Goal: Contribute content: Contribute content

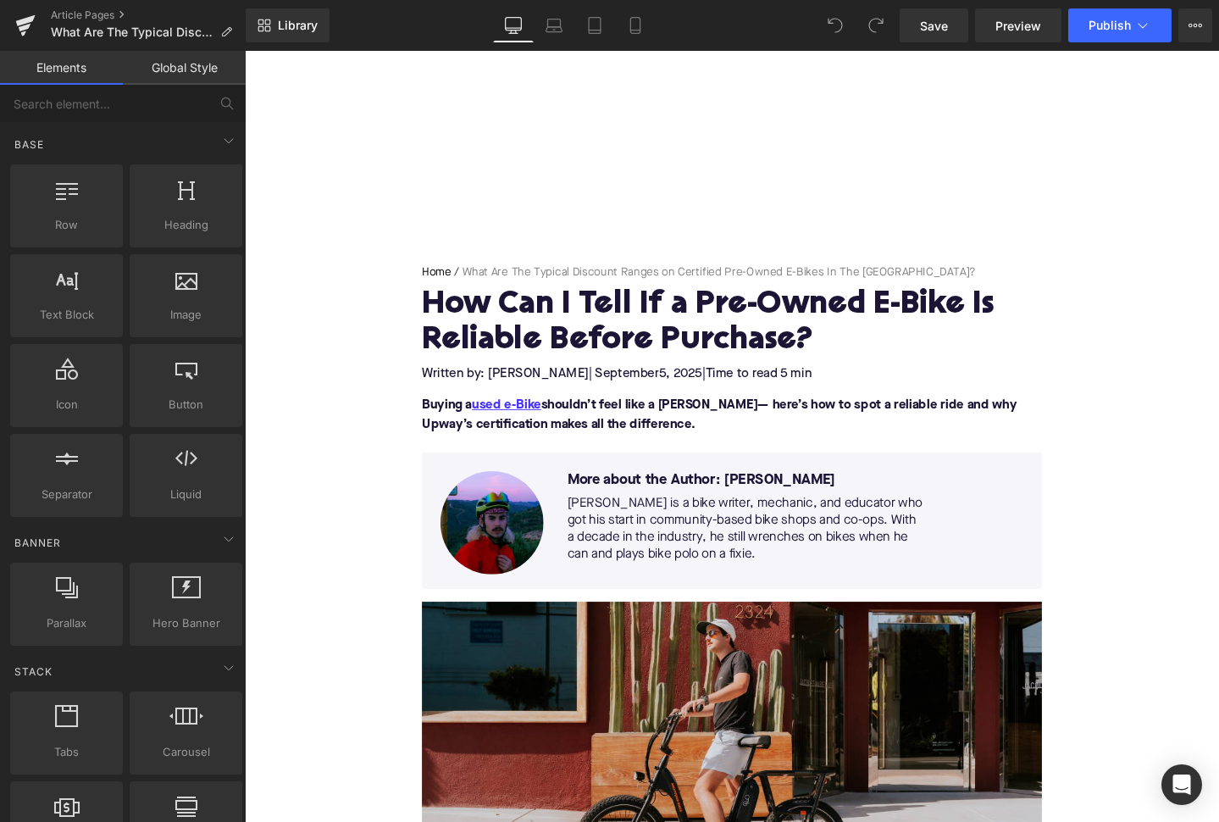
click at [594, 340] on h1 "How Can I Tell If a Pre-Owned E-Bike Is Reliable Before Purchase?" at bounding box center [757, 338] width 652 height 74
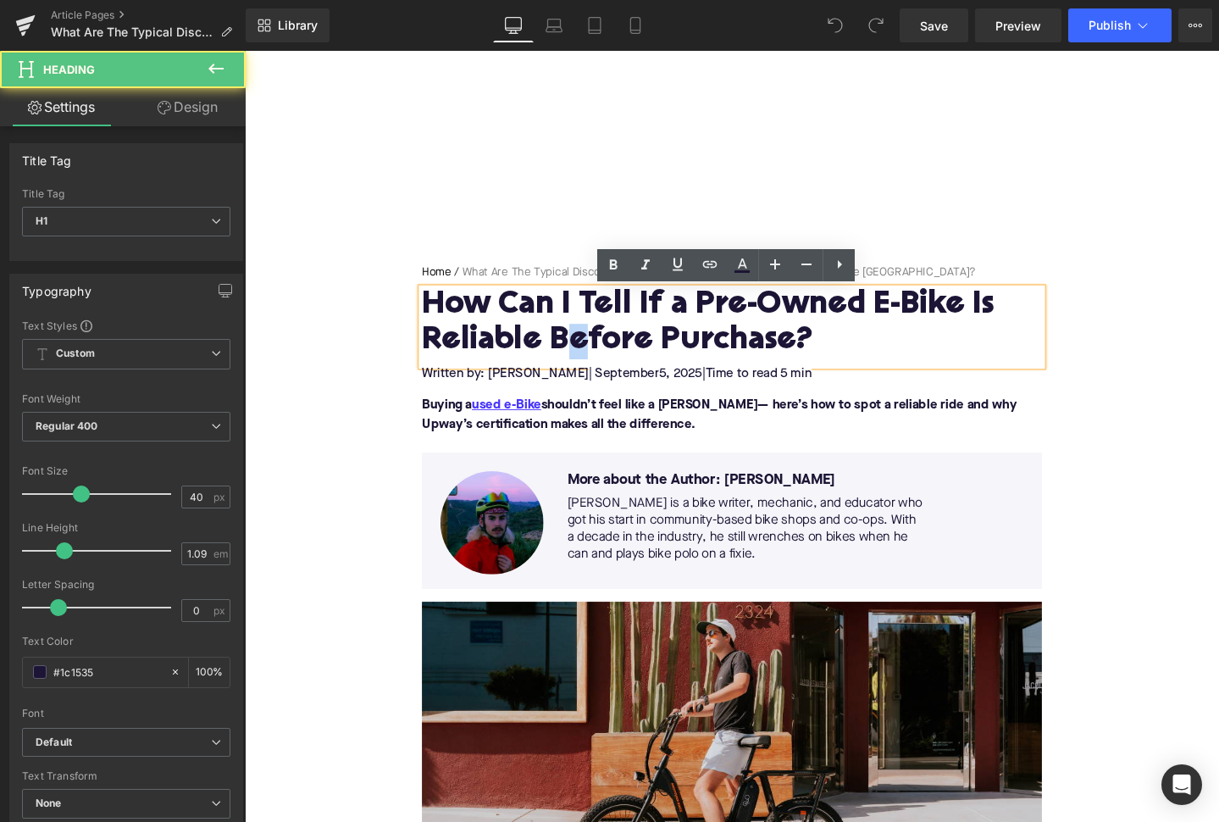
click at [594, 340] on h1 "How Can I Tell If a Pre-Owned E-Bike Is Reliable Before Purchase?" at bounding box center [757, 338] width 652 height 74
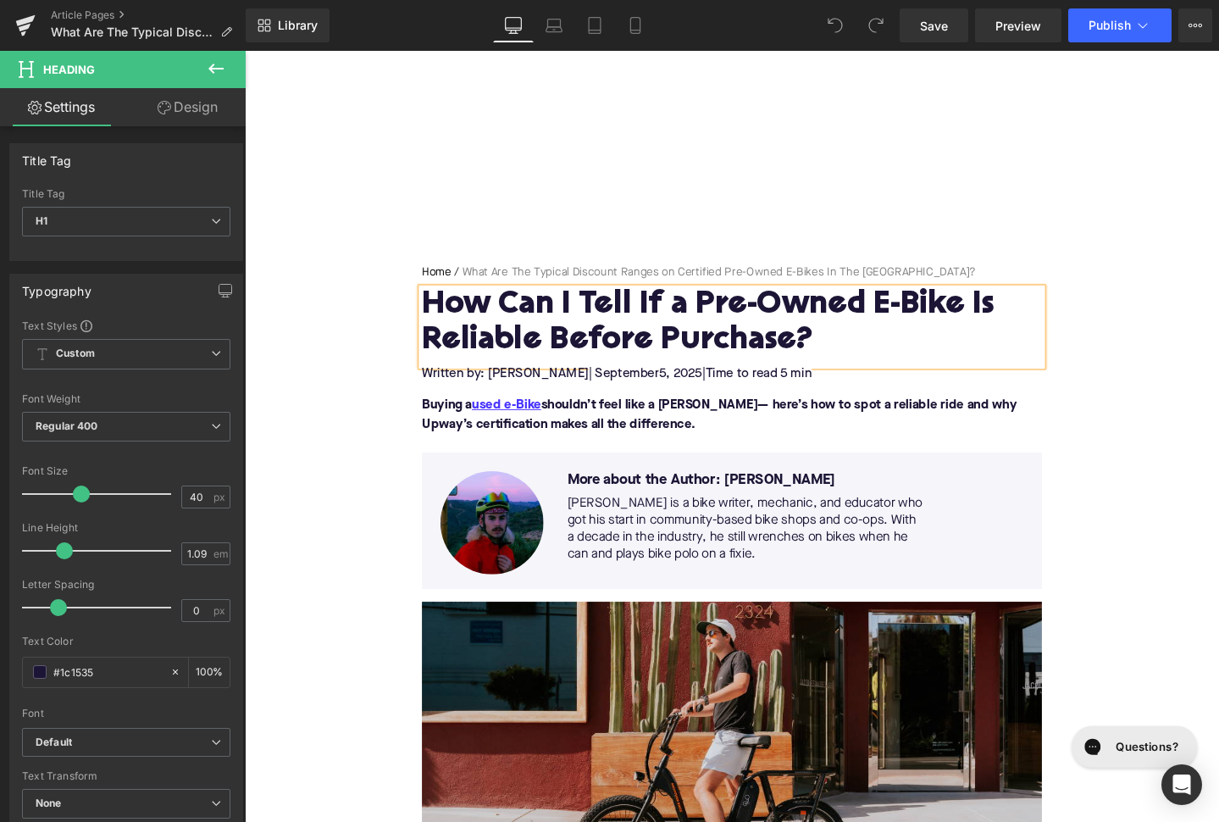
paste div
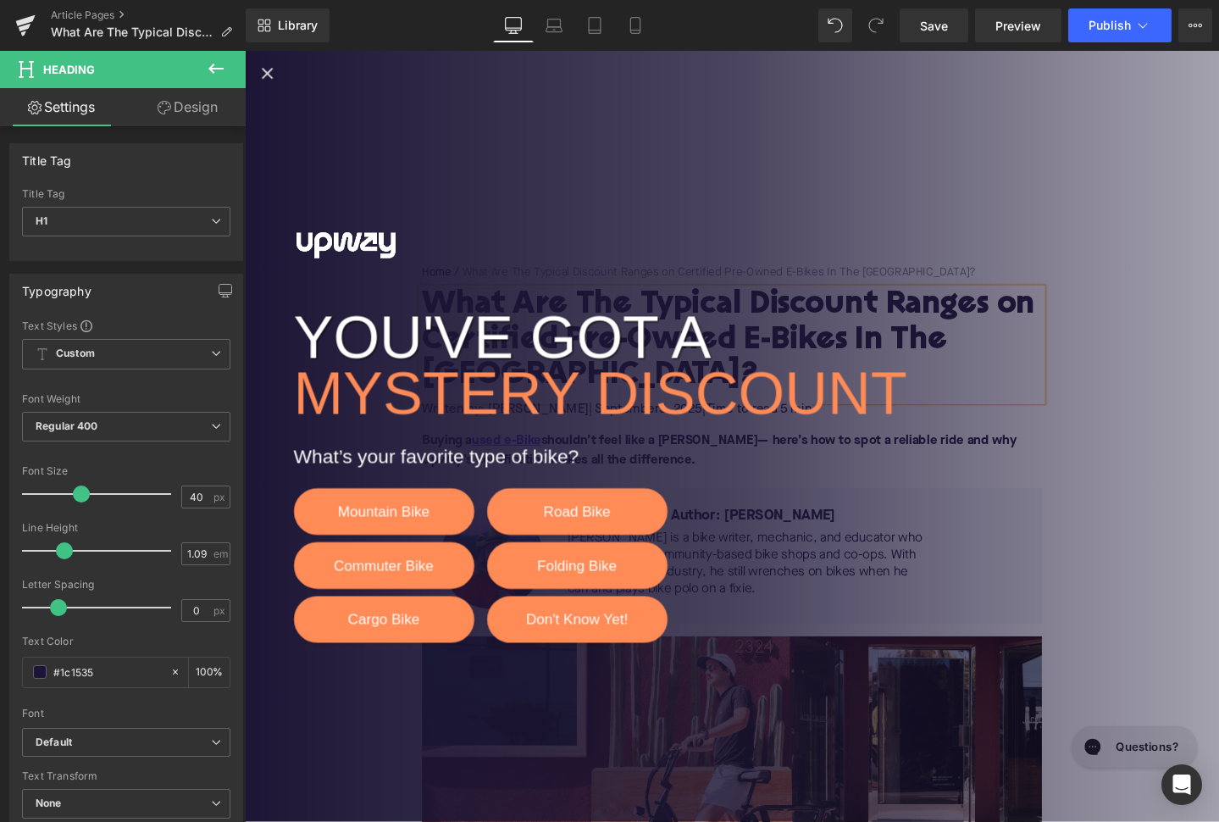
click at [266, 79] on icon "Close popup" at bounding box center [268, 74] width 20 height 20
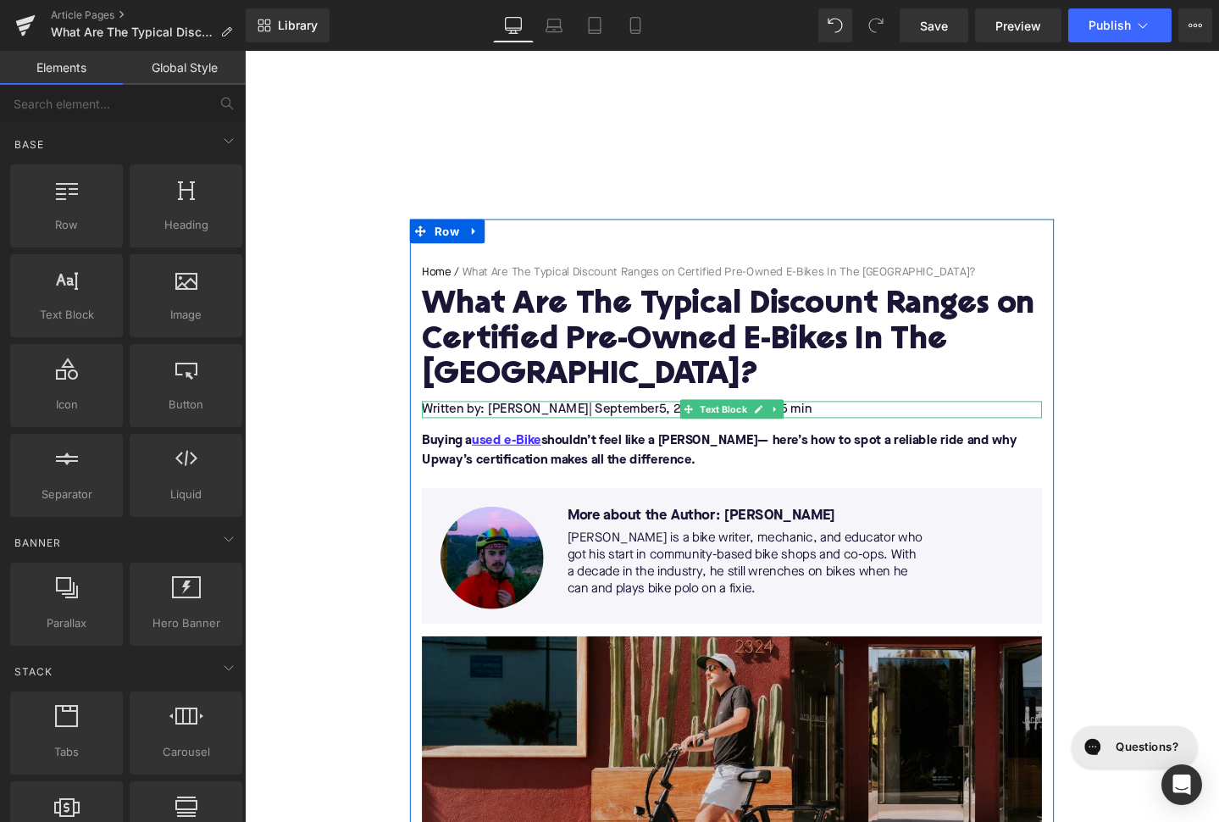
click at [680, 421] on span "5, 2025" at bounding box center [703, 428] width 46 height 14
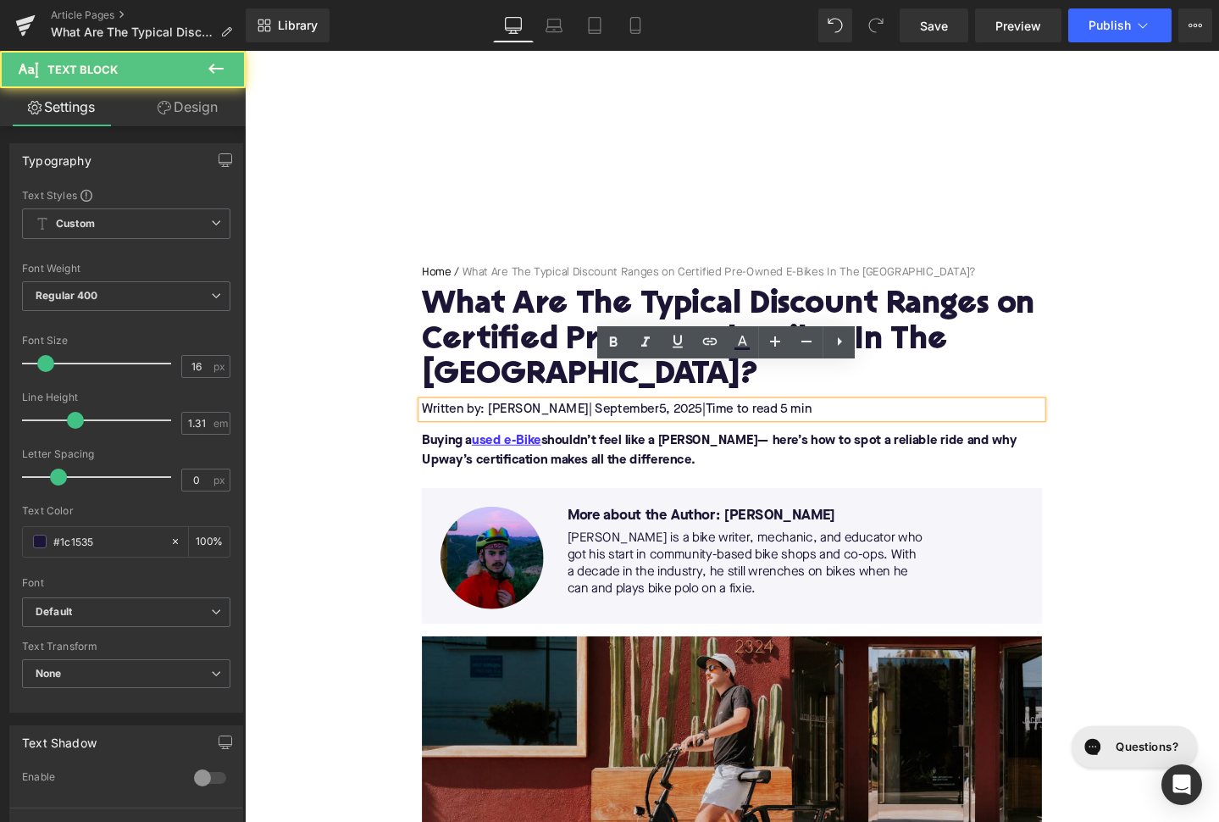
click at [680, 421] on span "5, 2025" at bounding box center [703, 428] width 46 height 14
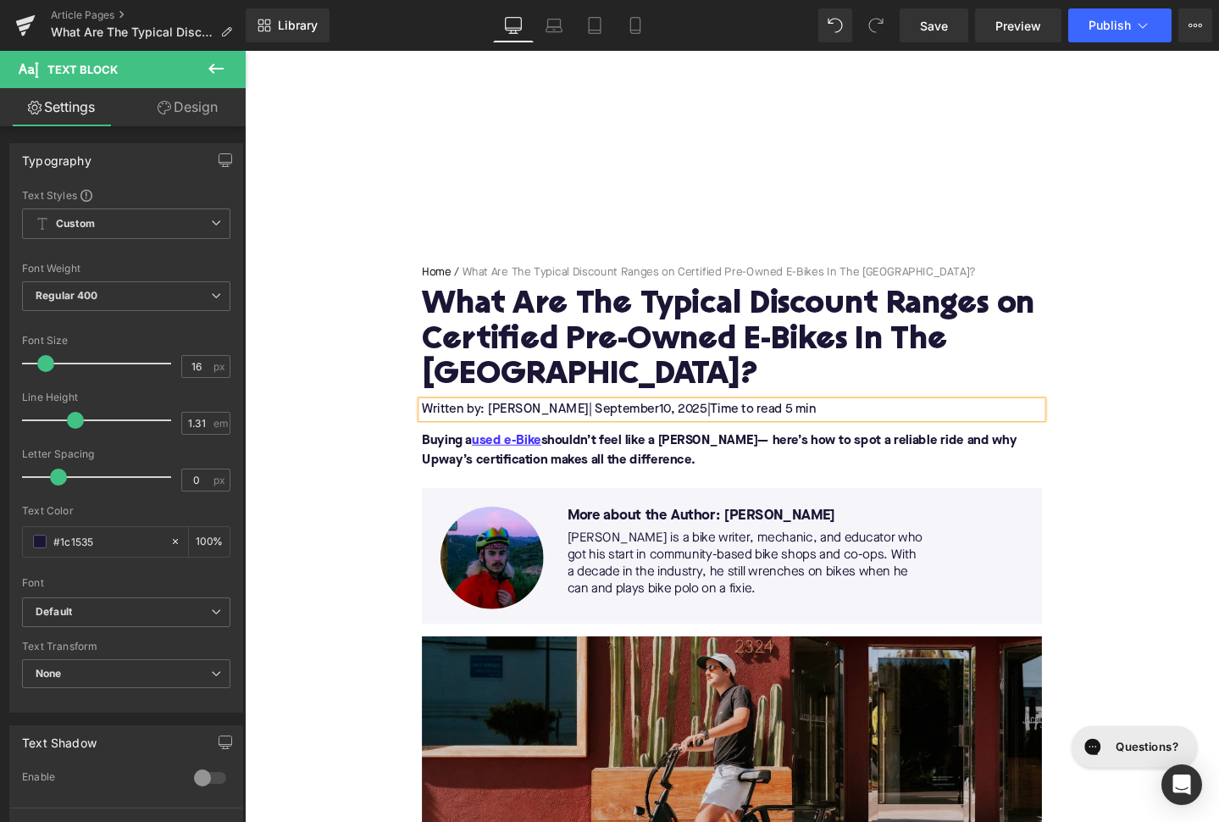
click at [575, 454] on font "Buying a used e-Bike shouldn’t feel like a [PERSON_NAME]— here’s how to spot a …" at bounding box center [744, 471] width 626 height 34
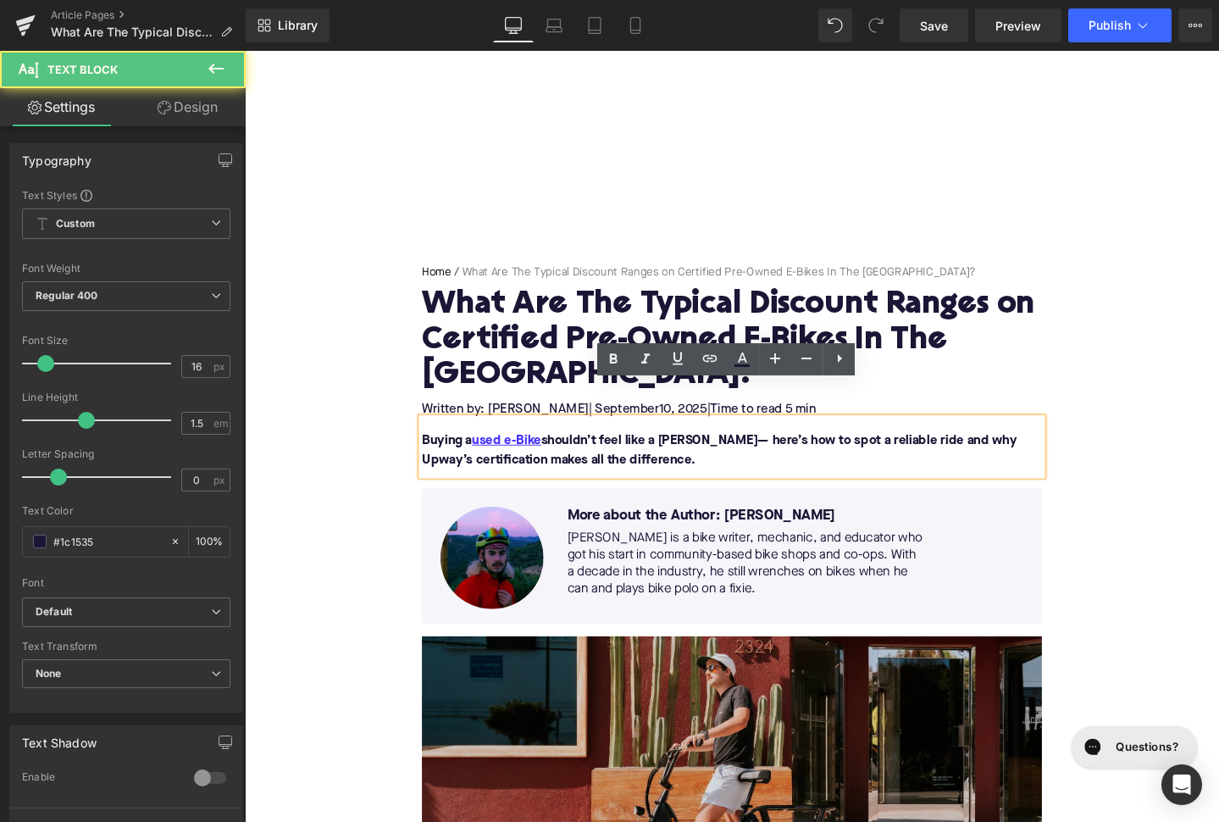
click at [575, 454] on font "Buying a used e-Bike shouldn’t feel like a [PERSON_NAME]— here’s how to spot a …" at bounding box center [744, 471] width 626 height 34
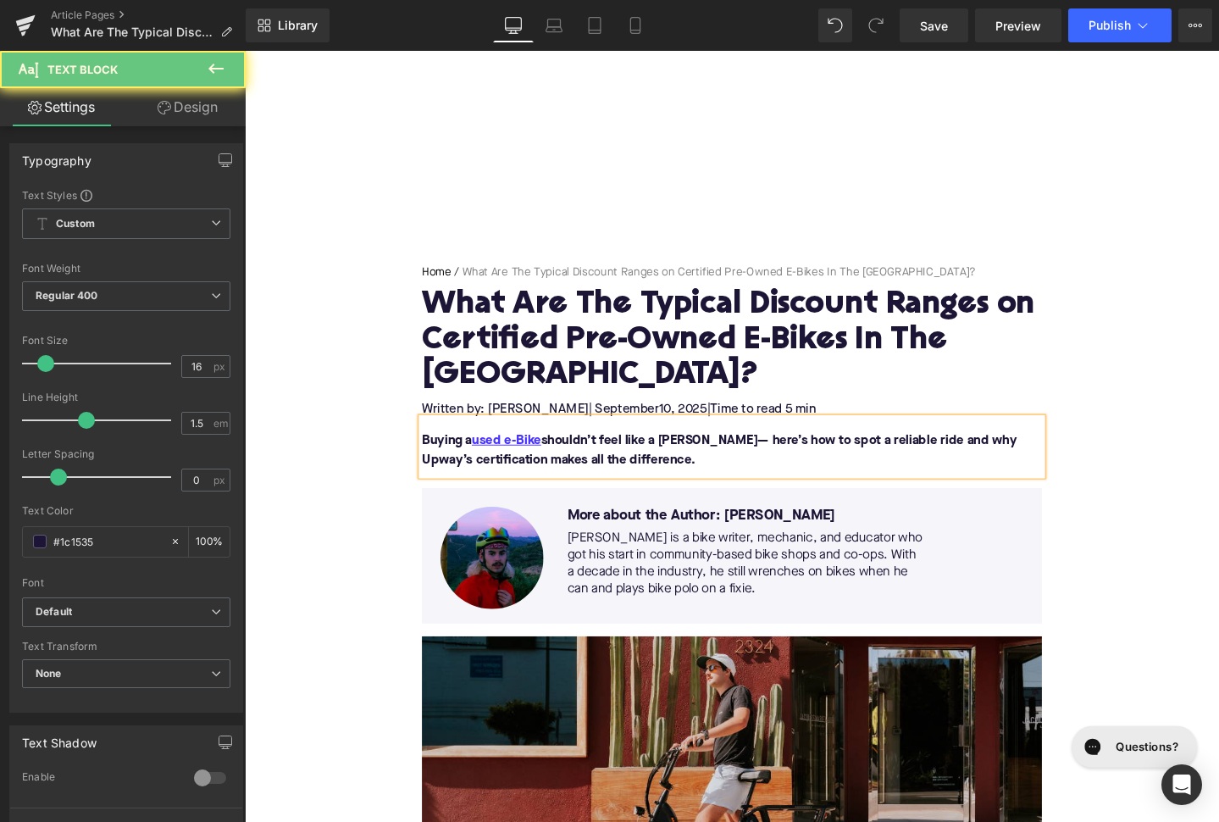
paste div
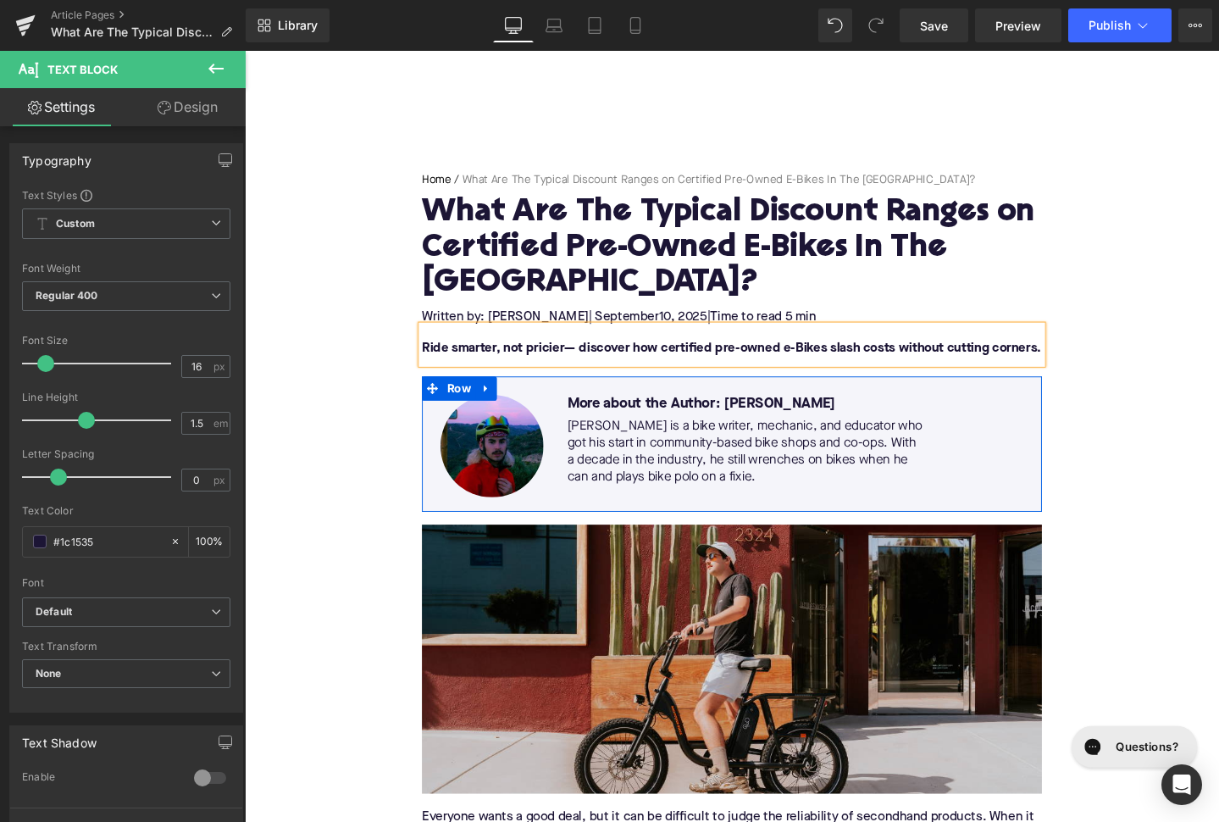
scroll to position [658, 0]
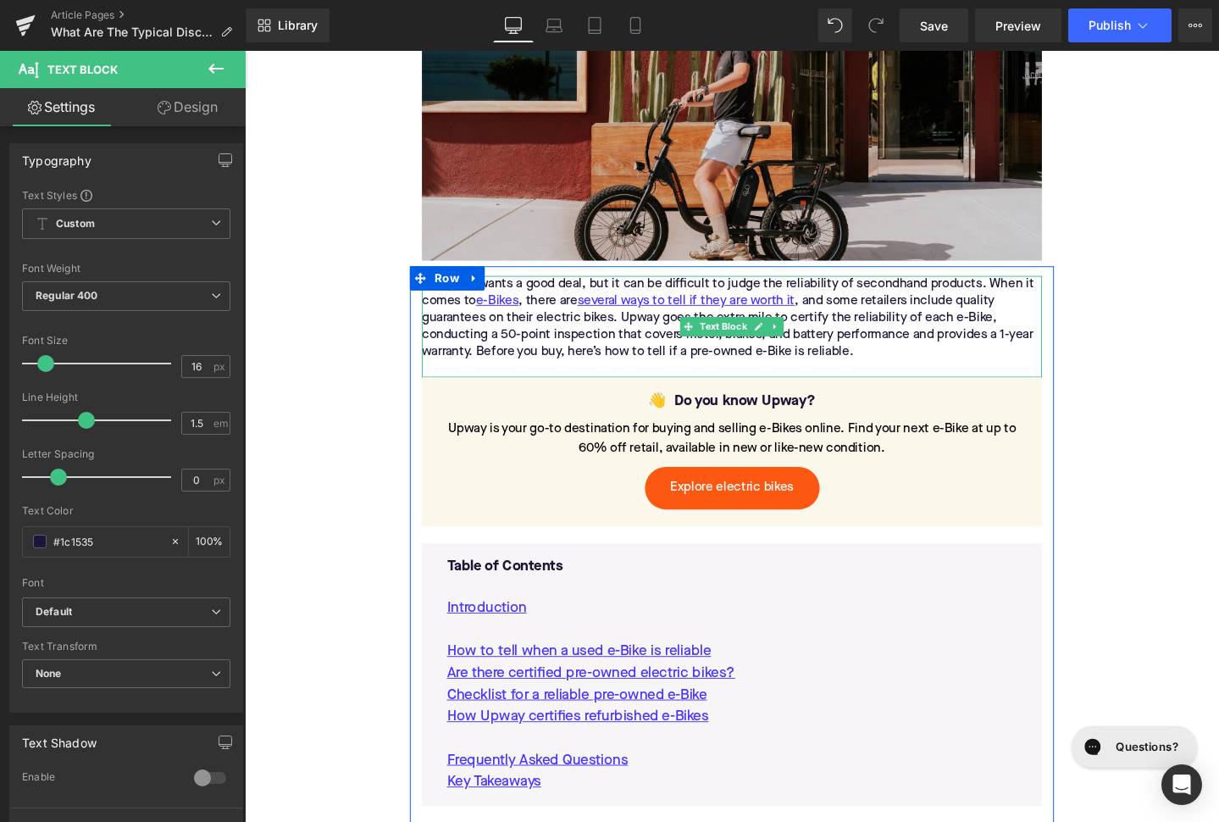
click at [540, 302] on div "Everyone wants a good deal, but it can be difficult to judge the reliability of…" at bounding box center [757, 331] width 652 height 89
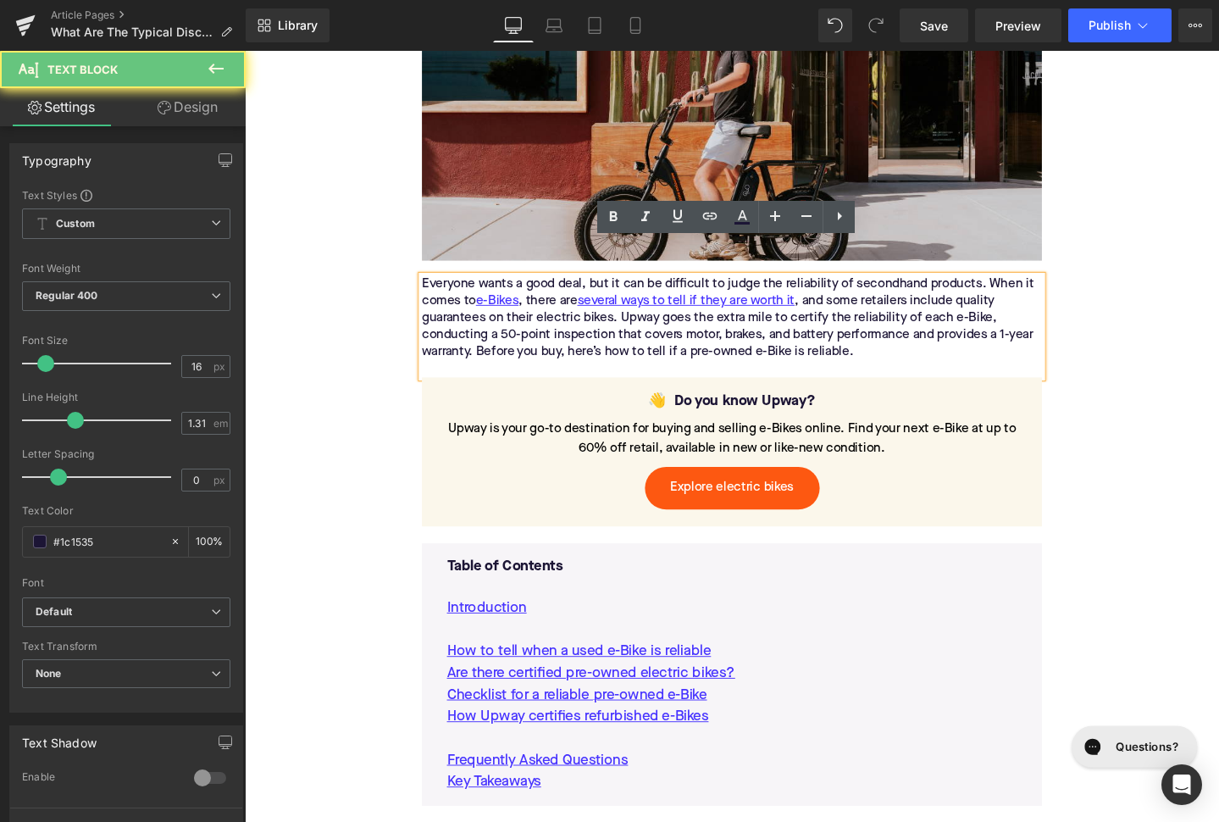
click at [540, 302] on div "Everyone wants a good deal, but it can be difficult to judge the reliability of…" at bounding box center [757, 331] width 652 height 89
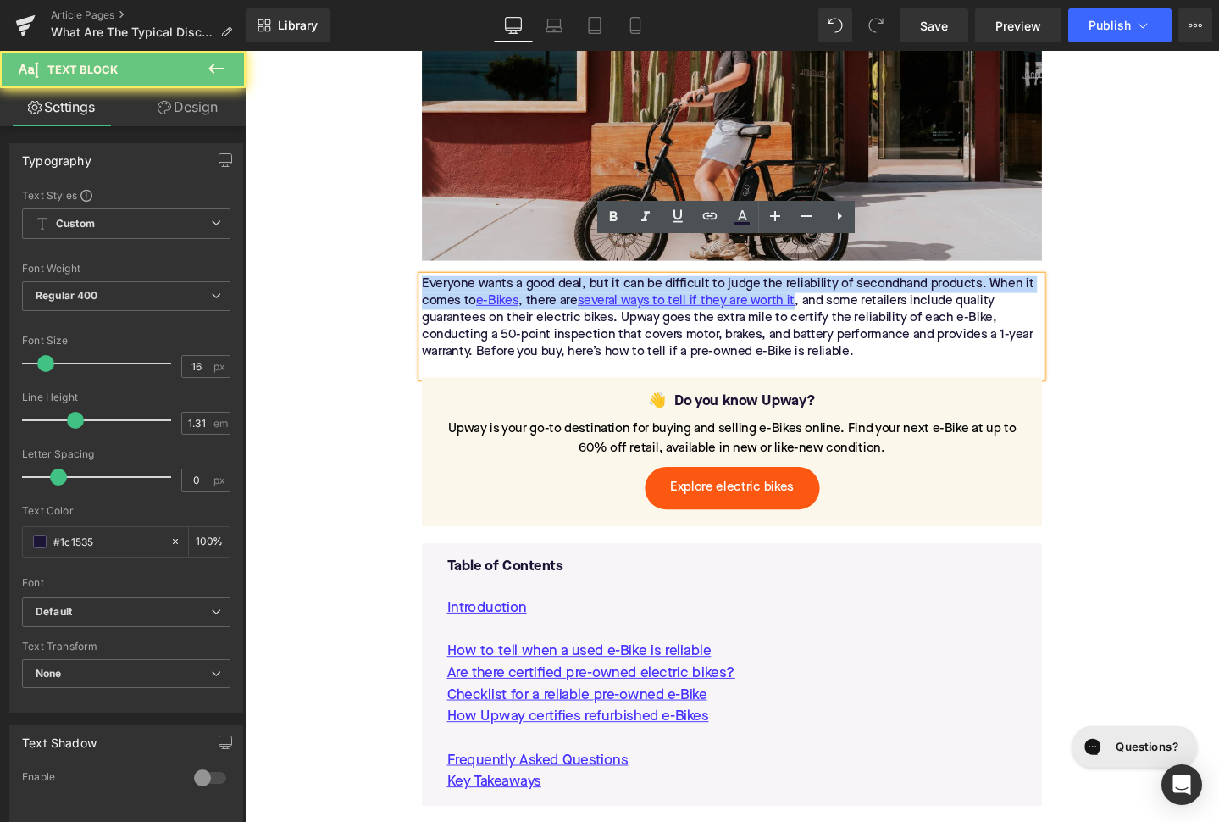
click at [540, 302] on div "Everyone wants a good deal, but it can be difficult to judge the reliability of…" at bounding box center [757, 331] width 652 height 89
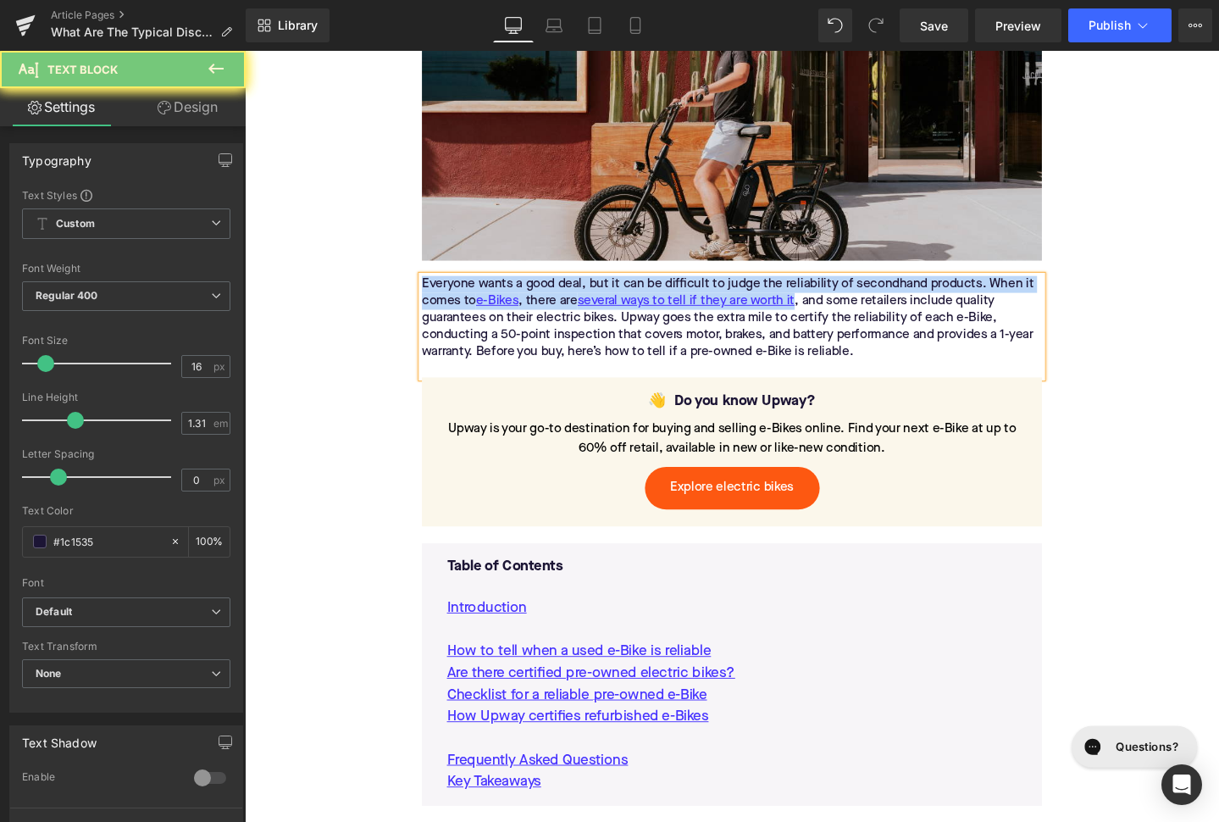
paste div
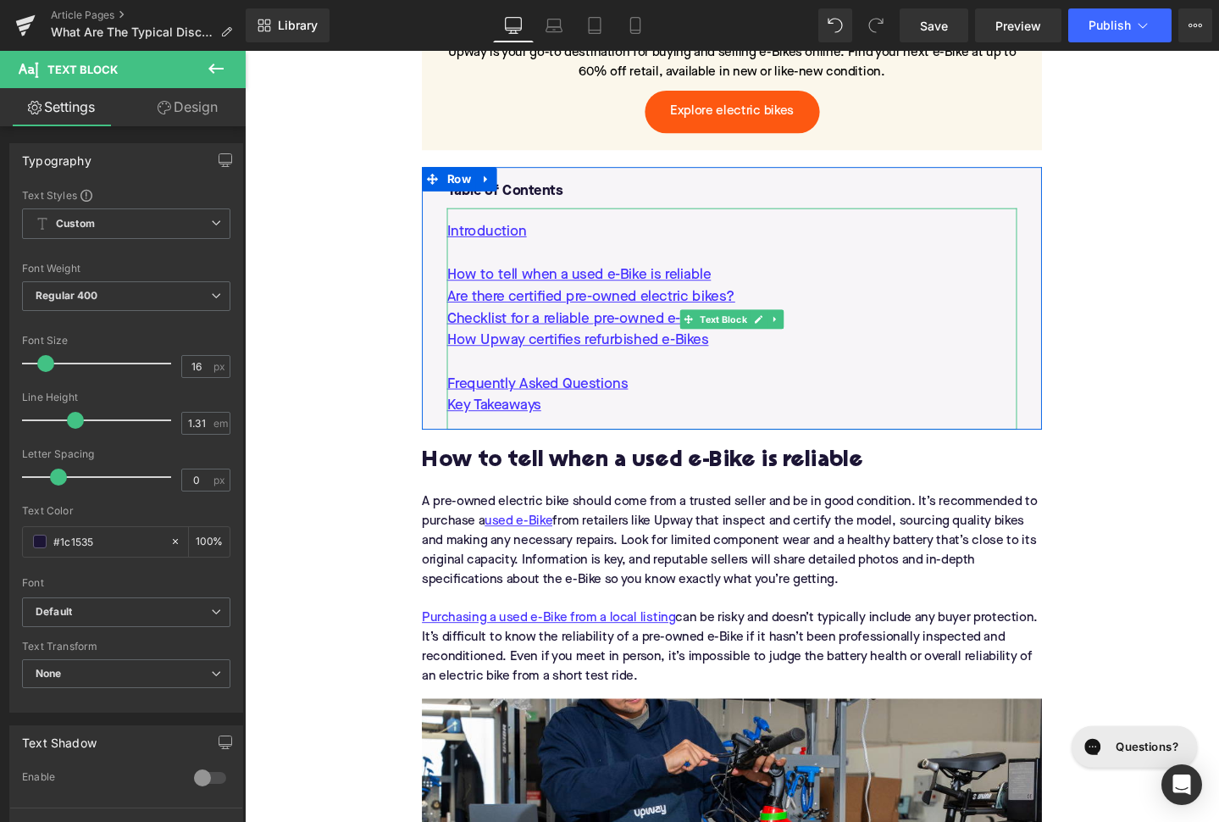
scroll to position [1073, 0]
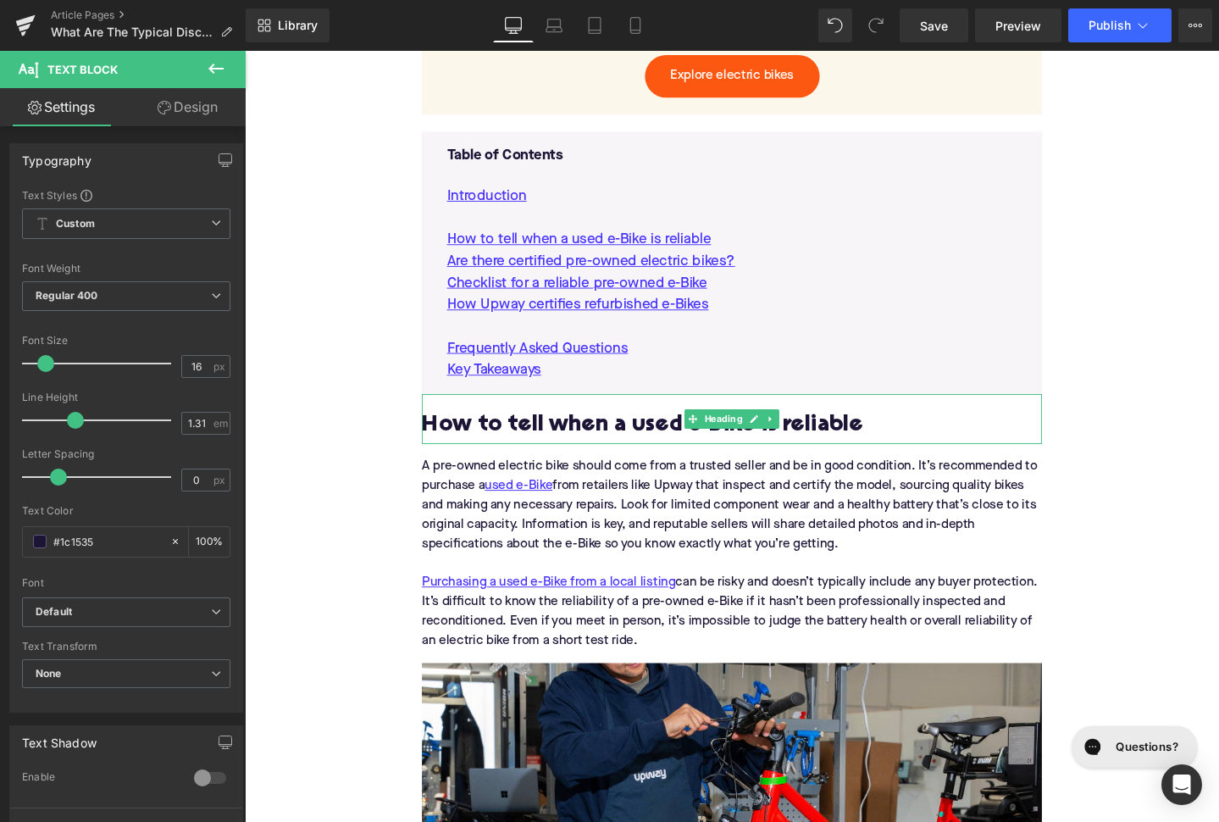
click at [637, 432] on h2 "How to tell when a used e-Bike is reliable" at bounding box center [757, 445] width 652 height 26
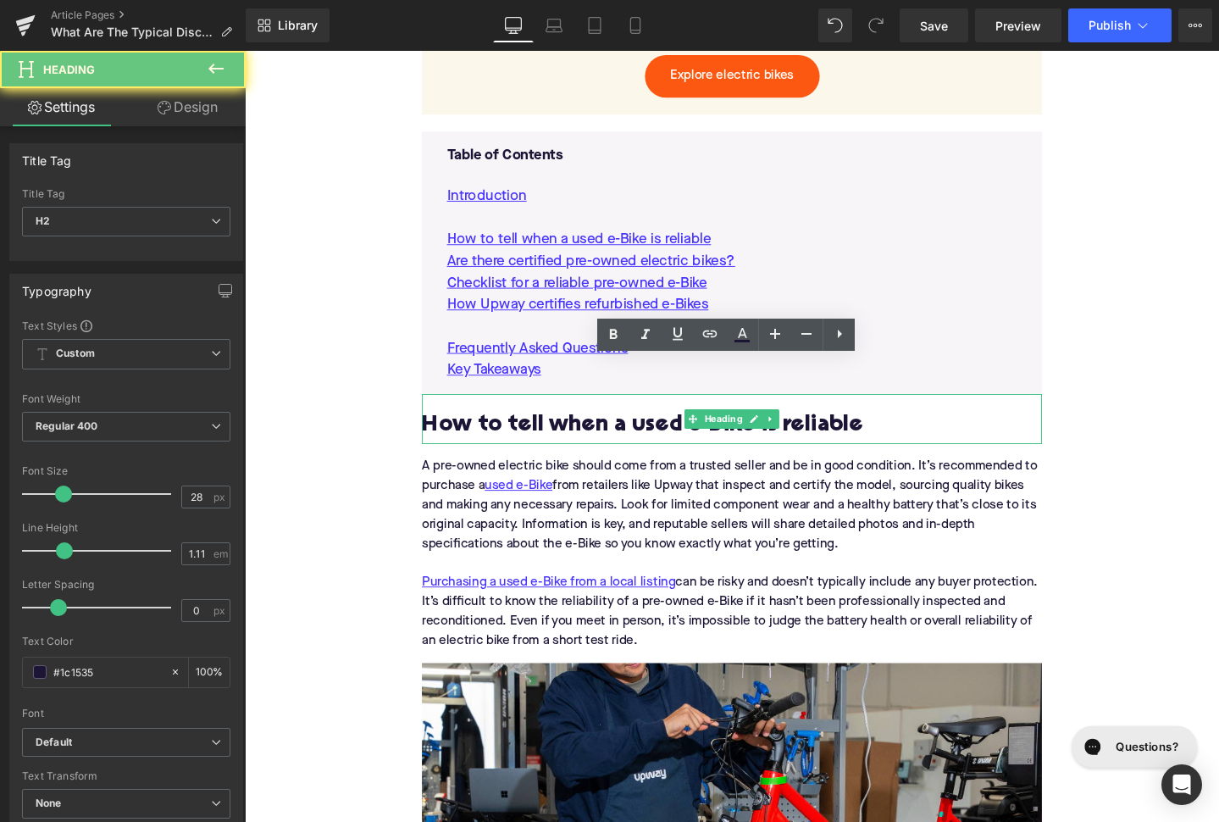
click at [637, 432] on h2 "How to tell when a used e-Bike is reliable" at bounding box center [757, 445] width 652 height 26
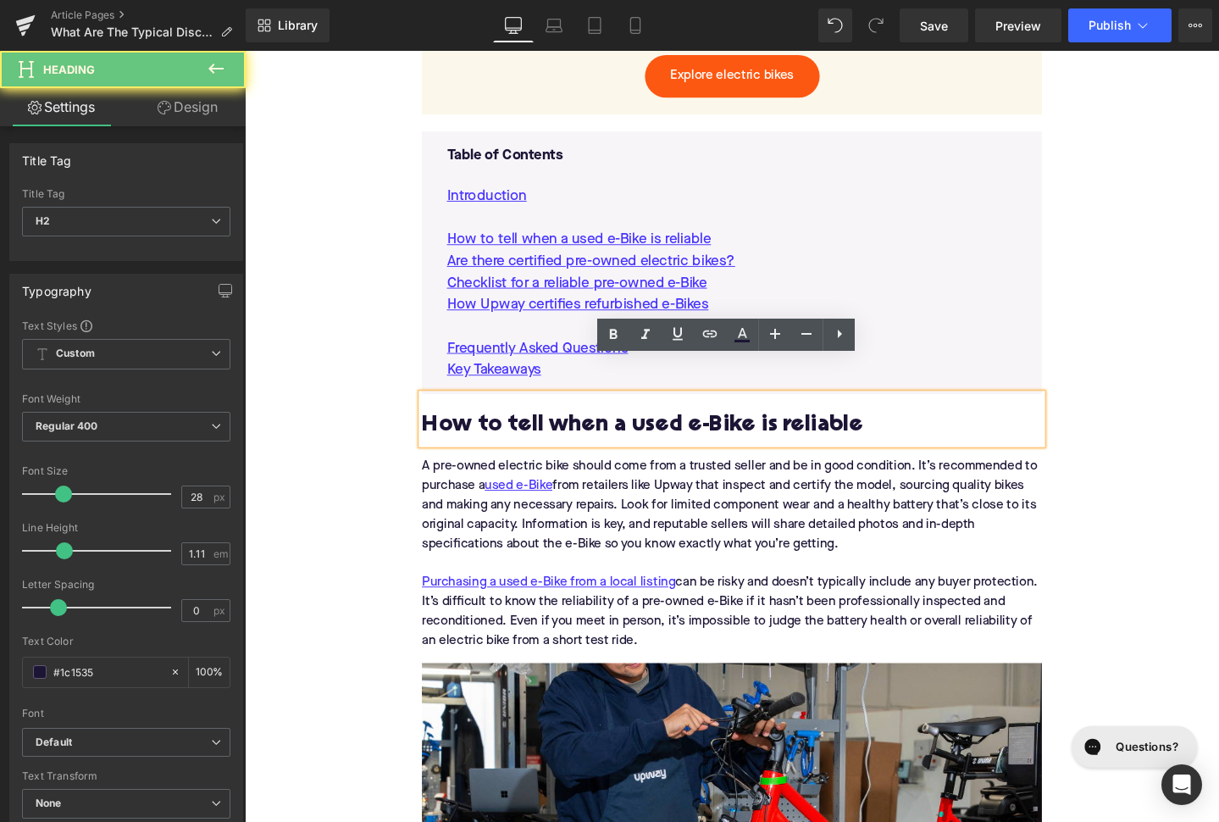
click at [637, 432] on h2 "How to tell when a used e-Bike is reliable" at bounding box center [757, 445] width 652 height 26
paste div
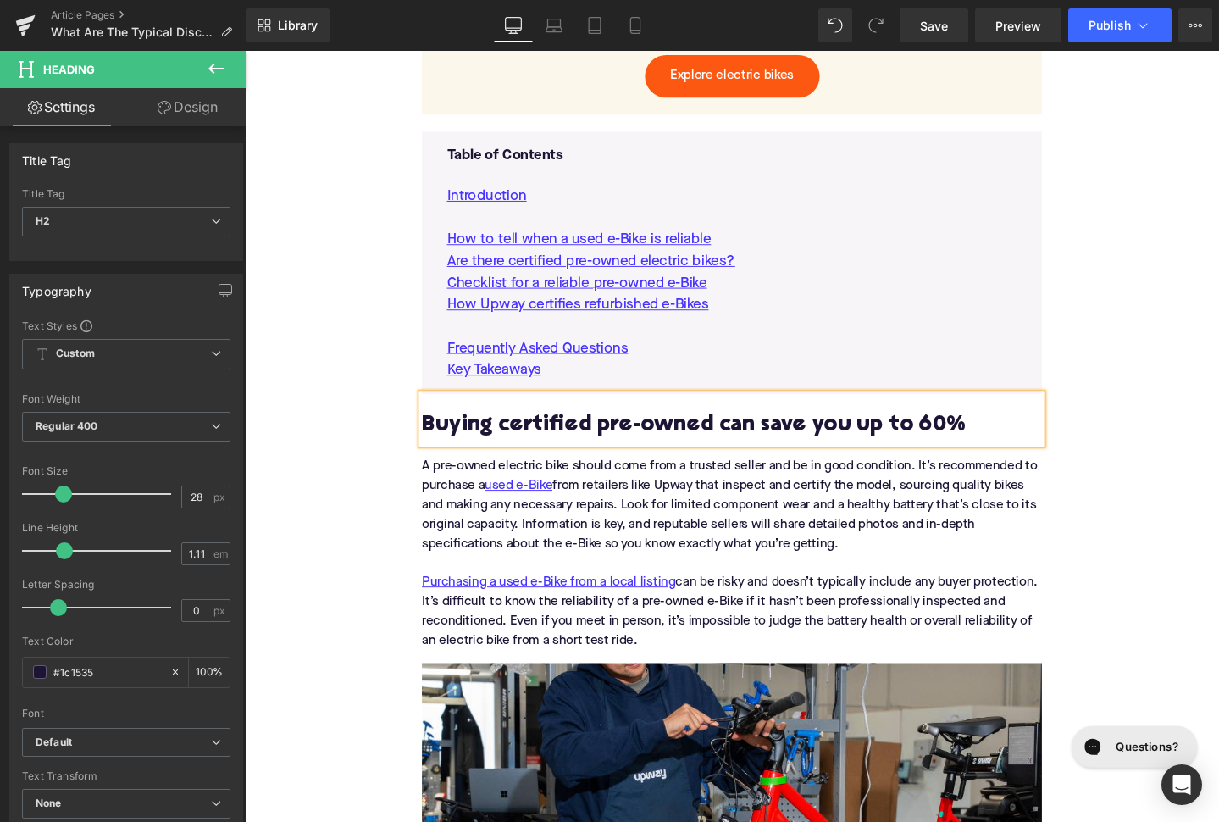
click at [594, 498] on div "A pre-owned electric bike should come from a trusted seller and be in good cond…" at bounding box center [757, 529] width 652 height 102
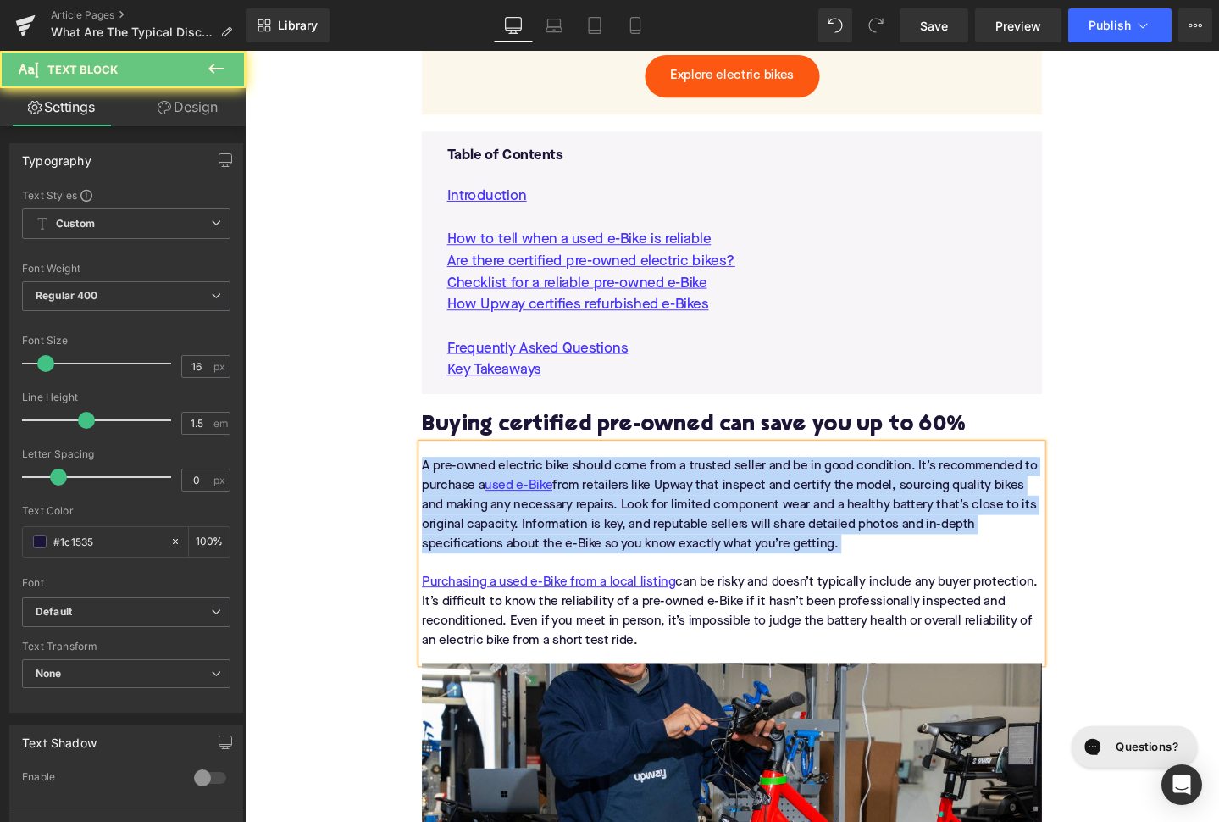
paste div
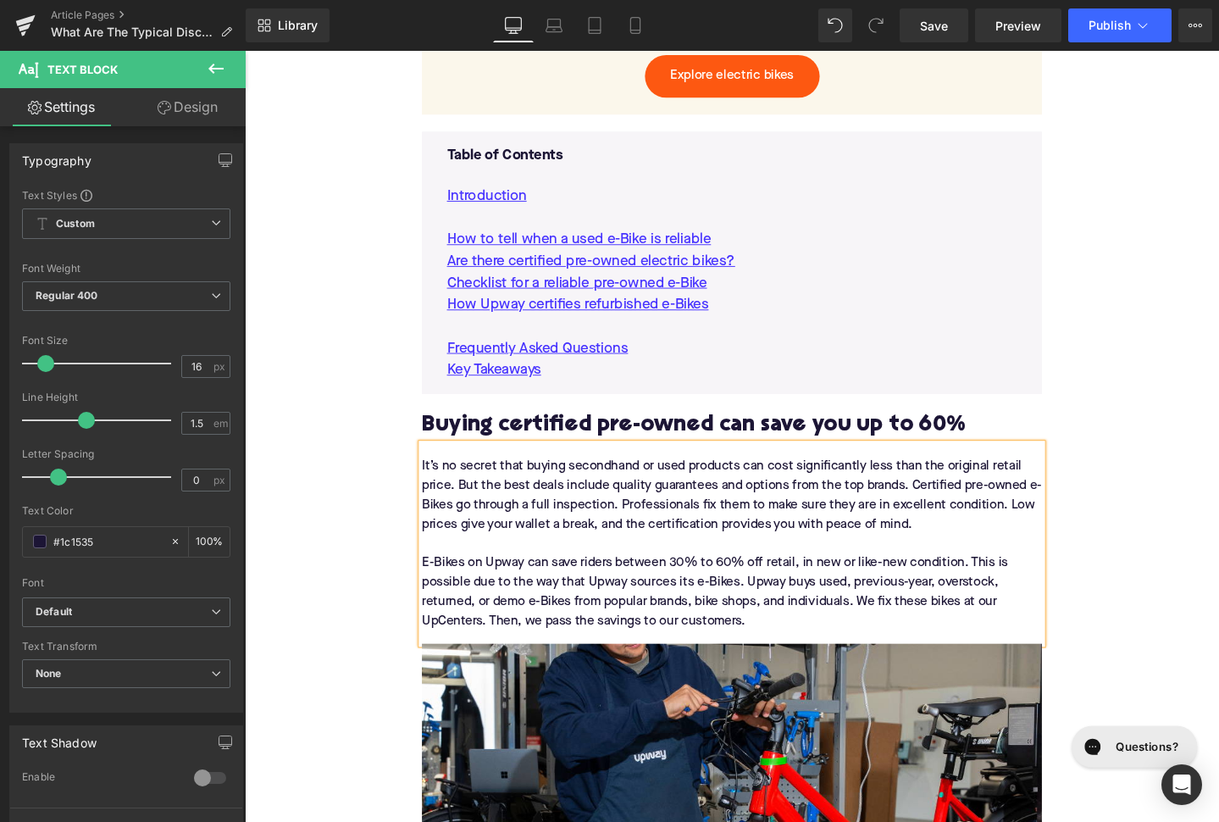
click at [435, 550] on div "It’s no secret that buying secondhand or used products can cost significantly l…" at bounding box center [757, 569] width 652 height 210
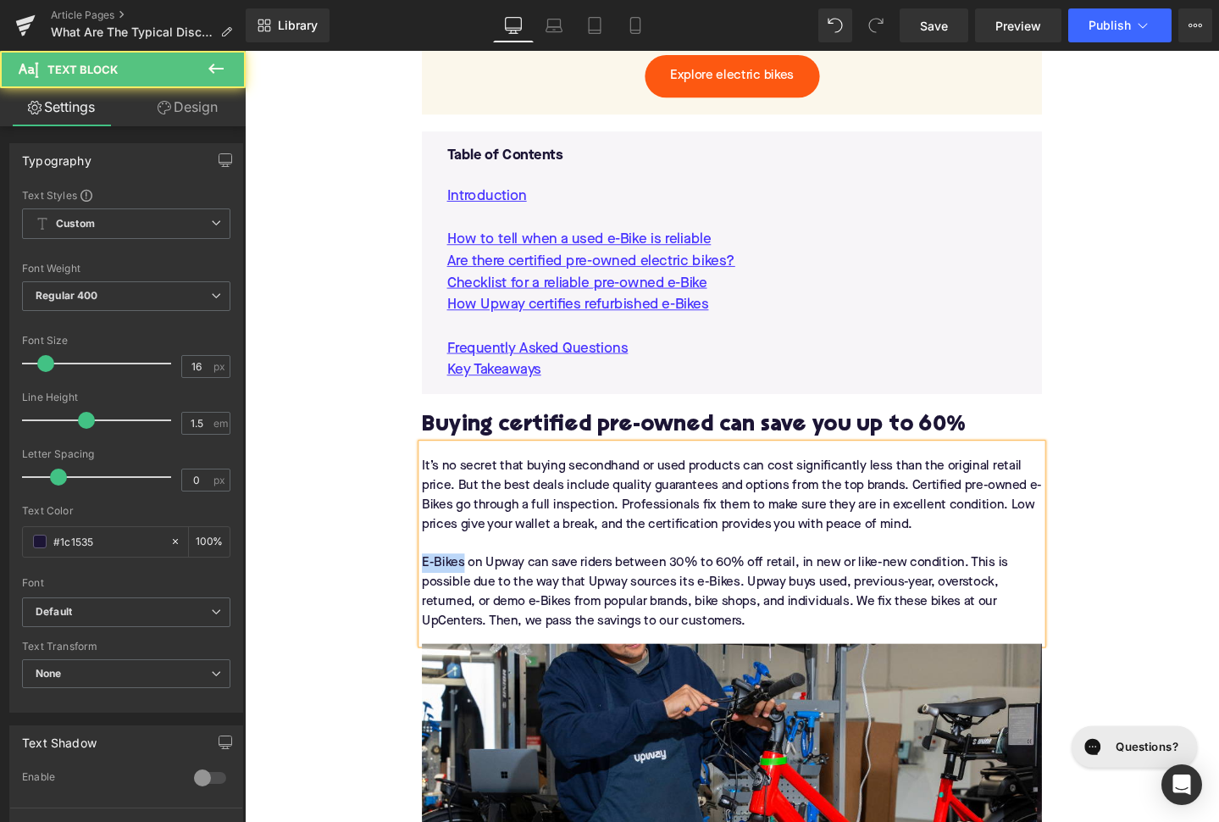
drag, startPoint x: 474, startPoint y: 552, endPoint x: 433, endPoint y: 552, distance: 41.5
click at [432, 579] on div "E-Bikes on Upway can save riders between 30% to 60% off retail, in new or like-…" at bounding box center [757, 619] width 652 height 81
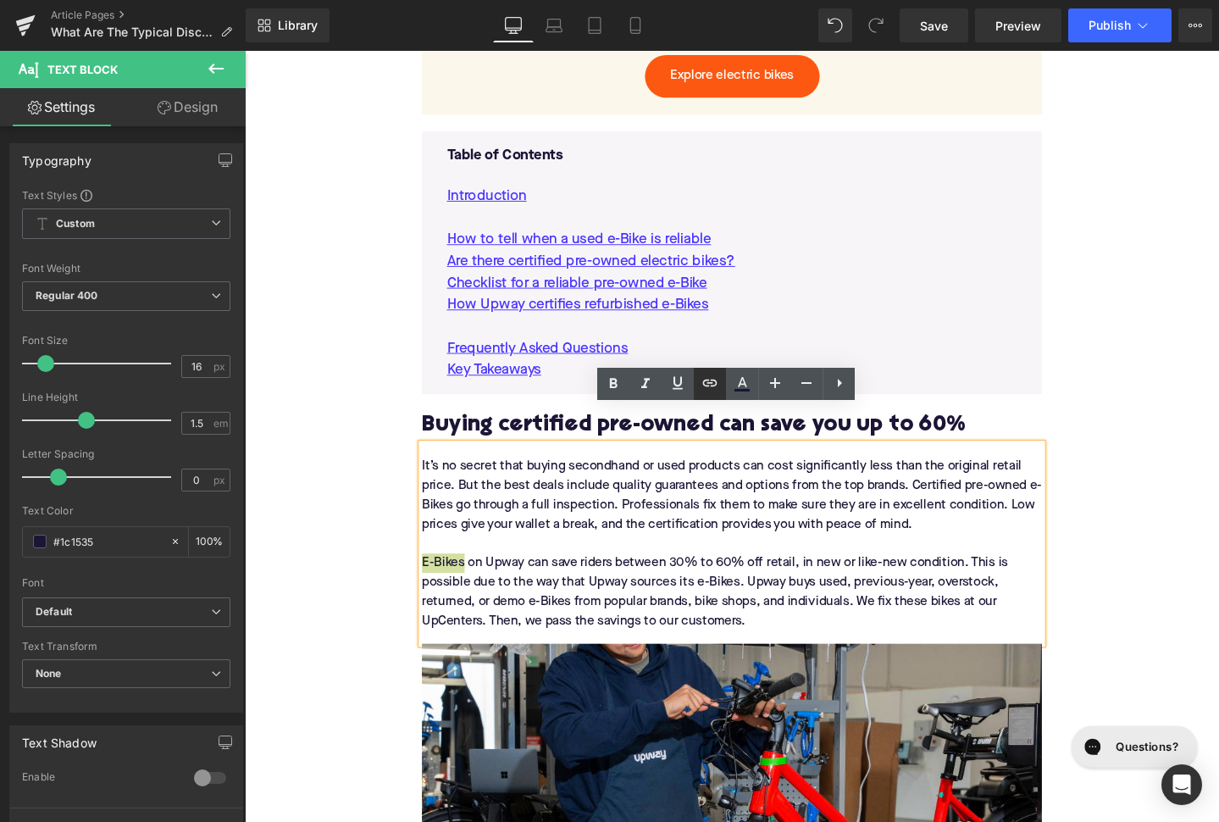
click at [715, 385] on icon at bounding box center [710, 383] width 14 height 7
click at [635, 543] on input "text" at bounding box center [554, 542] width 261 height 42
paste input "[URL][DOMAIN_NAME]"
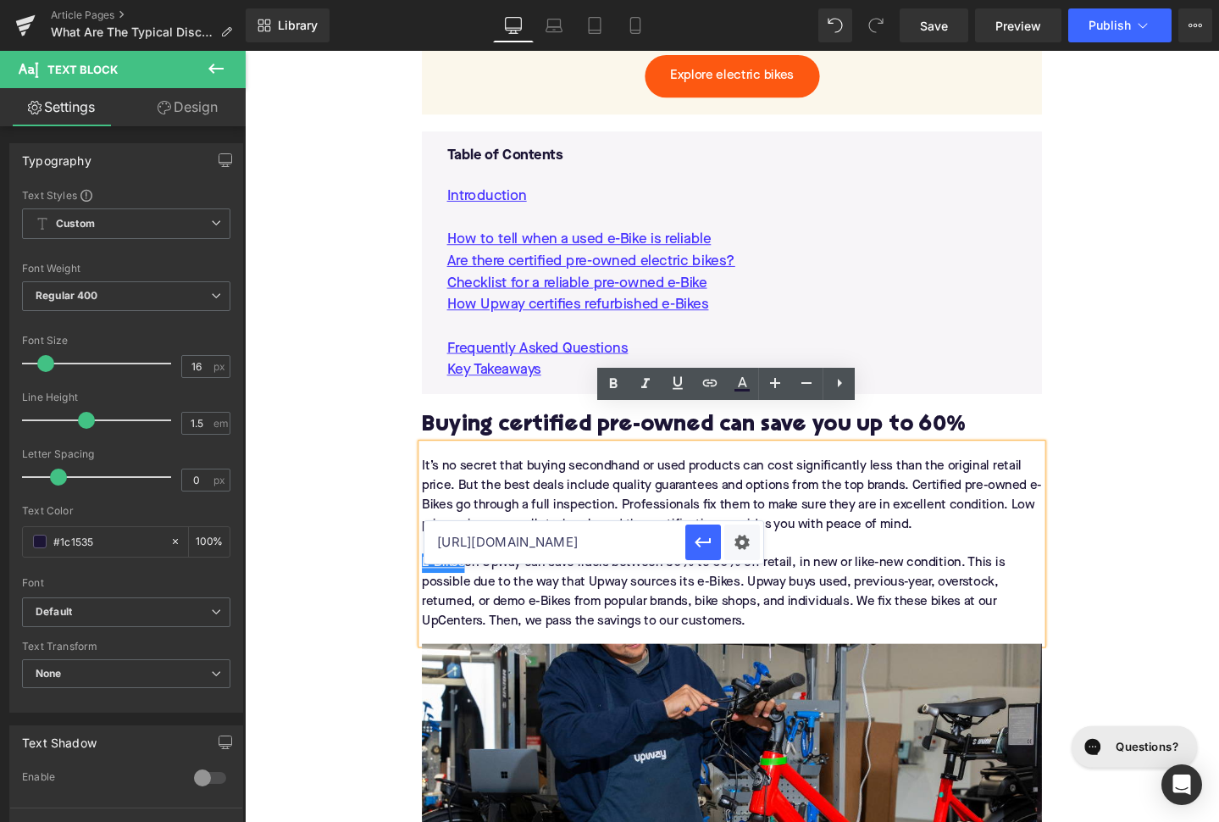
scroll to position [0, 31]
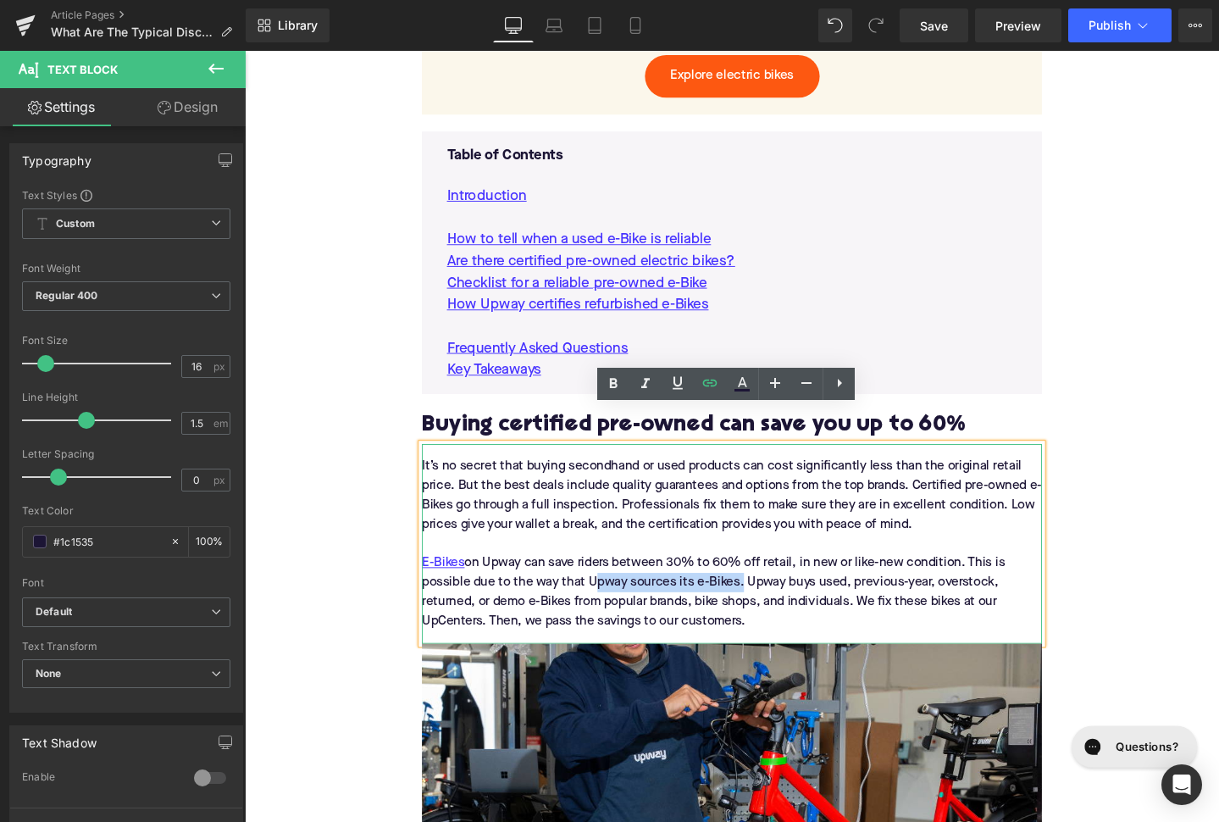
drag, startPoint x: 607, startPoint y: 569, endPoint x: 762, endPoint y: 569, distance: 155.0
click at [761, 579] on div "E-Bikes on Upway can save riders between 30% to 60% off retail, in new or like-…" at bounding box center [757, 619] width 652 height 81
click at [703, 388] on icon at bounding box center [710, 383] width 20 height 20
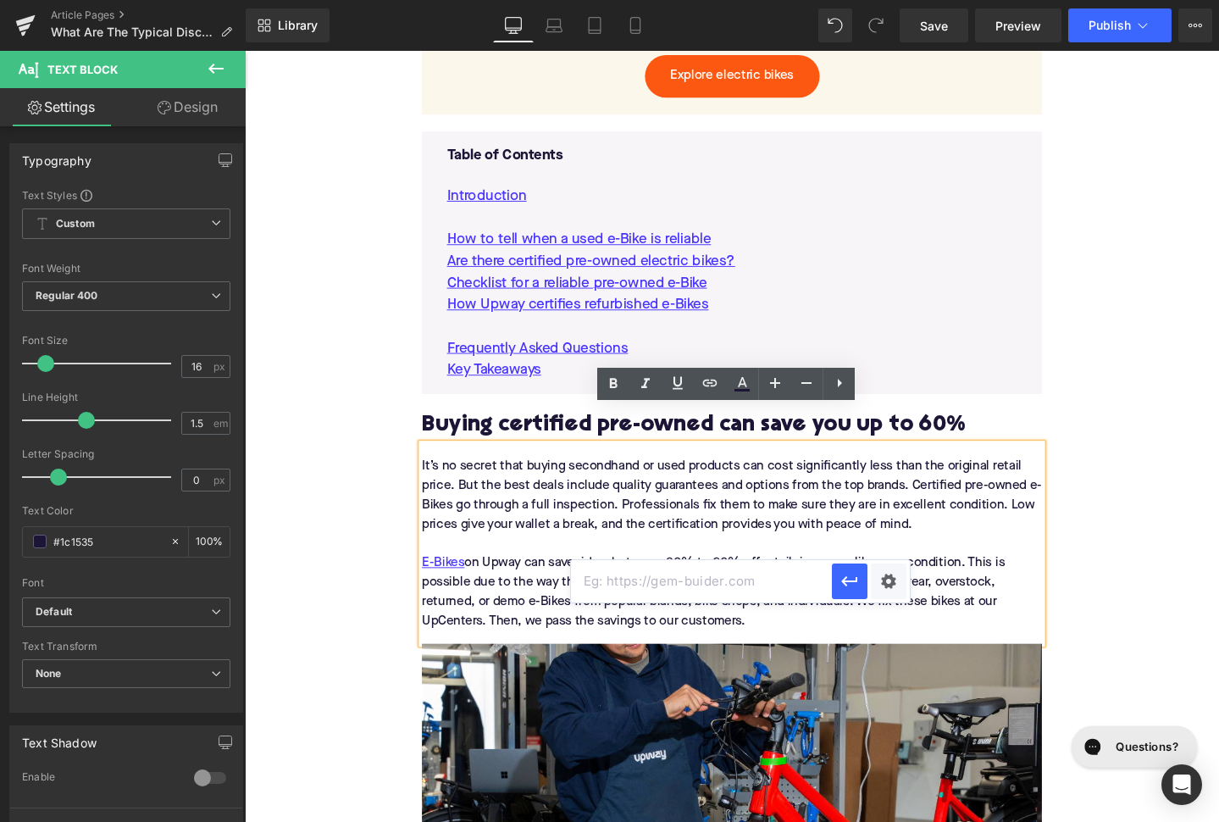
click at [687, 573] on input "text" at bounding box center [701, 581] width 261 height 42
paste input "[URL][DOMAIN_NAME]"
type input "[URL][DOMAIN_NAME]"
click at [853, 577] on icon "button" at bounding box center [850, 581] width 20 height 20
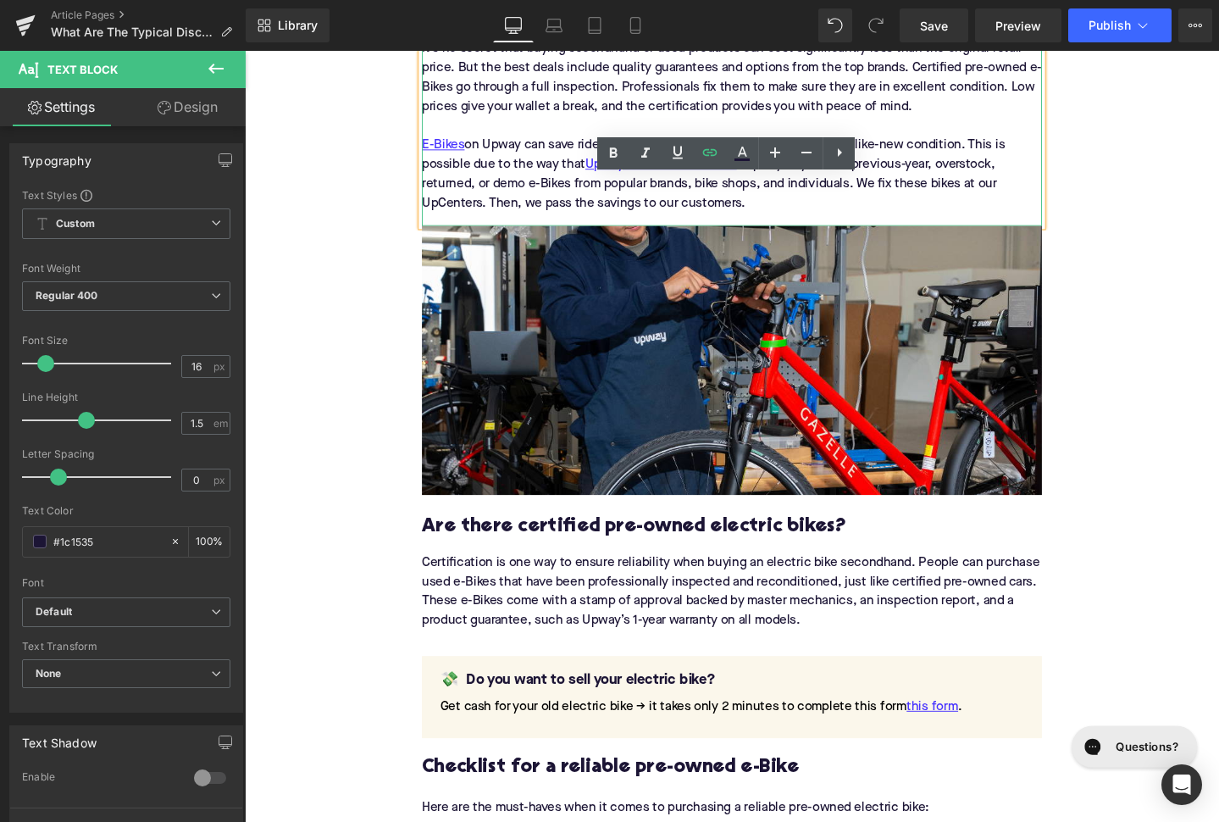
scroll to position [1762, 0]
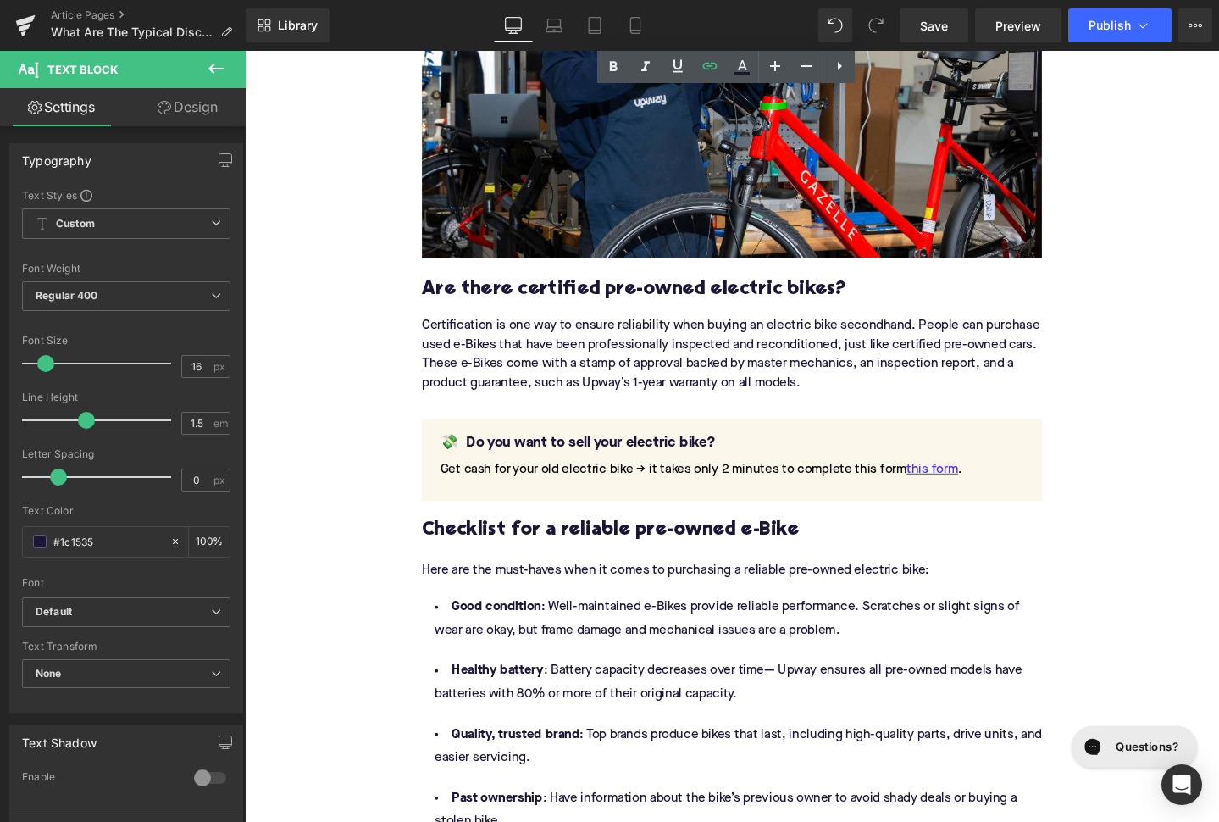
click at [642, 289] on h3 "Are there certified pre-owned electric bikes?" at bounding box center [757, 302] width 652 height 26
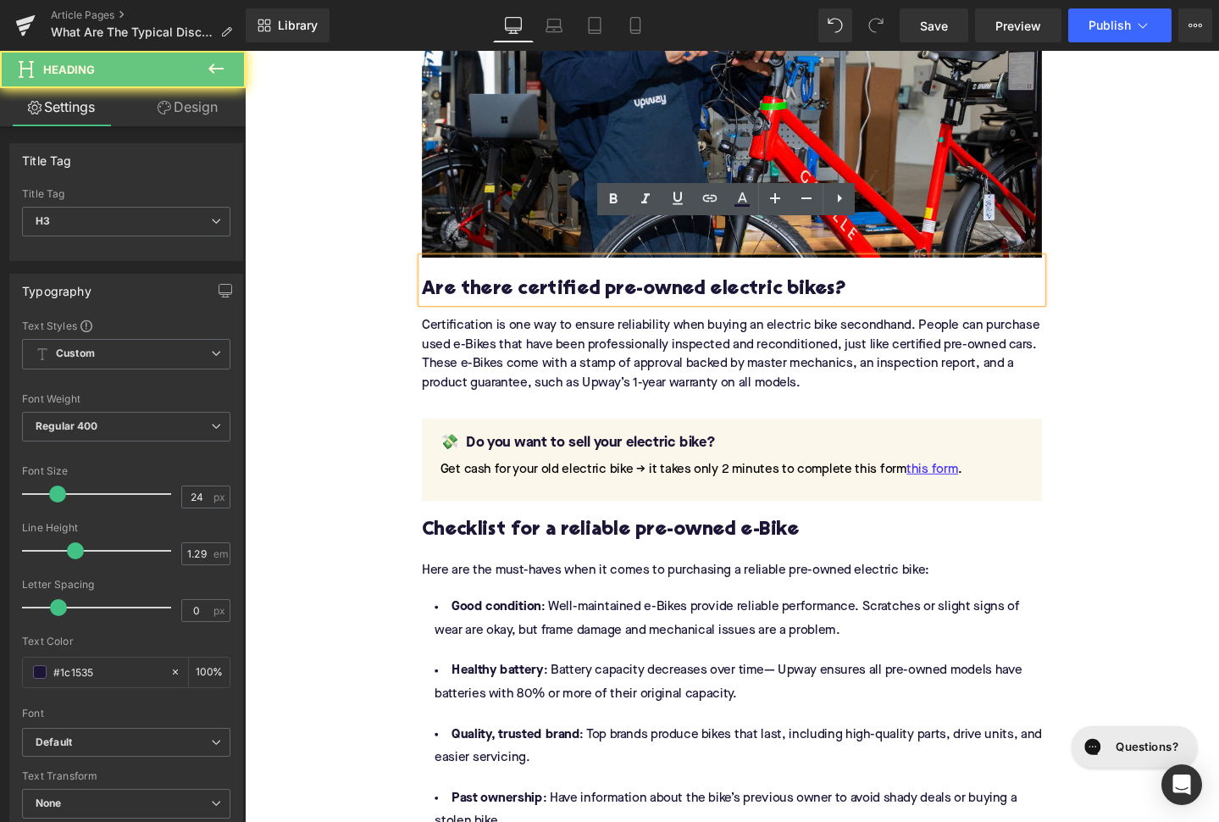
click at [642, 289] on h3 "Are there certified pre-owned electric bikes?" at bounding box center [757, 302] width 652 height 26
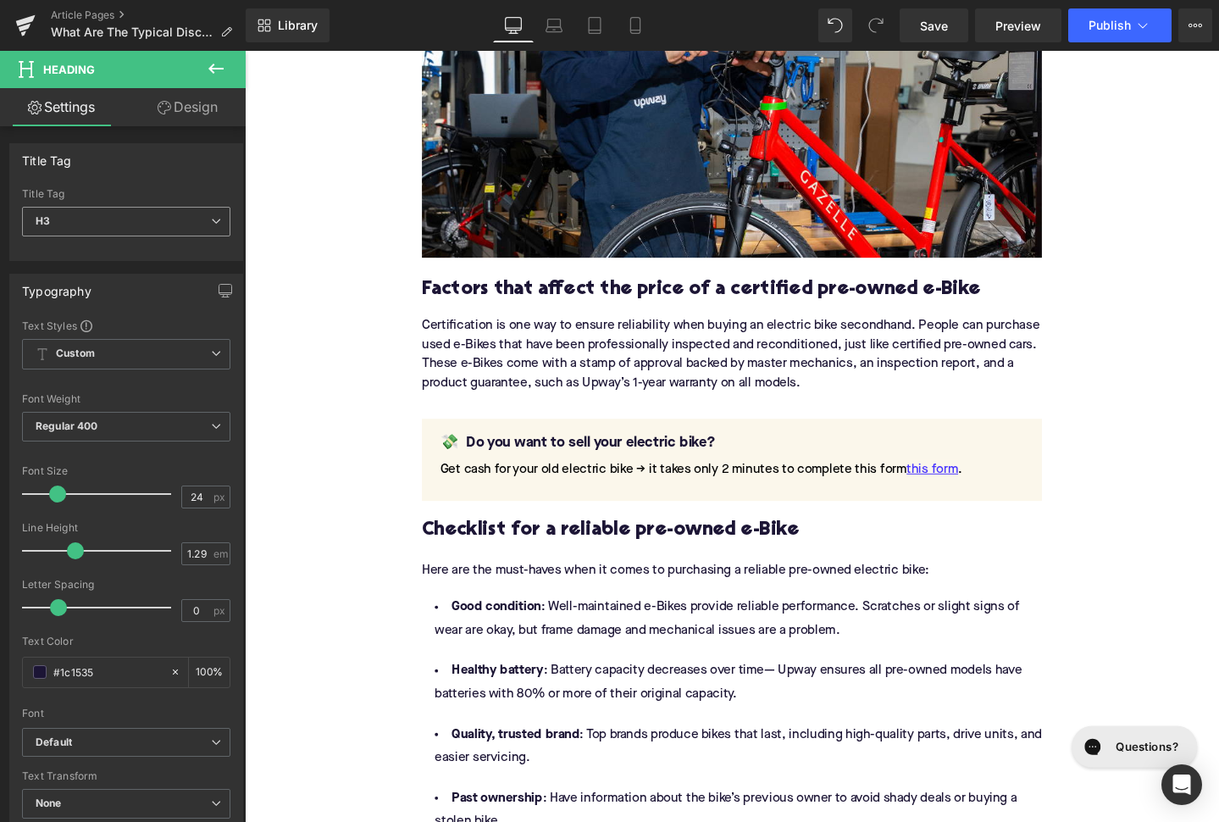
click at [143, 217] on span "H3" at bounding box center [126, 222] width 208 height 30
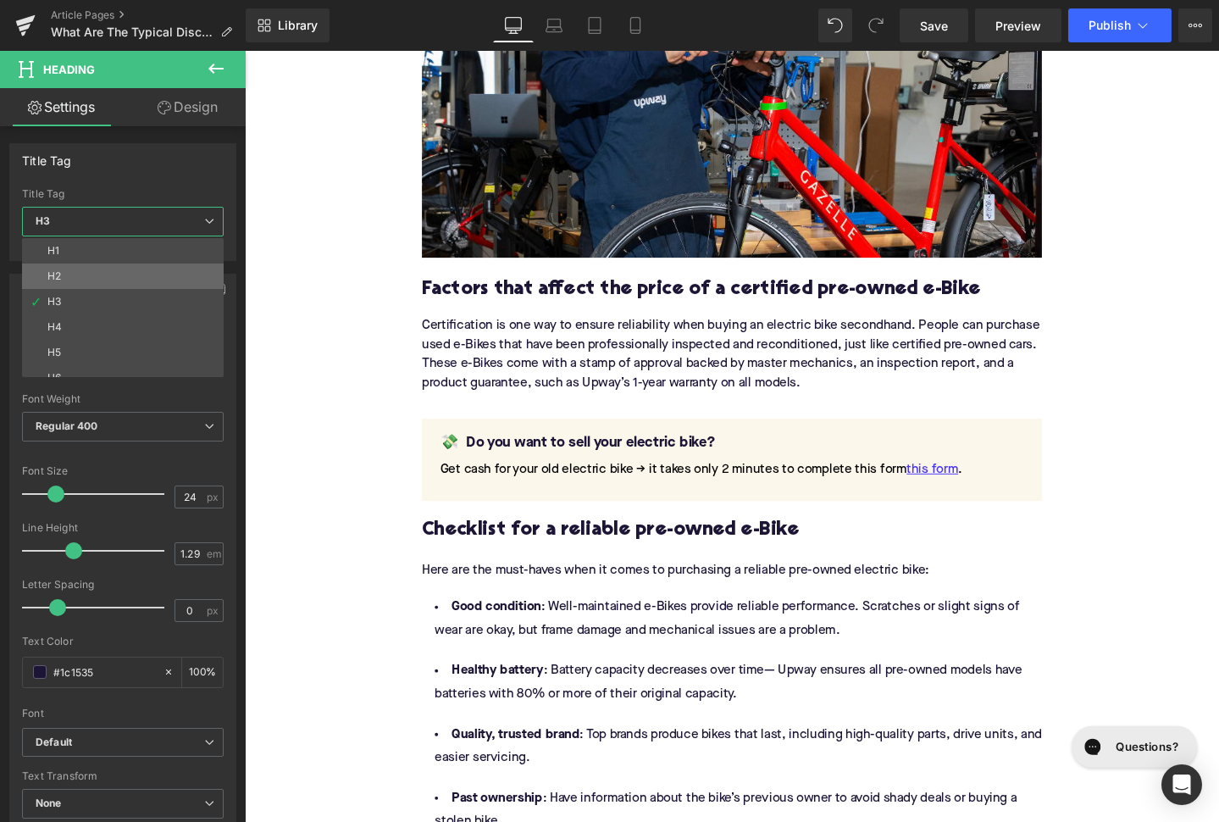
click at [155, 283] on li "H2" at bounding box center [126, 275] width 209 height 25
type input "28"
type input "1.11"
type input "100"
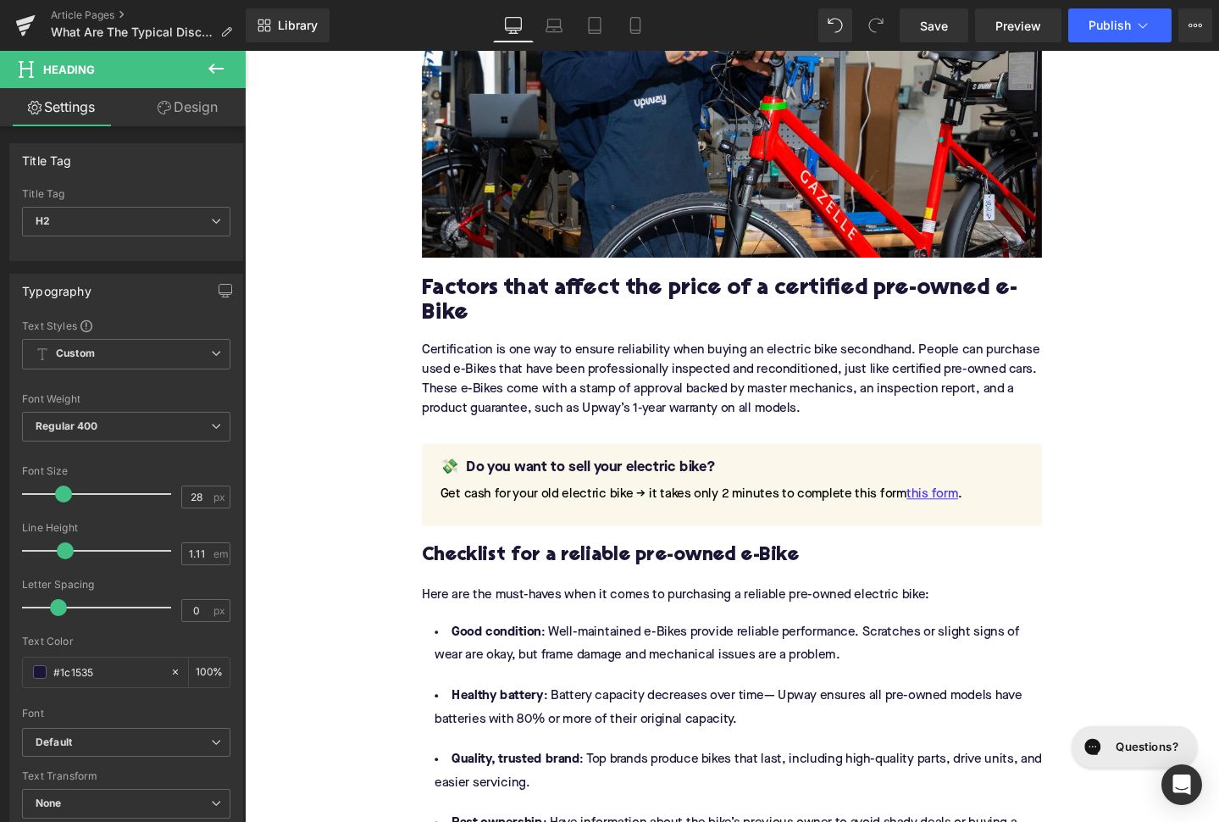
click at [563, 376] on div "Certification is one way to ensure reliability when buying an electric bike sec…" at bounding box center [757, 396] width 652 height 108
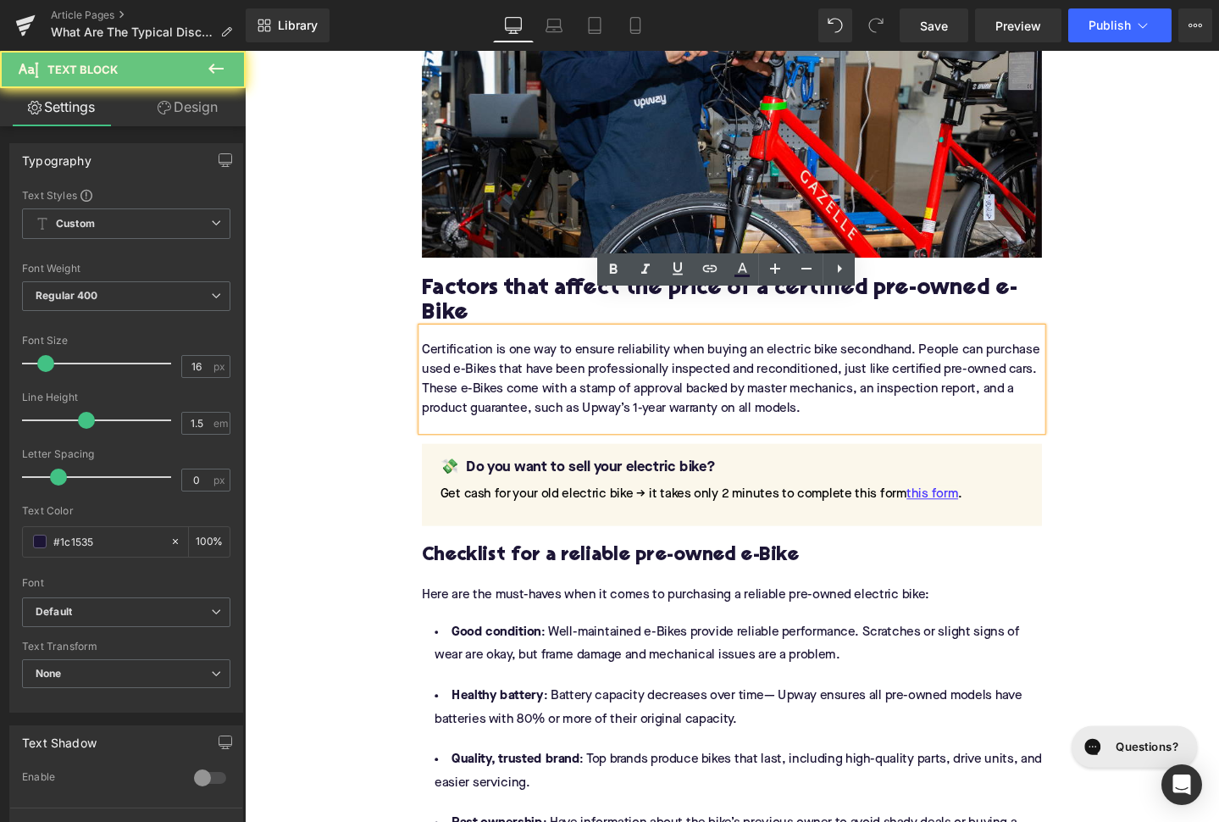
click at [563, 376] on div "Certification is one way to ensure reliability when buying an electric bike sec…" at bounding box center [757, 396] width 652 height 108
paste div
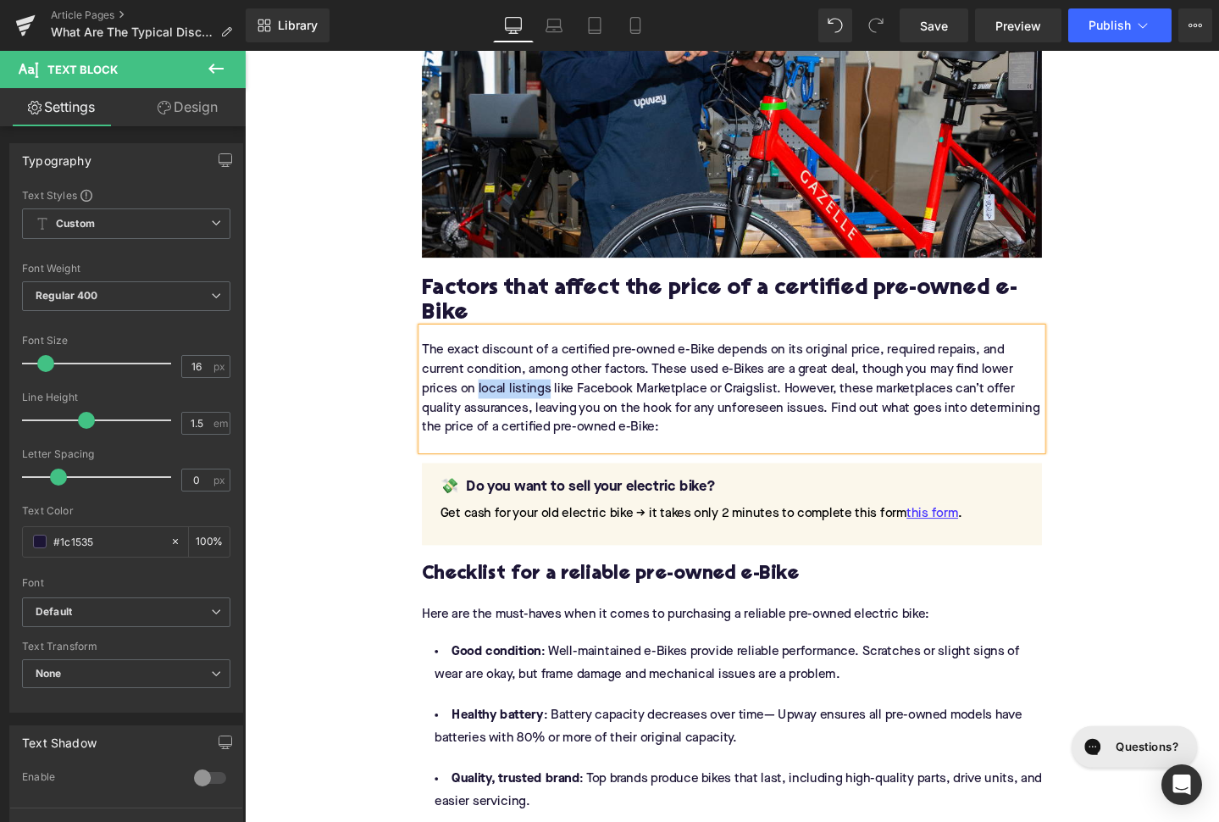
drag, startPoint x: 491, startPoint y: 369, endPoint x: 563, endPoint y: 363, distance: 73.0
click at [563, 363] on div "The exact discount of a certified pre-owned e-Bike depends on its original pric…" at bounding box center [757, 406] width 652 height 129
click at [707, 268] on icon at bounding box center [710, 268] width 20 height 20
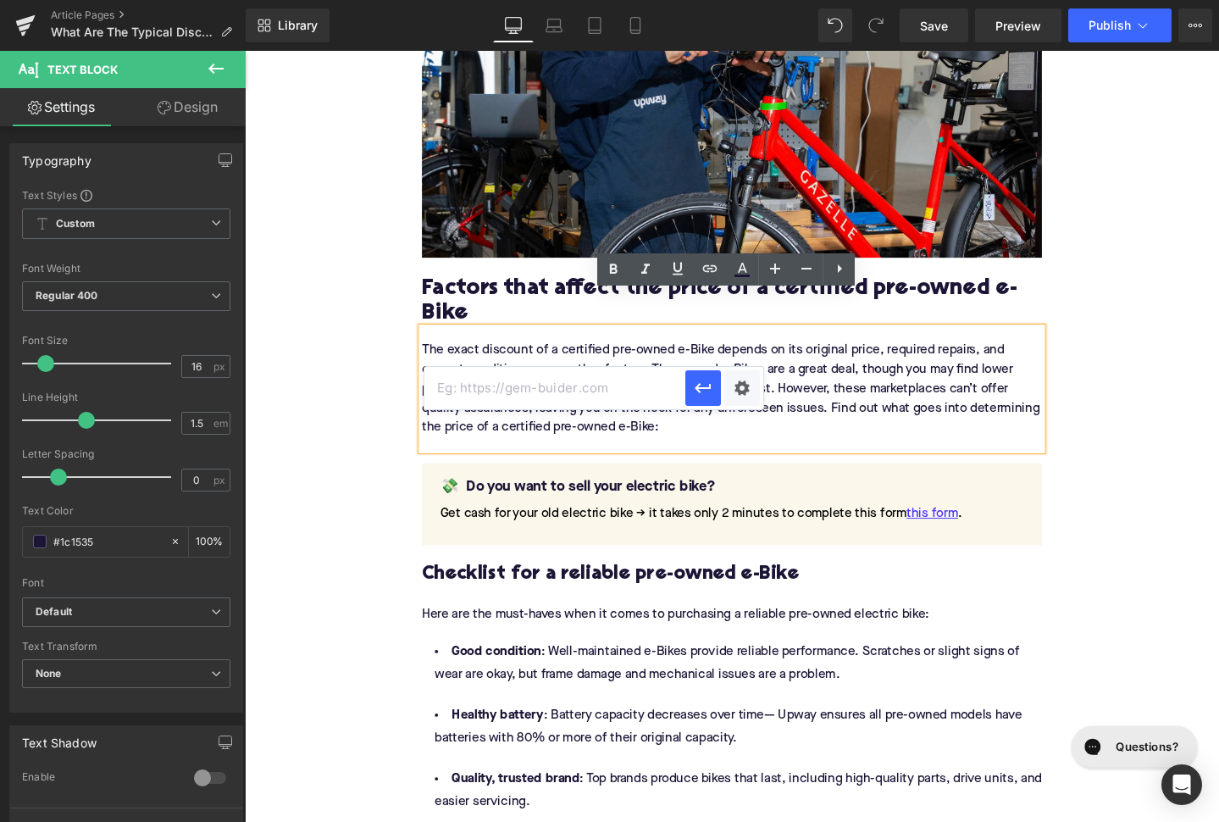
click at [652, 394] on input "text" at bounding box center [554, 388] width 261 height 42
paste input "[URL][DOMAIN_NAME]"
type input "[URL][DOMAIN_NAME]"
click at [696, 398] on icon "button" at bounding box center [703, 388] width 20 height 20
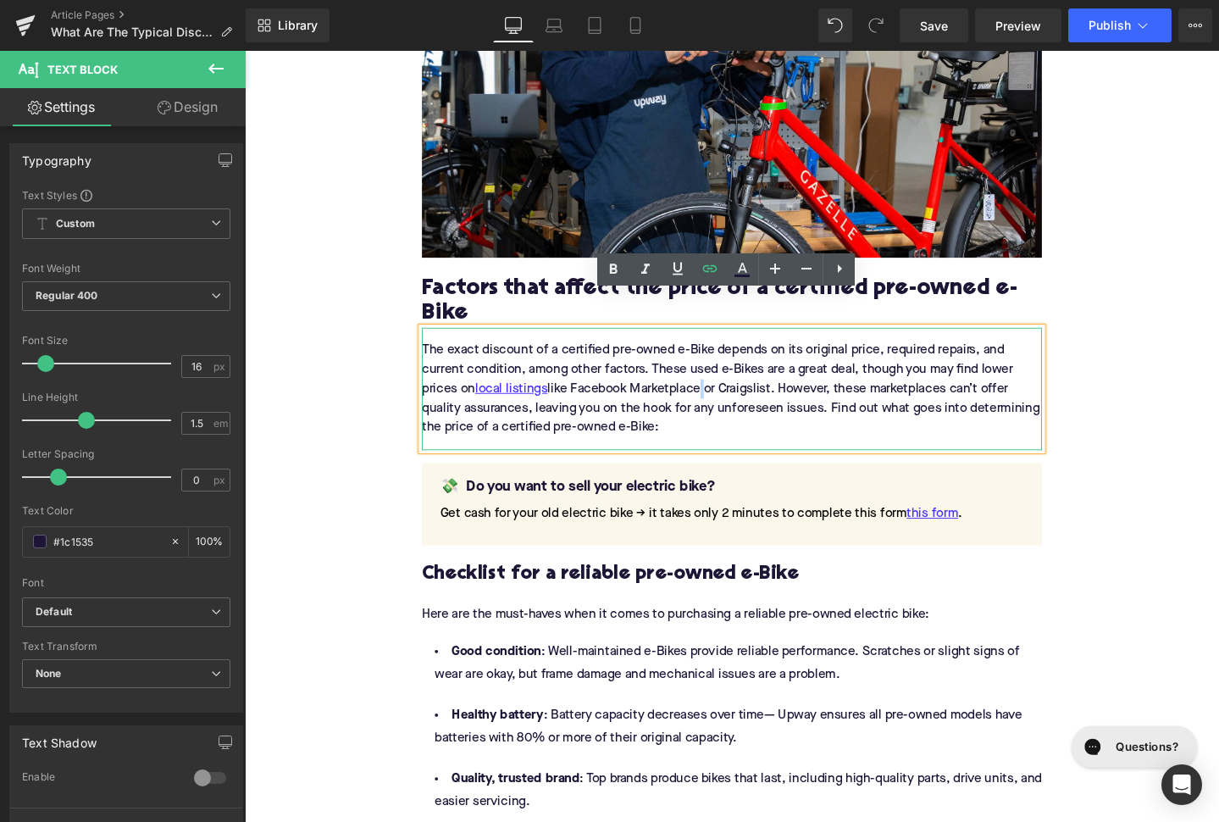
click at [728, 365] on div "The exact discount of a certified pre-owned e-Bike depends on its original pric…" at bounding box center [757, 406] width 652 height 129
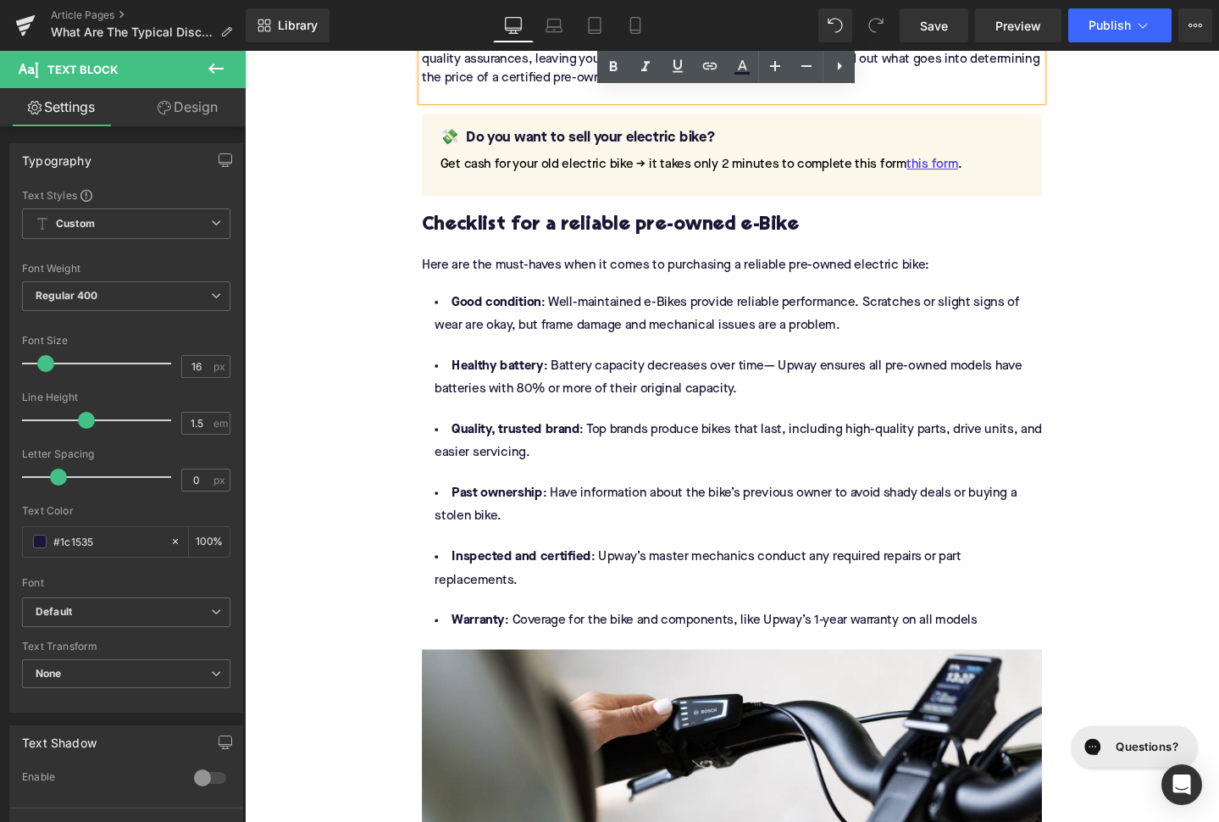
scroll to position [2138, 0]
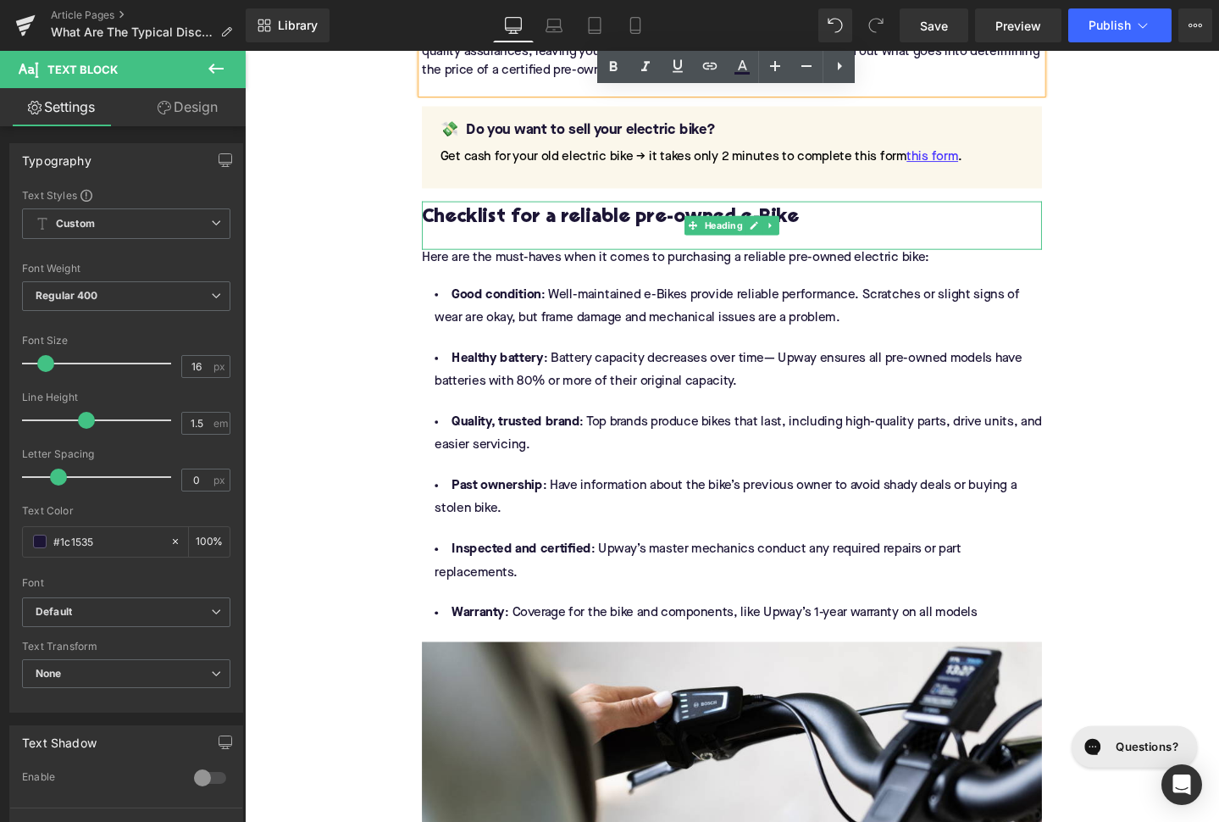
click at [535, 213] on h3 "Checklist for a reliable pre-owned e-Bike" at bounding box center [757, 226] width 652 height 26
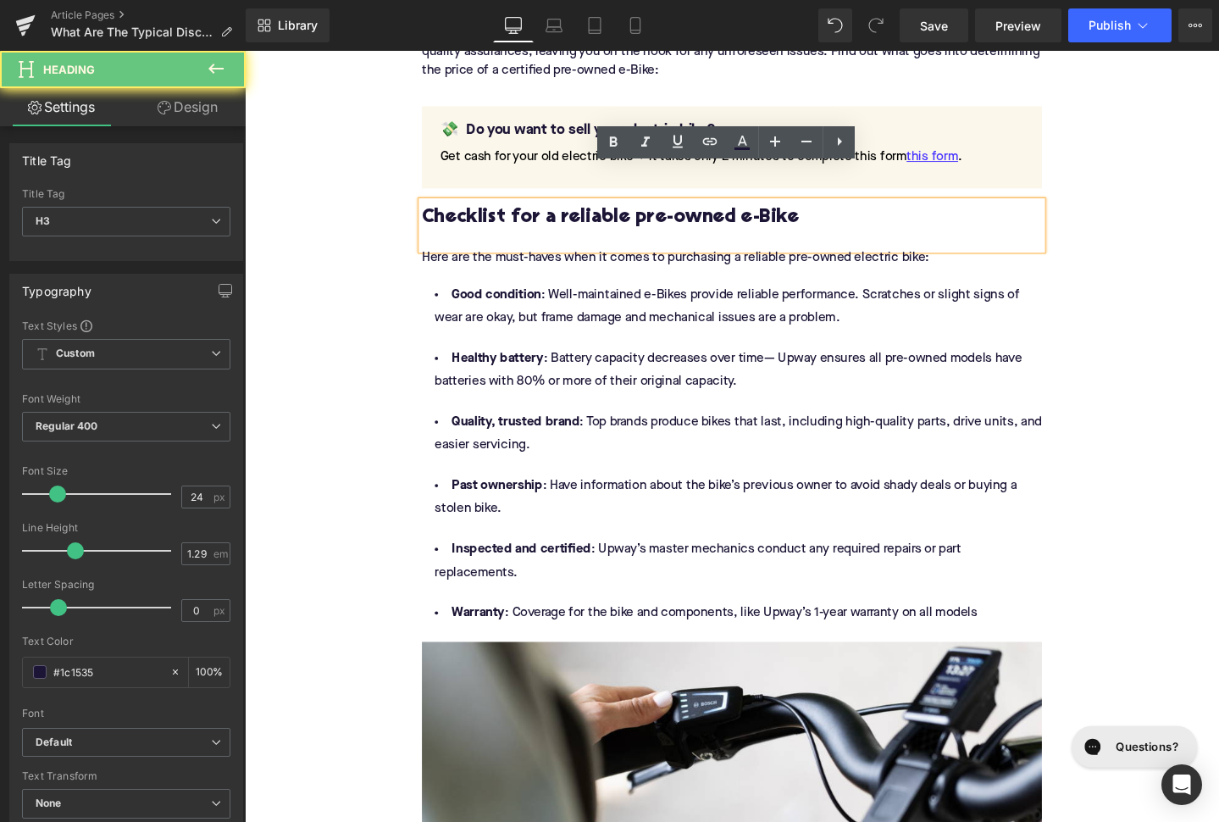
click at [535, 213] on h3 "Checklist for a reliable pre-owned e-Bike" at bounding box center [757, 226] width 652 height 26
paste div
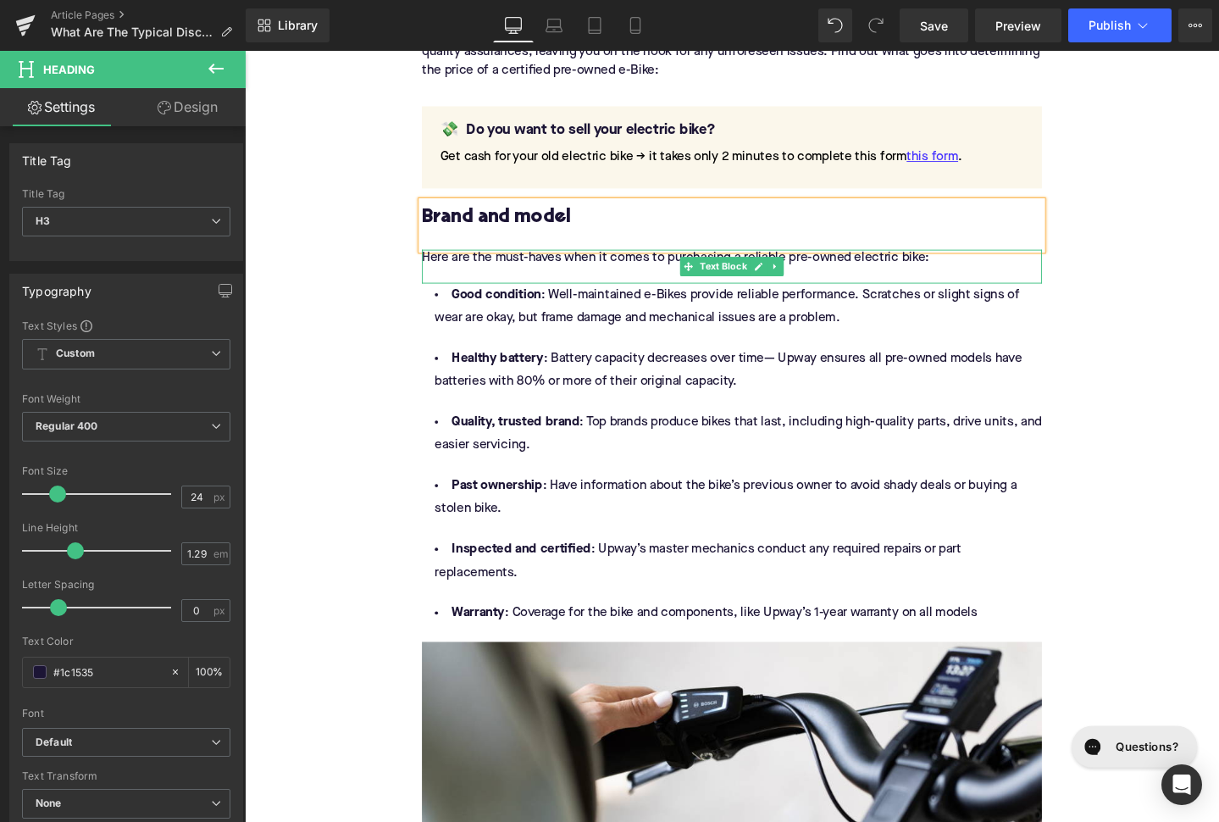
click at [557, 260] on div "Here are the must-haves when it comes to purchasing a reliable pre-owned electr…" at bounding box center [757, 278] width 652 height 36
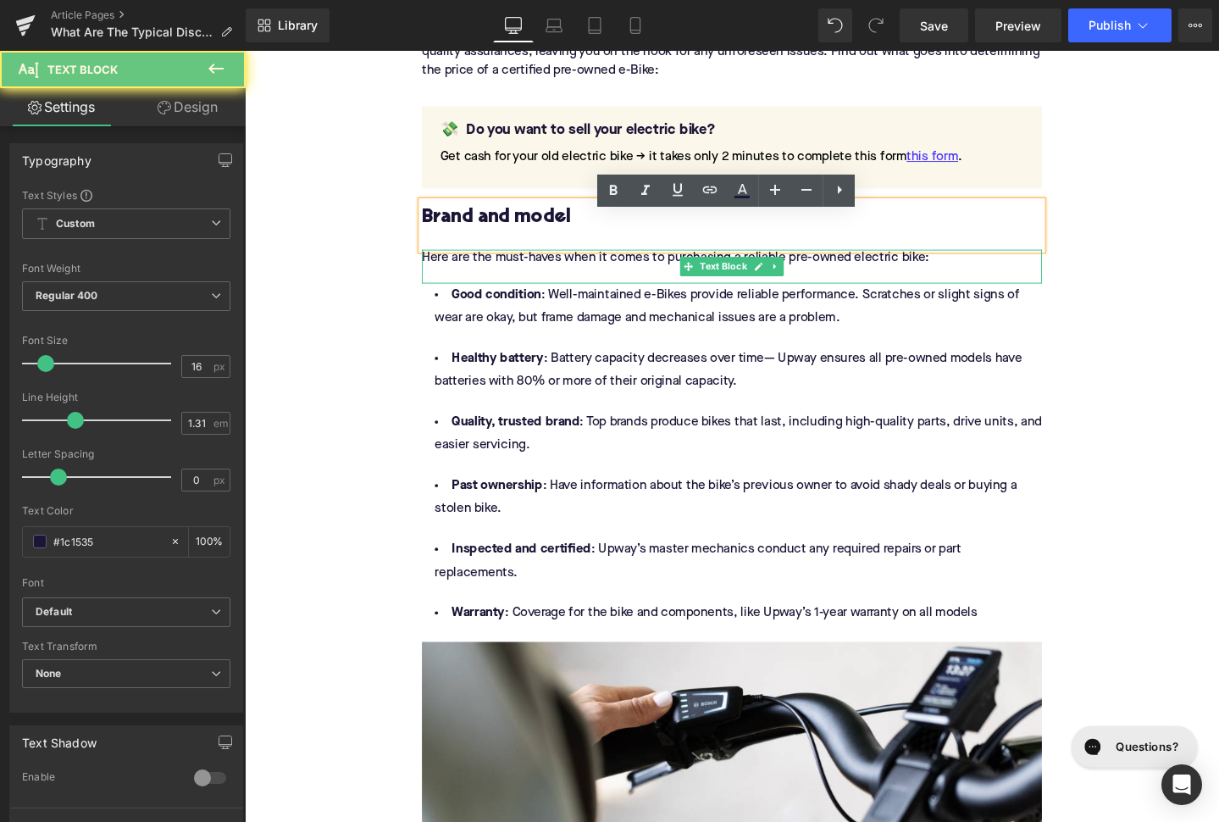
click at [557, 260] on div "Here are the must-haves when it comes to purchasing a reliable pre-owned electr…" at bounding box center [757, 278] width 652 height 36
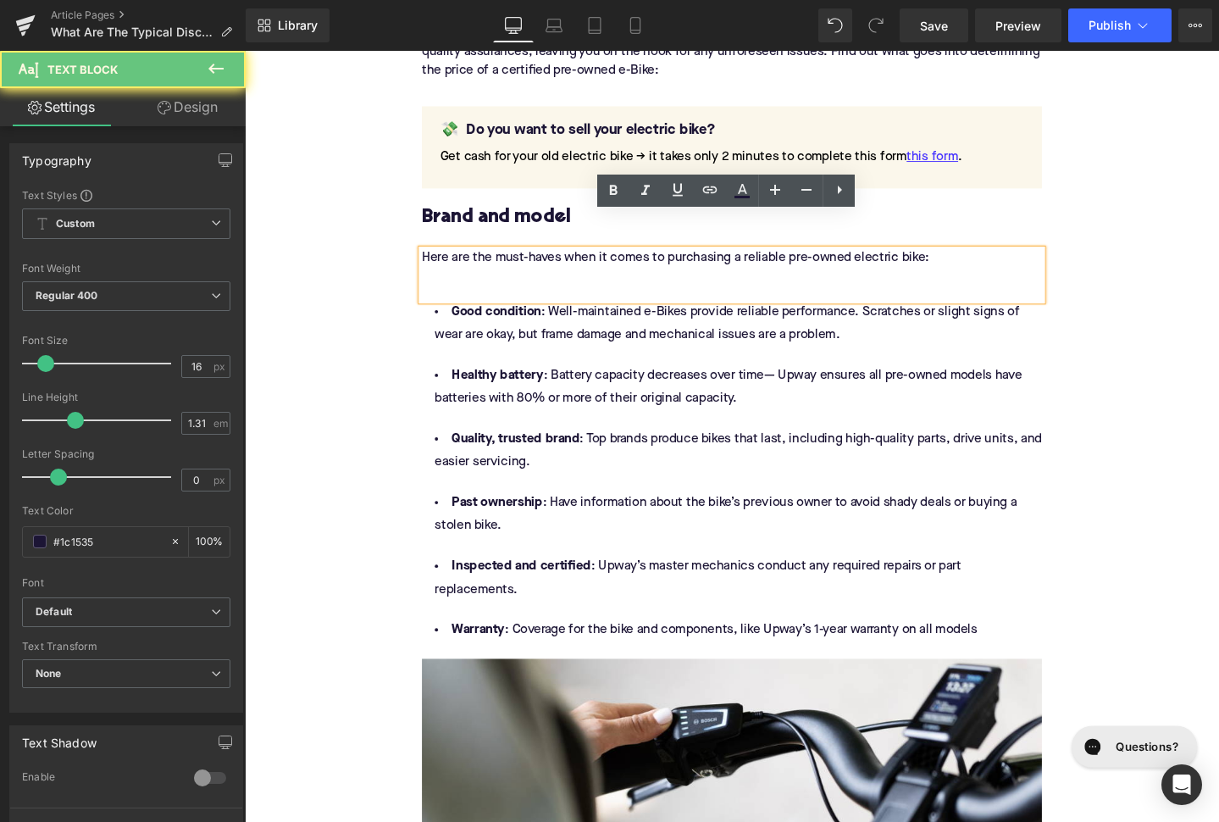
click at [557, 260] on div "Here are the must-haves when it comes to purchasing a reliable pre-owned electr…" at bounding box center [757, 286] width 652 height 53
paste div
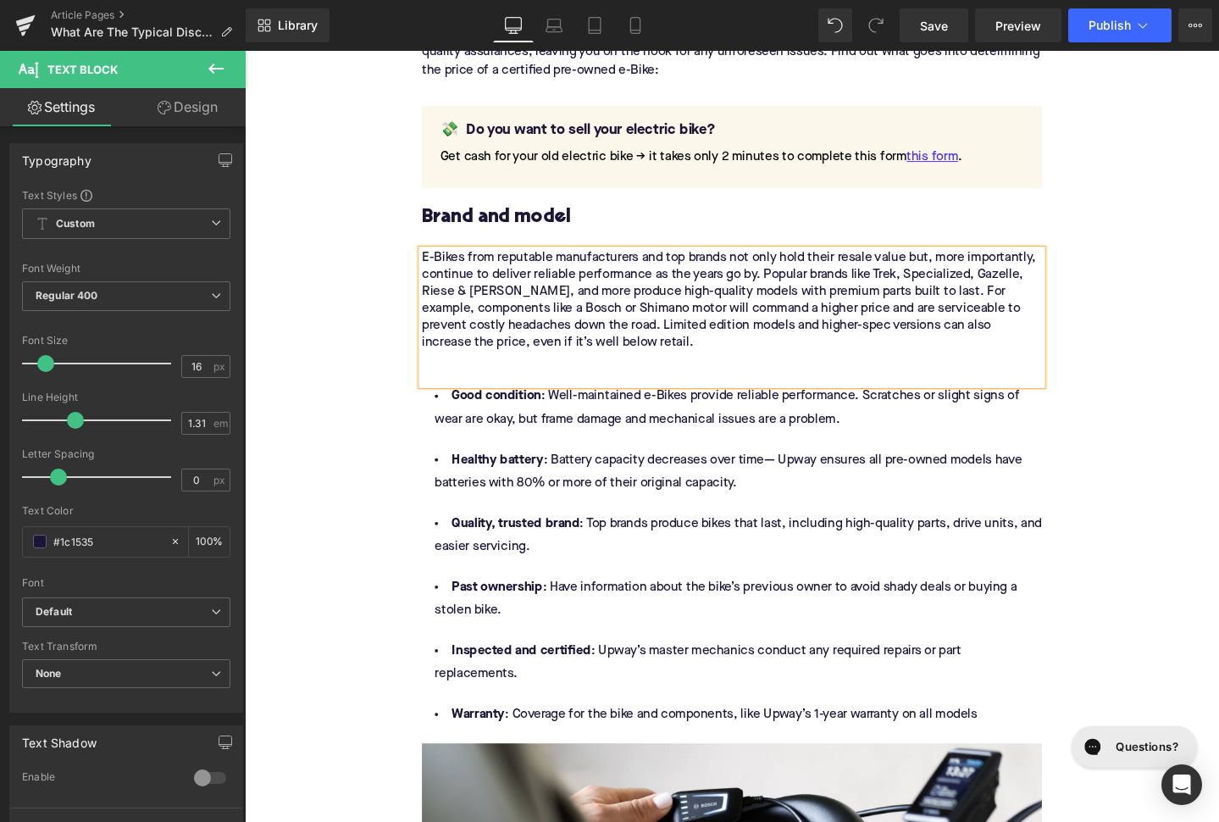
click at [541, 343] on div "E-Bikes from reputable manufacturers and top brands not only hold their resale …" at bounding box center [757, 331] width 652 height 142
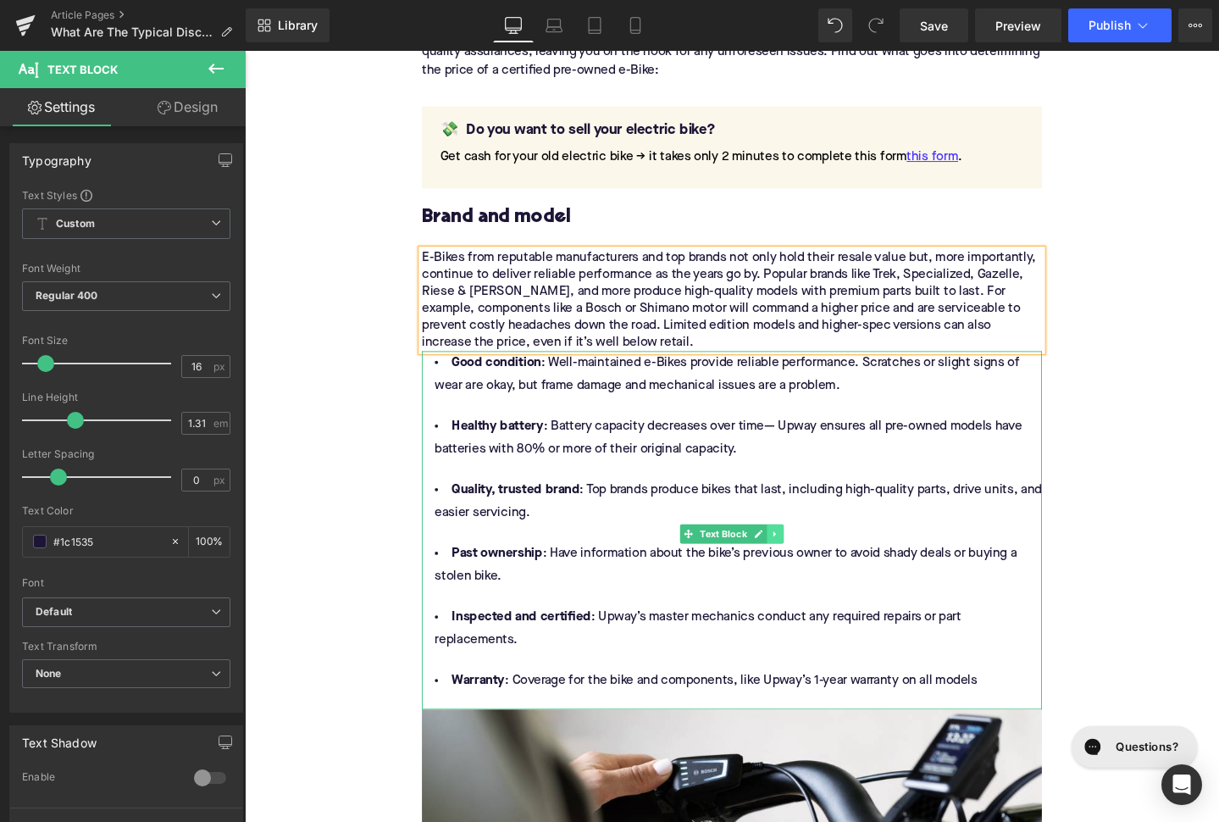
click at [804, 554] on icon at bounding box center [802, 559] width 9 height 10
click at [810, 554] on icon at bounding box center [811, 558] width 9 height 9
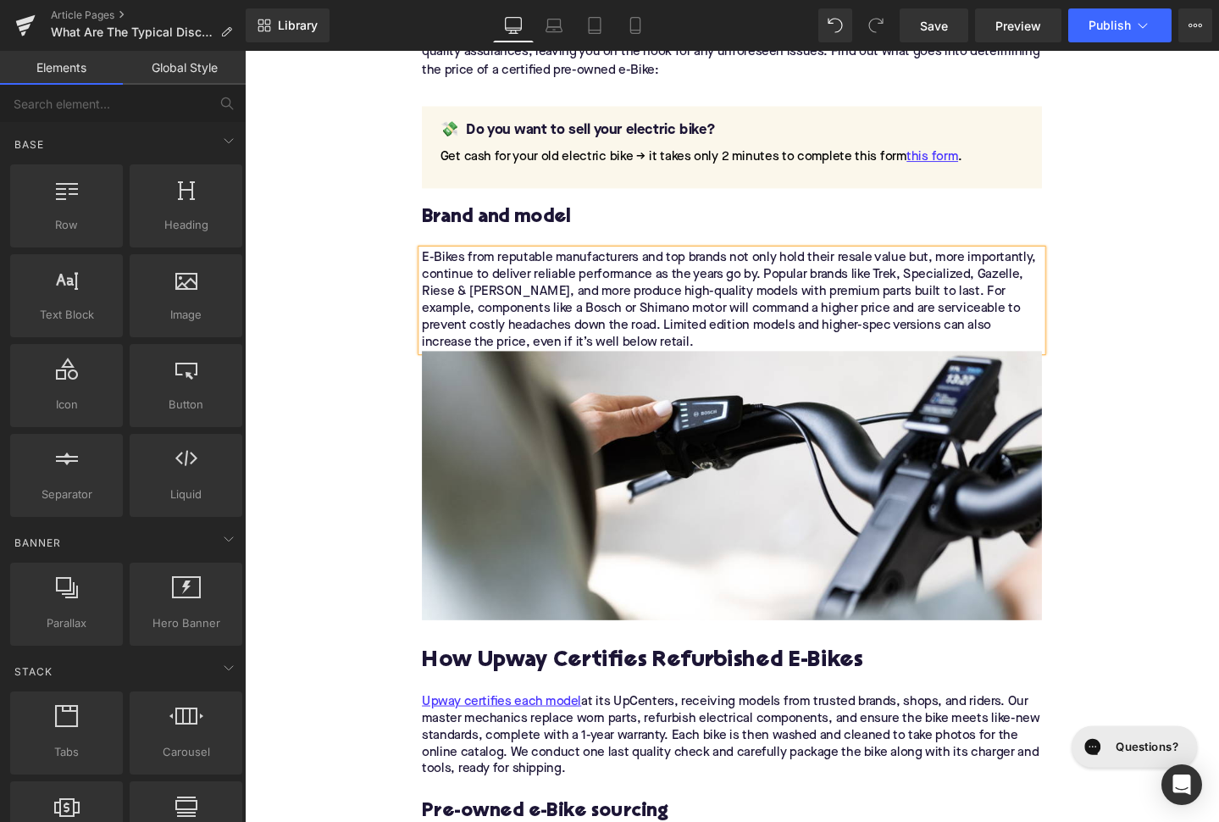
click at [929, 260] on div "E-Bikes from reputable manufacturers and top brands not only hold their resale …" at bounding box center [757, 313] width 652 height 107
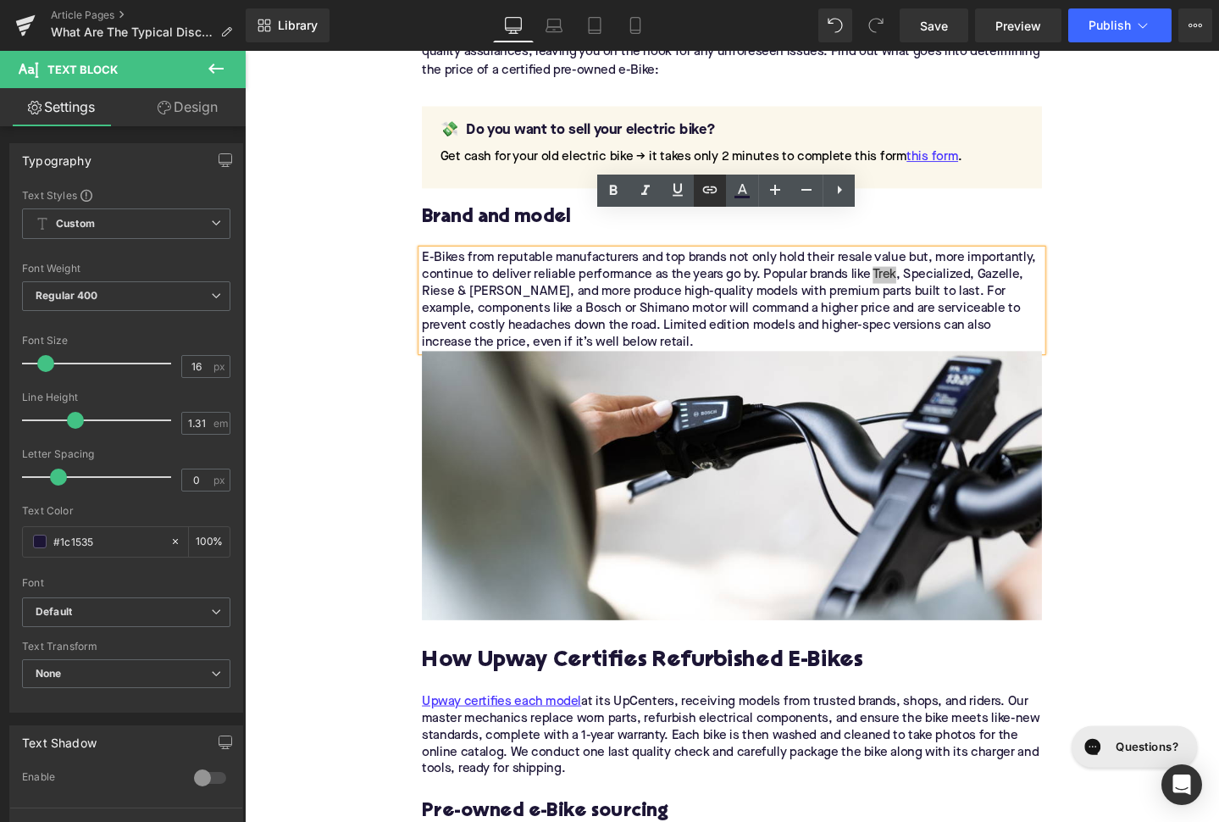
click at [719, 198] on icon at bounding box center [710, 190] width 20 height 20
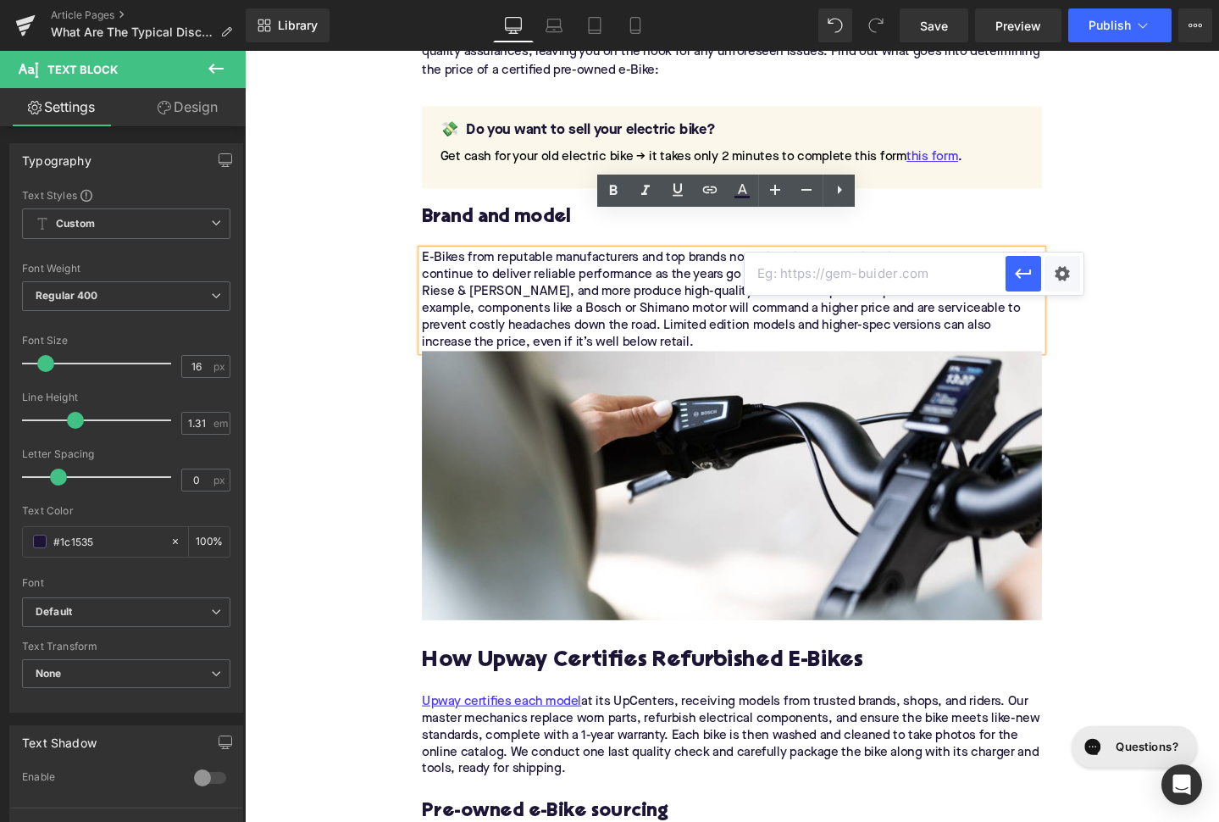
click at [771, 263] on input "text" at bounding box center [875, 273] width 261 height 42
paste input "[URL][DOMAIN_NAME]"
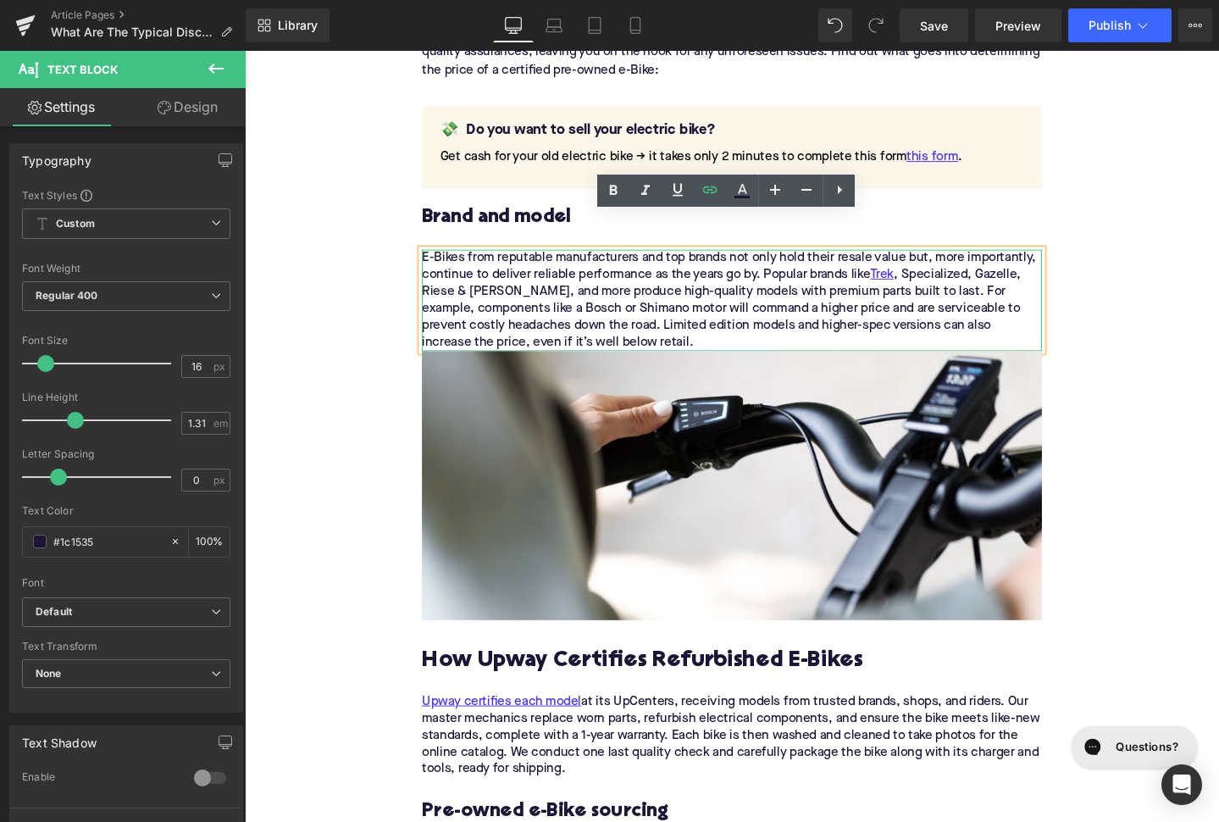
click at [968, 260] on div "E-Bikes from reputable manufacturers and top brands not only hold their resale …" at bounding box center [757, 313] width 652 height 107
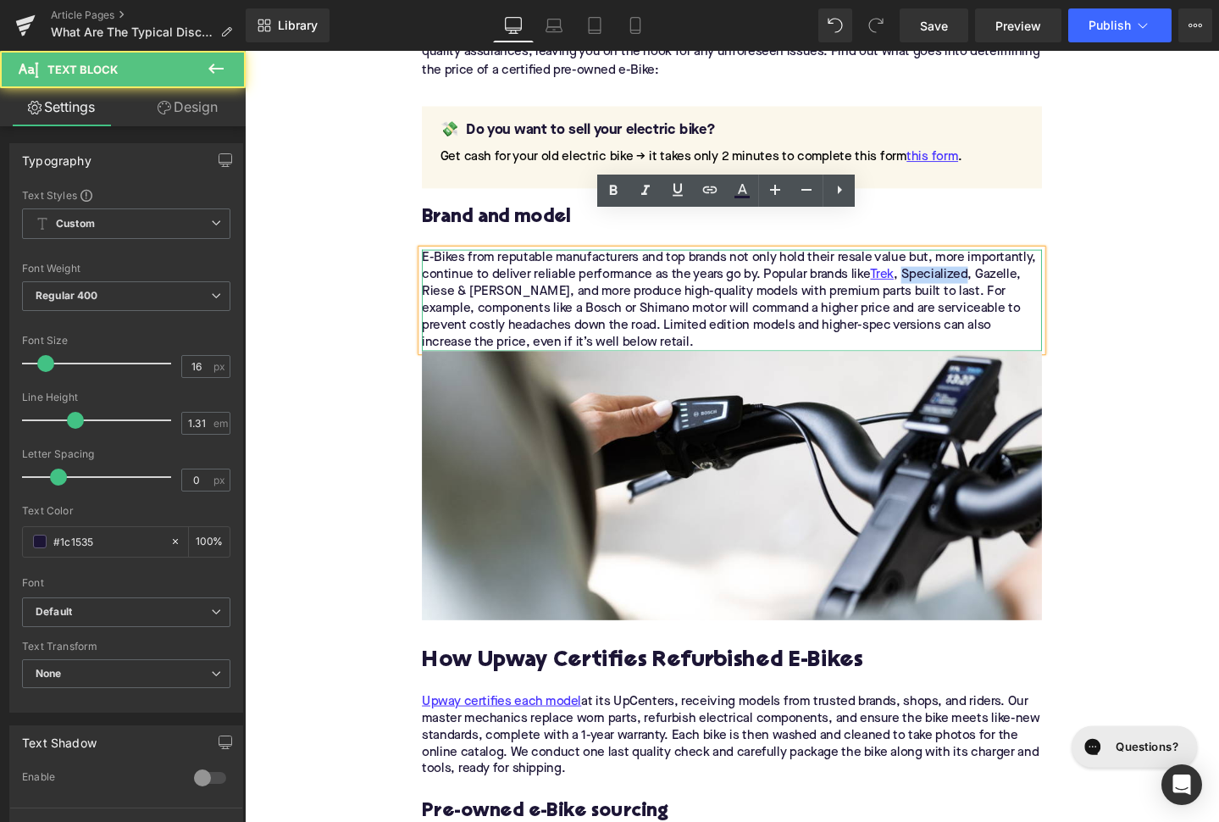
click at [968, 260] on div "E-Bikes from reputable manufacturers and top brands not only hold their resale …" at bounding box center [757, 313] width 652 height 107
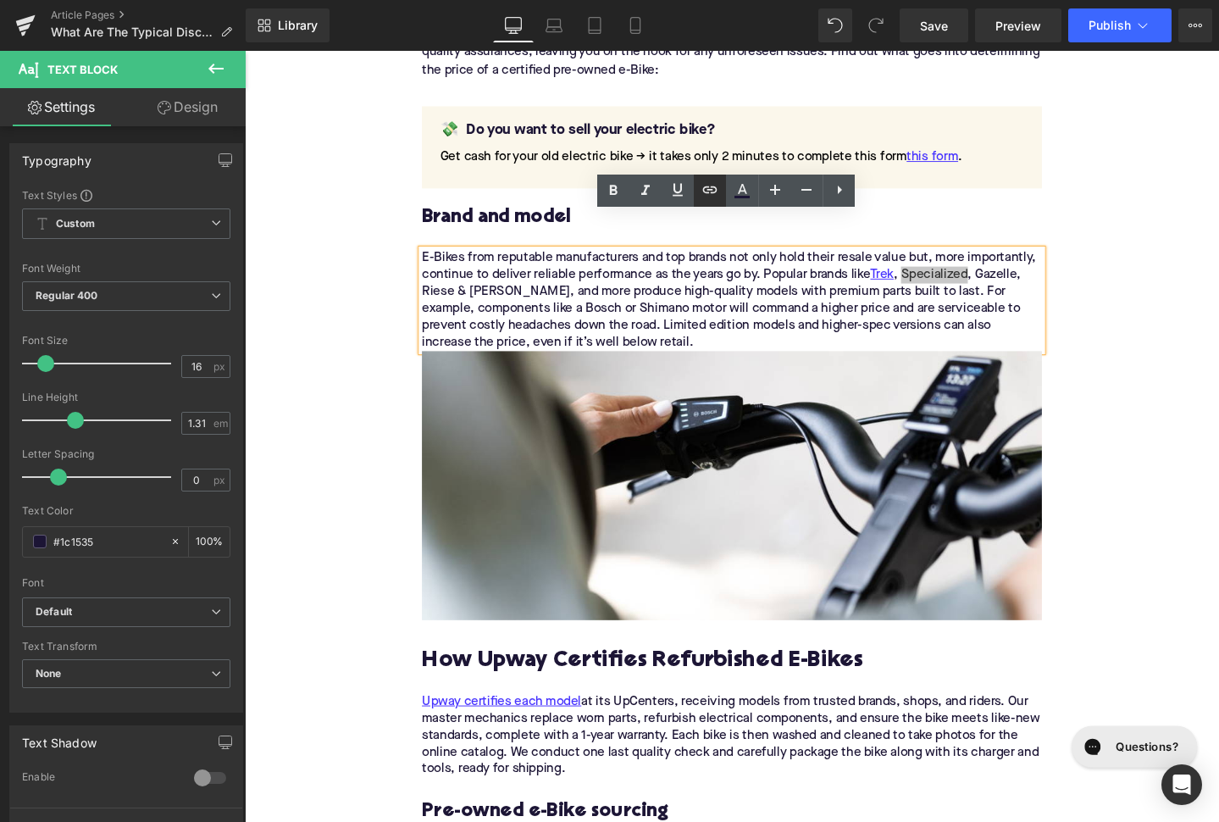
drag, startPoint x: 707, startPoint y: 191, endPoint x: 507, endPoint y: 176, distance: 200.5
click at [707, 191] on icon at bounding box center [710, 190] width 20 height 20
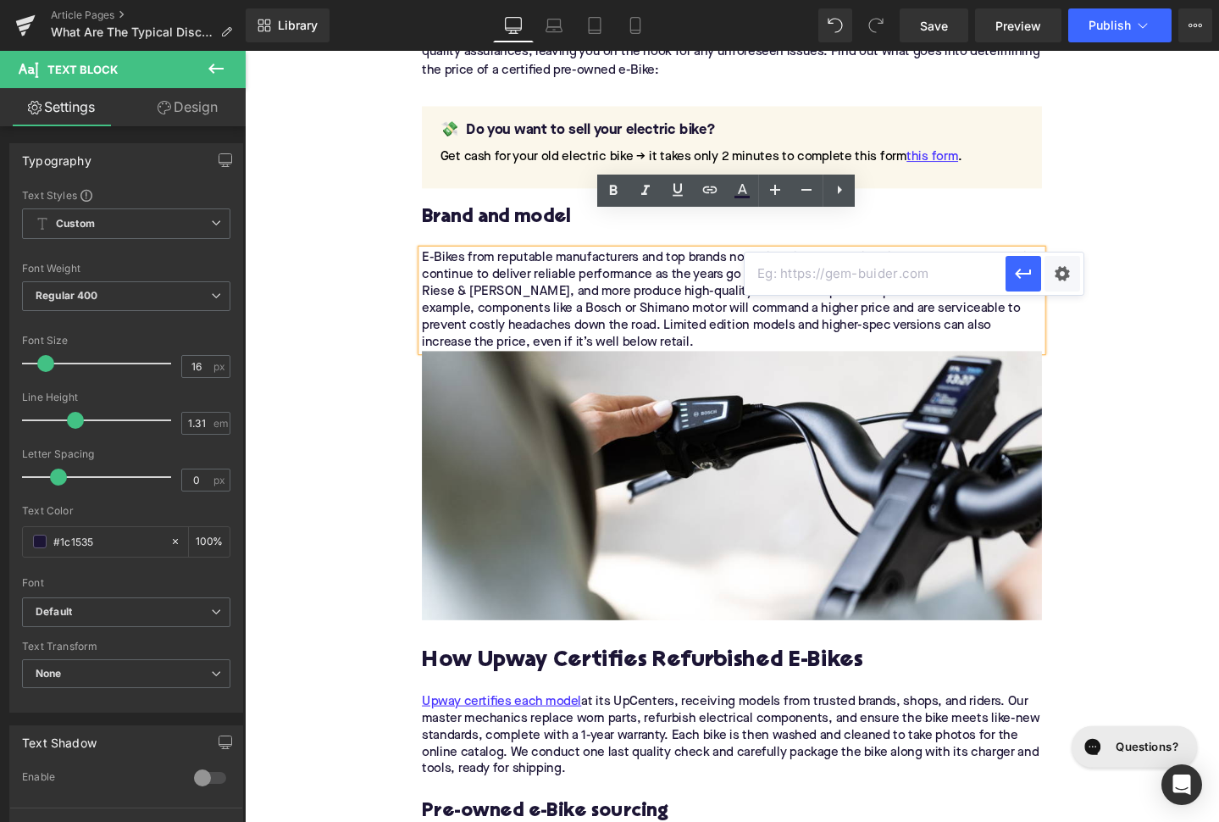
click at [795, 264] on input "text" at bounding box center [875, 273] width 261 height 42
paste input "[URL][DOMAIN_NAME]"
type input "[URL][DOMAIN_NAME]"
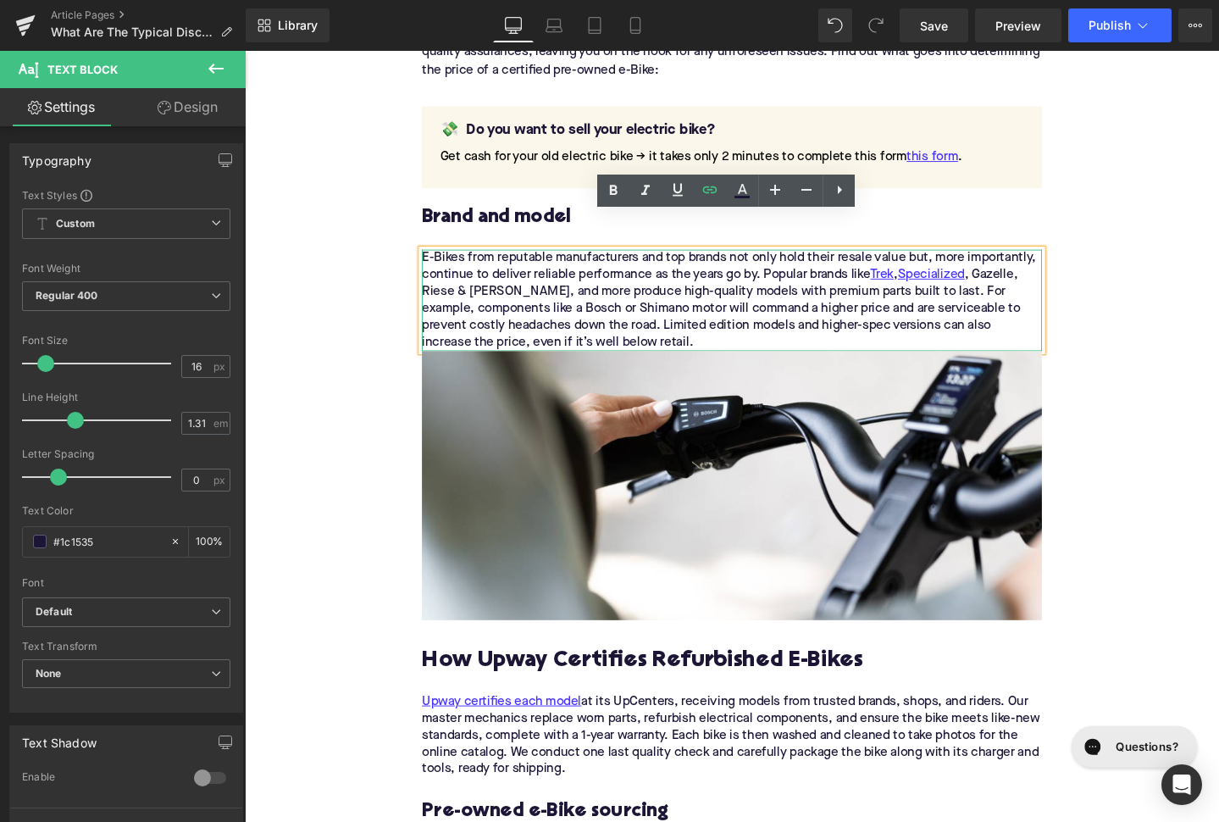
click at [1034, 260] on div "E-Bikes from reputable manufacturers and top brands not only hold their resale …" at bounding box center [757, 313] width 652 height 107
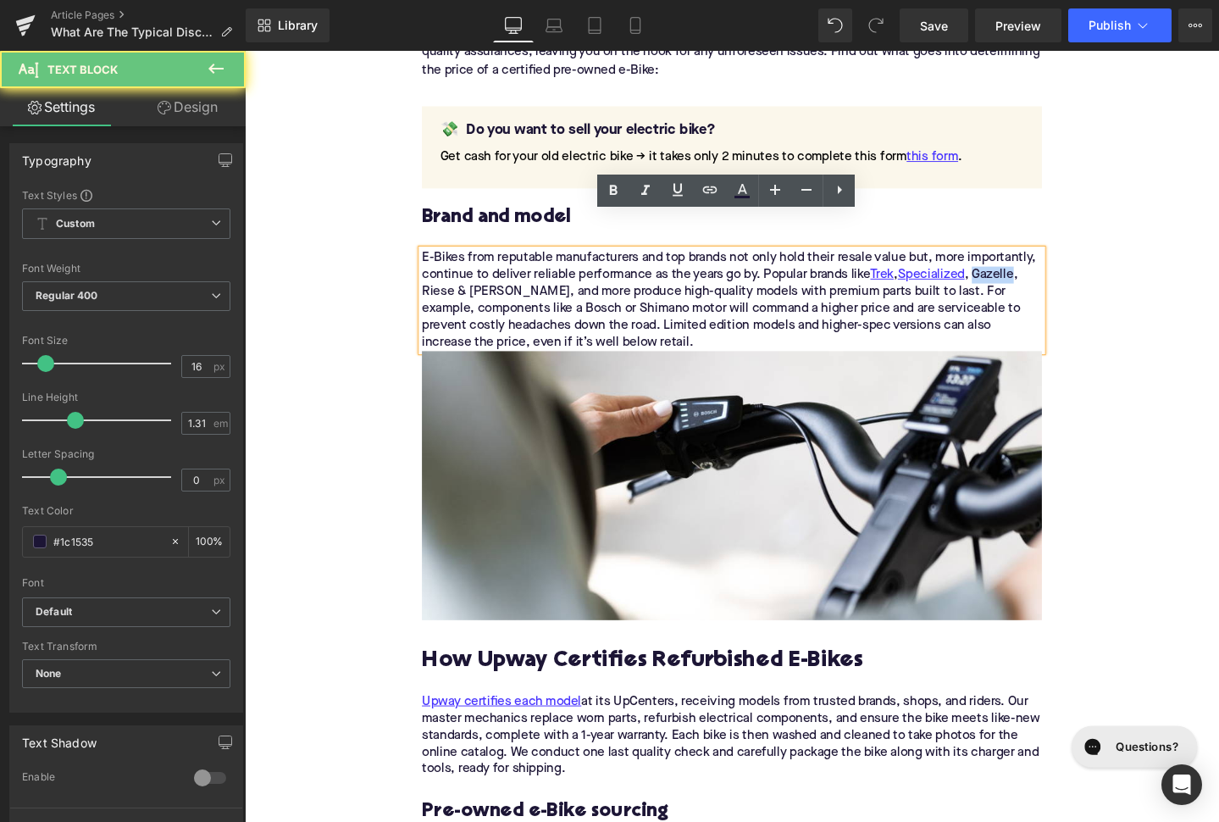
click at [1034, 260] on div "E-Bikes from reputable manufacturers and top brands not only hold their resale …" at bounding box center [757, 313] width 652 height 107
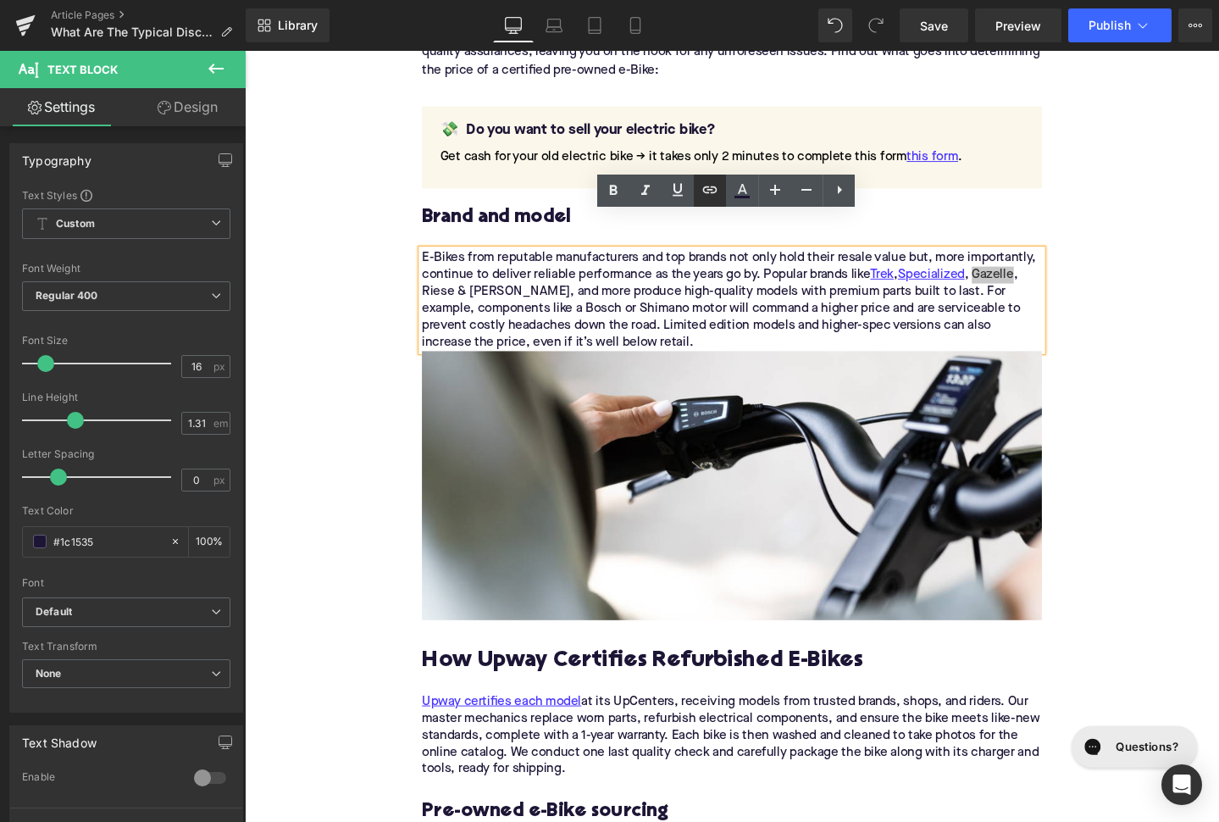
click at [713, 194] on icon at bounding box center [710, 190] width 20 height 20
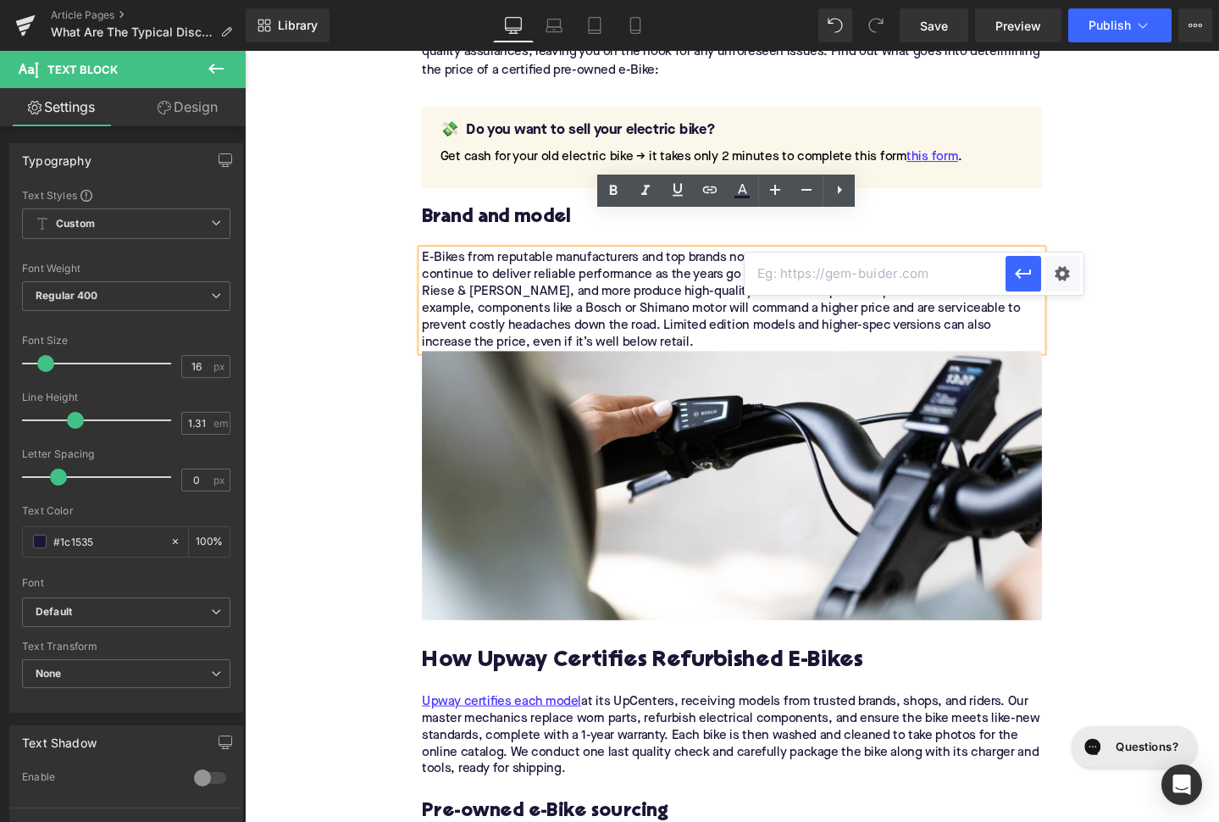
click at [788, 270] on input "text" at bounding box center [875, 273] width 261 height 42
paste input "[URL][DOMAIN_NAME]"
type input "[URL][DOMAIN_NAME]"
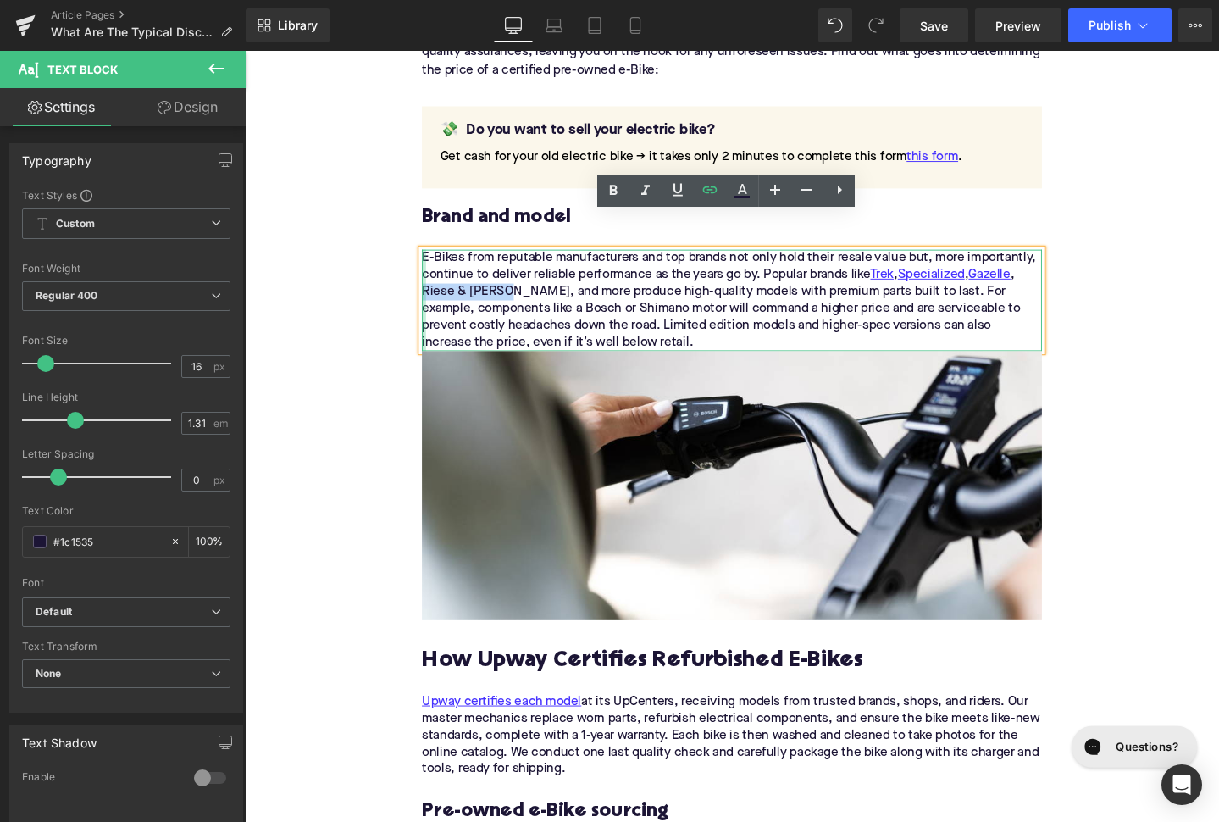
drag, startPoint x: 518, startPoint y: 267, endPoint x: 435, endPoint y: 266, distance: 83.0
click at [434, 265] on div "E-Bikes from reputable manufacturers and top brands not only hold their resale …" at bounding box center [757, 313] width 652 height 107
click at [705, 197] on icon at bounding box center [710, 190] width 20 height 20
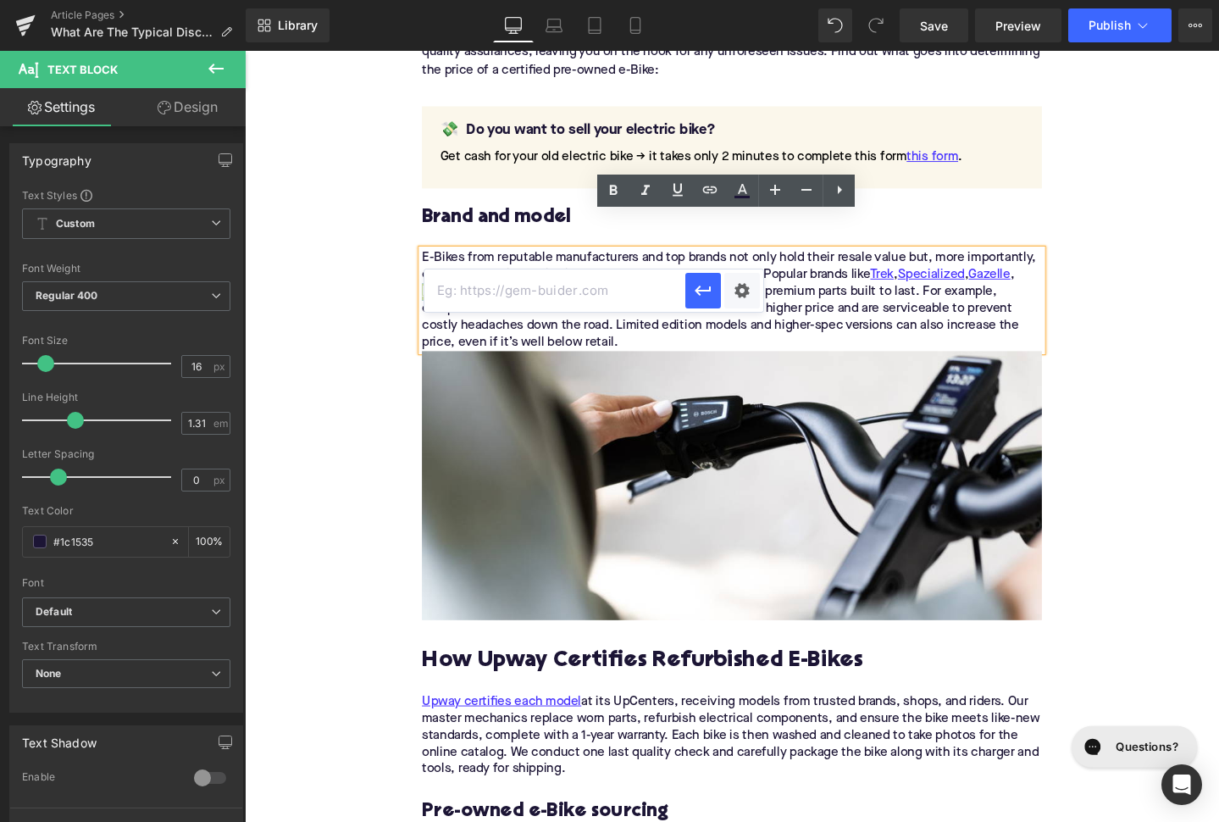
click at [616, 292] on input "text" at bounding box center [554, 290] width 261 height 42
paste input "[URL][DOMAIN_NAME][PERSON_NAME]"
type input "[URL][DOMAIN_NAME][PERSON_NAME]"
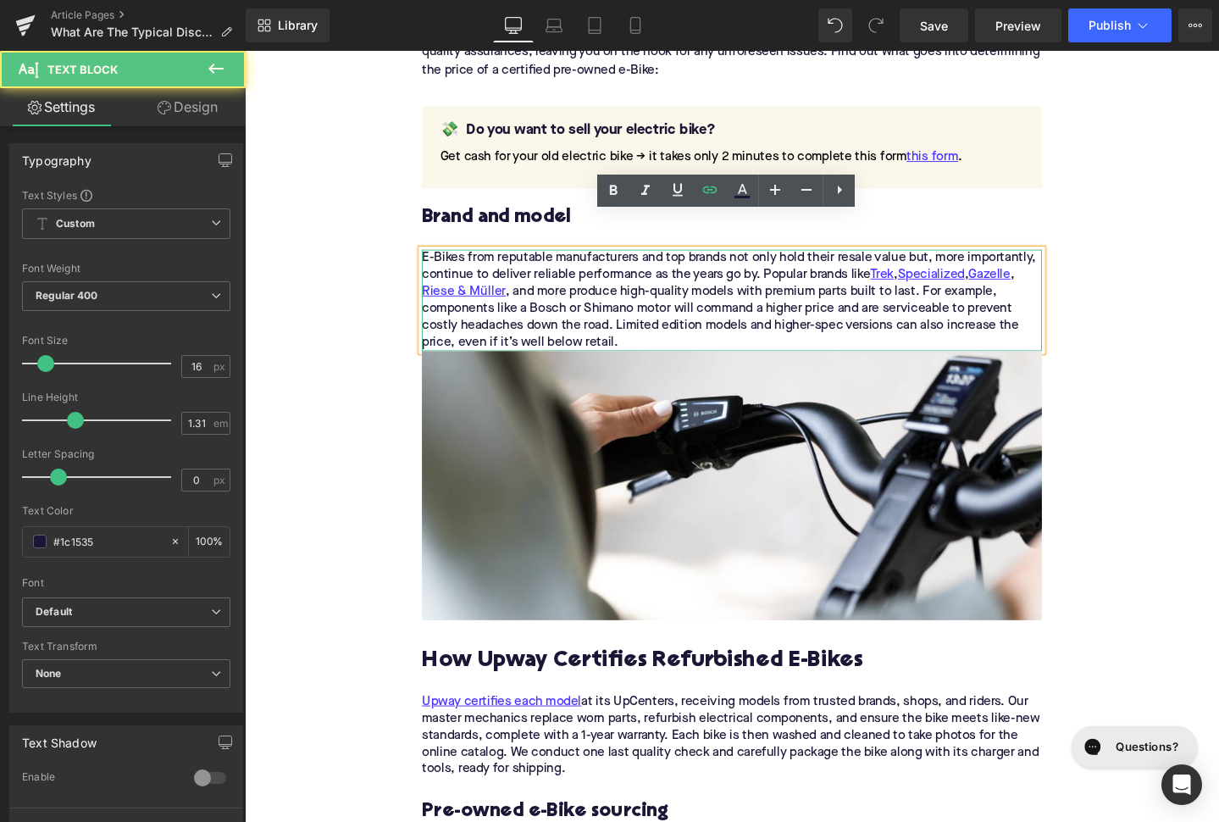
click at [660, 313] on div "E-Bikes from reputable manufacturers and top brands not only hold their resale …" at bounding box center [757, 313] width 652 height 107
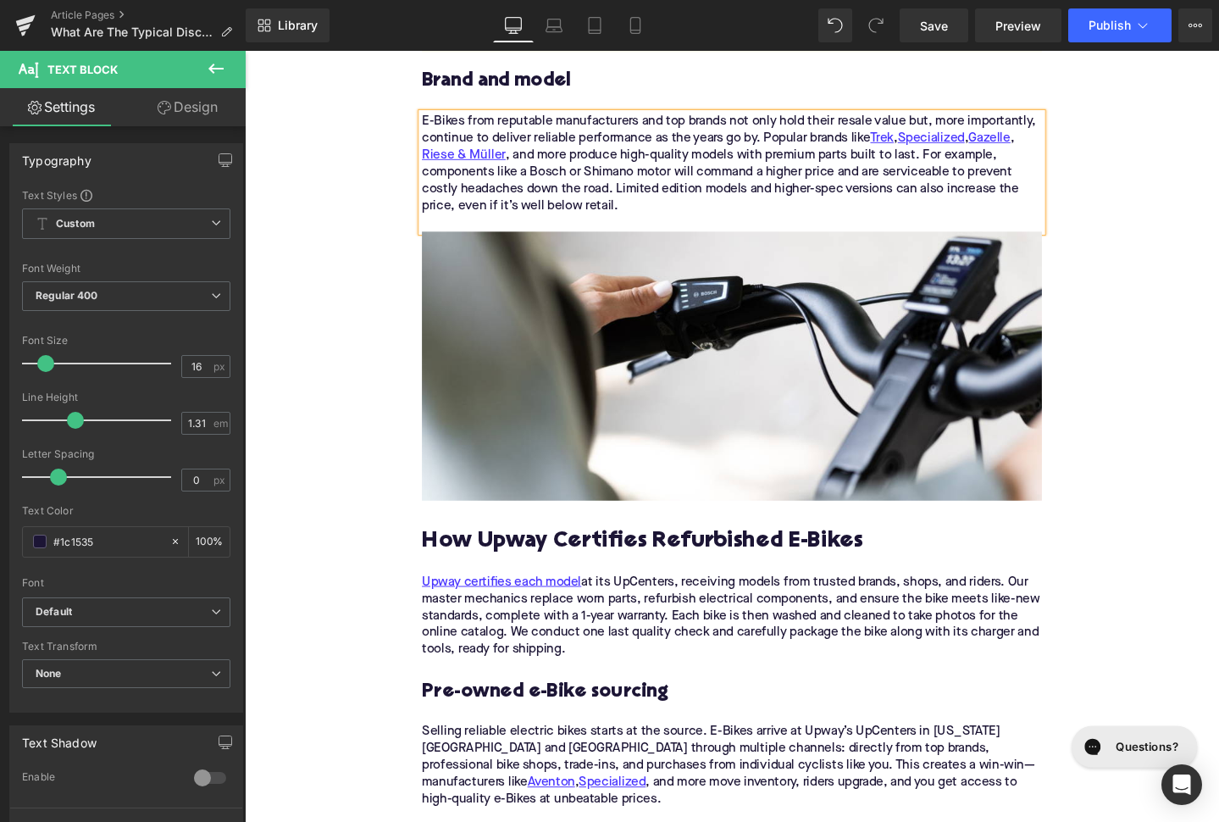
scroll to position [2343, 0]
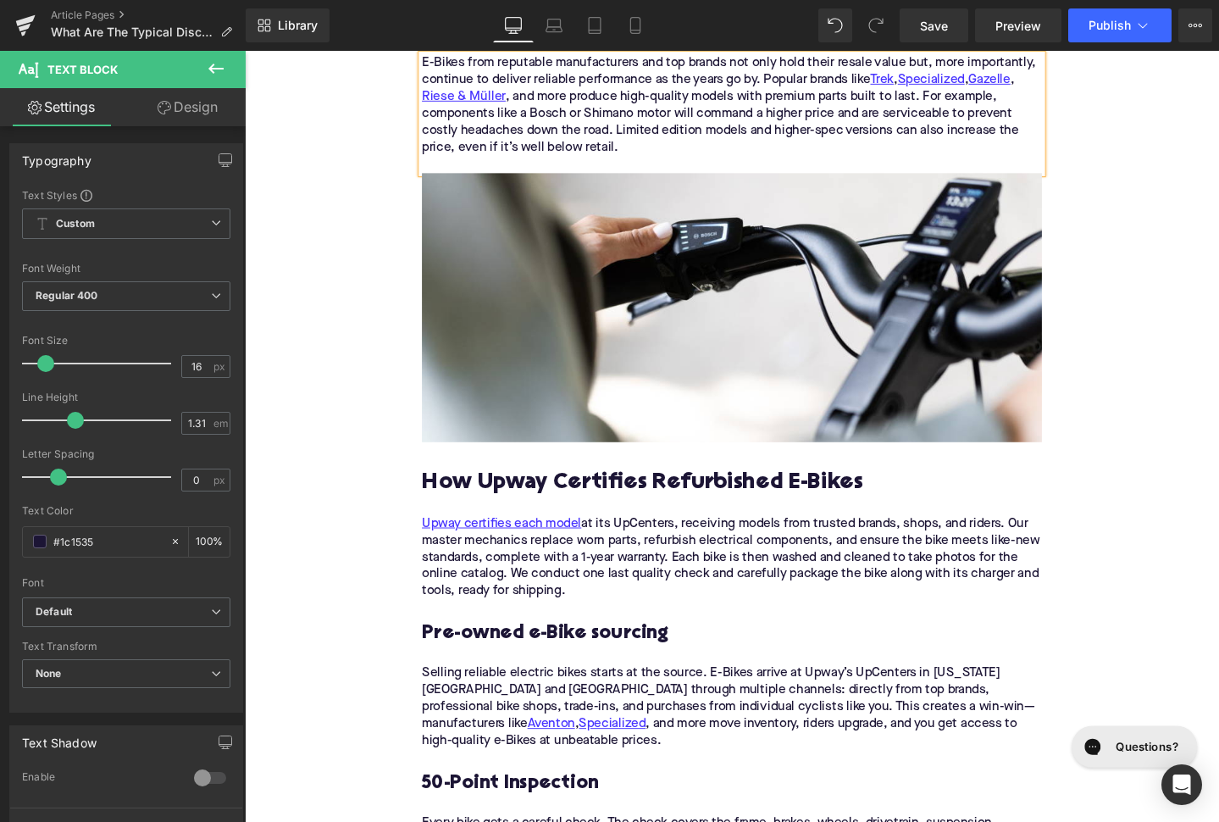
click at [547, 493] on h2 "How Upway Certifies Refurbished E-Bikes" at bounding box center [757, 506] width 652 height 26
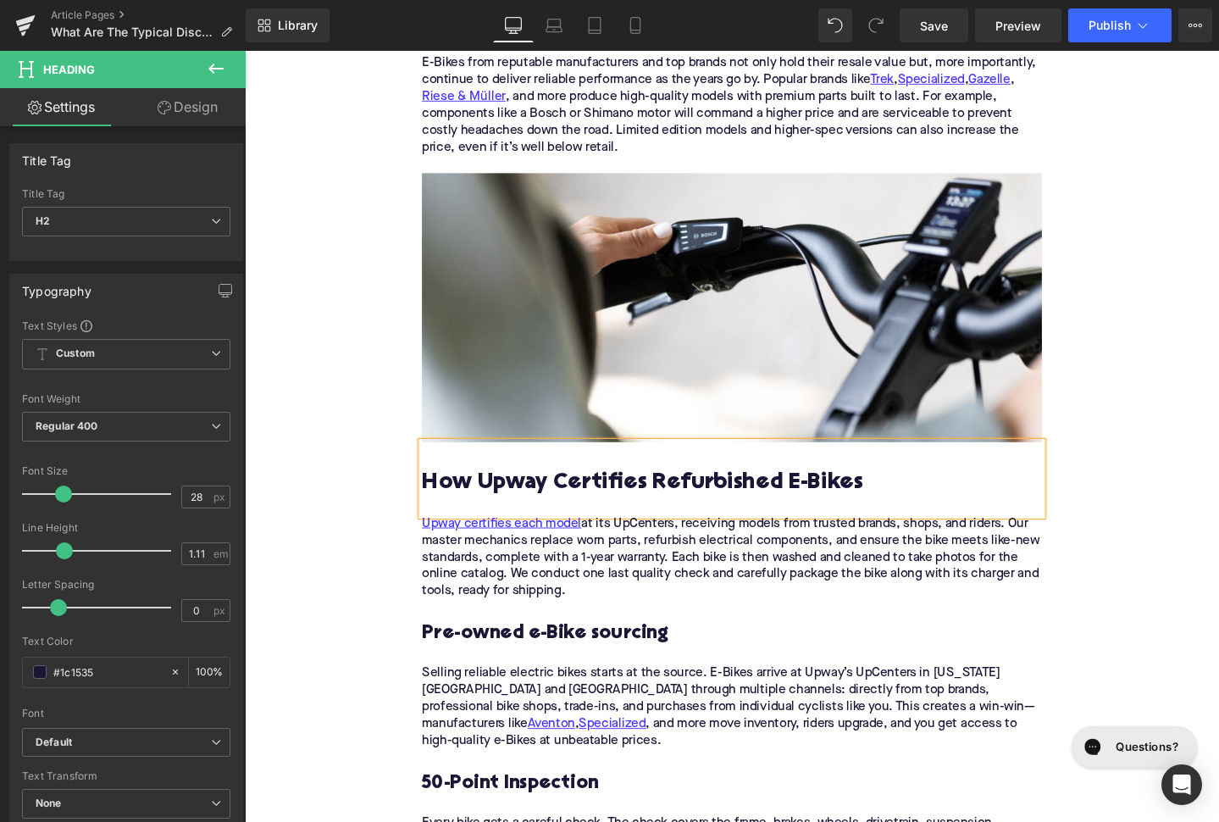
paste div
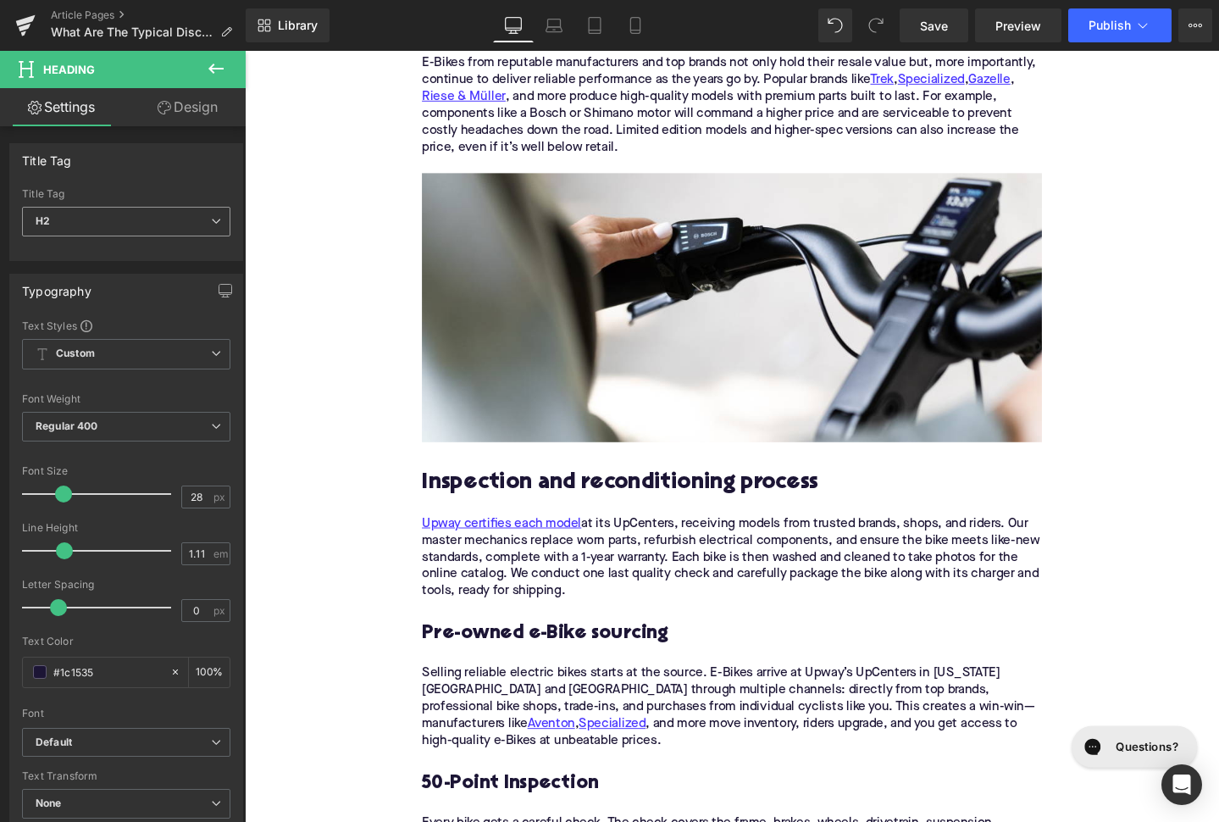
click at [128, 220] on span "H2" at bounding box center [126, 222] width 208 height 30
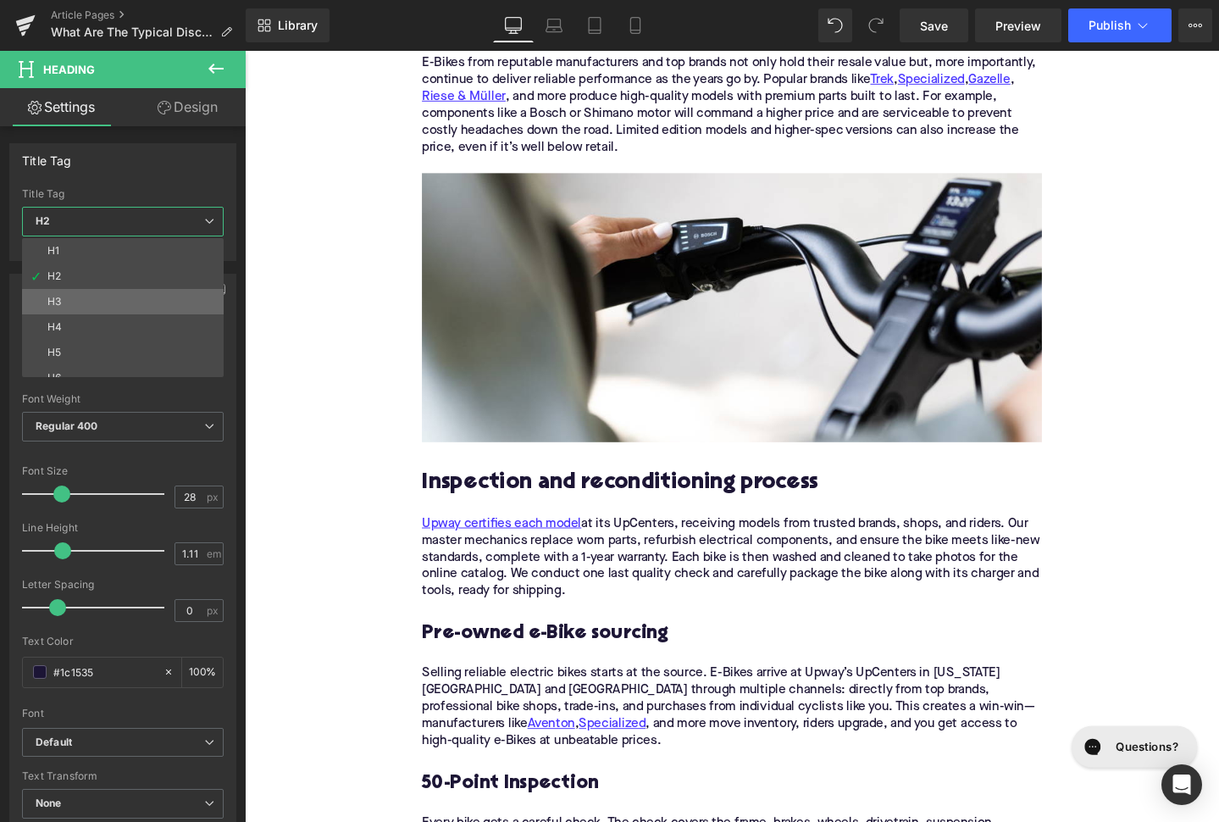
click at [148, 307] on li "H3" at bounding box center [126, 301] width 209 height 25
type input "24"
type input "1.29"
type input "100"
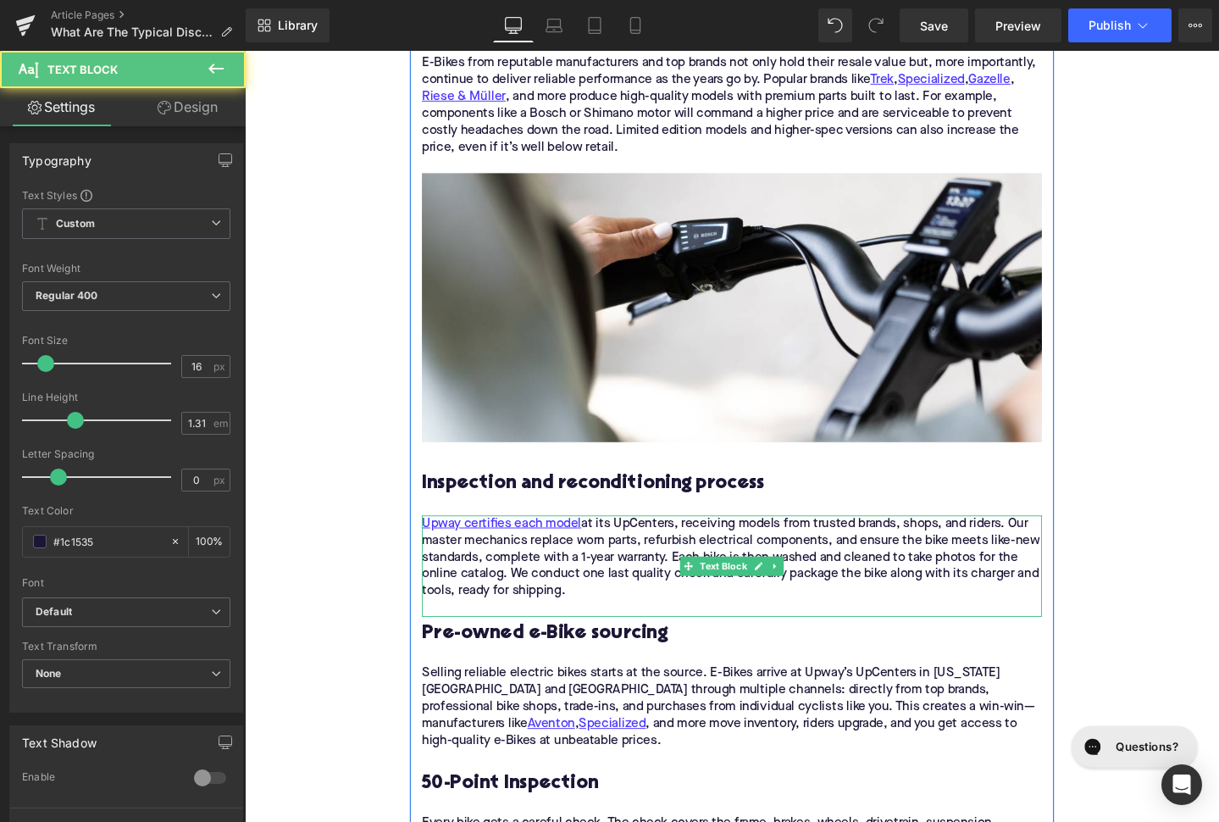
click at [591, 561] on div "Upway certifies each model at its UpCenters, receiving models from trusted bran…" at bounding box center [757, 584] width 652 height 89
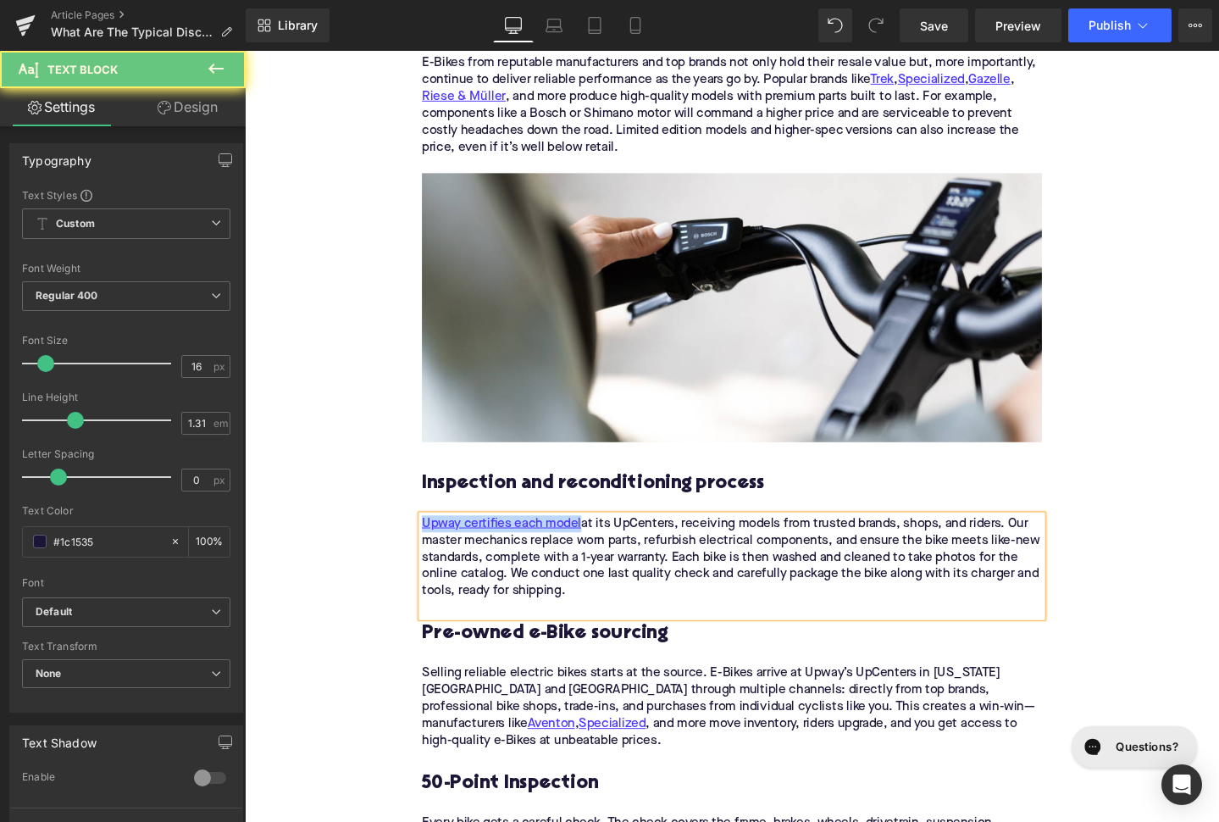
paste div
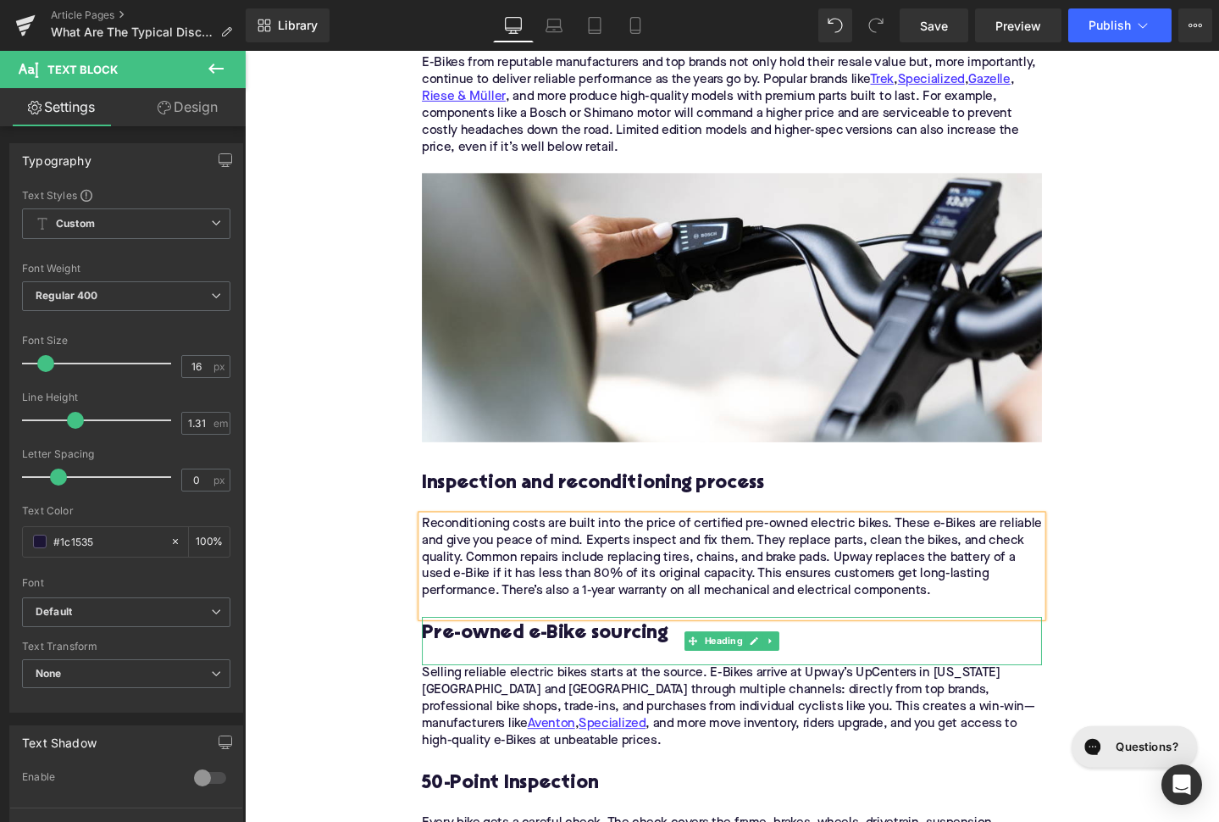
click at [589, 651] on h3 "Pre-owned e-Bike sourcing" at bounding box center [757, 664] width 652 height 26
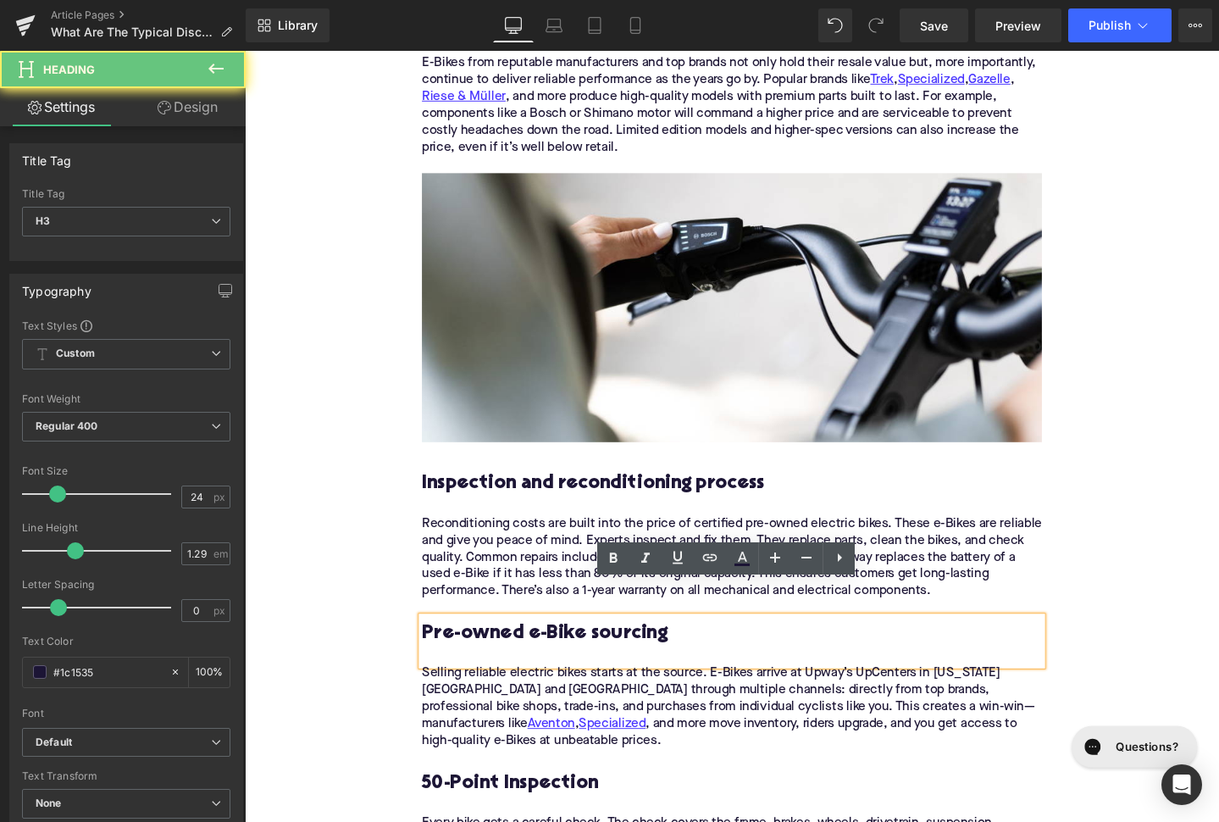
click at [589, 651] on h3 "Pre-owned e-Bike sourcing" at bounding box center [757, 664] width 652 height 26
paste div
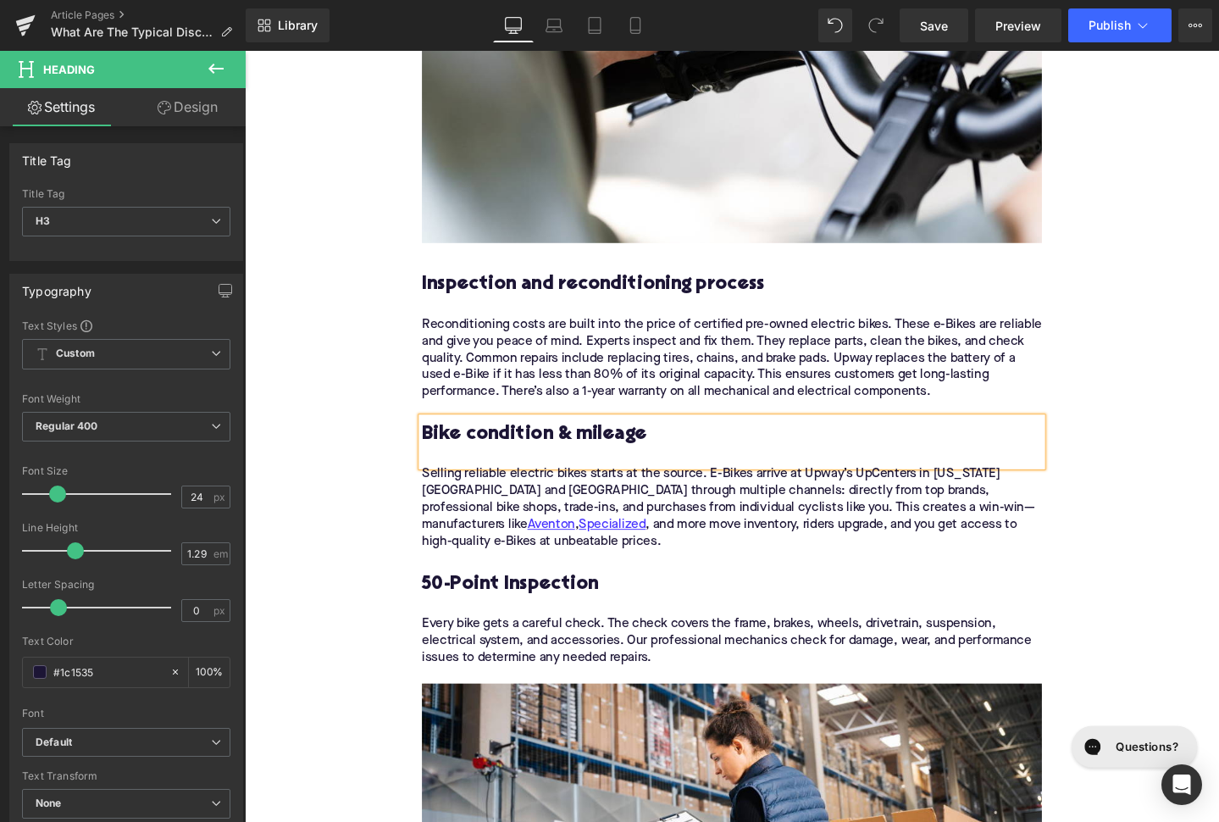
scroll to position [2565, 0]
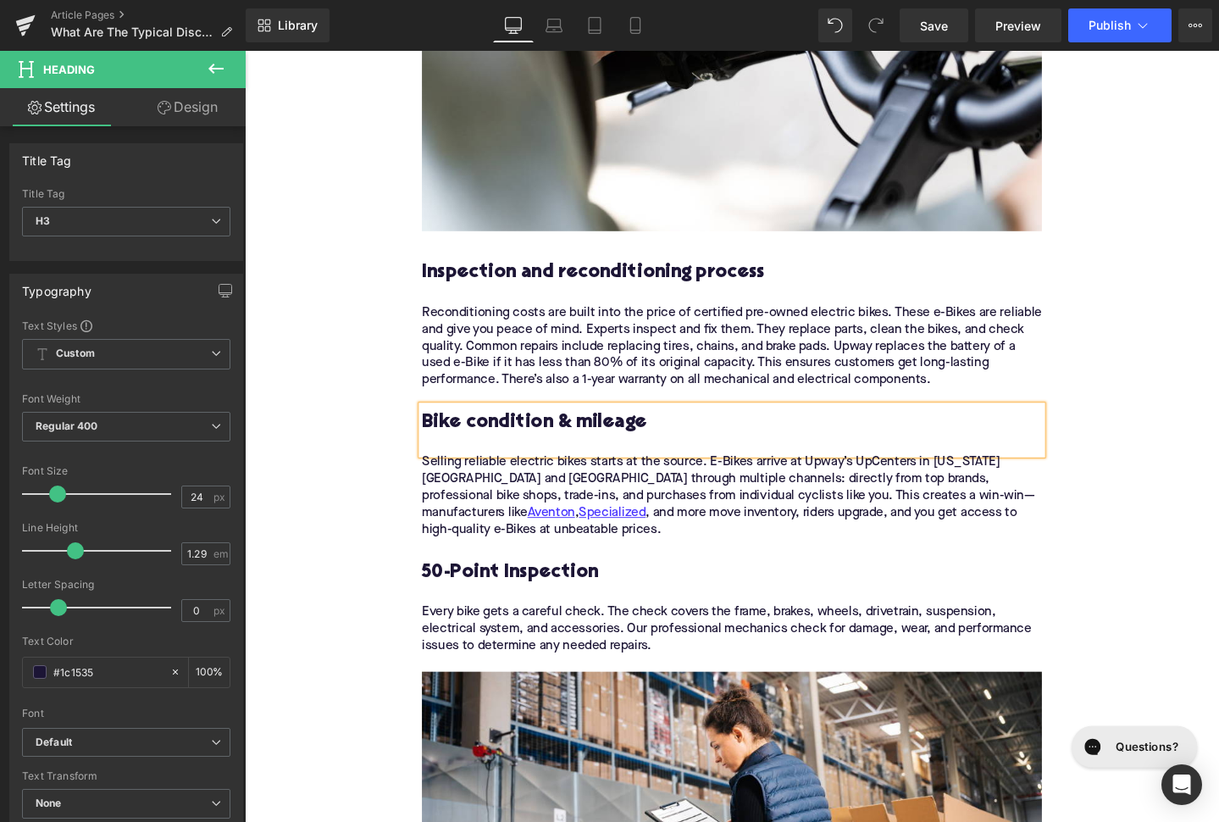
click at [555, 479] on div "Selling reliable electric bikes starts at the source. E-Bikes arrive at Upway’s…" at bounding box center [757, 528] width 652 height 107
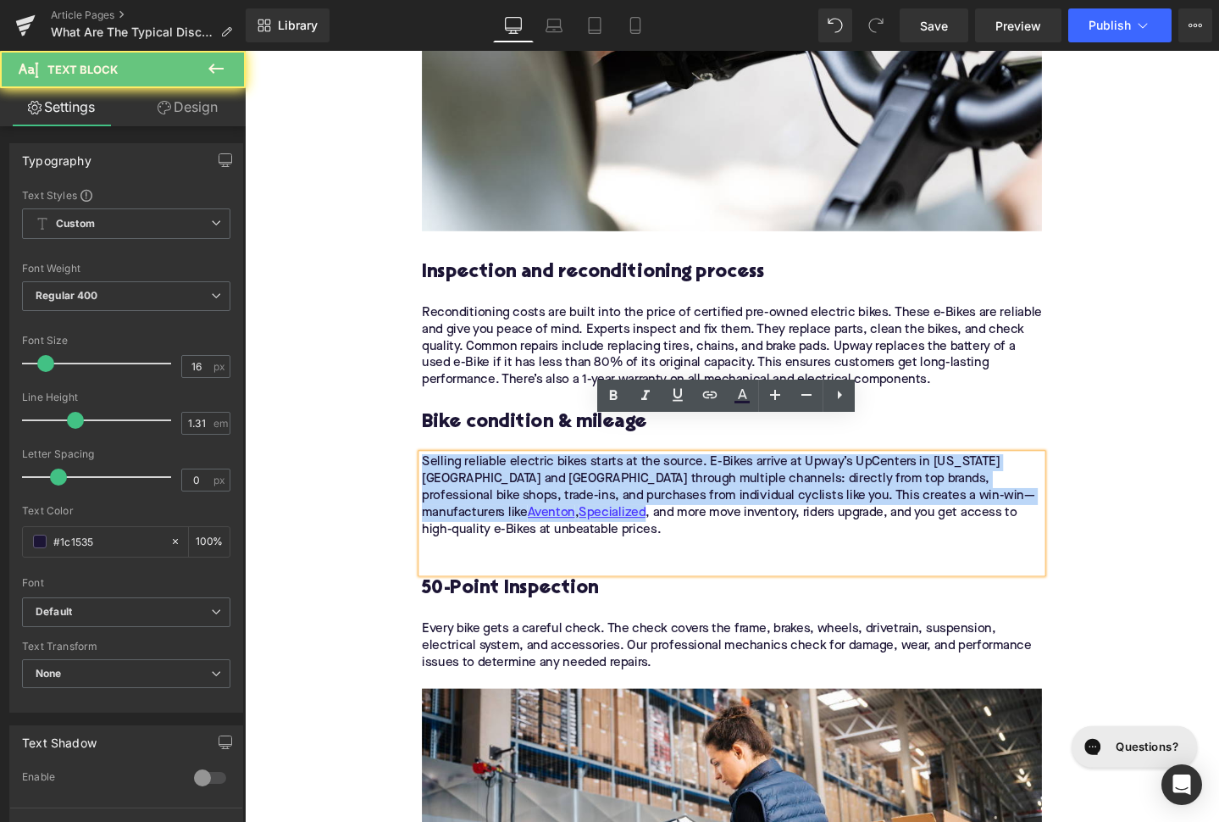
paste div
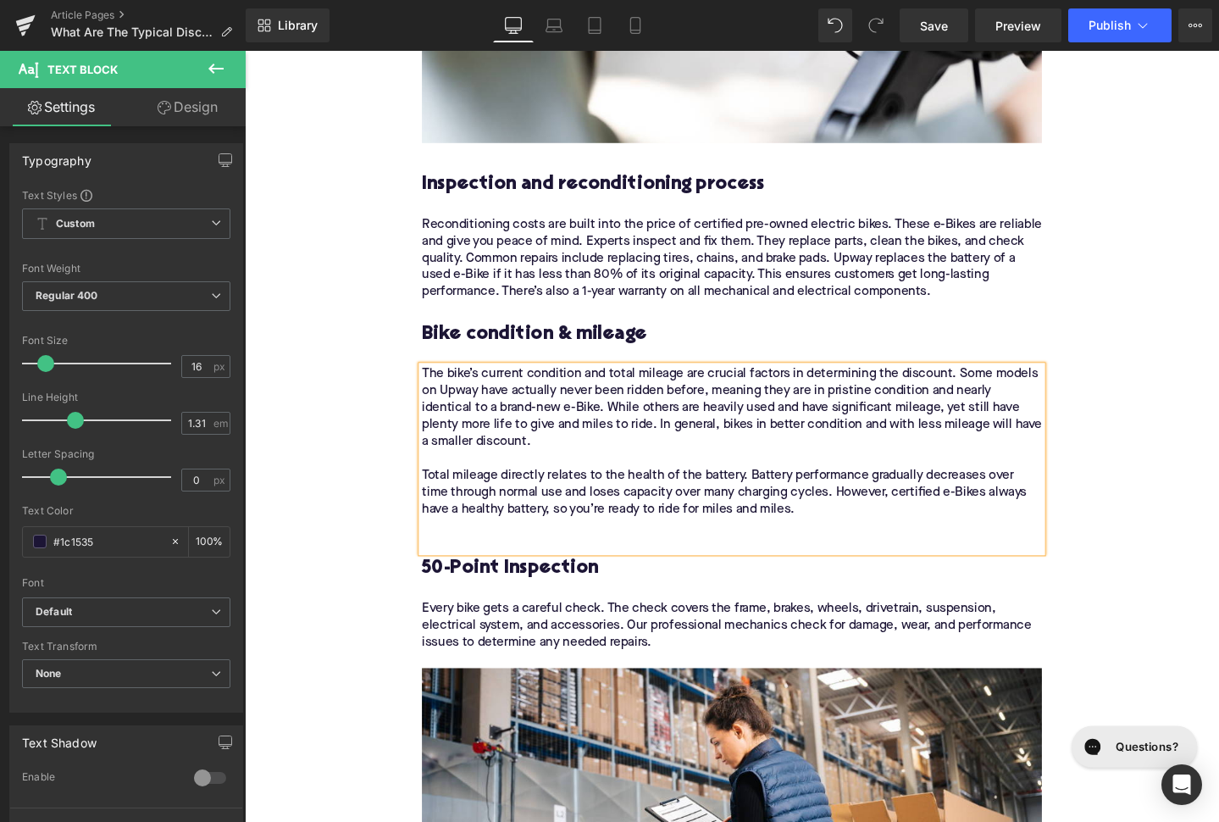
scroll to position [2731, 0]
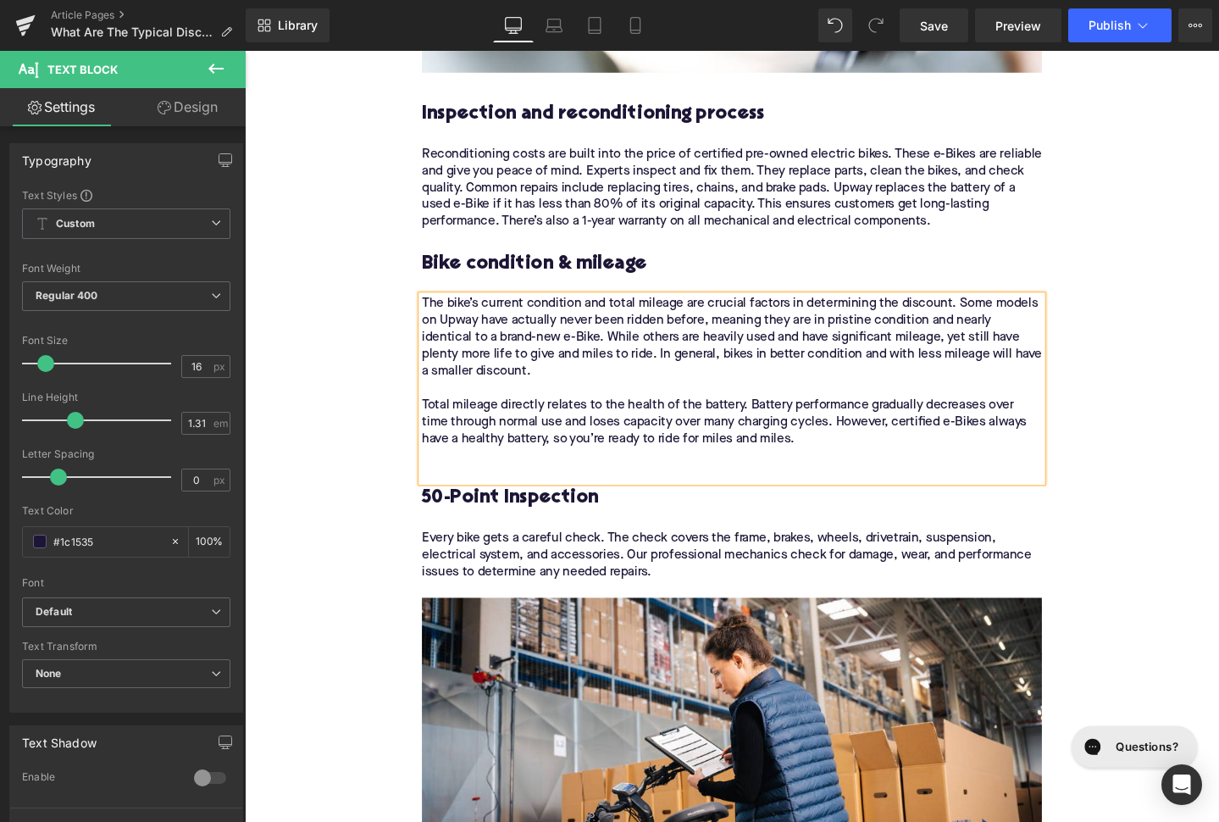
click at [548, 508] on h3 "50-Point Inspection" at bounding box center [757, 521] width 652 height 26
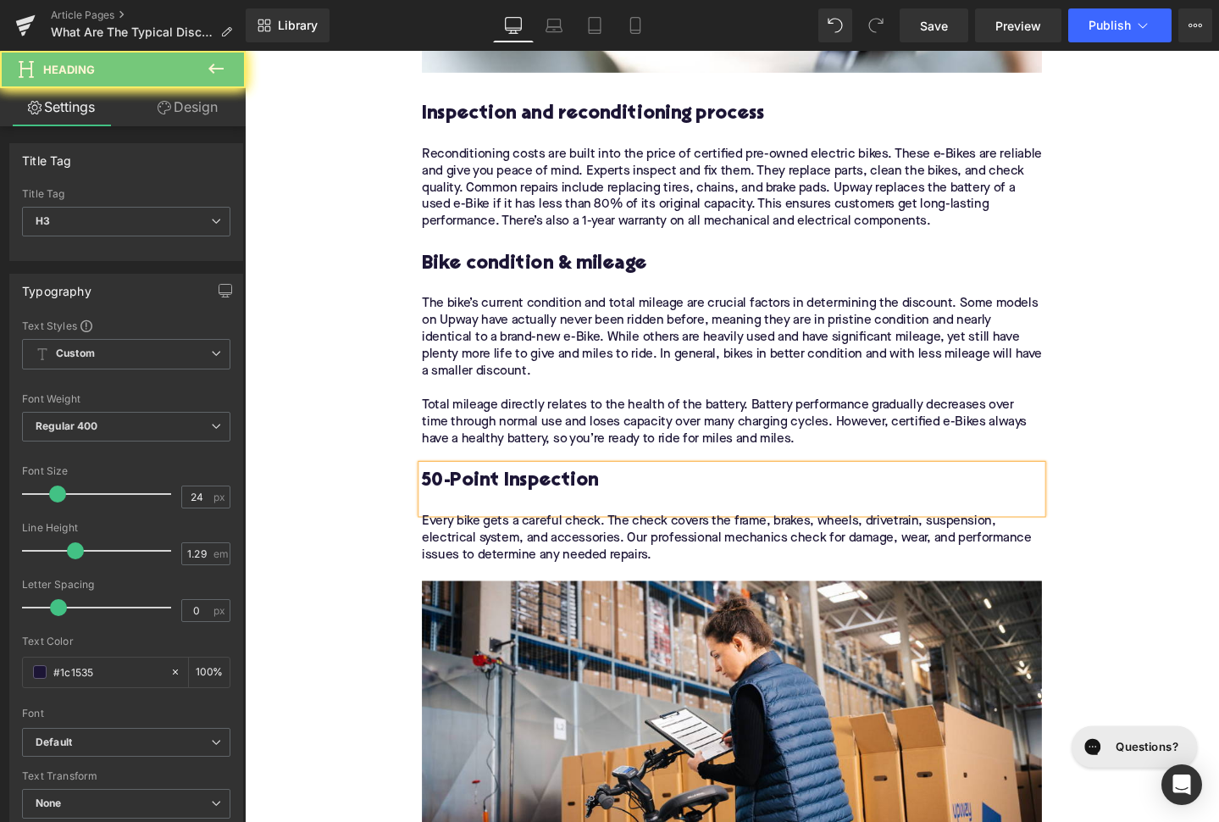
paste div
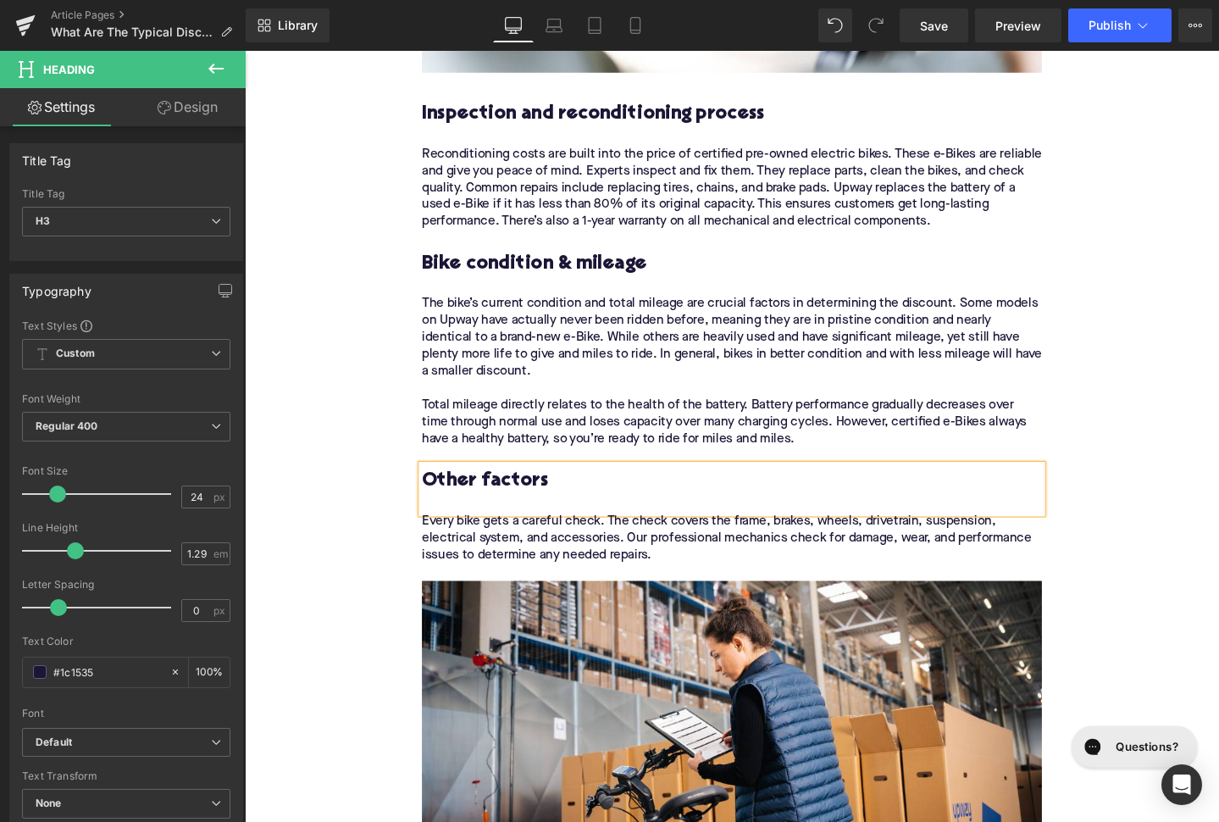
click at [574, 537] on div "Every bike gets a careful check. The check covers the frame, brakes, wheels, dr…" at bounding box center [757, 563] width 652 height 53
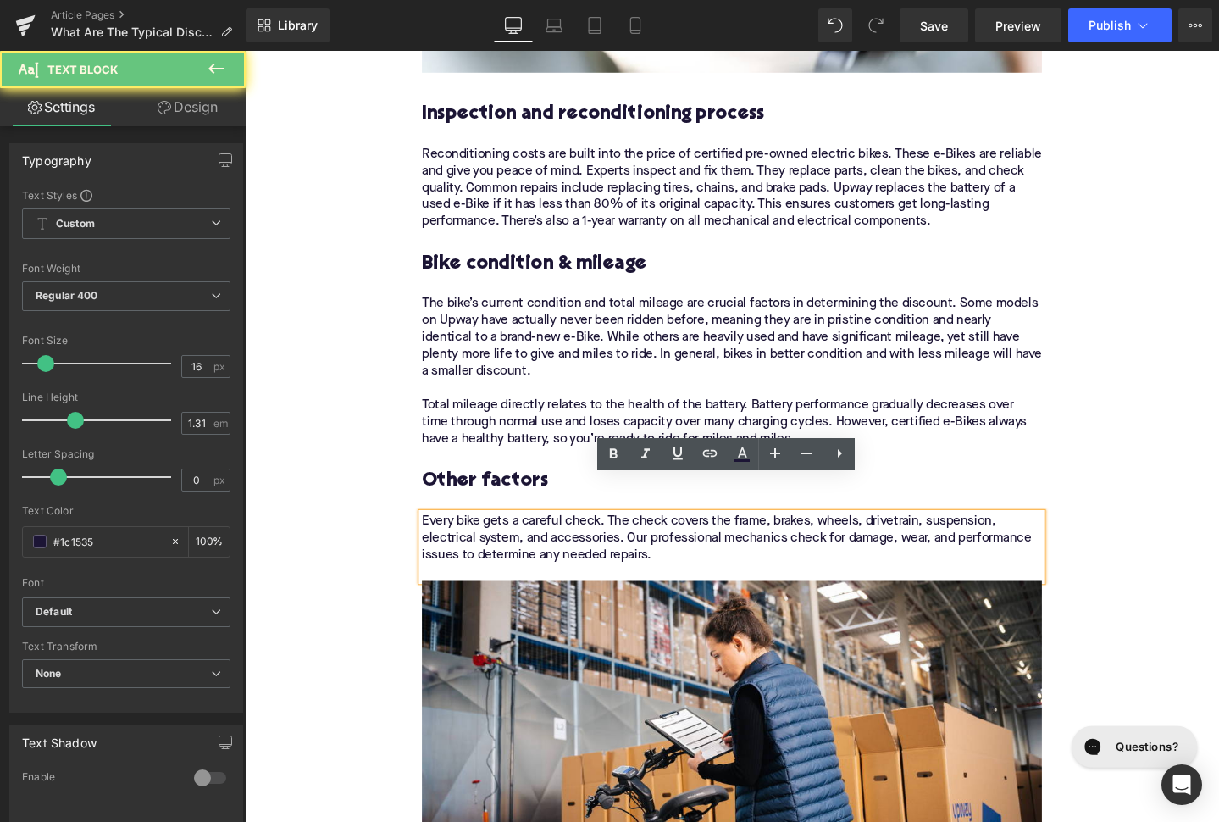
paste div
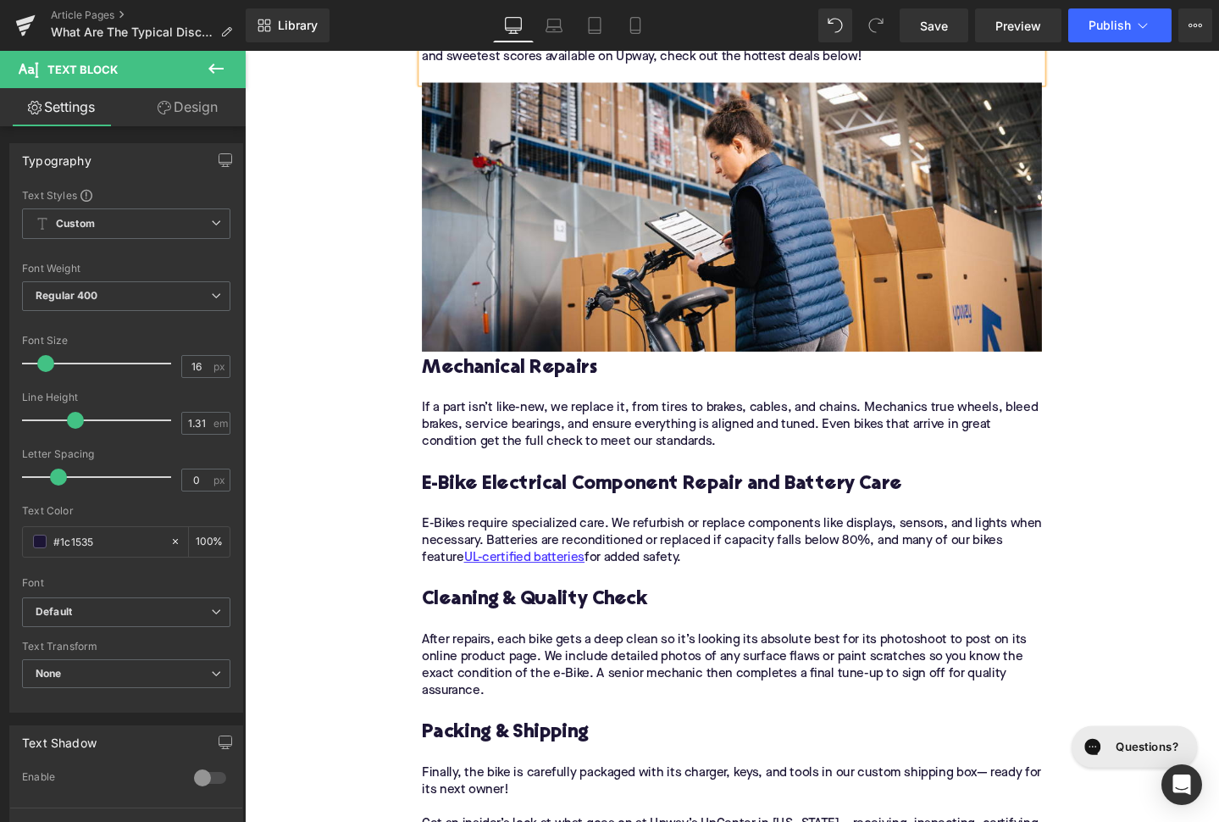
scroll to position [3315, 0]
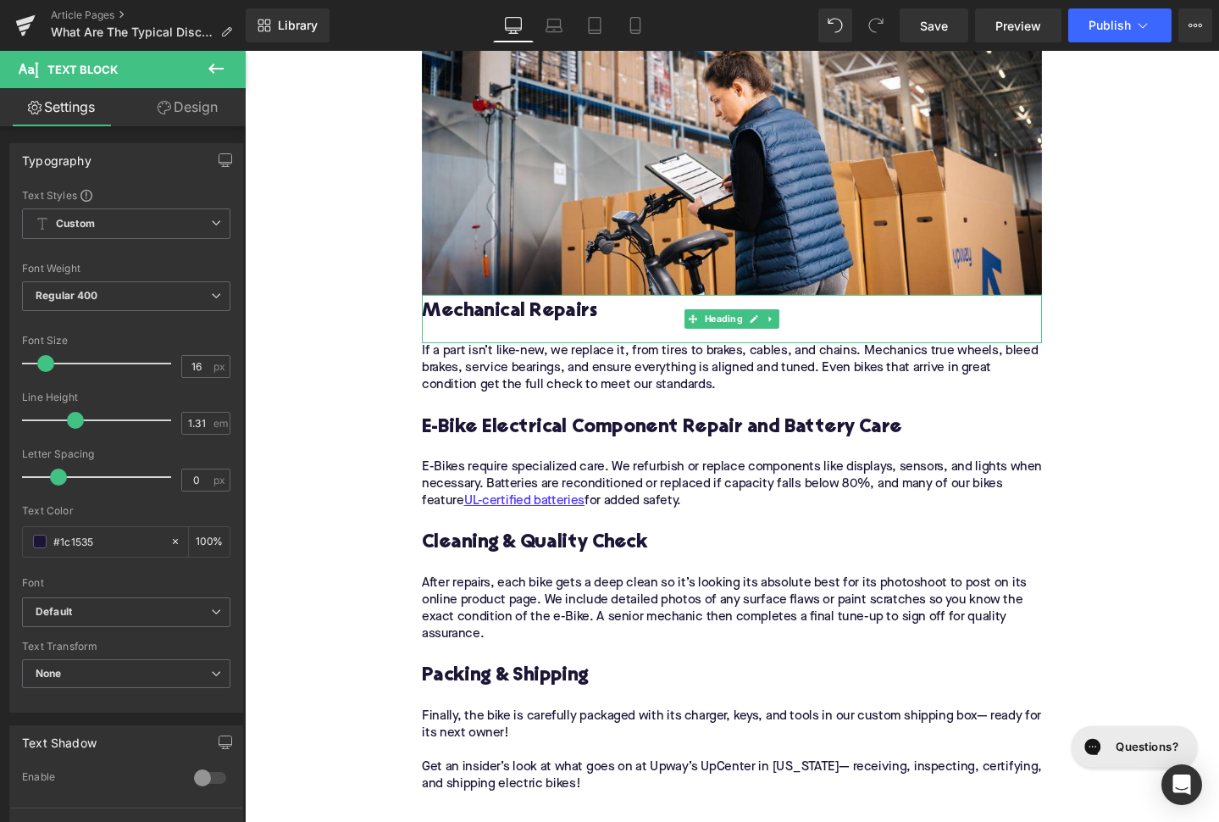
click at [549, 312] on h3 "Mechanical Repairs" at bounding box center [757, 325] width 652 height 26
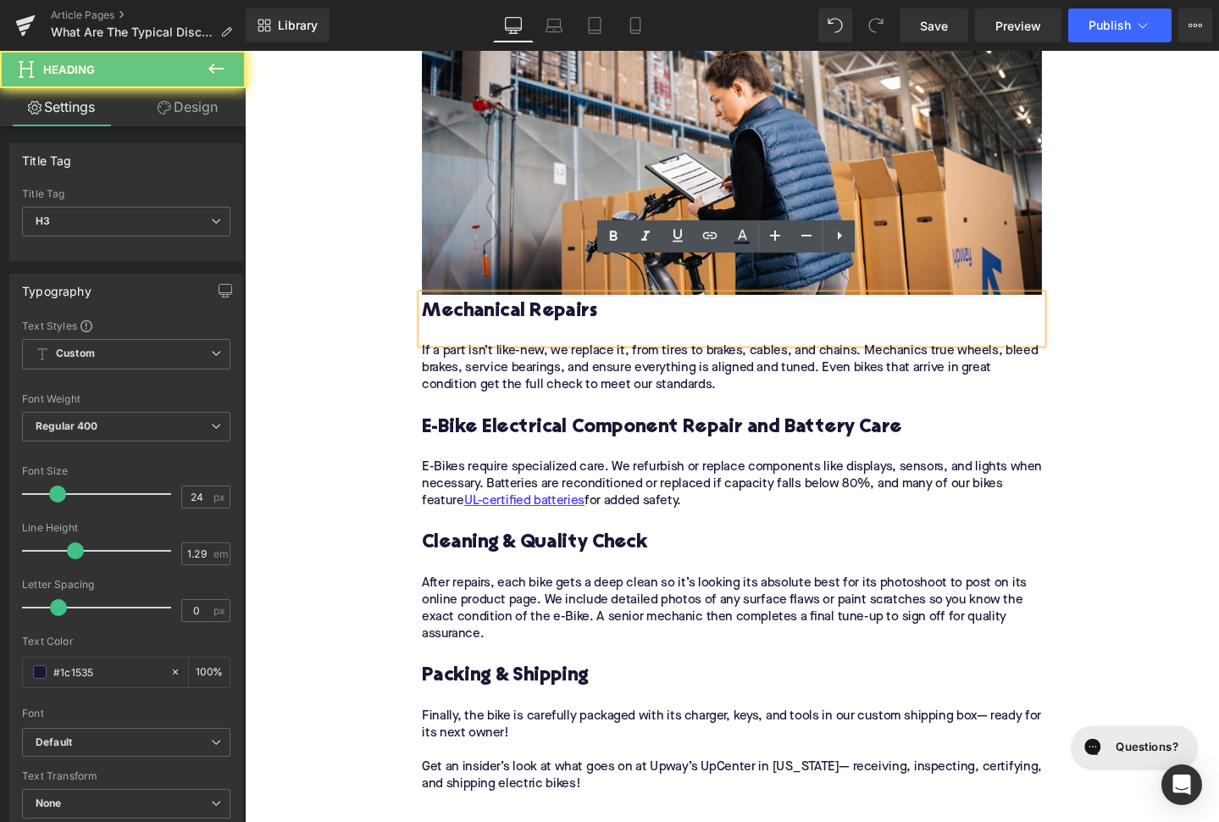
click at [549, 312] on h3 "Mechanical Repairs" at bounding box center [757, 325] width 652 height 26
paste div
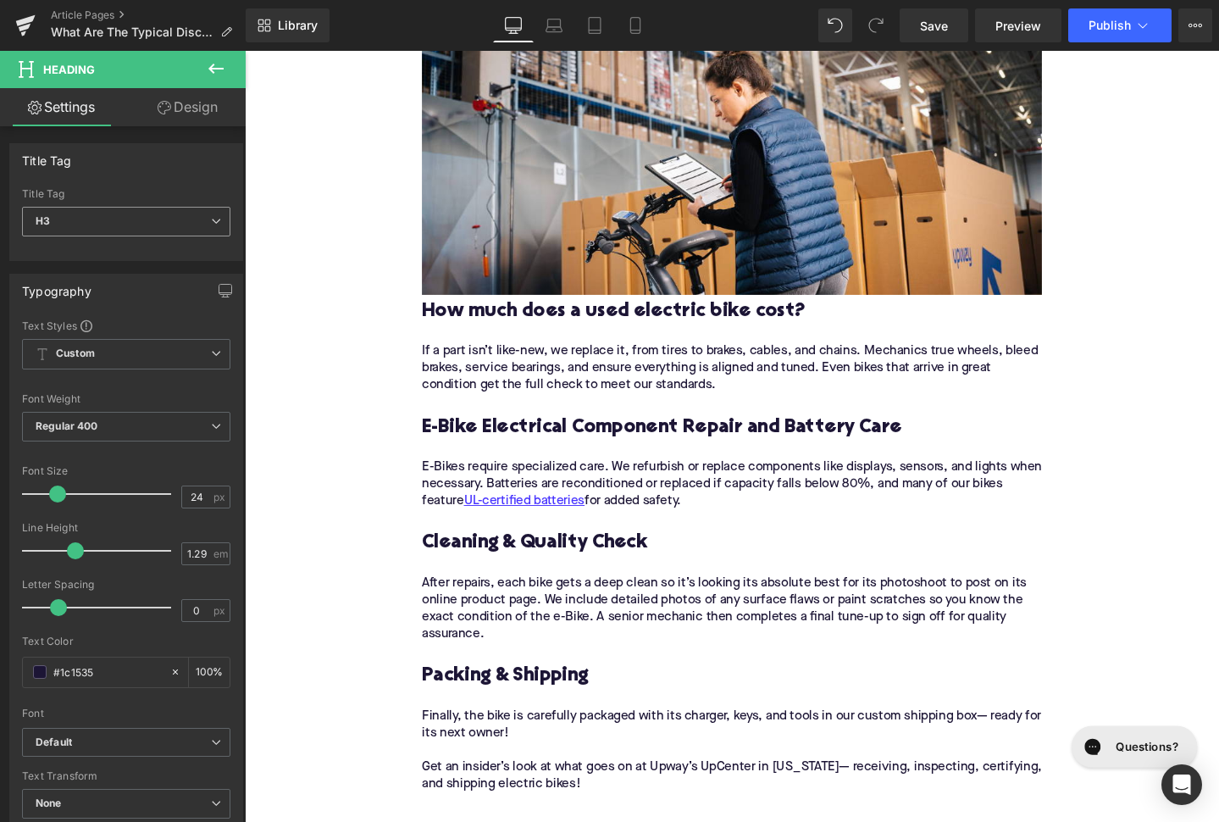
click at [111, 230] on span "H3" at bounding box center [126, 222] width 208 height 30
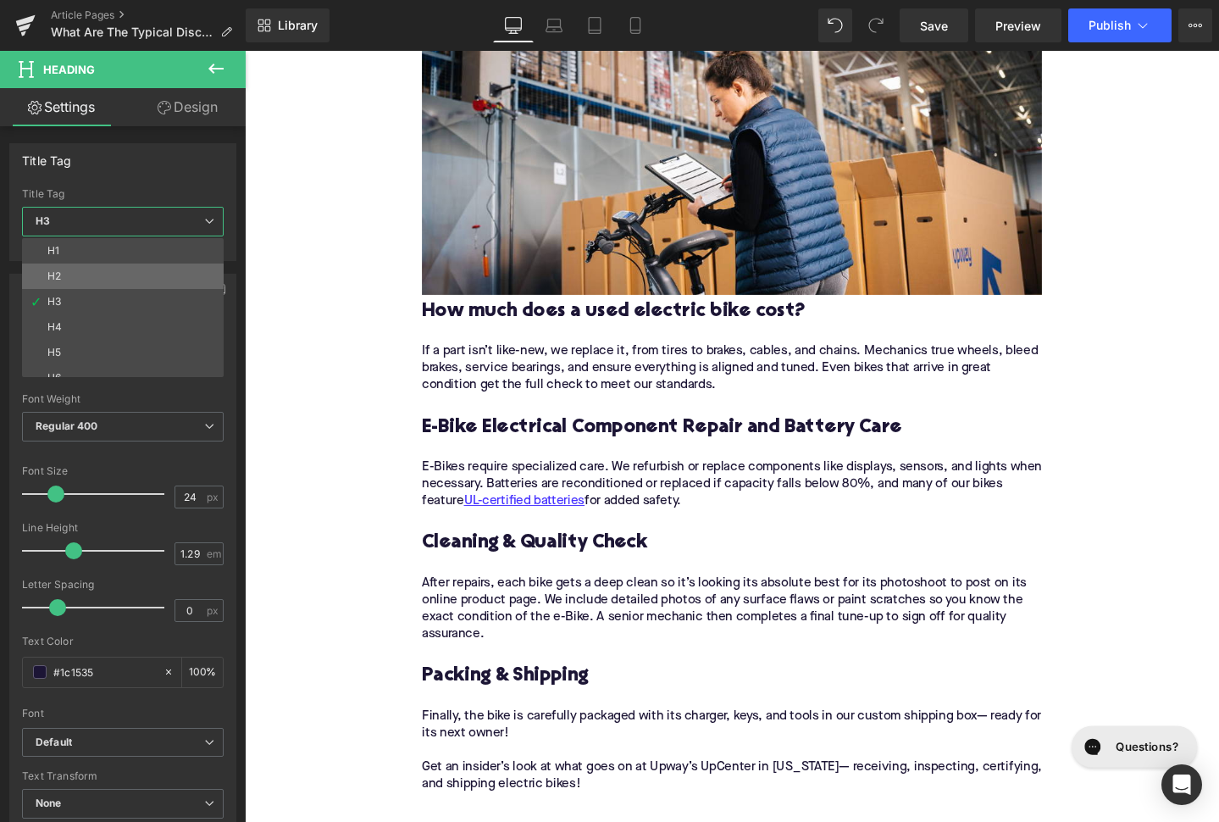
click at [120, 281] on li "H2" at bounding box center [126, 275] width 209 height 25
type input "28"
type input "1.11"
type input "100"
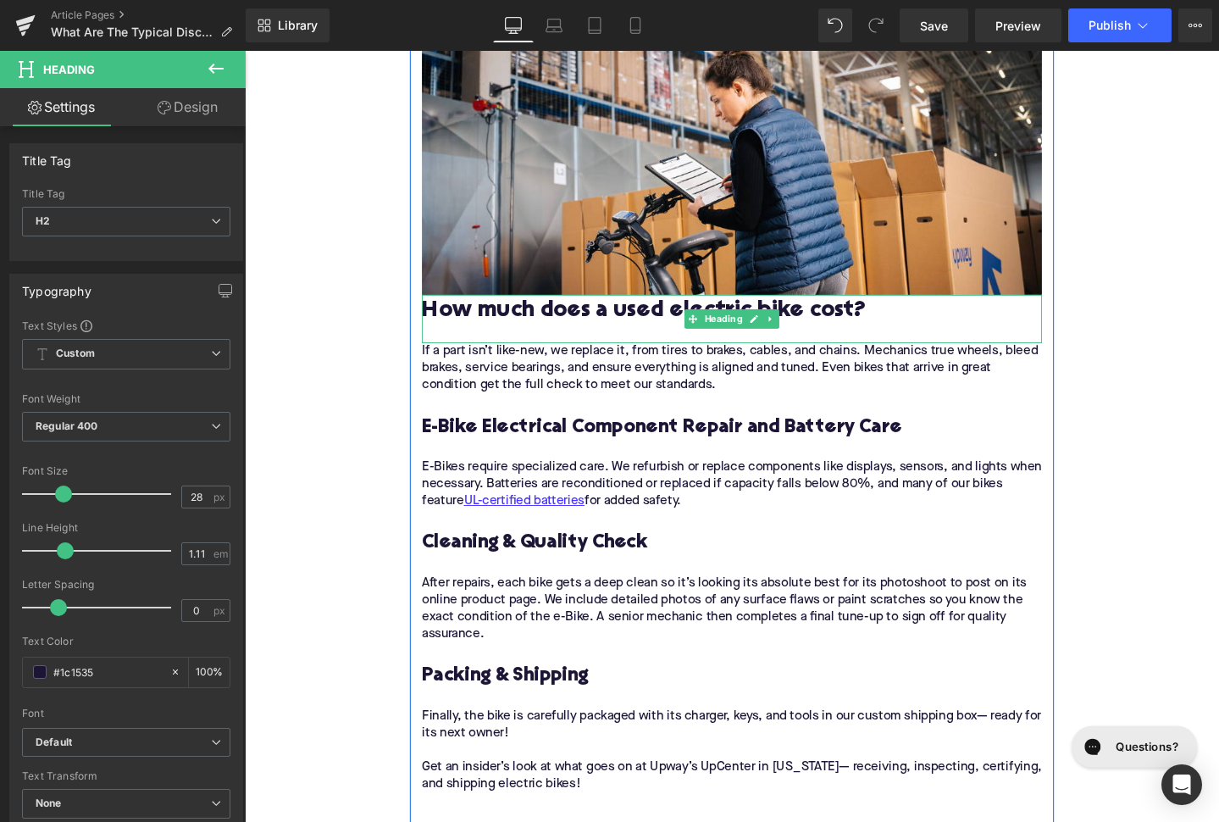
click at [440, 312] on h2 "How much does a used electric bike cost?" at bounding box center [757, 325] width 652 height 26
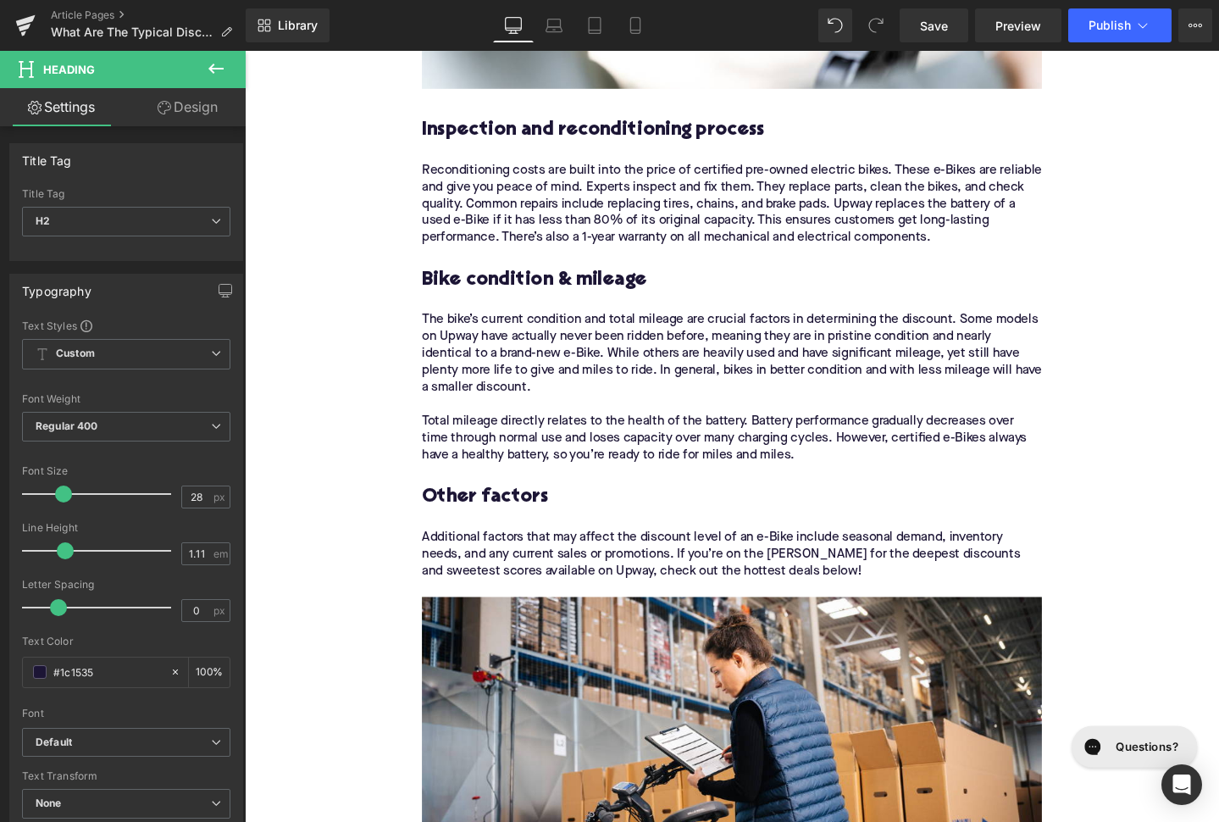
scroll to position [2531, 0]
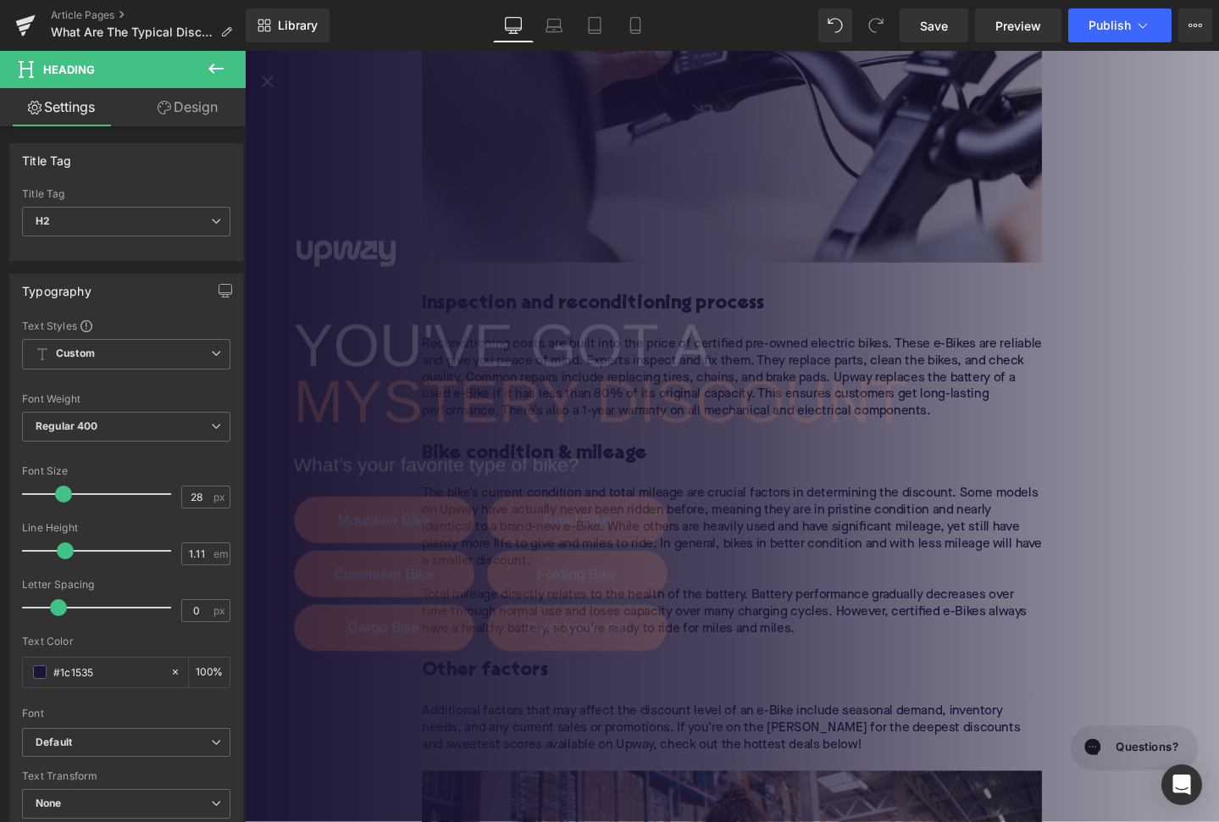
click at [887, 447] on div "YOU'VE GOT A MYSTERY DISCOUNT What’s your favorite type of bike? Mountain Bike …" at bounding box center [757, 456] width 1025 height 811
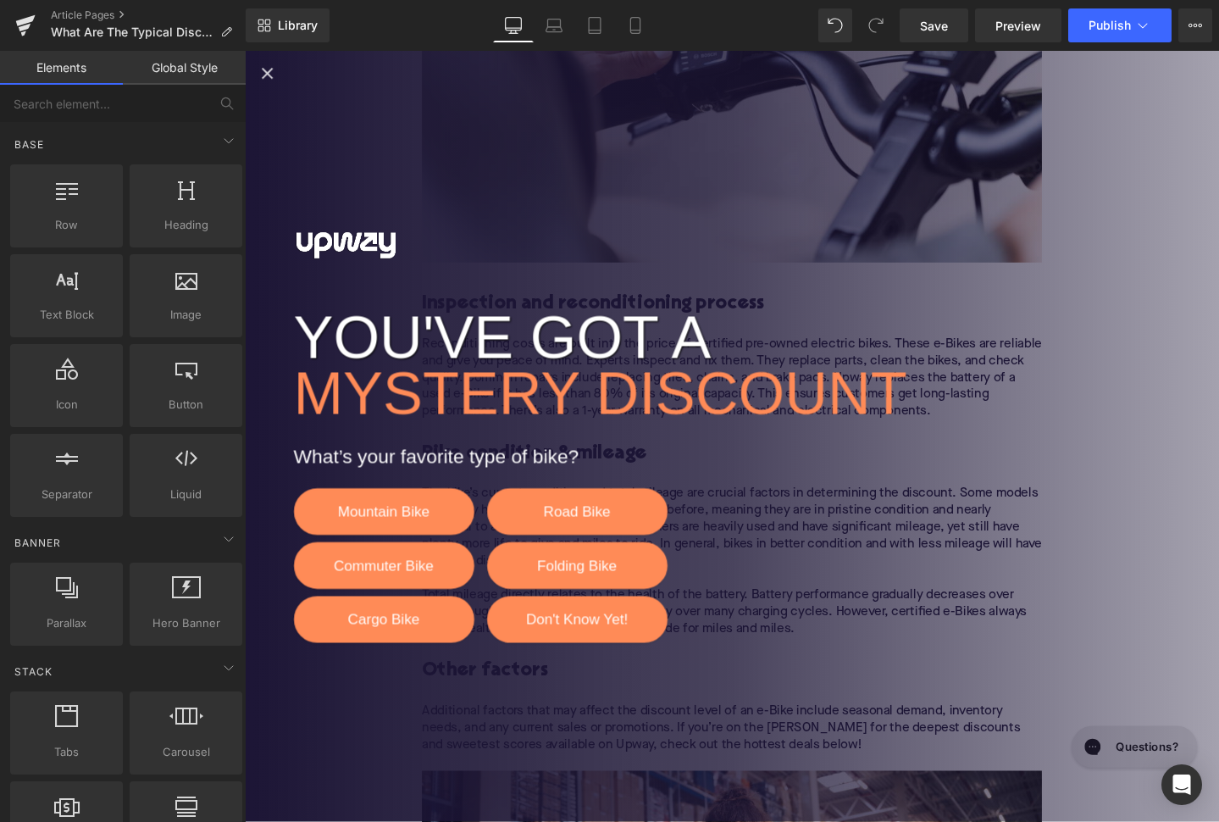
click at [267, 79] on icon "Close popup" at bounding box center [268, 74] width 20 height 20
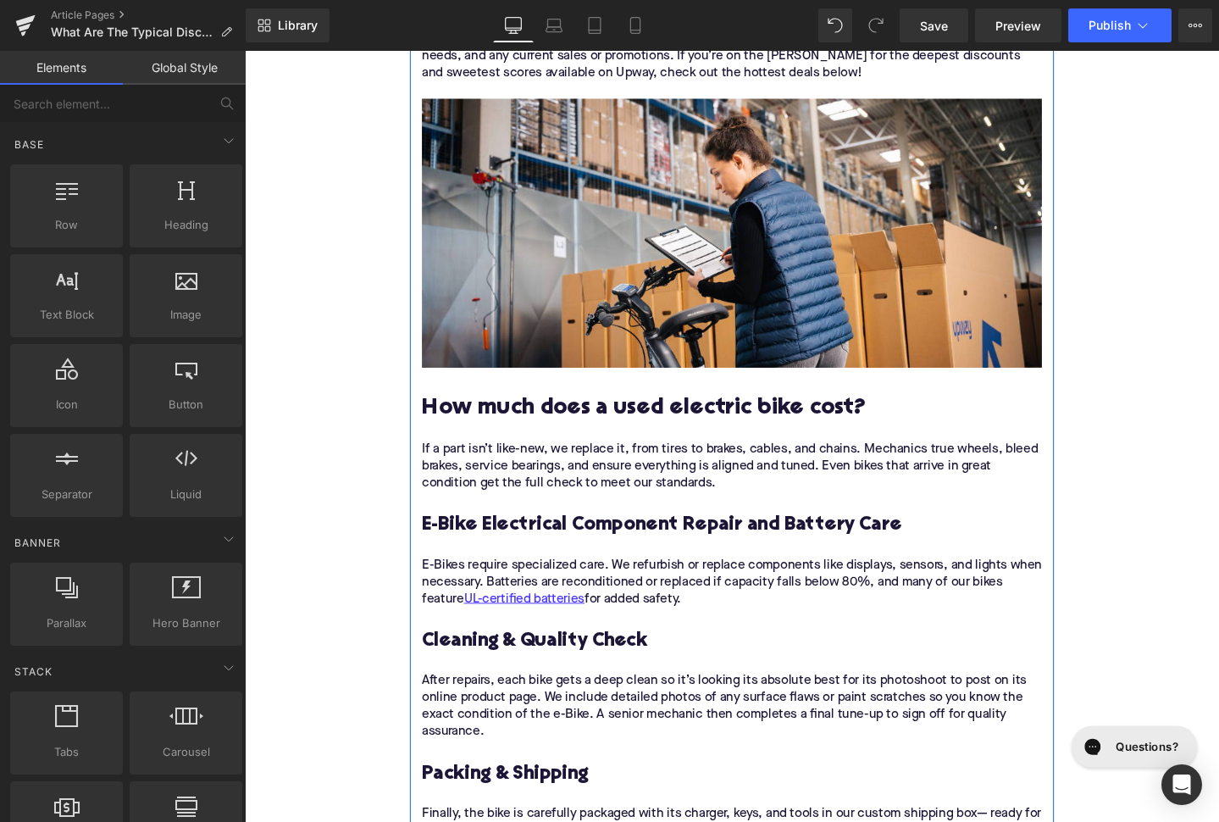
scroll to position [3269, 0]
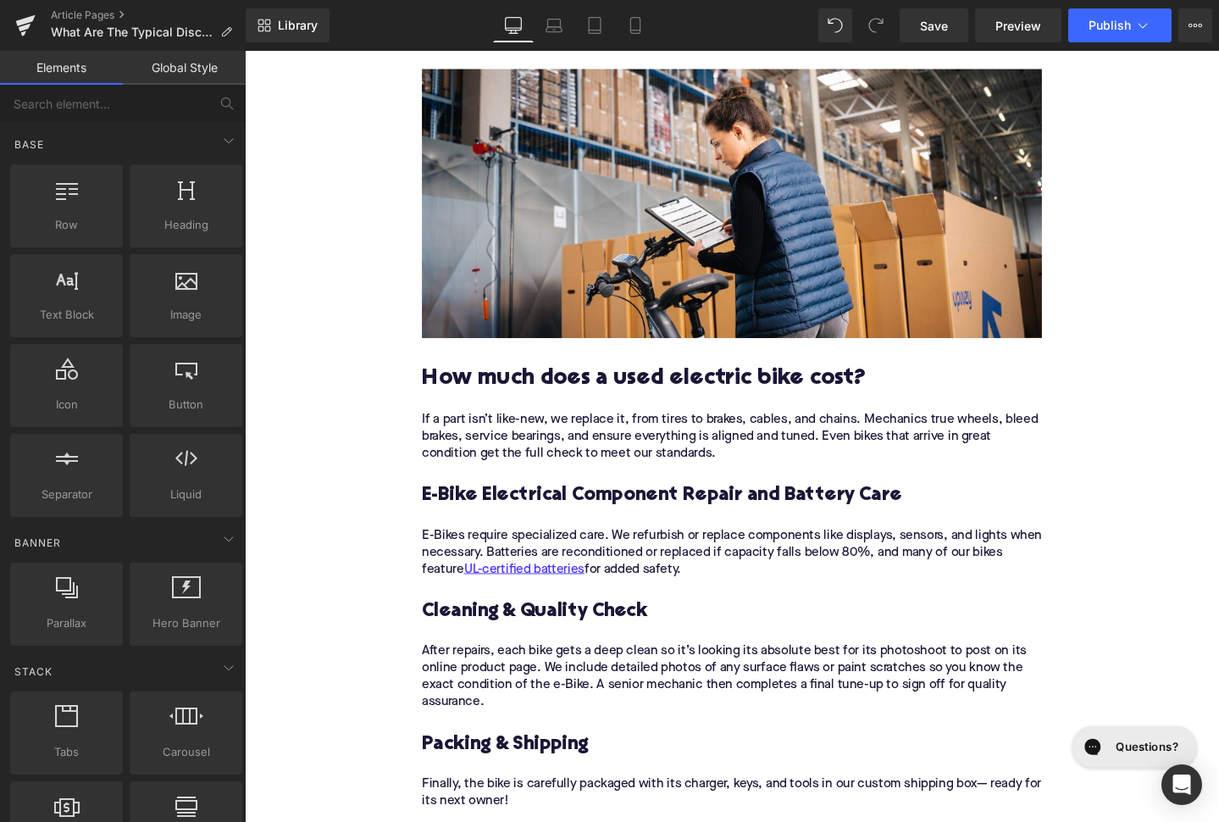
click at [554, 440] on p "If a part isn’t like-new, we replace it, from tires to brakes, cables, and chai…" at bounding box center [757, 465] width 652 height 71
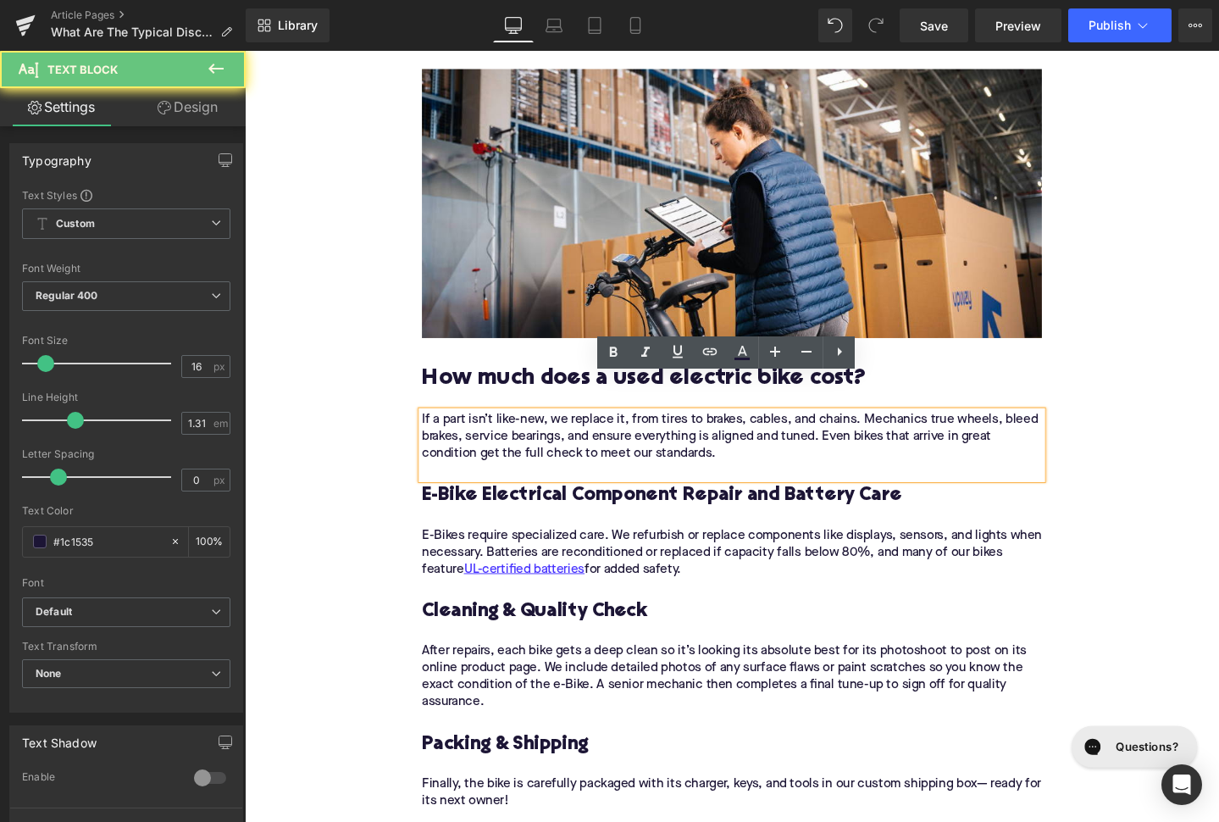
click at [554, 440] on p "If a part isn’t like-new, we replace it, from tires to brakes, cables, and chai…" at bounding box center [757, 465] width 652 height 71
paste div
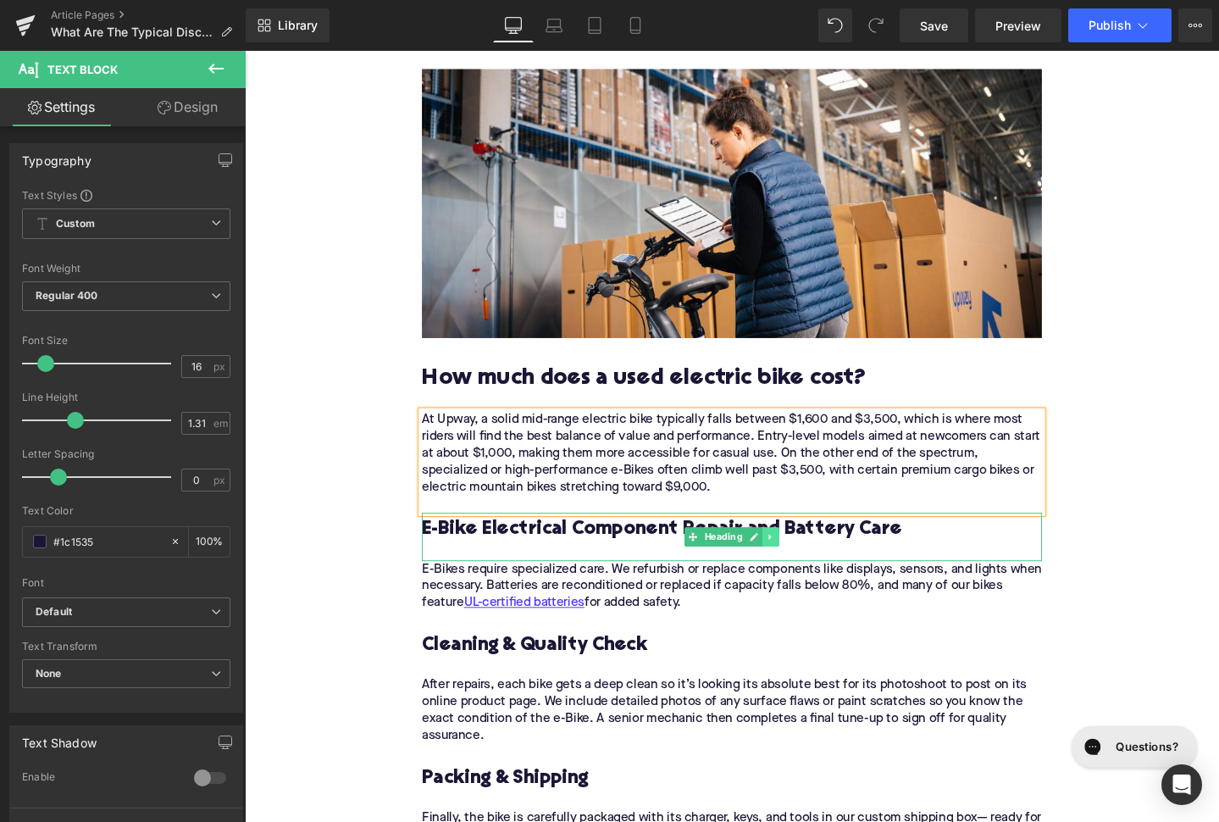
click at [801, 557] on icon at bounding box center [798, 562] width 9 height 10
click at [801, 552] on link at bounding box center [807, 562] width 18 height 20
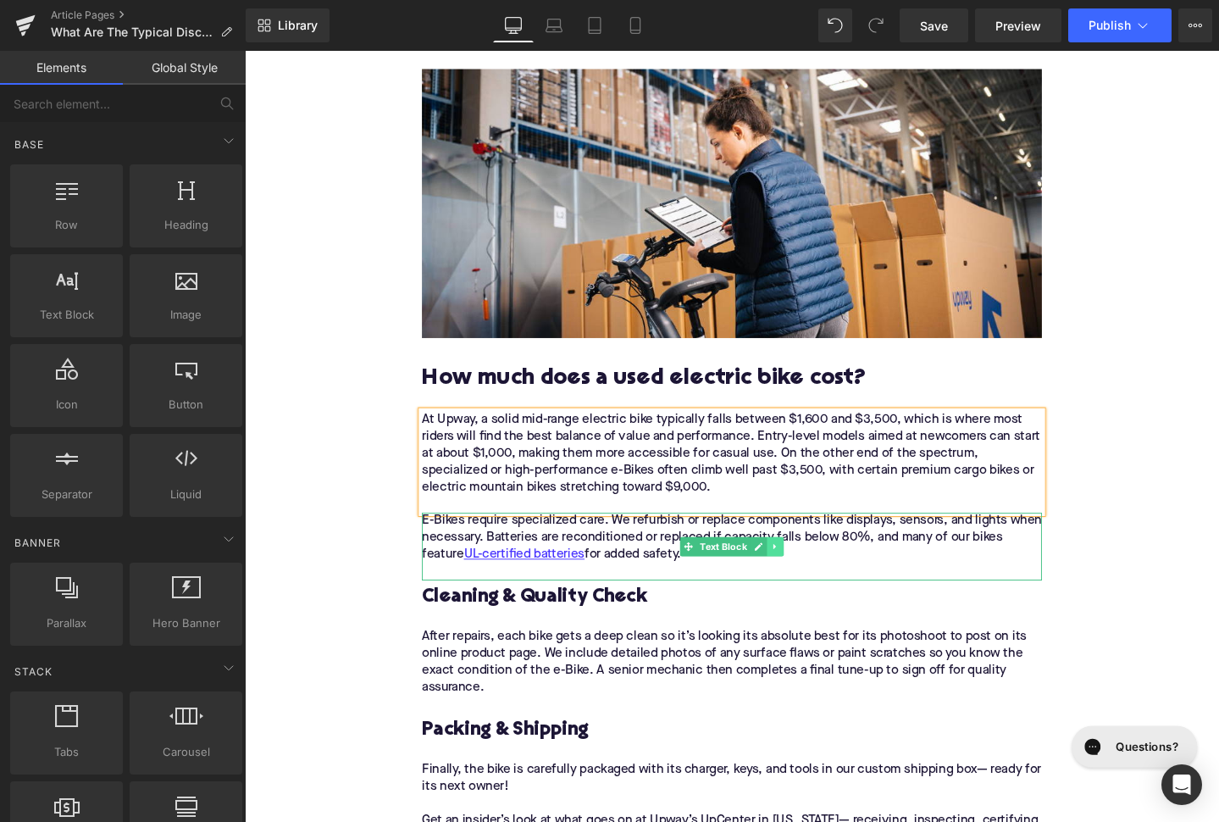
click at [804, 568] on icon at bounding box center [802, 573] width 9 height 10
click at [804, 563] on link at bounding box center [812, 573] width 18 height 20
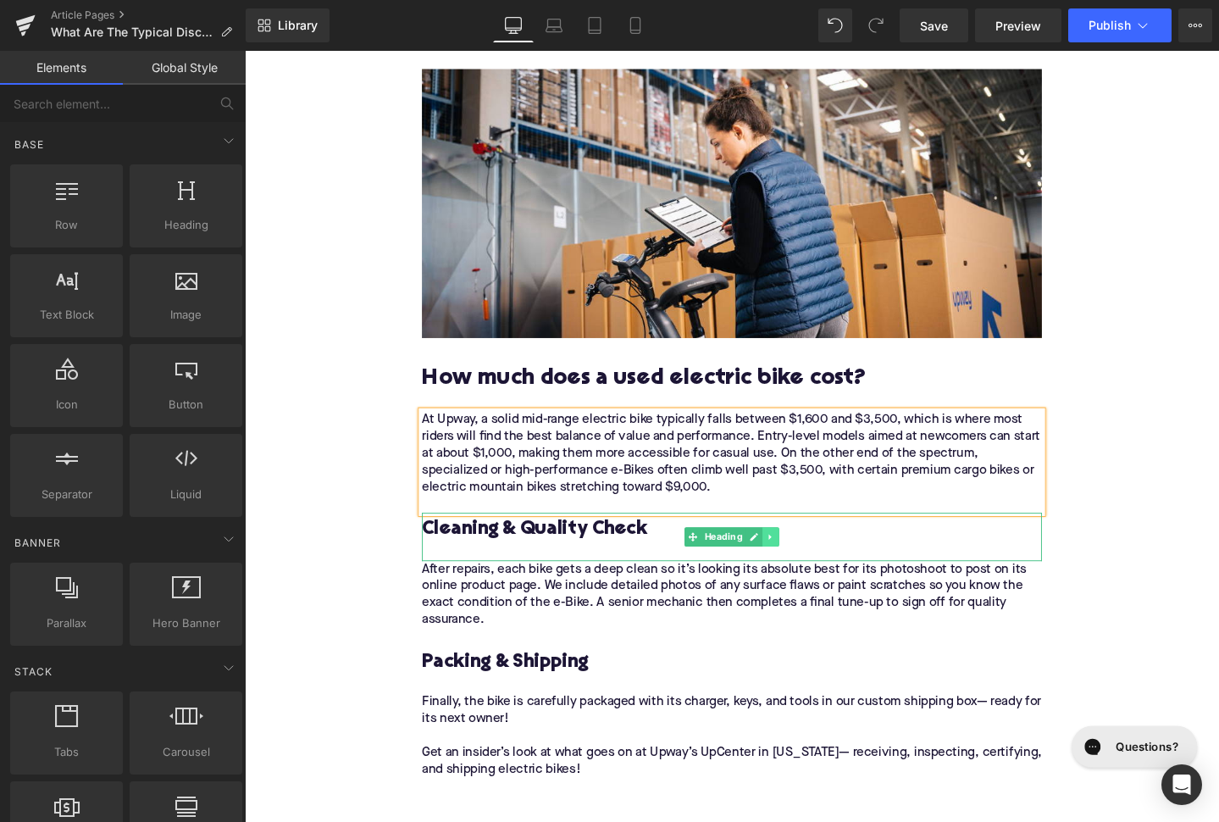
click at [804, 552] on link at bounding box center [799, 562] width 18 height 20
click at [804, 552] on link at bounding box center [807, 562] width 18 height 20
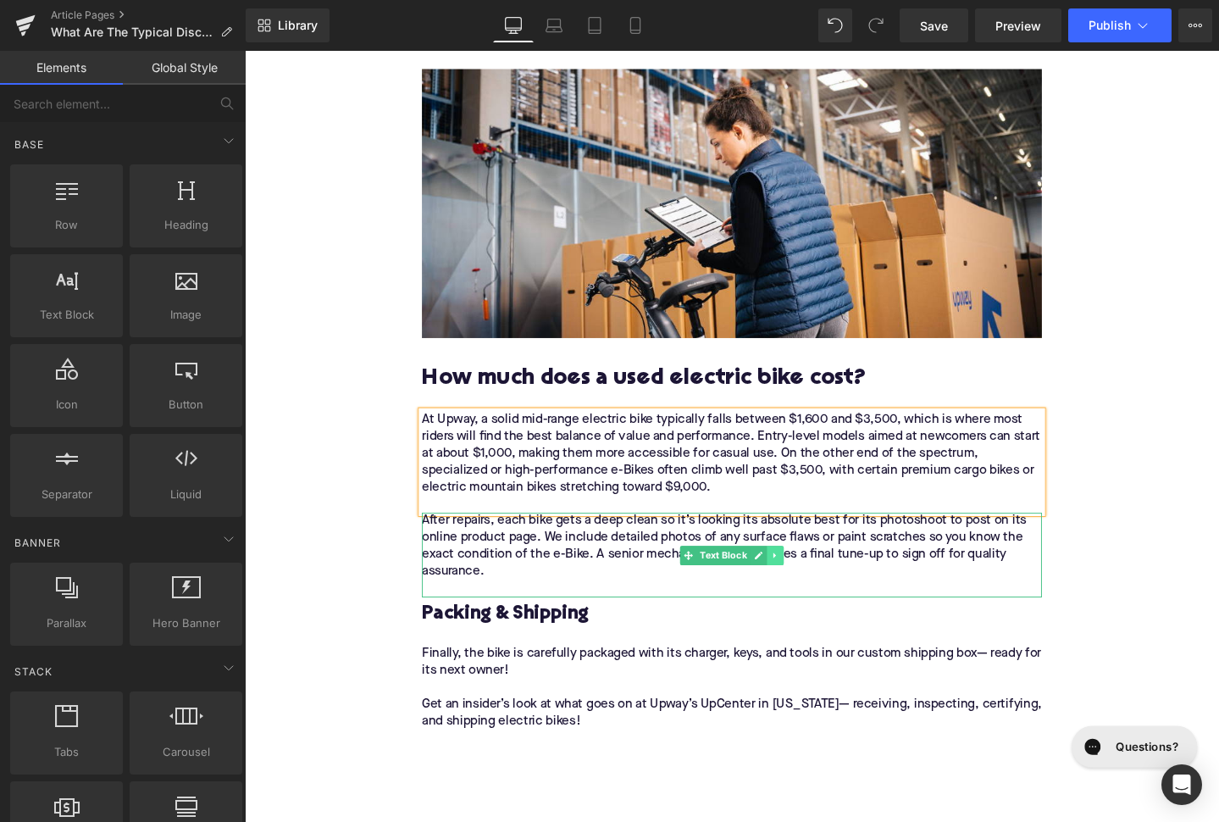
click at [805, 572] on link at bounding box center [804, 582] width 18 height 20
click at [812, 577] on icon at bounding box center [811, 582] width 9 height 10
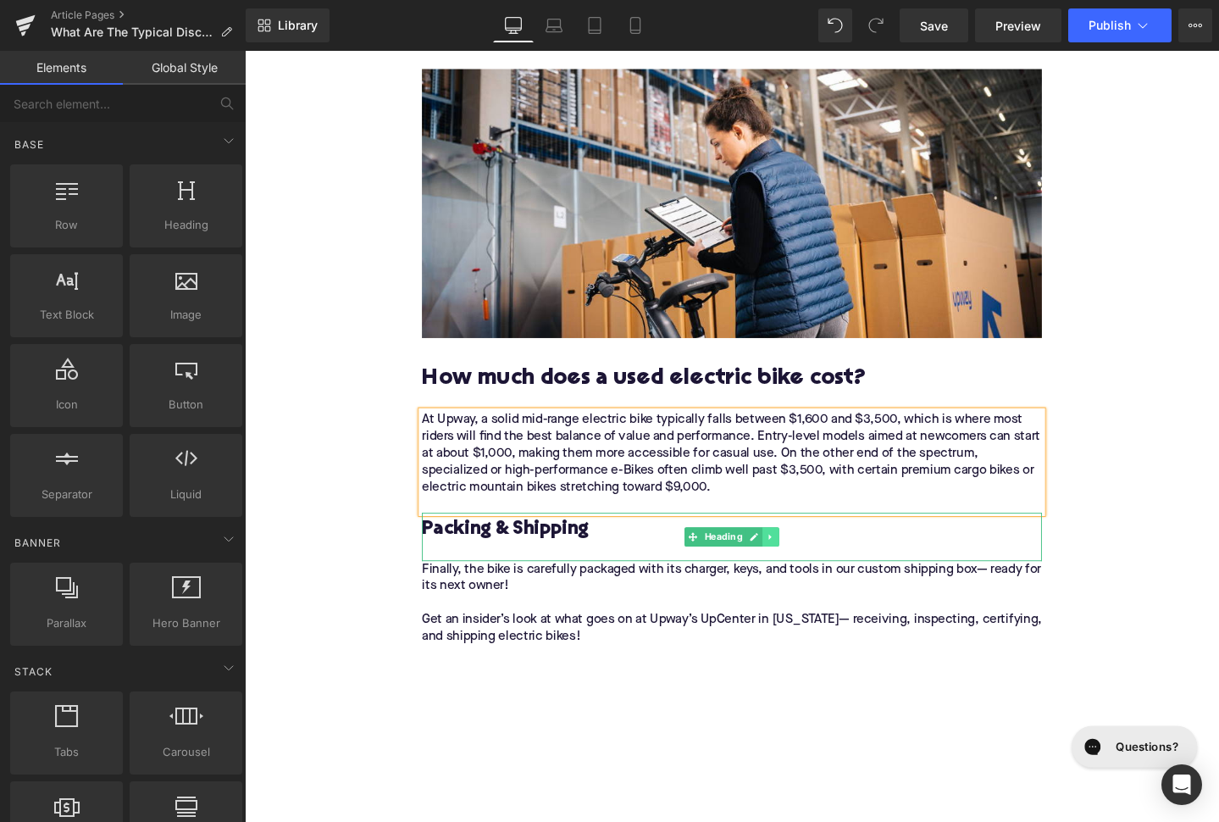
click at [801, 557] on icon at bounding box center [798, 562] width 9 height 10
click at [801, 552] on link at bounding box center [807, 562] width 18 height 20
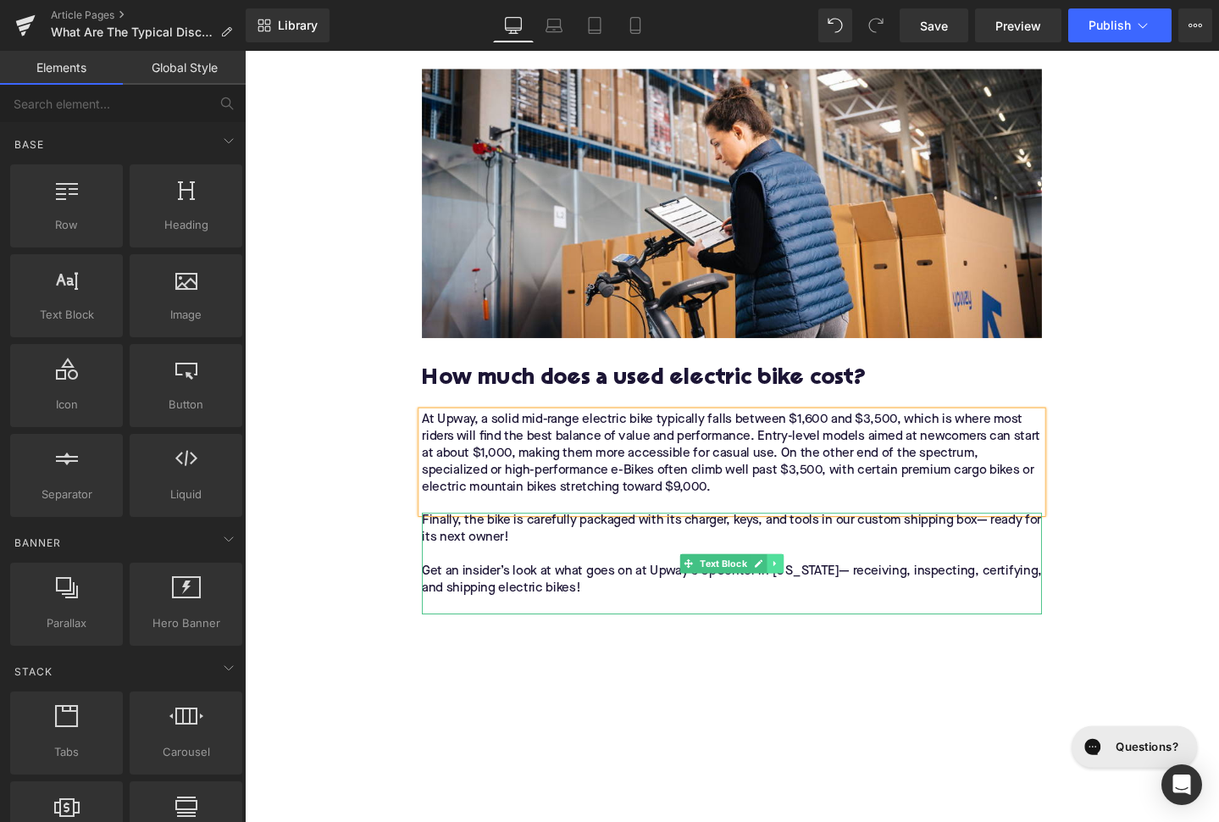
click at [807, 580] on link at bounding box center [804, 590] width 18 height 20
click at [807, 580] on link at bounding box center [812, 590] width 18 height 20
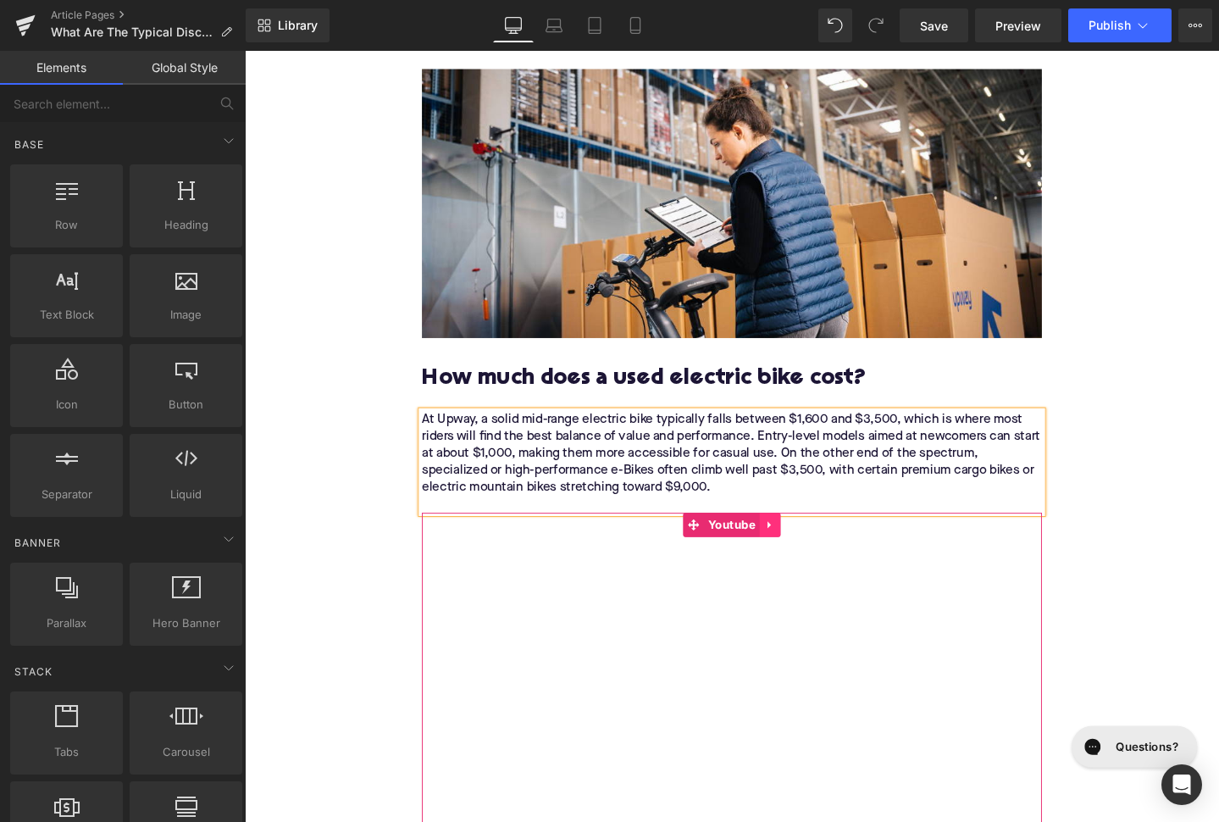
click at [798, 537] on link at bounding box center [798, 549] width 22 height 25
click at [808, 544] on icon at bounding box center [809, 550] width 12 height 12
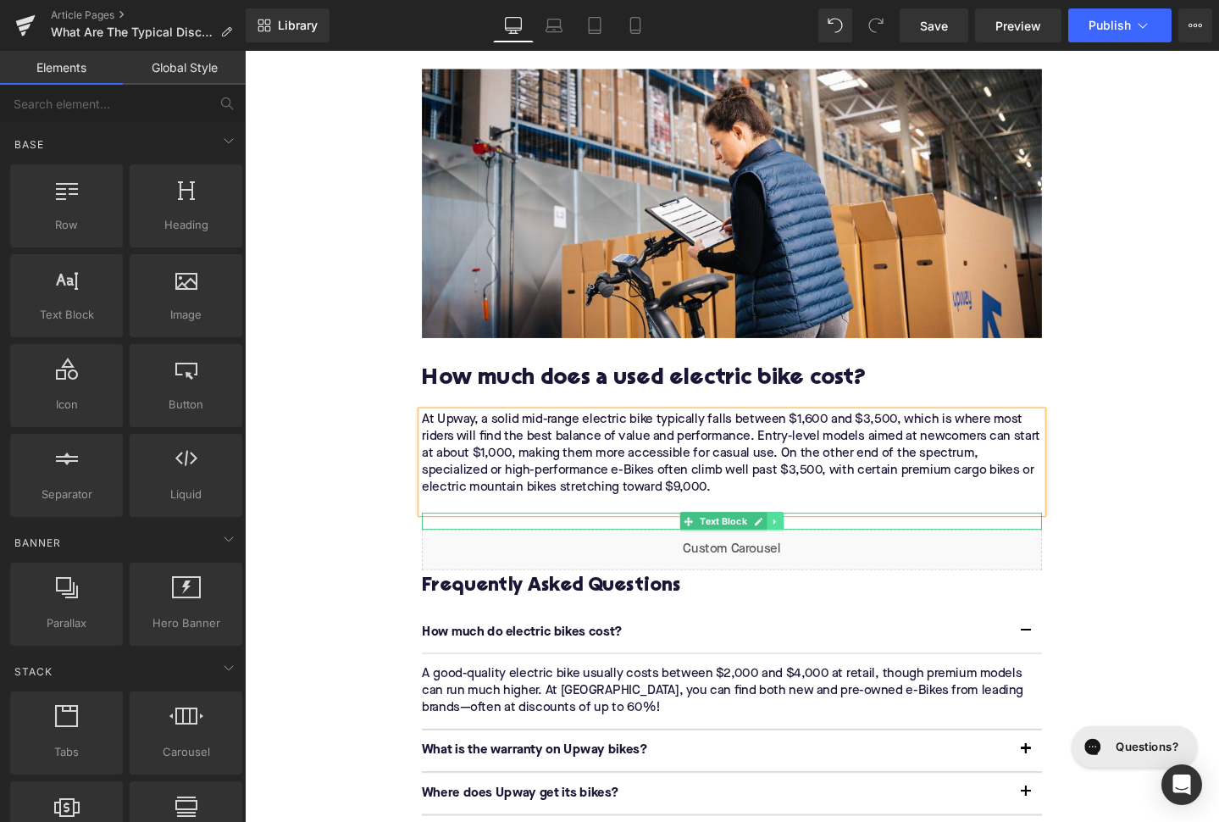
click at [803, 541] on icon at bounding box center [802, 546] width 9 height 10
click at [810, 541] on icon at bounding box center [811, 545] width 9 height 9
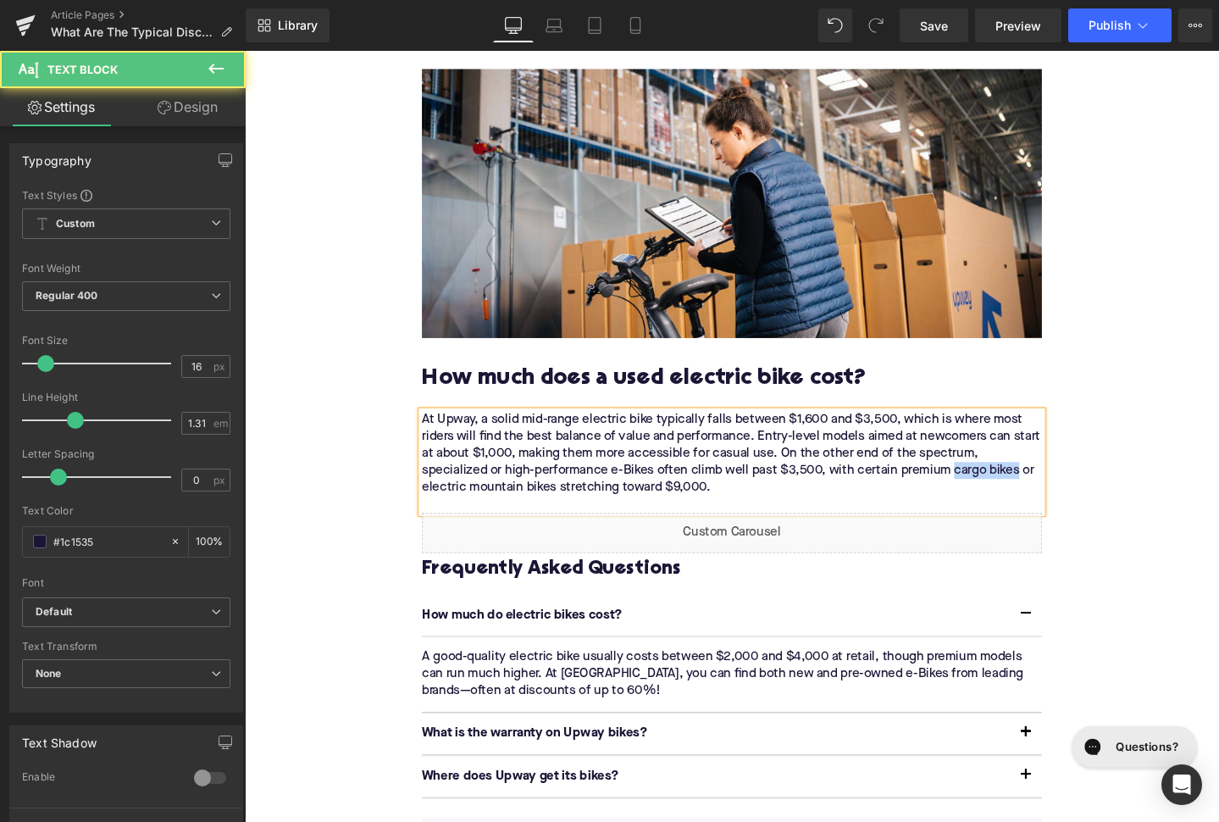
drag, startPoint x: 990, startPoint y: 457, endPoint x: 1059, endPoint y: 457, distance: 68.6
click at [1058, 456] on p "At Upway, a solid mid-range electric bike typically falls between $1,600 and $3…" at bounding box center [757, 483] width 652 height 107
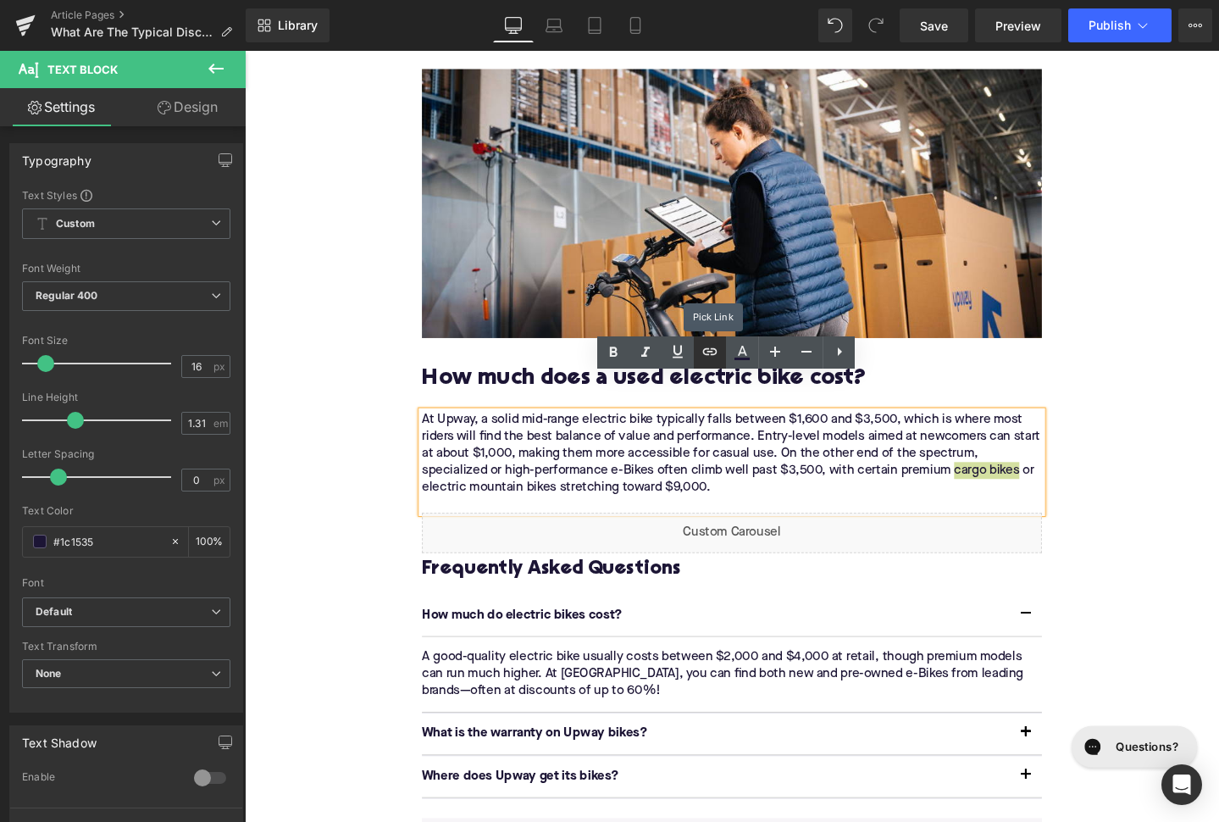
click at [711, 353] on icon at bounding box center [710, 351] width 20 height 20
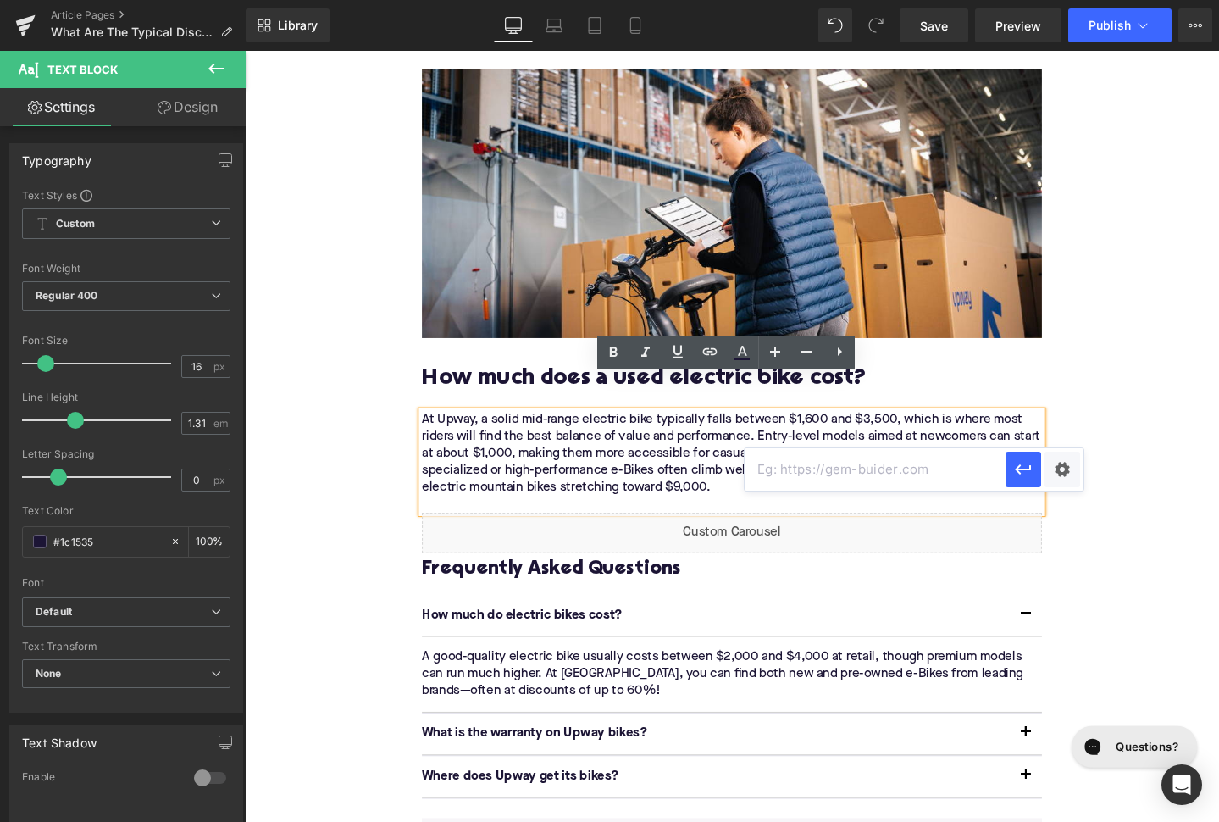
click at [786, 472] on input "text" at bounding box center [875, 469] width 261 height 42
paste input "[URL][DOMAIN_NAME]"
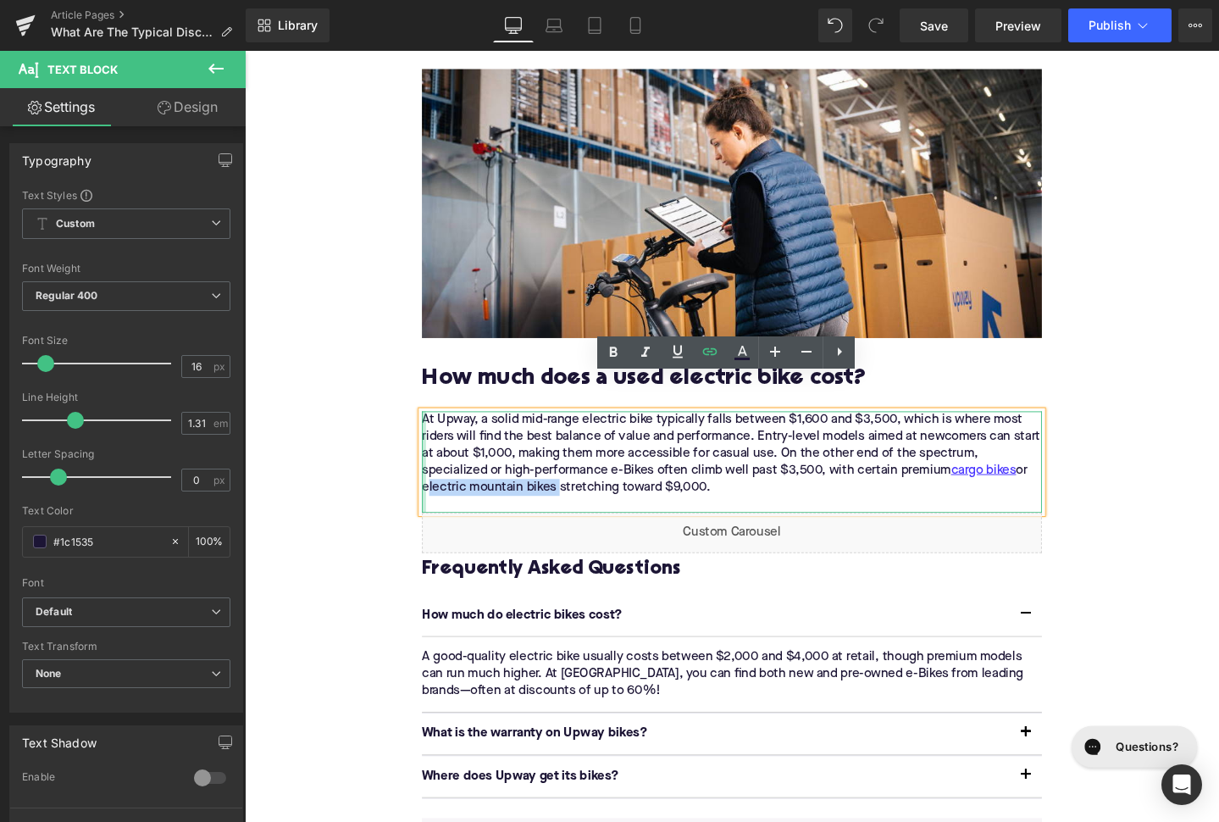
drag, startPoint x: 572, startPoint y: 473, endPoint x: 435, endPoint y: 472, distance: 137.3
click at [434, 471] on div "At Upway, a solid mid-range electric bike typically falls between $1,600 and $3…" at bounding box center [757, 483] width 652 height 107
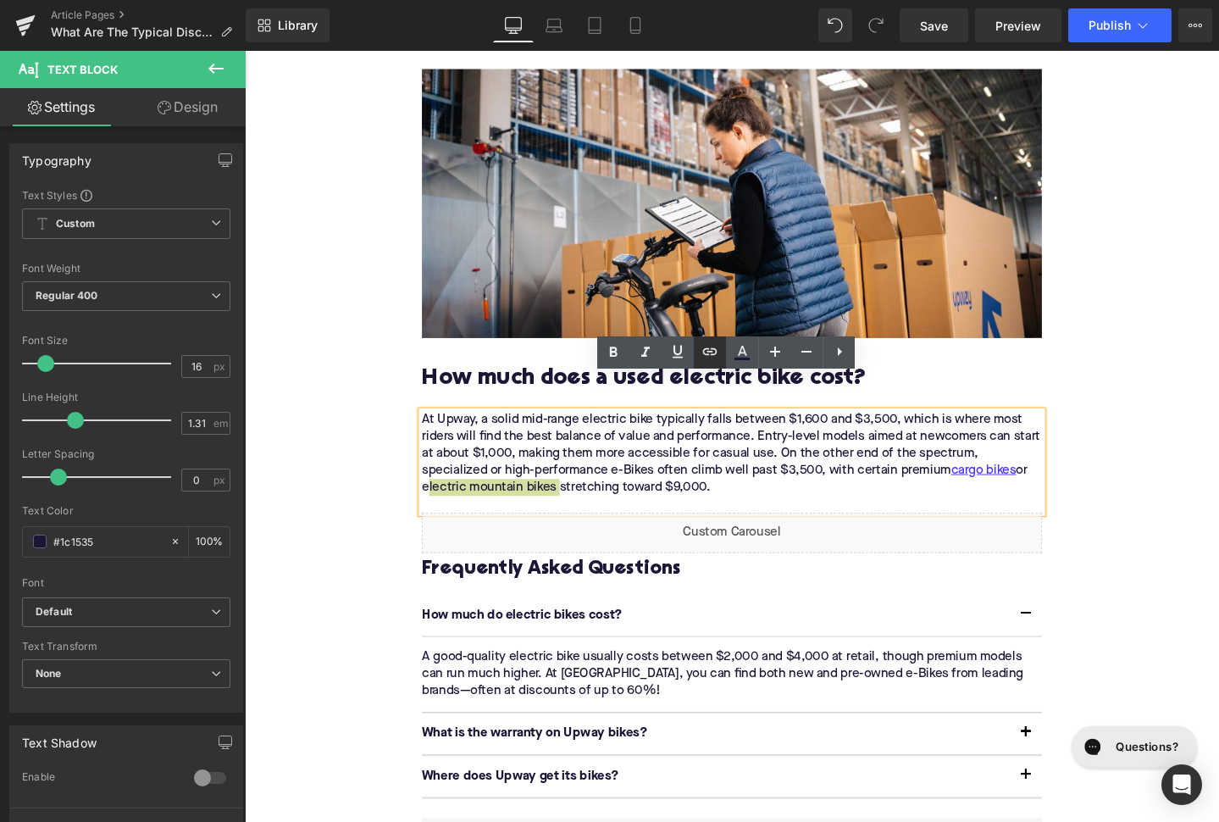
click at [715, 350] on icon at bounding box center [710, 351] width 14 height 7
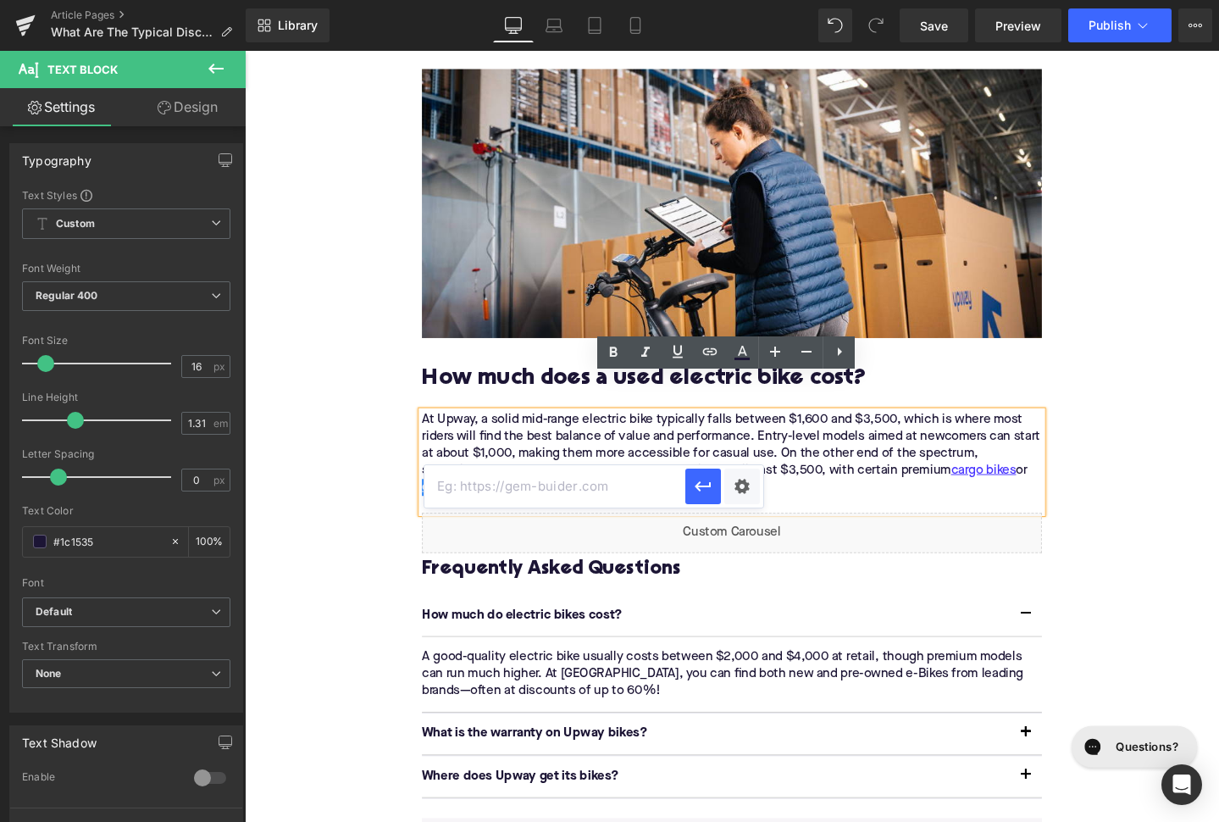
click at [618, 478] on input "text" at bounding box center [554, 486] width 261 height 42
paste input "[URL][DOMAIN_NAME]"
type input "[URL][DOMAIN_NAME]"
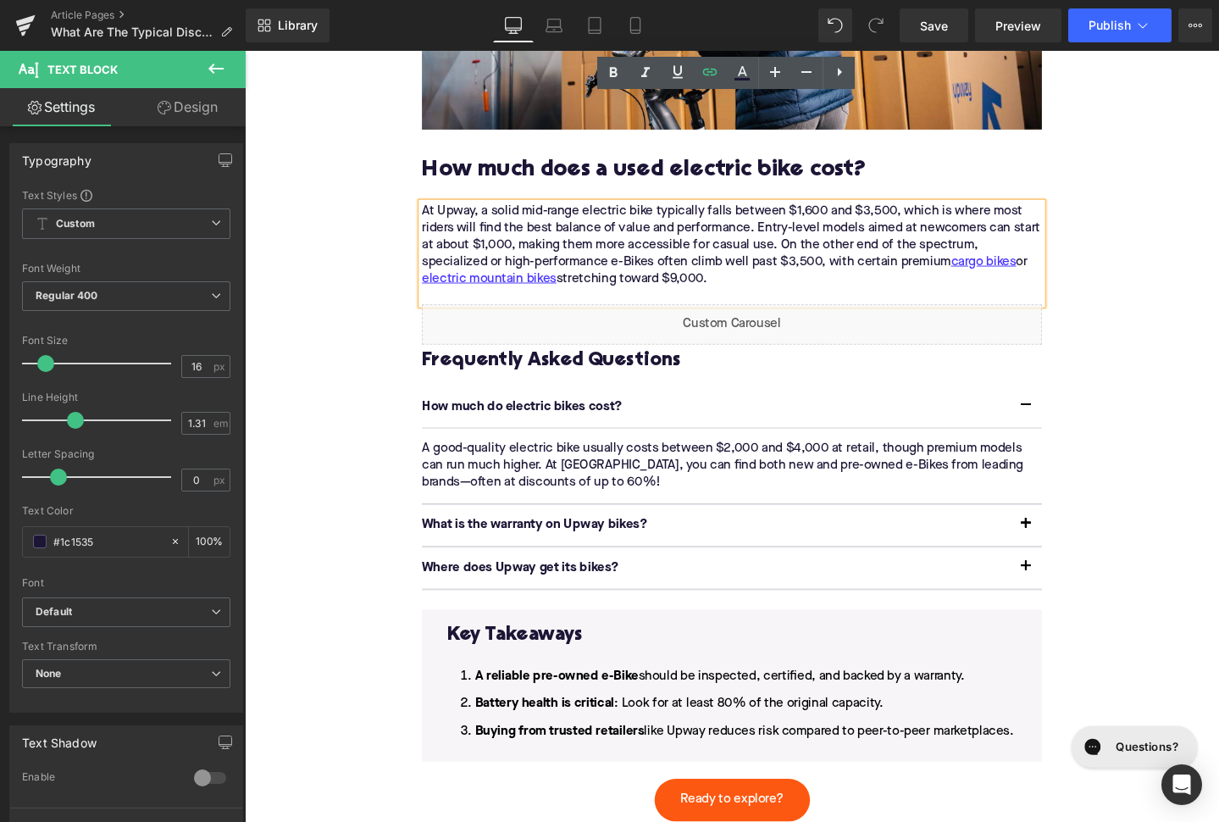
scroll to position [3593, 0]
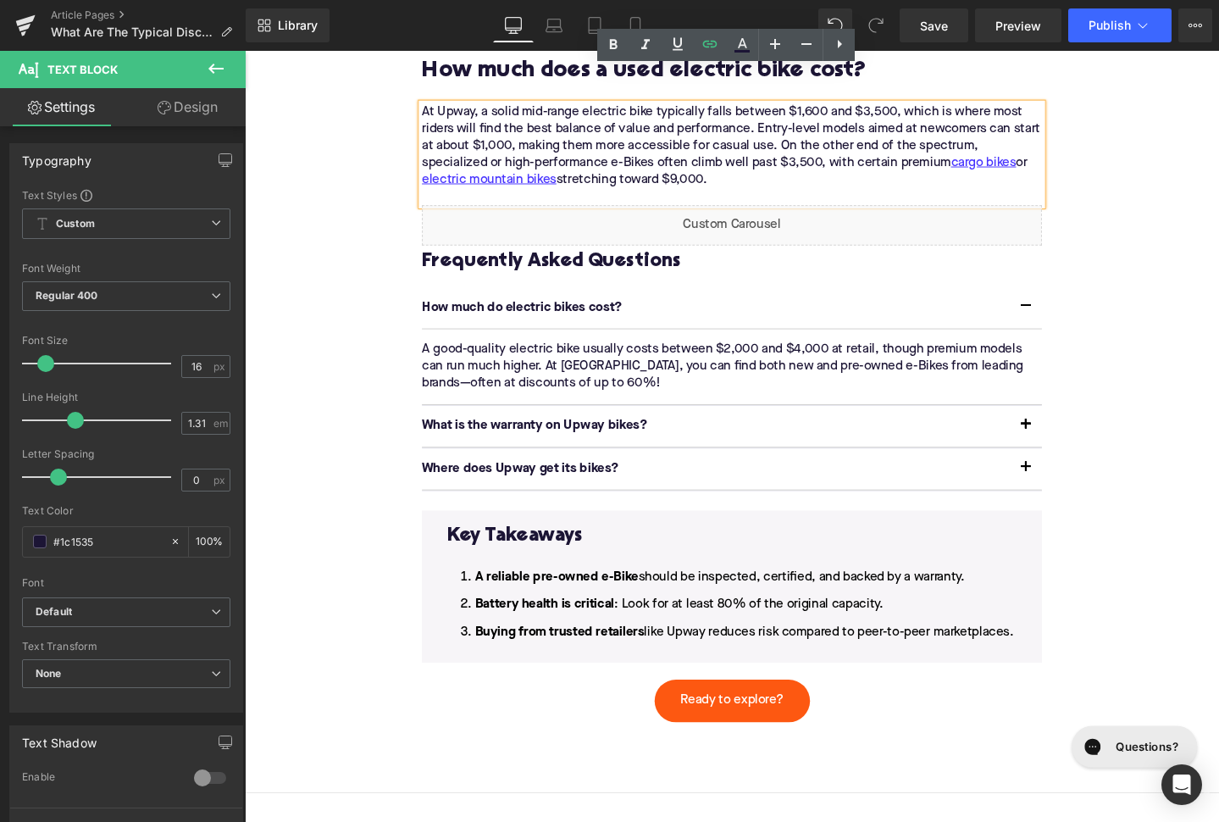
click at [579, 652] on li "Buying from trusted retailers like Upway reduces risk compared to peer-to-peer …" at bounding box center [757, 662] width 600 height 20
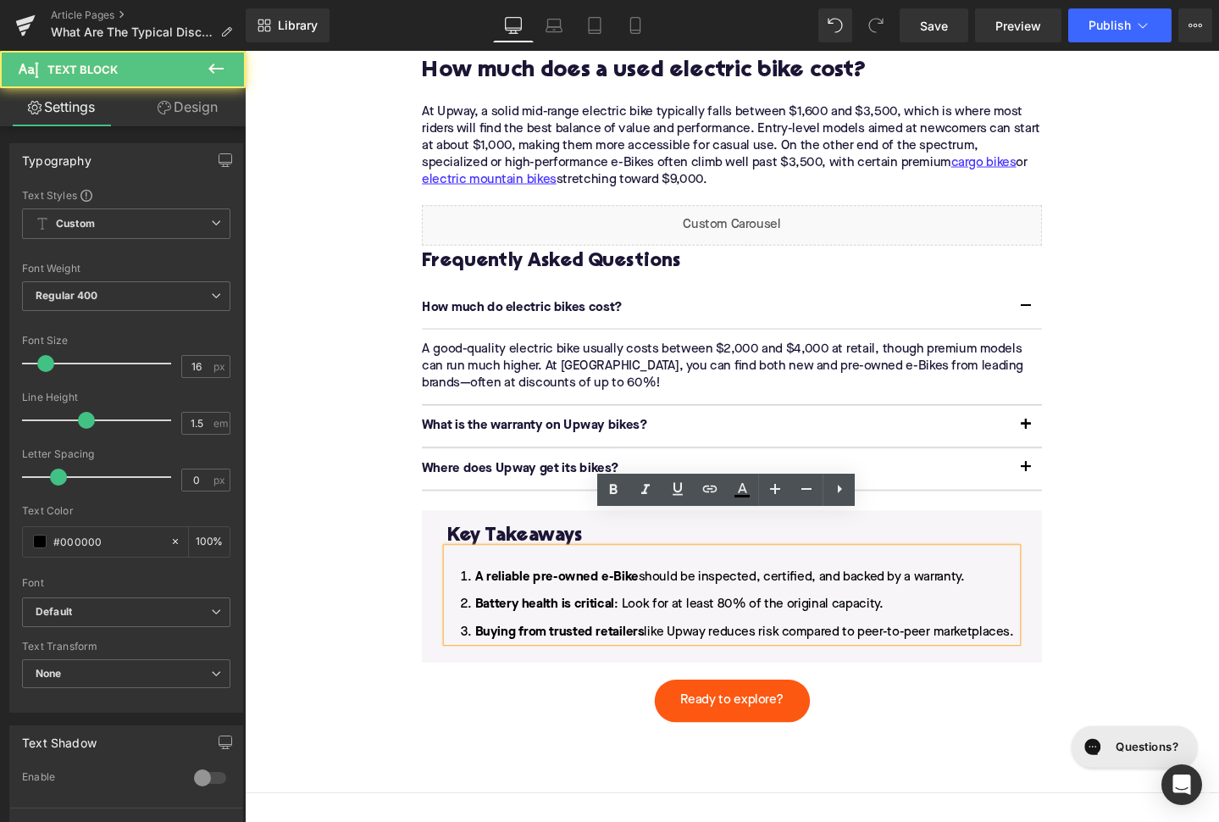
click at [568, 652] on li "Buying from trusted retailers like Upway reduces risk compared to peer-to-peer …" at bounding box center [757, 662] width 600 height 20
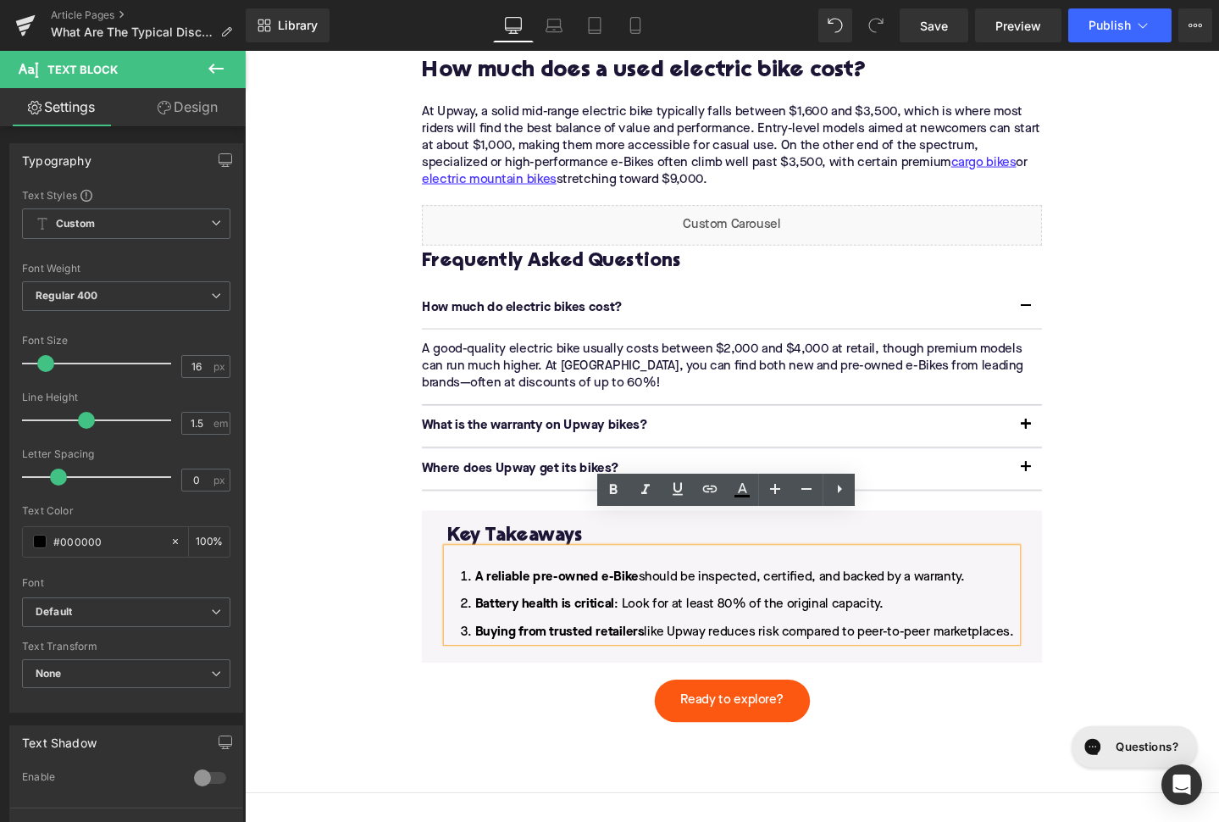
drag, startPoint x: 568, startPoint y: 644, endPoint x: 666, endPoint y: 563, distance: 126.4
click at [665, 595] on ol "A reliable pre-owned e-Bike should be inspected, certified, and backed by a war…" at bounding box center [757, 634] width 600 height 78
paste div
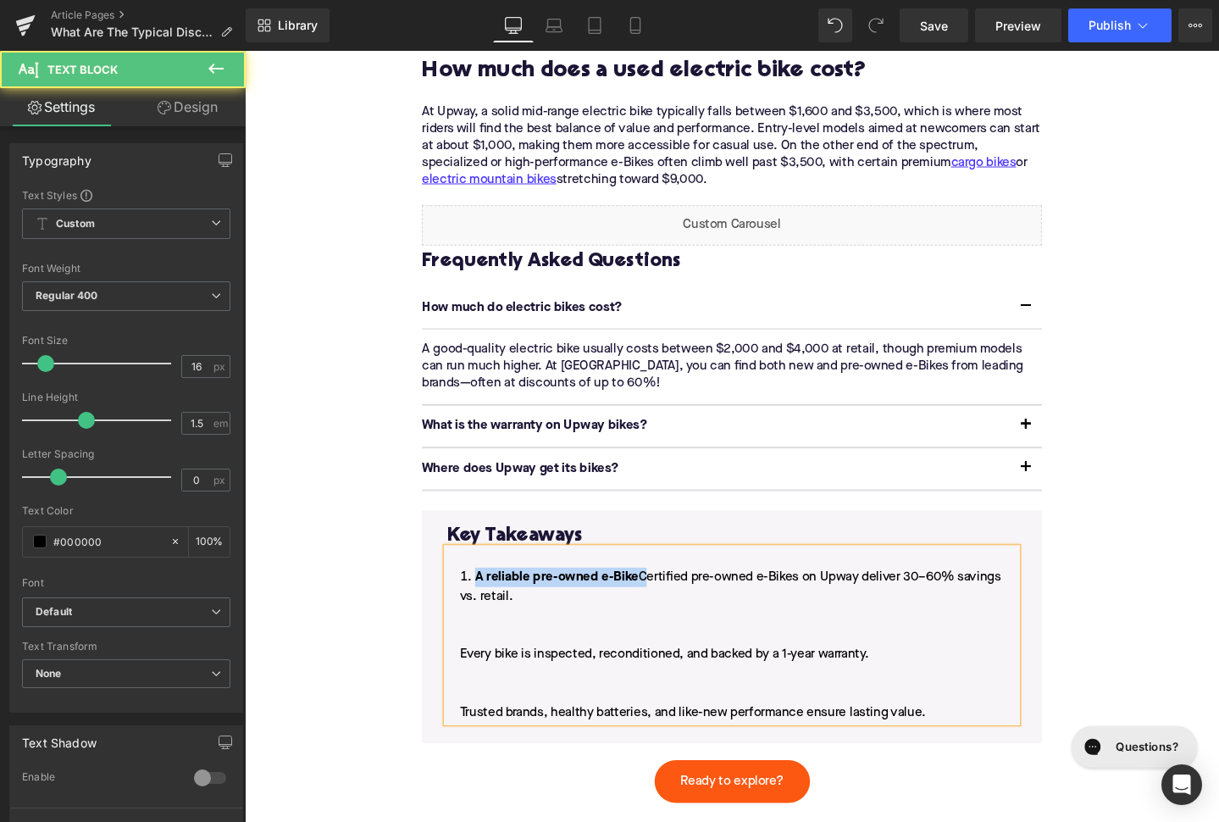
drag, startPoint x: 663, startPoint y: 564, endPoint x: 489, endPoint y: 561, distance: 173.7
click at [488, 595] on li "A reliable pre-owned e-Bike Certified pre-owned e-Bikes on Upway deliver 30–60%…" at bounding box center [757, 676] width 600 height 163
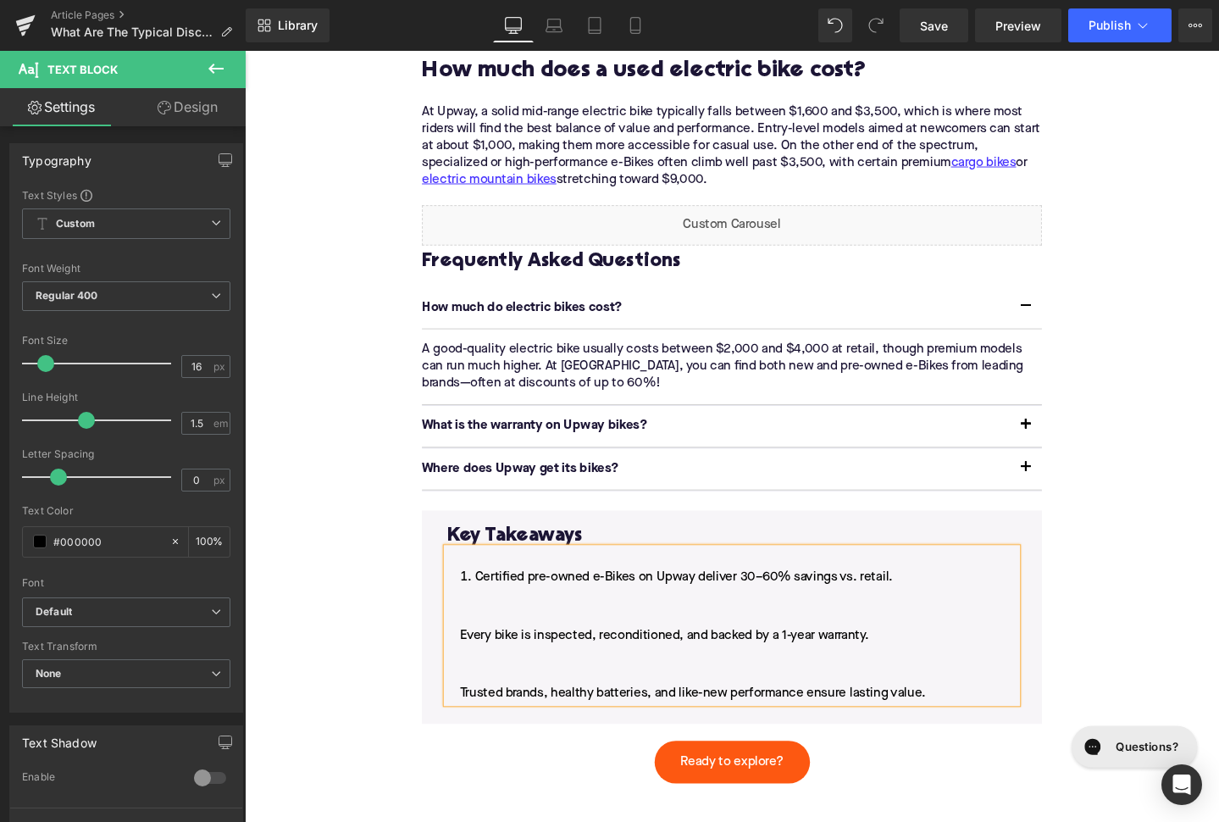
click at [469, 634] on li "Certified pre-owned e-Bikes on Upway deliver 30–60% savings vs. retail. Every b…" at bounding box center [757, 666] width 600 height 142
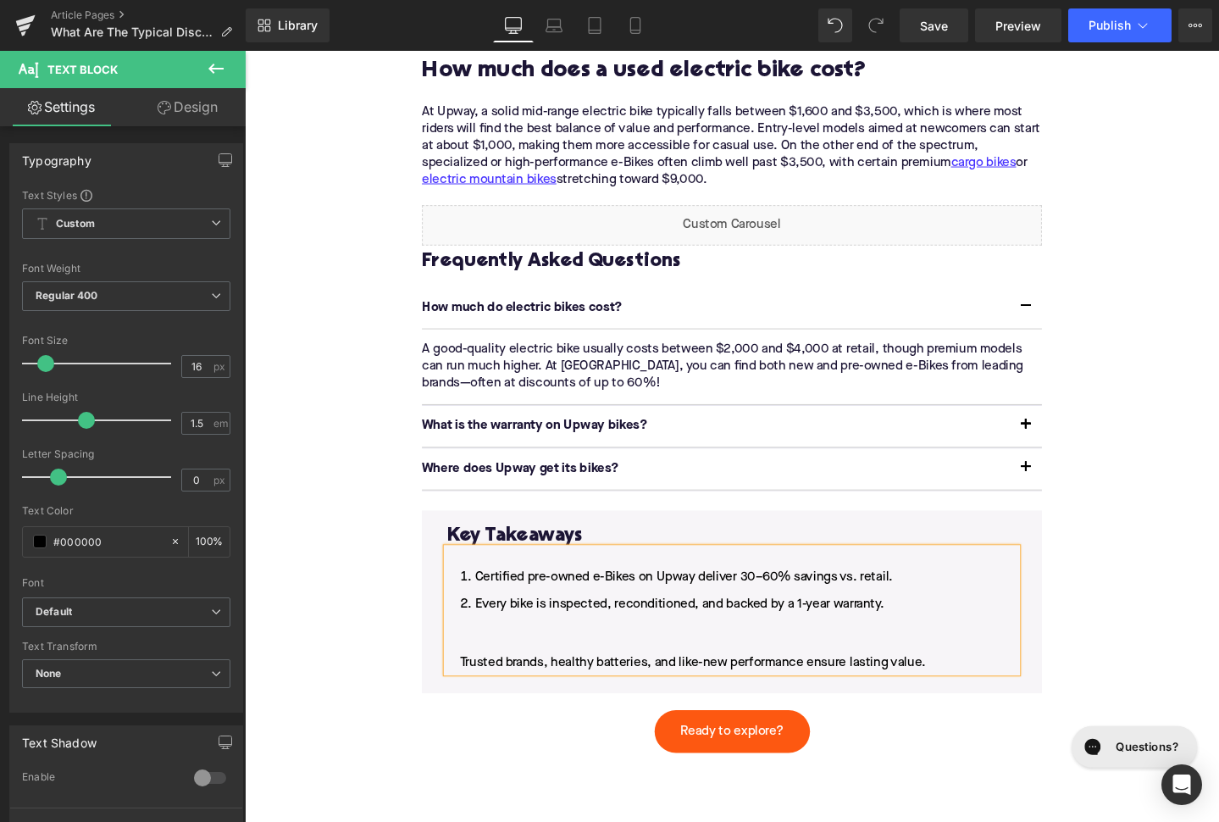
click at [463, 652] on li "Every bike is inspected, reconditioned, and backed by a 1-year warranty. Truste…" at bounding box center [757, 664] width 600 height 81
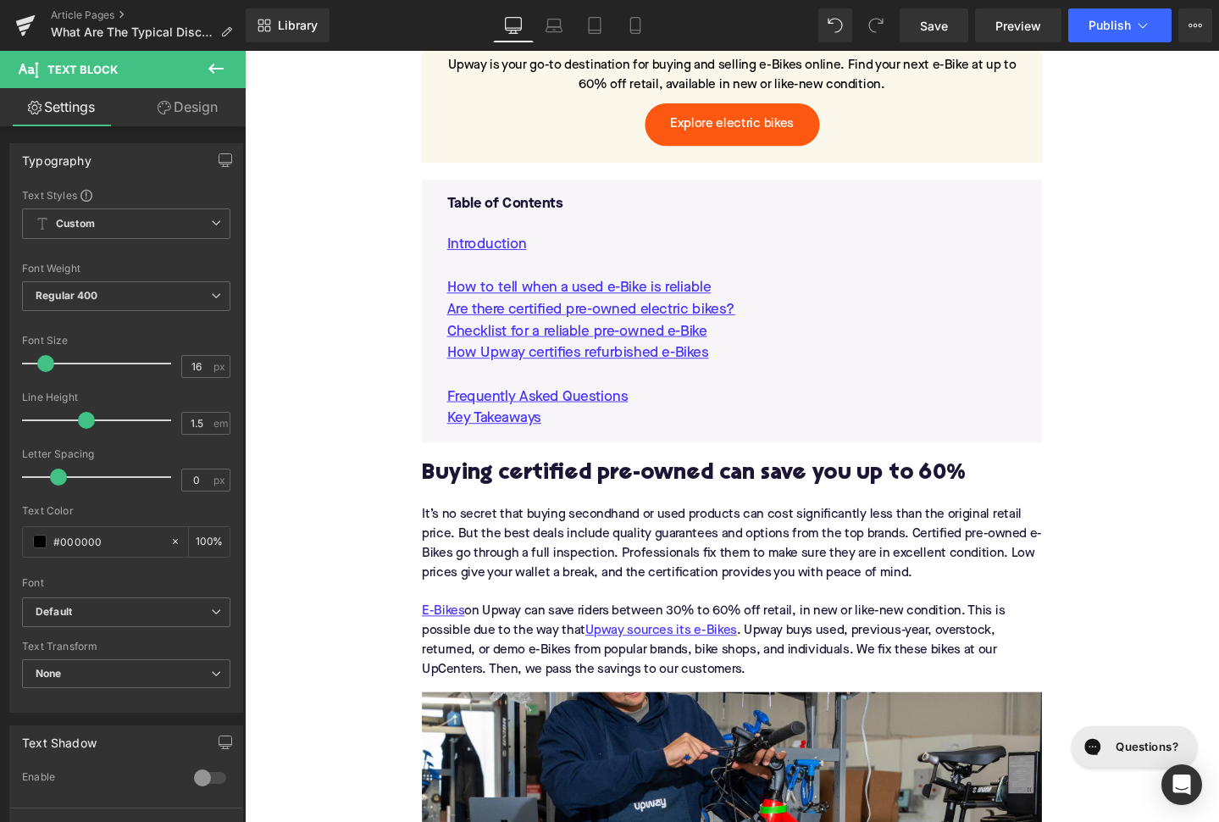
scroll to position [863, 0]
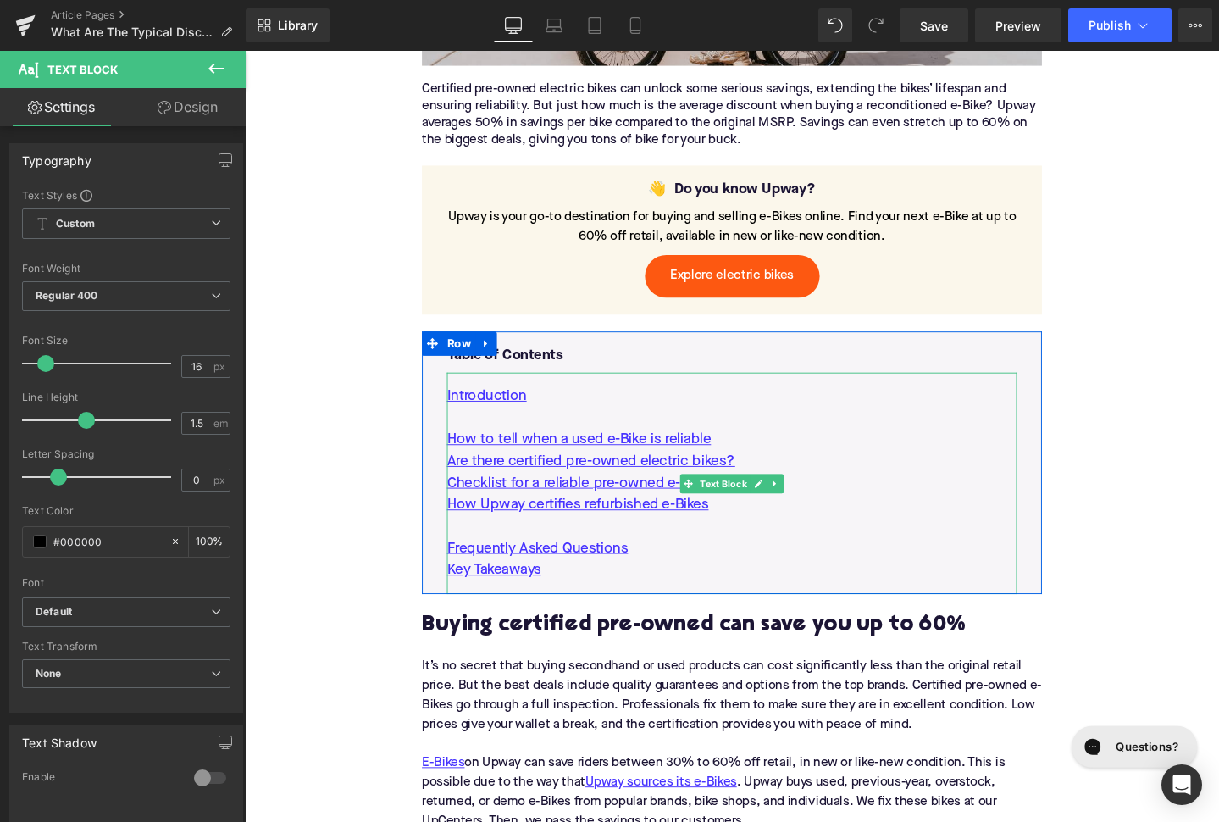
click at [773, 517] on p "How Upway certifies refurbished e-Bikes" at bounding box center [757, 528] width 600 height 23
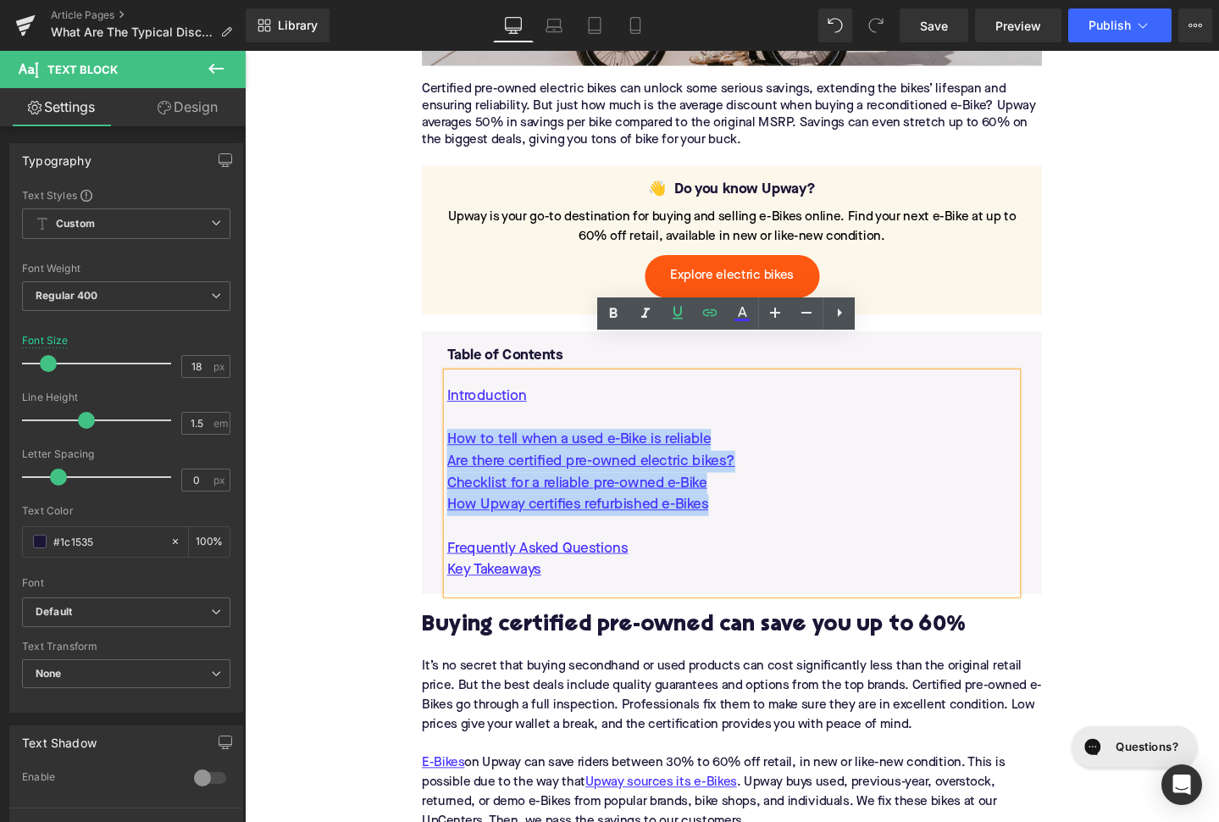
drag, startPoint x: 777, startPoint y: 495, endPoint x: 450, endPoint y: 431, distance: 333.1
click at [449, 430] on div "Table of Contents Text Block Introduction How to tell when a used e-Bike is rel…" at bounding box center [757, 490] width 625 height 263
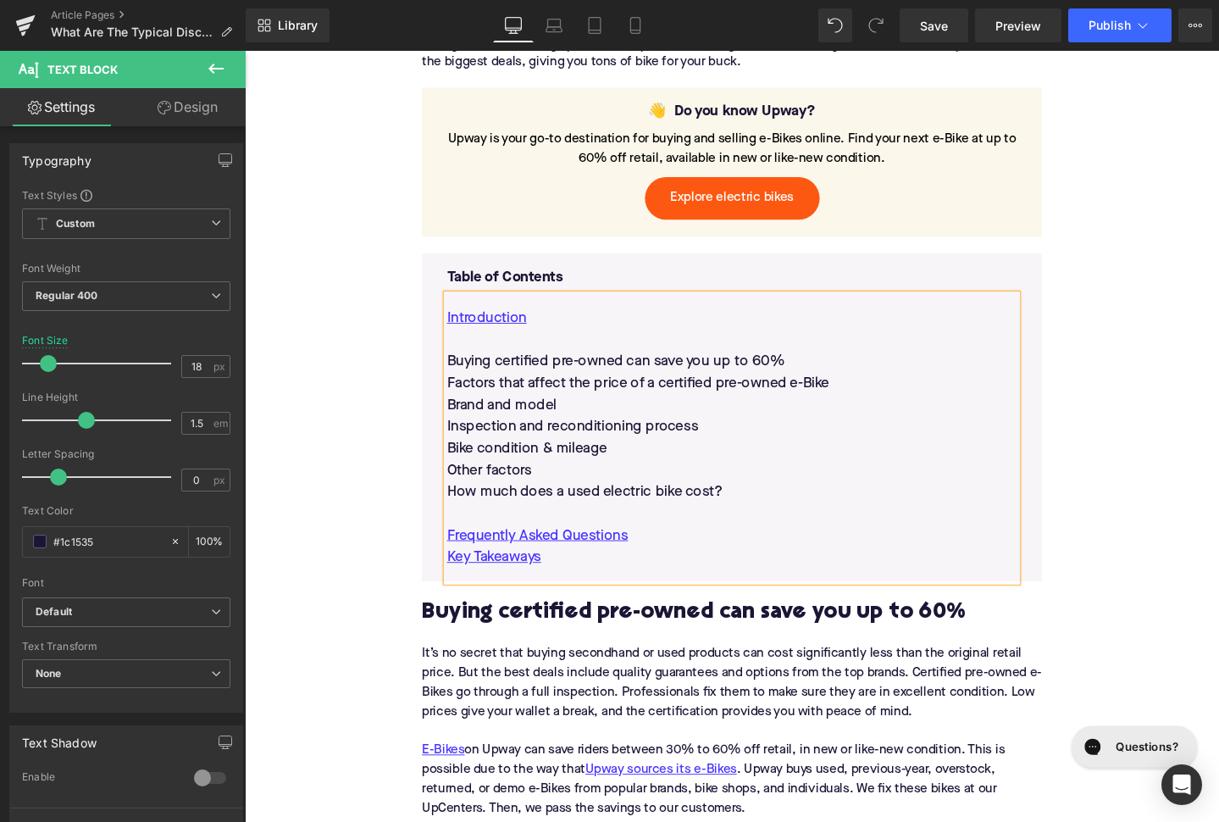
scroll to position [979, 0]
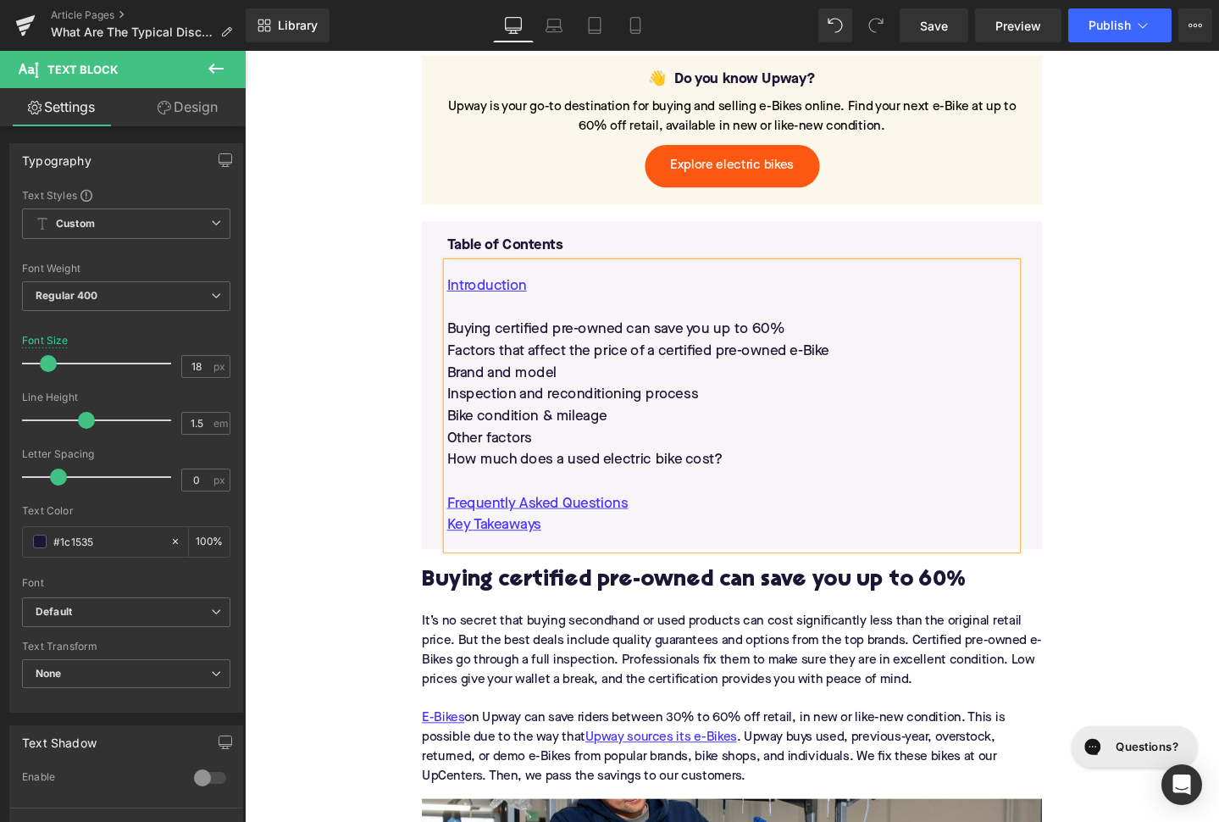
click at [576, 596] on h2 "Buying certified pre-owned can save you up to 60%" at bounding box center [757, 609] width 652 height 26
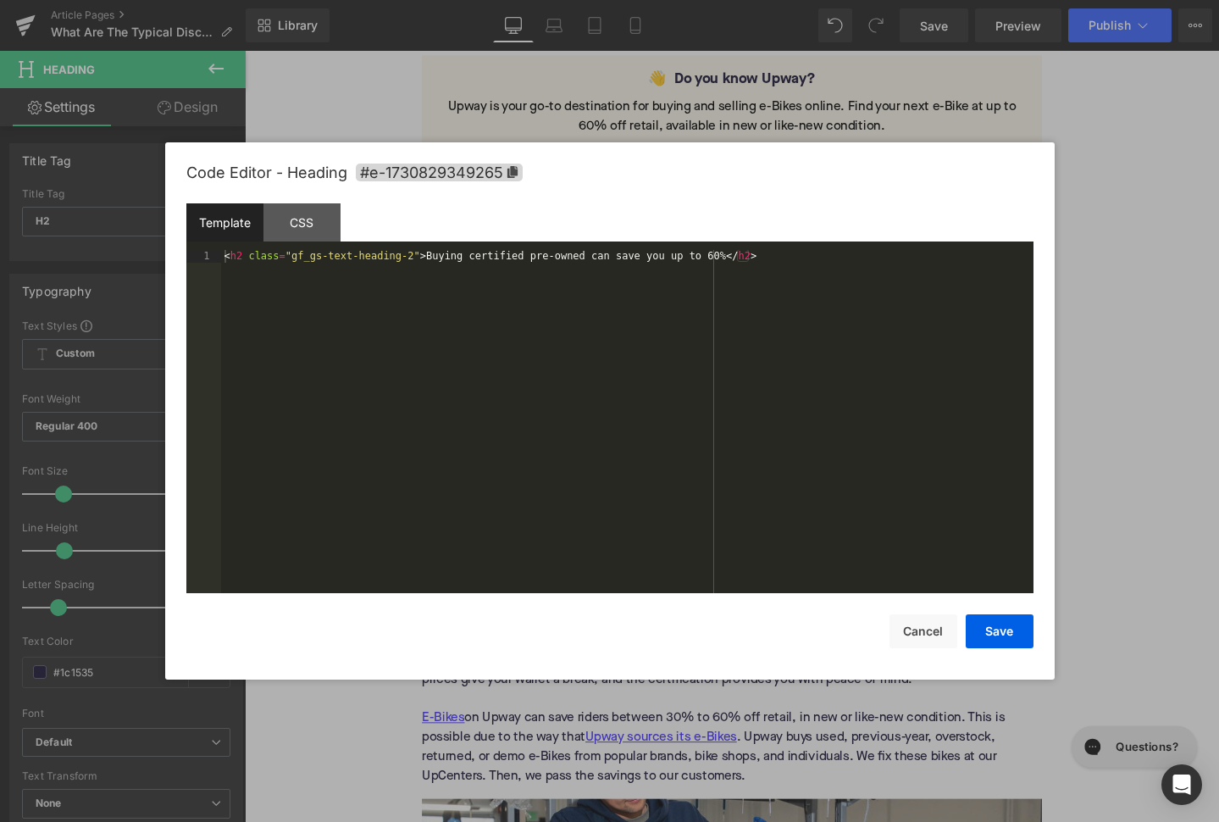
click at [549, 0] on div "You are previewing how the will restyle your page. You can not edit Elements in…" at bounding box center [609, 0] width 1219 height 0
click at [476, 175] on span "#e-1730829349265" at bounding box center [439, 173] width 167 height 18
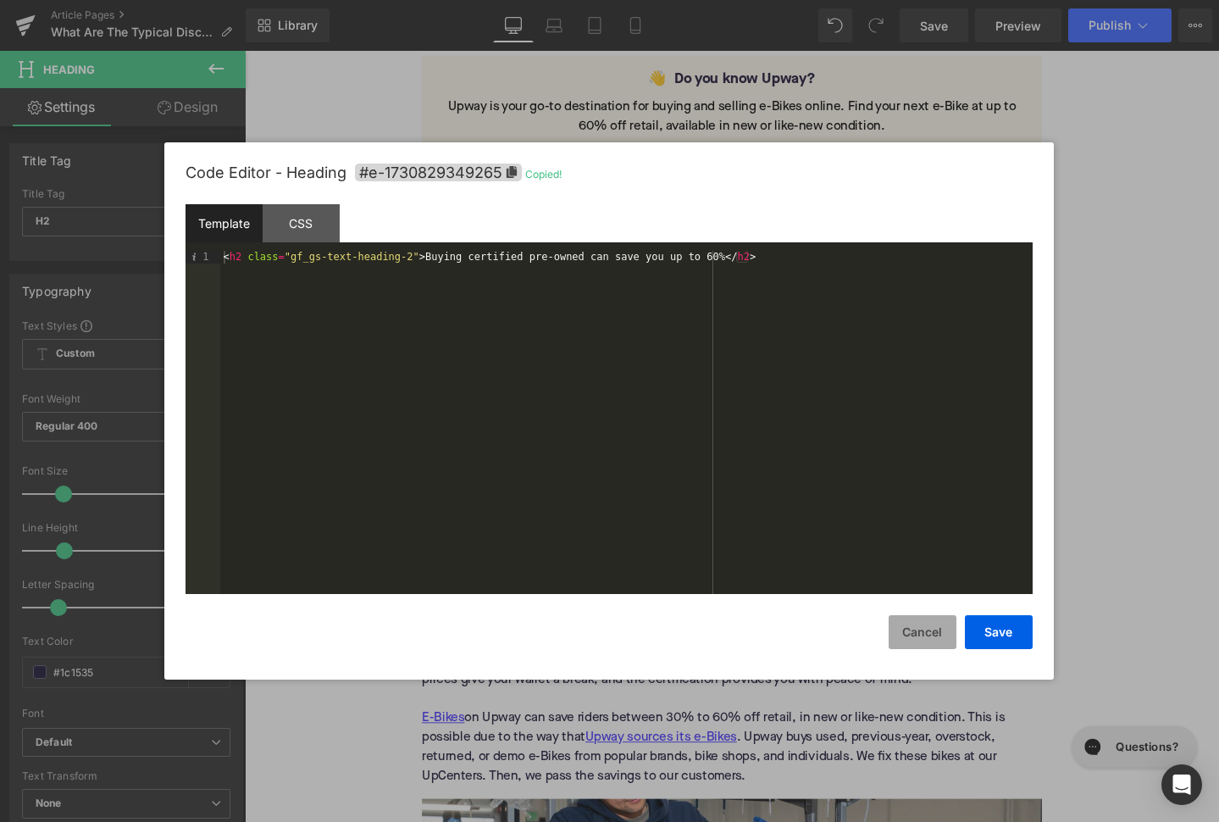
click at [907, 635] on button "Cancel" at bounding box center [923, 632] width 68 height 34
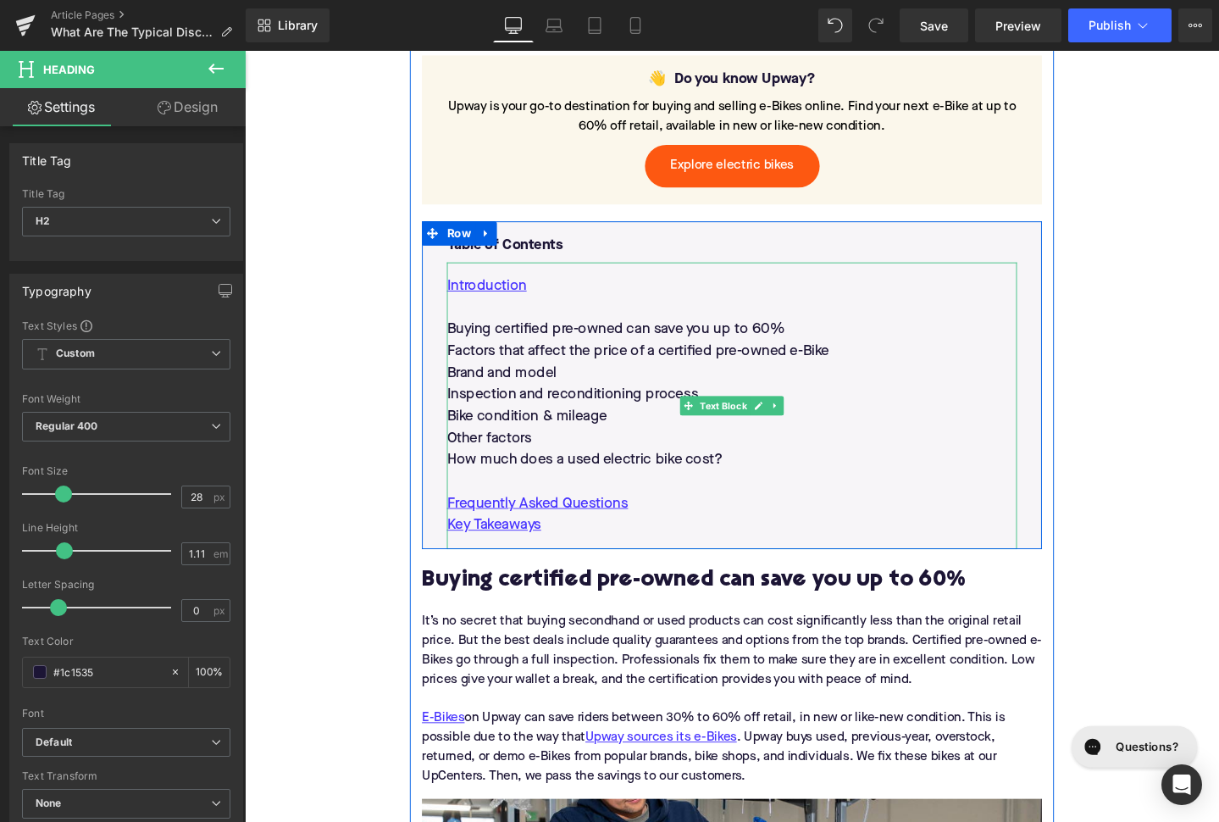
click at [582, 333] on p "Buying certified pre-owned can save you up to 60%" at bounding box center [757, 344] width 600 height 23
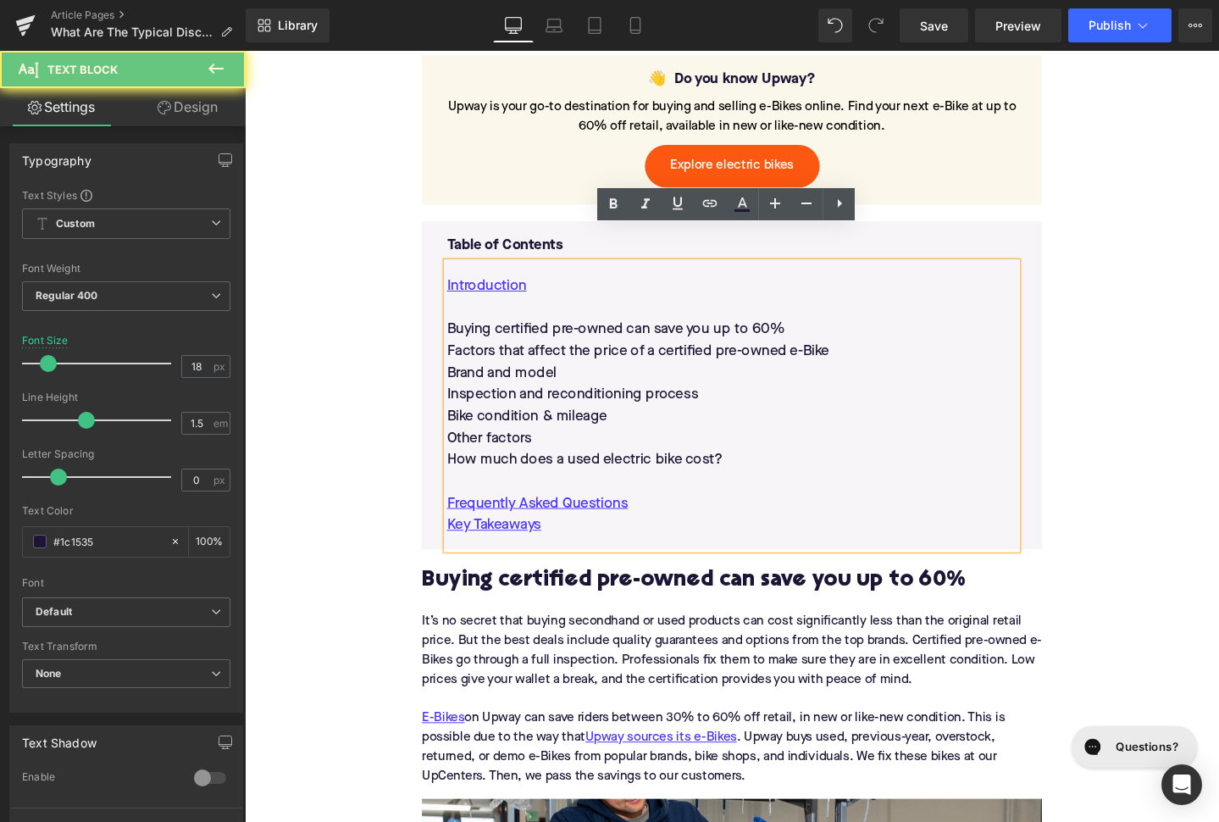
click at [582, 333] on p "Buying certified pre-owned can save you up to 60%" at bounding box center [757, 344] width 600 height 23
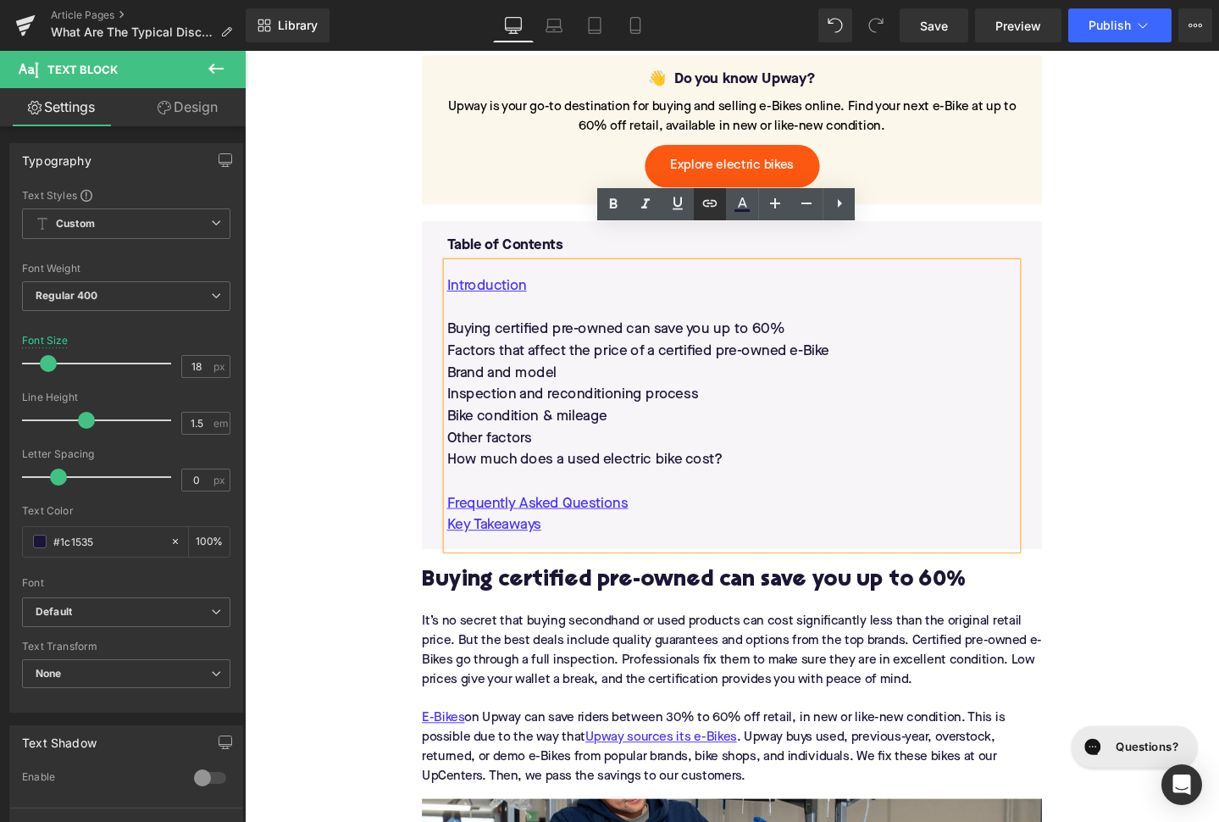
click at [703, 208] on icon at bounding box center [710, 203] width 20 height 20
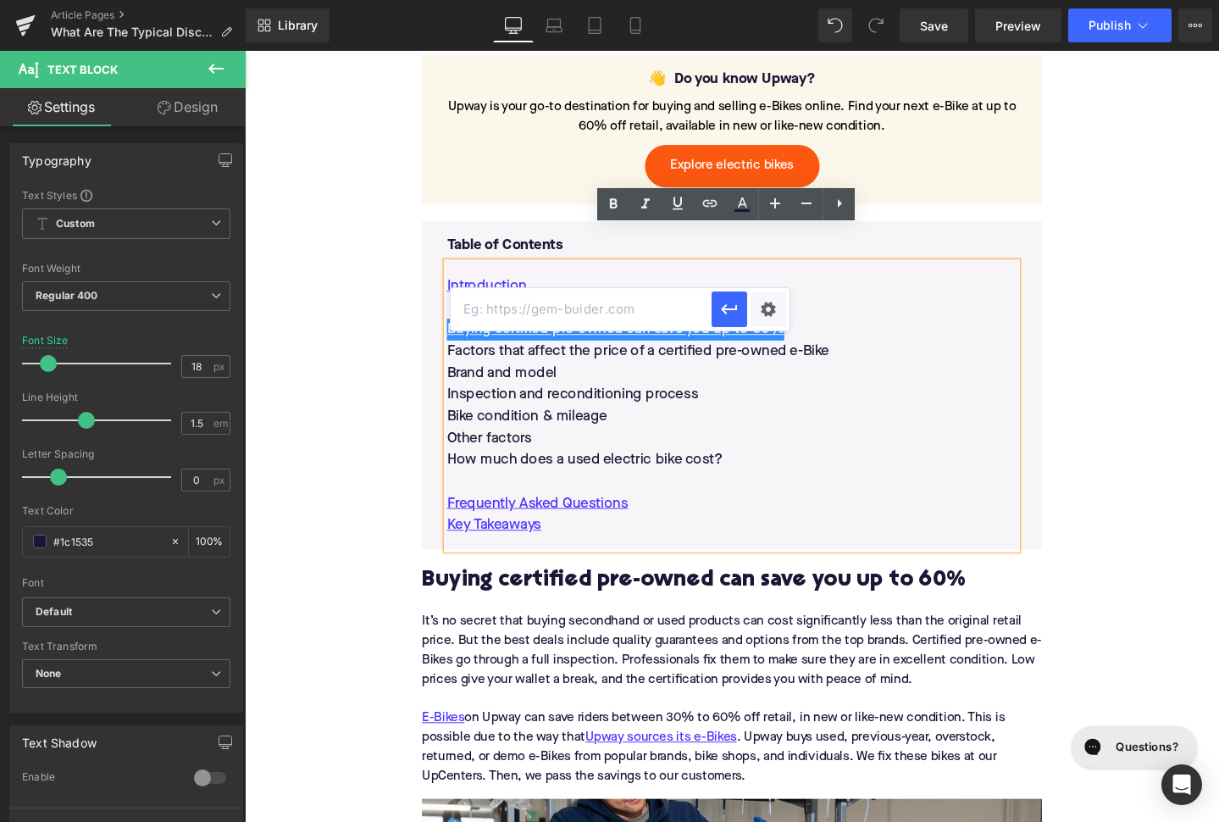
click at [648, 312] on input "text" at bounding box center [581, 309] width 261 height 42
paste input "#e-1730829349265"
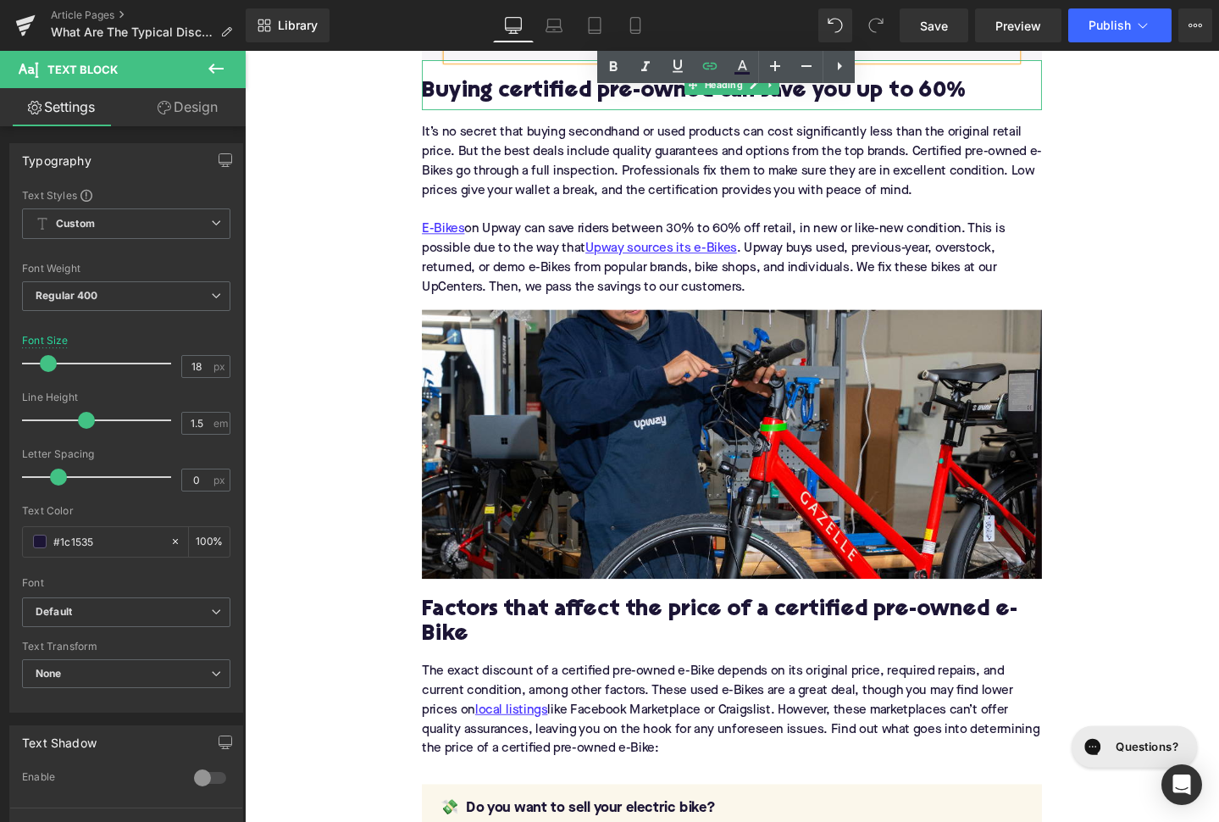
scroll to position [1630, 0]
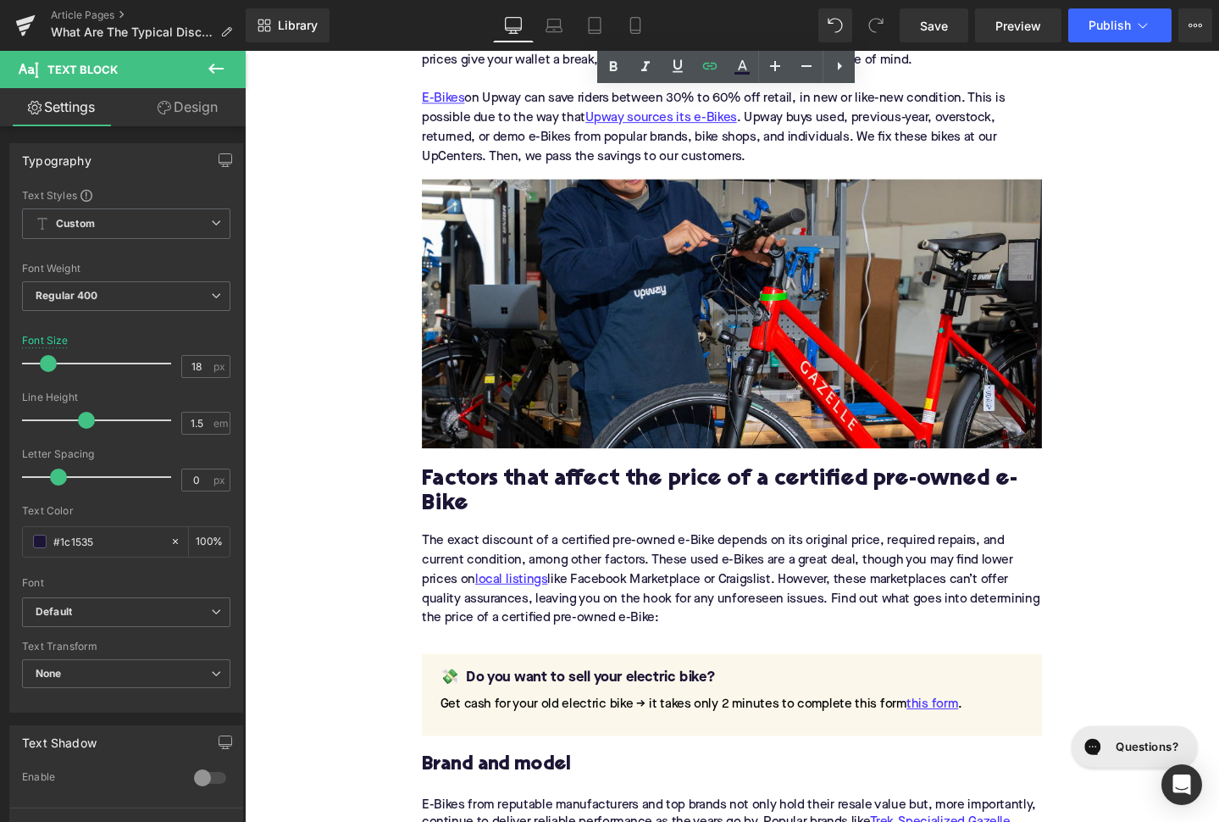
click at [636, 492] on h2 "Factors that affect the price of a certified pre-owned e-Bike" at bounding box center [757, 516] width 652 height 53
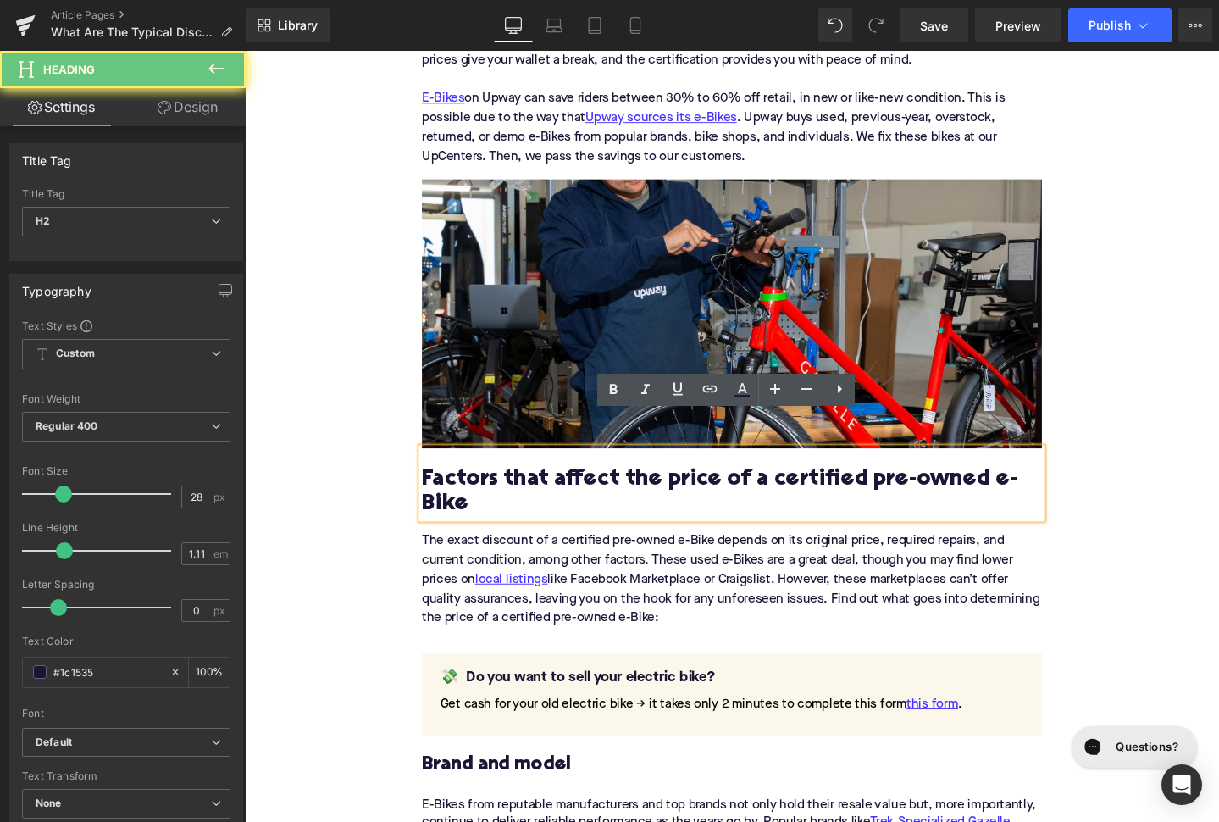
click at [635, 490] on h2 "Factors that affect the price of a certified pre-owned e-Bike" at bounding box center [757, 516] width 652 height 53
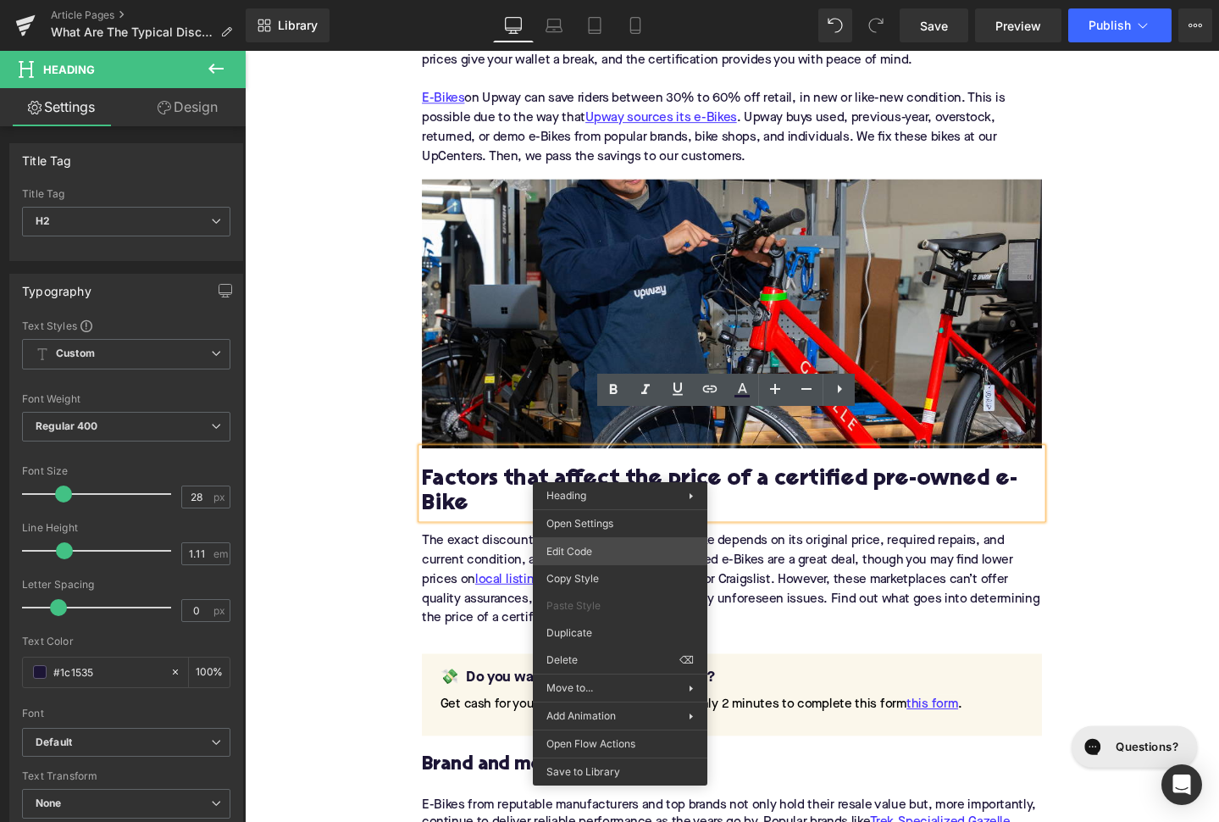
click at [590, 0] on div "You are previewing how the will restyle your page. You can not edit Elements in…" at bounding box center [609, 0] width 1219 height 0
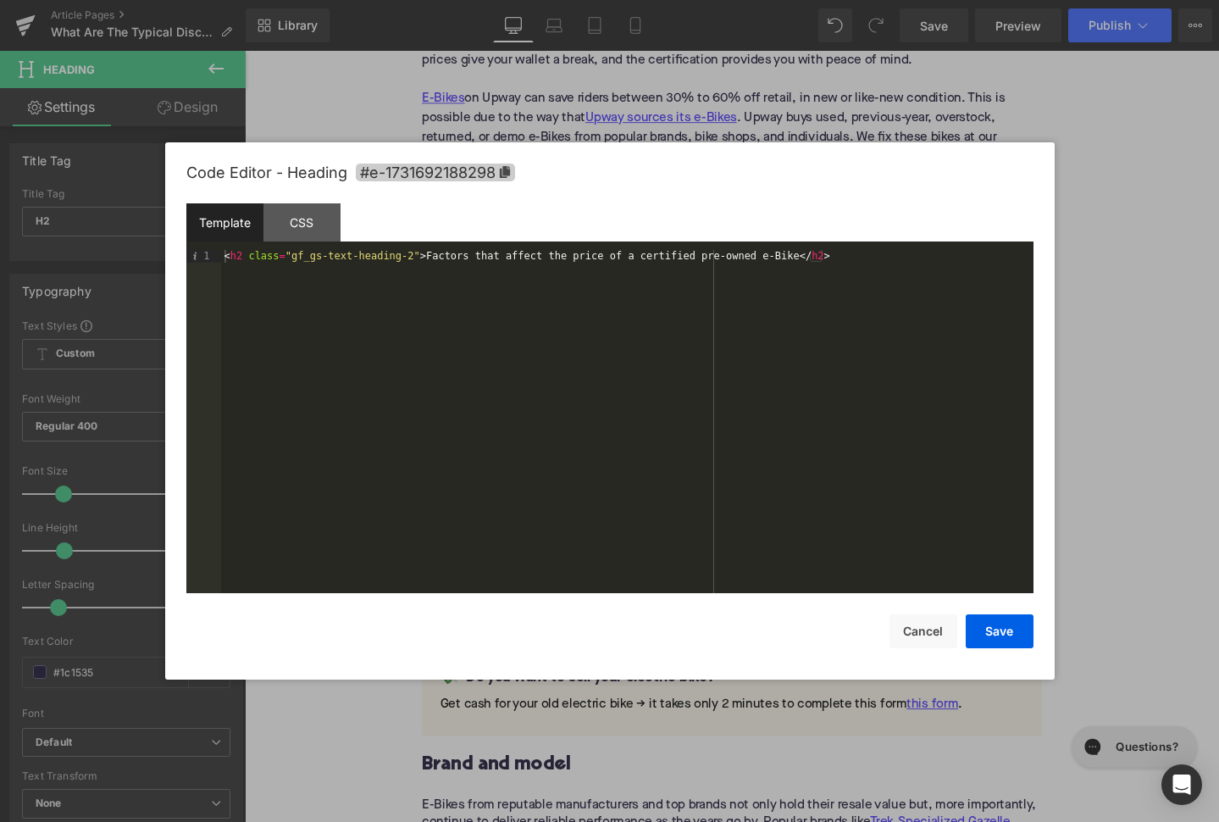
click at [483, 171] on span "#e-1731692188298" at bounding box center [435, 173] width 159 height 18
click at [940, 649] on div "Code Editor - Heading #e-1731692188298 Copied! Template CSS 1 < h2 class = "gf_…" at bounding box center [609, 410] width 847 height 537
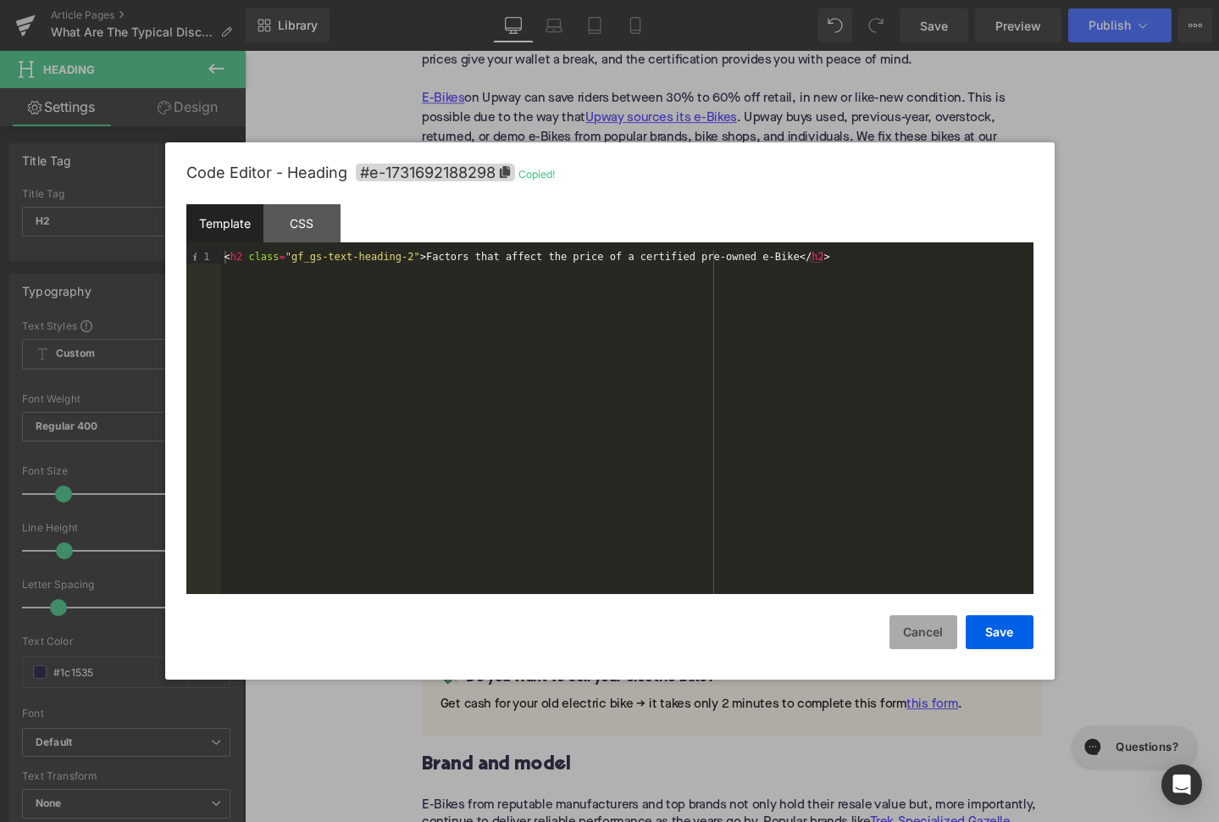
click at [933, 639] on button "Cancel" at bounding box center [924, 632] width 68 height 34
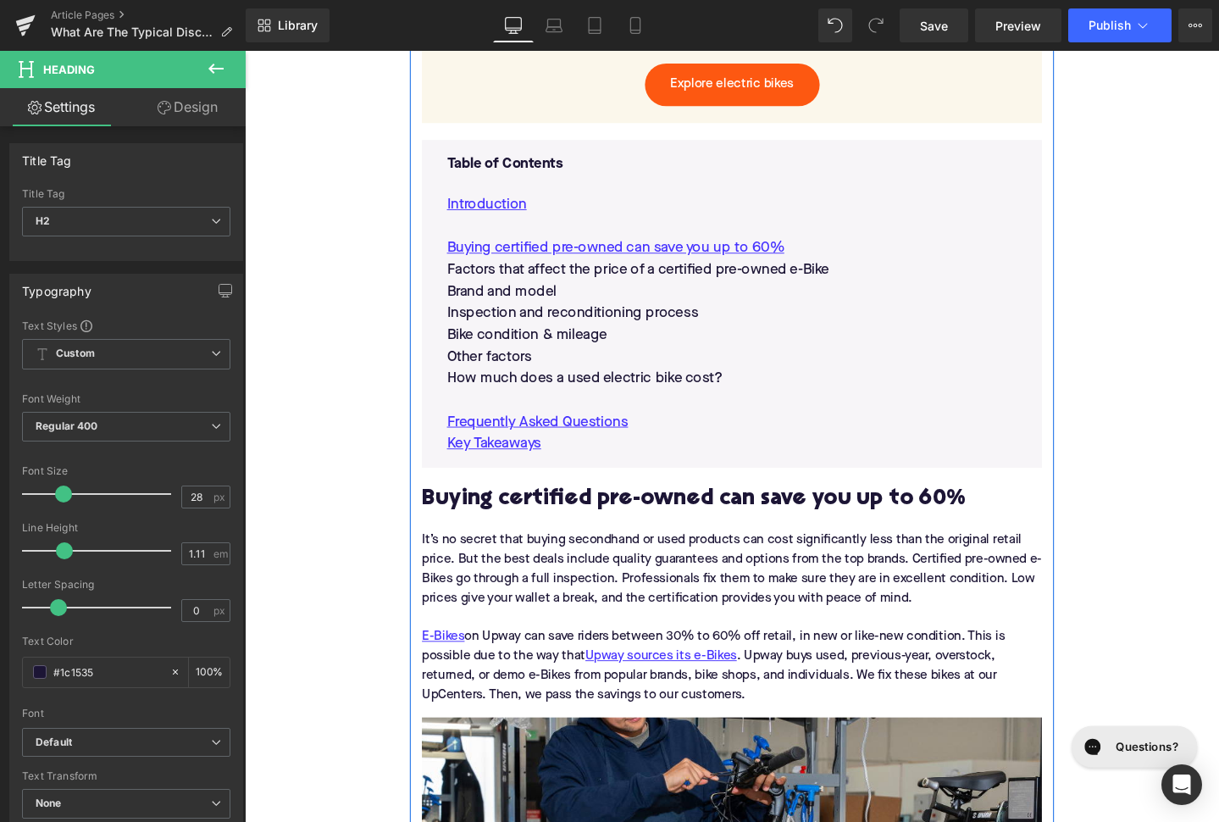
scroll to position [903, 0]
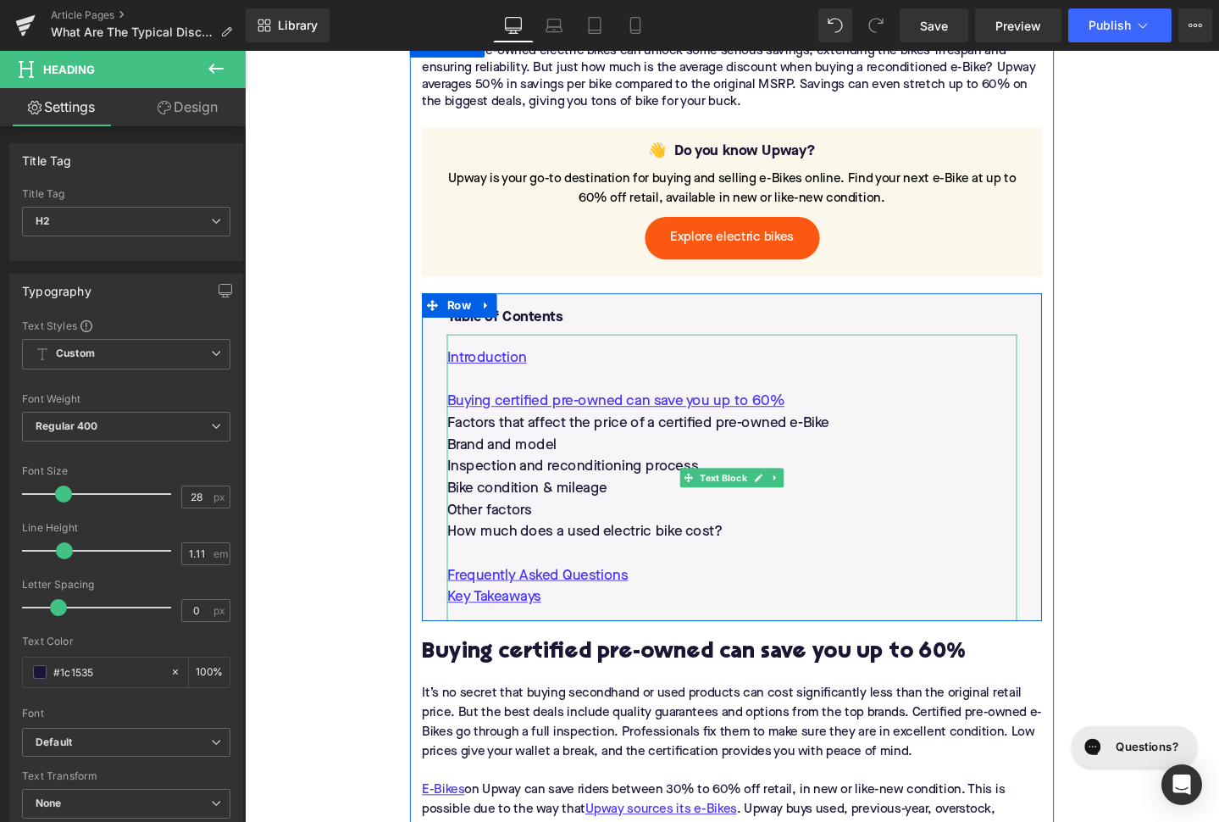
click at [555, 431] on p "Factors that affect the price of a certified pre-owned e-Bike" at bounding box center [757, 442] width 600 height 23
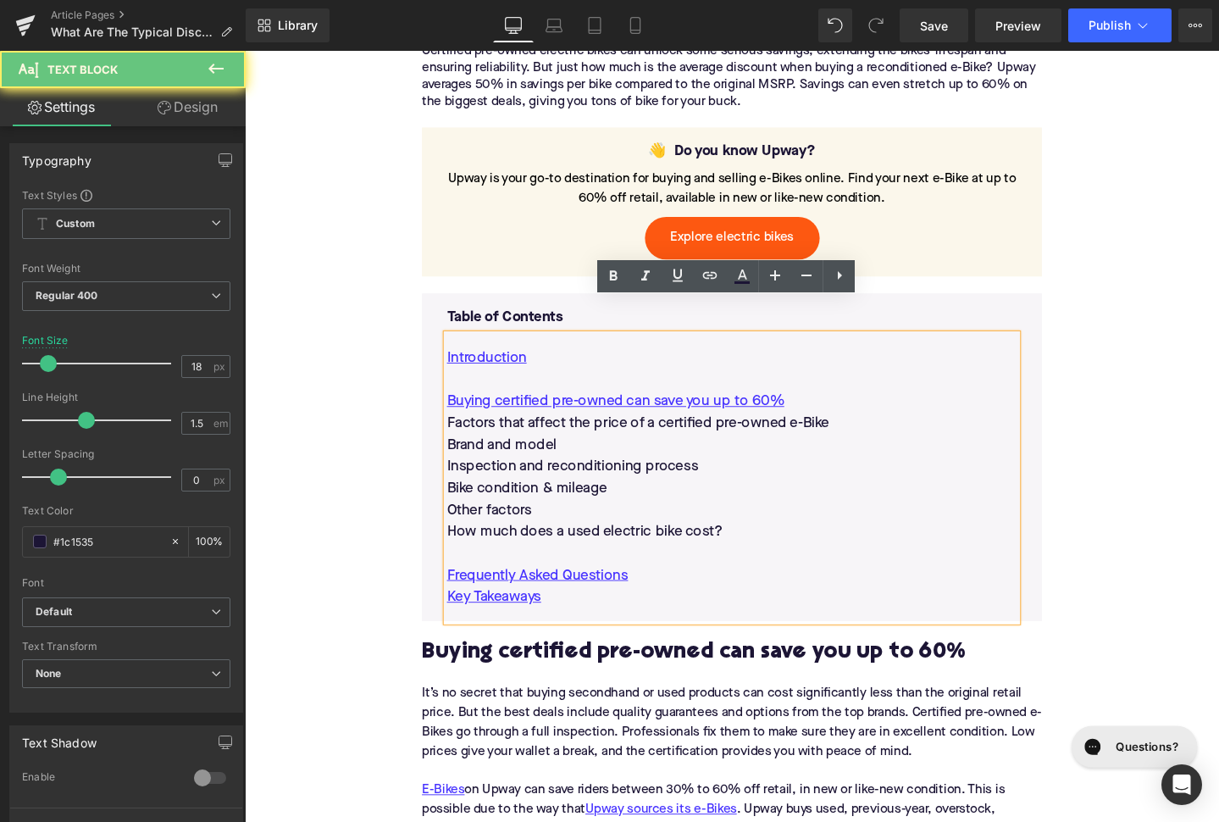
click at [555, 431] on p "Factors that affect the price of a certified pre-owned e-Bike" at bounding box center [757, 442] width 600 height 23
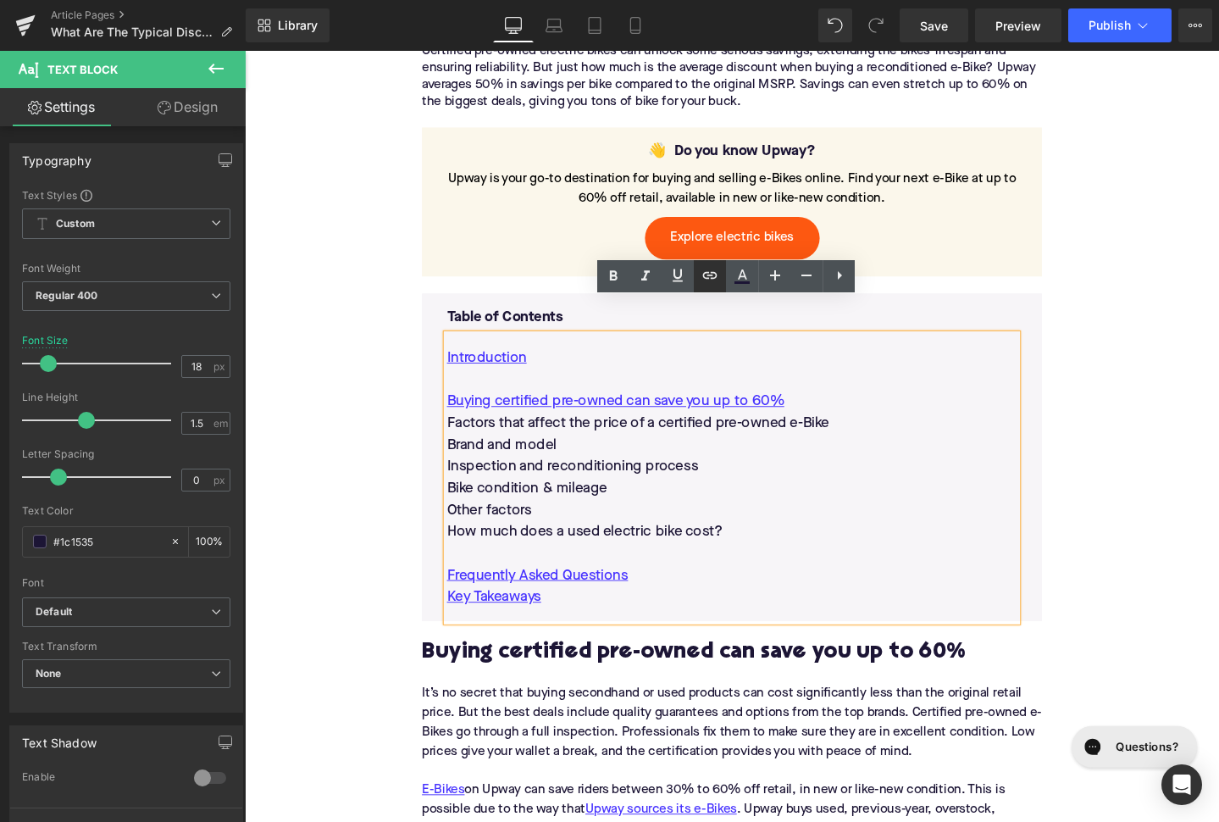
click at [711, 274] on icon at bounding box center [710, 275] width 20 height 20
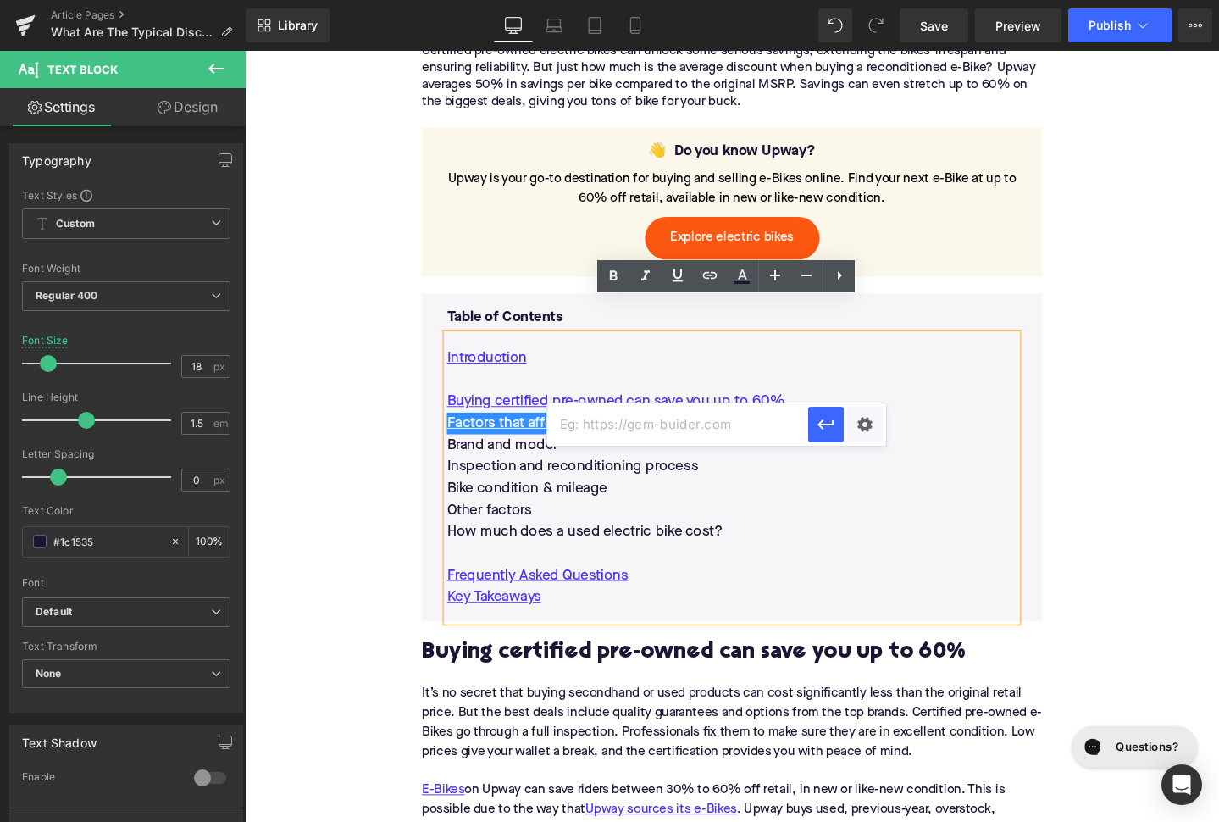
click at [634, 419] on input "text" at bounding box center [677, 424] width 261 height 42
paste input "#e-1731692188298"
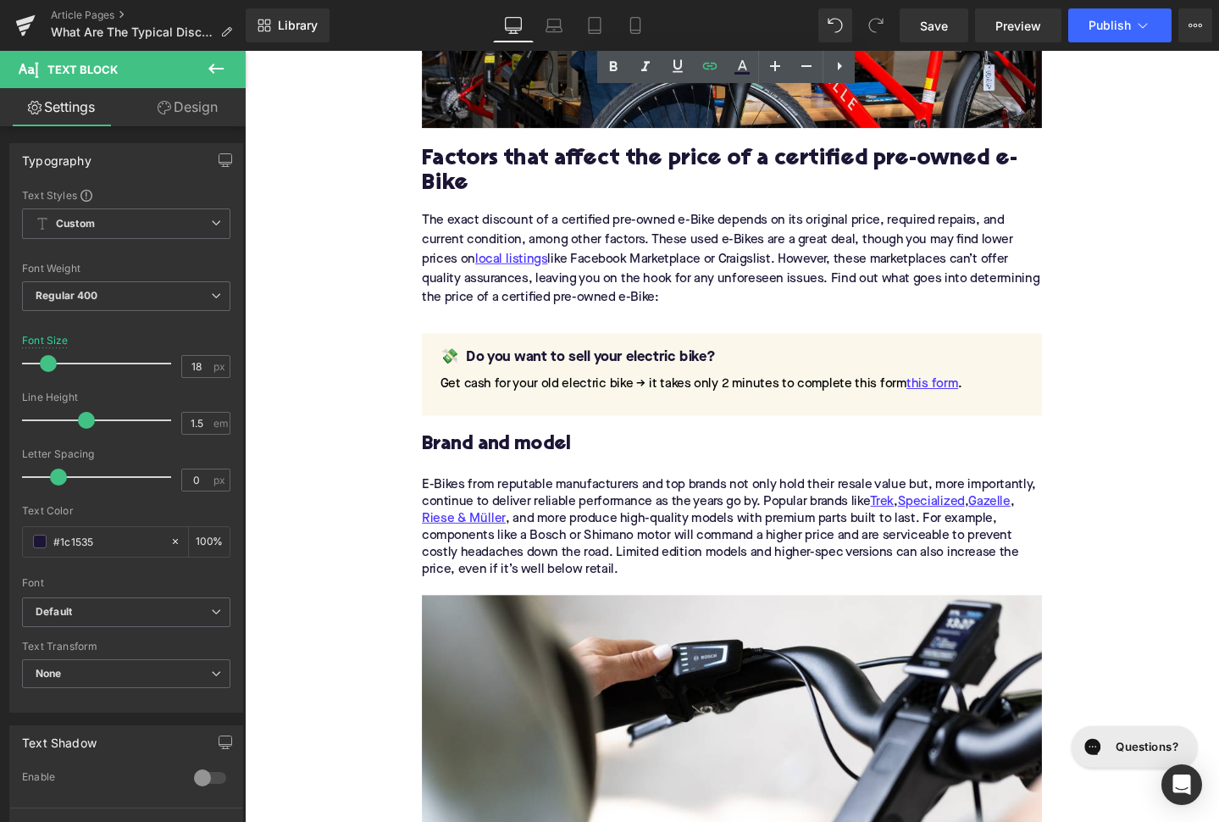
scroll to position [2026, 0]
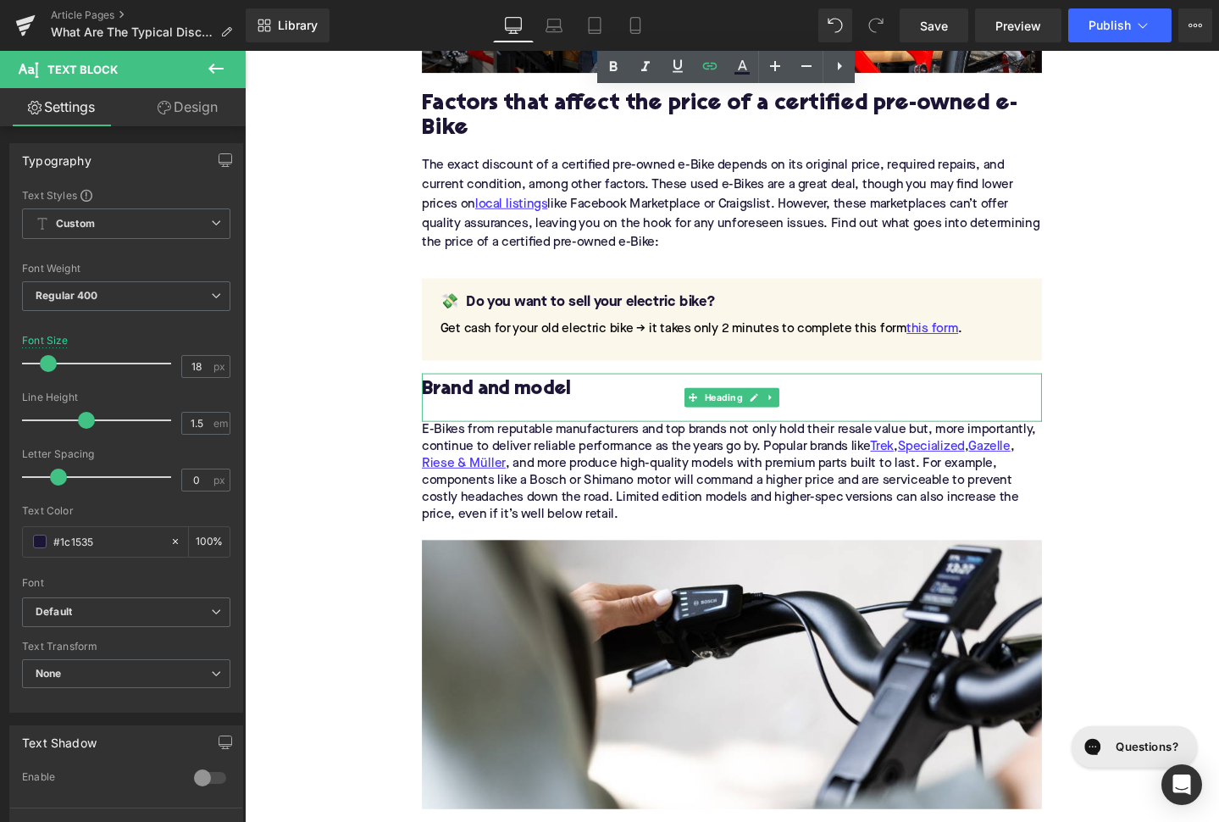
click at [524, 394] on h3 "Brand and model" at bounding box center [757, 407] width 652 height 26
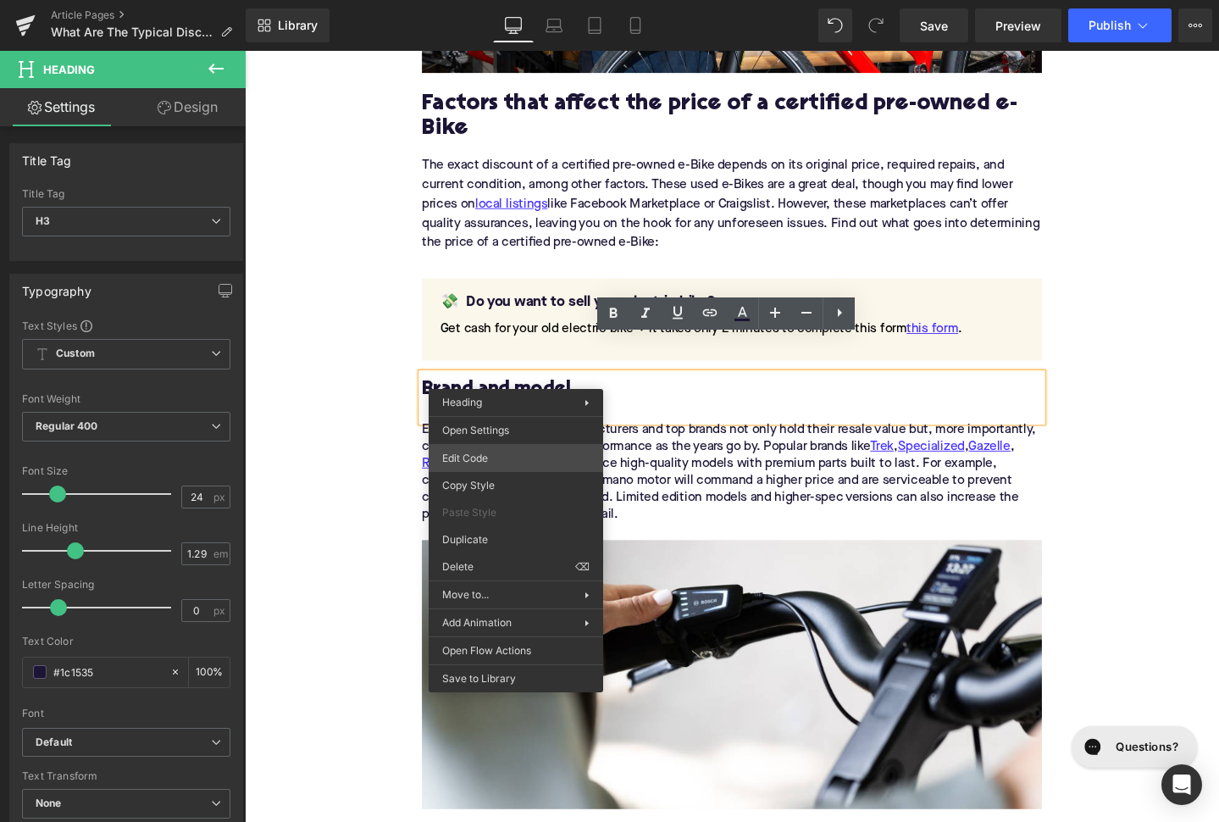
click at [508, 0] on div "You are previewing how the will restyle your page. You can not edit Elements in…" at bounding box center [609, 0] width 1219 height 0
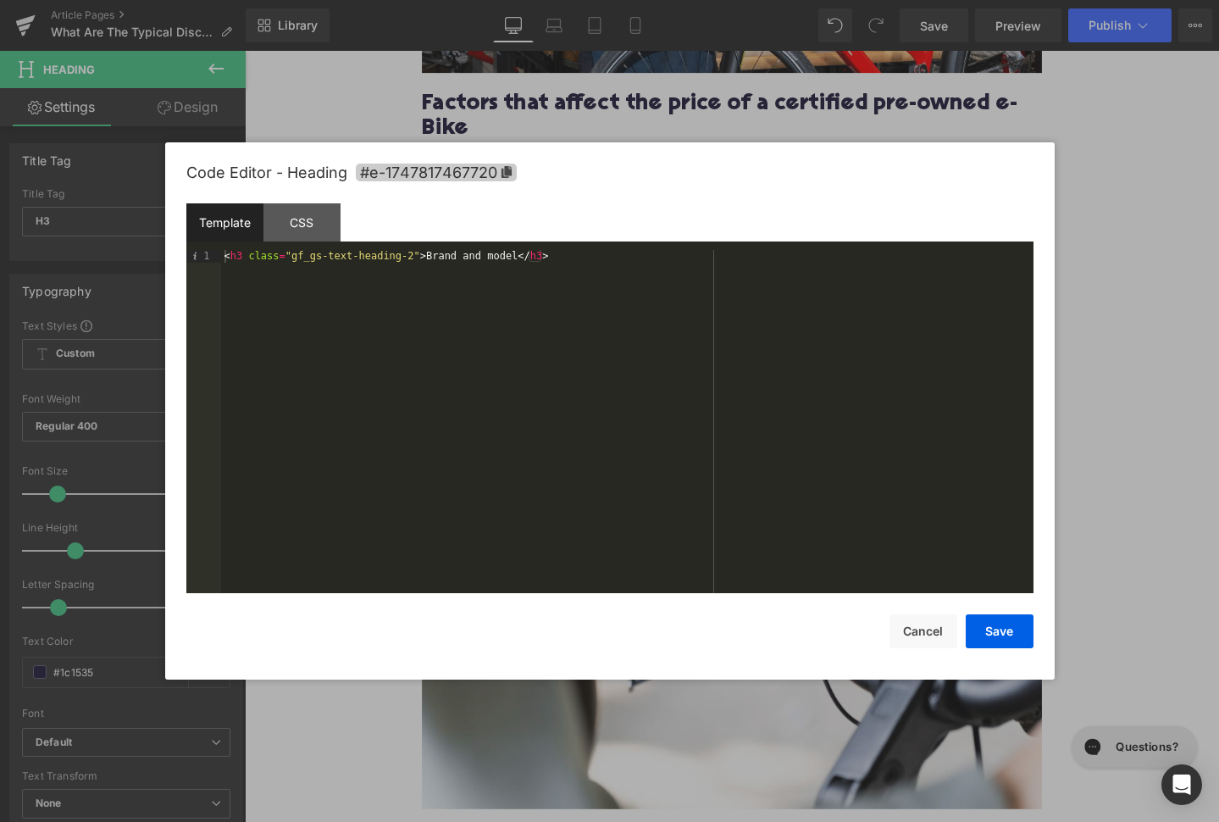
click at [494, 175] on span "#e-1747817467720" at bounding box center [436, 173] width 161 height 18
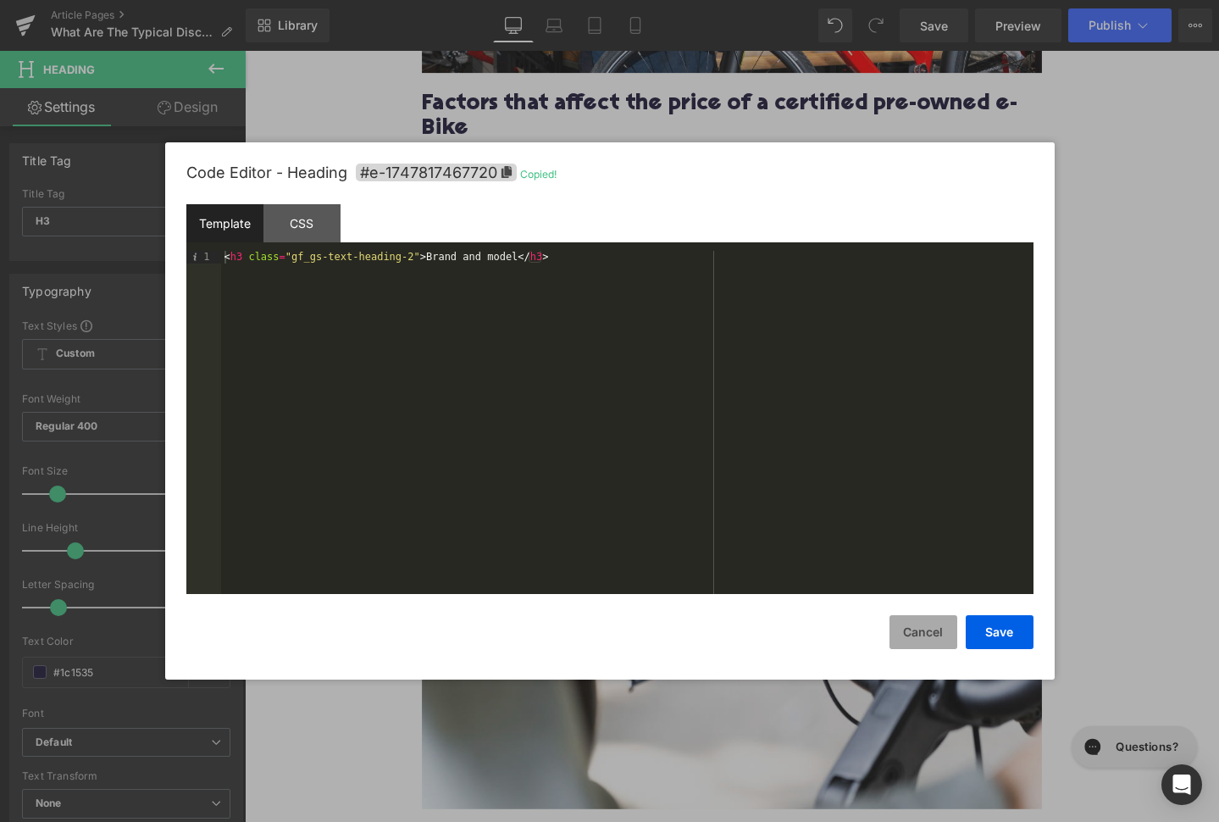
click at [928, 642] on button "Cancel" at bounding box center [924, 632] width 68 height 34
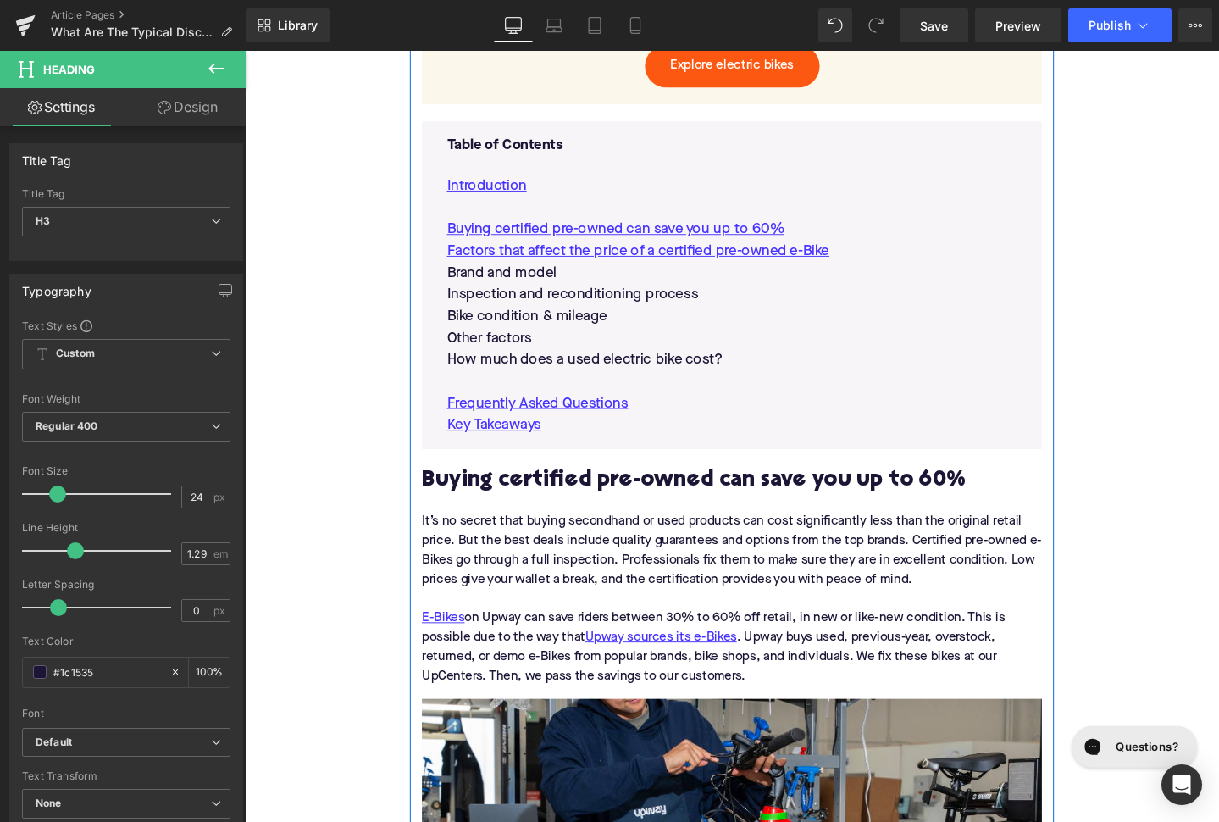
scroll to position [1079, 0]
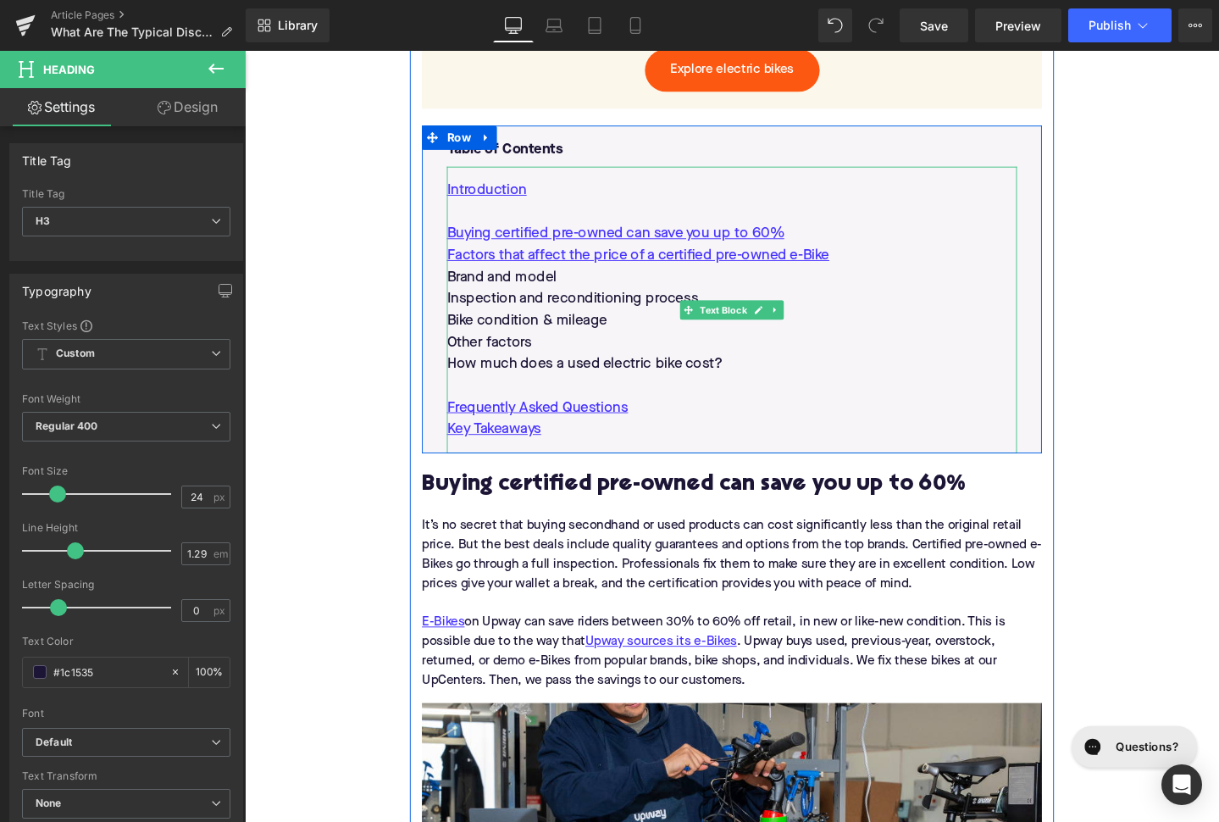
click at [555, 278] on p "Brand and model" at bounding box center [757, 289] width 600 height 23
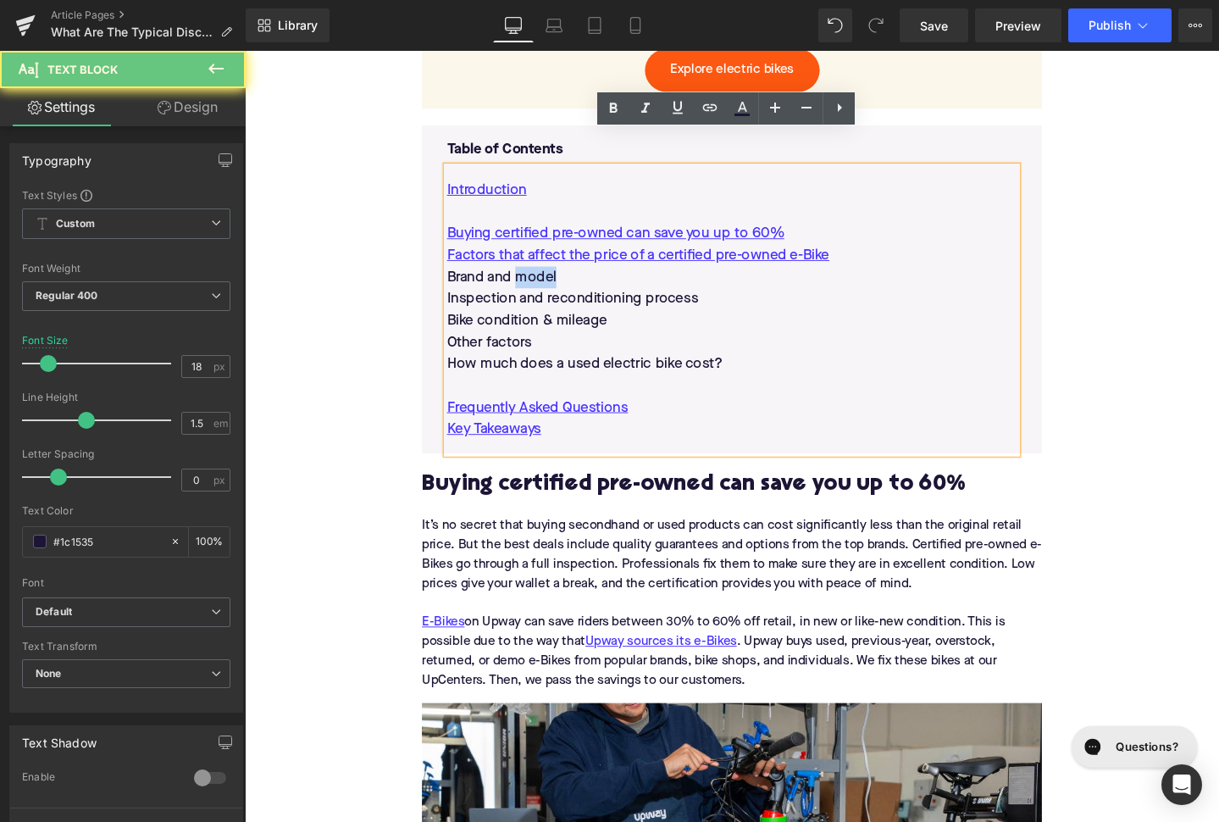
click at [555, 278] on p "Brand and model" at bounding box center [757, 289] width 600 height 23
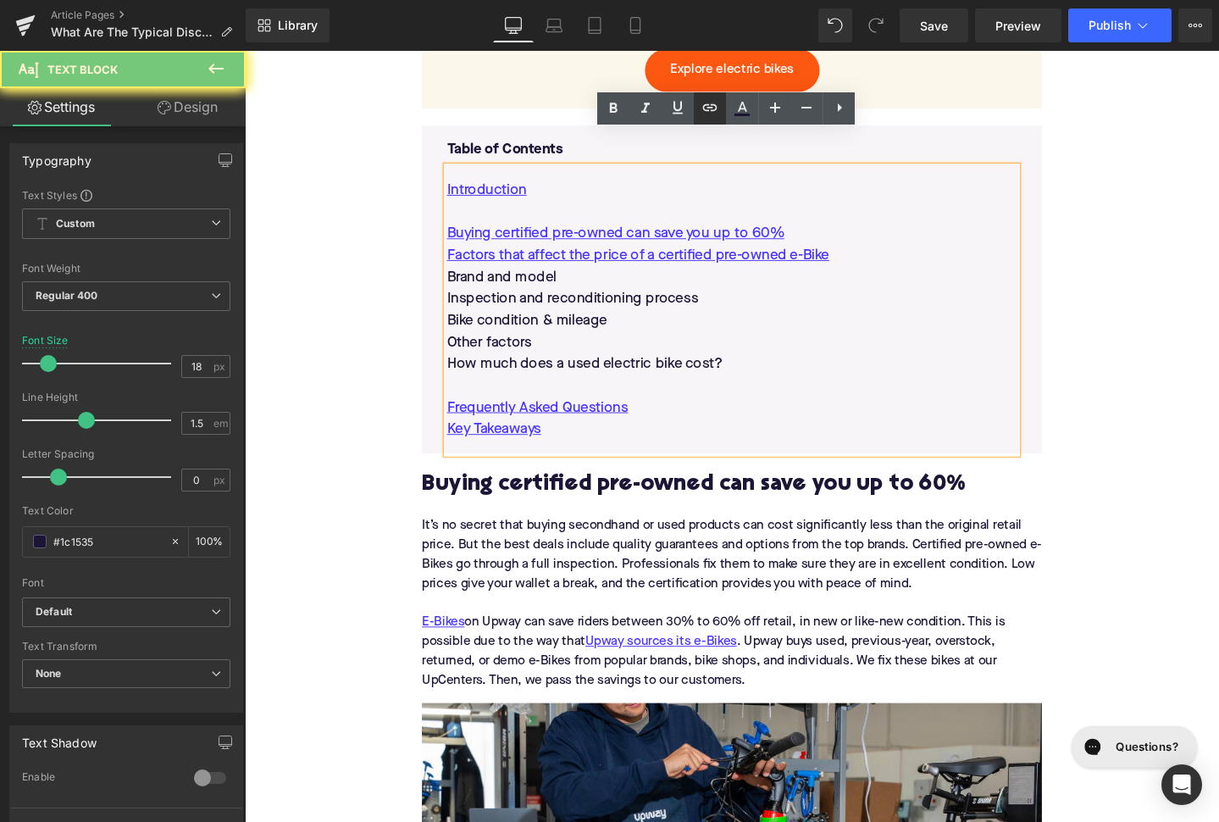
click at [705, 109] on icon at bounding box center [710, 107] width 14 height 7
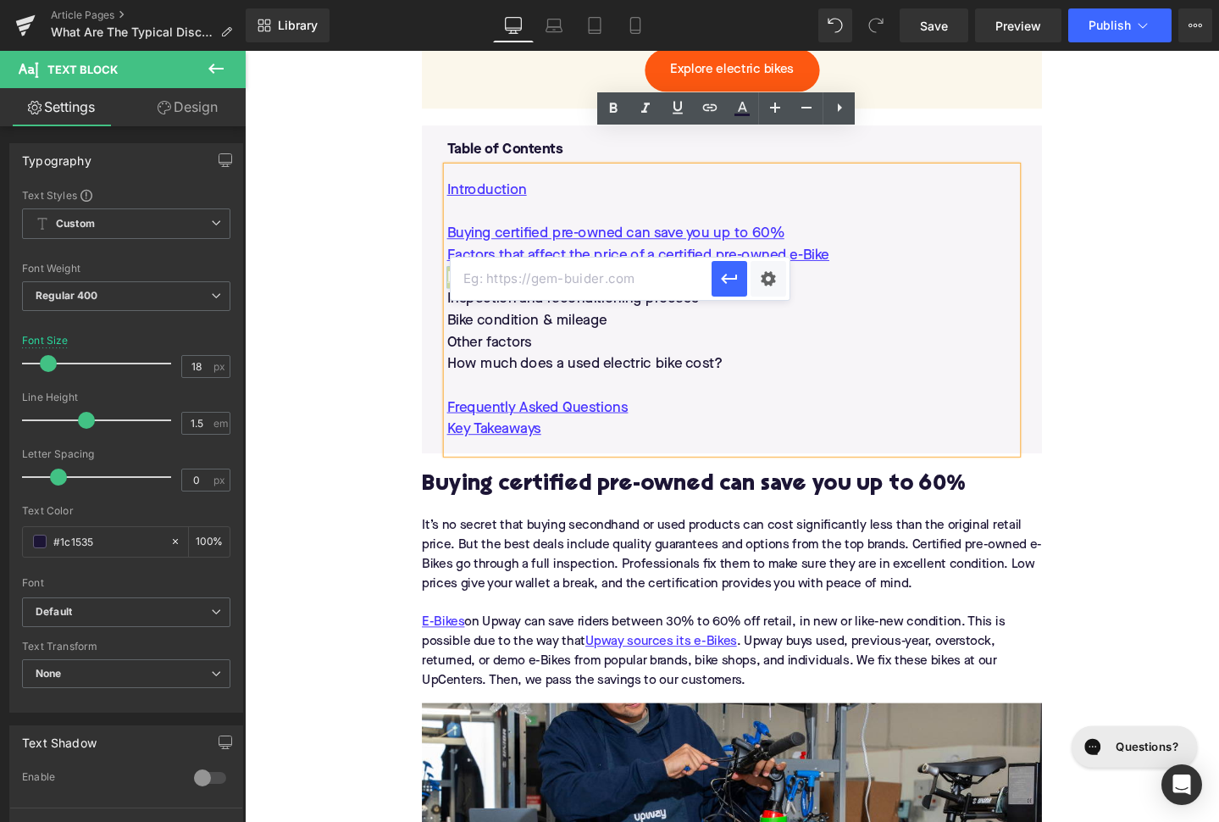
click at [627, 283] on input "text" at bounding box center [581, 279] width 261 height 42
paste input "#e-1747817467720"
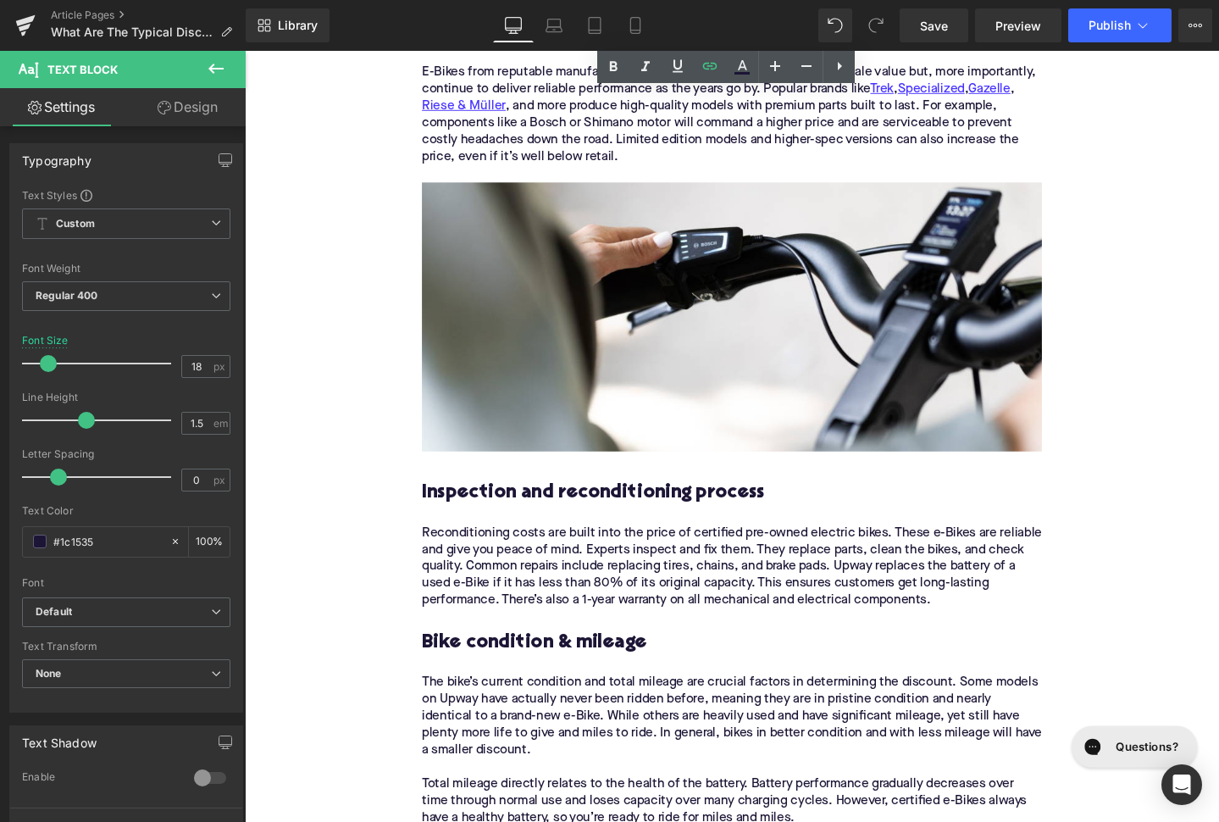
scroll to position [2413, 0]
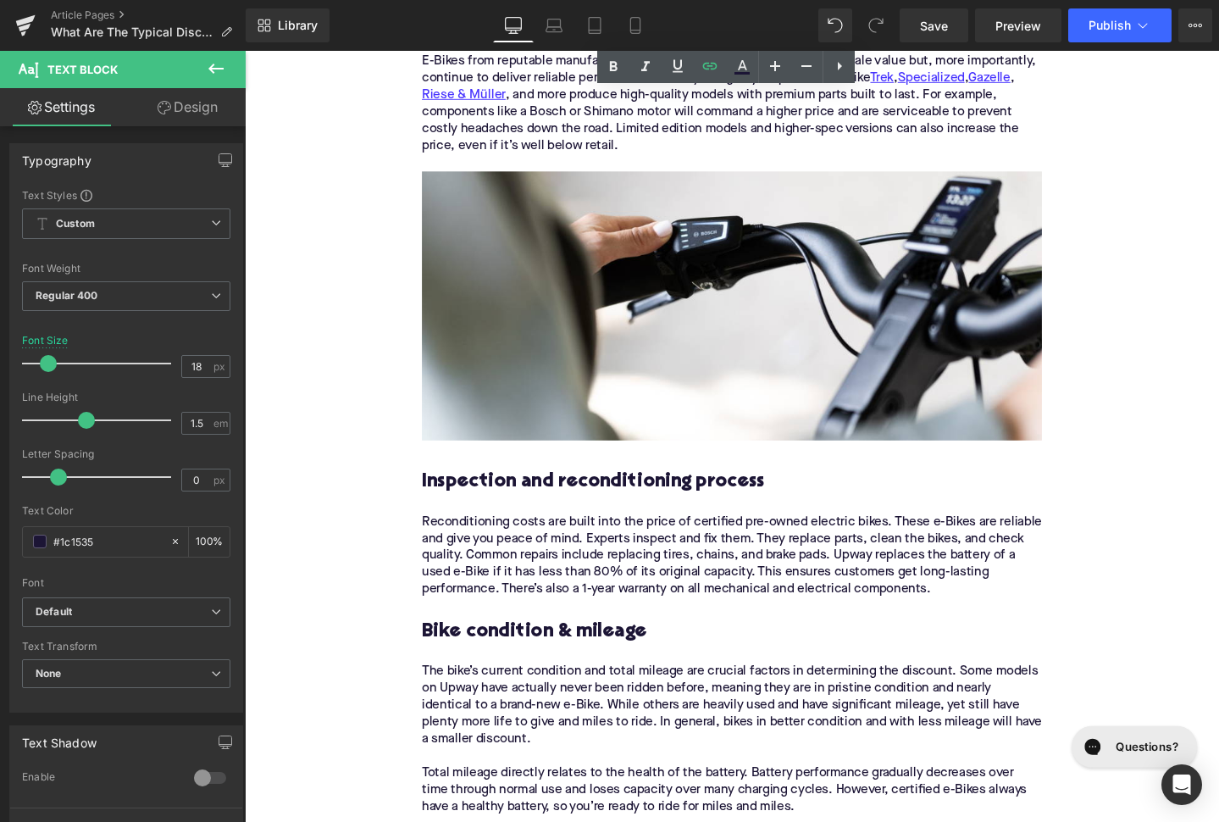
click at [584, 491] on h3 "Inspection and reconditioning process" at bounding box center [757, 504] width 652 height 26
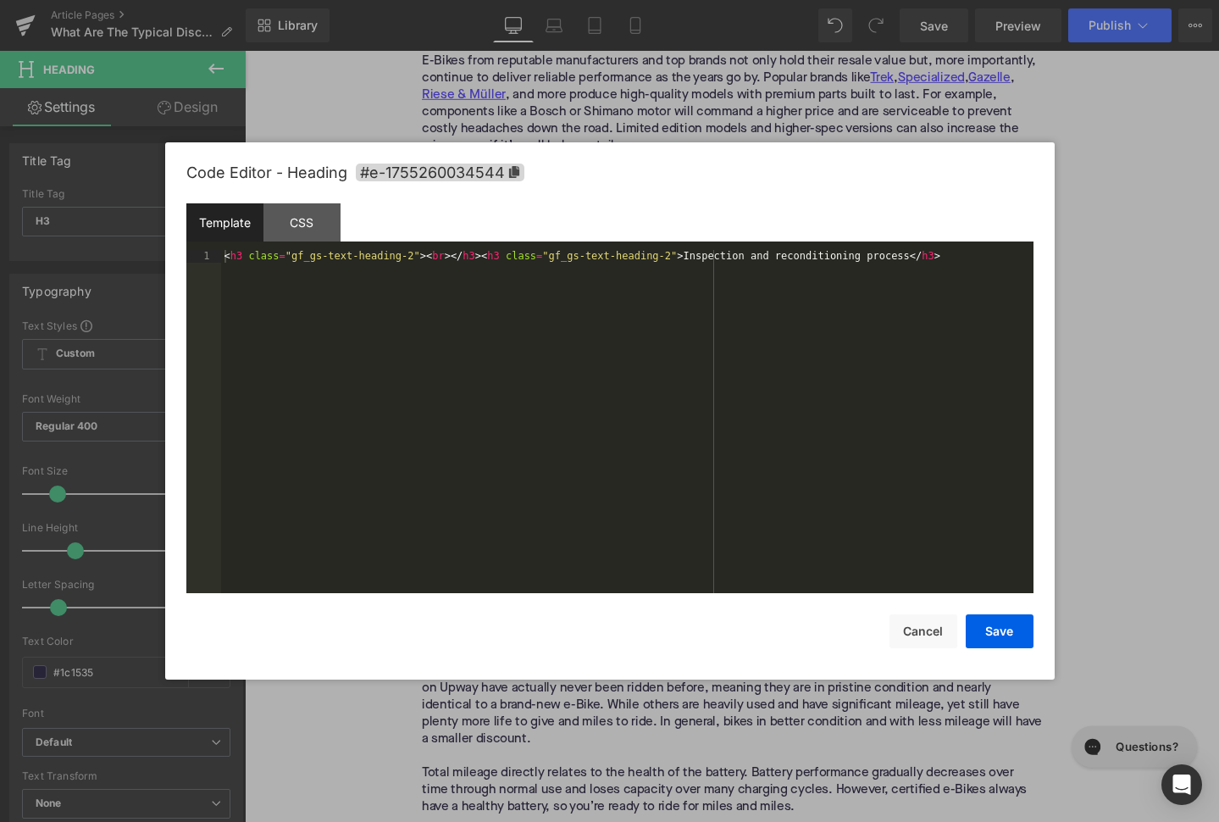
click at [561, 0] on div "You are previewing how the will restyle your page. You can not edit Elements in…" at bounding box center [609, 0] width 1219 height 0
click at [509, 167] on span "#e-1755260034544" at bounding box center [440, 173] width 169 height 18
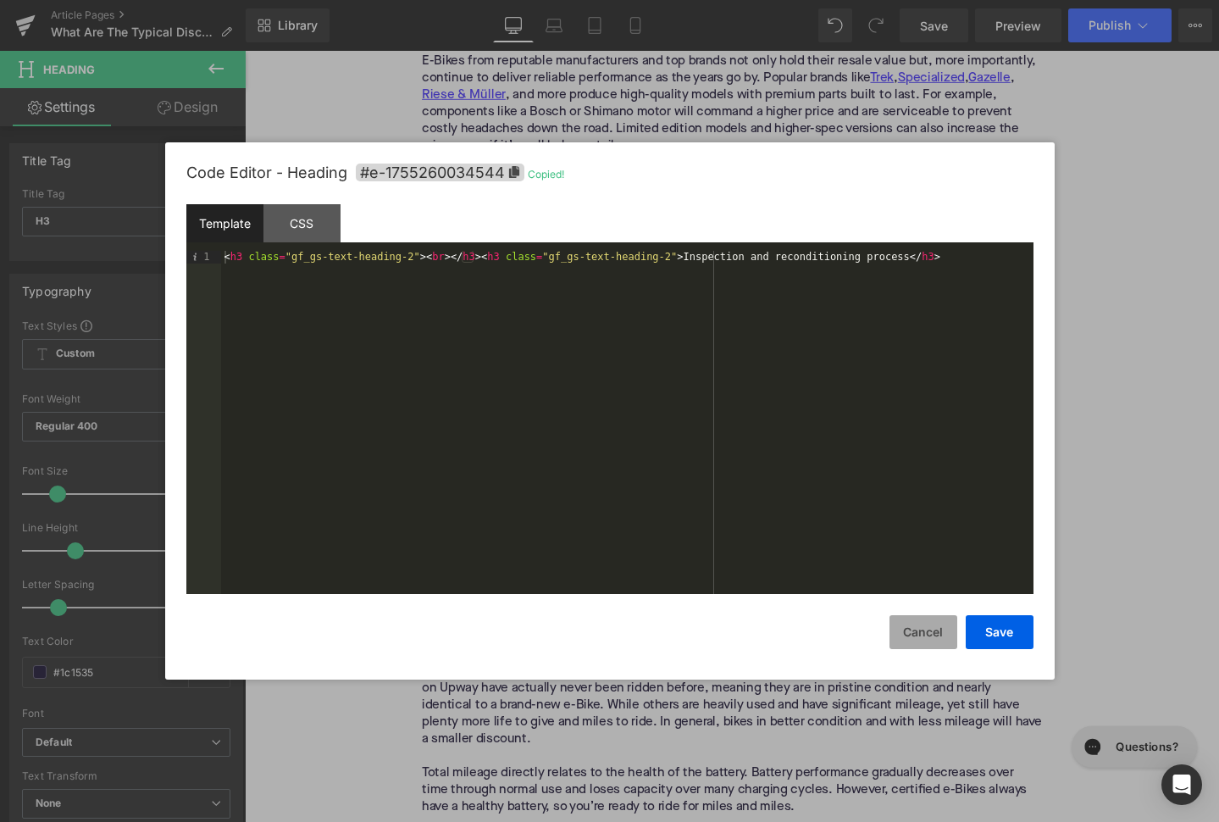
click at [906, 621] on button "Cancel" at bounding box center [924, 632] width 68 height 34
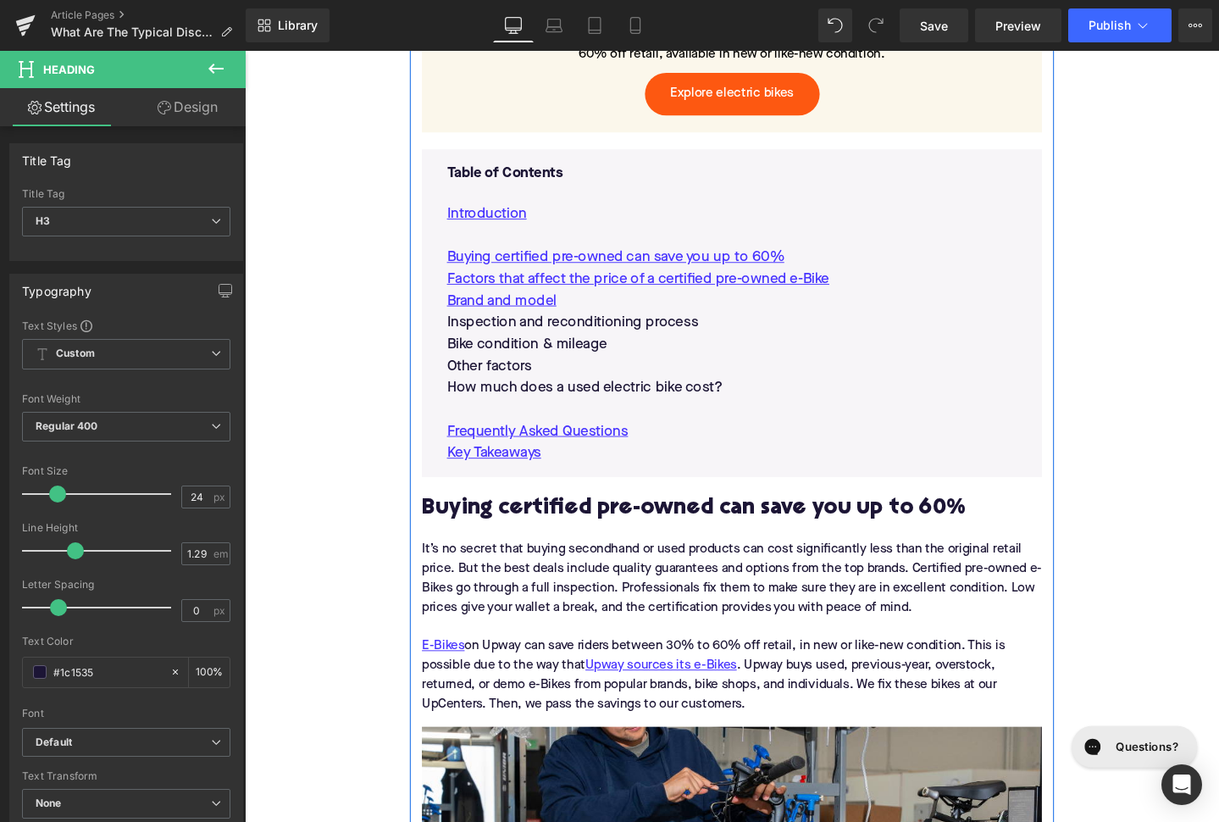
scroll to position [984, 0]
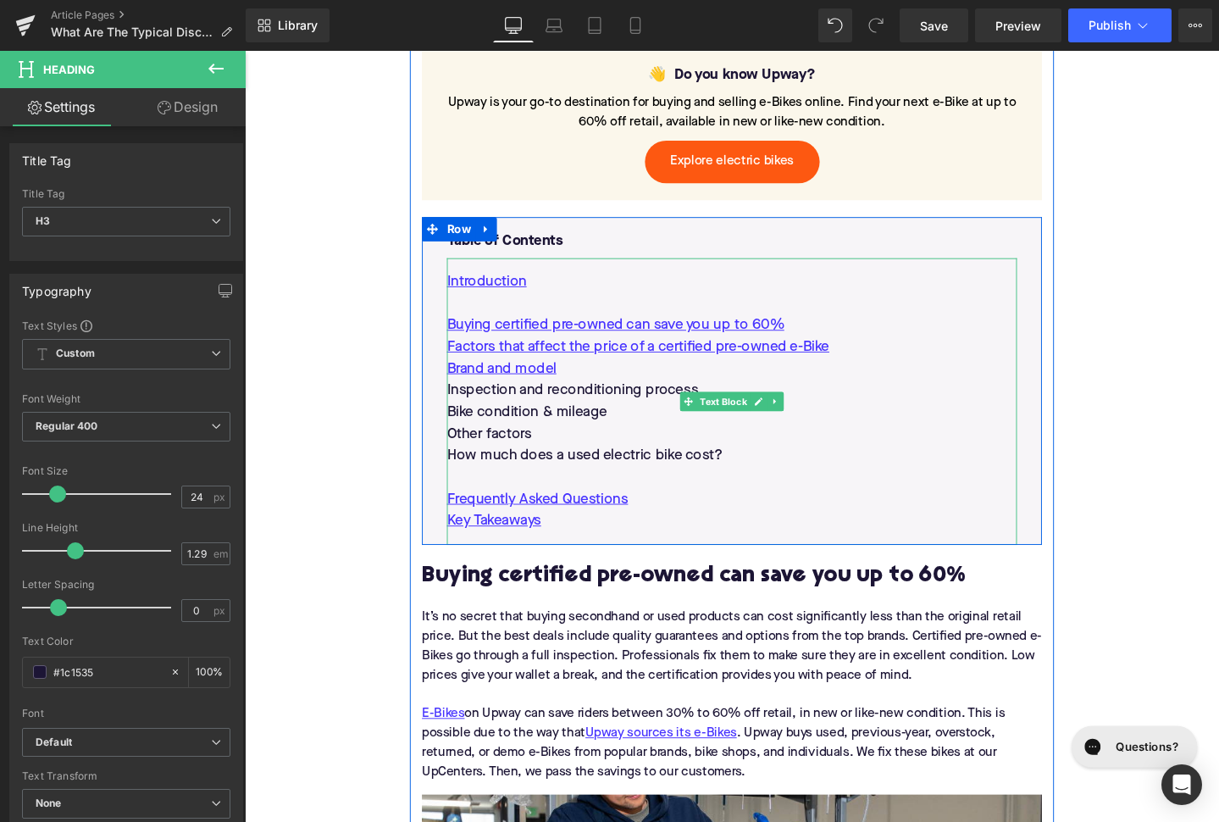
click at [624, 396] on p "Inspection and reconditioning process" at bounding box center [757, 407] width 600 height 23
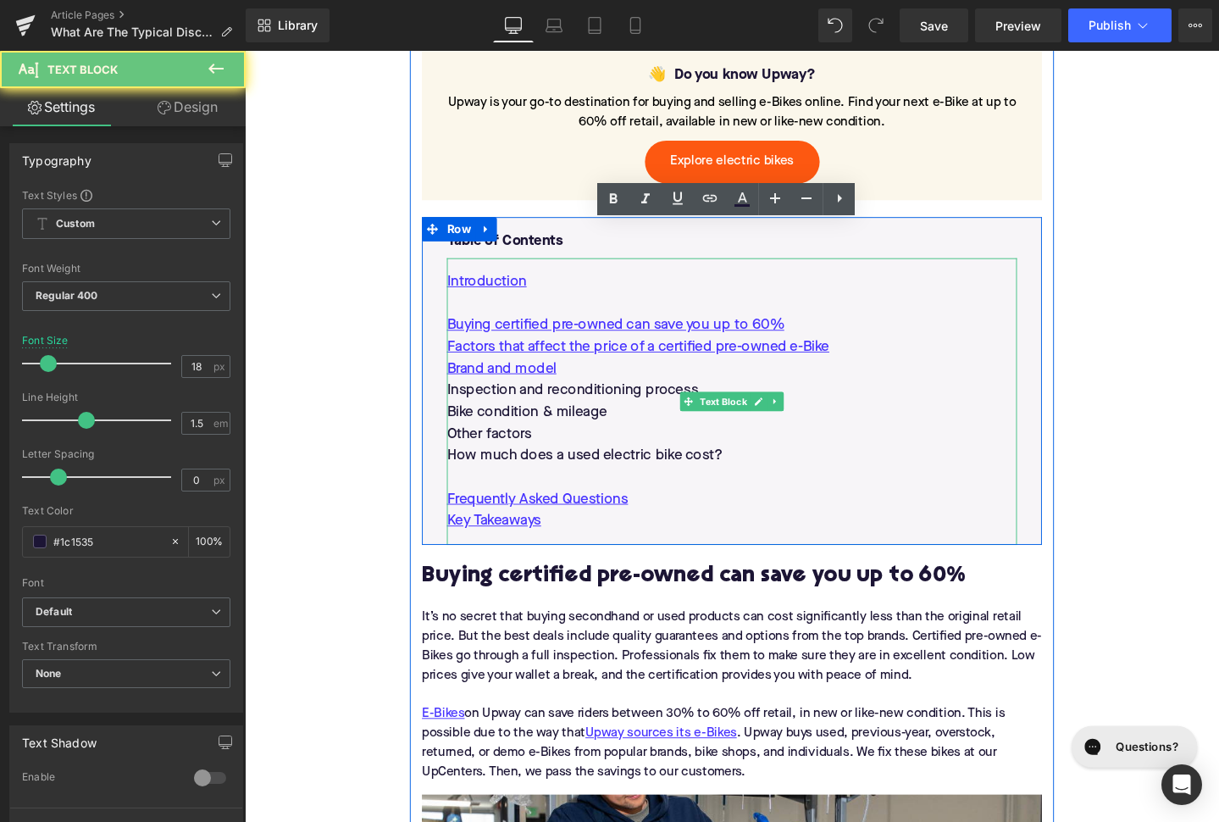
click at [624, 396] on p "Inspection and reconditioning process" at bounding box center [757, 407] width 600 height 23
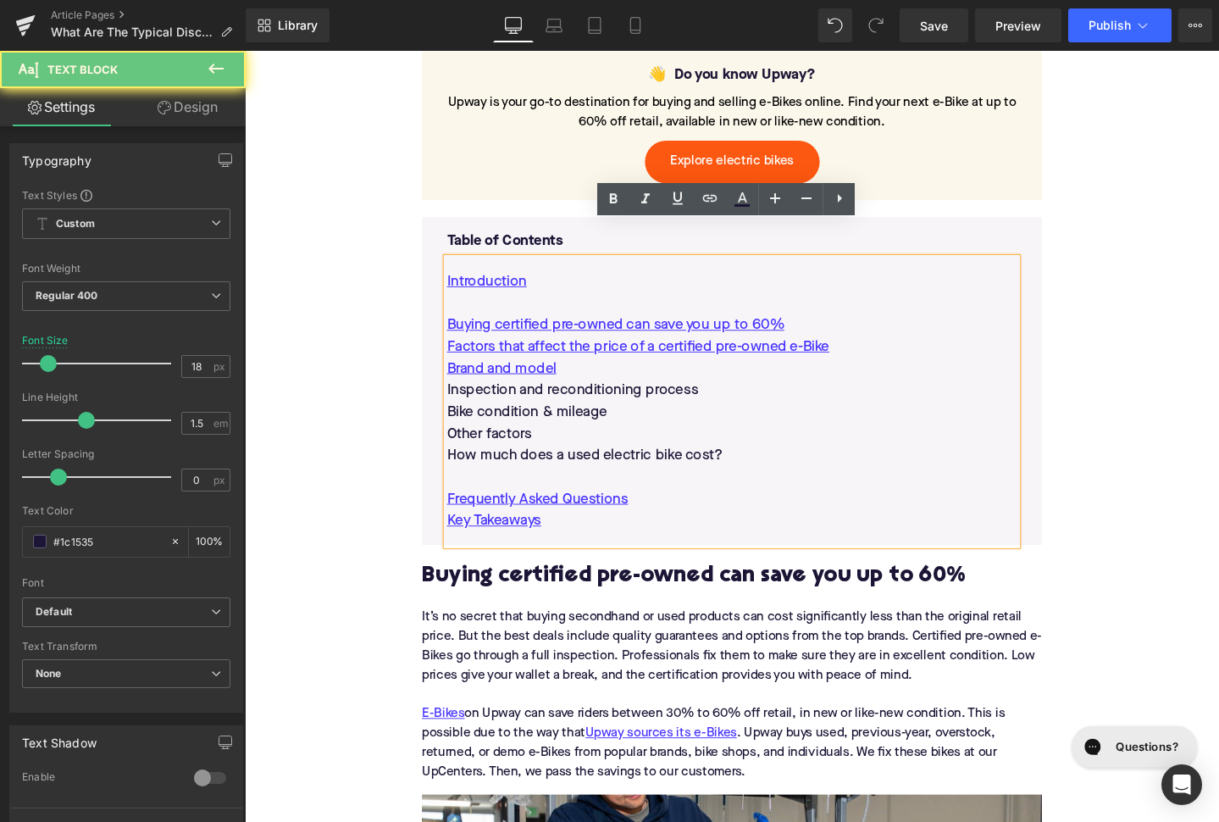
click at [624, 396] on p "Inspection and reconditioning process" at bounding box center [757, 407] width 600 height 23
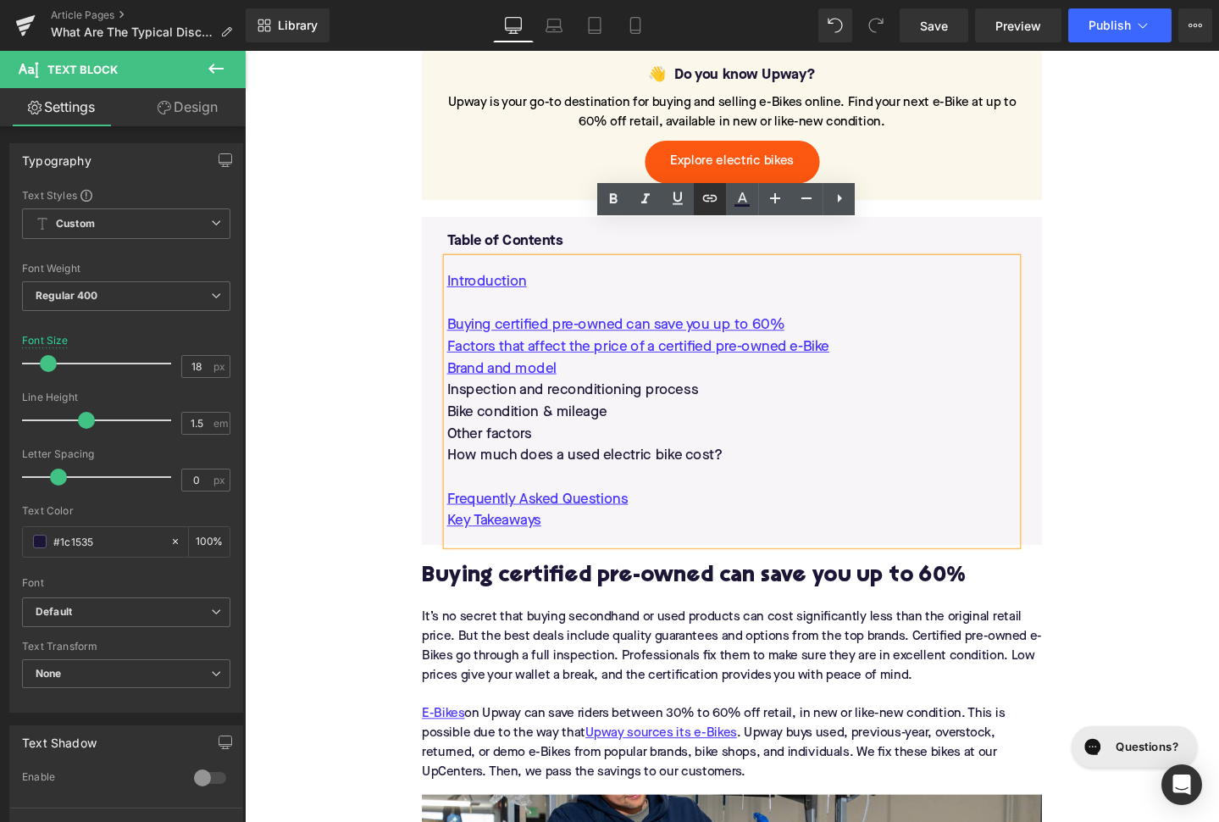
click at [709, 199] on icon at bounding box center [710, 198] width 20 height 20
click at [657, 391] on input "text" at bounding box center [609, 390] width 261 height 42
paste input "#e-1755260034544"
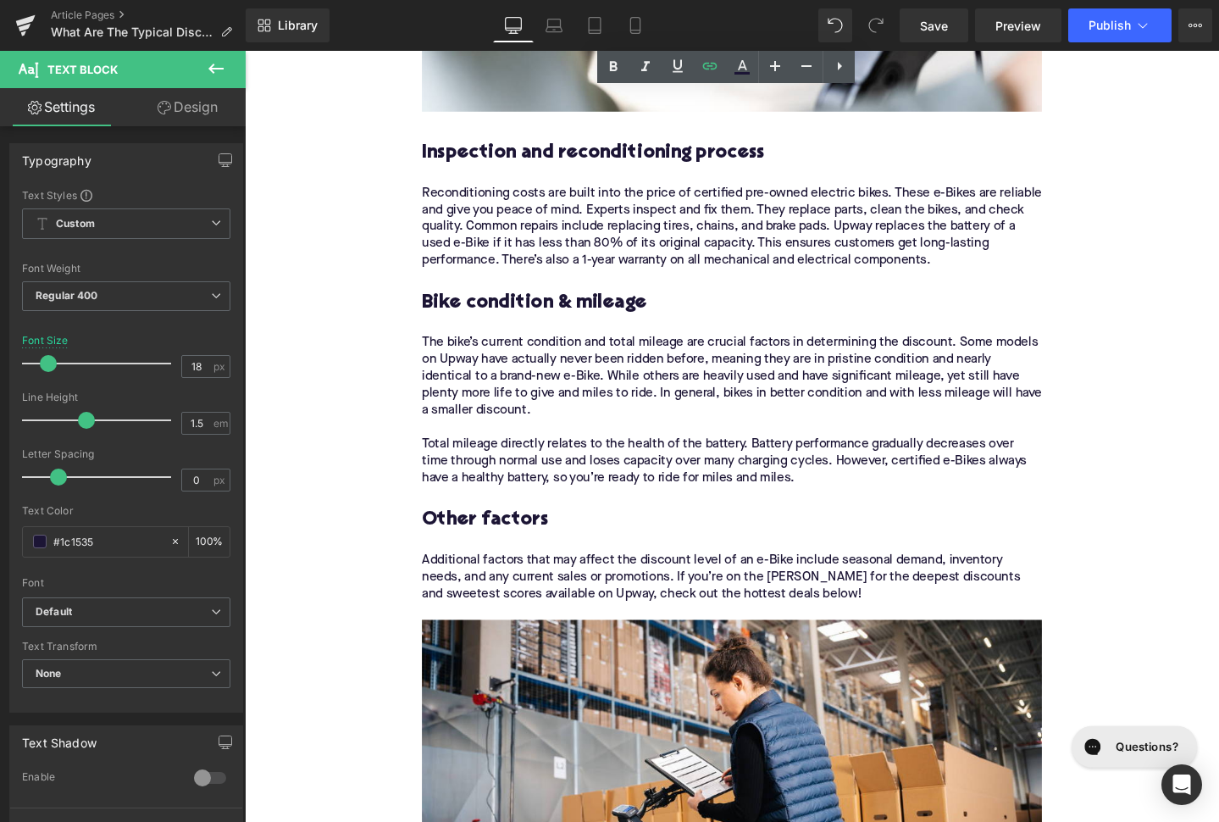
scroll to position [2823, 0]
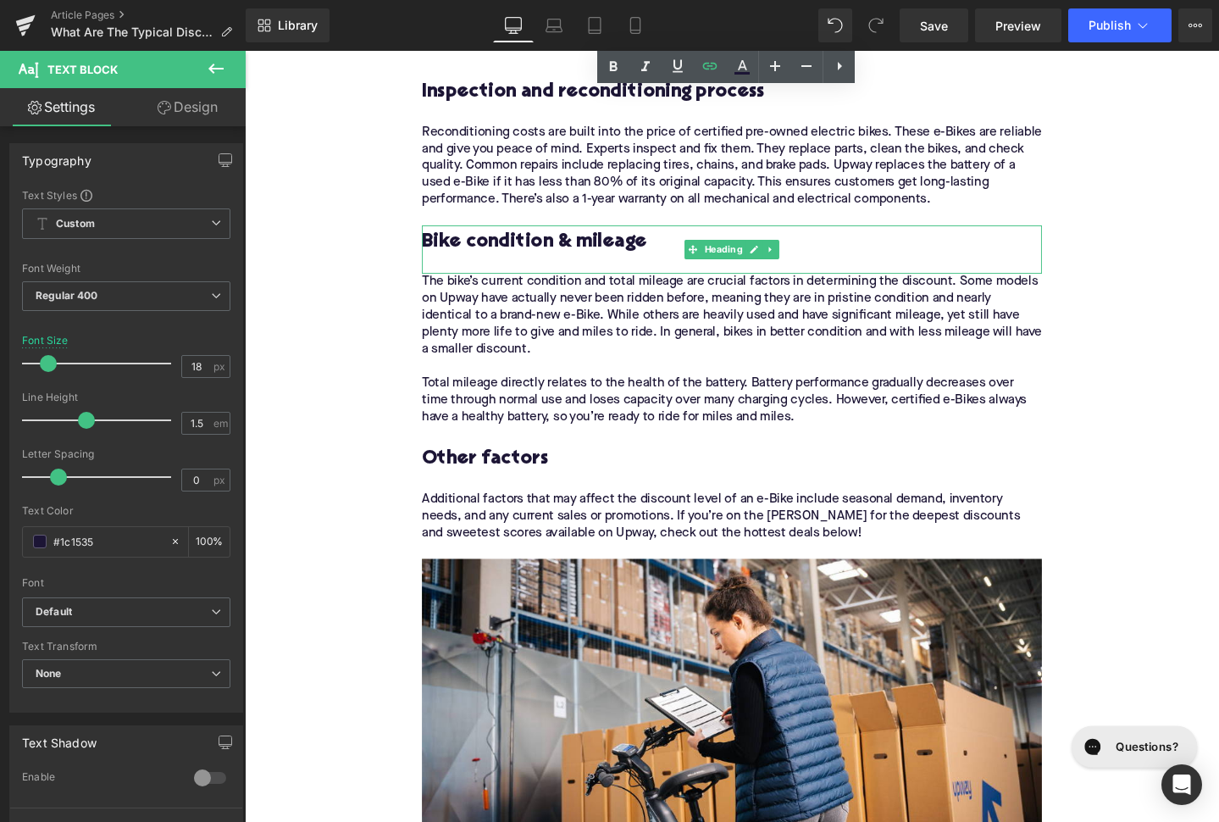
click at [593, 239] on h3 "Bike condition & mileage" at bounding box center [757, 252] width 652 height 26
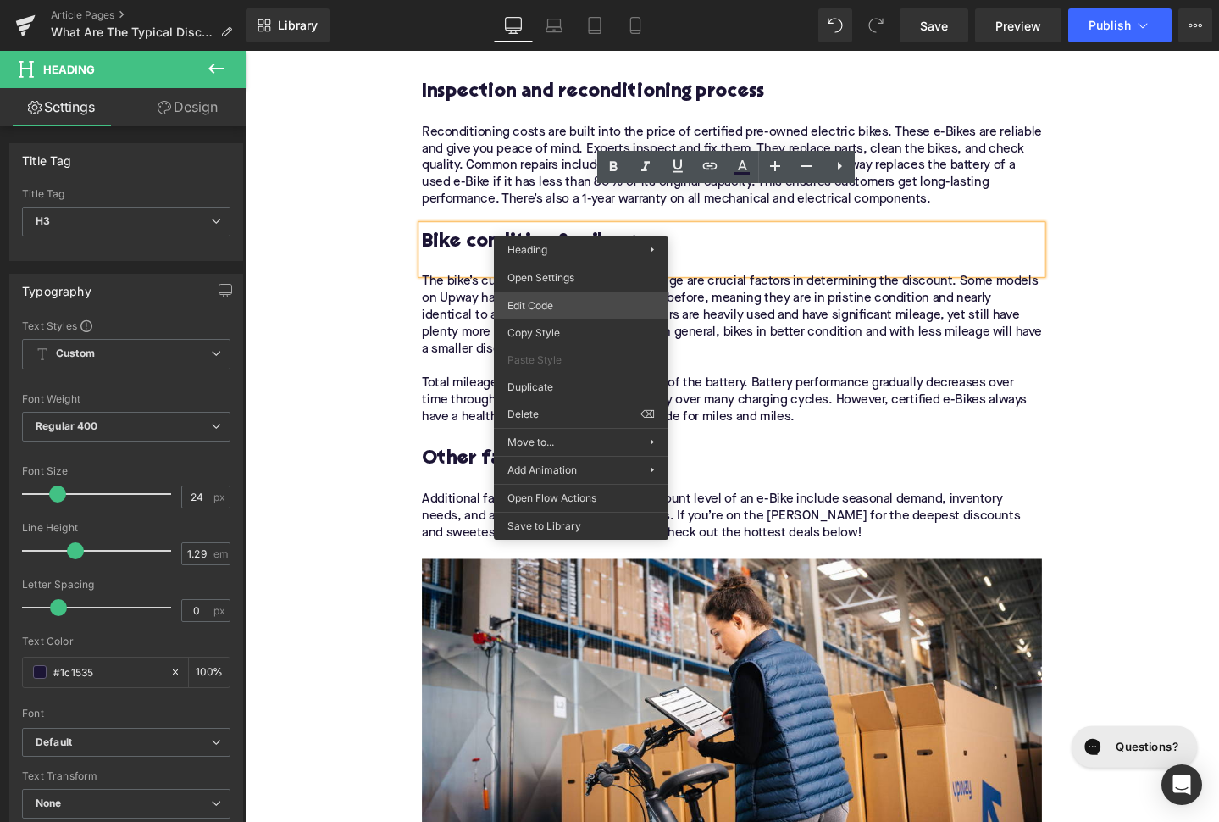
click at [574, 0] on div "You are previewing how the will restyle your page. You can not edit Elements in…" at bounding box center [609, 0] width 1219 height 0
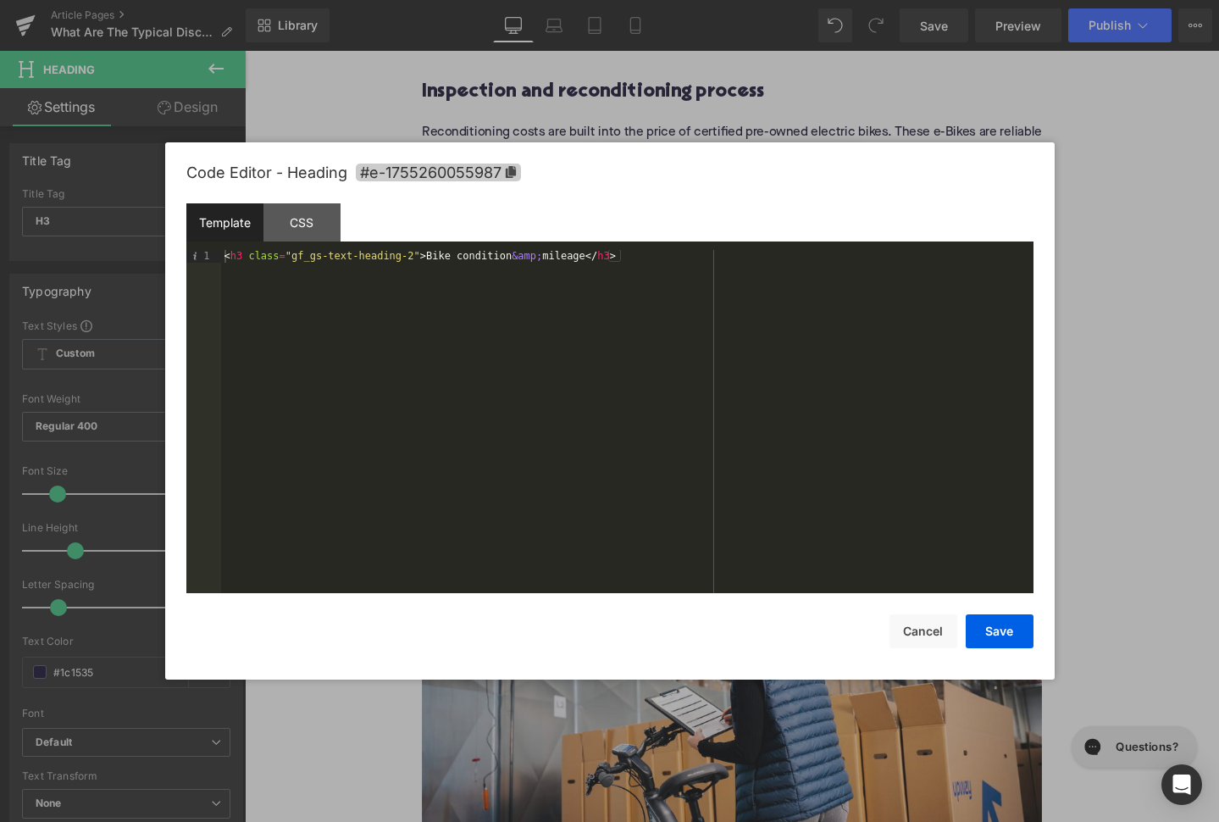
click at [491, 170] on span "#e-1755260055987" at bounding box center [438, 173] width 165 height 18
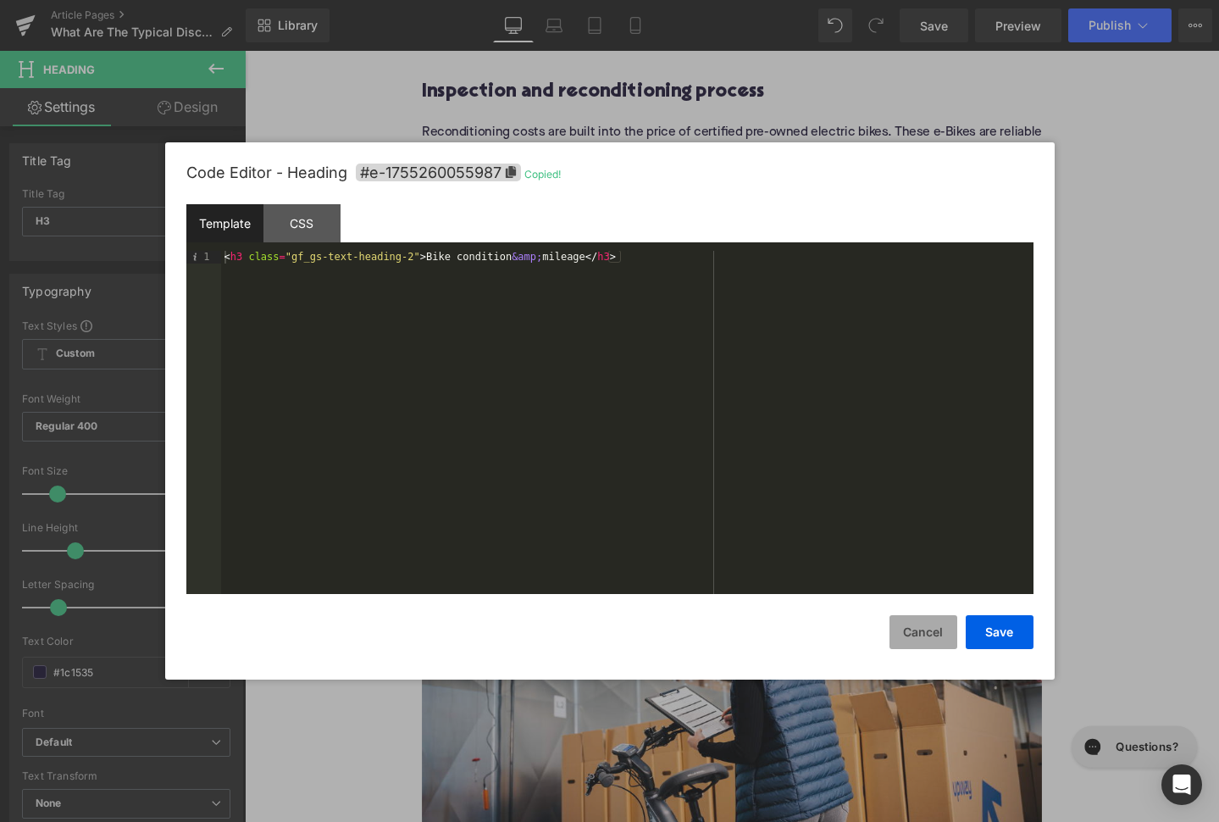
click at [934, 640] on button "Cancel" at bounding box center [924, 632] width 68 height 34
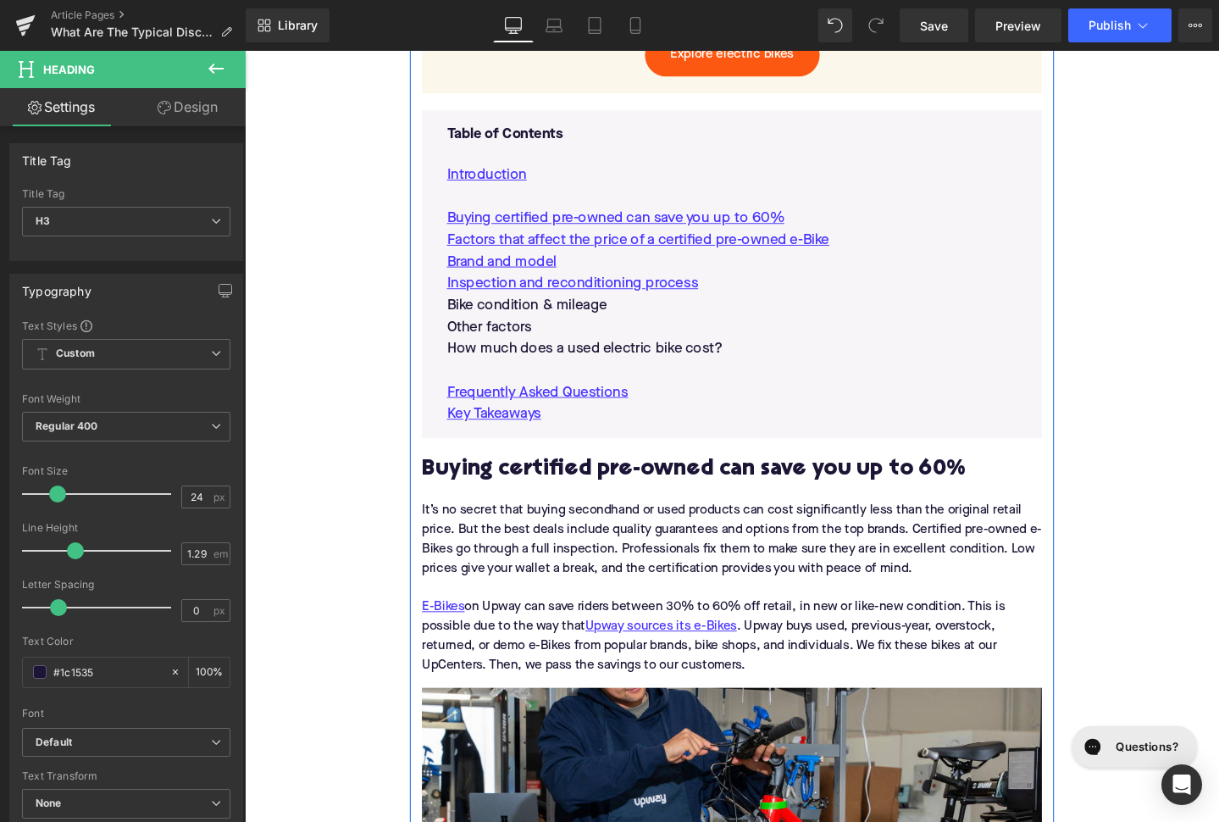
scroll to position [1057, 0]
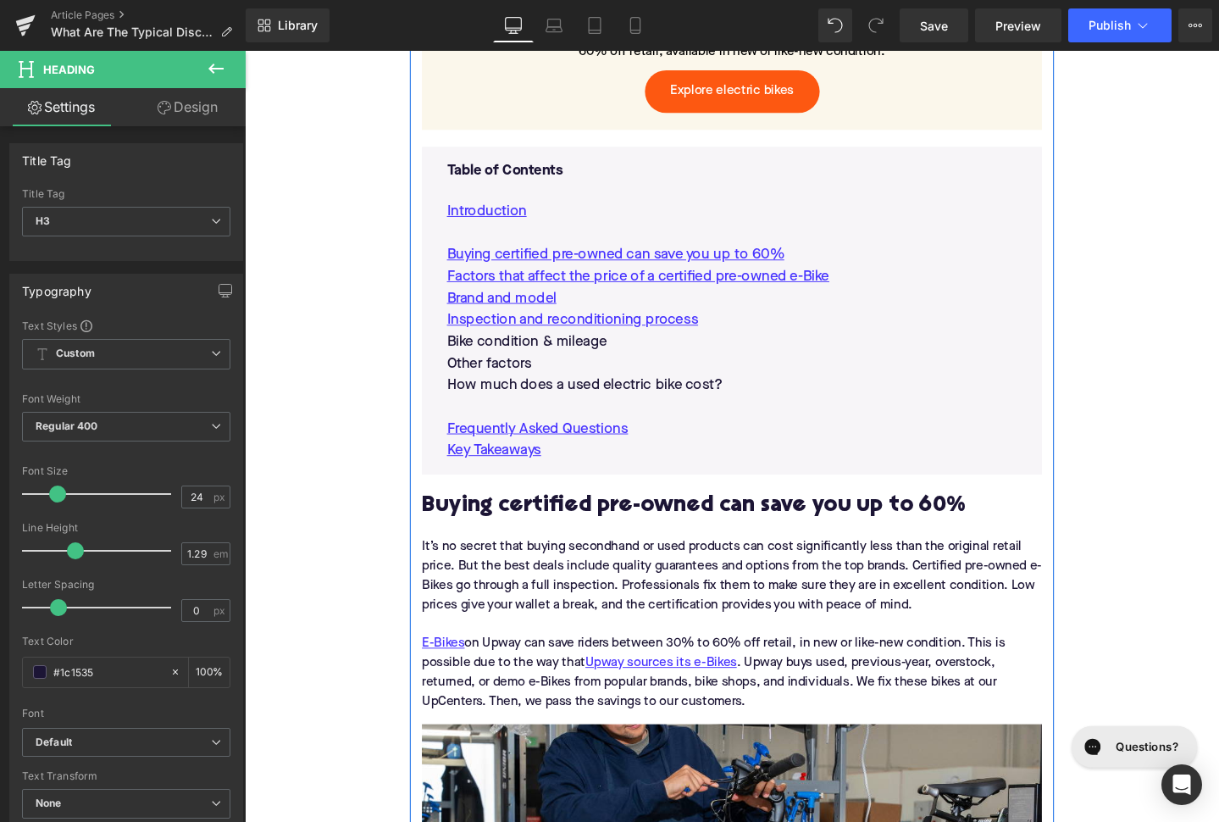
click at [585, 346] on p "Bike condition & mileage" at bounding box center [757, 357] width 600 height 23
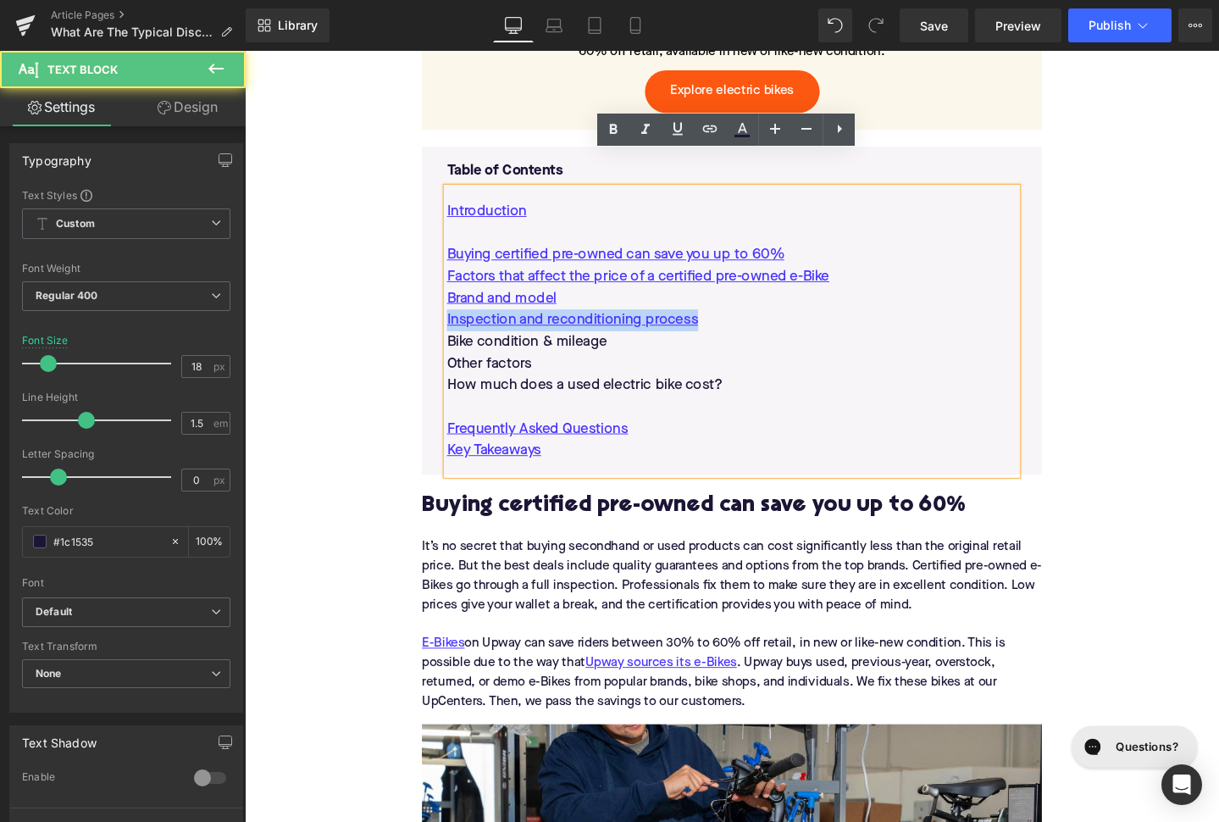
click at [585, 346] on p "Bike condition & mileage" at bounding box center [757, 357] width 600 height 23
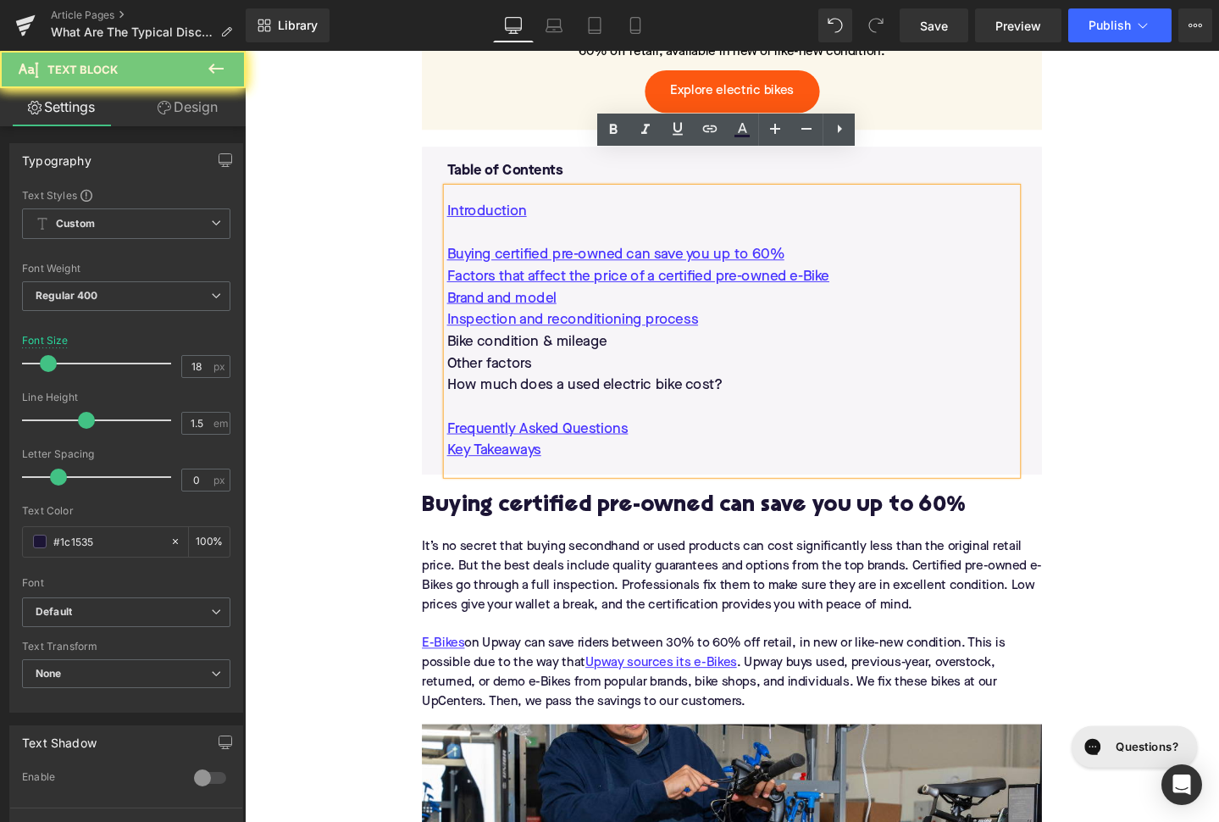
click at [585, 346] on p "Bike condition & mileage" at bounding box center [757, 357] width 600 height 23
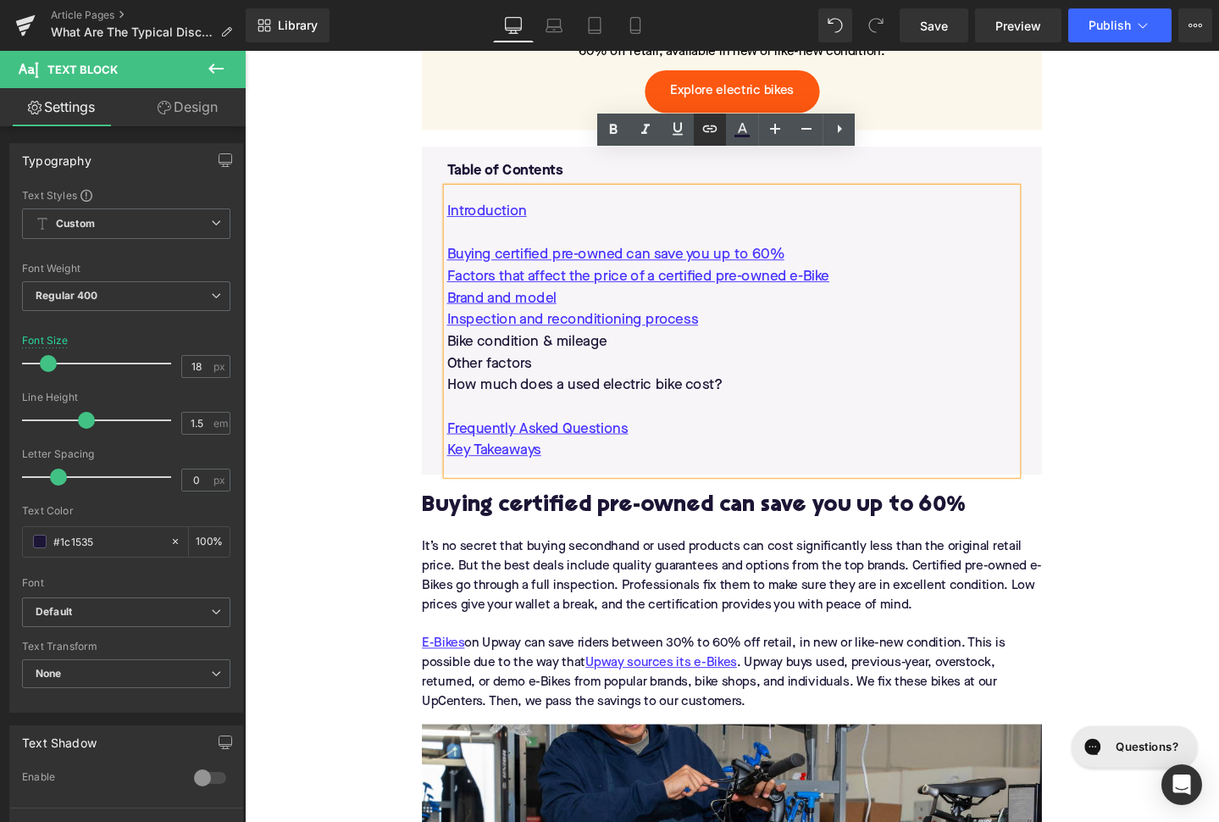
click at [707, 135] on icon at bounding box center [710, 129] width 20 height 20
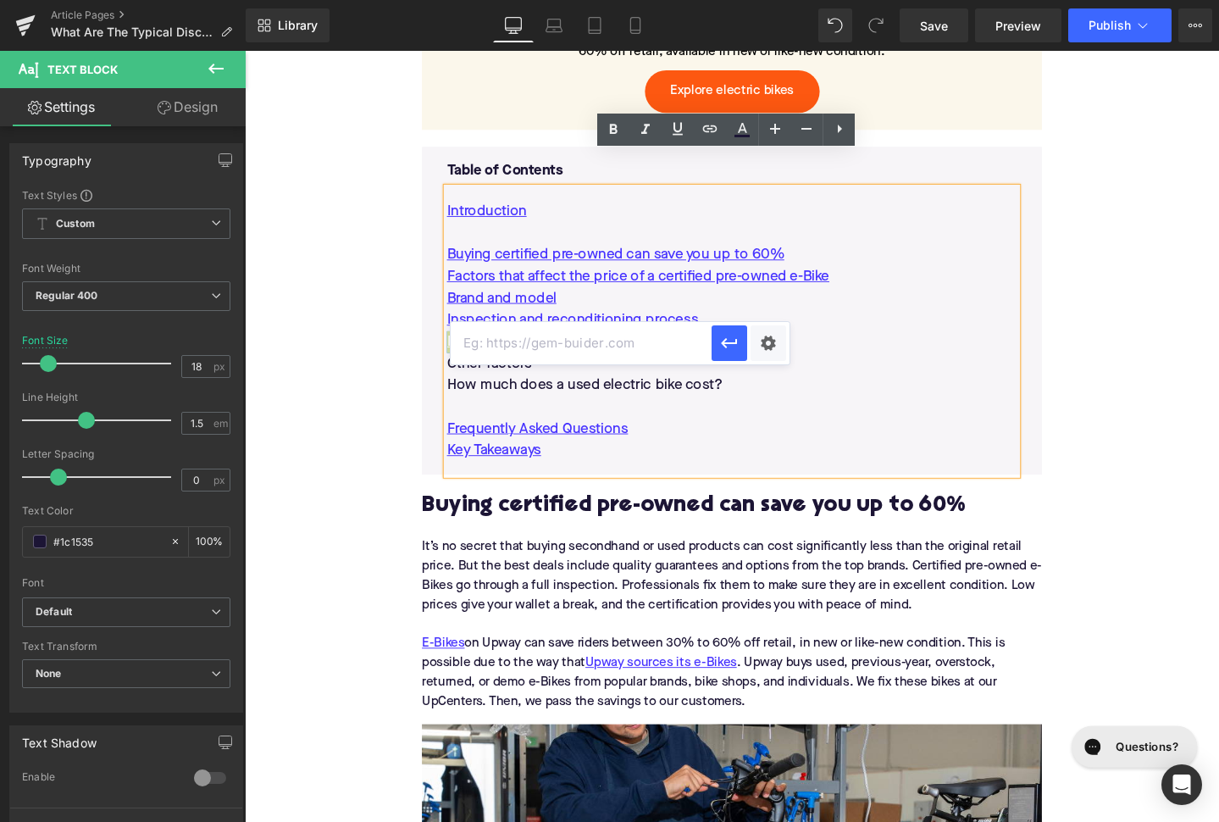
click at [624, 344] on input "text" at bounding box center [581, 343] width 261 height 42
paste input "#e-1755260055987"
type input "#e-1755260055987"
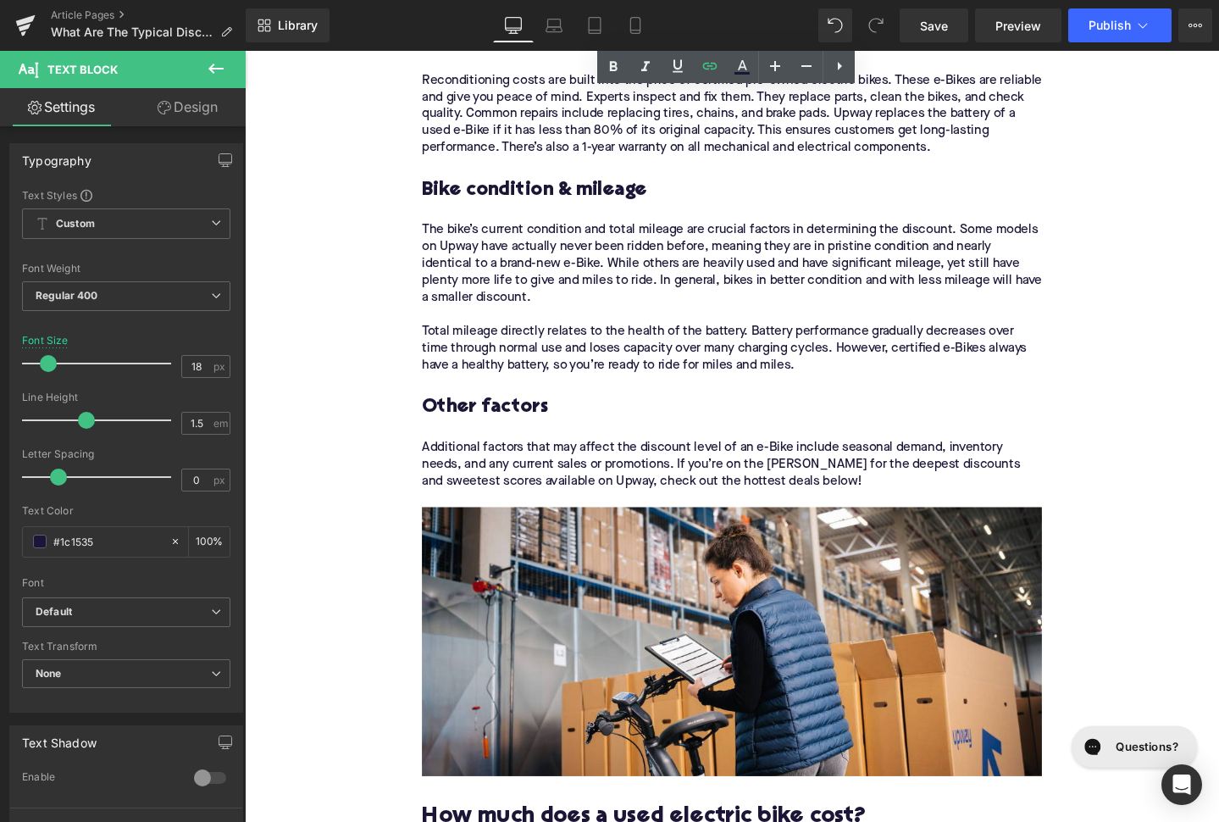
scroll to position [2885, 0]
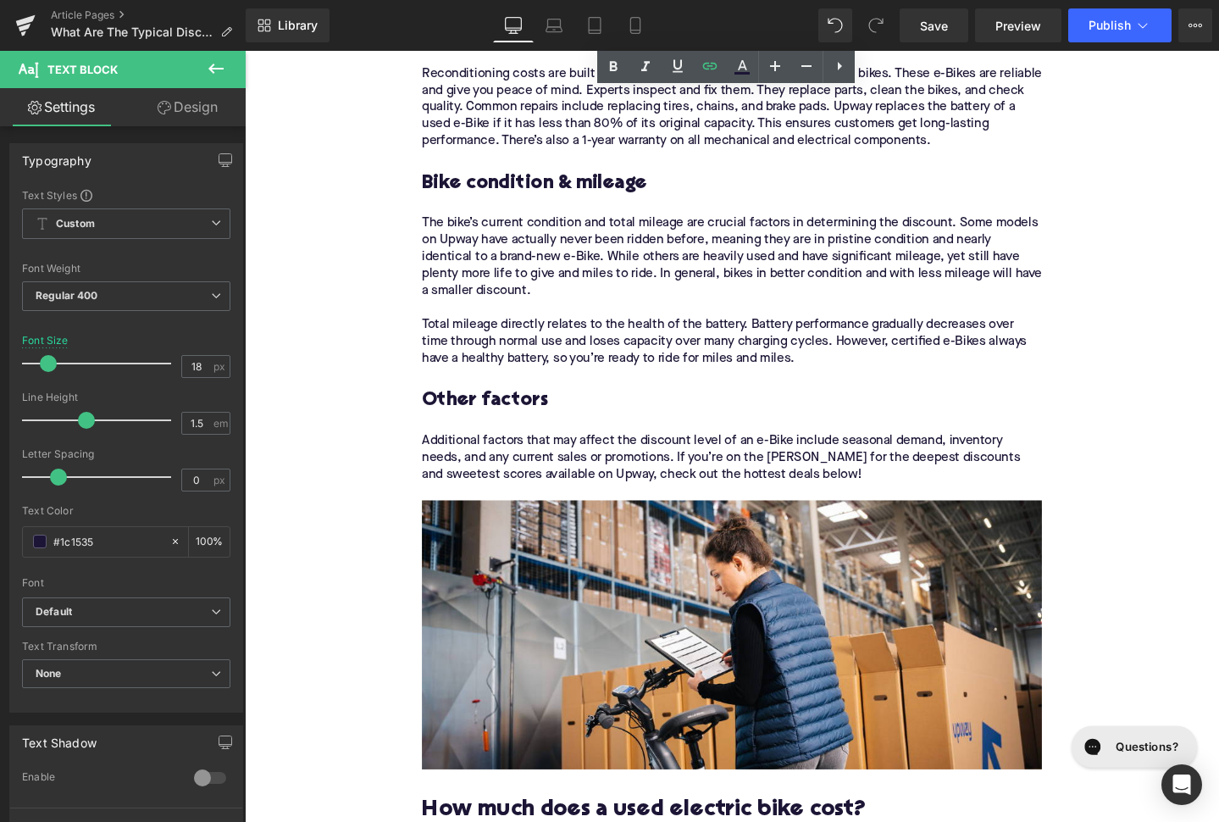
click at [487, 406] on h3 "Other factors" at bounding box center [757, 419] width 652 height 26
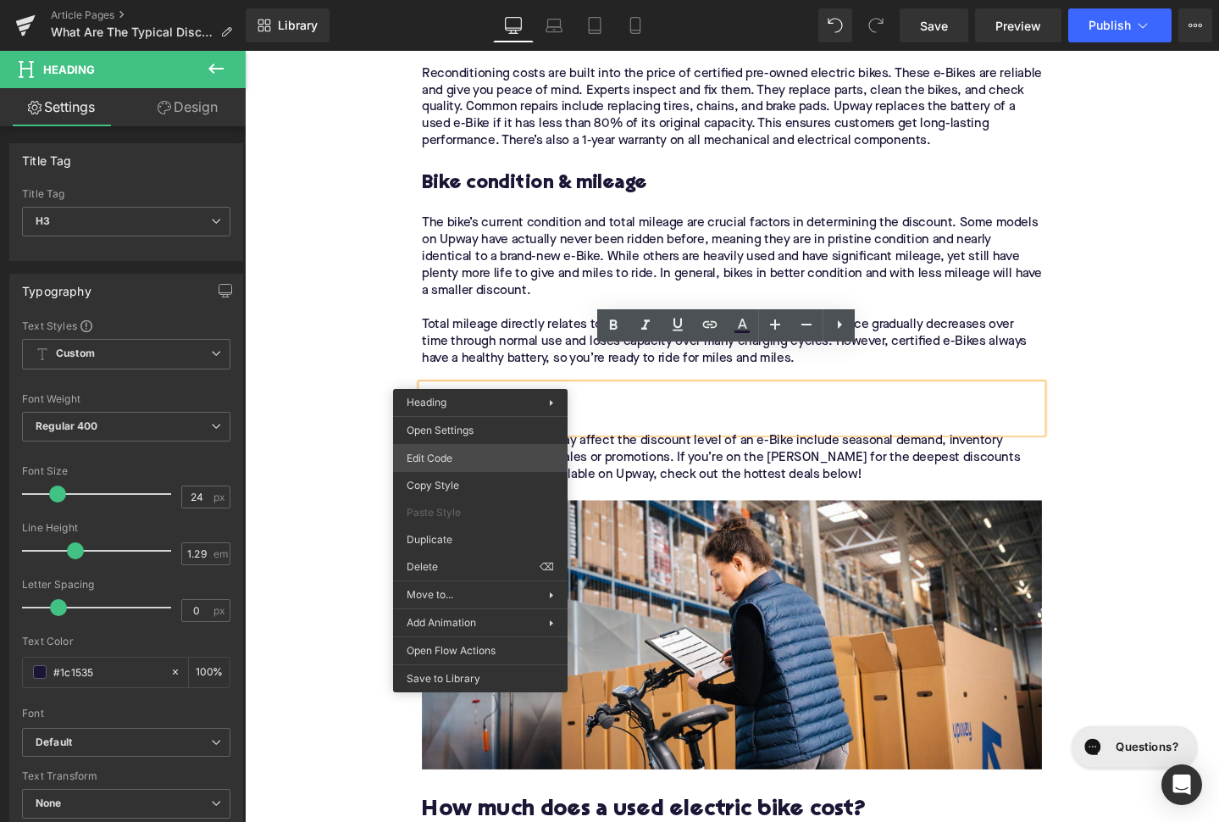
click at [485, 0] on div "You are previewing how the will restyle your page. You can not edit Elements in…" at bounding box center [609, 0] width 1219 height 0
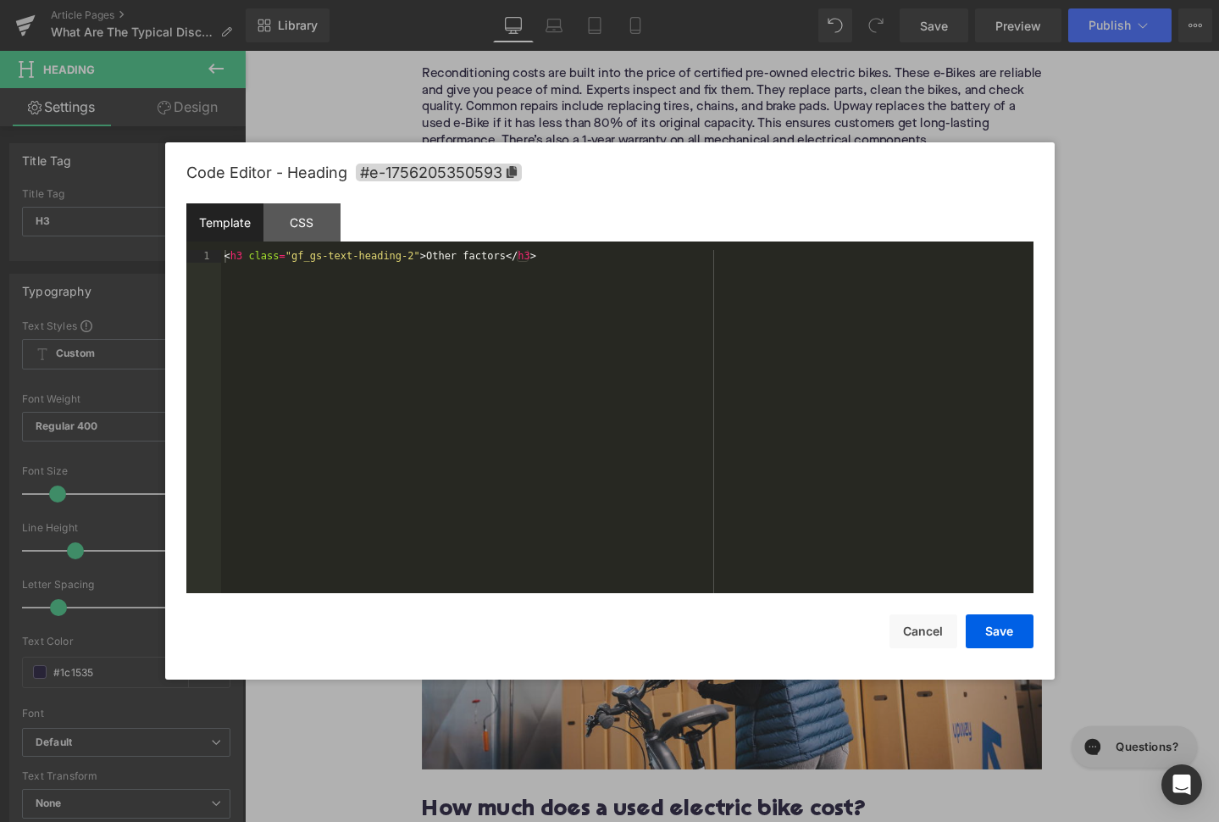
click at [474, 182] on div "Code Editor - Heading #e-1756205350593" at bounding box center [609, 172] width 847 height 61
click at [474, 184] on div "Code Editor - Heading #e-1756205350593" at bounding box center [609, 172] width 847 height 61
click at [475, 167] on span "#e-1756205350593" at bounding box center [439, 173] width 166 height 18
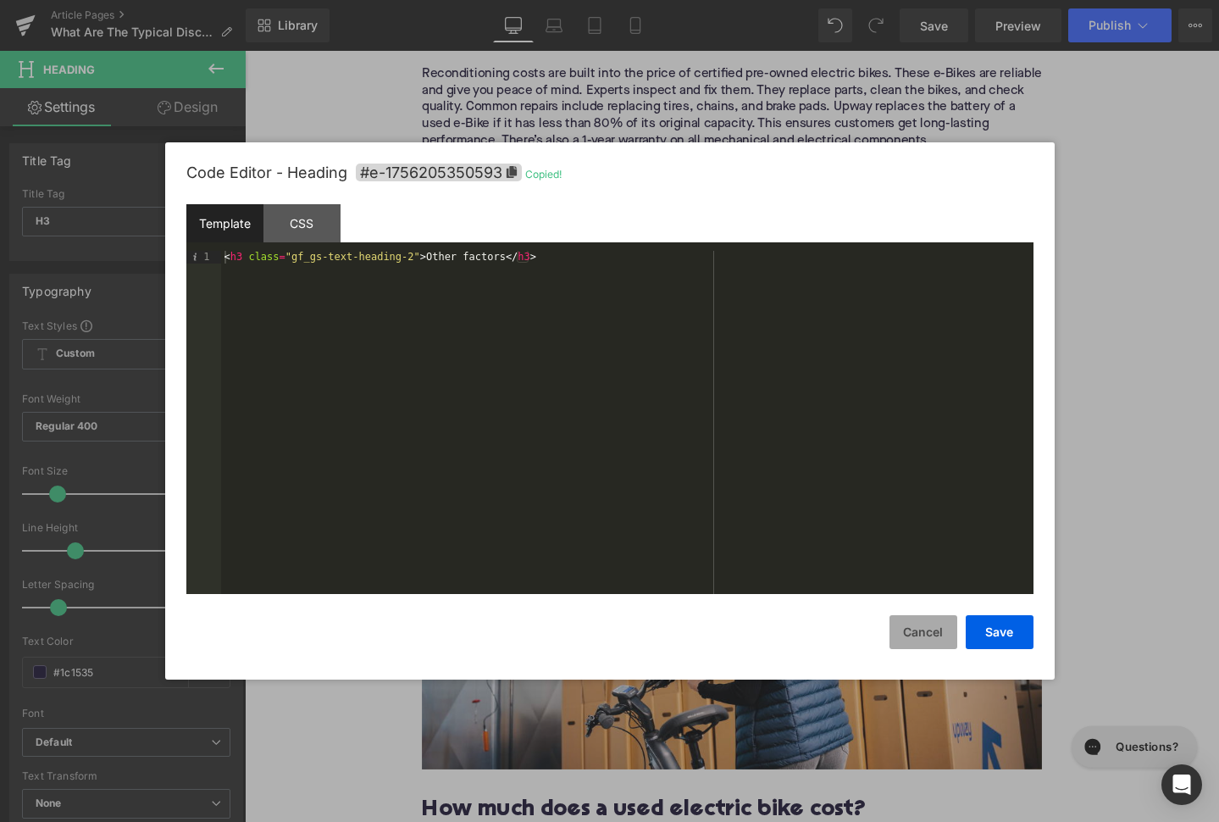
click at [912, 627] on button "Cancel" at bounding box center [924, 632] width 68 height 34
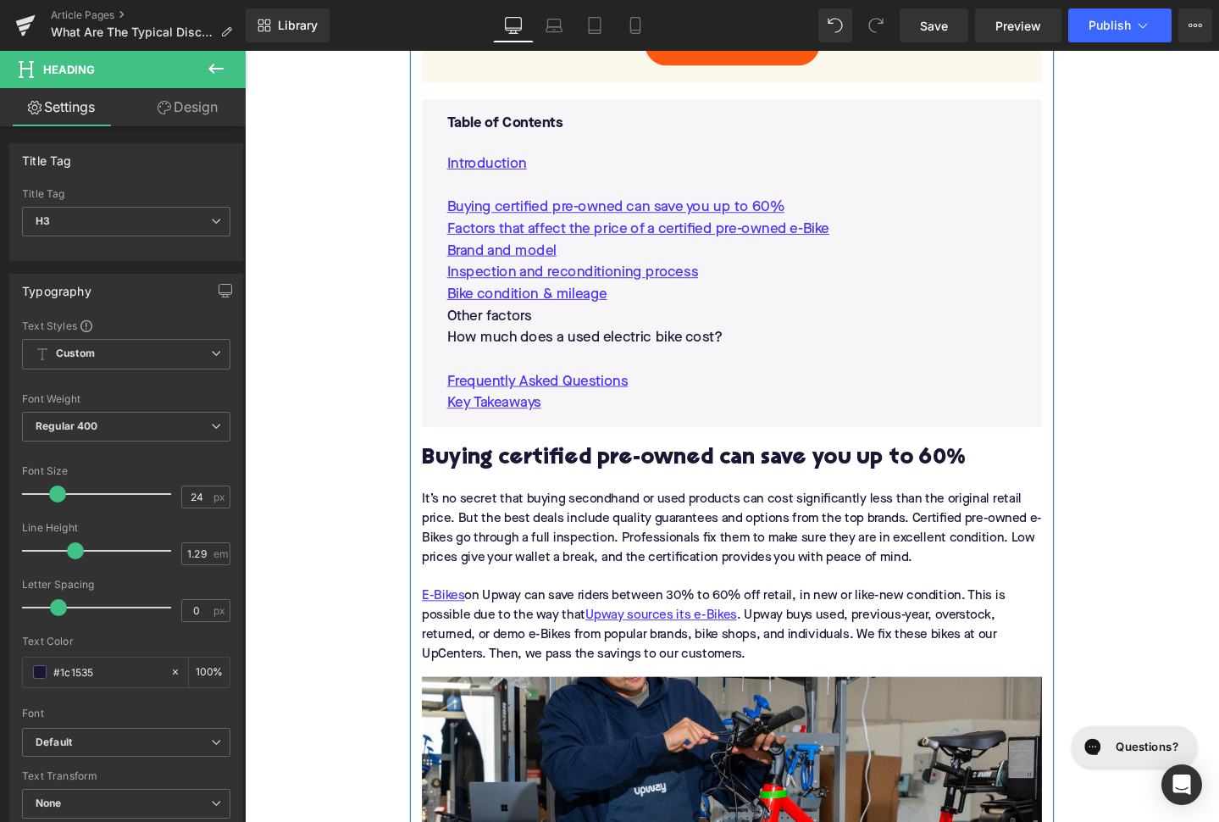
scroll to position [1101, 0]
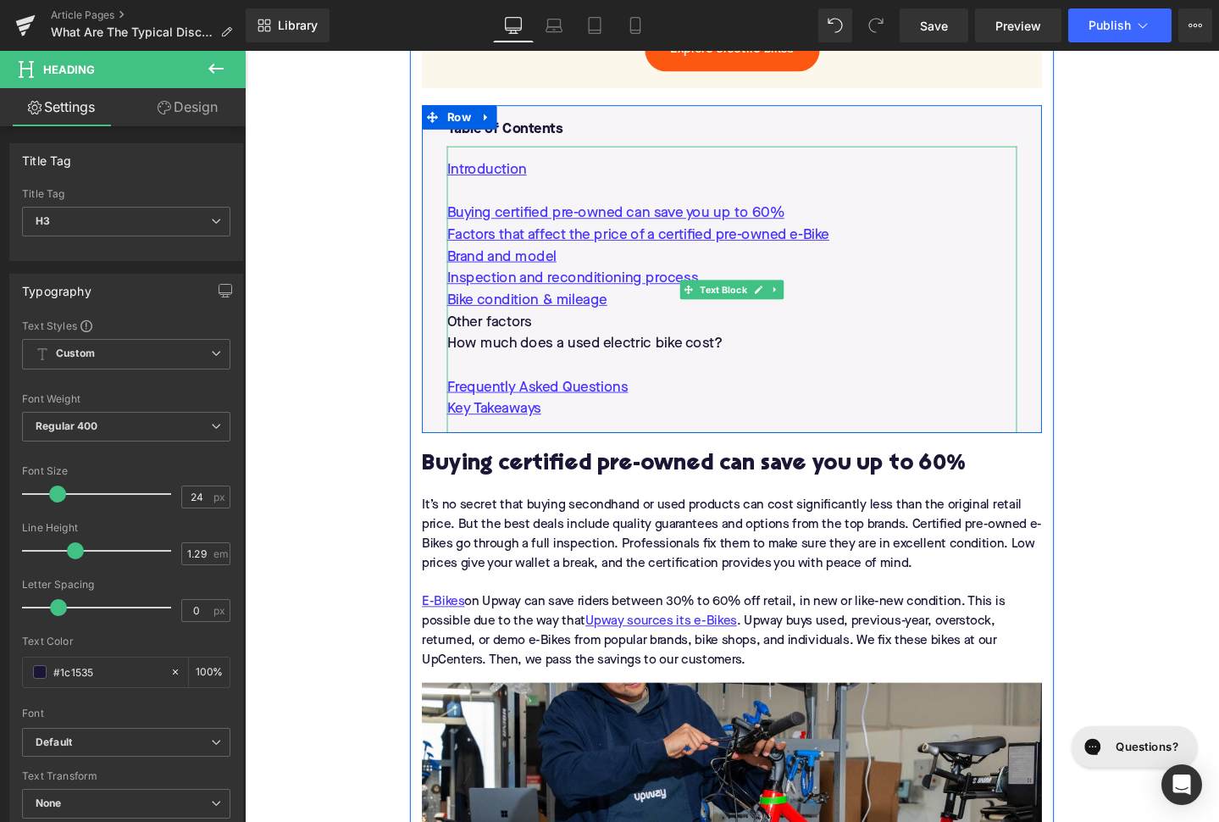
click at [572, 325] on p "Other factors" at bounding box center [757, 336] width 600 height 23
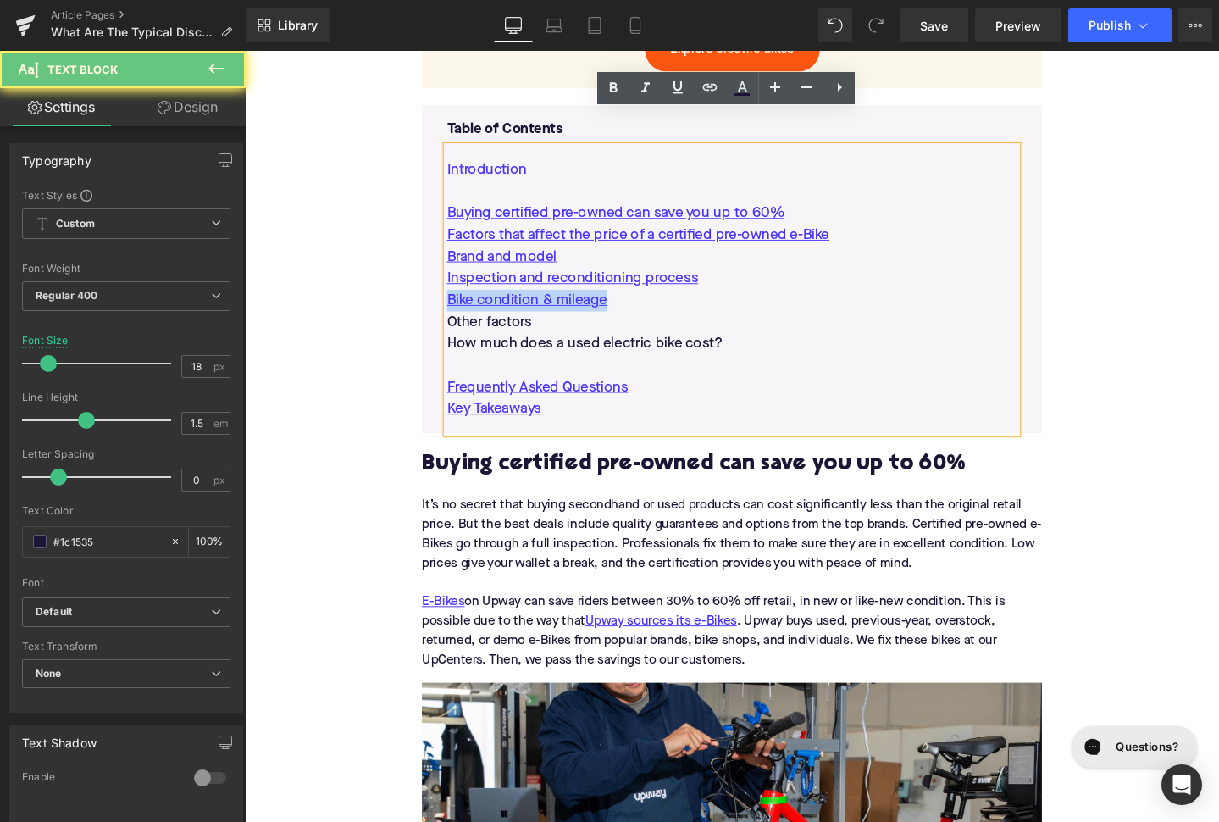
click at [572, 325] on p "Other factors" at bounding box center [757, 336] width 600 height 23
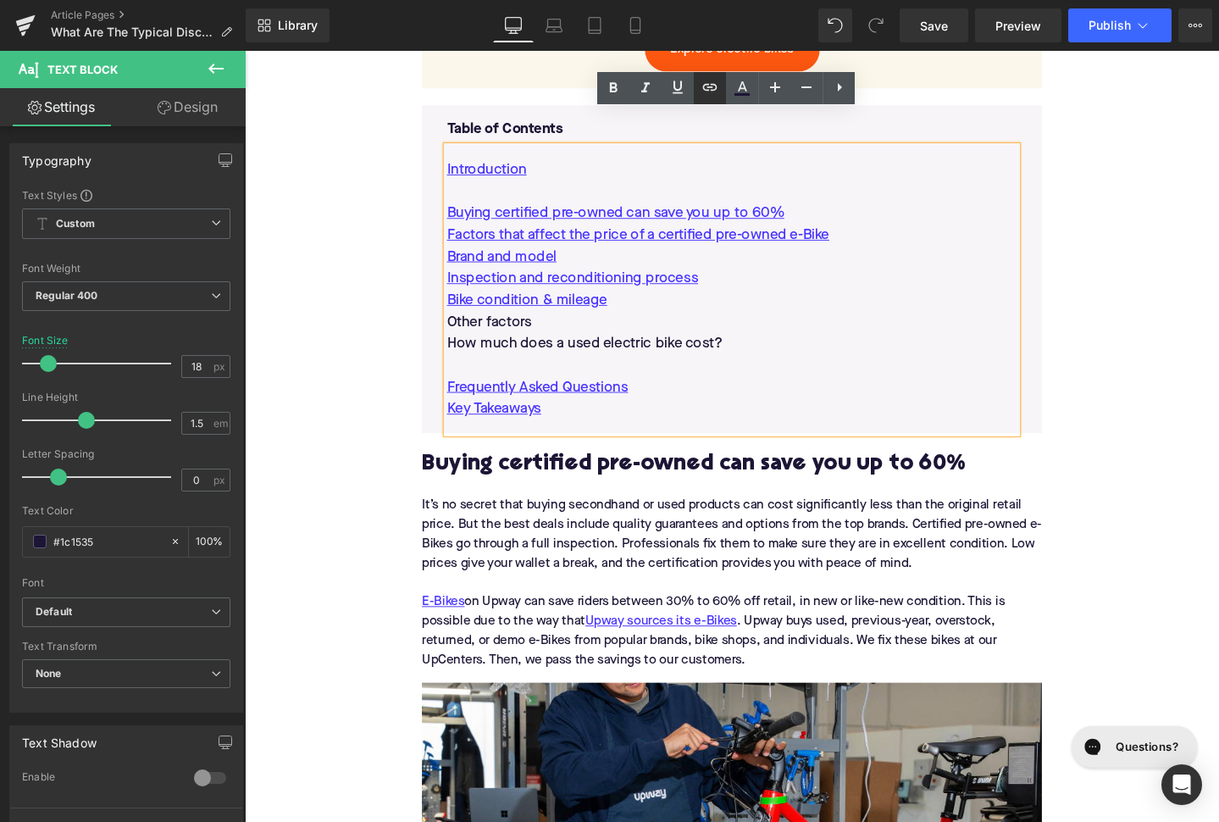
click at [717, 99] on link at bounding box center [710, 88] width 32 height 32
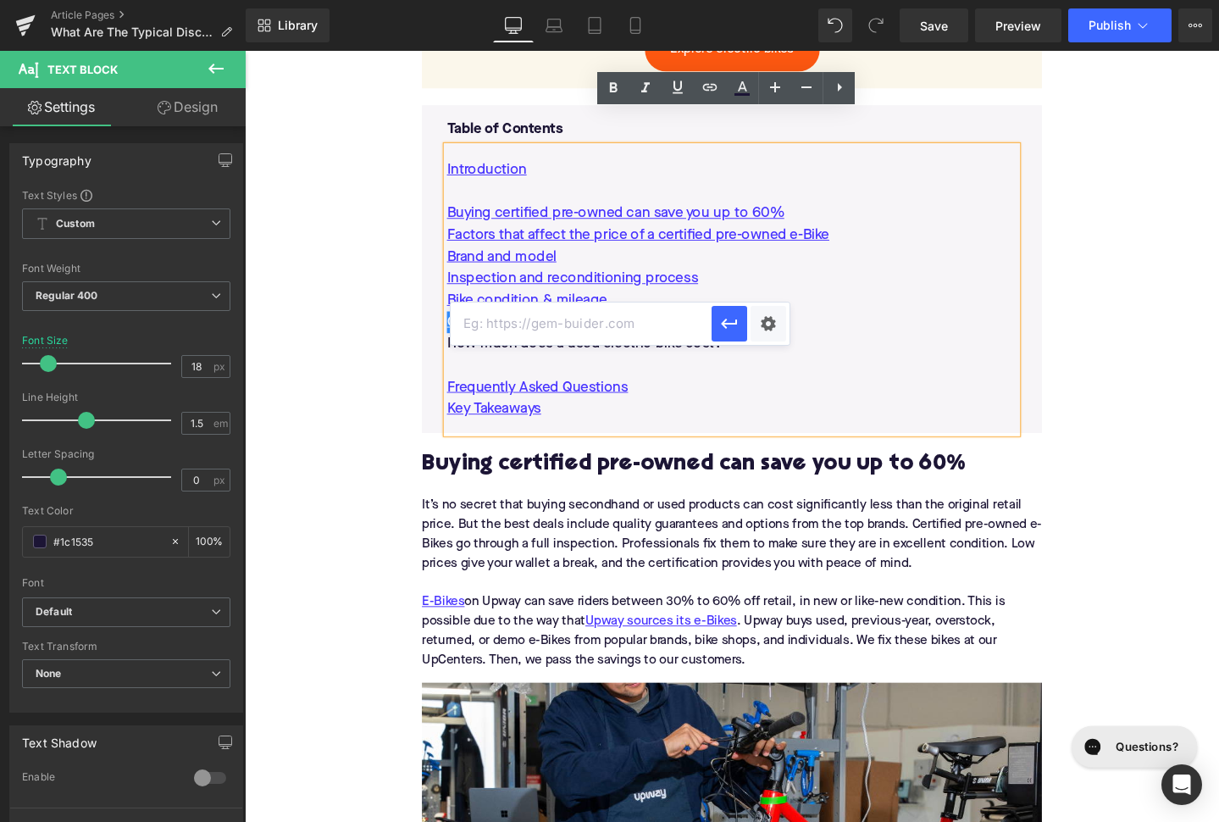
click at [615, 319] on input "text" at bounding box center [581, 323] width 261 height 42
paste input "#e-1756205350593"
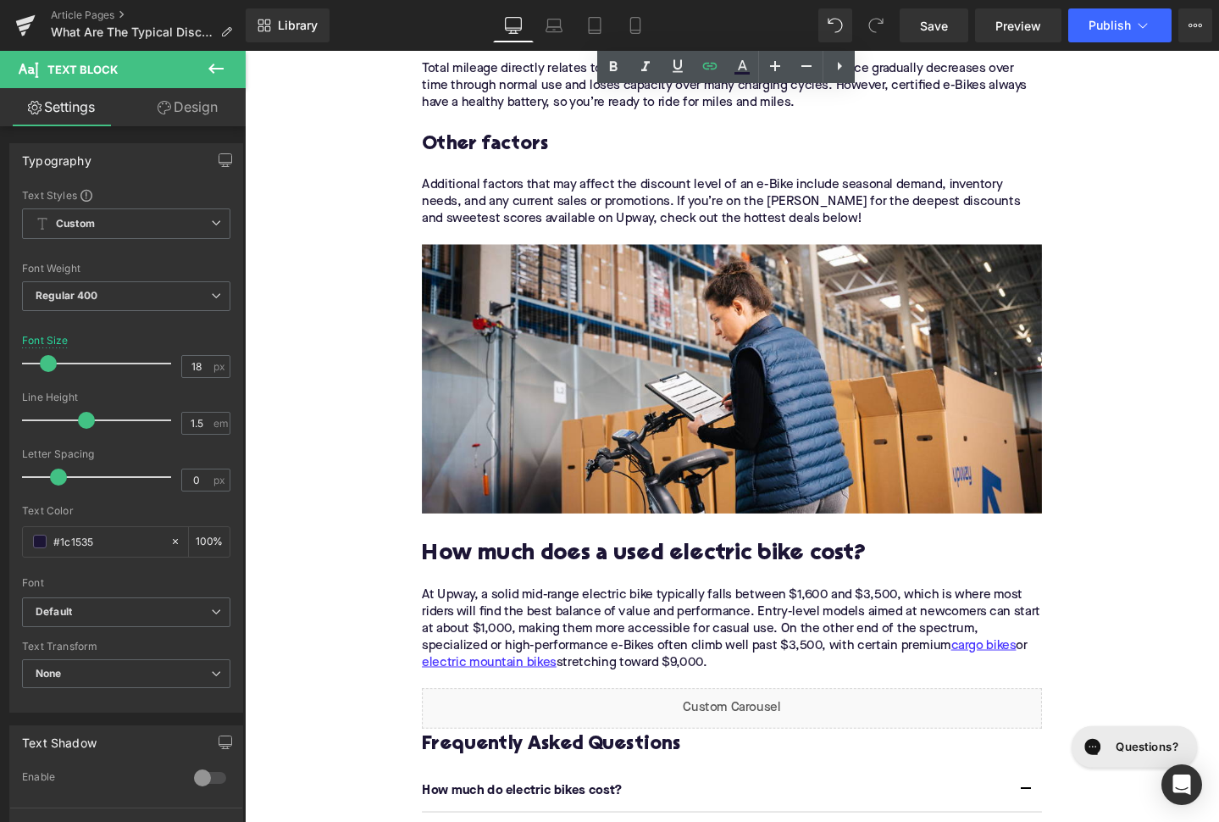
scroll to position [3168, 0]
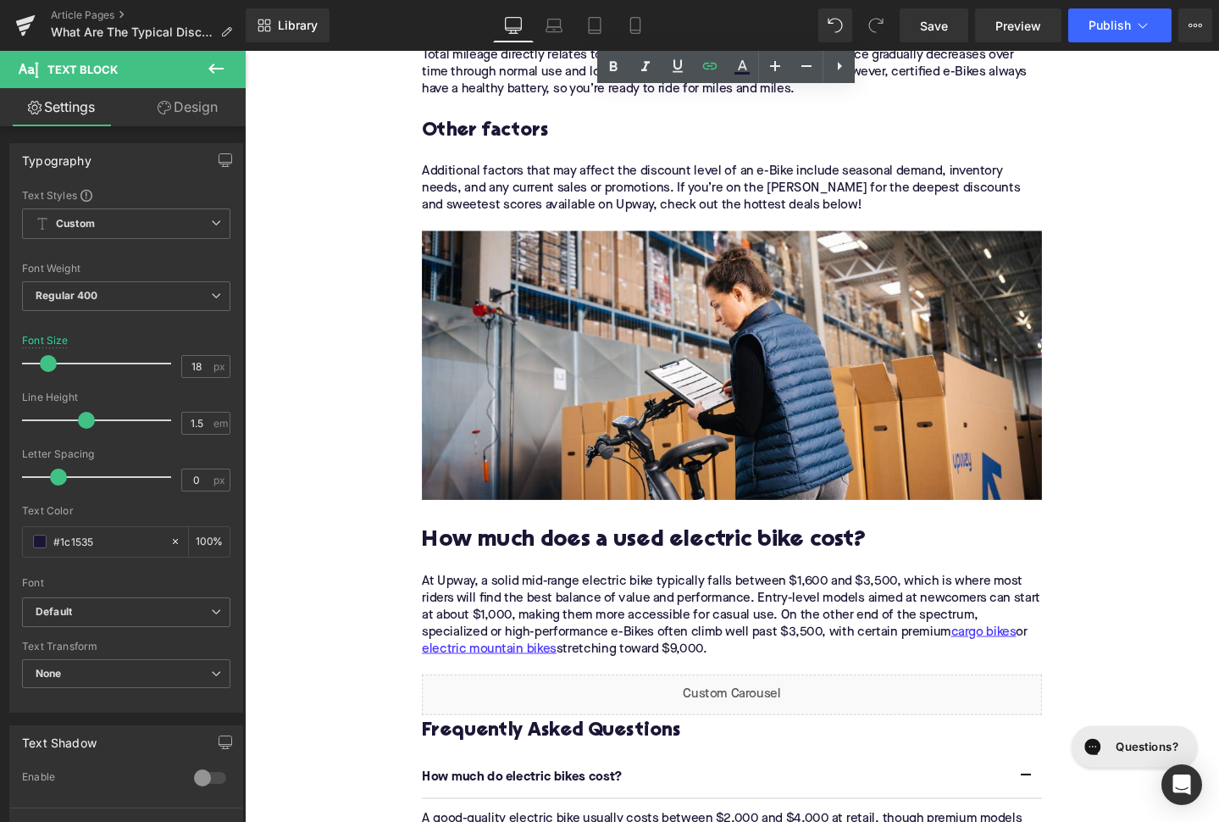
click at [574, 554] on h2 "How much does a used electric bike cost?" at bounding box center [757, 567] width 652 height 26
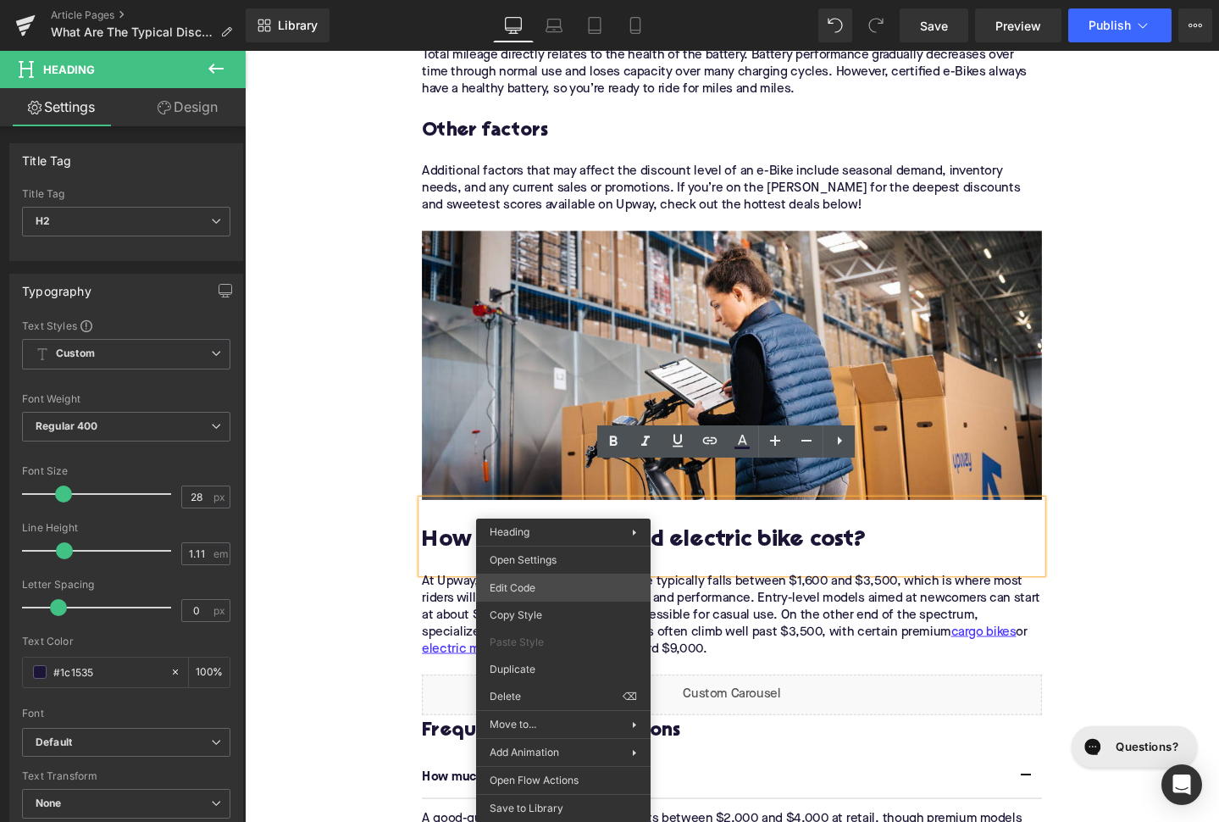
click at [553, 0] on div "You are previewing how the will restyle your page. You can not edit Elements in…" at bounding box center [609, 0] width 1219 height 0
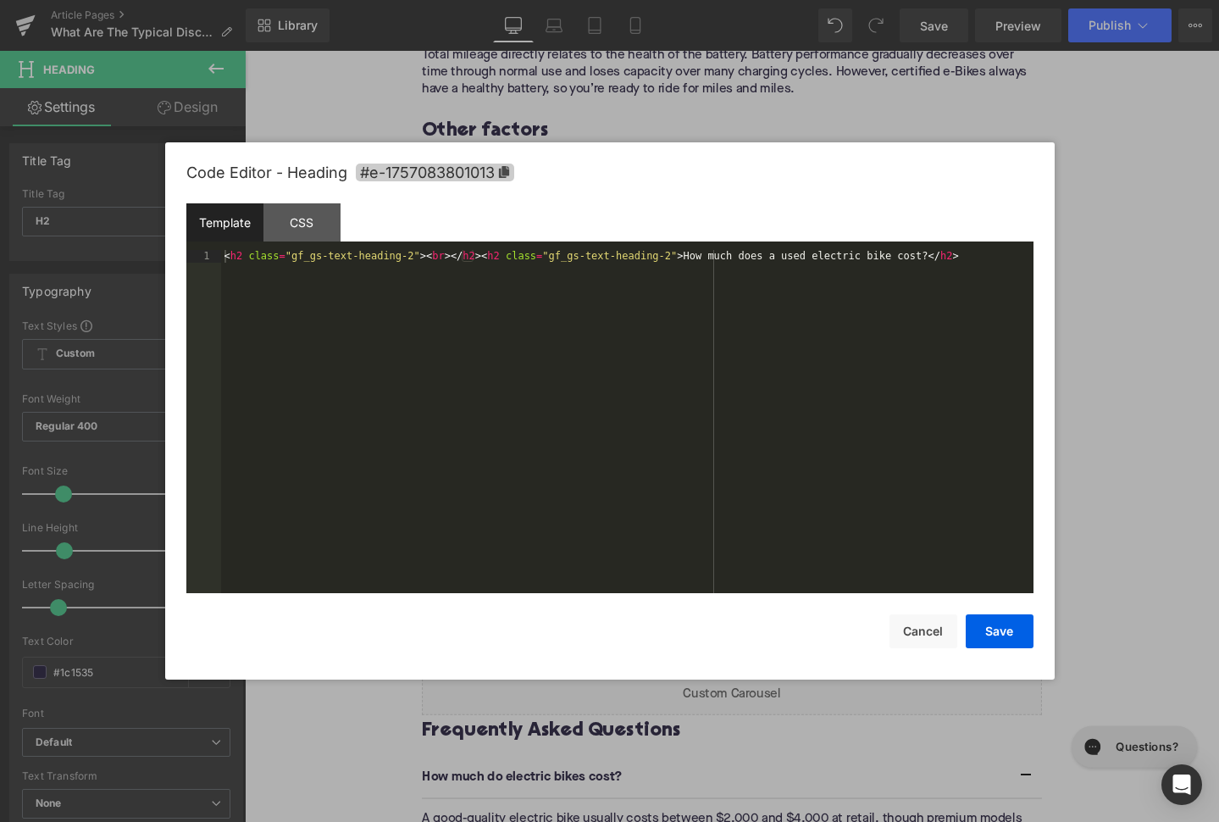
click at [504, 175] on icon at bounding box center [503, 172] width 10 height 12
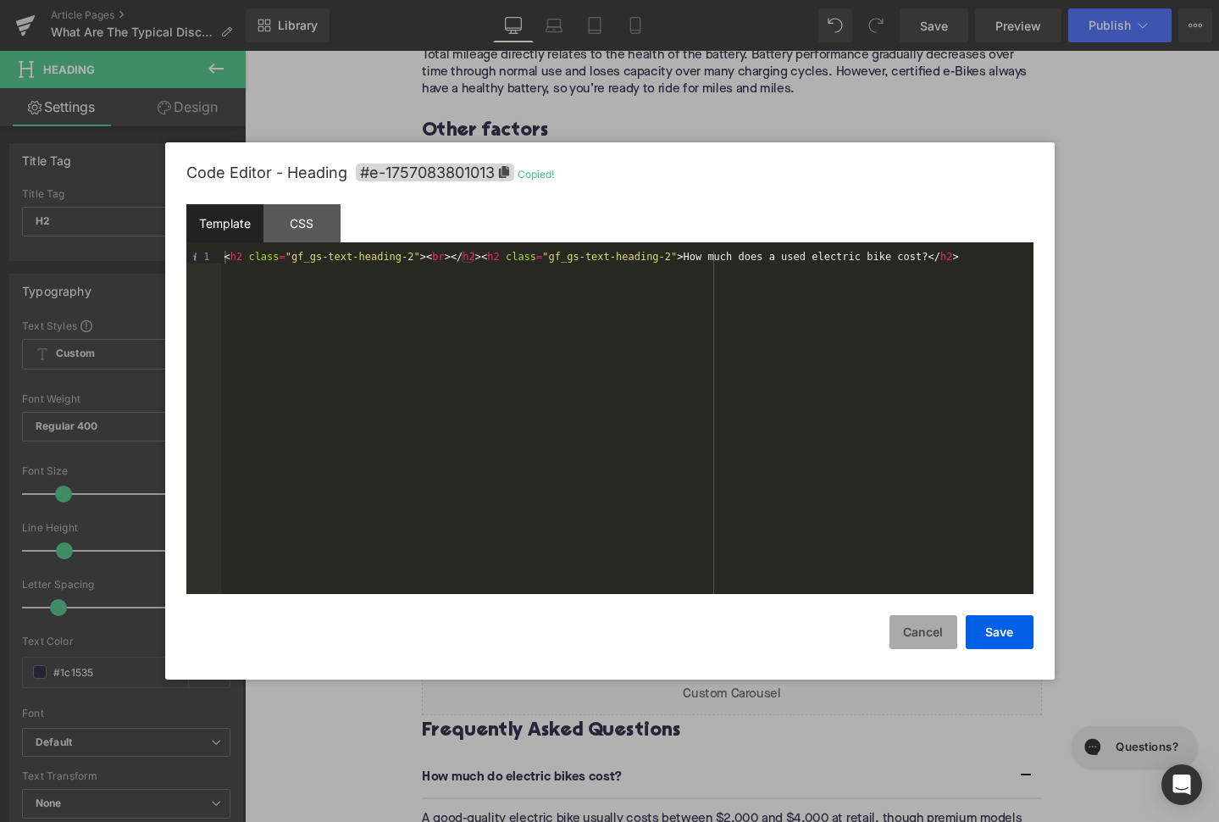
click at [918, 628] on button "Cancel" at bounding box center [924, 632] width 68 height 34
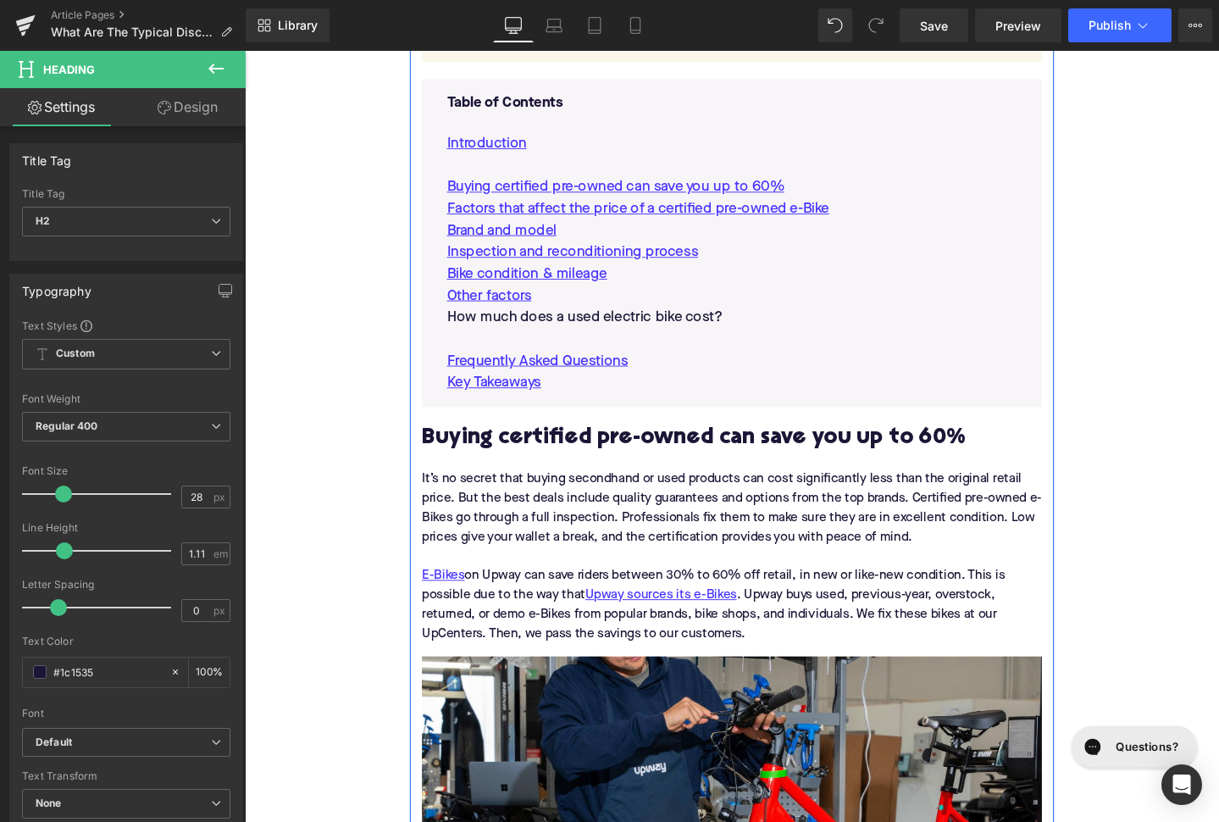
scroll to position [1112, 0]
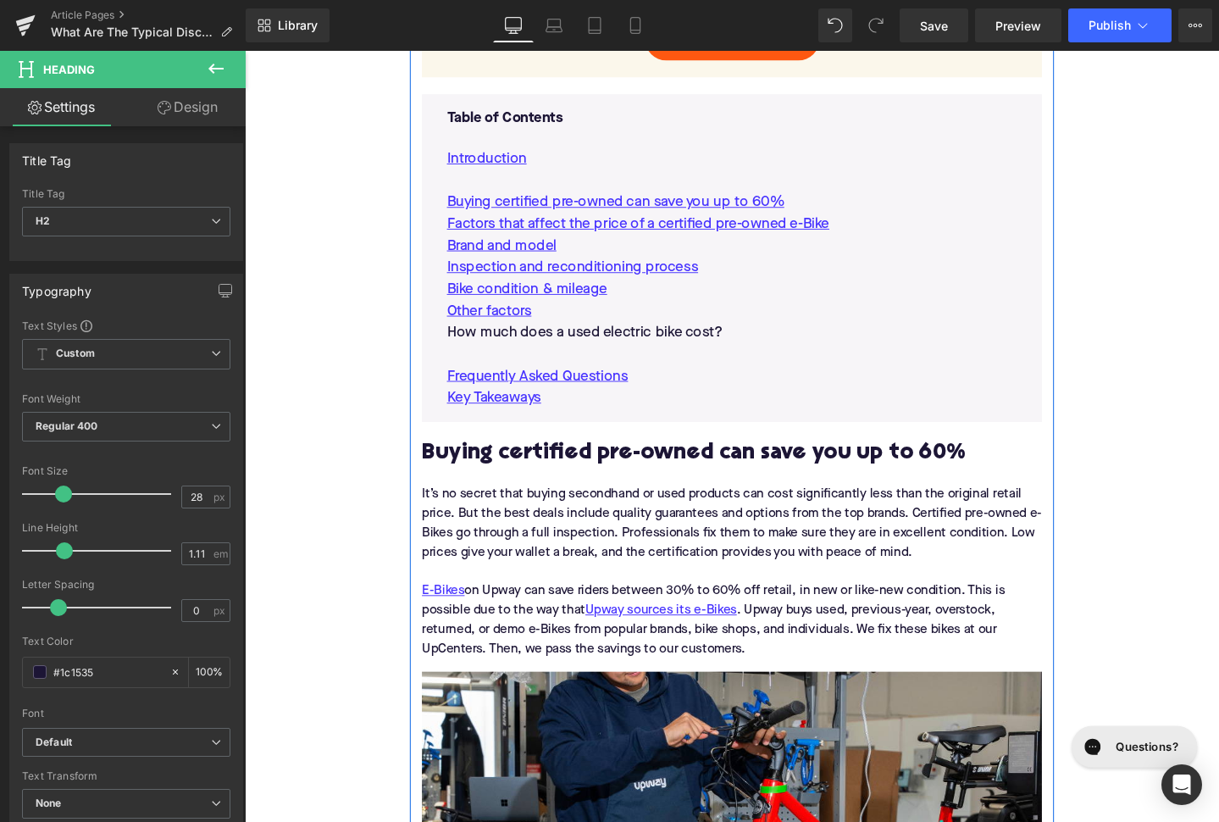
click at [618, 336] on p "How much does a used electric bike cost?" at bounding box center [757, 347] width 600 height 23
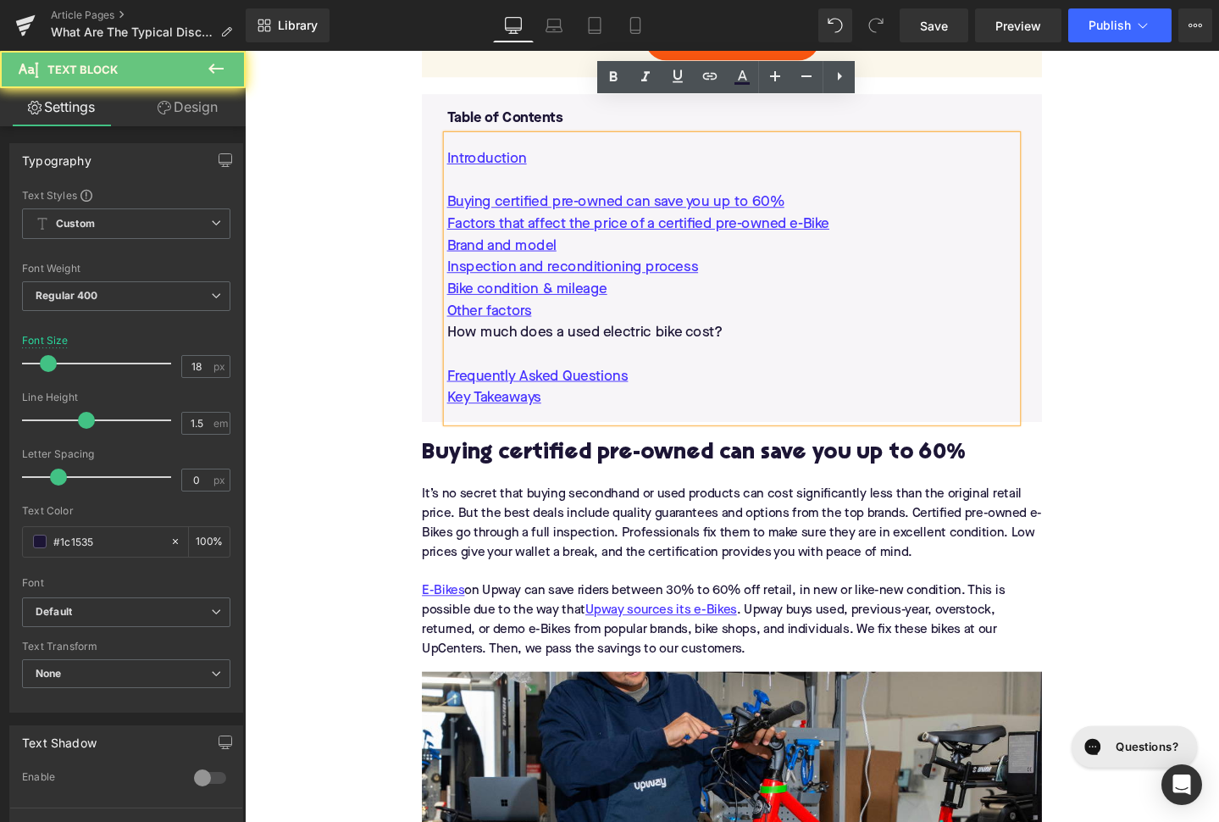
click at [618, 336] on p "How much does a used electric bike cost?" at bounding box center [757, 347] width 600 height 23
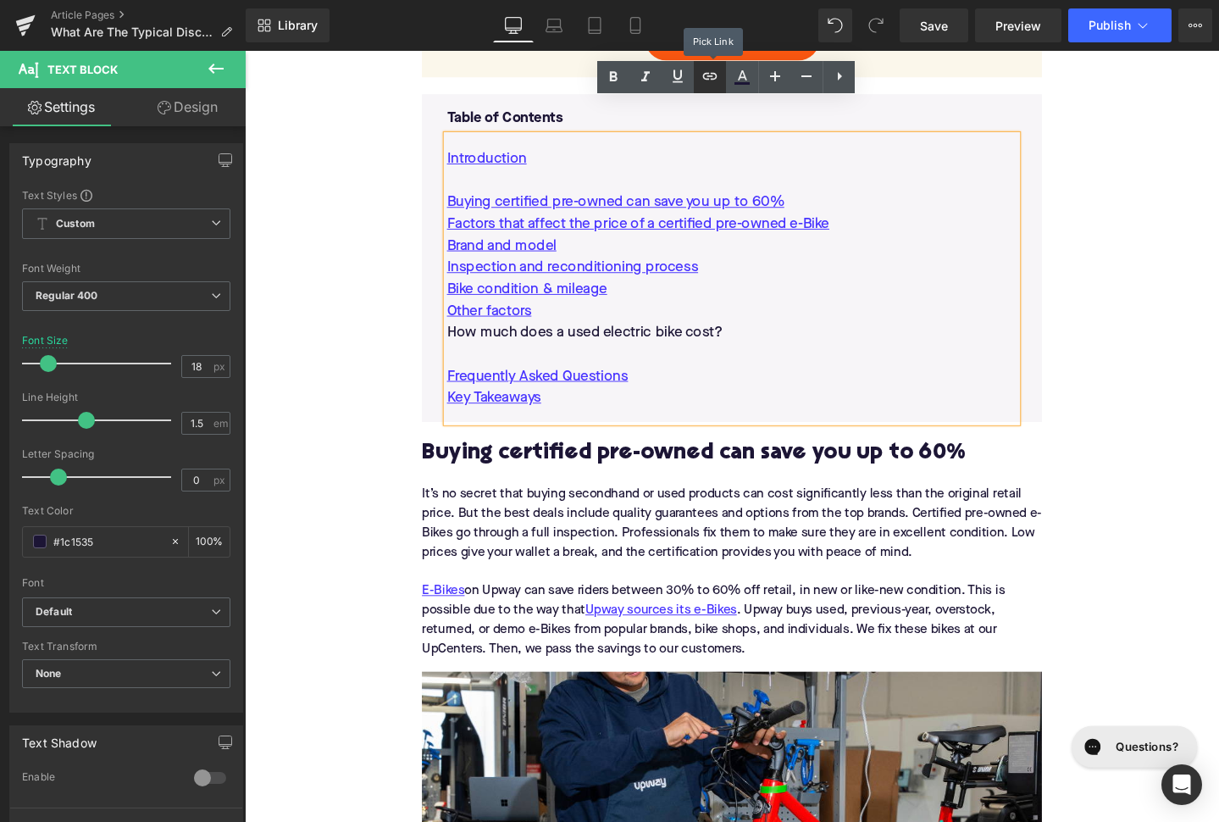
drag, startPoint x: 701, startPoint y: 86, endPoint x: 428, endPoint y: 169, distance: 285.7
click at [701, 86] on link at bounding box center [710, 77] width 32 height 32
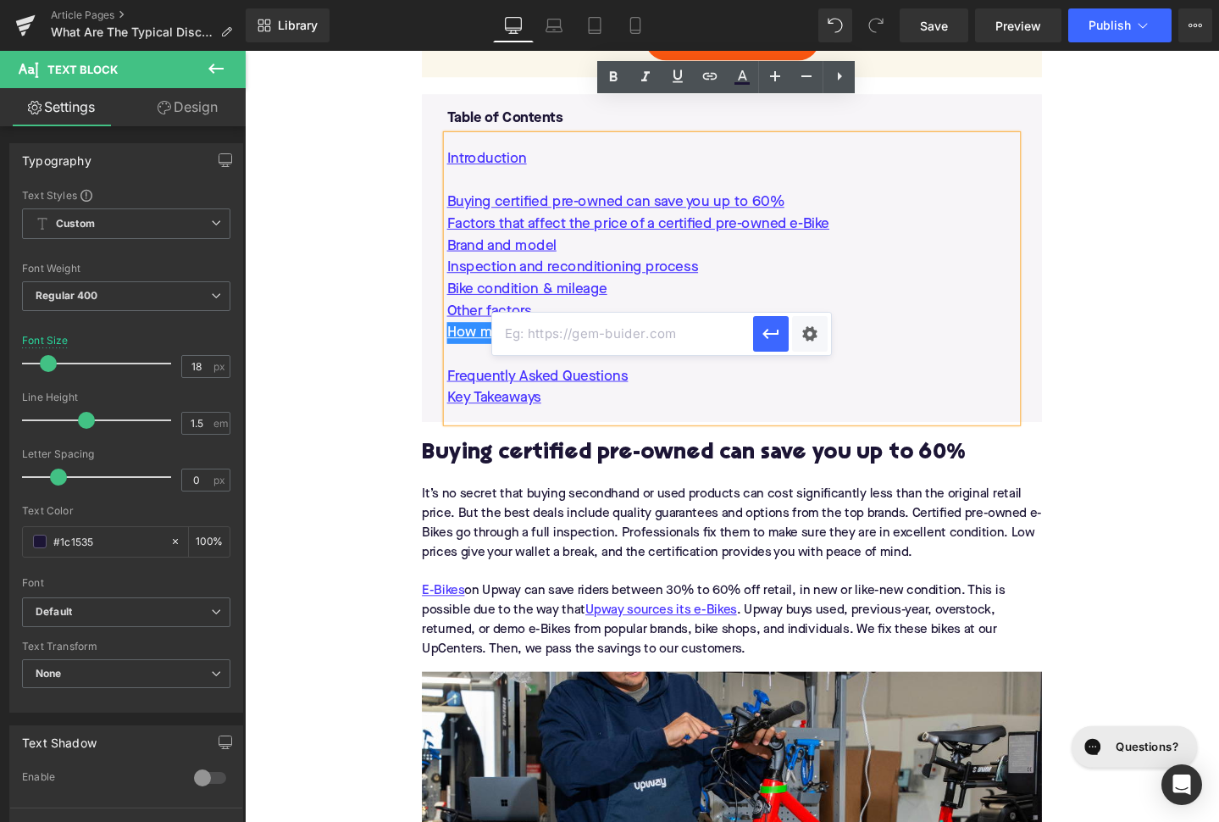
click at [609, 339] on input "text" at bounding box center [622, 334] width 261 height 42
paste input "#e-1757083801013"
type input "#e-1757083801013"
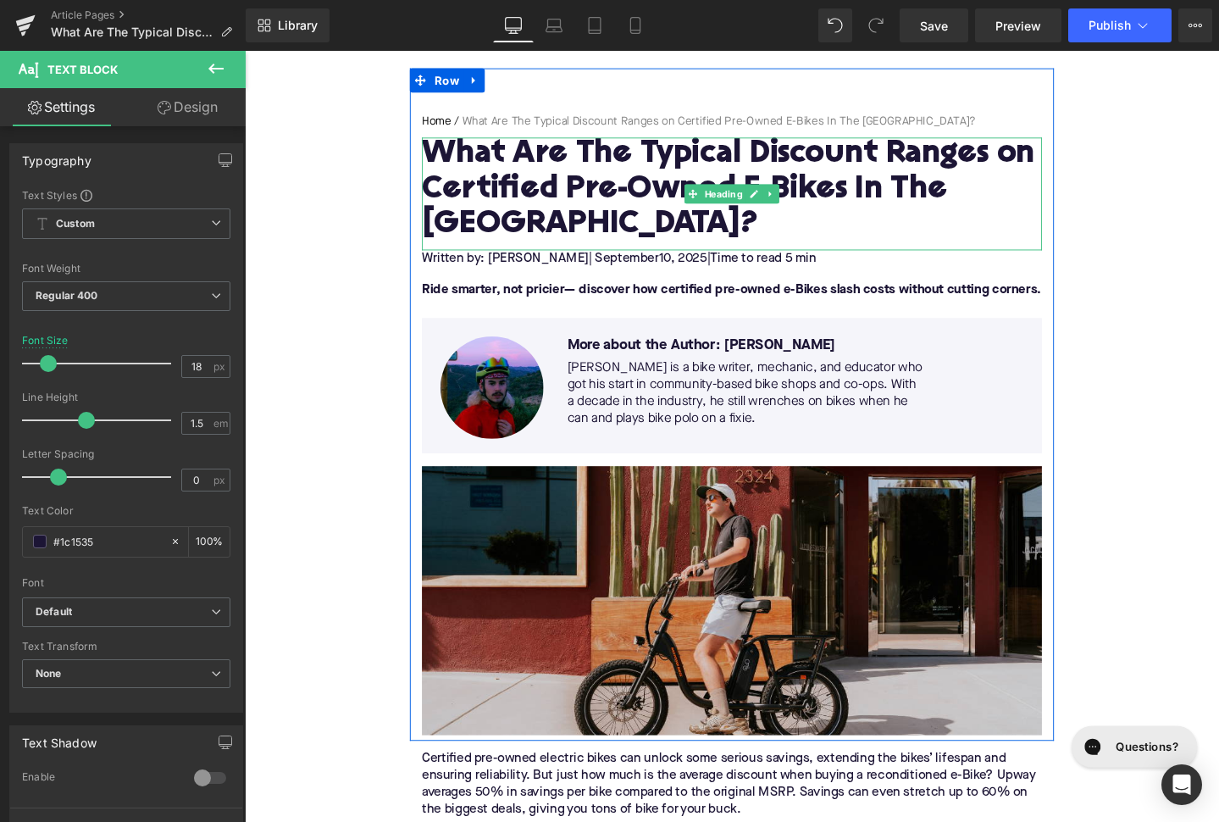
scroll to position [108, 0]
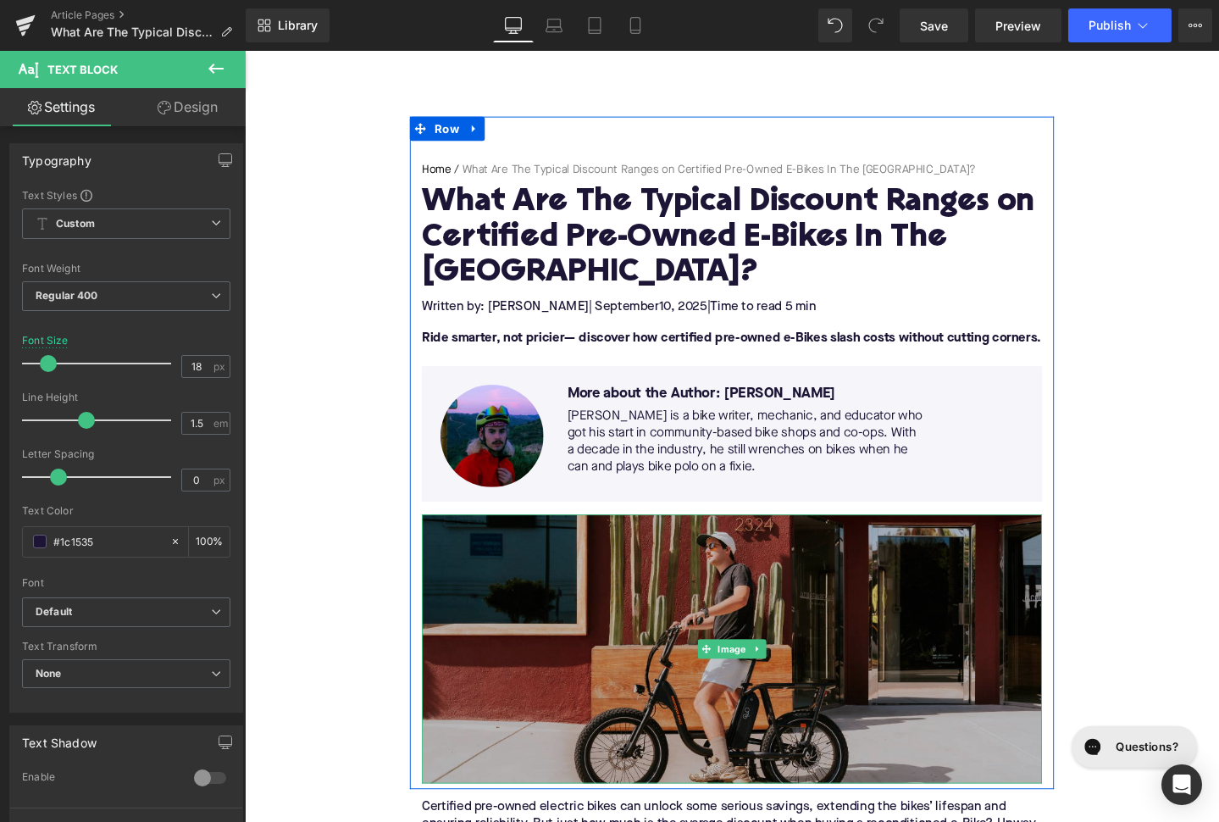
click at [717, 569] on img at bounding box center [757, 680] width 652 height 283
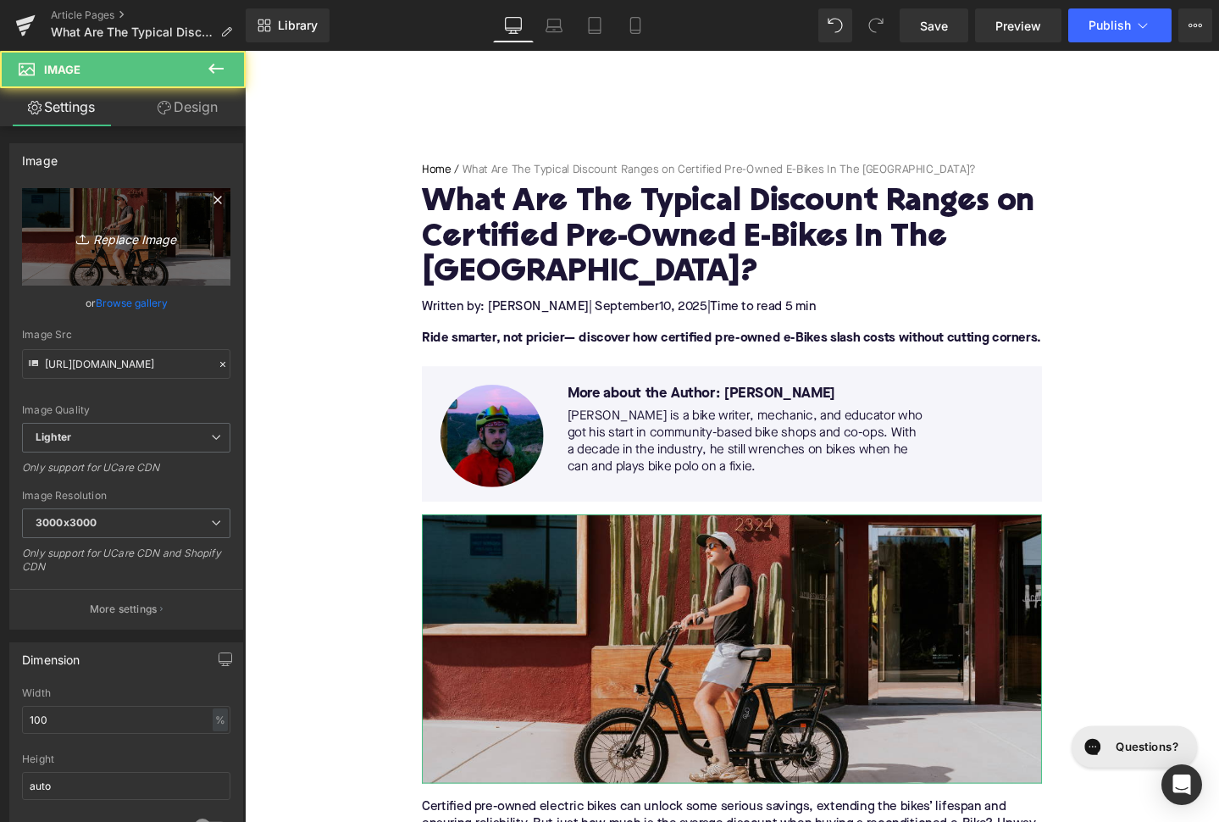
click at [125, 228] on icon "Replace Image" at bounding box center [126, 236] width 136 height 21
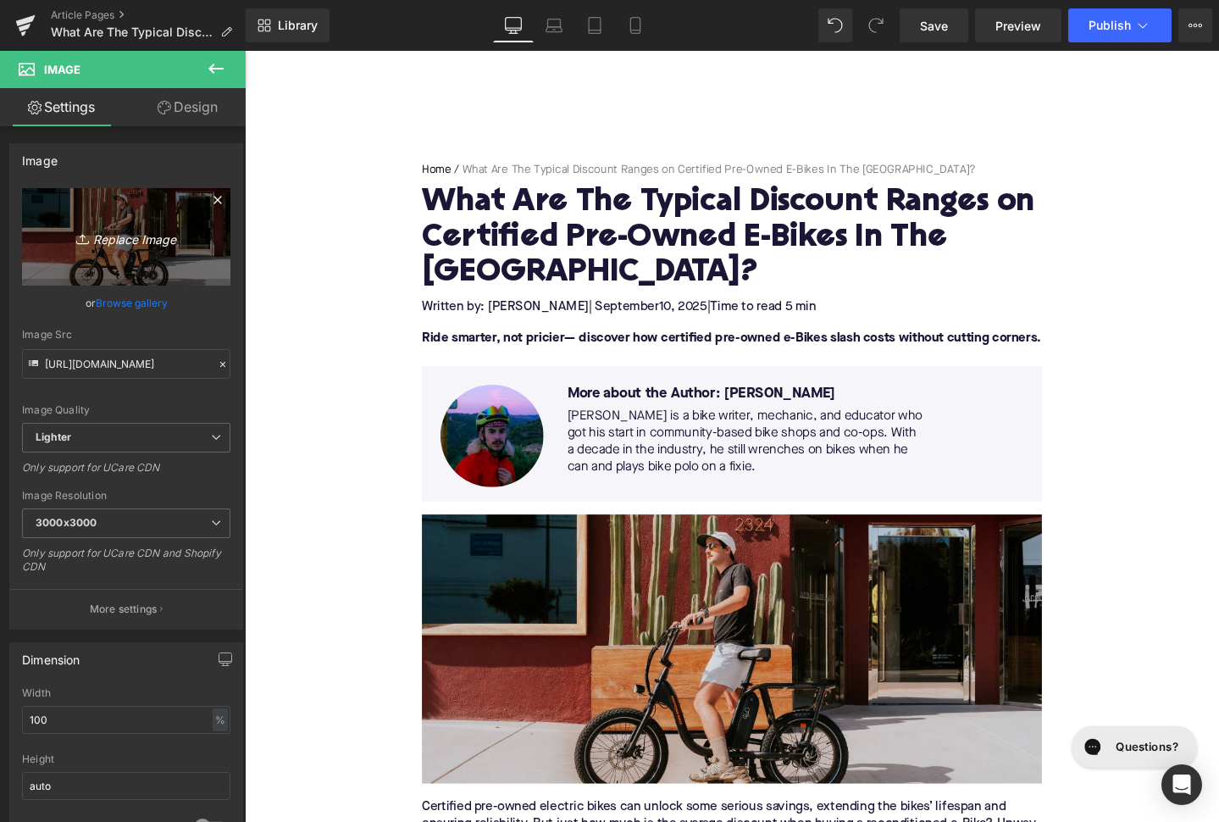
type input "C:\fakepath\Remy's Copy Pt. 2(17).png"
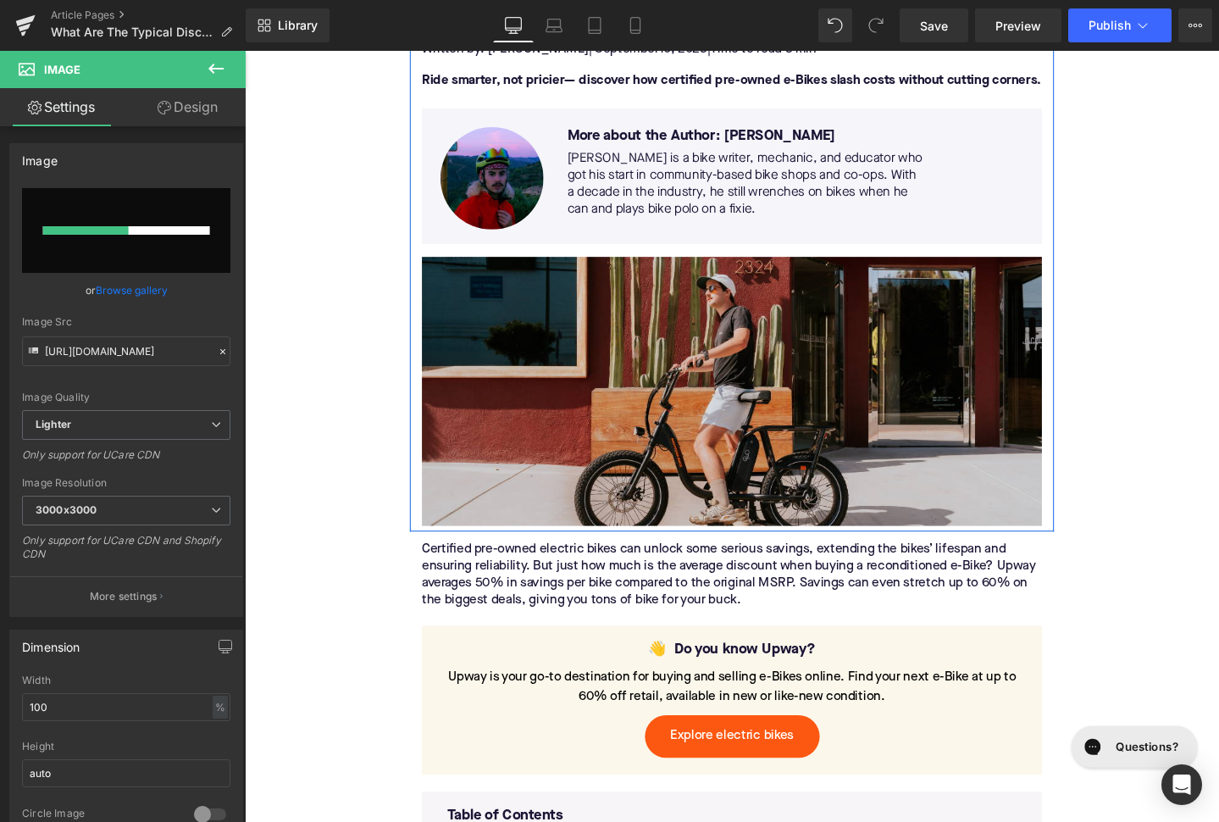
scroll to position [385, 0]
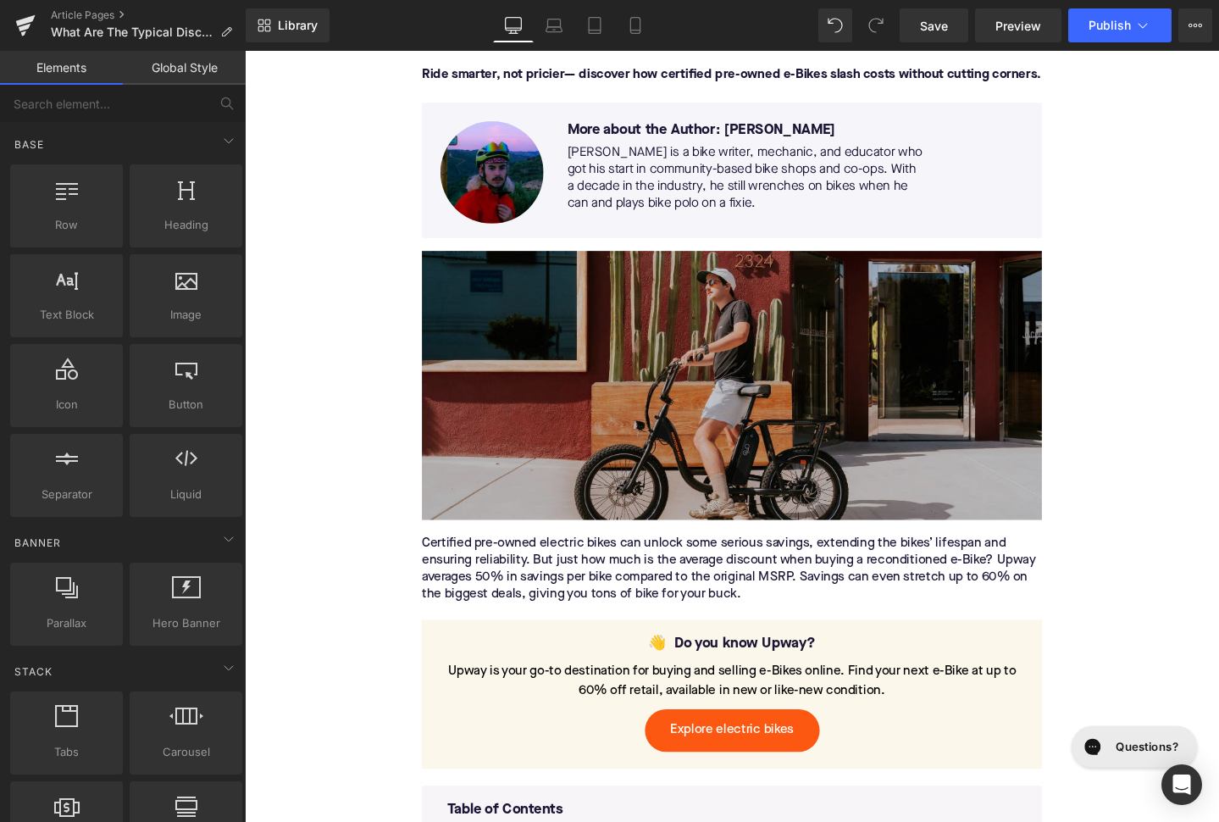
click at [542, 369] on img at bounding box center [757, 402] width 652 height 283
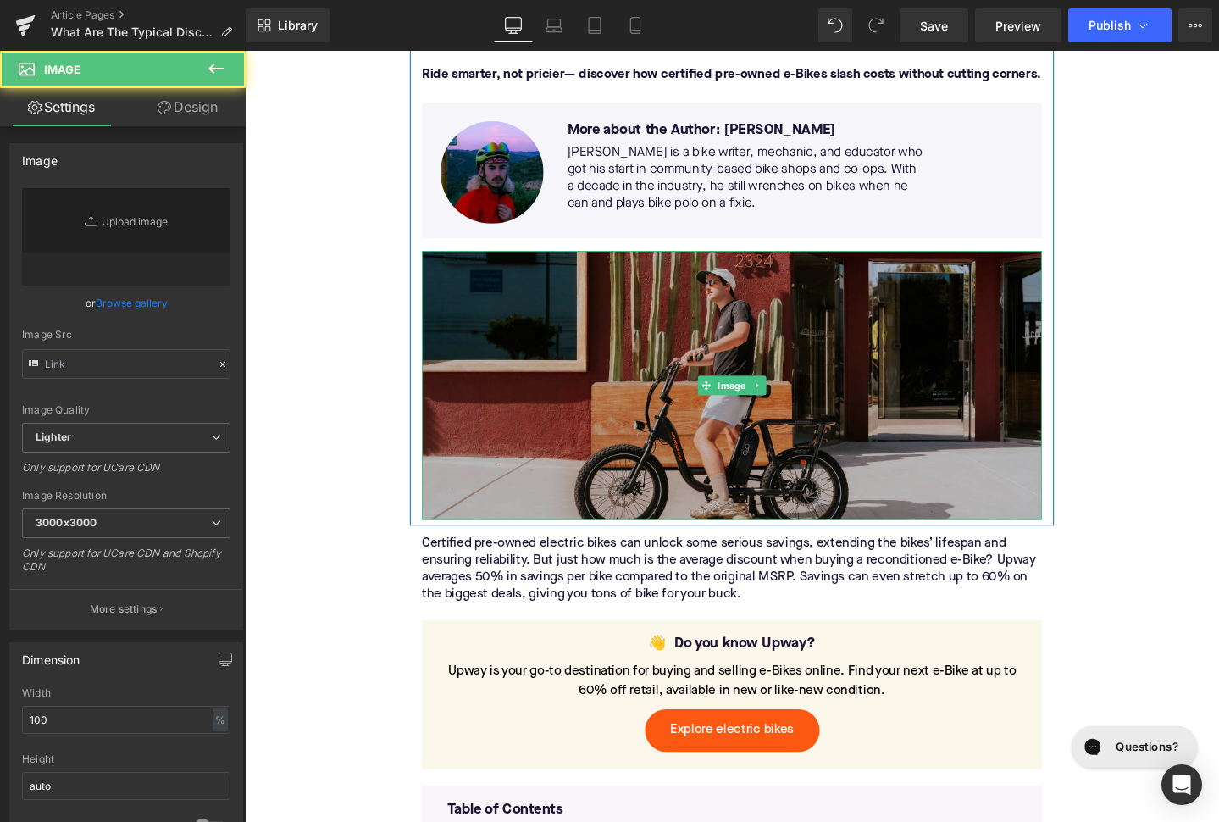
type input "[URL][DOMAIN_NAME]"
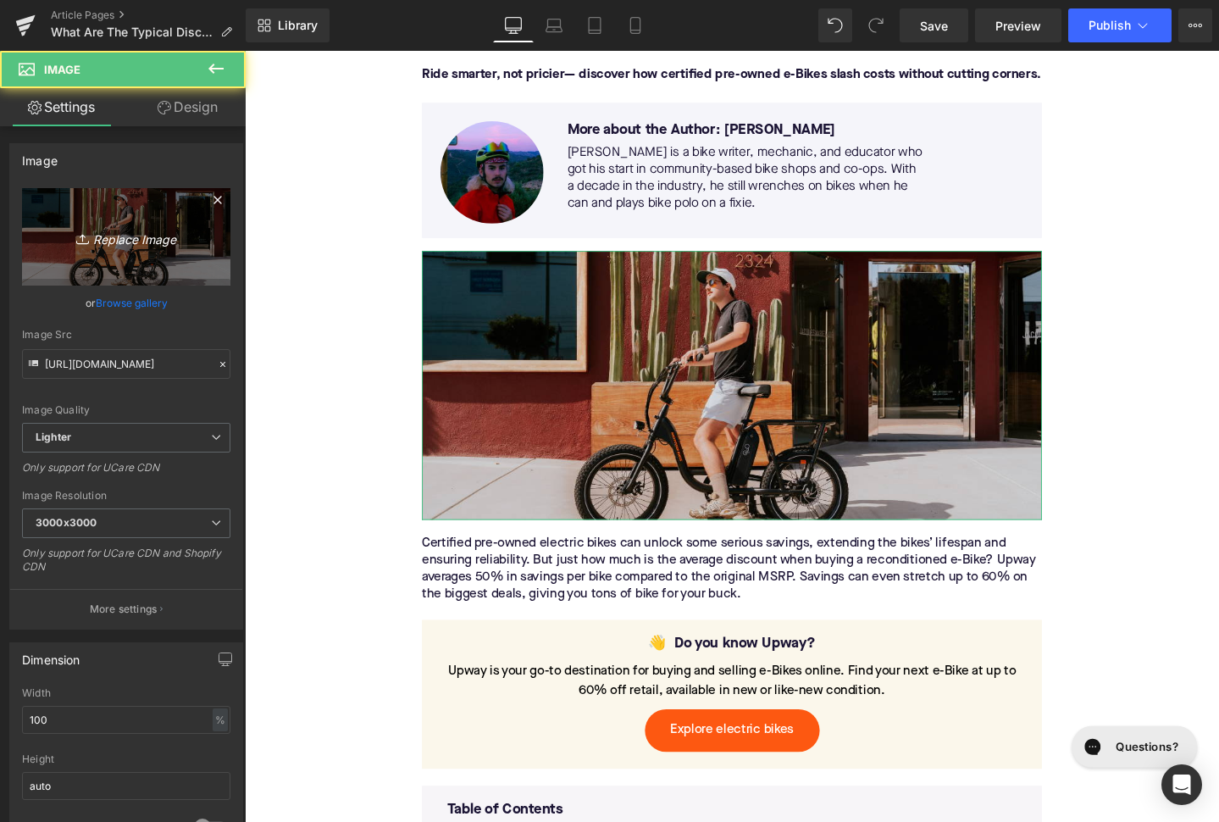
click at [101, 261] on link "Replace Image" at bounding box center [126, 236] width 208 height 97
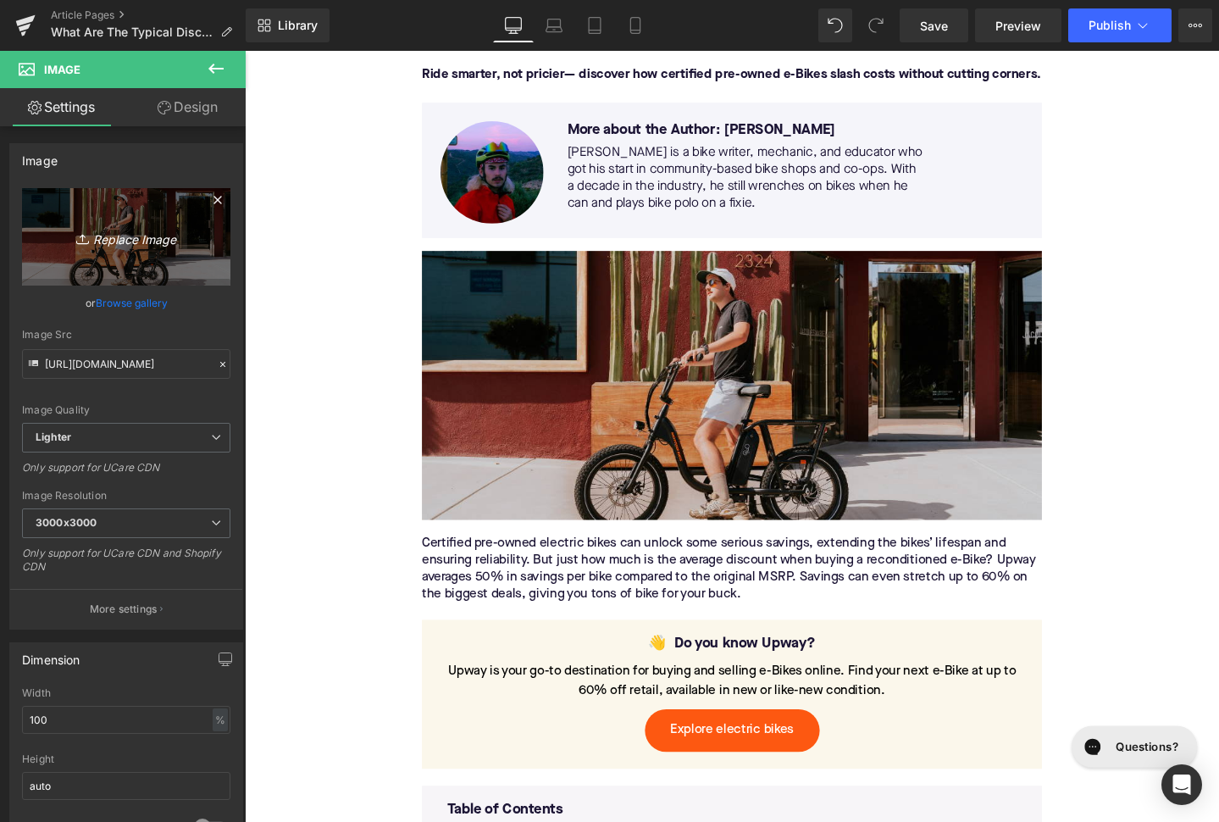
type input "C:\fakepath\Remy's Copy Pt. 2(17).png"
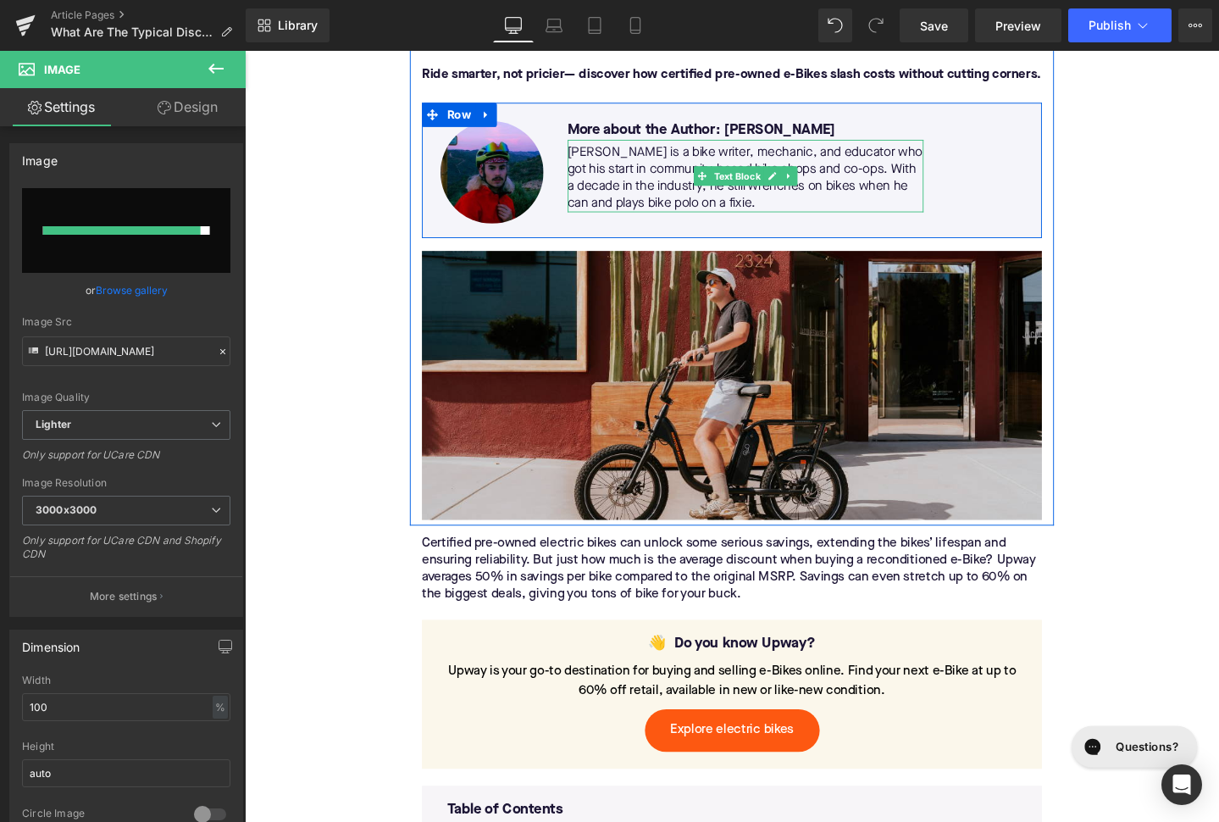
type input "[URL][DOMAIN_NAME]"
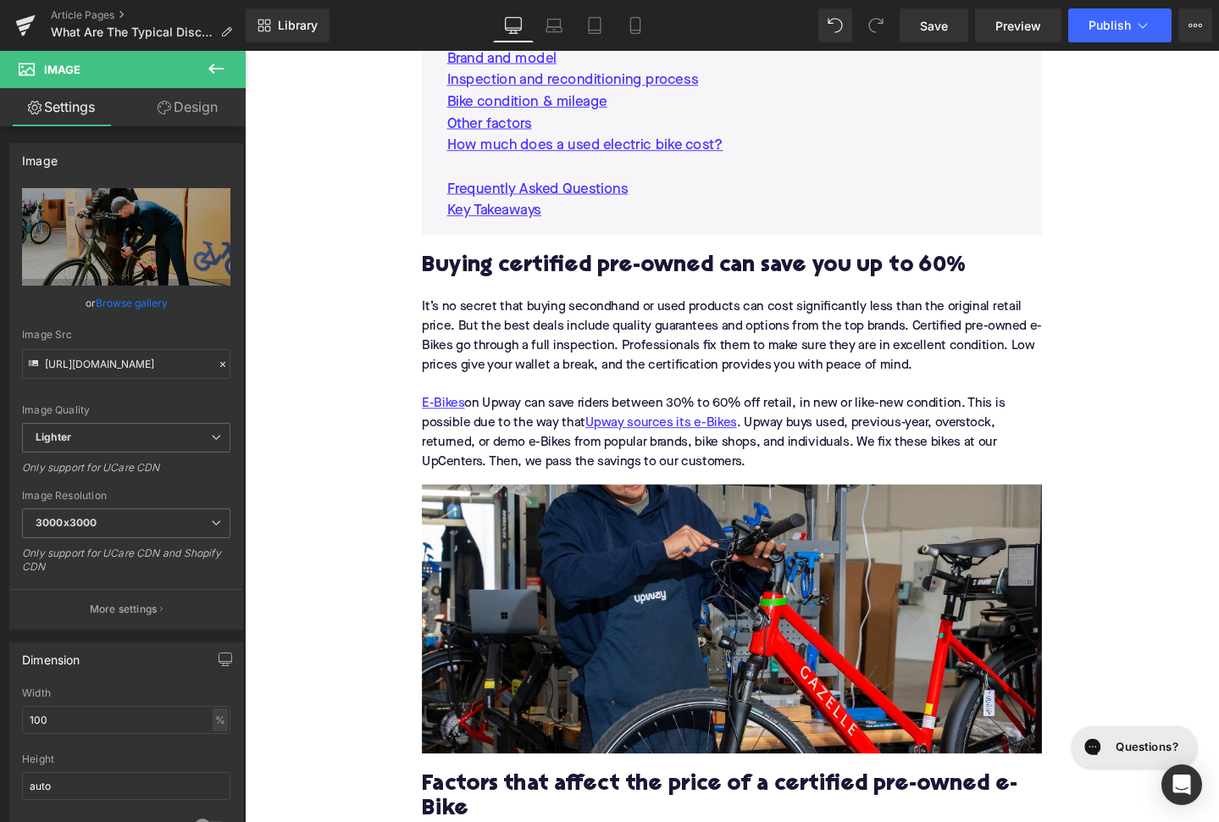
scroll to position [1333, 0]
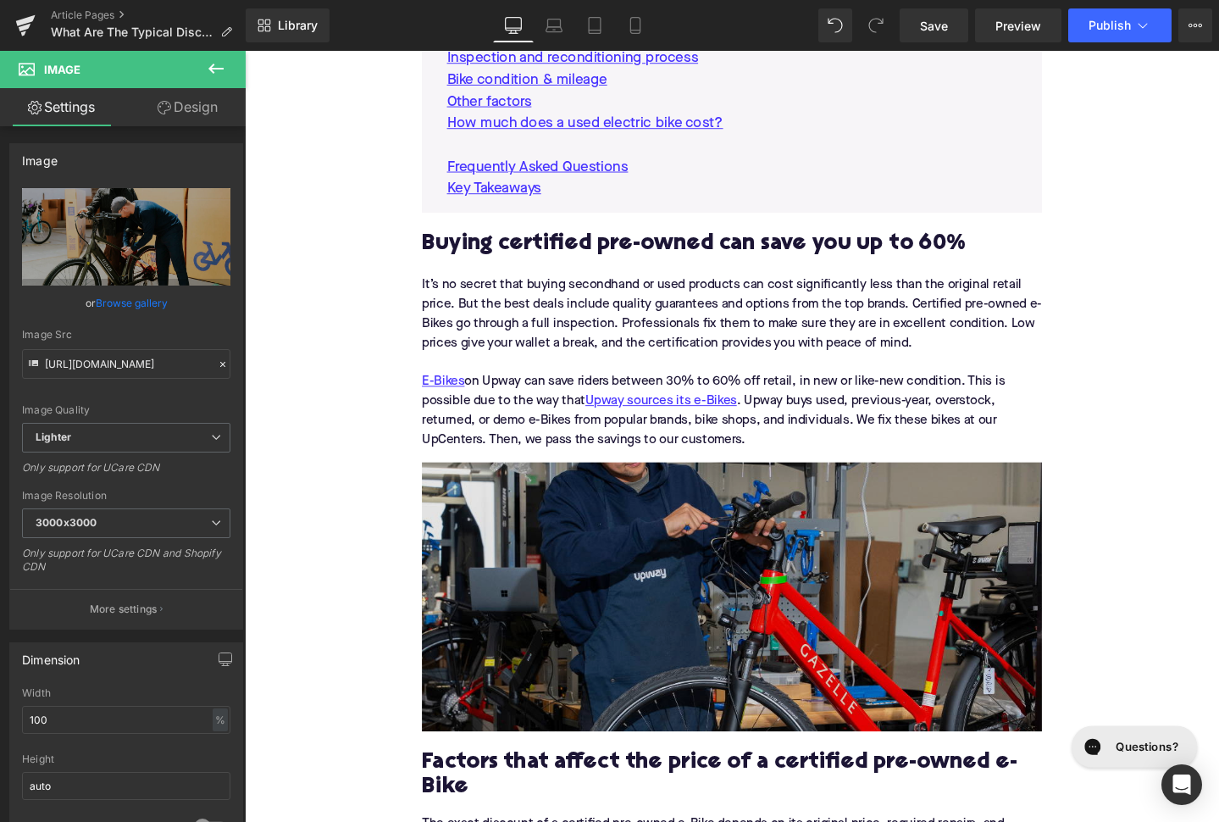
click at [628, 610] on img at bounding box center [757, 625] width 652 height 283
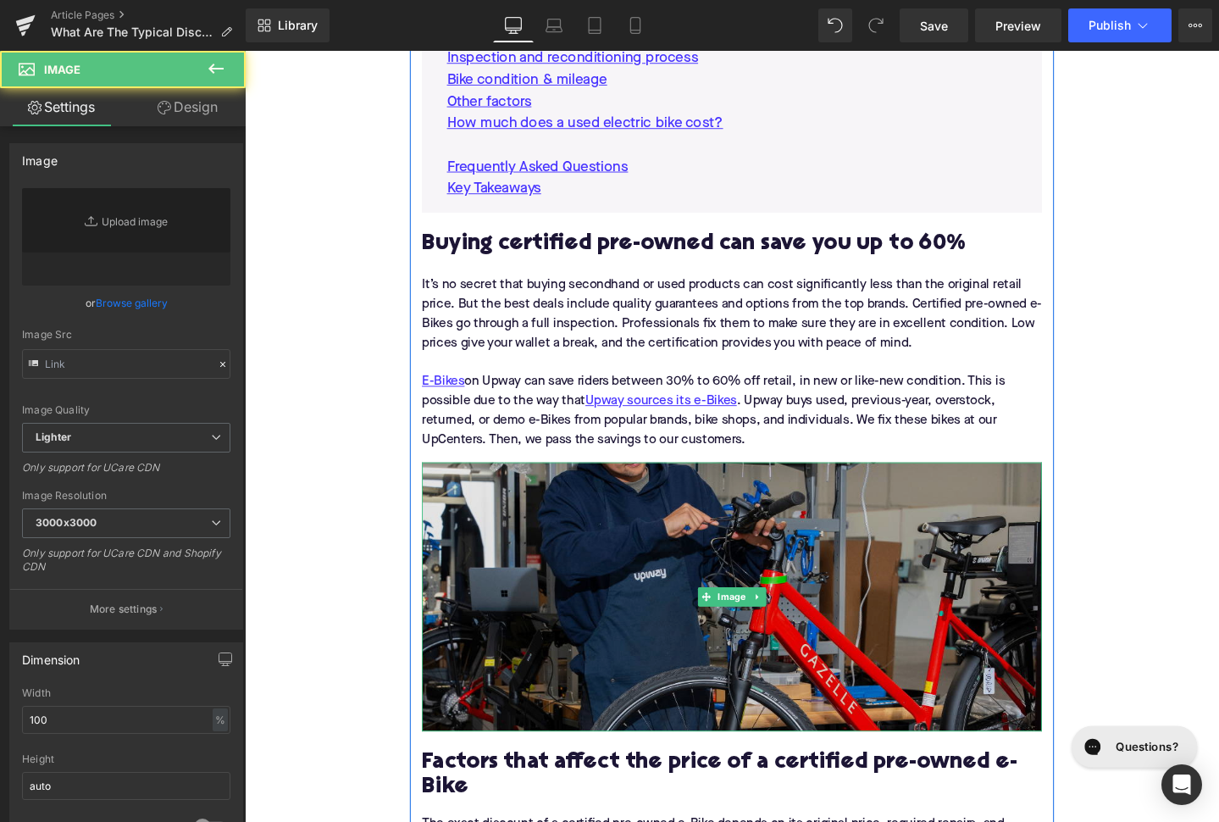
type input "[URL][DOMAIN_NAME]"
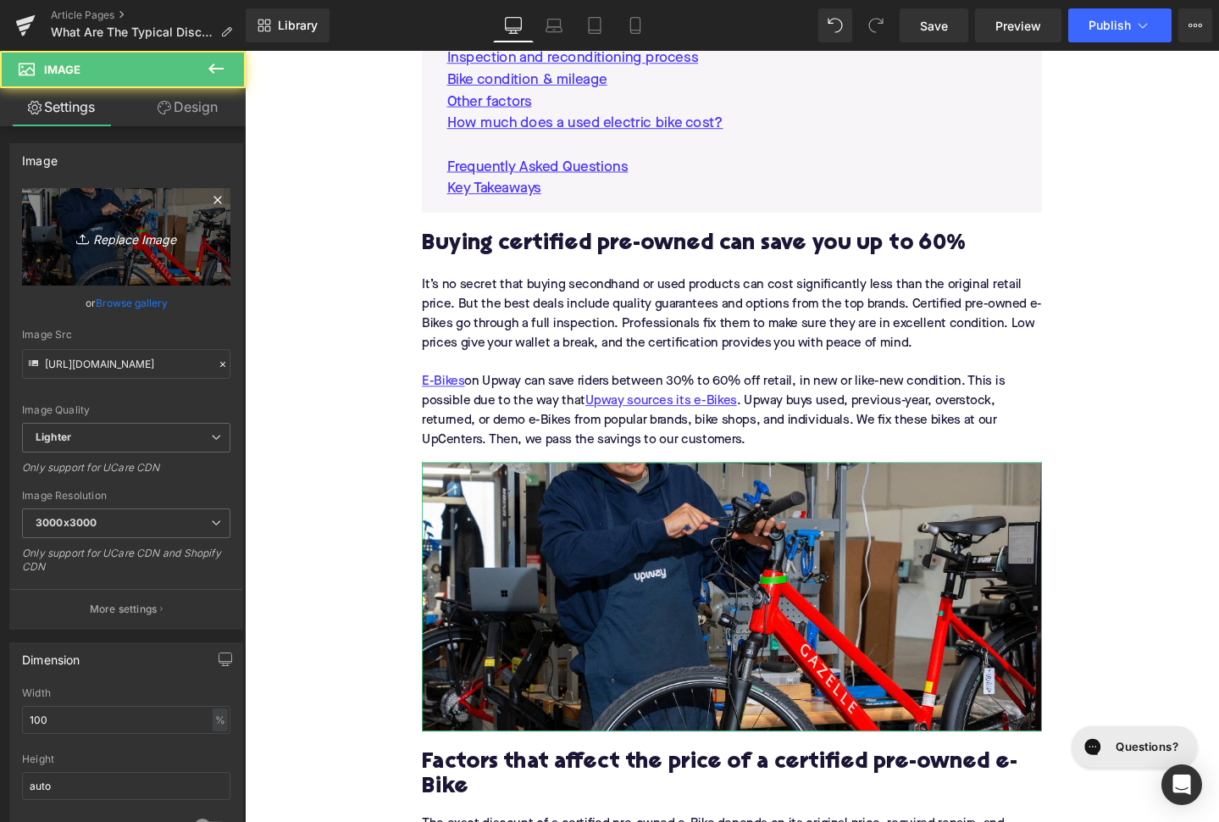
click at [97, 213] on link "Replace Image" at bounding box center [126, 236] width 208 height 97
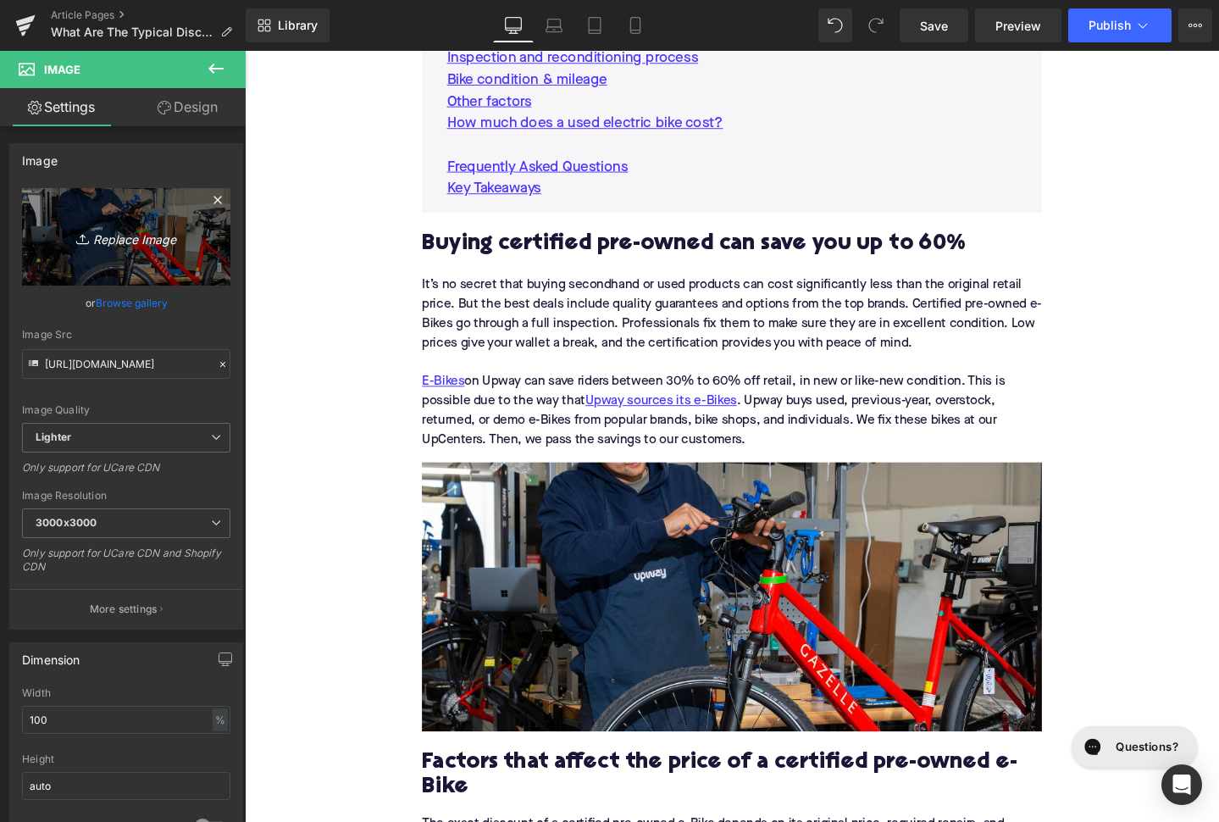
type input "C:\fakepath\Remy's Copy Pt. 2(18).png"
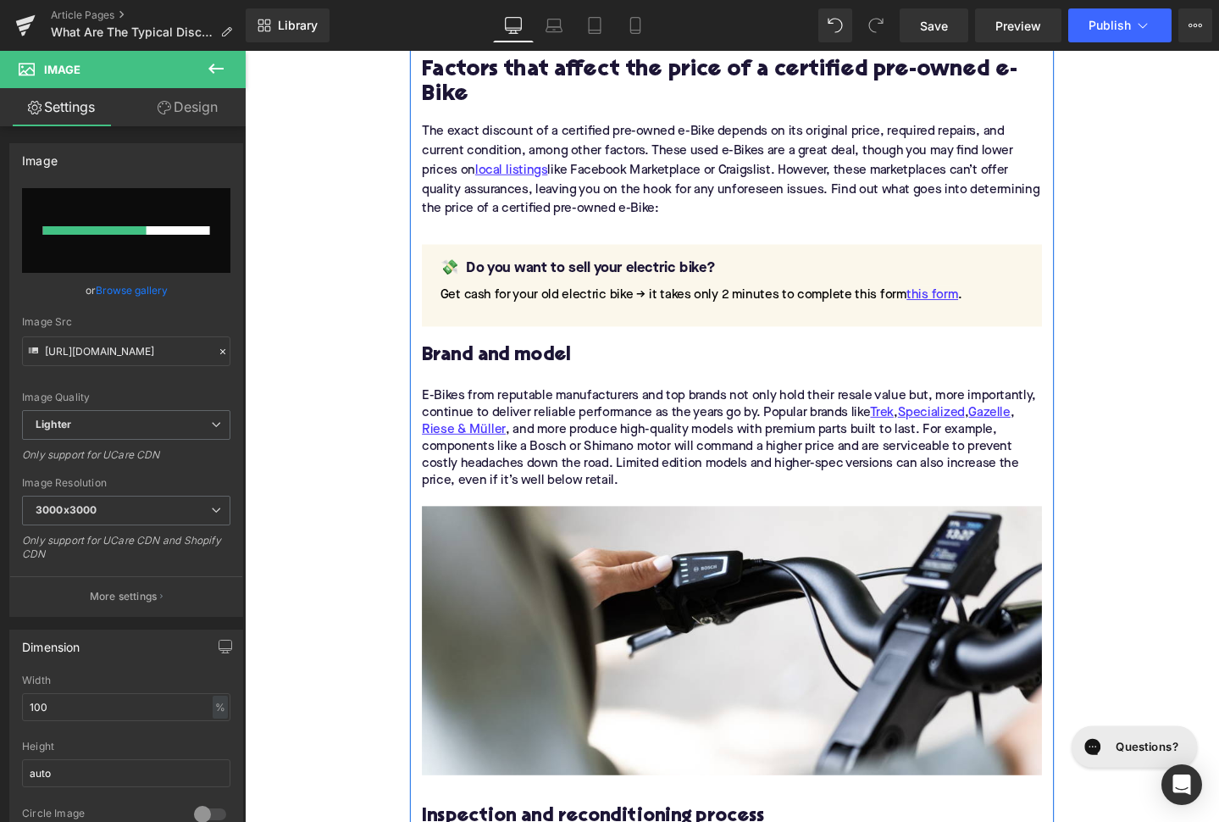
scroll to position [2152, 0]
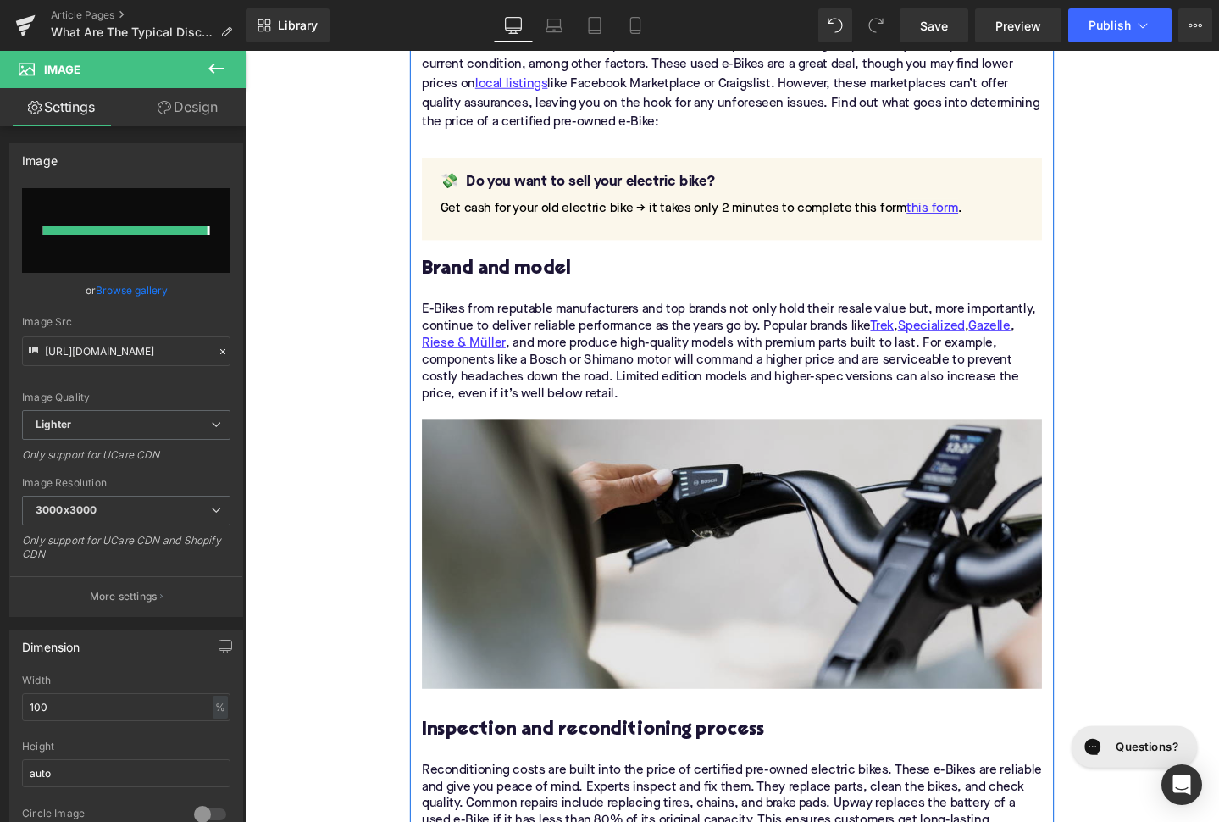
type input "[URL][DOMAIN_NAME]"
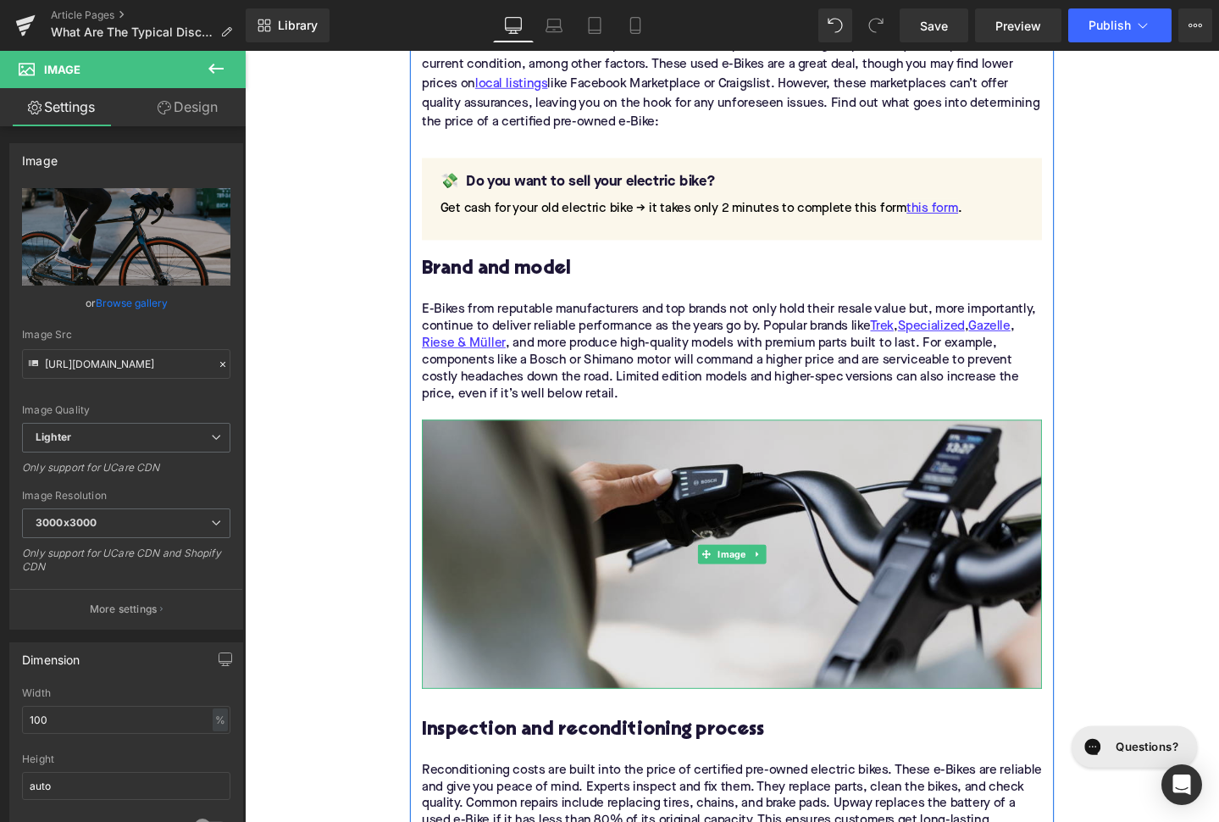
click at [768, 570] on span "Image" at bounding box center [758, 580] width 36 height 20
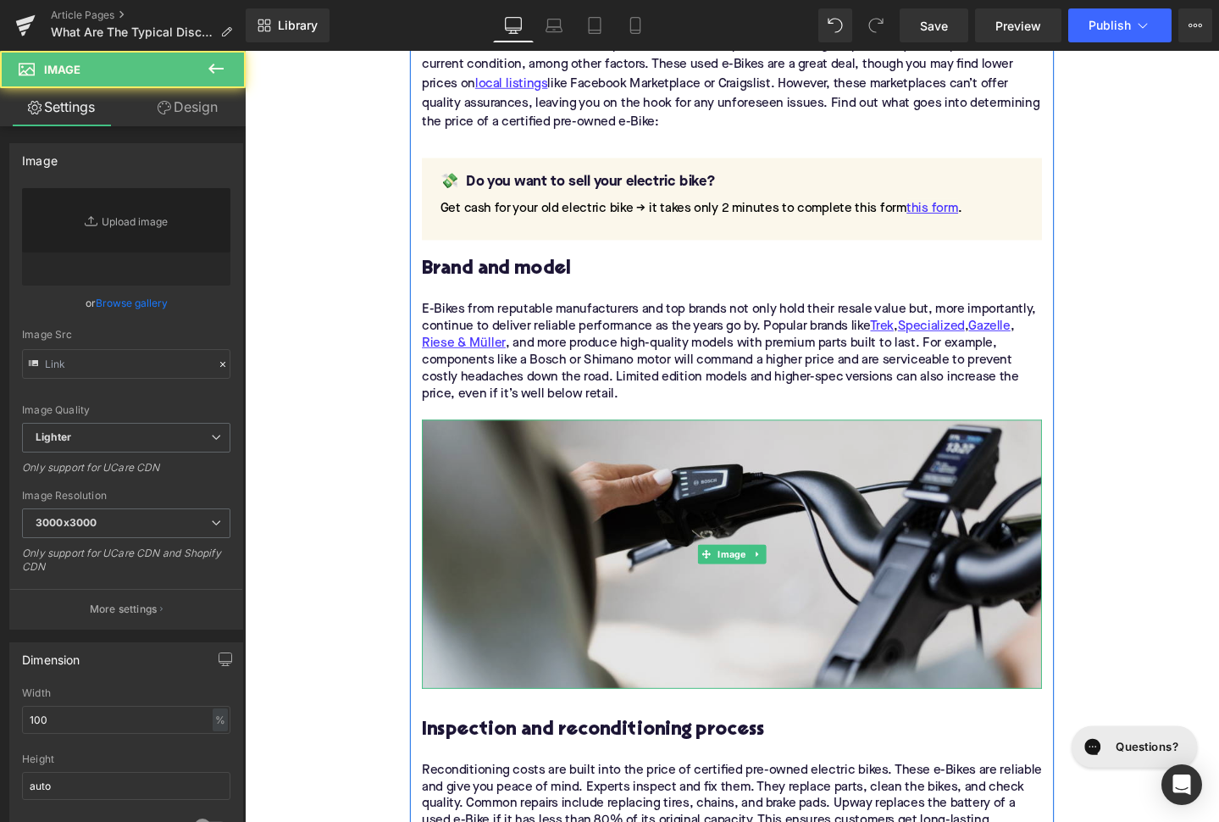
type input "[URL][DOMAIN_NAME]"
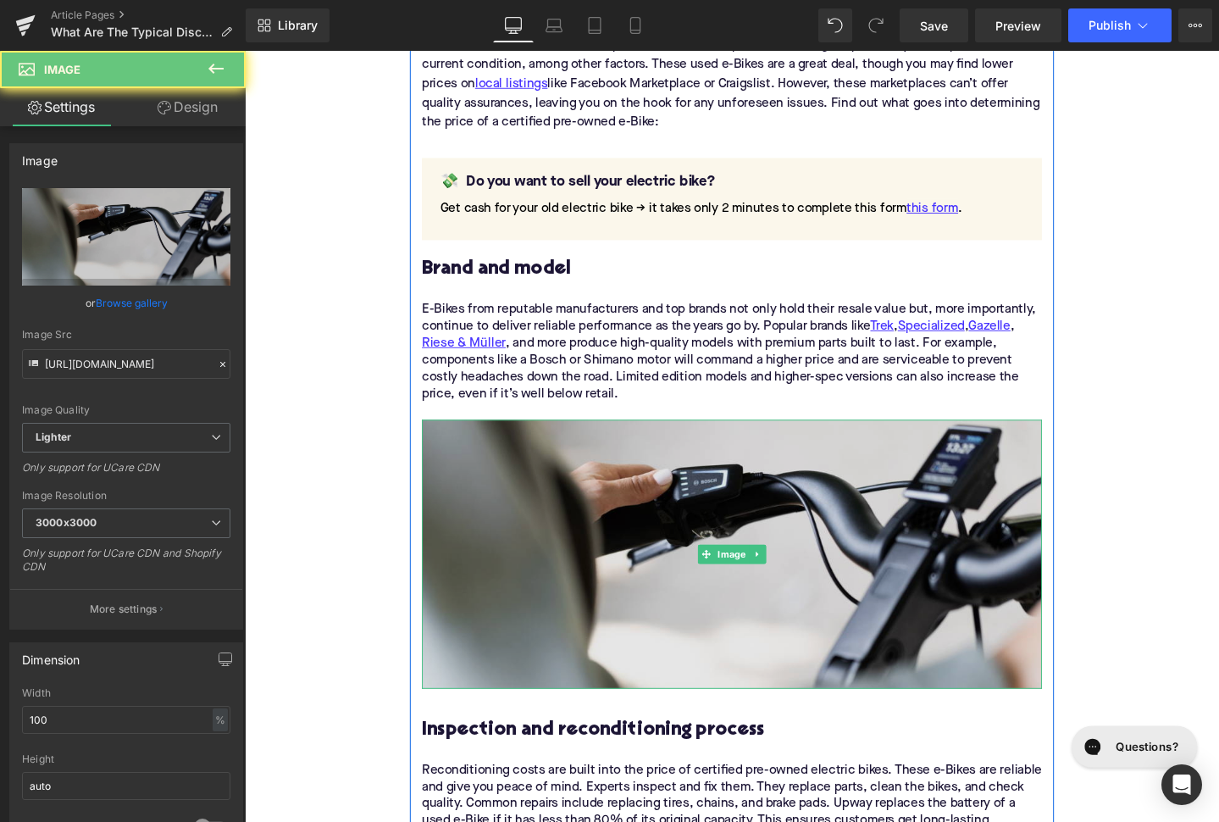
click at [763, 581] on img at bounding box center [757, 580] width 652 height 283
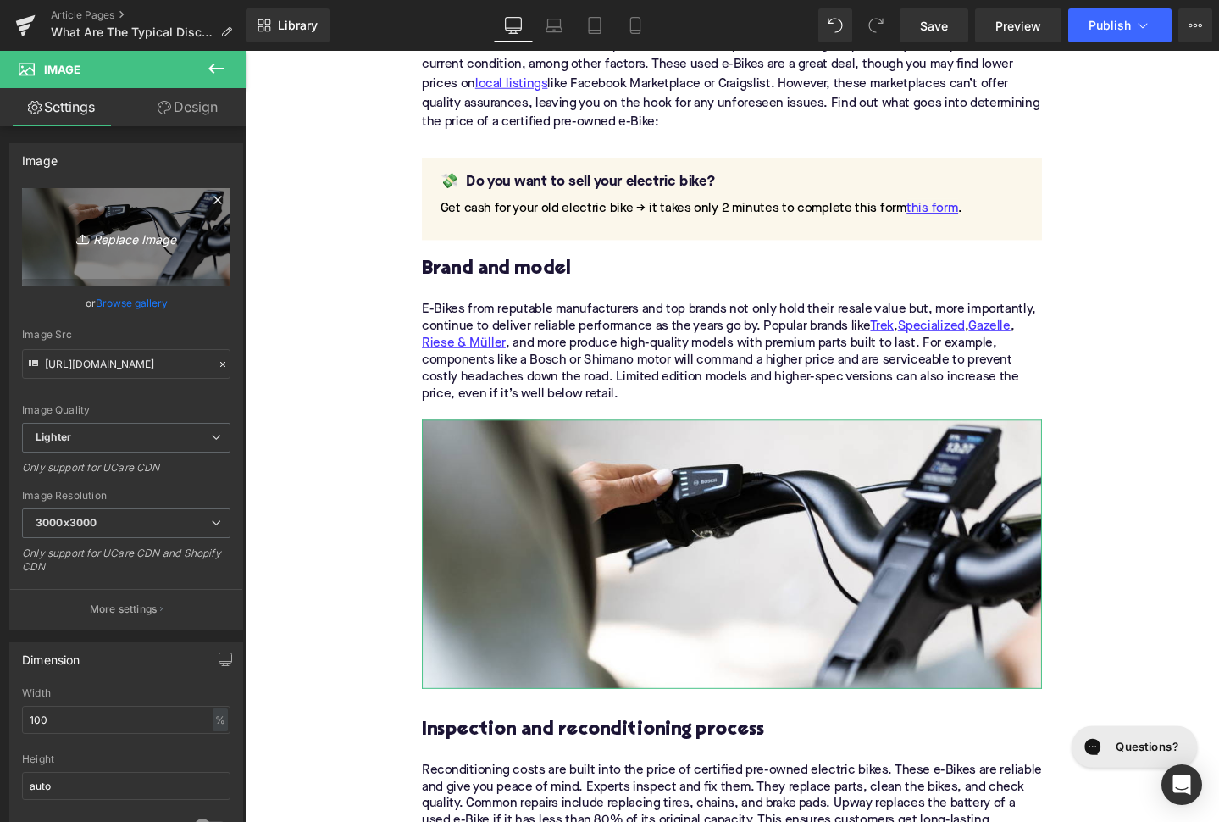
click at [170, 247] on icon "Replace Image" at bounding box center [126, 236] width 136 height 21
type input "C:\fakepath\Remy's Copy Pt. 2(20).png"
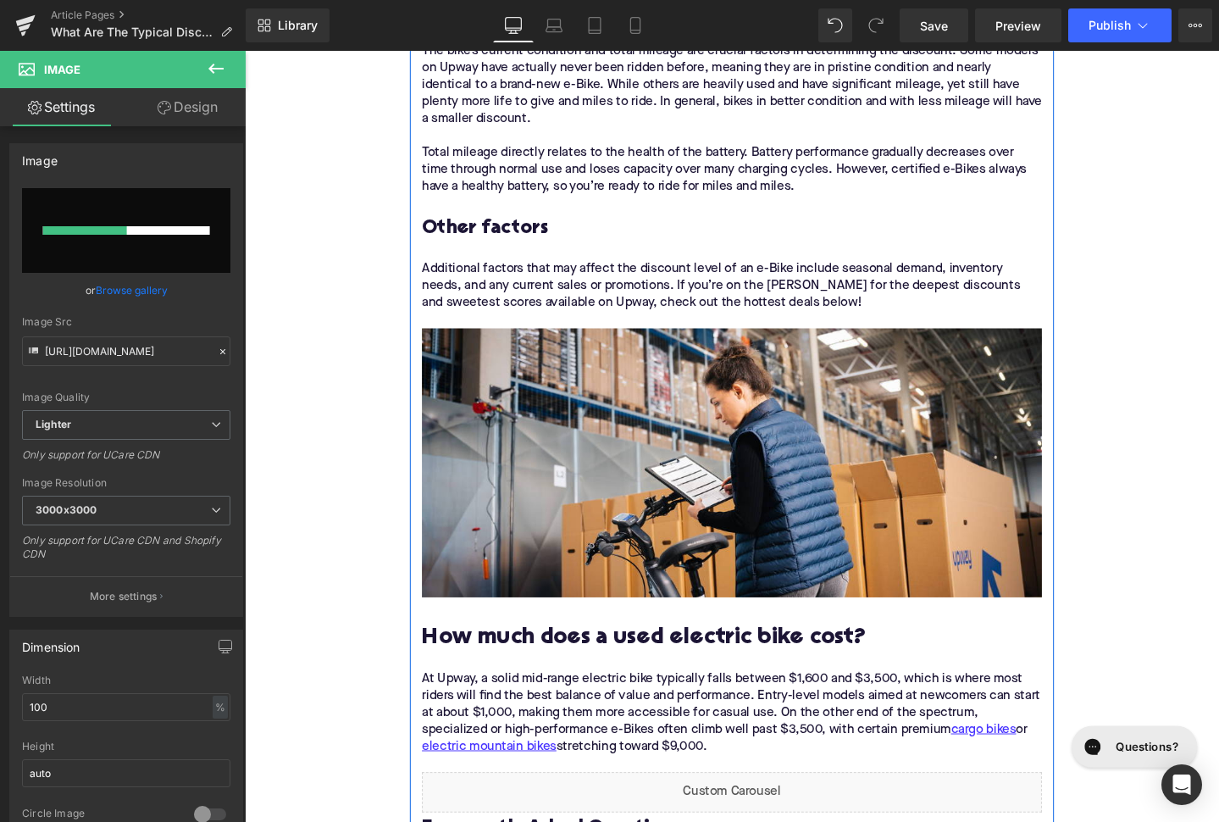
scroll to position [3077, 0]
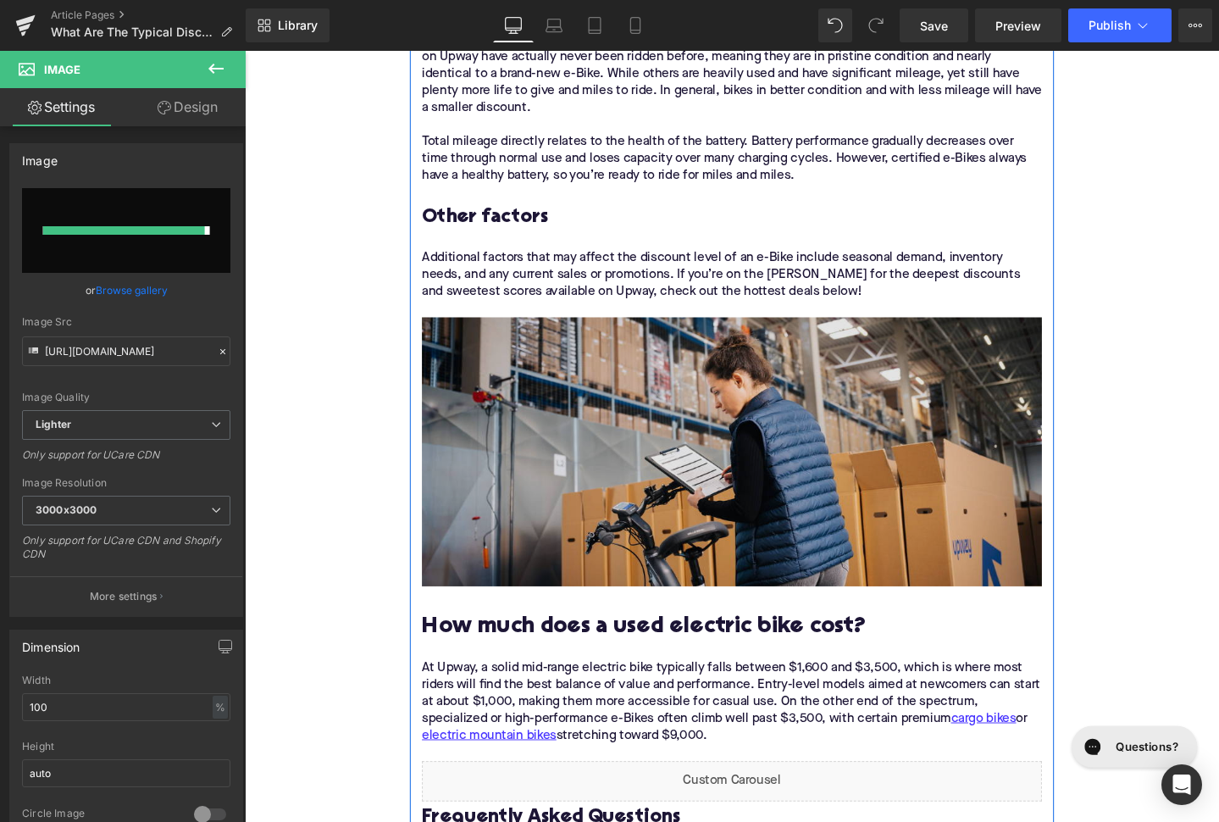
type input "[URL][DOMAIN_NAME]"
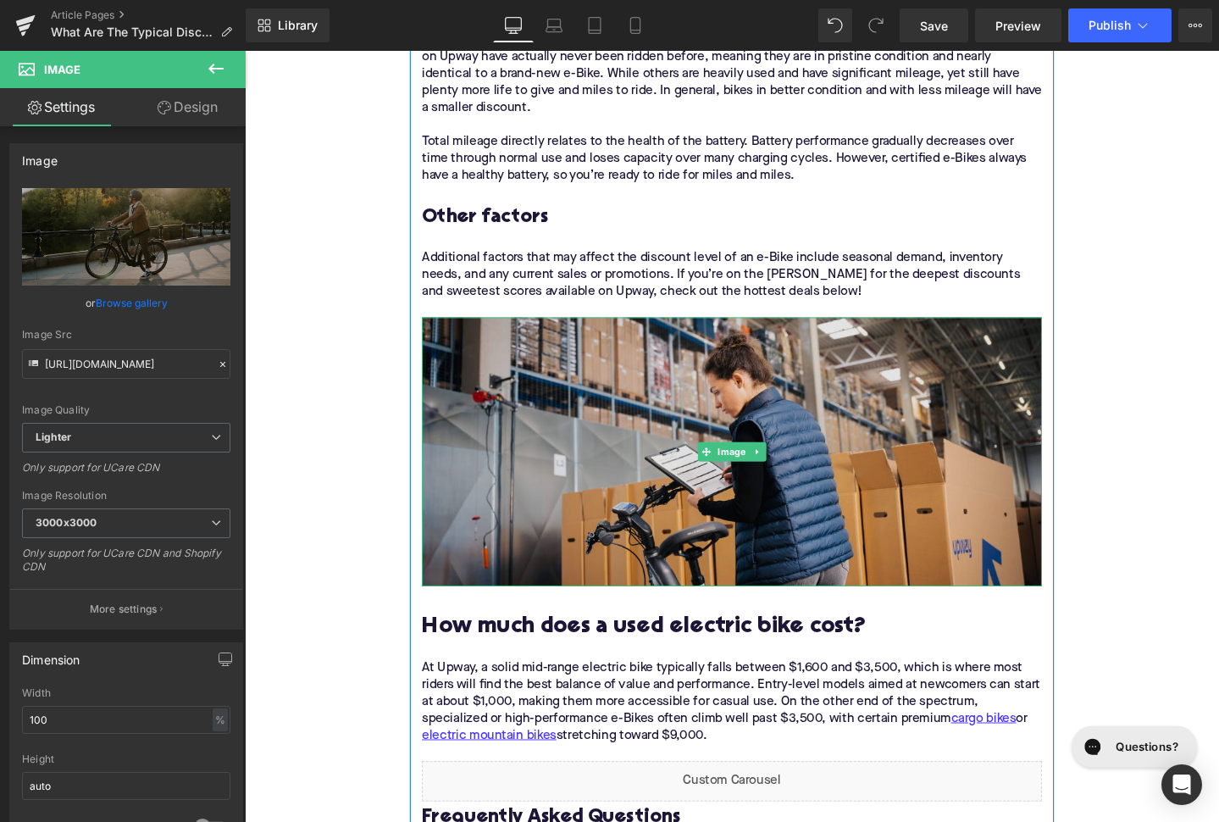
click at [681, 403] on img at bounding box center [757, 472] width 652 height 283
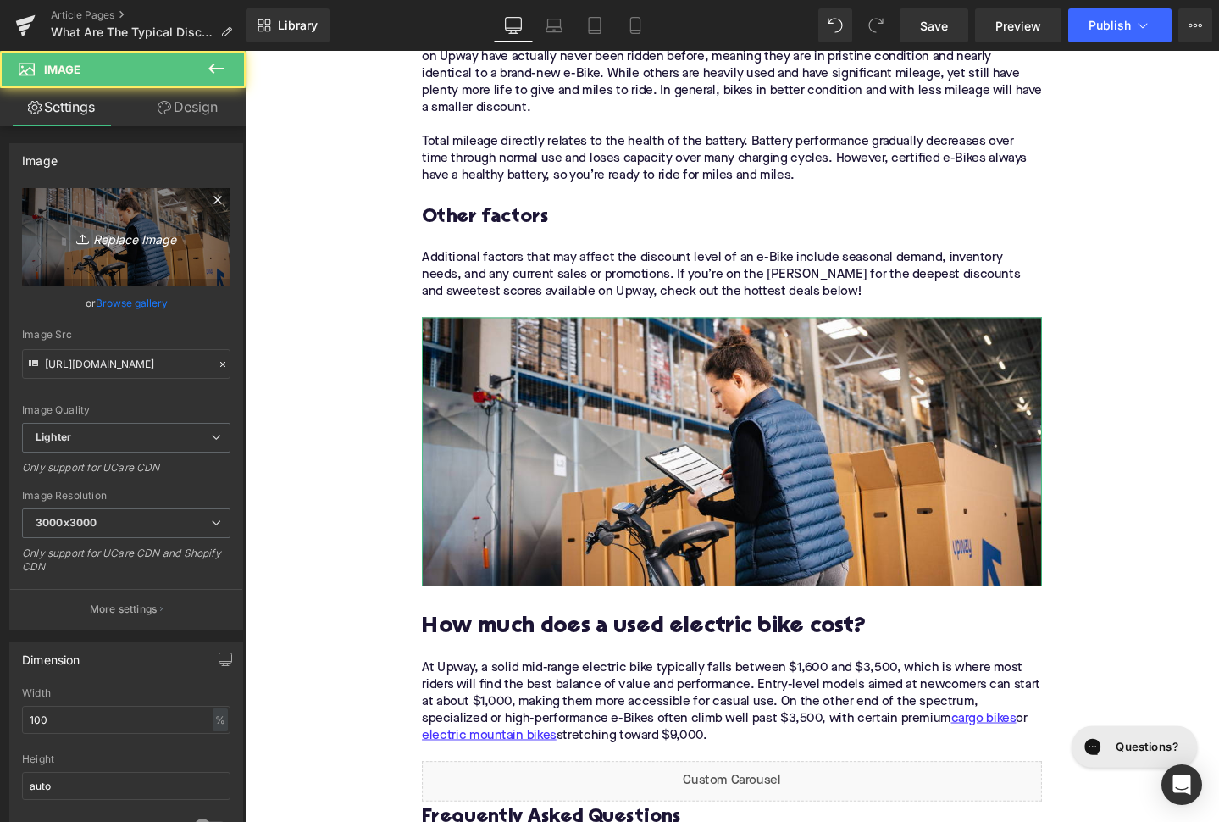
click at [132, 245] on icon "Replace Image" at bounding box center [126, 236] width 136 height 21
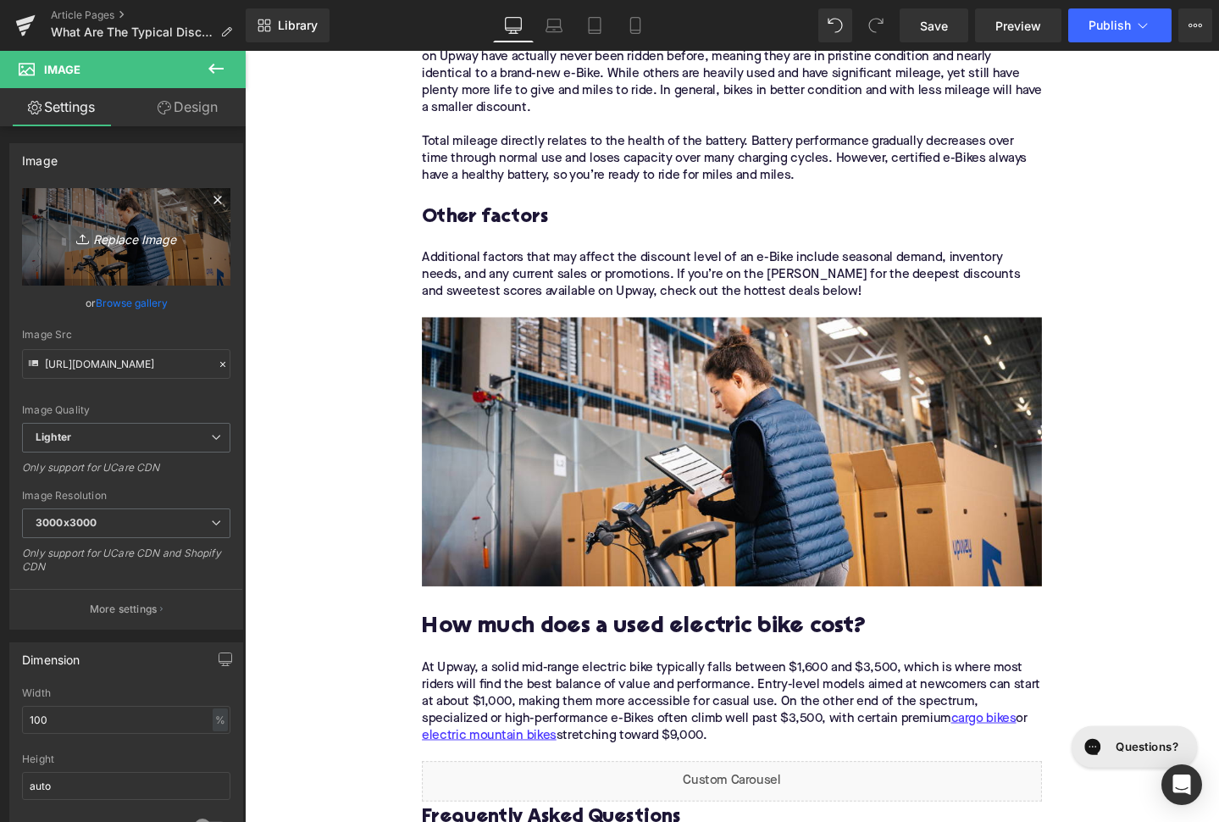
type input "C:\fakepath\Remy's Copy Pt. 2(19).png"
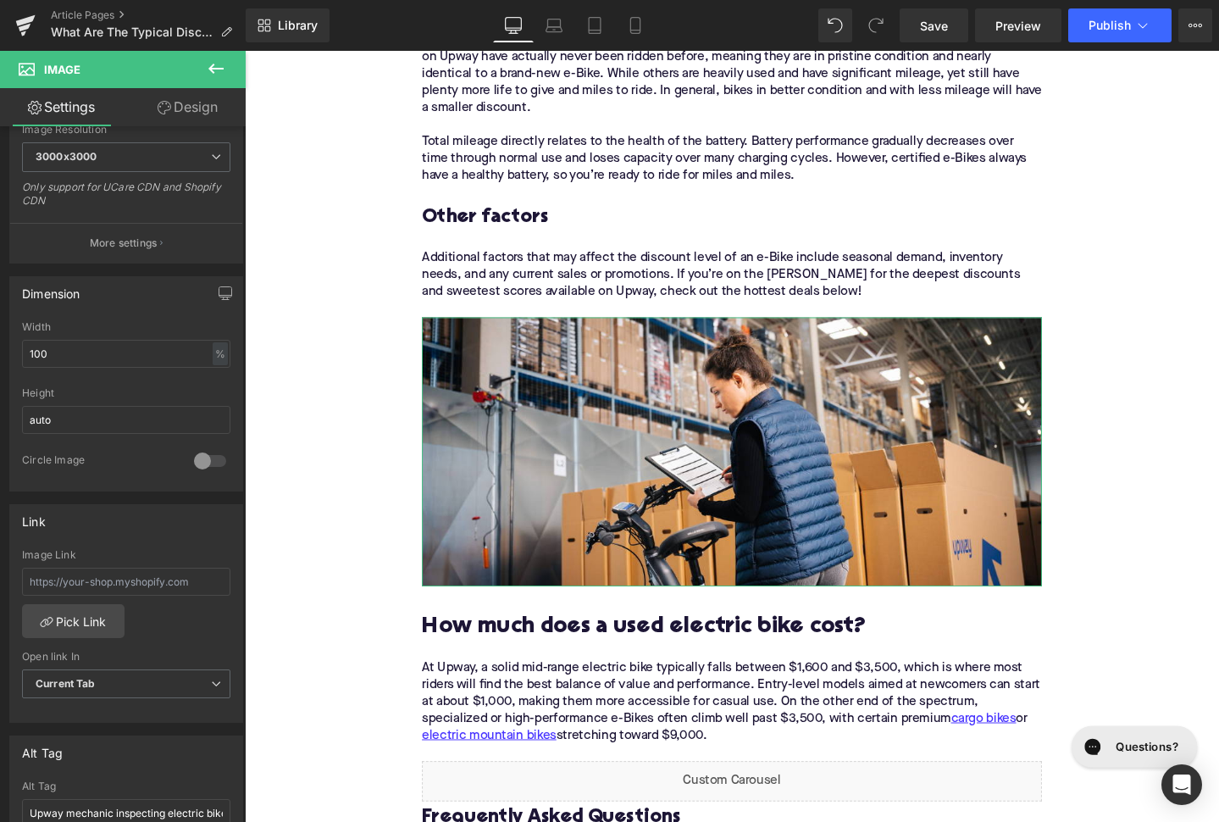
scroll to position [561, 0]
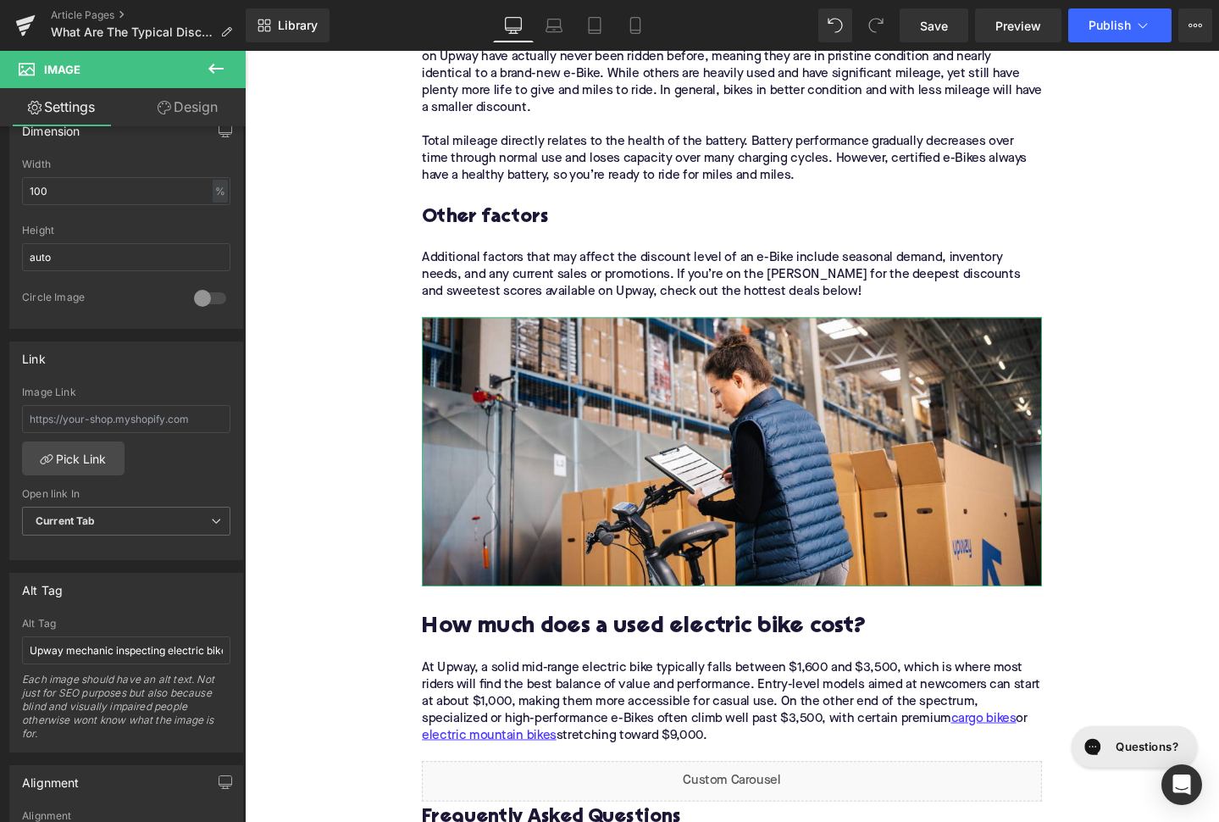
type input "[URL][DOMAIN_NAME]"
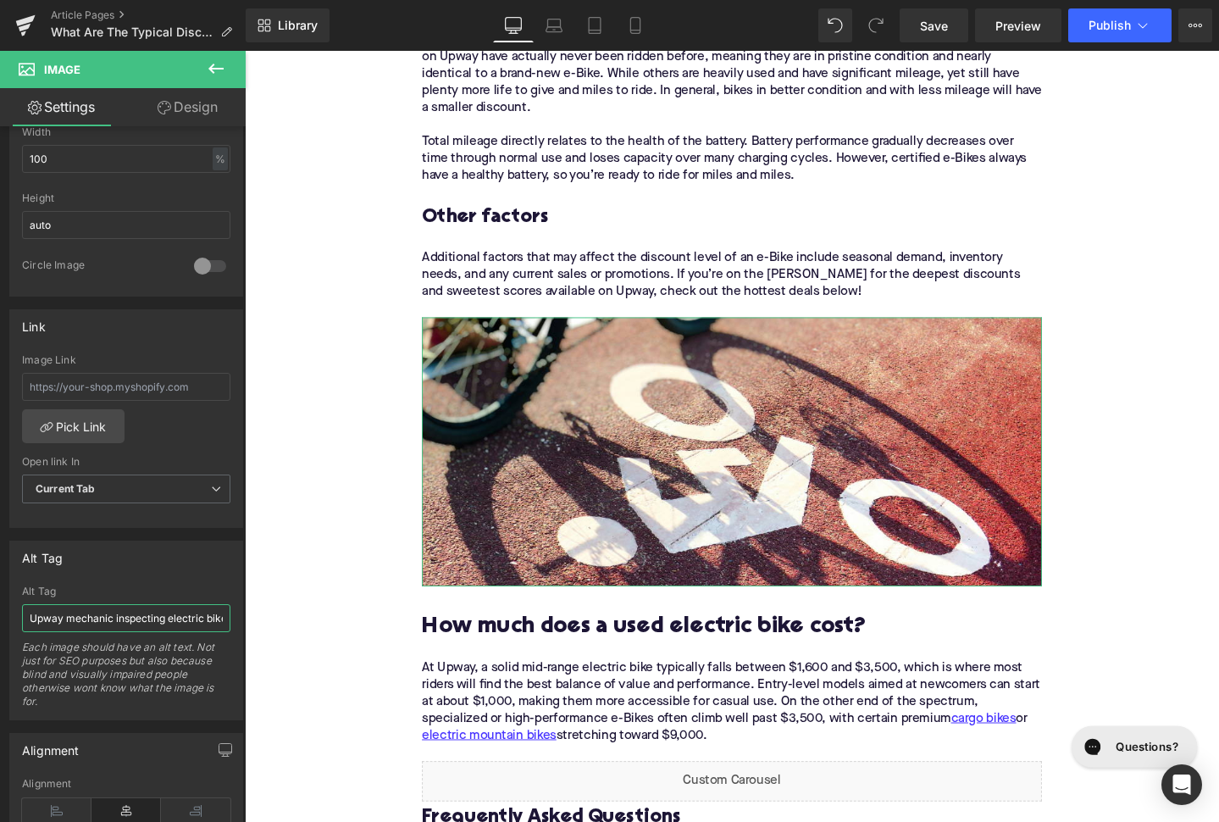
click at [112, 616] on input "Upway mechanic inspecting electric bike" at bounding box center [126, 618] width 208 height 28
type input "Bike symbol painted on road with bike shadow"
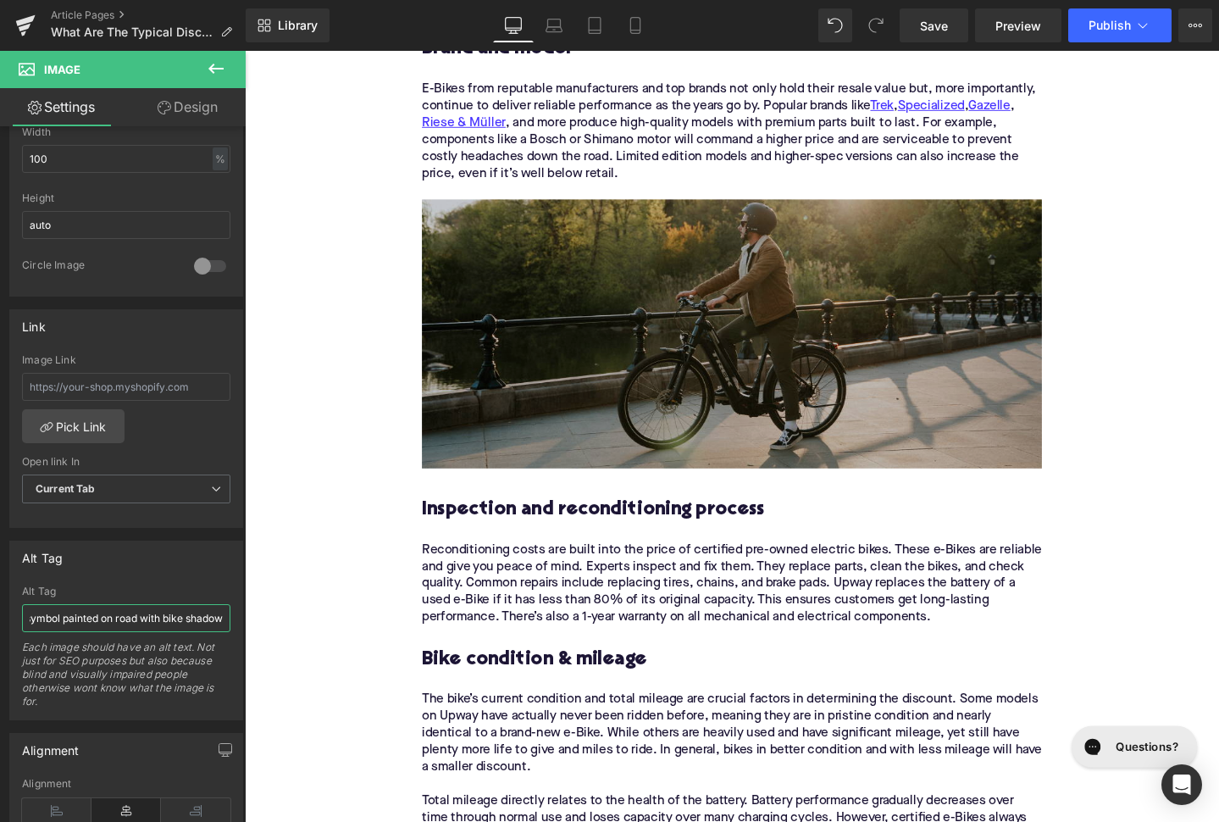
scroll to position [2369, 0]
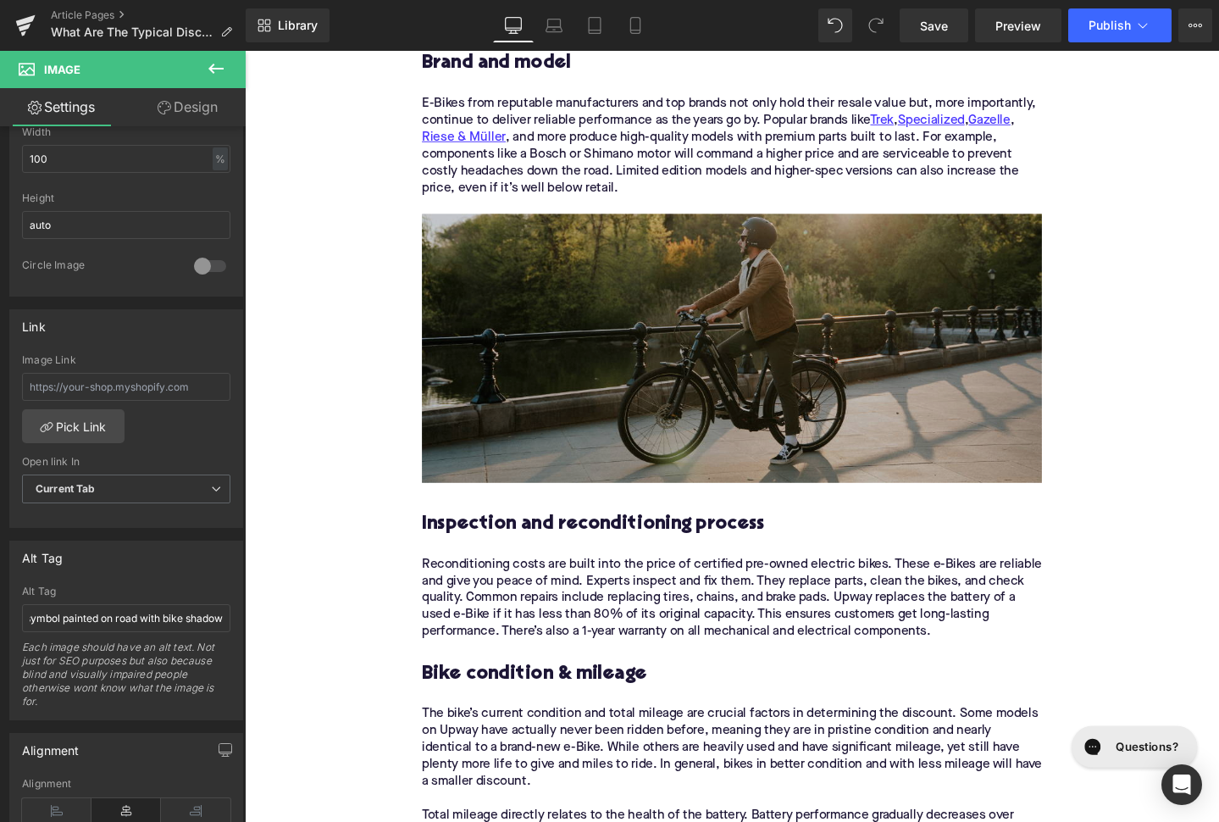
click at [502, 423] on img at bounding box center [757, 363] width 652 height 283
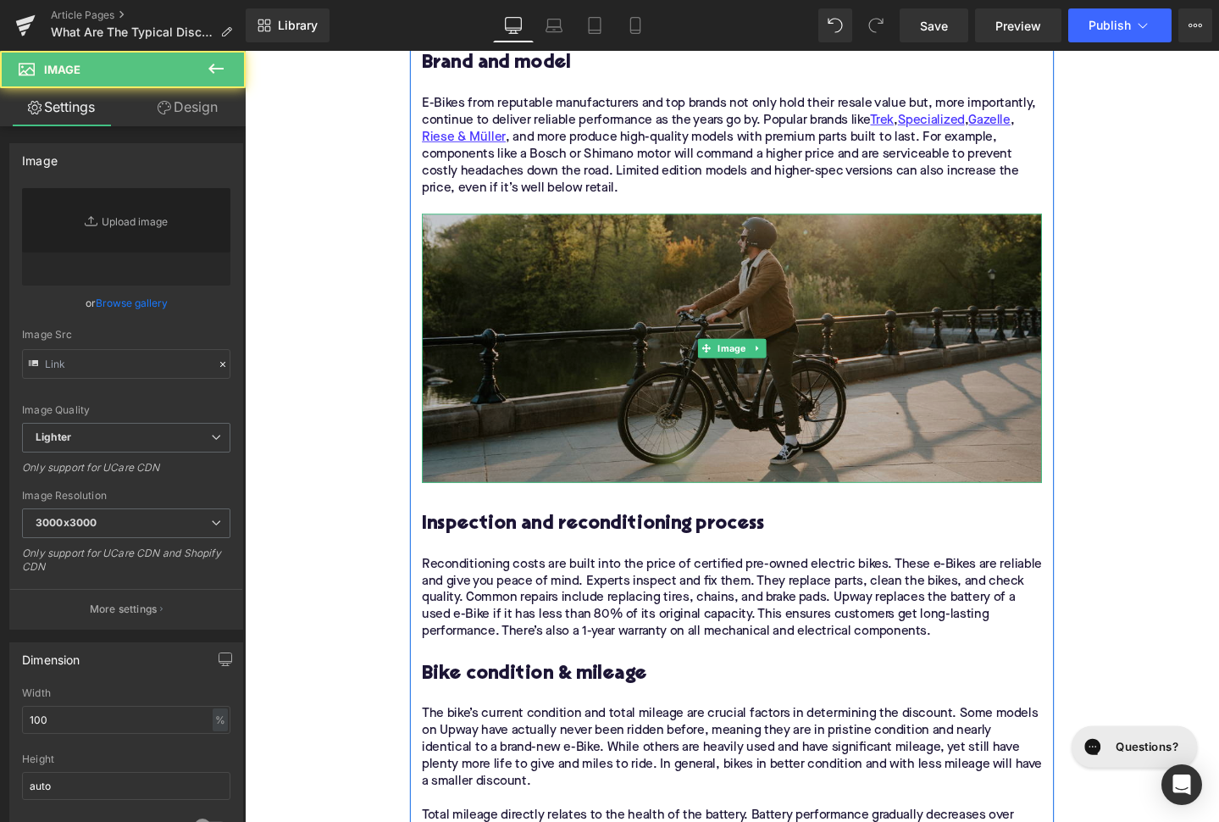
type input "[URL][DOMAIN_NAME]"
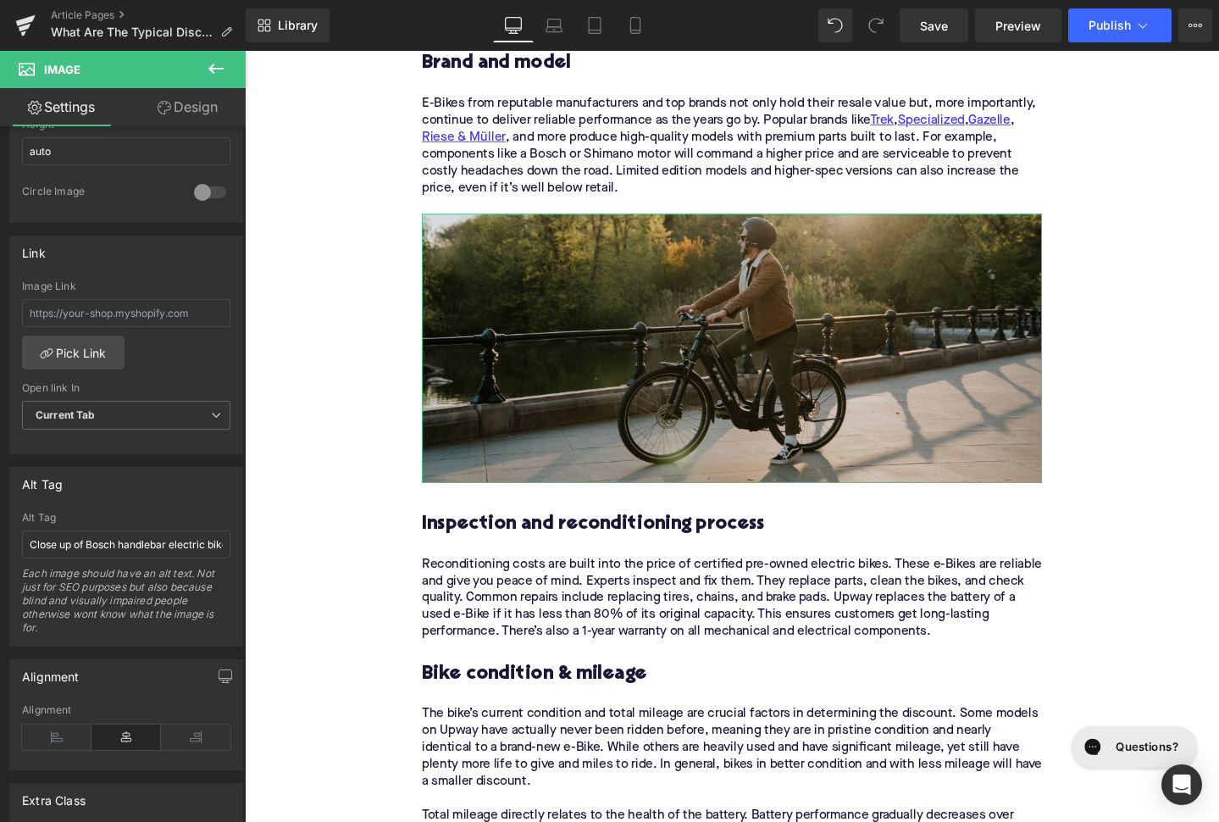
scroll to position [677, 0]
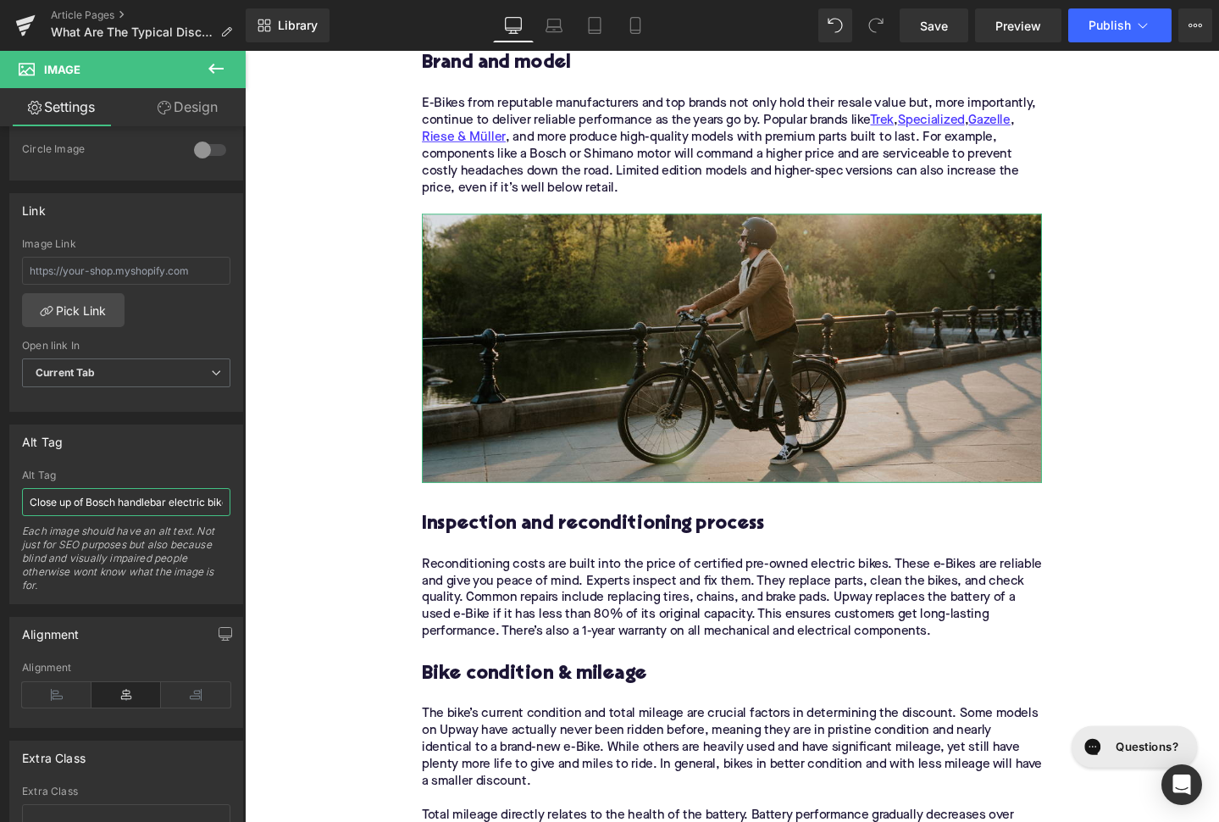
click at [134, 504] on input "Close up of Bosch handlebar electric bike" at bounding box center [126, 502] width 208 height 28
type input "Rider on Trek Allant+ electric city bike"
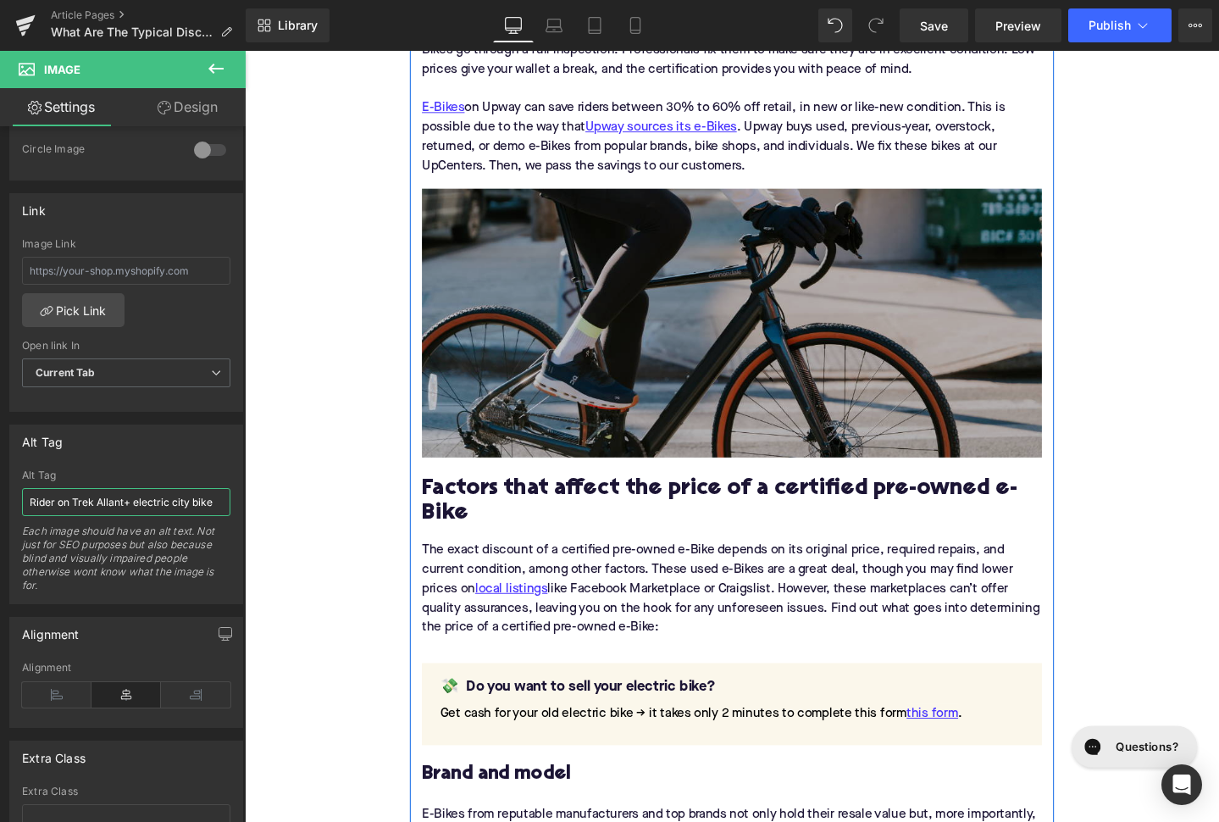
scroll to position [1545, 0]
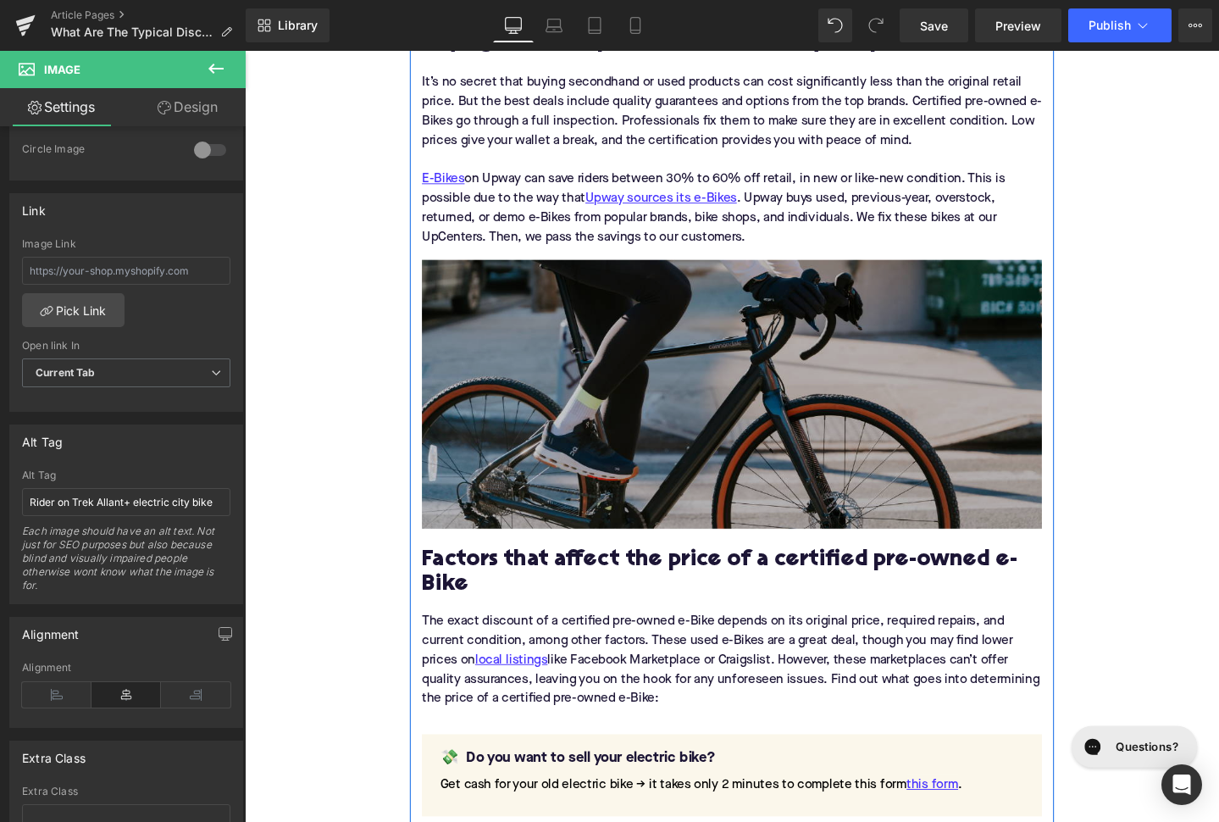
click at [474, 378] on img at bounding box center [757, 412] width 652 height 283
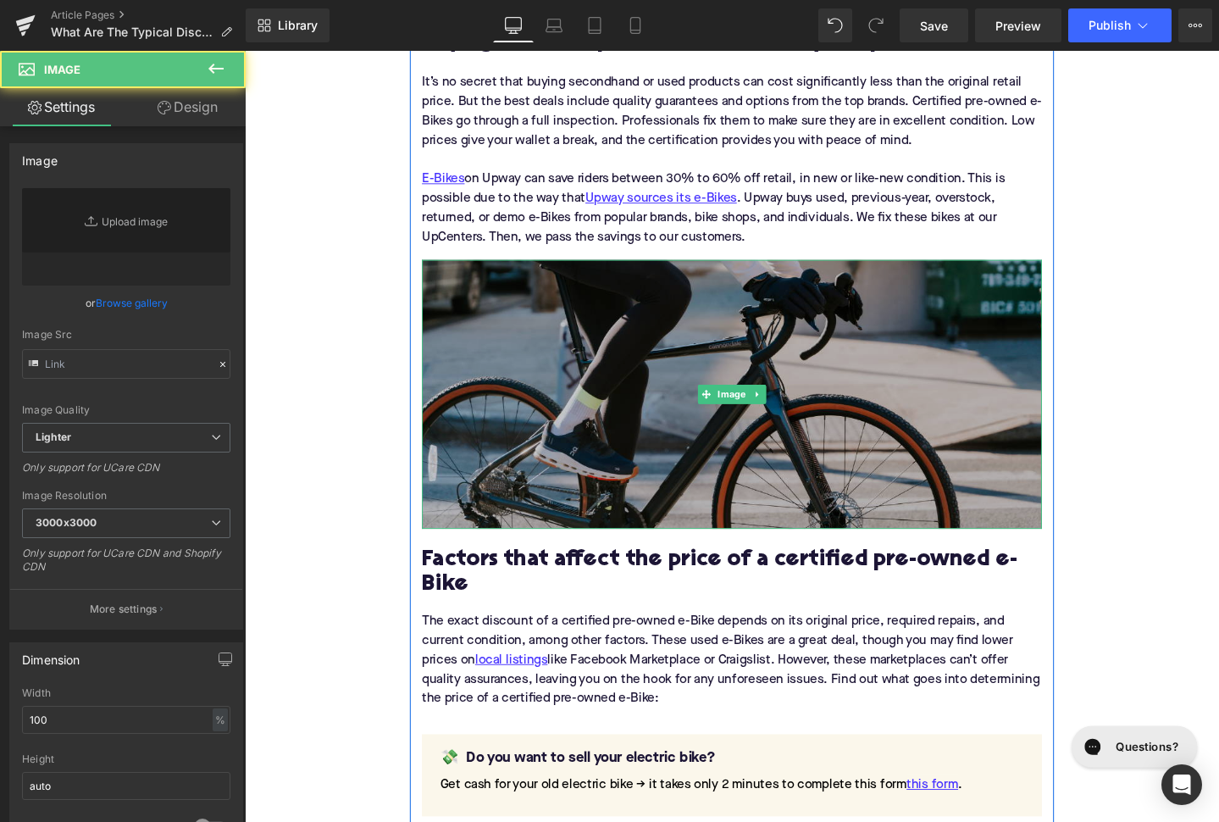
type input "[URL][DOMAIN_NAME]"
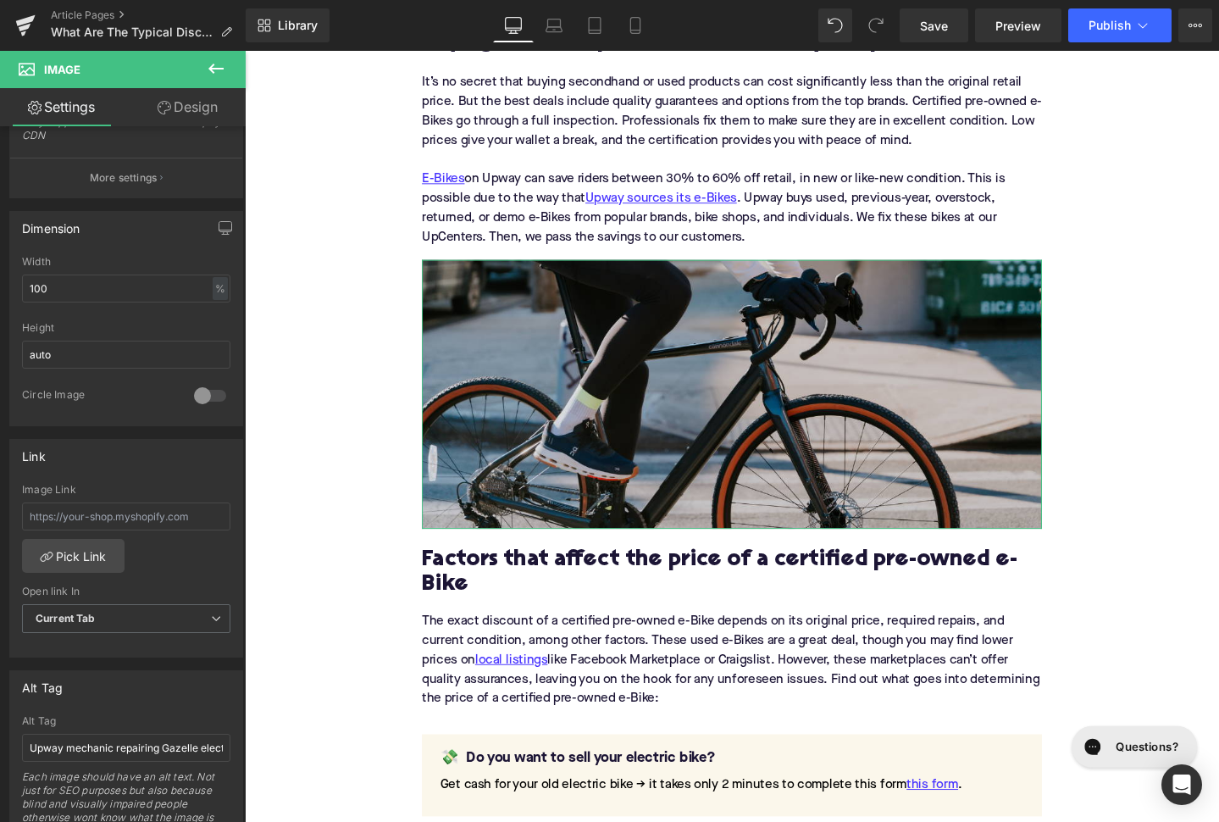
scroll to position [479, 0]
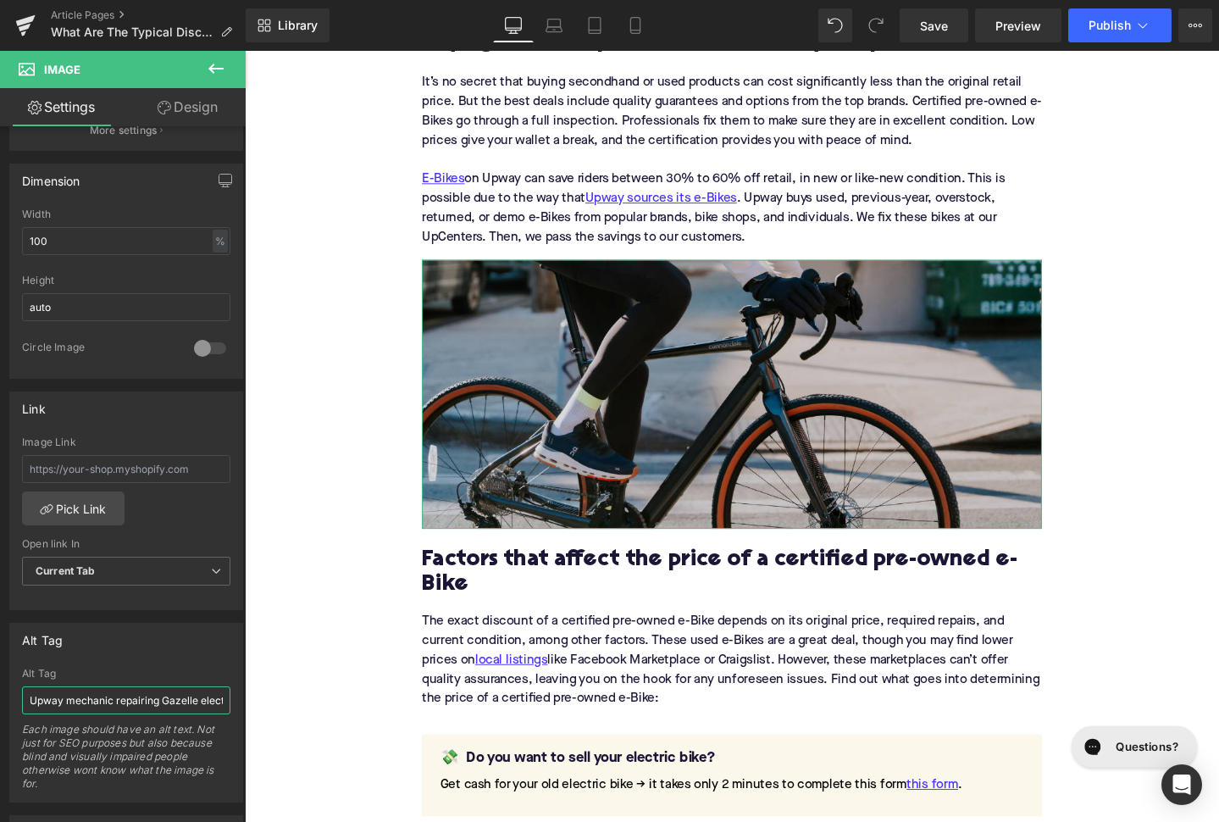
click at [76, 700] on input "Upway mechanic repairing Gazelle electric bike" at bounding box center [126, 700] width 208 height 28
type input "r"
type input "Rider on Cannondale Topstone gravel electric bike on street"
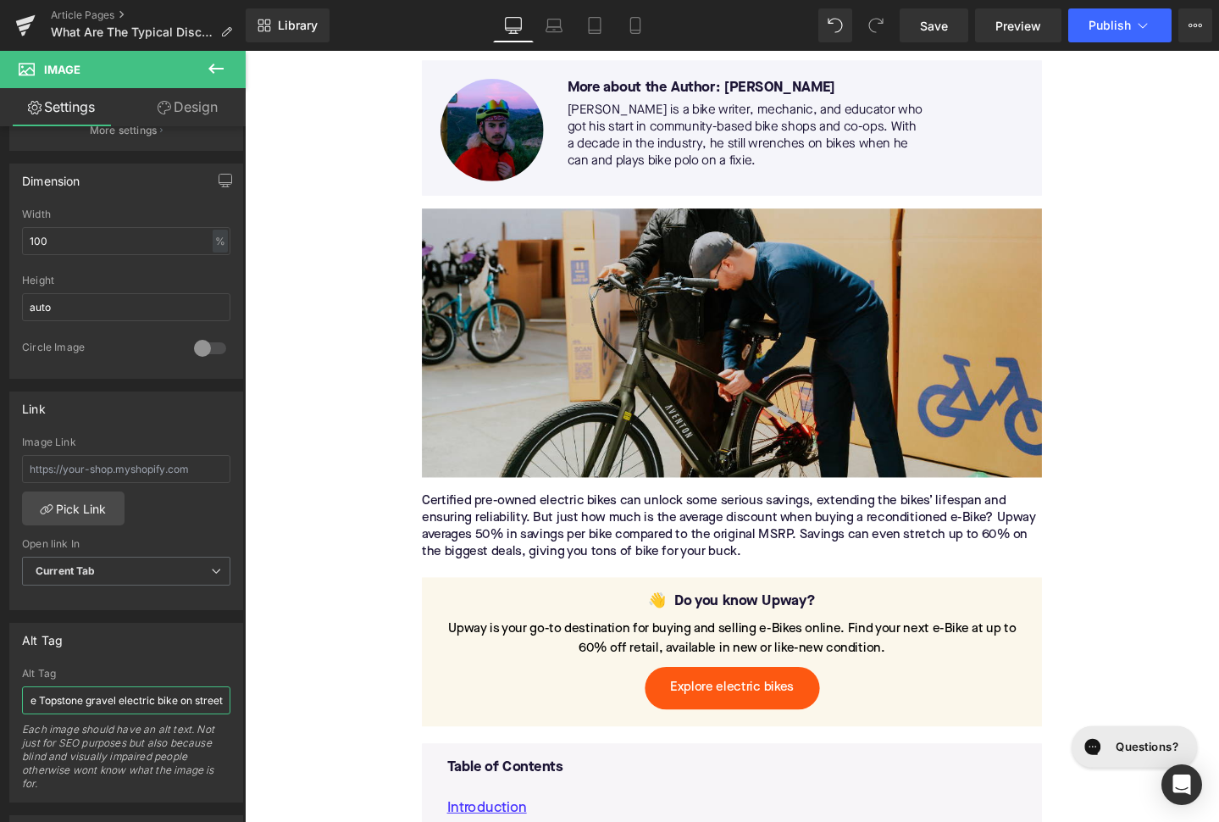
scroll to position [353, 0]
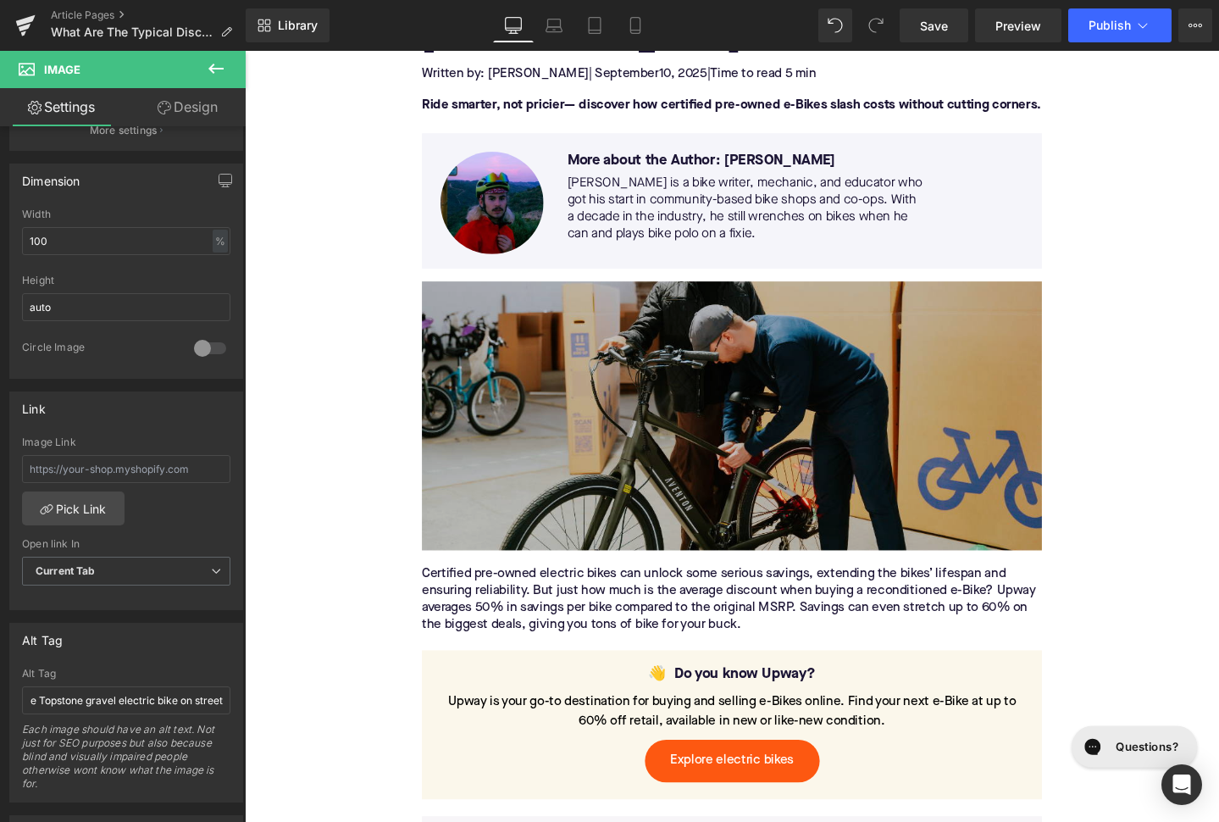
click at [515, 391] on img at bounding box center [757, 434] width 652 height 283
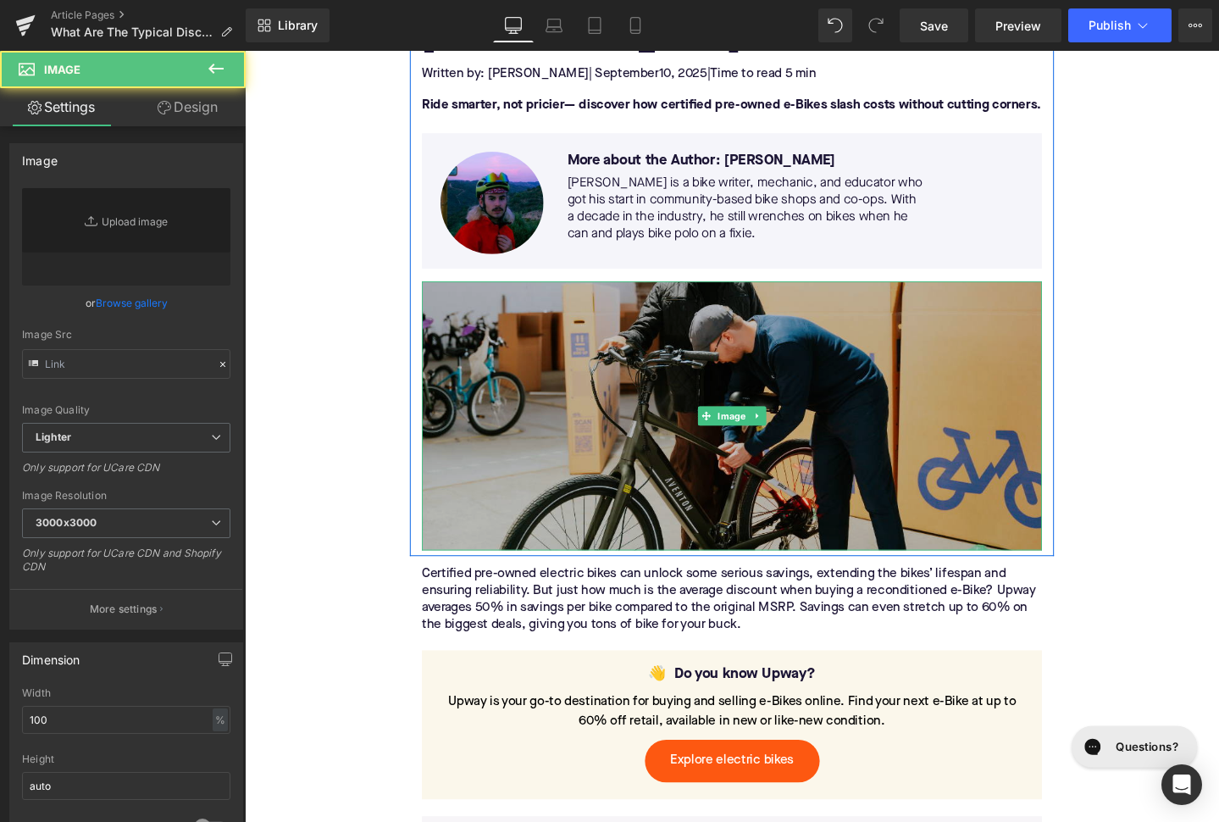
type input "[URL][DOMAIN_NAME]"
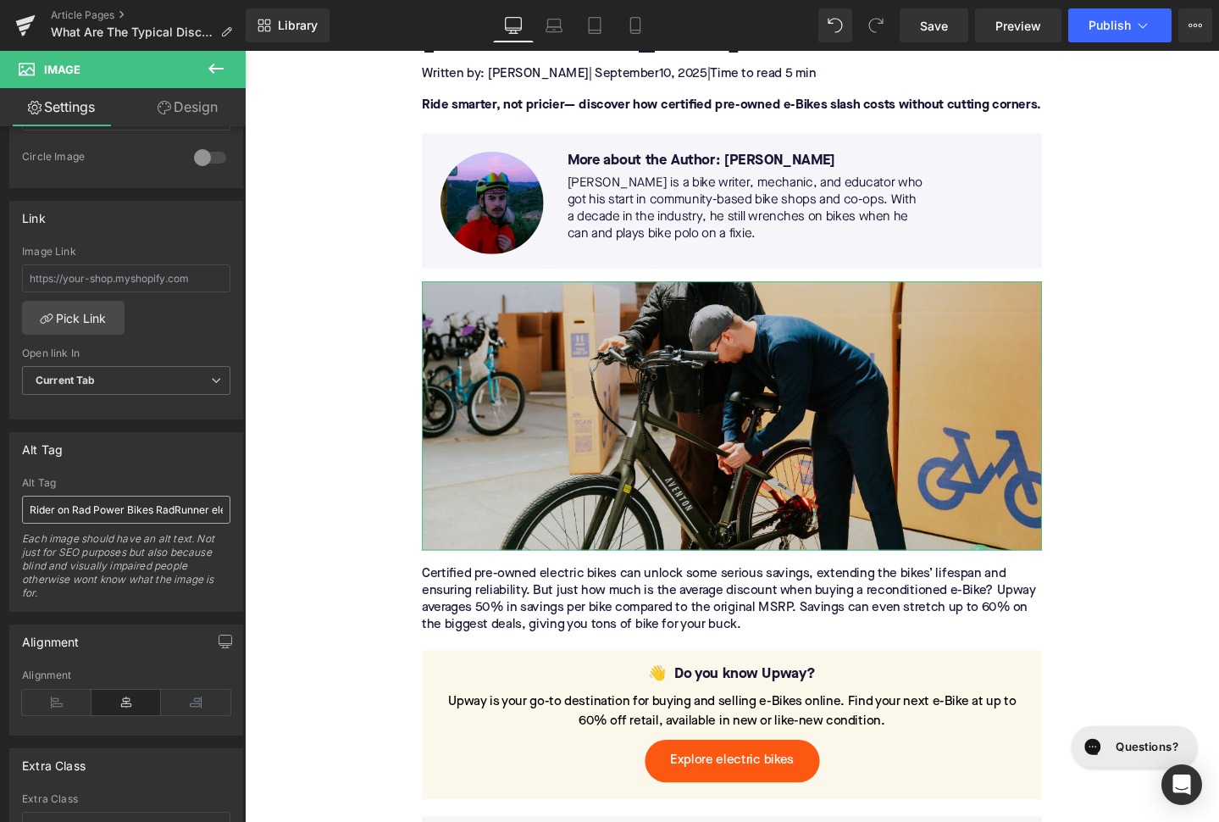
scroll to position [672, 0]
click at [104, 507] on input "Rider on Rad Power Bikes RadRunner electric bike" at bounding box center [126, 507] width 208 height 28
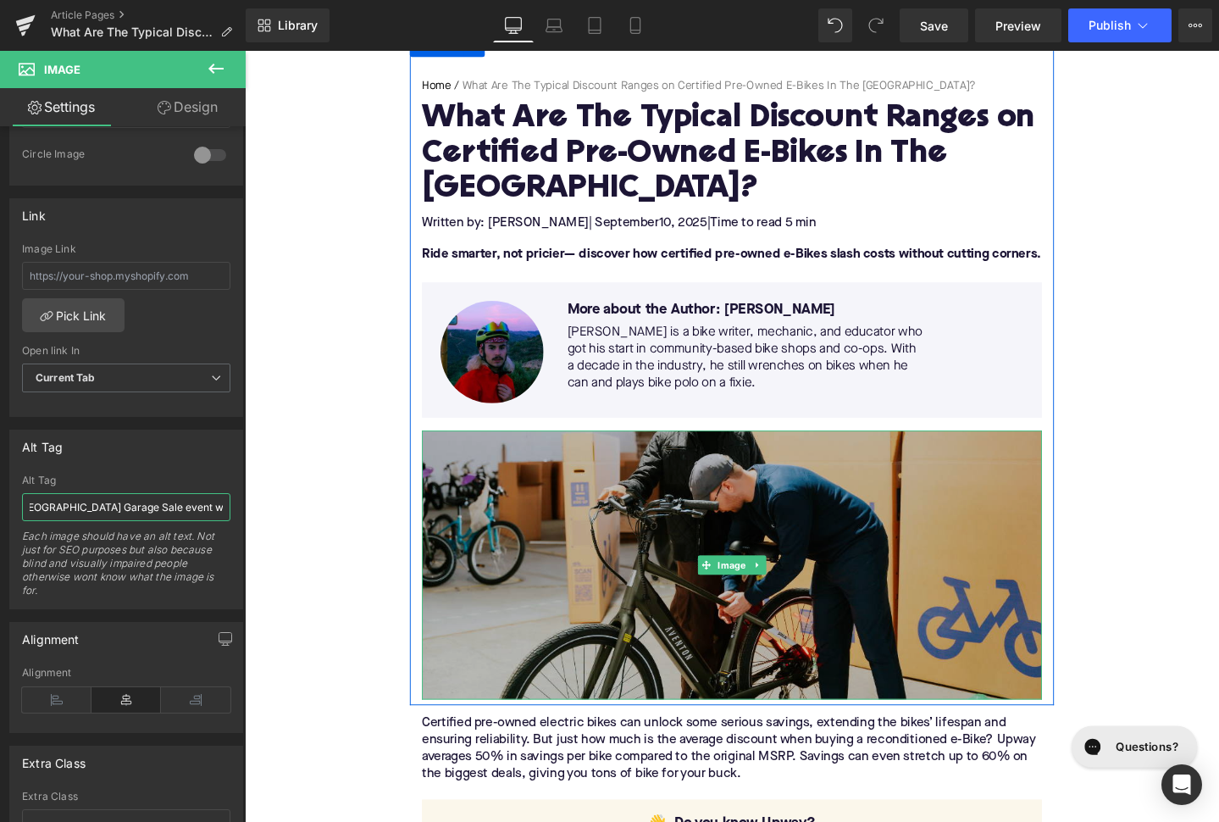
scroll to position [0, 0]
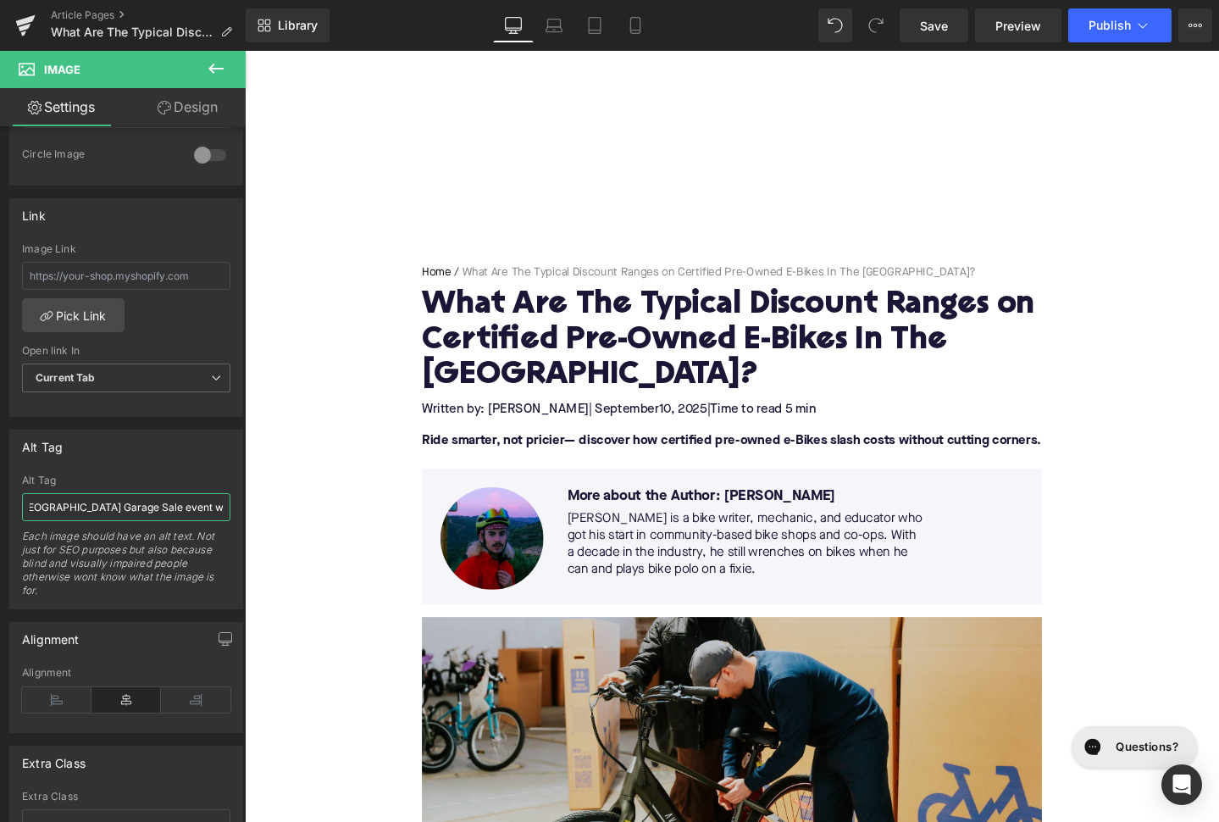
type input "Upway mechanic and customer at [GEOGRAPHIC_DATA] Garage Sale event with Aventon…"
click at [1094, 32] on span "Publish" at bounding box center [1110, 26] width 42 height 14
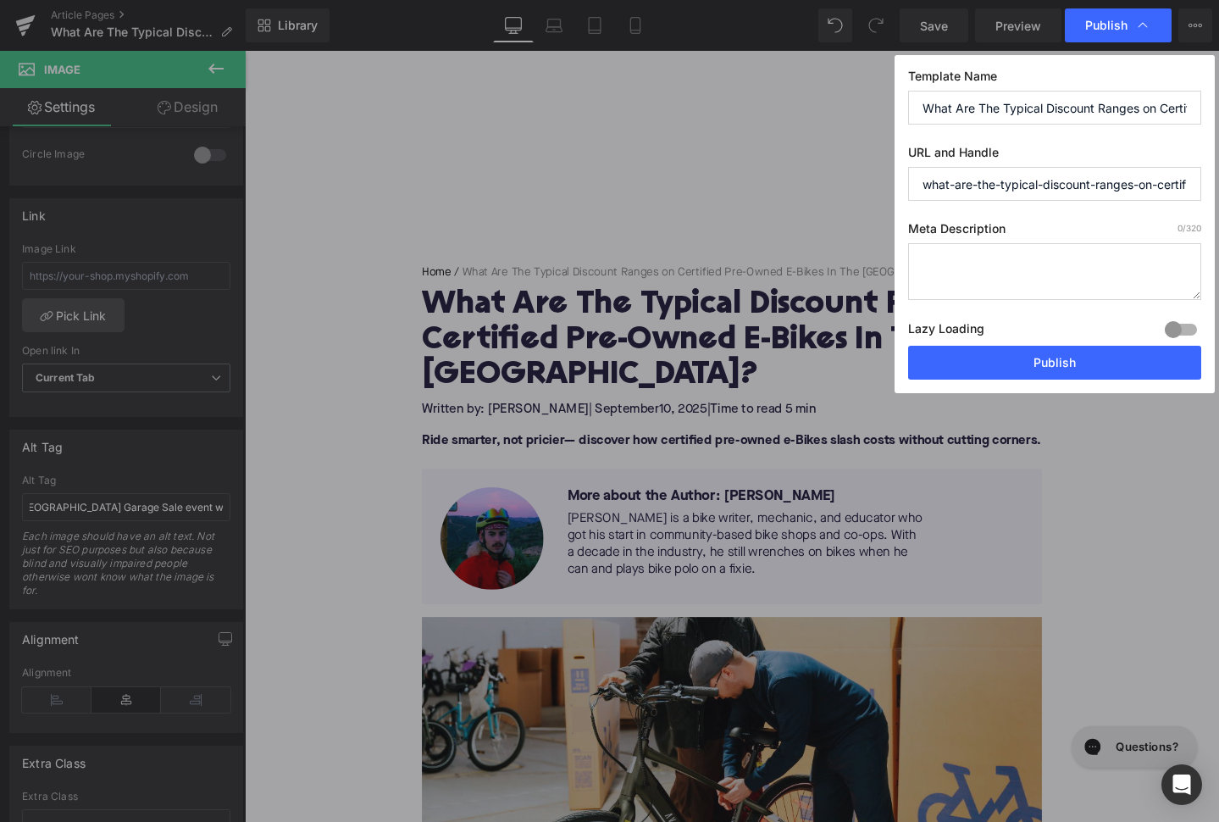
click at [964, 270] on textarea at bounding box center [1054, 271] width 293 height 57
paste textarea "Save an average of 50% on certified pre-owned e-Bikes at [GEOGRAPHIC_DATA]— ref…"
type textarea "Save an average of 50% on certified pre-owned e-Bikes at [GEOGRAPHIC_DATA]— ref…"
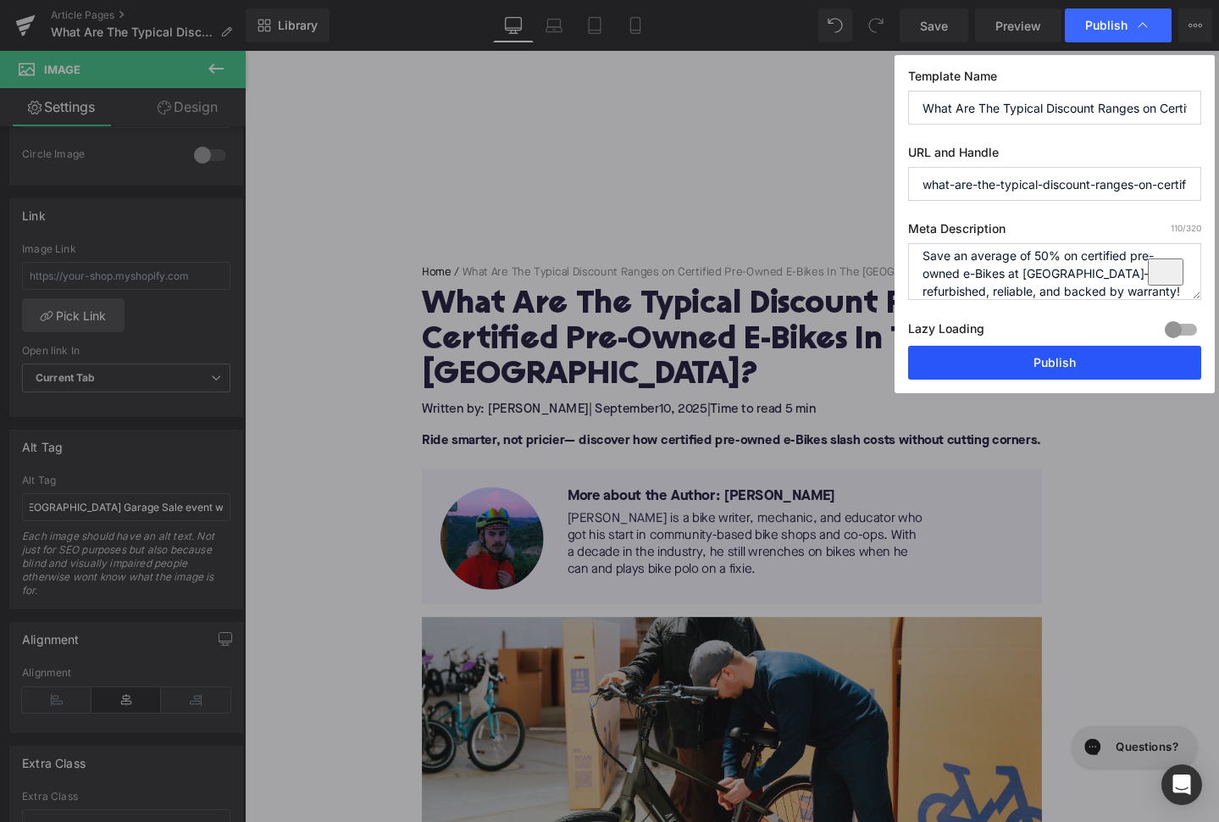
click at [1028, 366] on button "Publish" at bounding box center [1054, 363] width 293 height 34
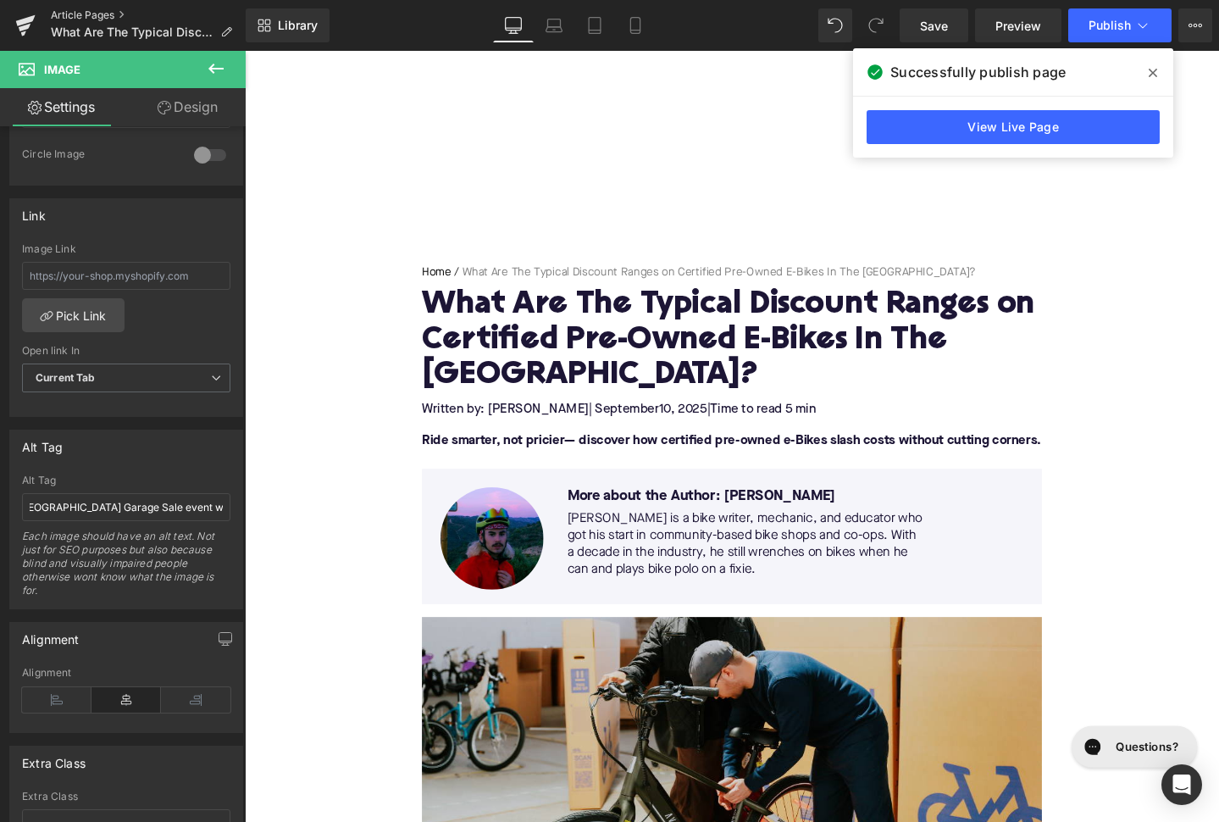
click at [119, 16] on link "Article Pages" at bounding box center [148, 15] width 195 height 14
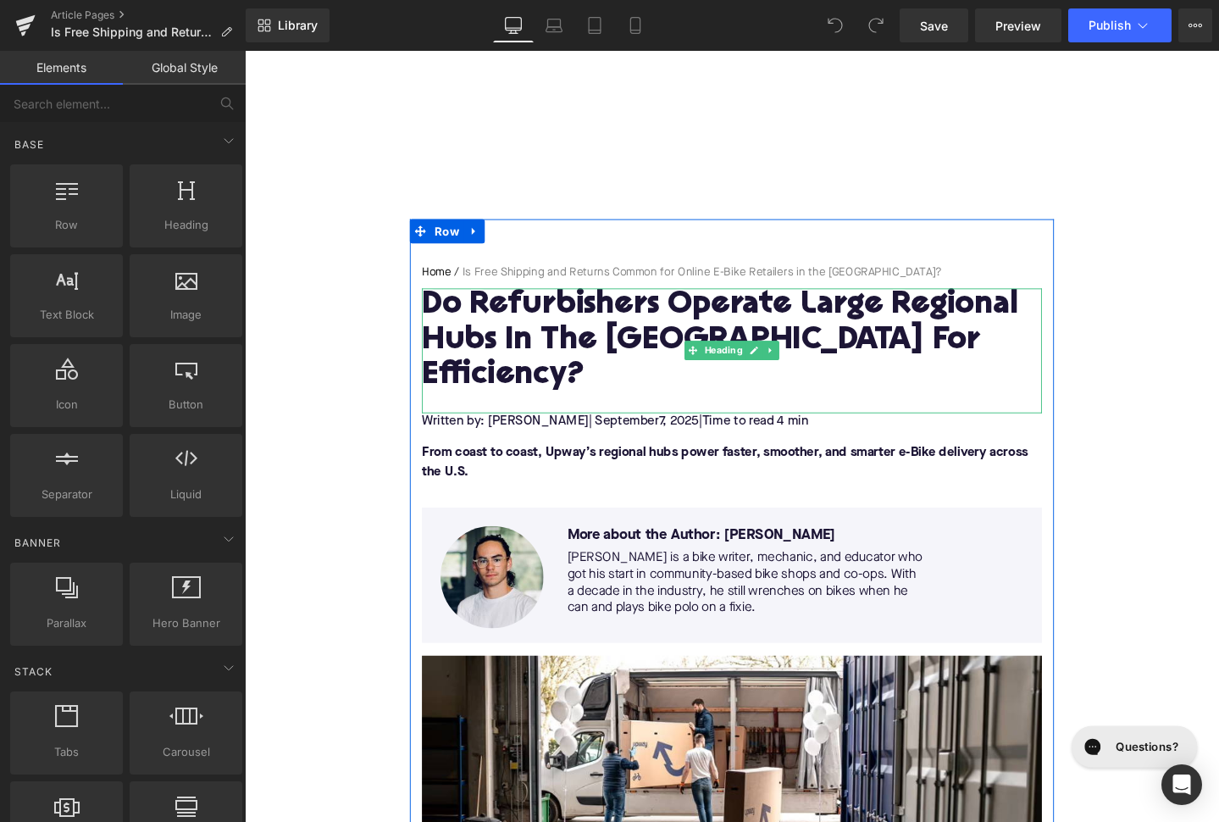
click at [581, 345] on h1 "Do Refurbishers Operate Large Regional Hubs In The US For Efficiency?" at bounding box center [757, 356] width 652 height 111
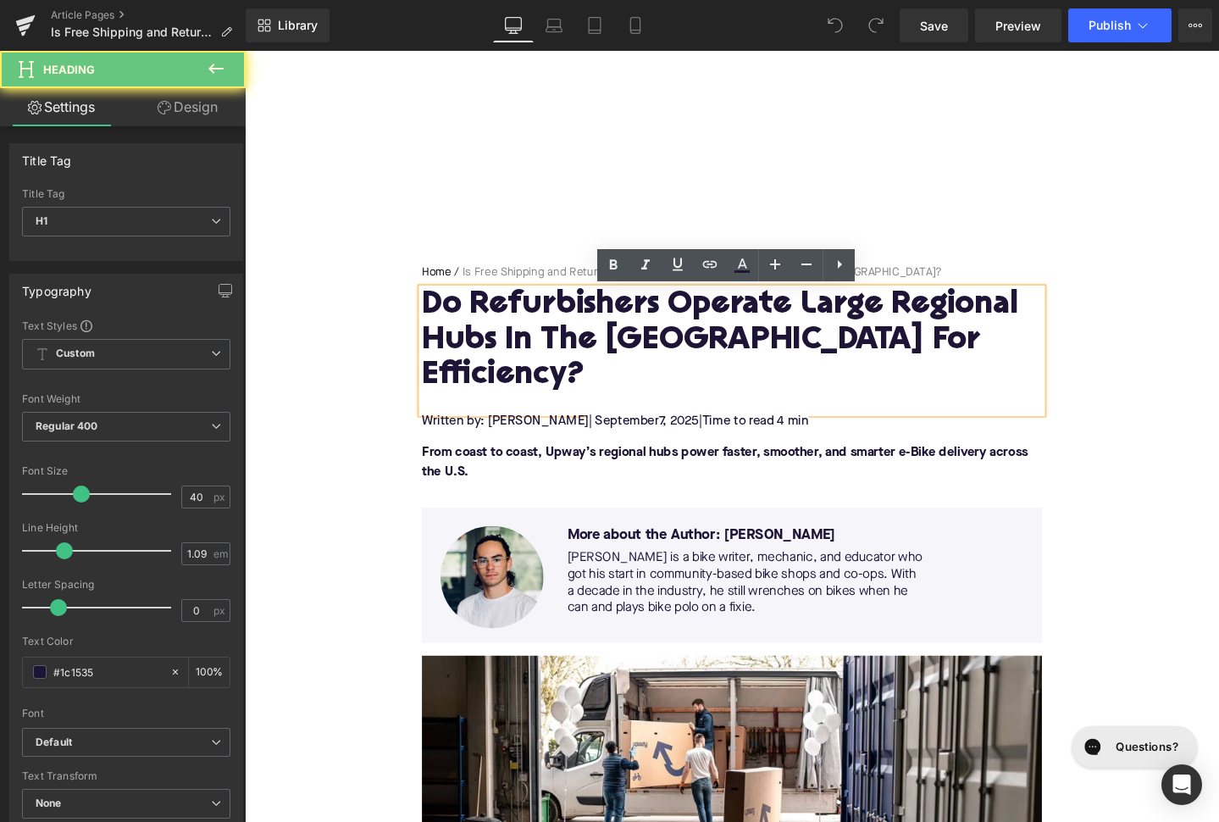
click at [581, 345] on h1 "Do Refurbishers Operate Large Regional Hubs In The US For Efficiency?" at bounding box center [757, 356] width 652 height 111
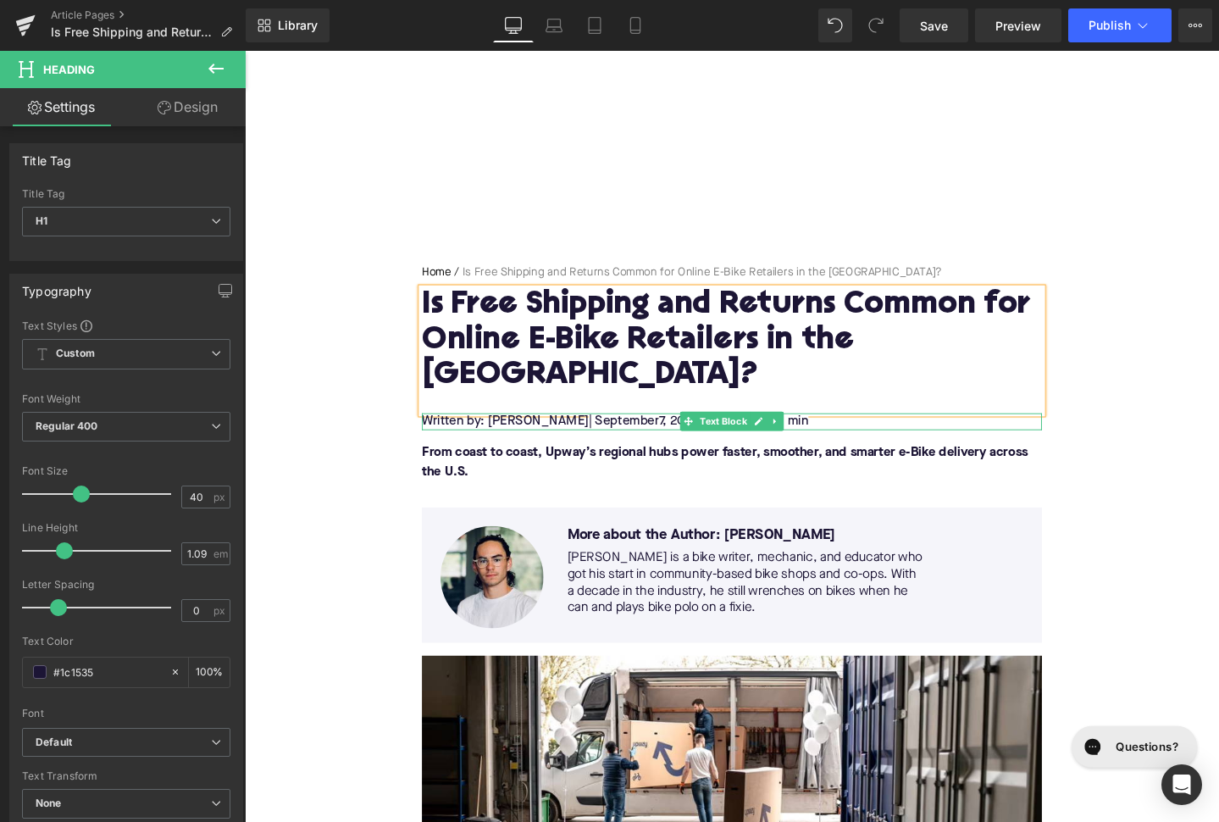
click at [680, 434] on span "7, 2025" at bounding box center [701, 441] width 42 height 14
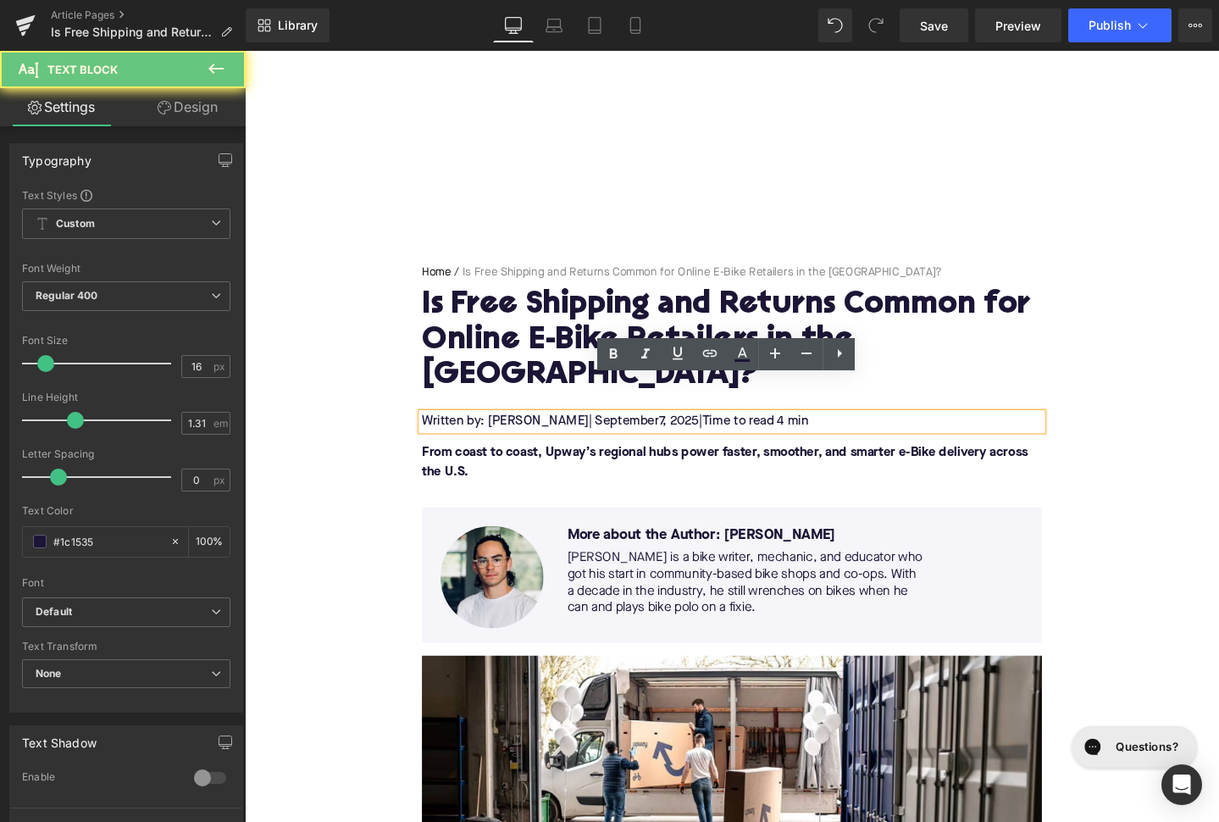
click at [680, 434] on span "7, 2025" at bounding box center [701, 441] width 42 height 14
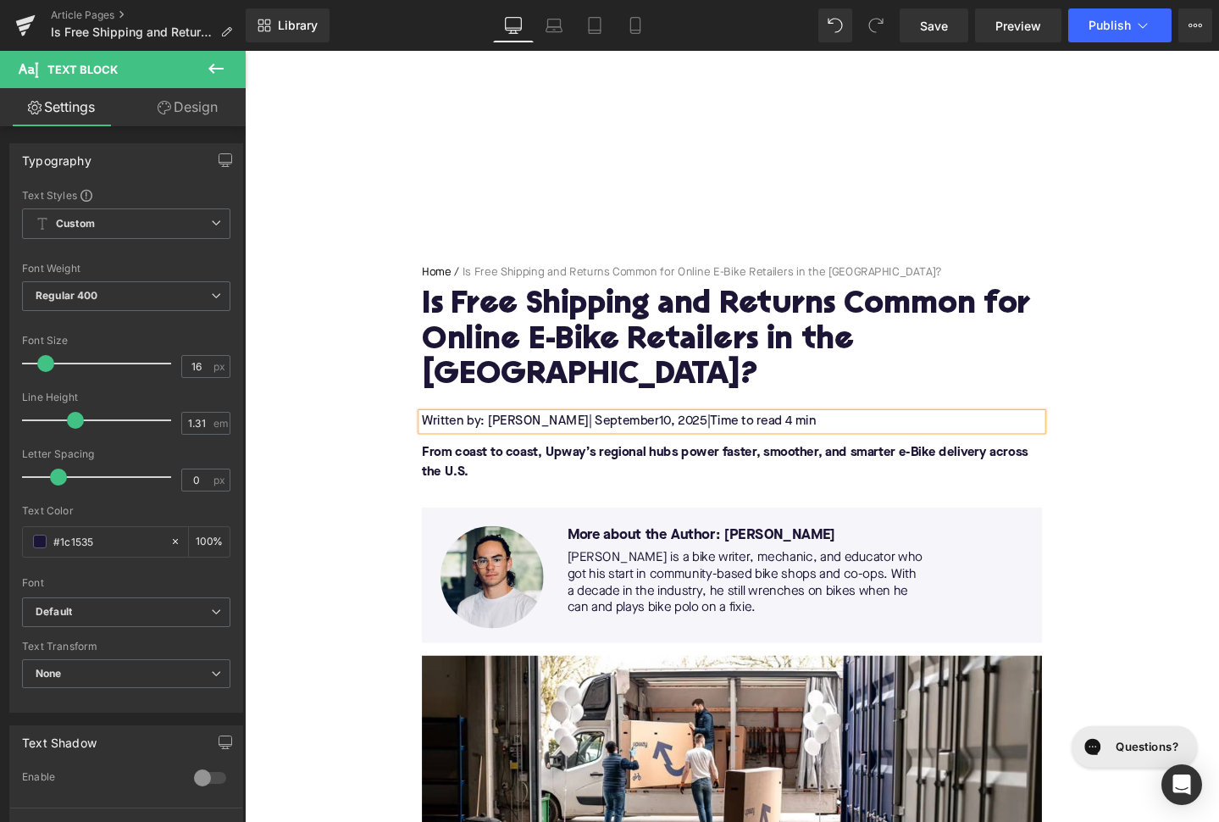
click at [483, 463] on p "From coast to coast, Upway’s regional hubs power faster, smoother, and smarter …" at bounding box center [757, 483] width 652 height 41
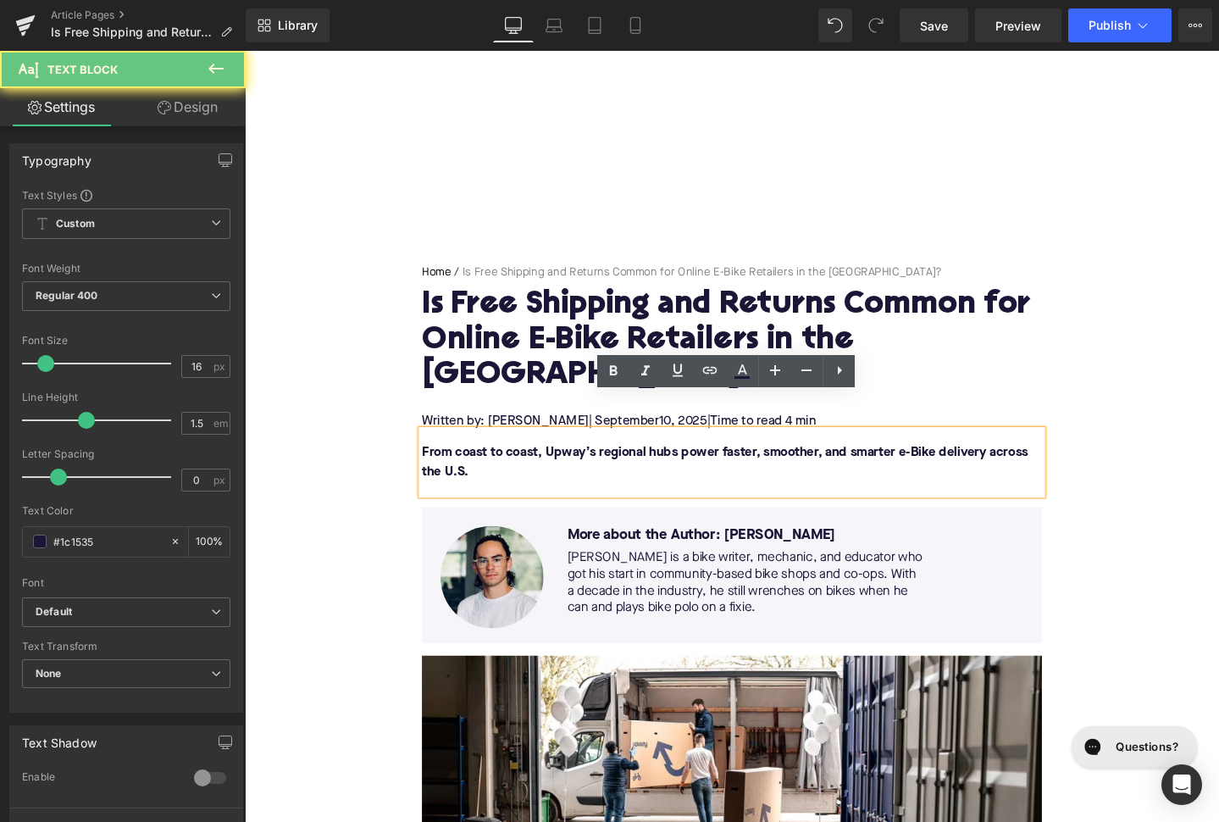
paste div
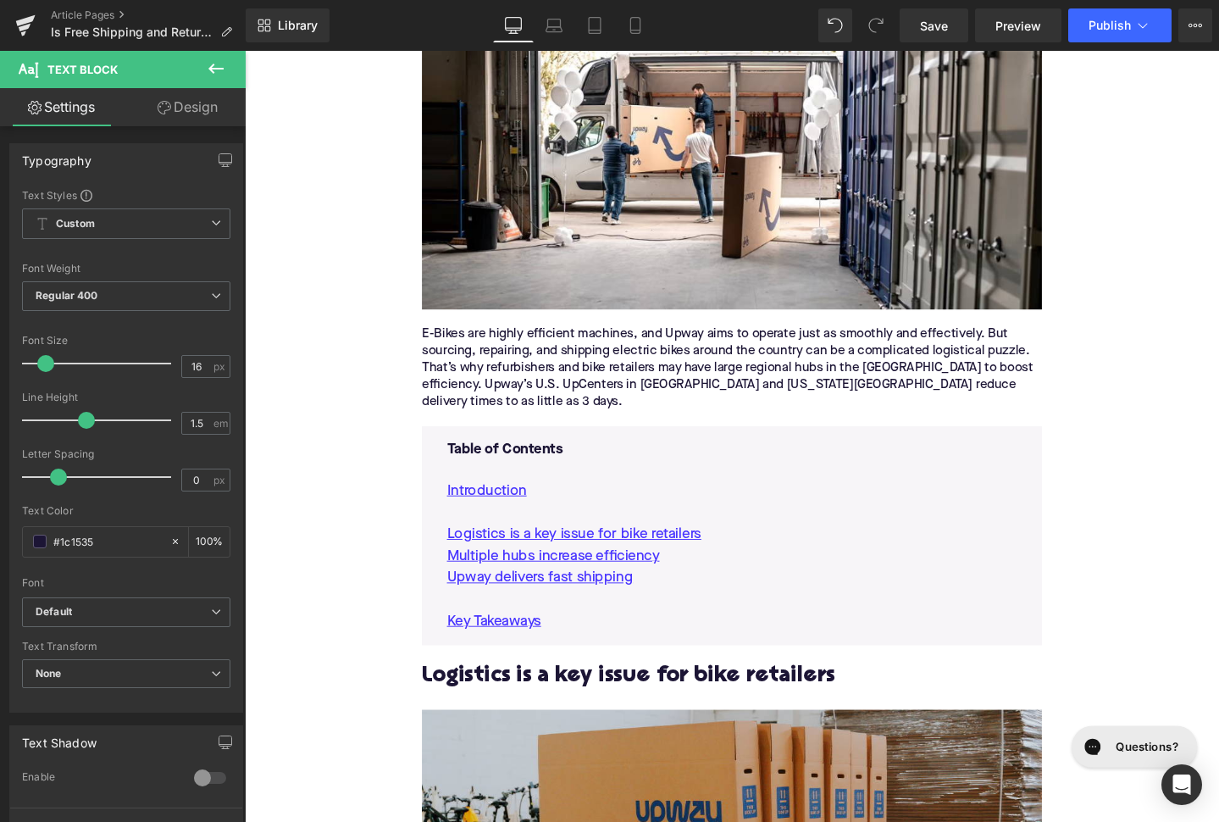
scroll to position [690, 0]
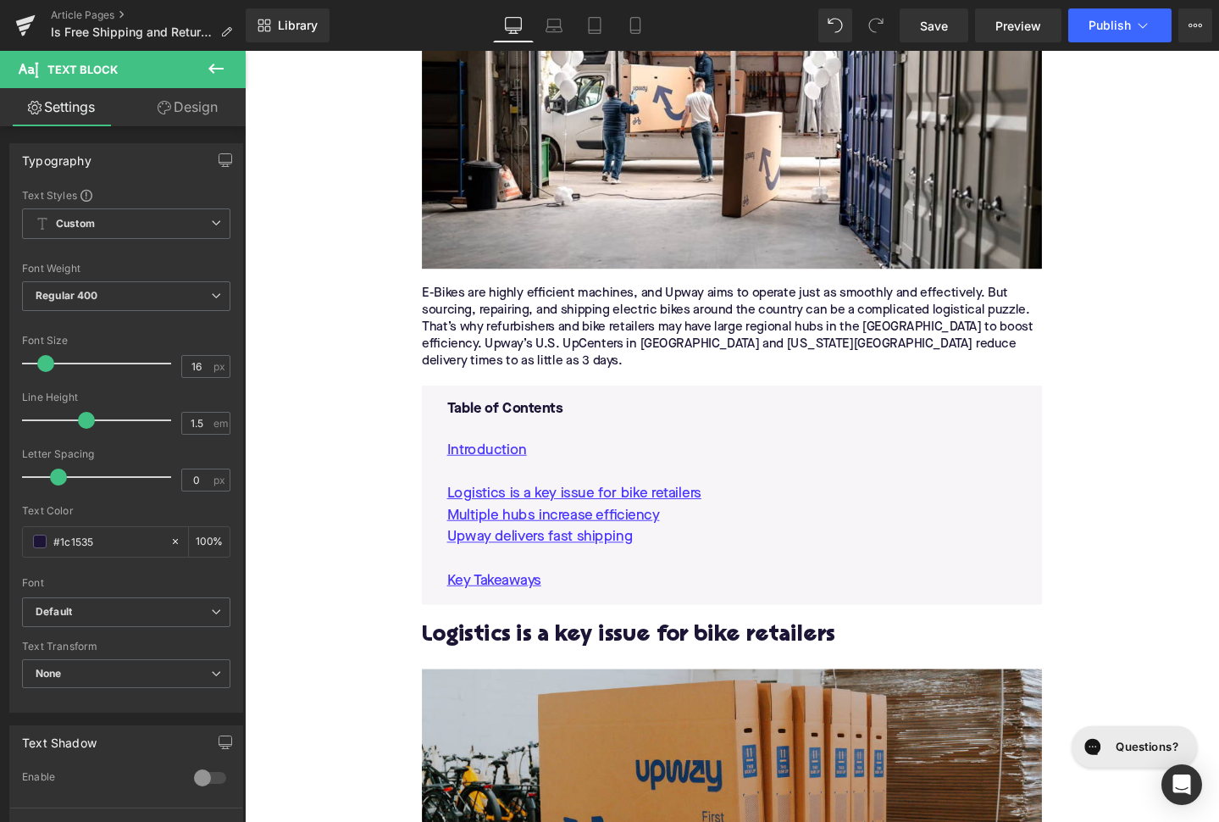
click at [589, 305] on div "E-Bikes are highly efficient machines, and Upway aims to operate just as smooth…" at bounding box center [757, 342] width 652 height 89
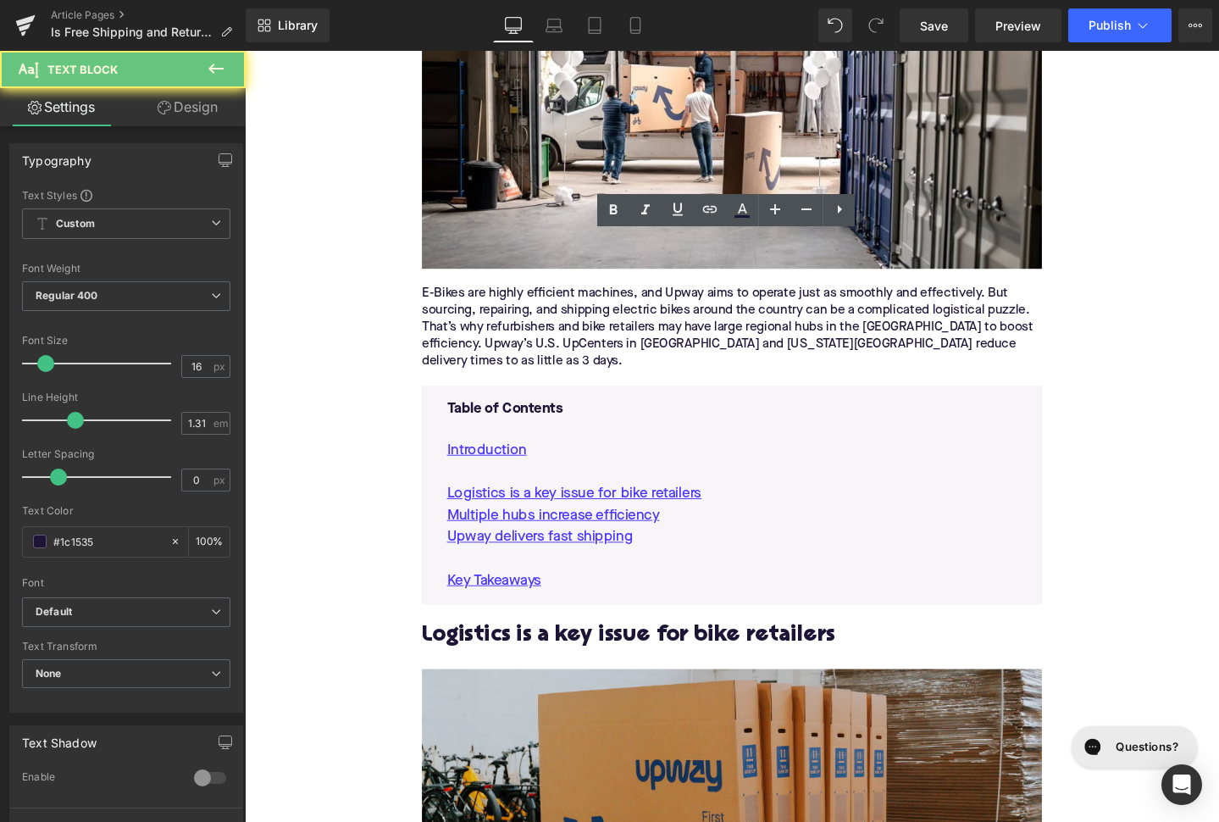
click at [589, 305] on div "E-Bikes are highly efficient machines, and Upway aims to operate just as smooth…" at bounding box center [757, 342] width 652 height 89
paste div
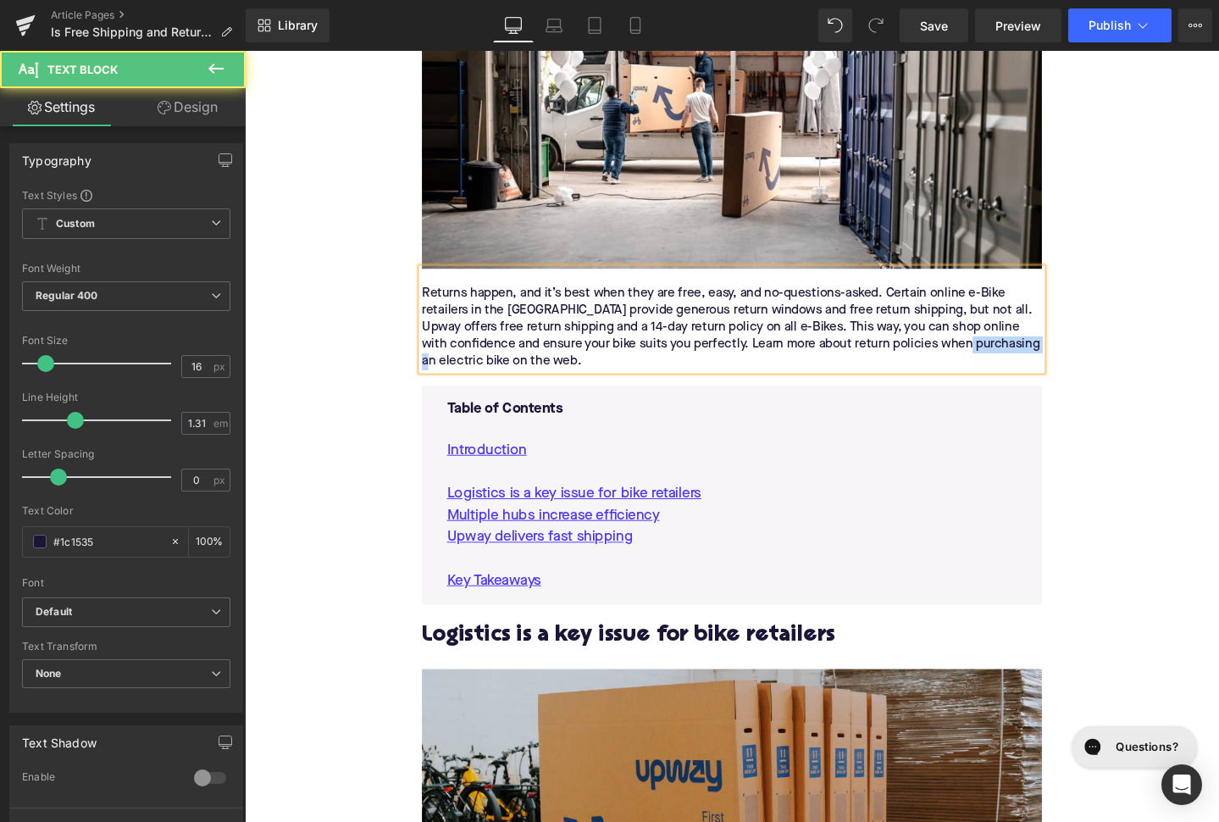
drag, startPoint x: 979, startPoint y: 323, endPoint x: 1052, endPoint y: 318, distance: 73.0
click at [1051, 317] on div "Returns happen, and it’s best when they are free, easy, and no-questions-asked.…" at bounding box center [757, 342] width 652 height 89
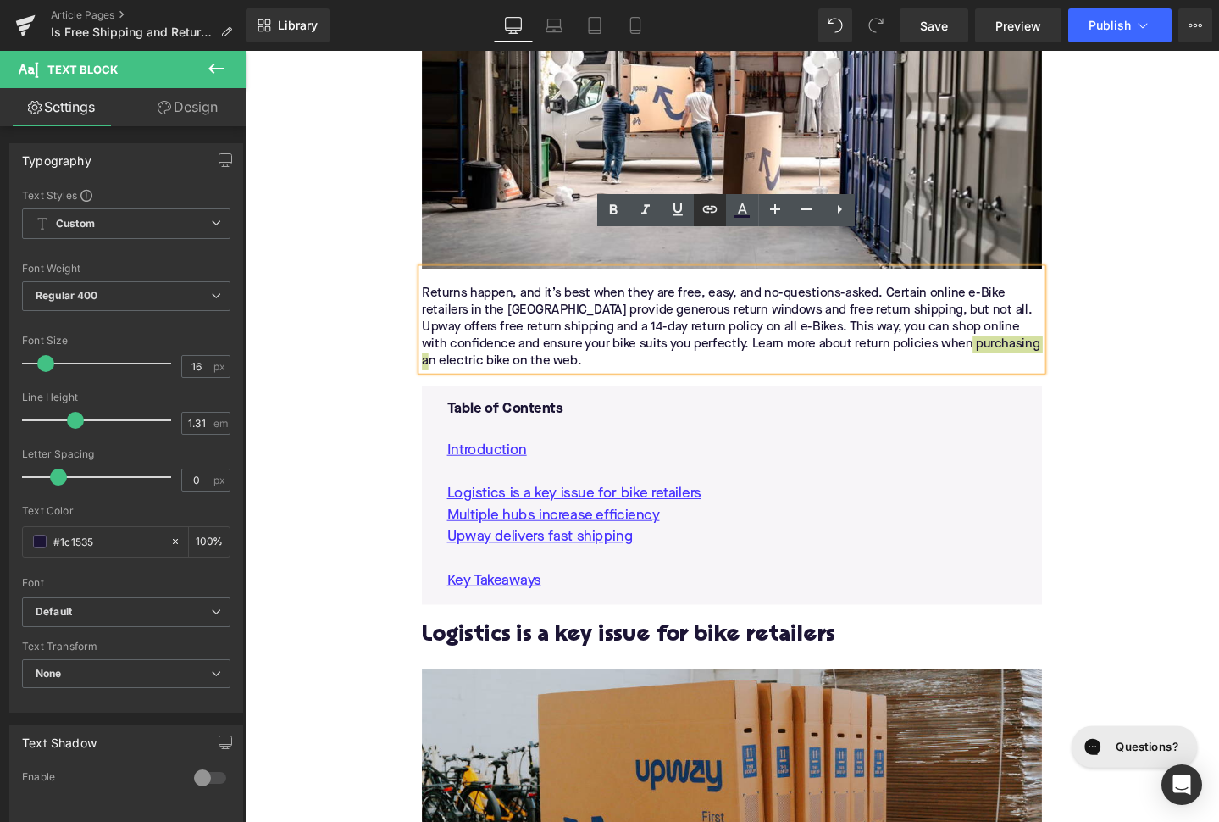
click at [710, 213] on icon at bounding box center [710, 209] width 20 height 20
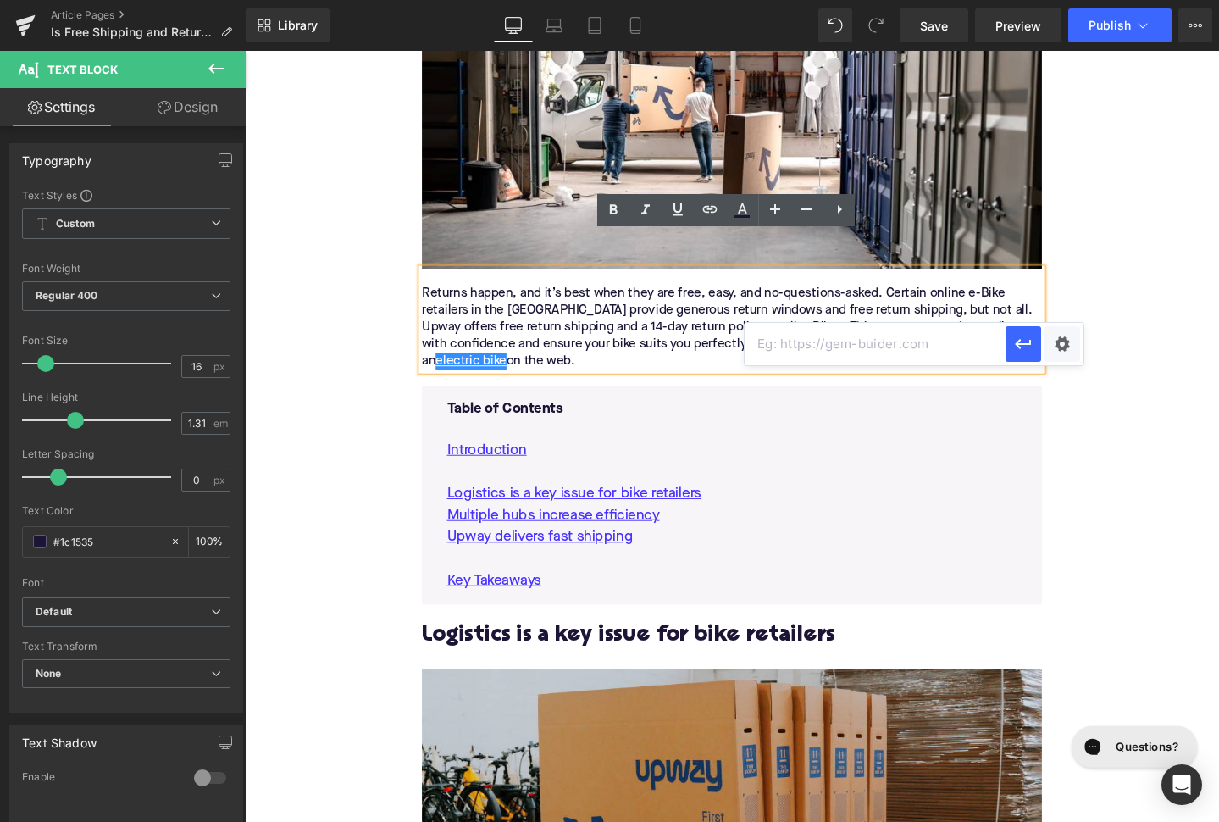
click at [818, 346] on input "text" at bounding box center [875, 344] width 261 height 42
paste input "[URL][DOMAIN_NAME]"
type input "[URL][DOMAIN_NAME]"
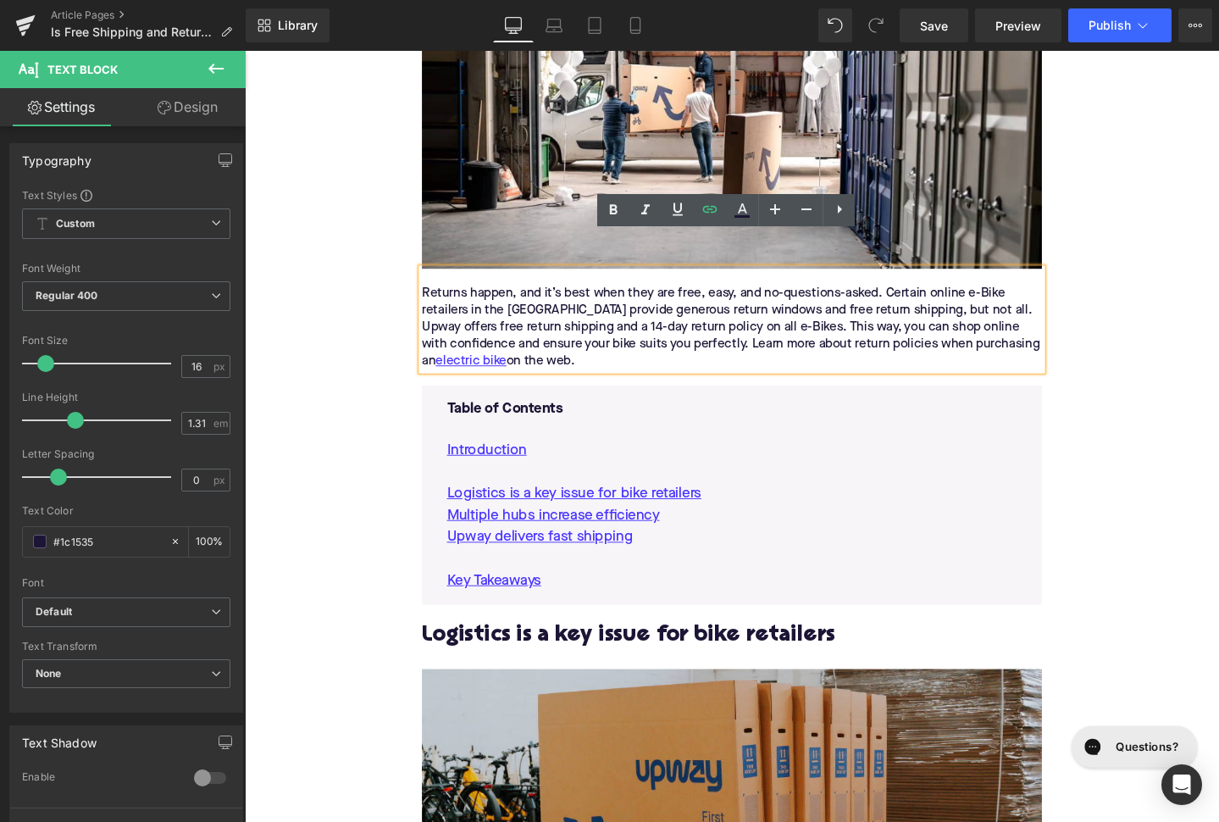
click at [551, 654] on h2 "Logistics is a key issue for bike retailers" at bounding box center [757, 667] width 652 height 26
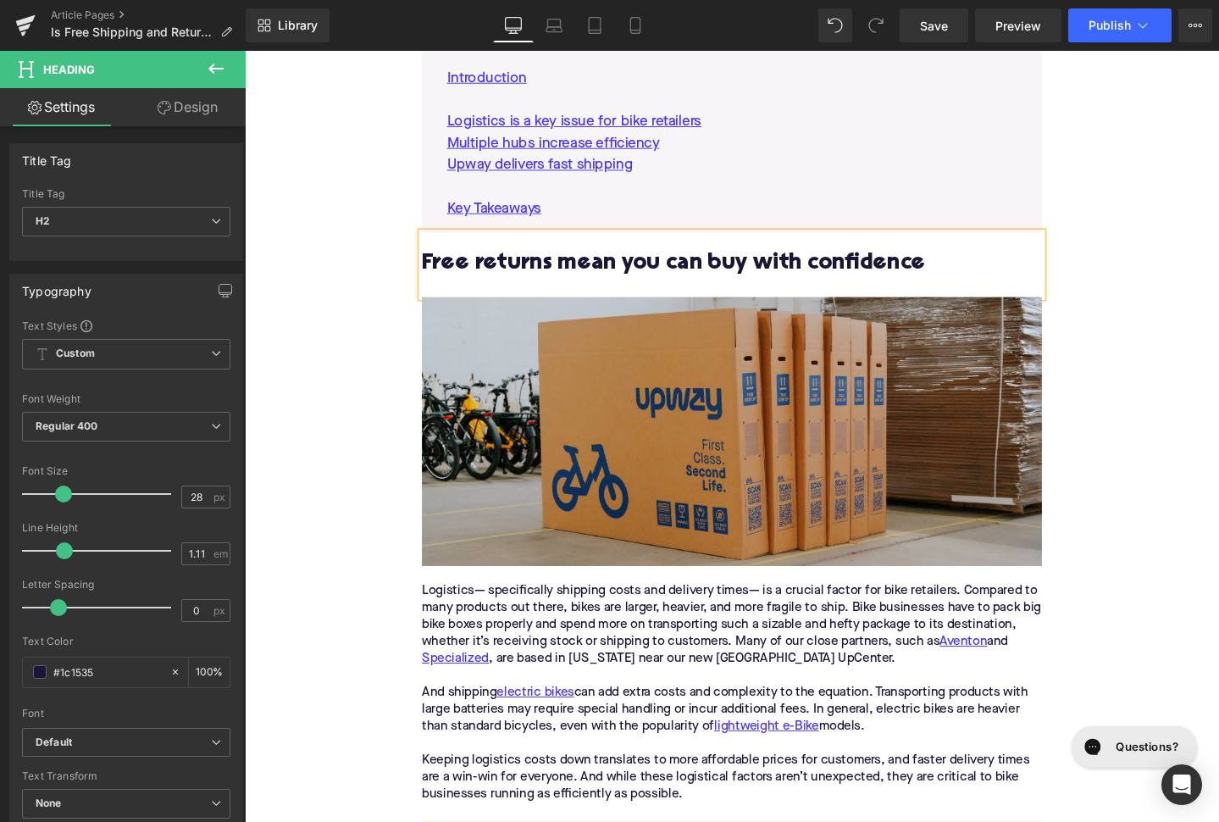
scroll to position [1084, 0]
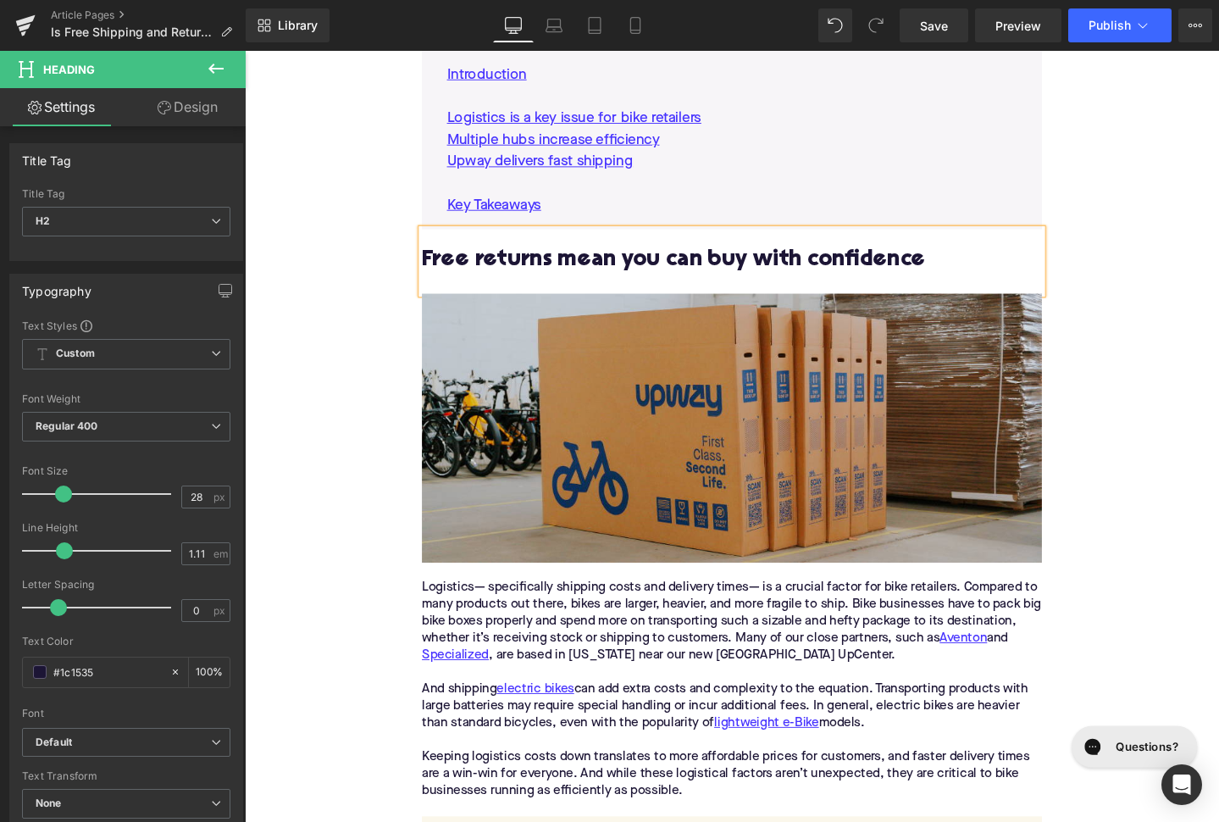
click at [477, 607] on div "Logistics— specifically shipping costs and delivery times— is a crucial factor …" at bounding box center [757, 651] width 652 height 89
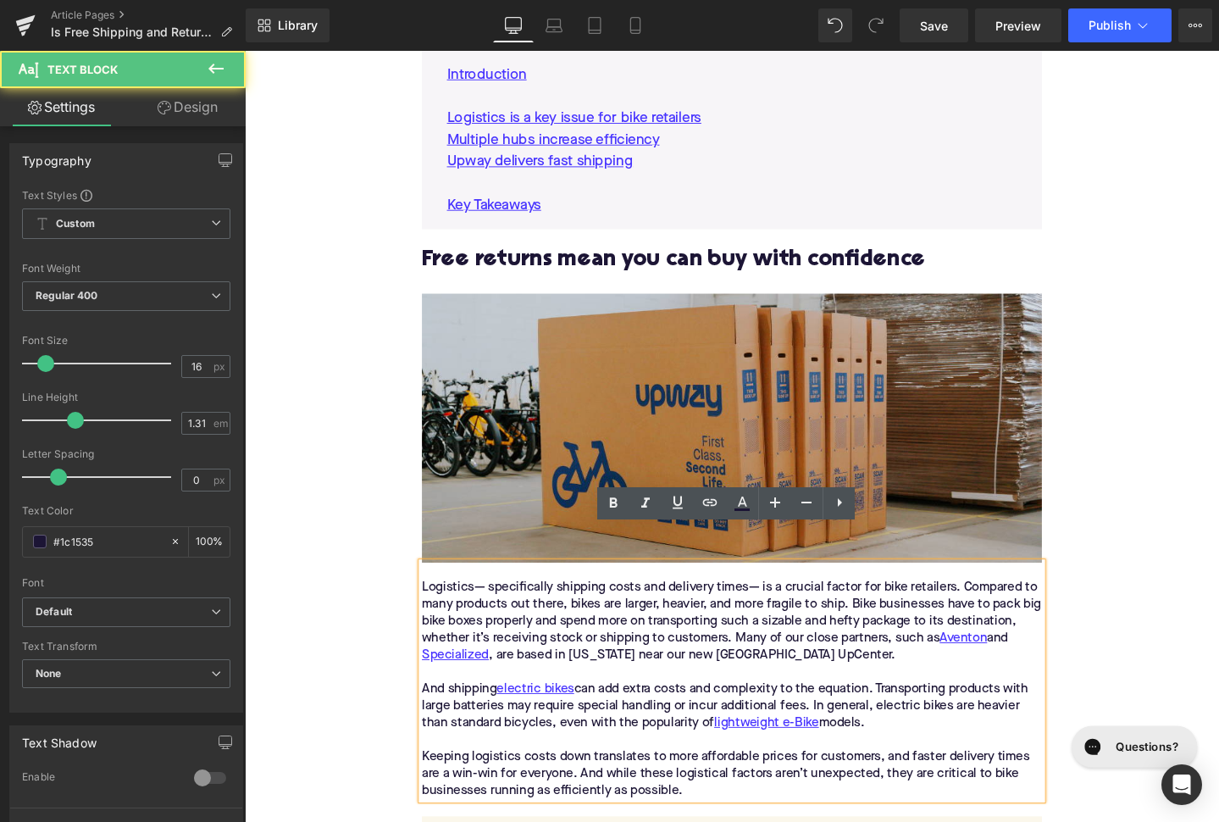
click at [477, 607] on div "Logistics— specifically shipping costs and delivery times— is a crucial factor …" at bounding box center [757, 651] width 652 height 89
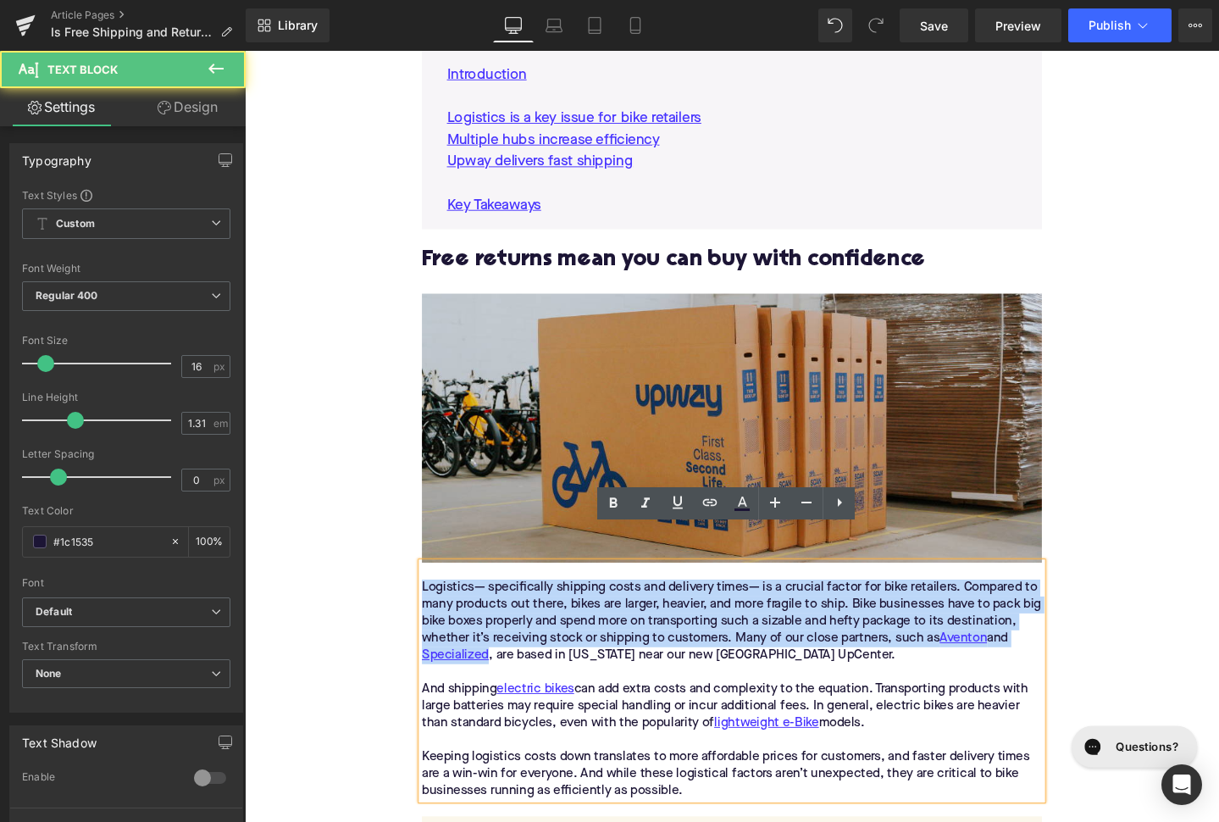
click at [477, 607] on div "Logistics— specifically shipping costs and delivery times— is a crucial factor …" at bounding box center [757, 651] width 652 height 89
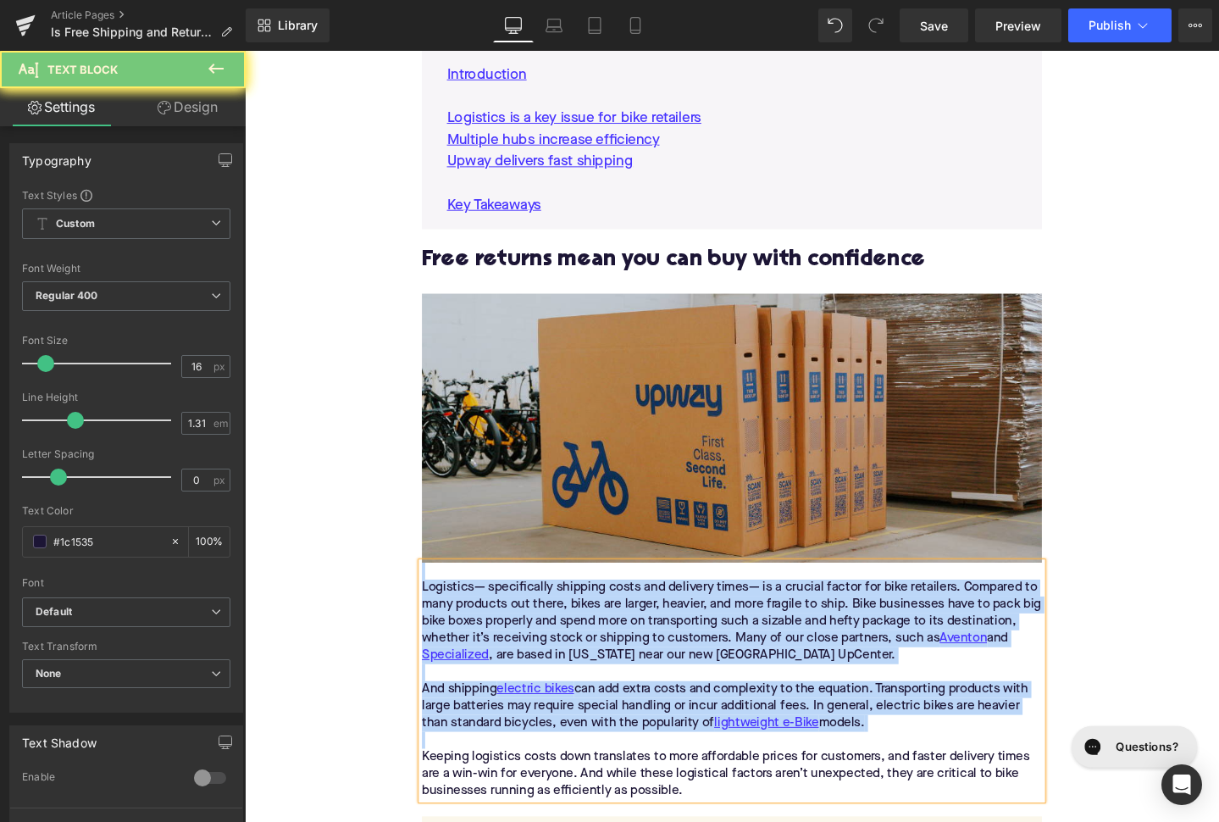
paste div
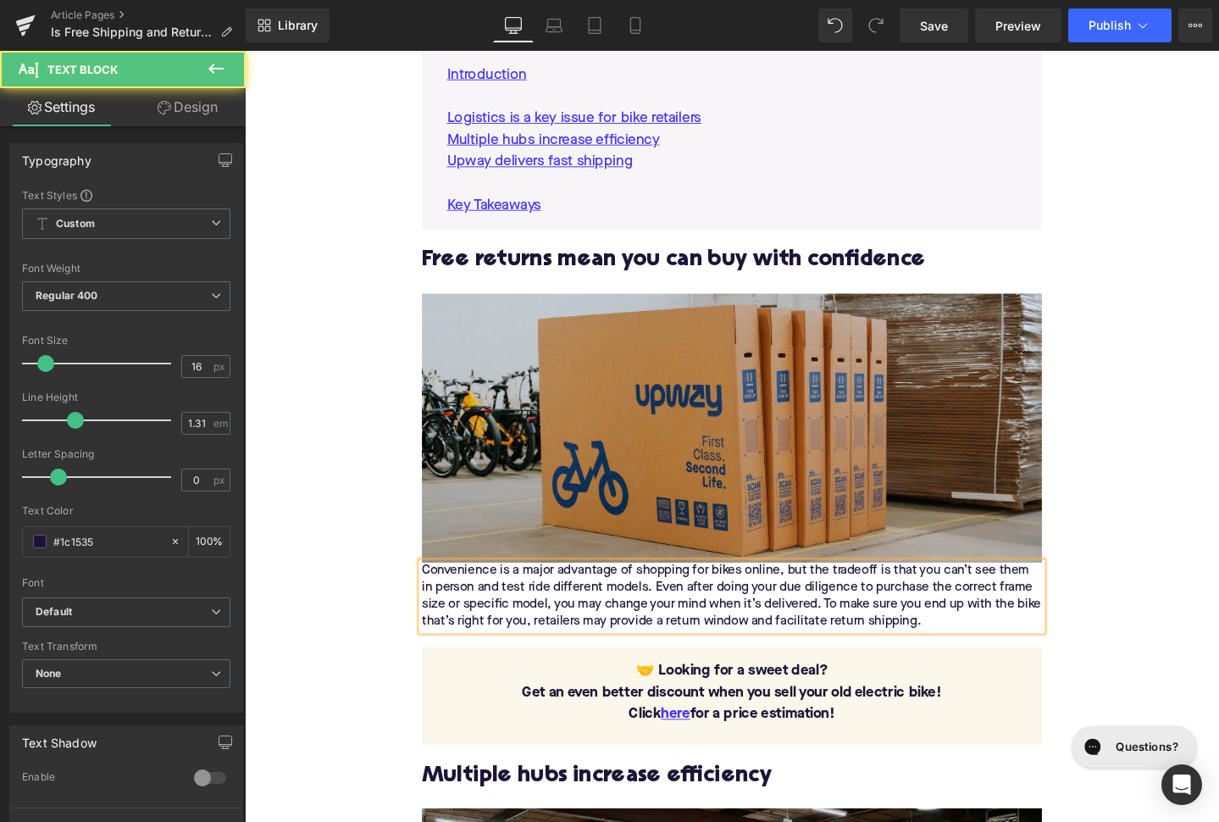
click at [433, 590] on div "Convenience is a major advantage of shopping for bikes online, but the tradeoff…" at bounding box center [757, 625] width 652 height 71
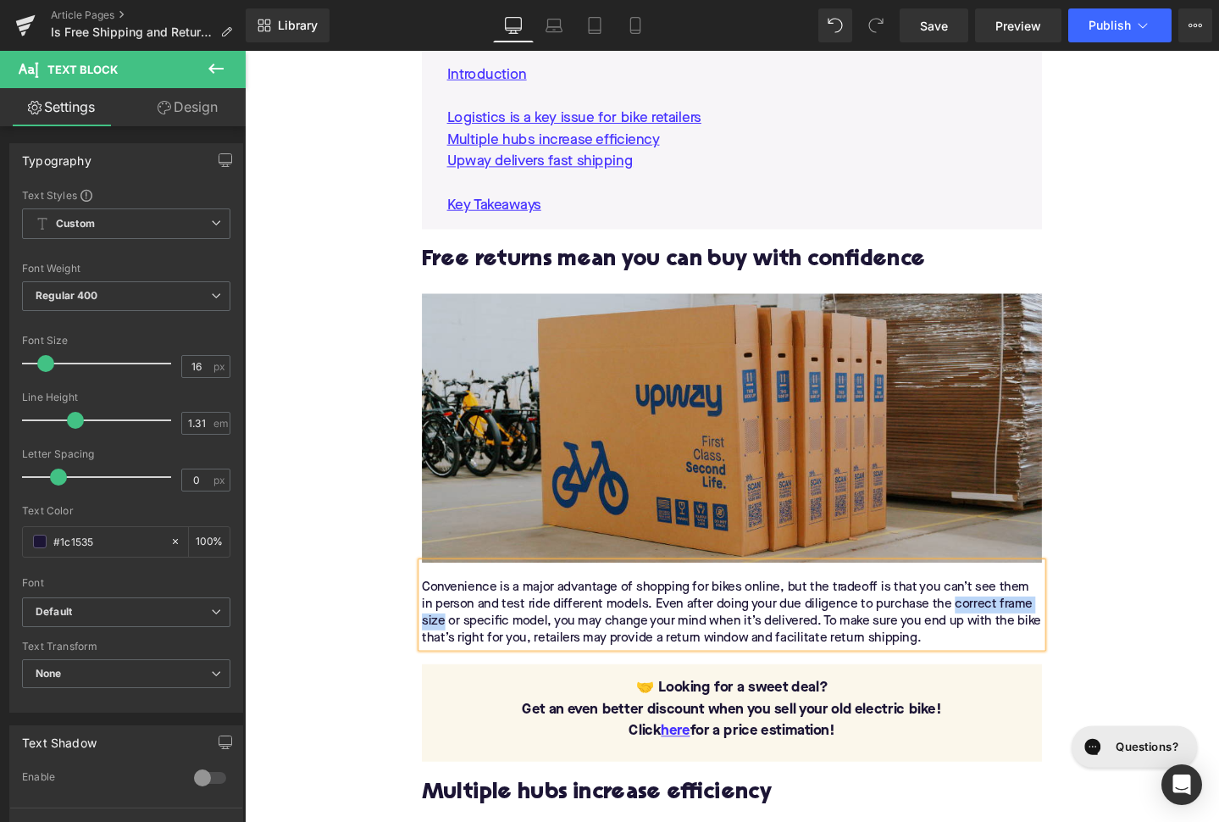
drag, startPoint x: 995, startPoint y: 598, endPoint x: 456, endPoint y: 614, distance: 539.1
click at [455, 613] on div "Convenience is a major advantage of shopping for bikes online, but the tradeoff…" at bounding box center [757, 642] width 652 height 71
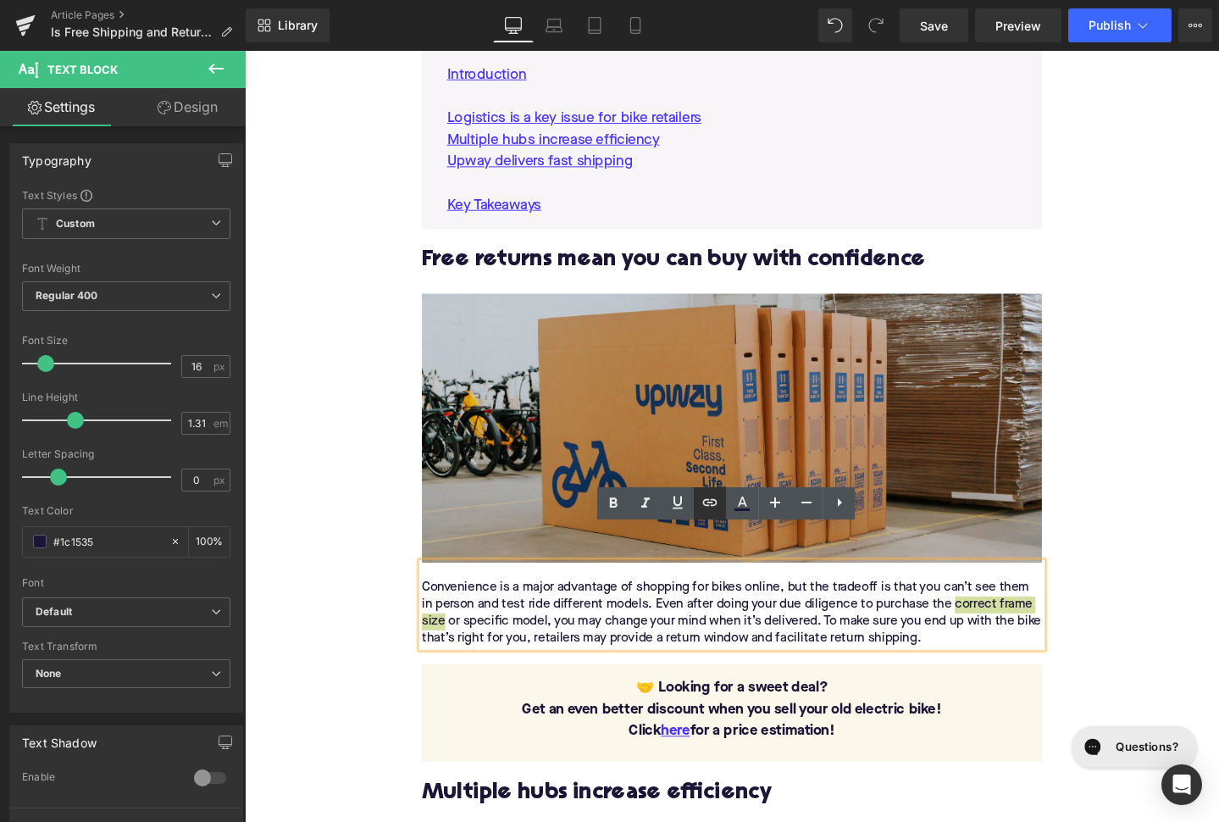
click at [700, 504] on link at bounding box center [710, 503] width 32 height 32
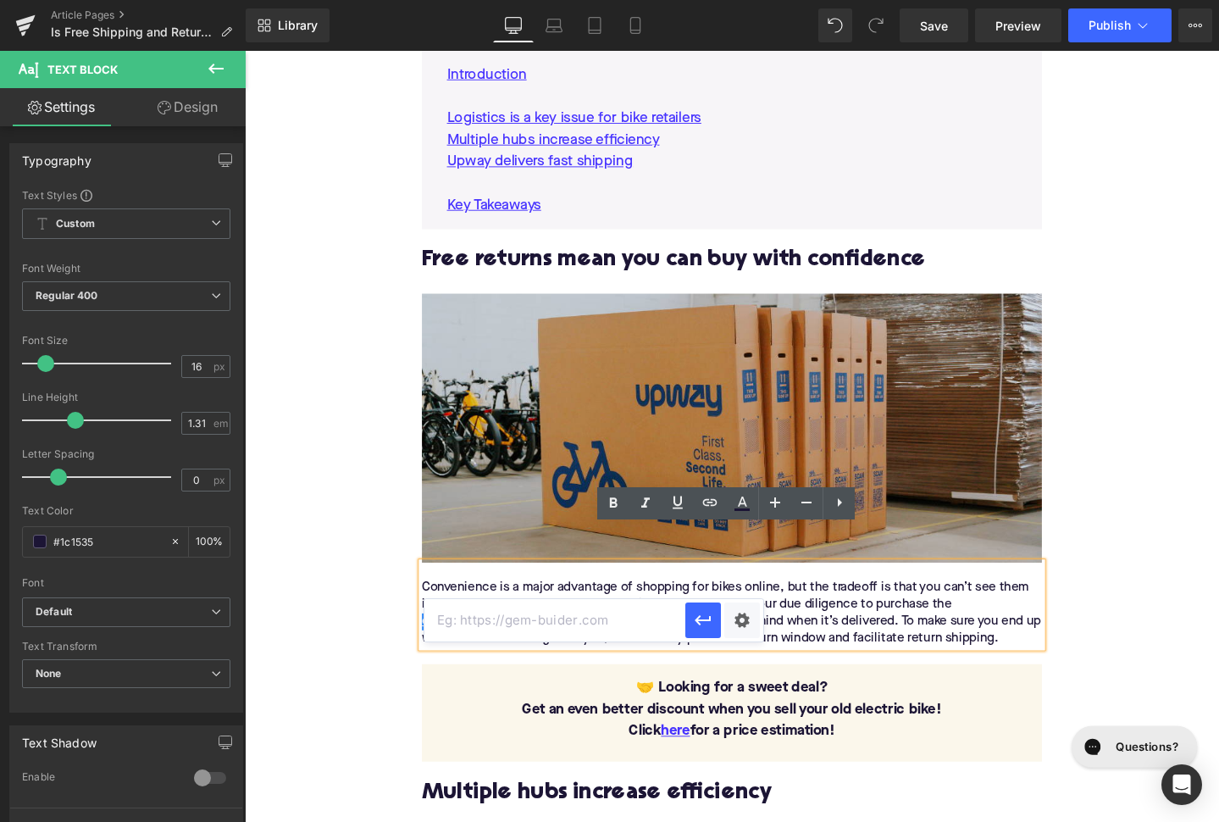
click at [635, 613] on input "text" at bounding box center [554, 620] width 261 height 42
paste input "https://upway.co/blogs/news/how-to-choose-the-right-electric-bike-for-your-heig…"
type input "https://upway.co/blogs/news/how-to-choose-the-right-electric-bike-for-your-heig…"
click at [706, 622] on icon "button" at bounding box center [703, 620] width 20 height 20
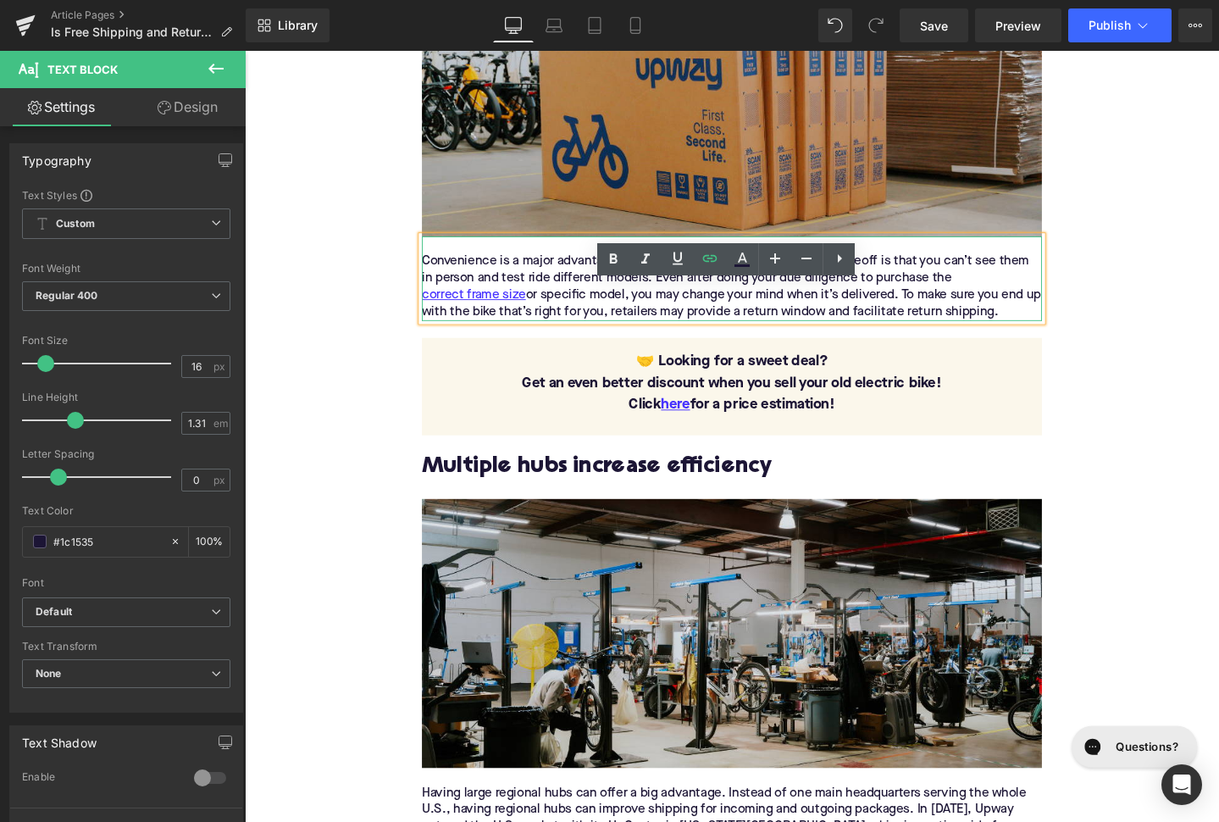
scroll to position [1463, 0]
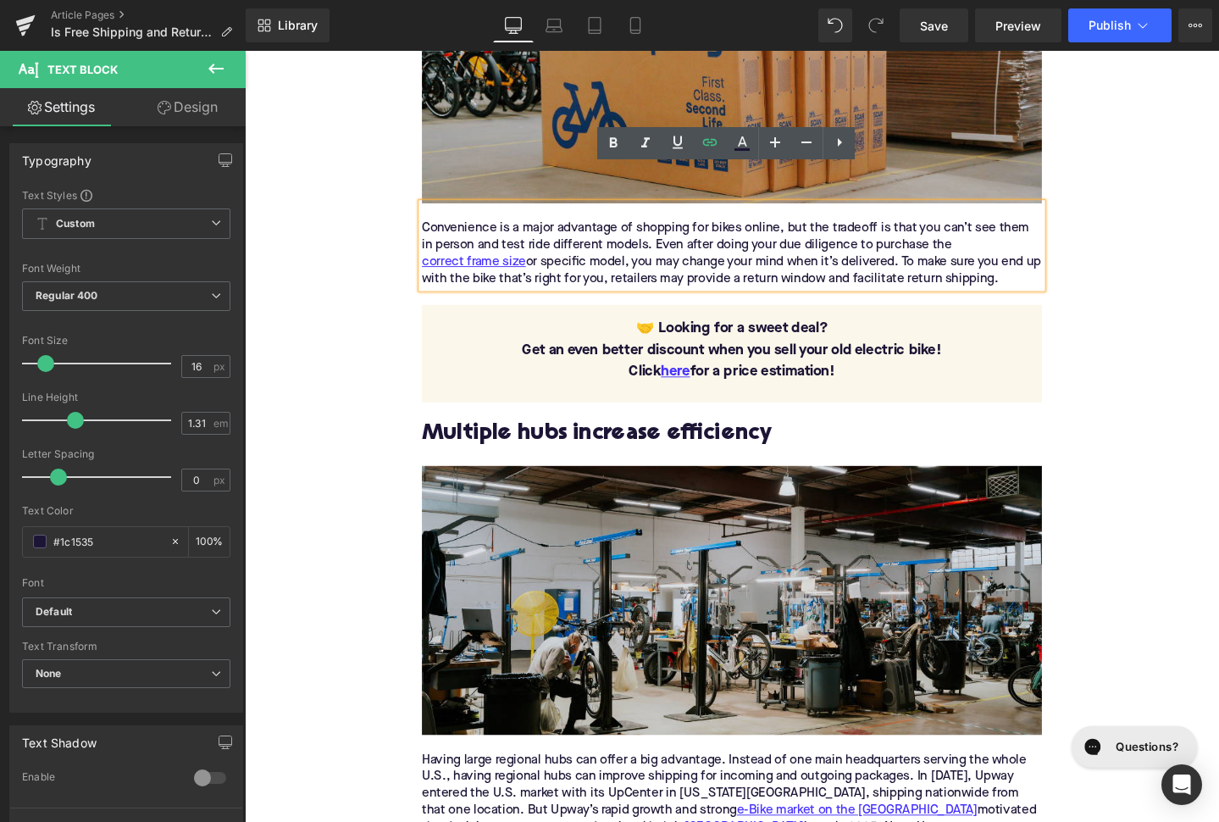
click at [502, 441] on h2 "Multiple hubs increase efficiency" at bounding box center [757, 454] width 652 height 26
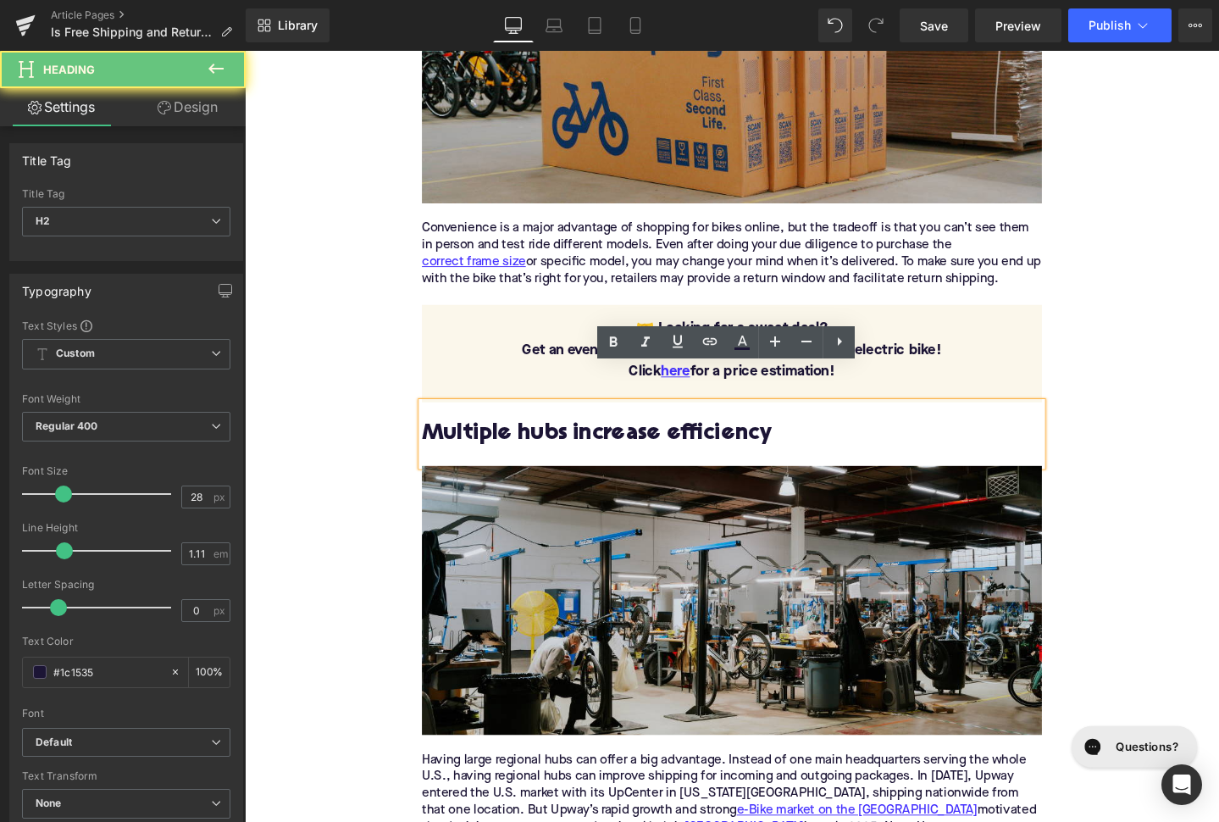
click at [502, 441] on h2 "Multiple hubs increase efficiency" at bounding box center [757, 454] width 652 height 26
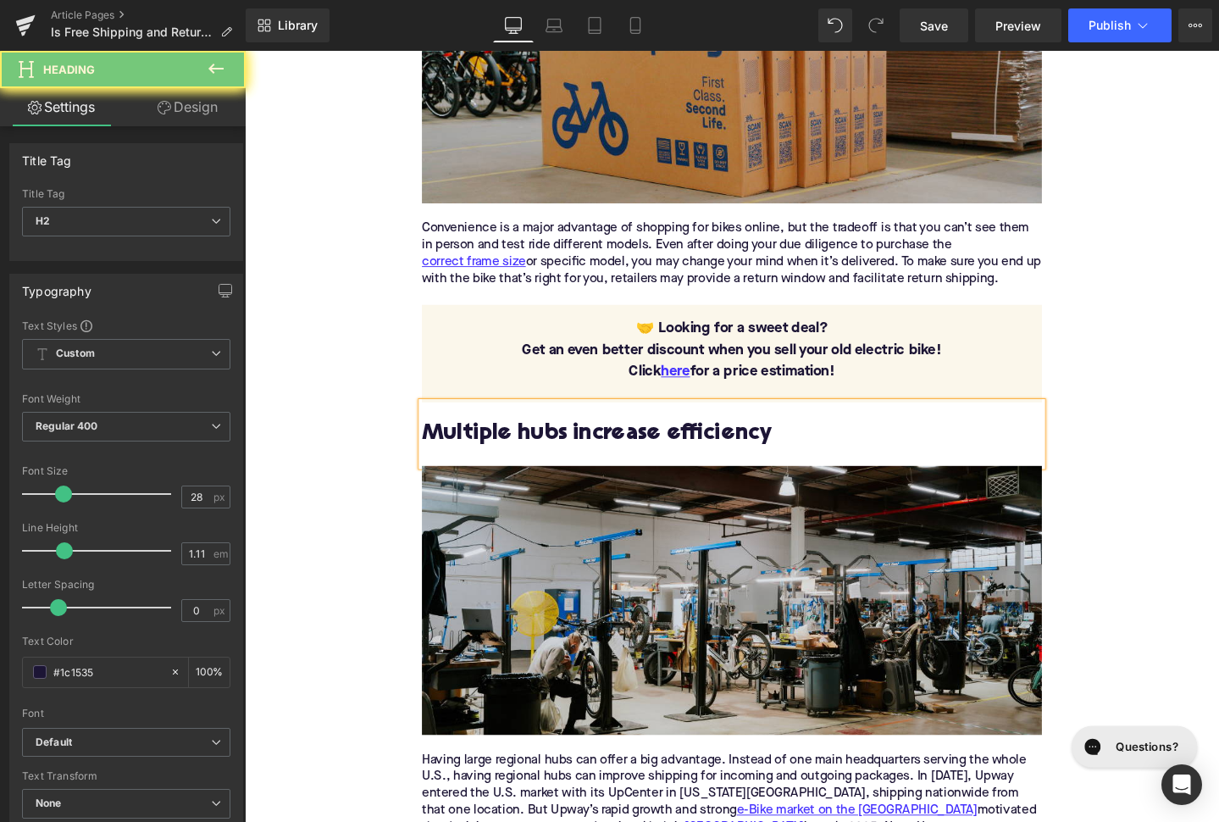
paste div
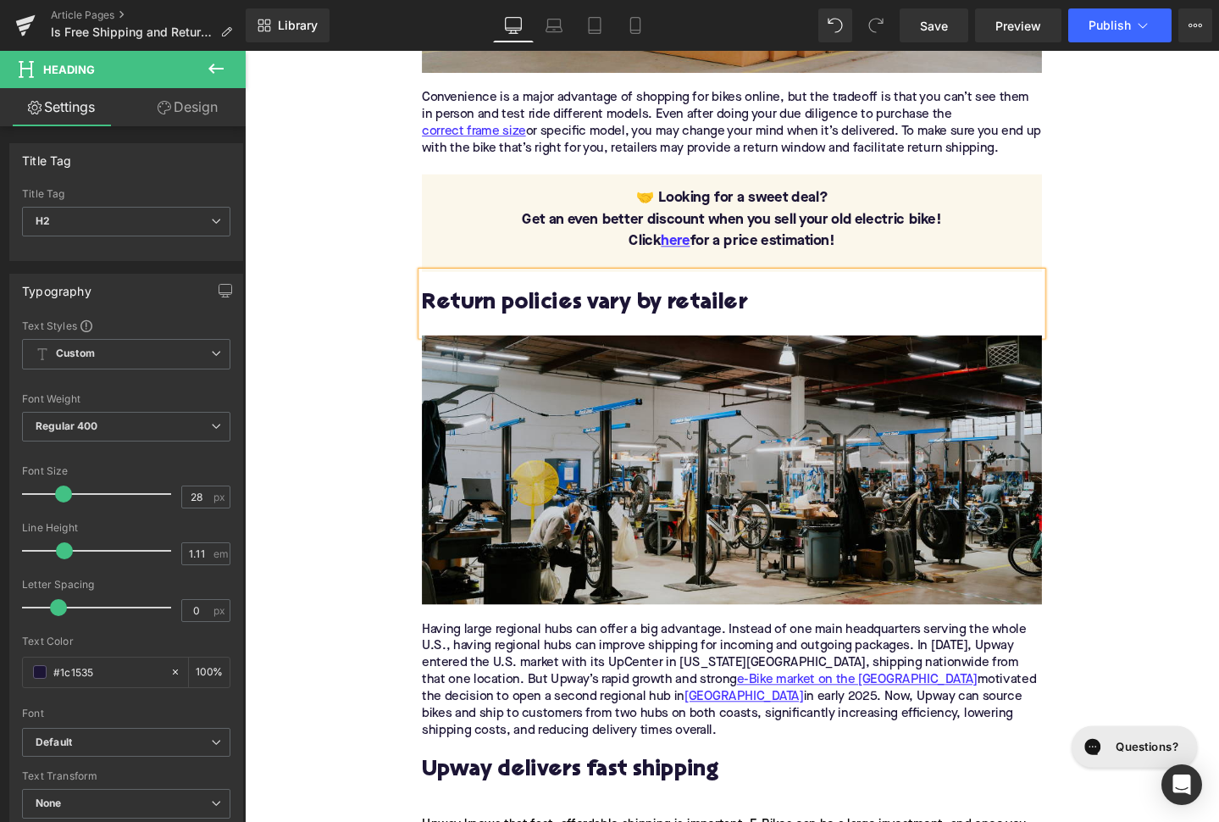
scroll to position [1615, 0]
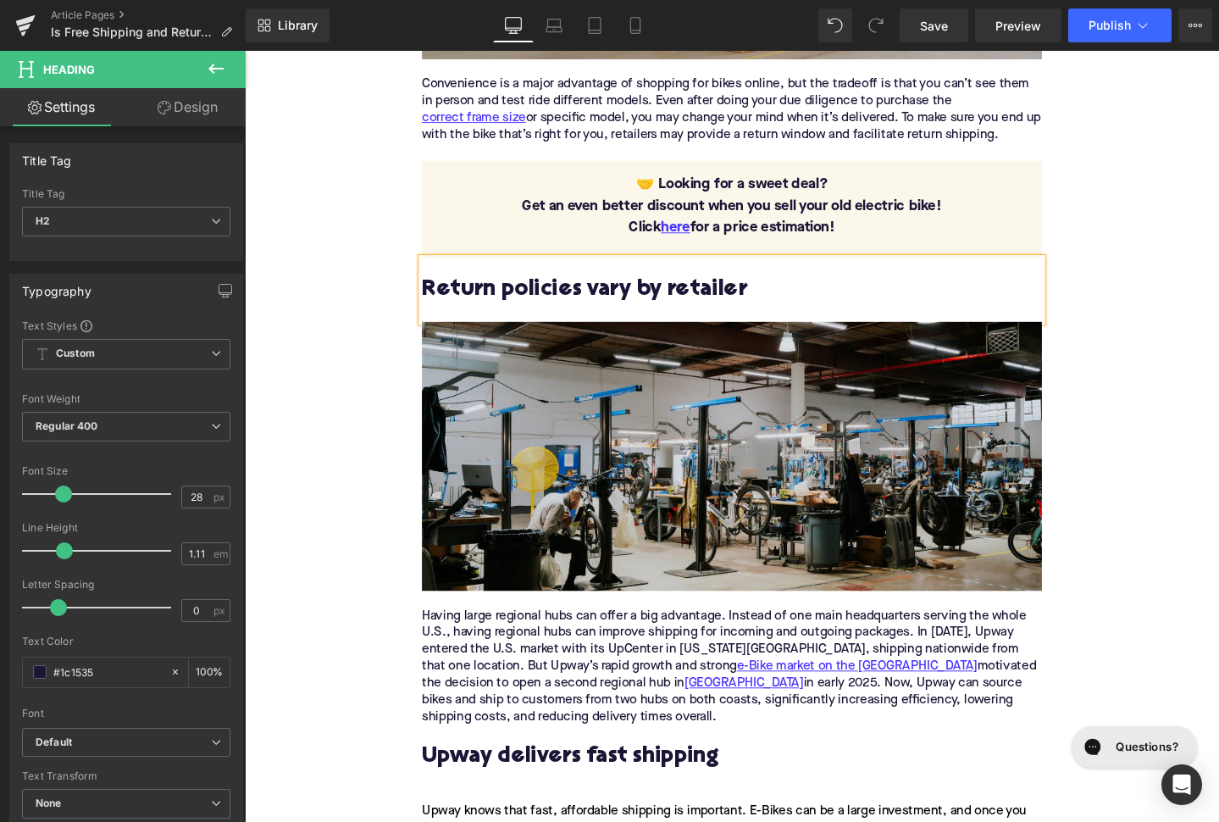
click at [488, 651] on div "Having large regional hubs can offer a big advantage. Instead of one main headq…" at bounding box center [757, 698] width 652 height 125
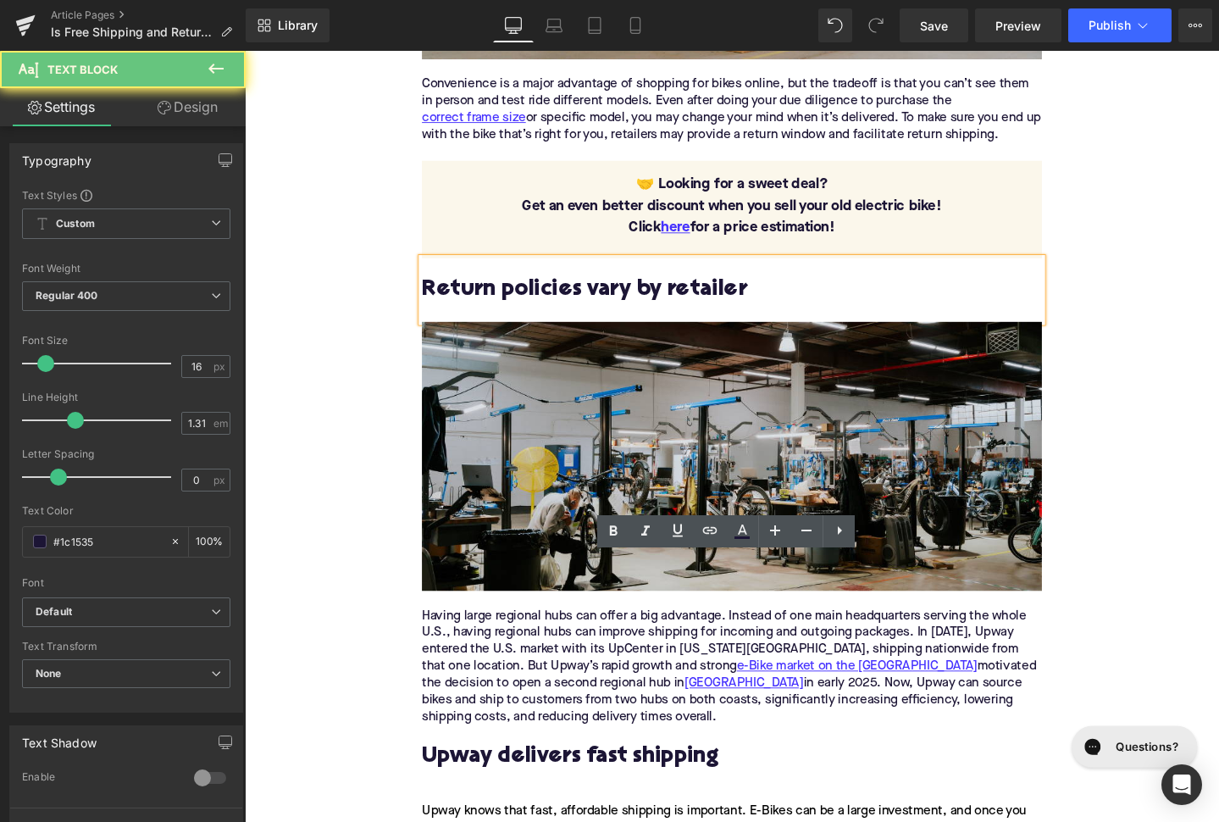
click at [488, 651] on div "Having large regional hubs can offer a big advantage. Instead of one main headq…" at bounding box center [757, 698] width 652 height 125
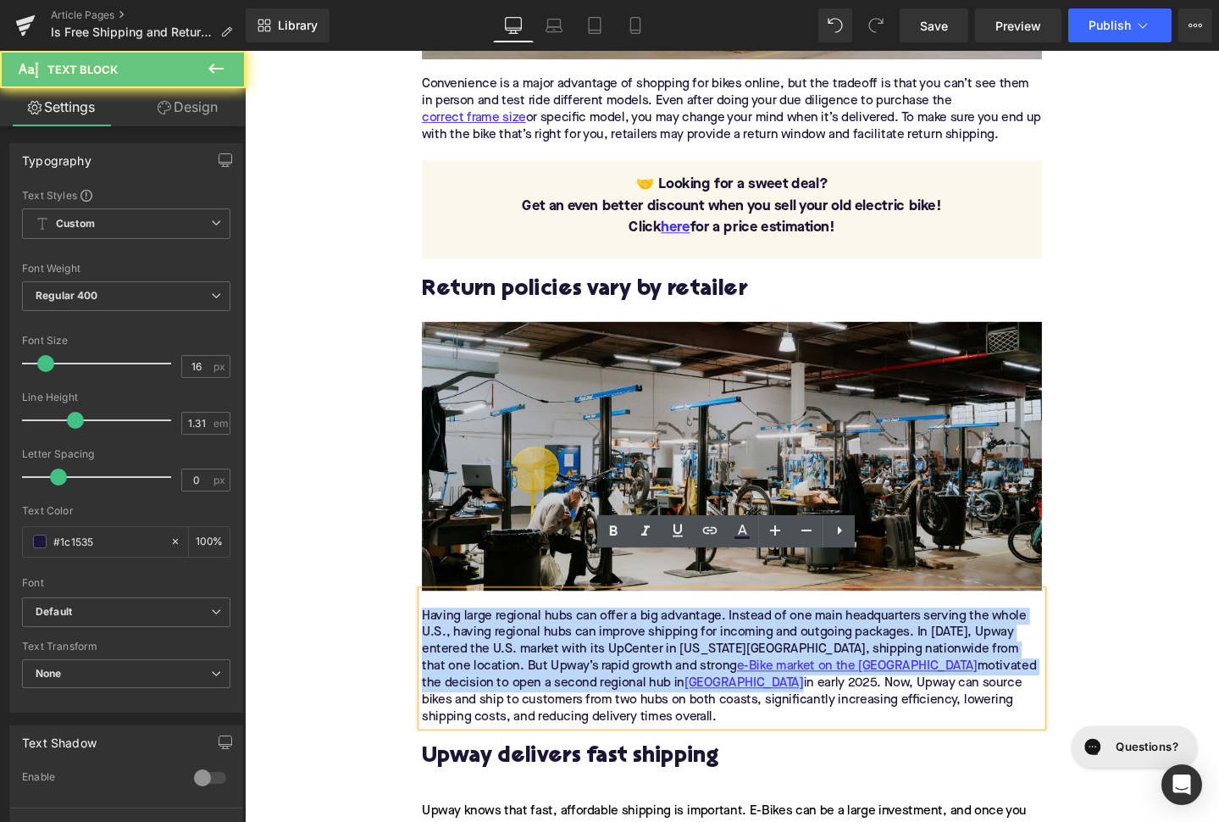
click at [488, 651] on div "Having large regional hubs can offer a big advantage. Instead of one main headq…" at bounding box center [757, 698] width 652 height 125
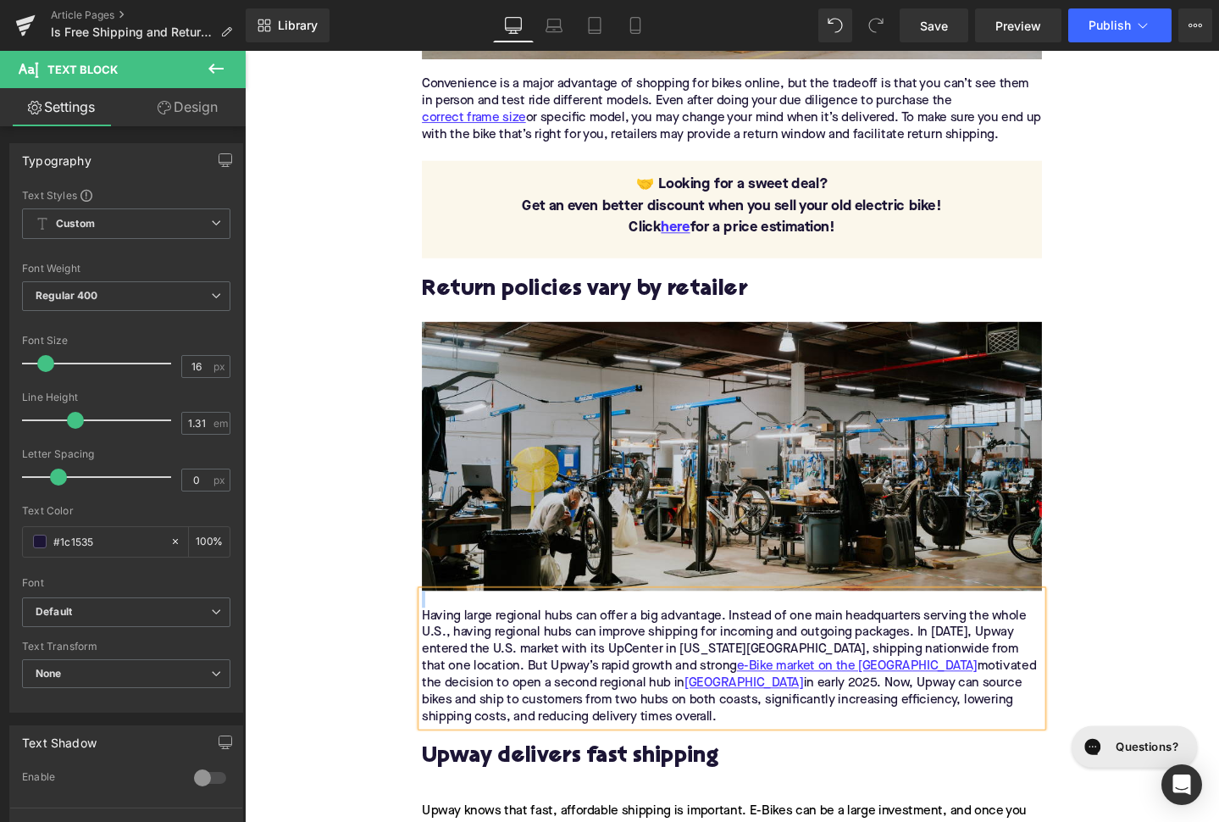
paste div
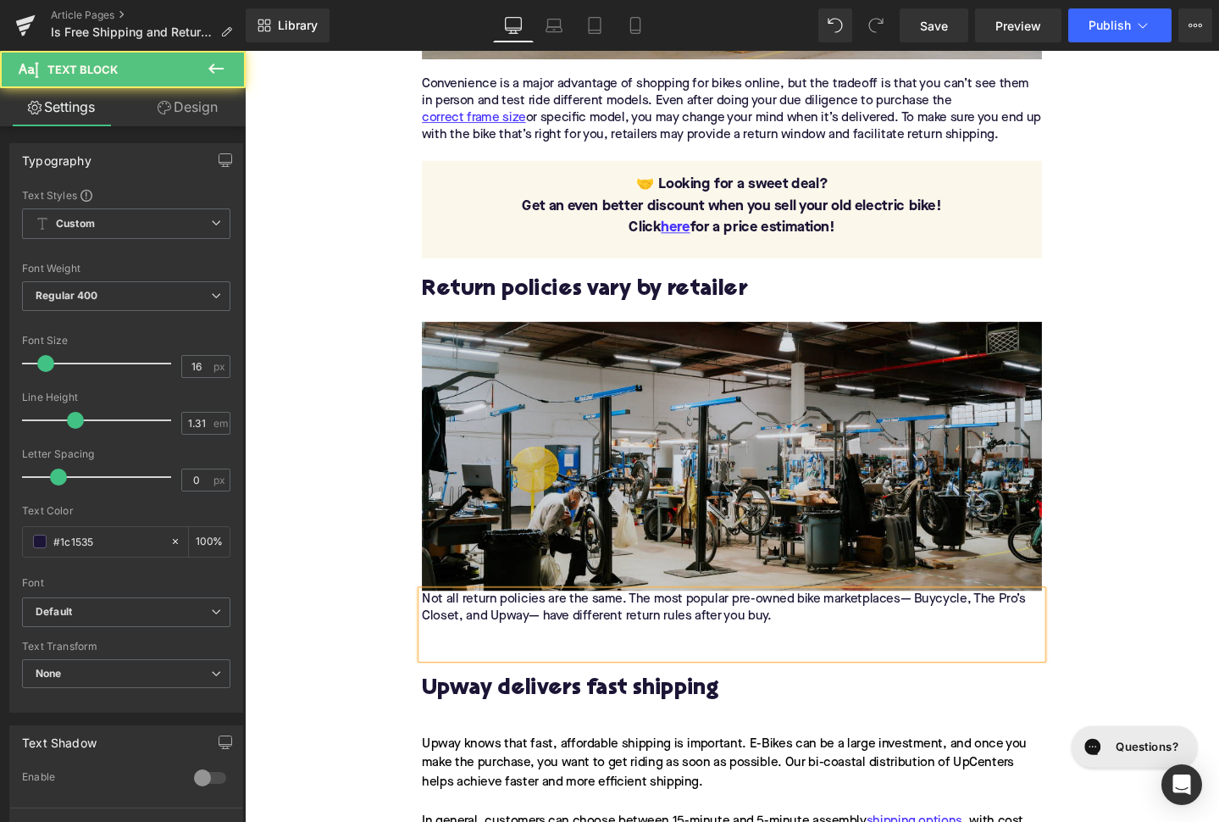
click at [434, 618] on div "Not all return policies are the same. The most popular pre-owned bike marketpla…" at bounding box center [757, 653] width 652 height 71
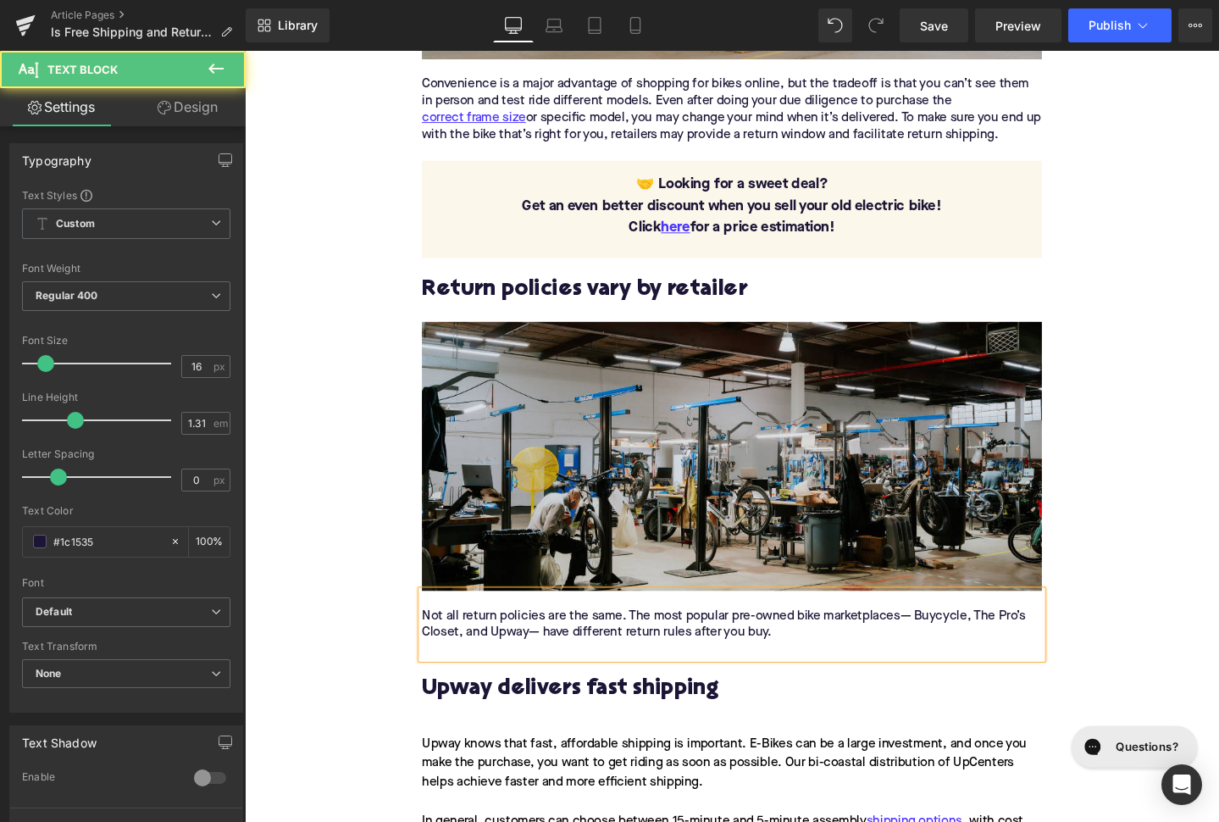
click at [380, 585] on div "Home / Is Free Shipping and Returns Common for Online E-Bike Retailers in the U…" at bounding box center [757, 730] width 1025 height 4235
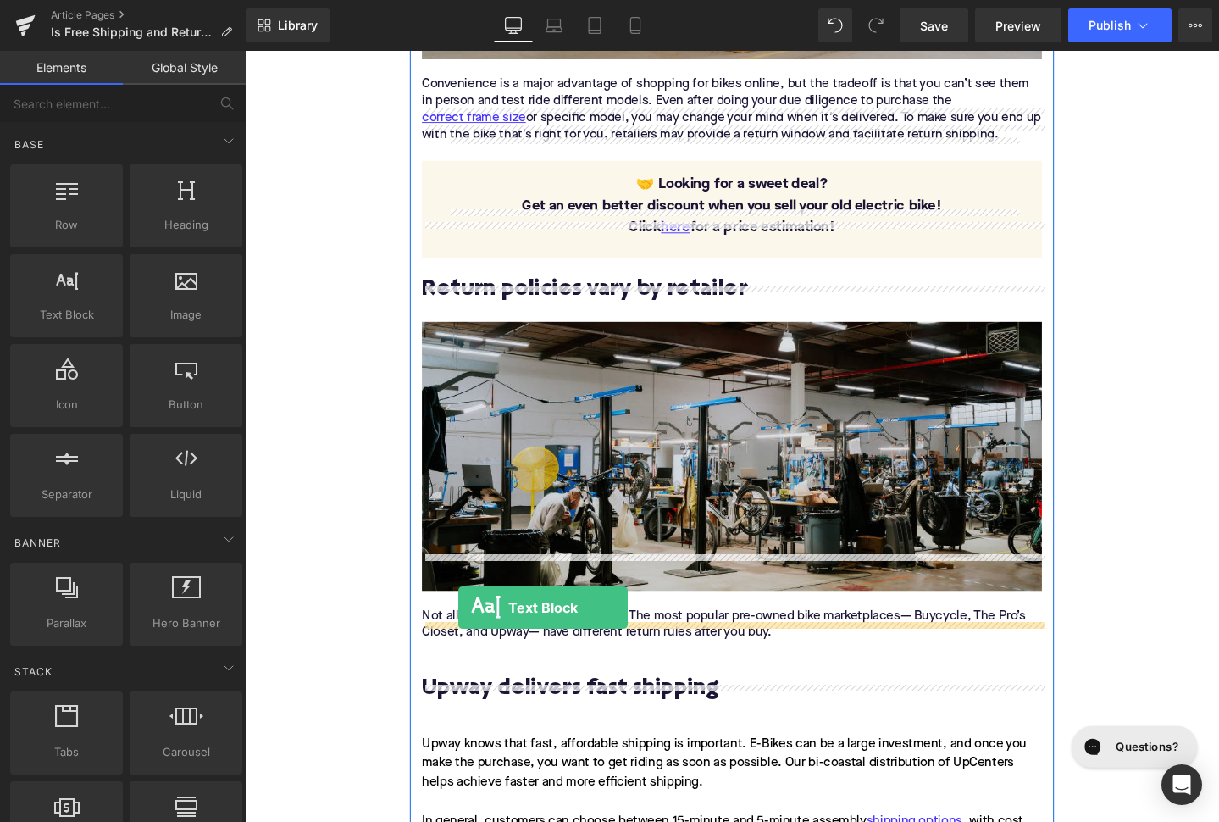
drag, startPoint x: 303, startPoint y: 357, endPoint x: 469, endPoint y: 635, distance: 324.0
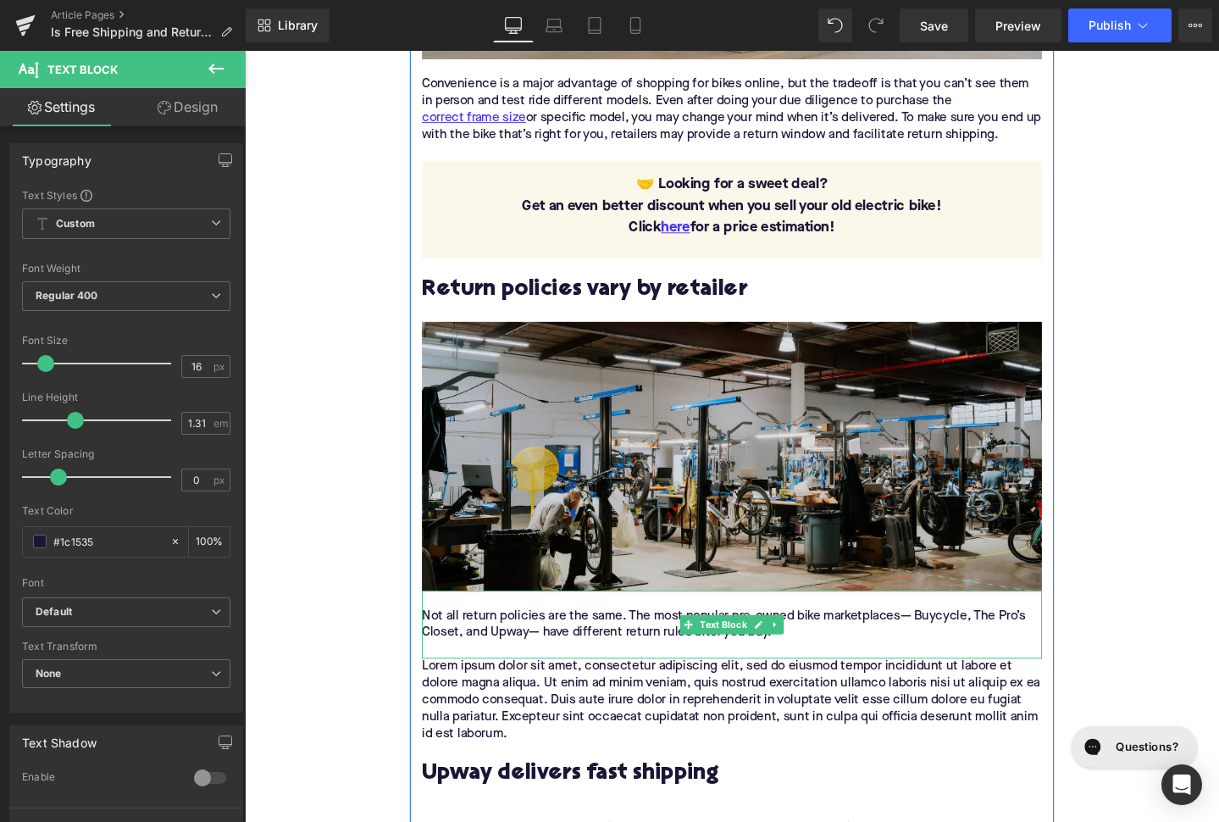
click at [706, 636] on div "Not all return policies are the same. The most popular pre-owned bike marketpla…" at bounding box center [757, 654] width 652 height 36
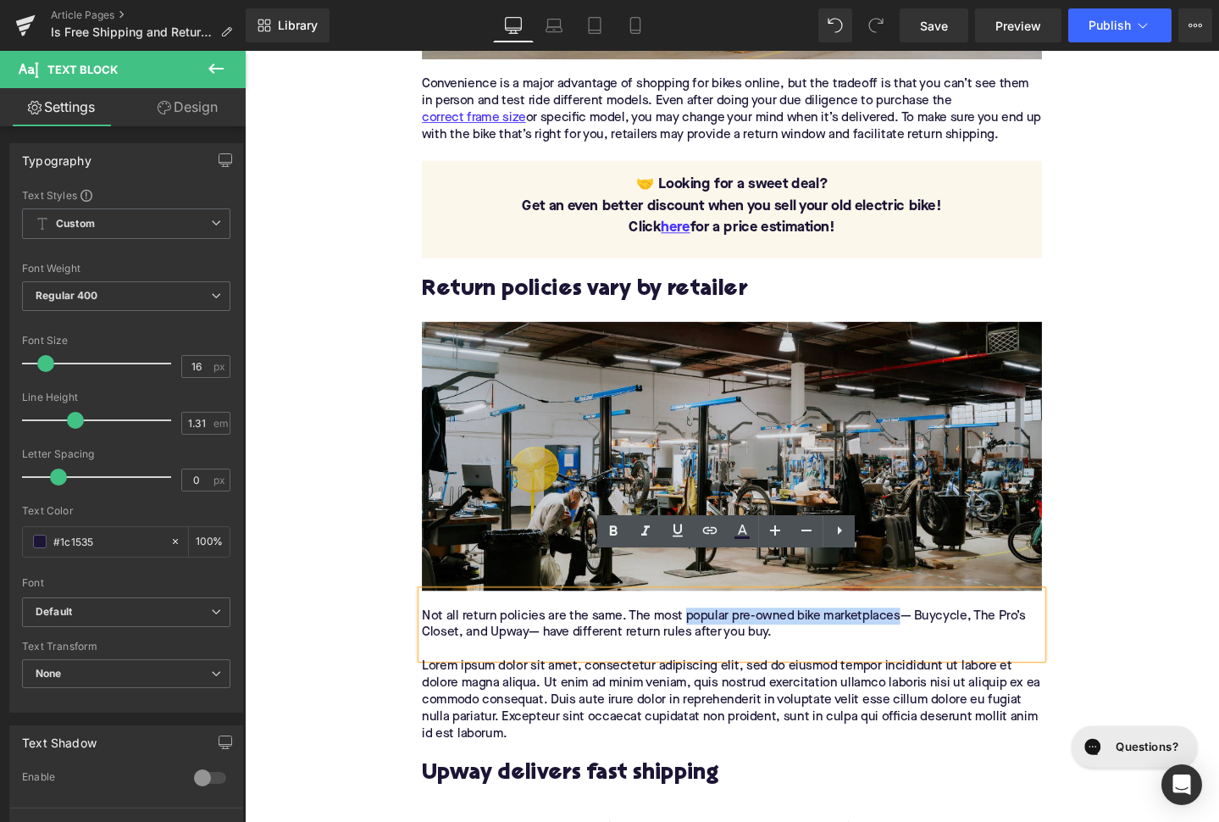
drag, startPoint x: 708, startPoint y: 605, endPoint x: 934, endPoint y: 602, distance: 226.2
click at [934, 636] on div "Not all return policies are the same. The most popular pre-owned bike marketpla…" at bounding box center [757, 654] width 652 height 36
click at [784, 636] on div "Not all return policies are the same. The most popular pre-owned bike marketpla…" at bounding box center [757, 654] width 652 height 36
drag, startPoint x: 757, startPoint y: 610, endPoint x: 859, endPoint y: 607, distance: 102.5
click at [859, 636] on div "Not all return policies are the same. The most popular pre-owned bike marketpla…" at bounding box center [757, 654] width 652 height 36
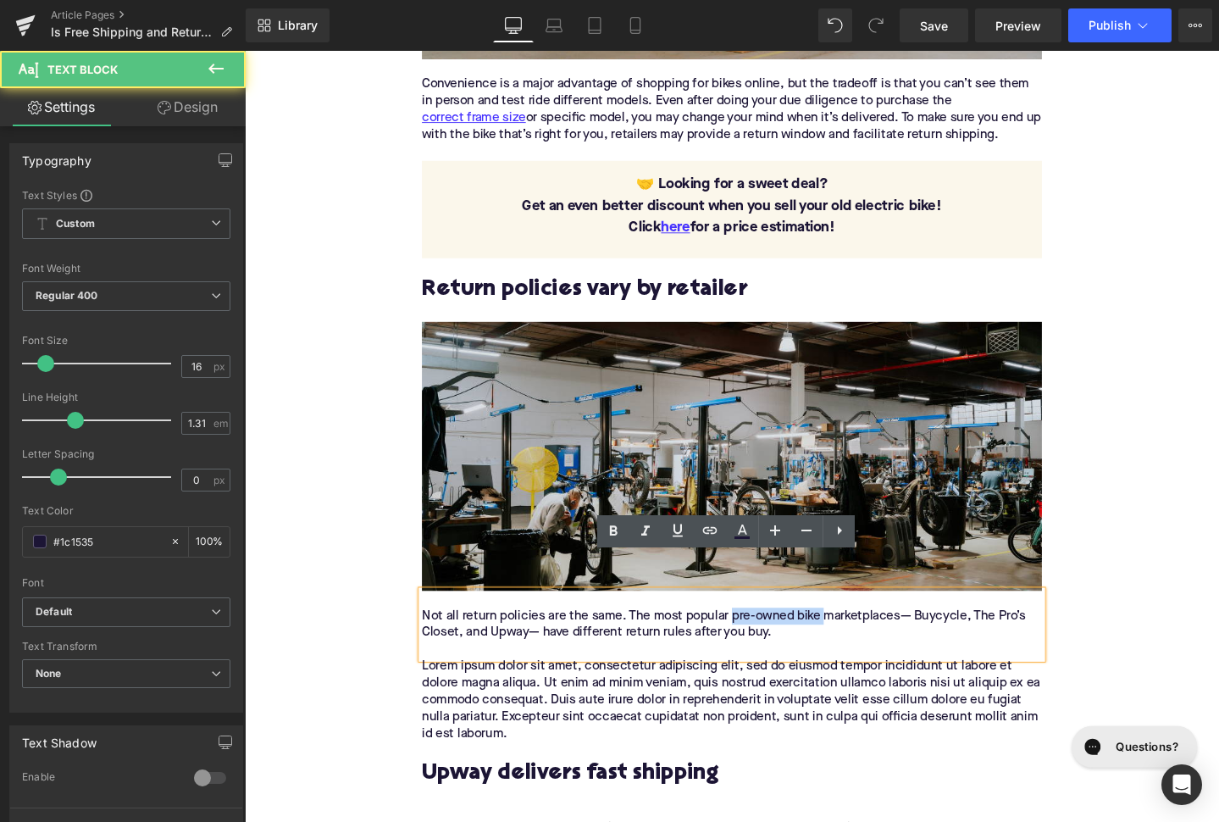
click at [824, 636] on div "Not all return policies are the same. The most popular pre-owned bike marketpla…" at bounding box center [757, 654] width 652 height 36
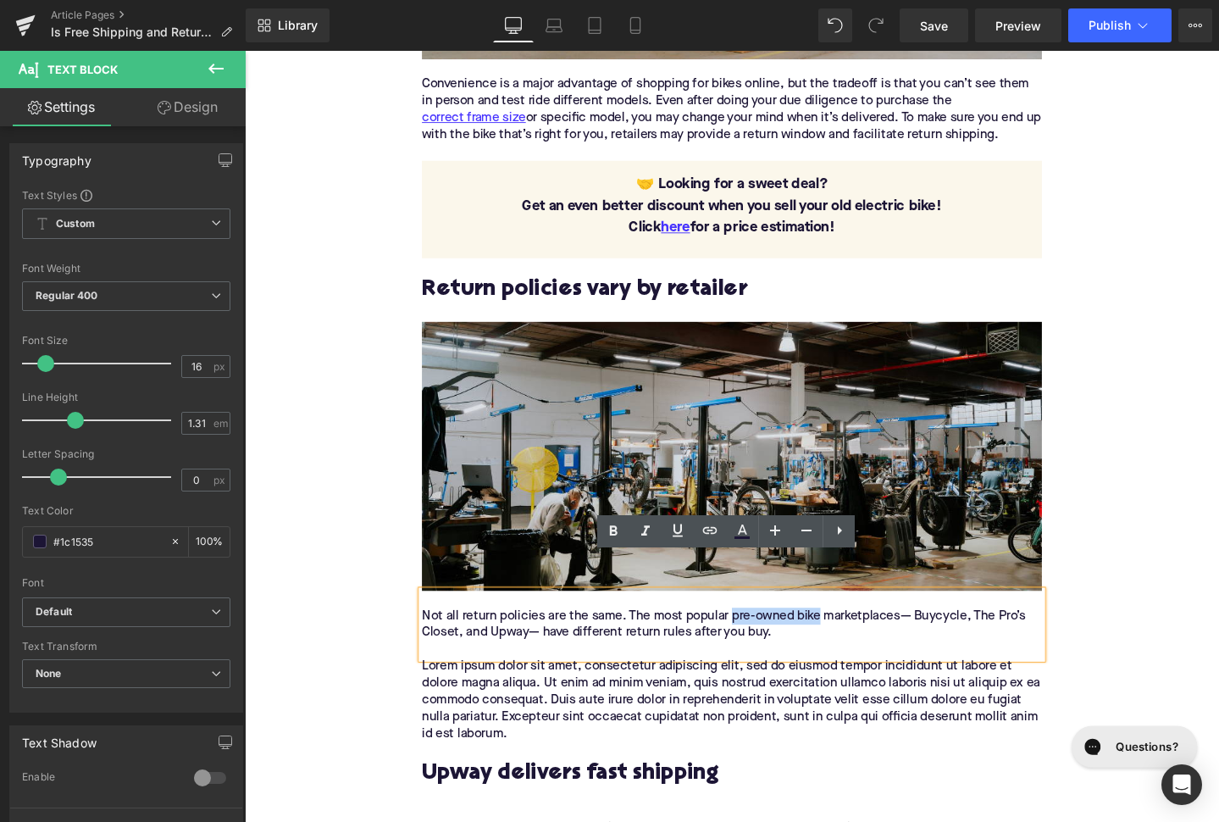
drag, startPoint x: 850, startPoint y: 607, endPoint x: 757, endPoint y: 603, distance: 93.3
click at [757, 636] on div "Not all return policies are the same. The most popular pre-owned bike marketpla…" at bounding box center [757, 654] width 652 height 36
click at [707, 524] on icon at bounding box center [710, 530] width 20 height 20
click at [735, 607] on input "text" at bounding box center [815, 613] width 261 height 42
paste input "https://upway.co/collections/used-electric-bike"
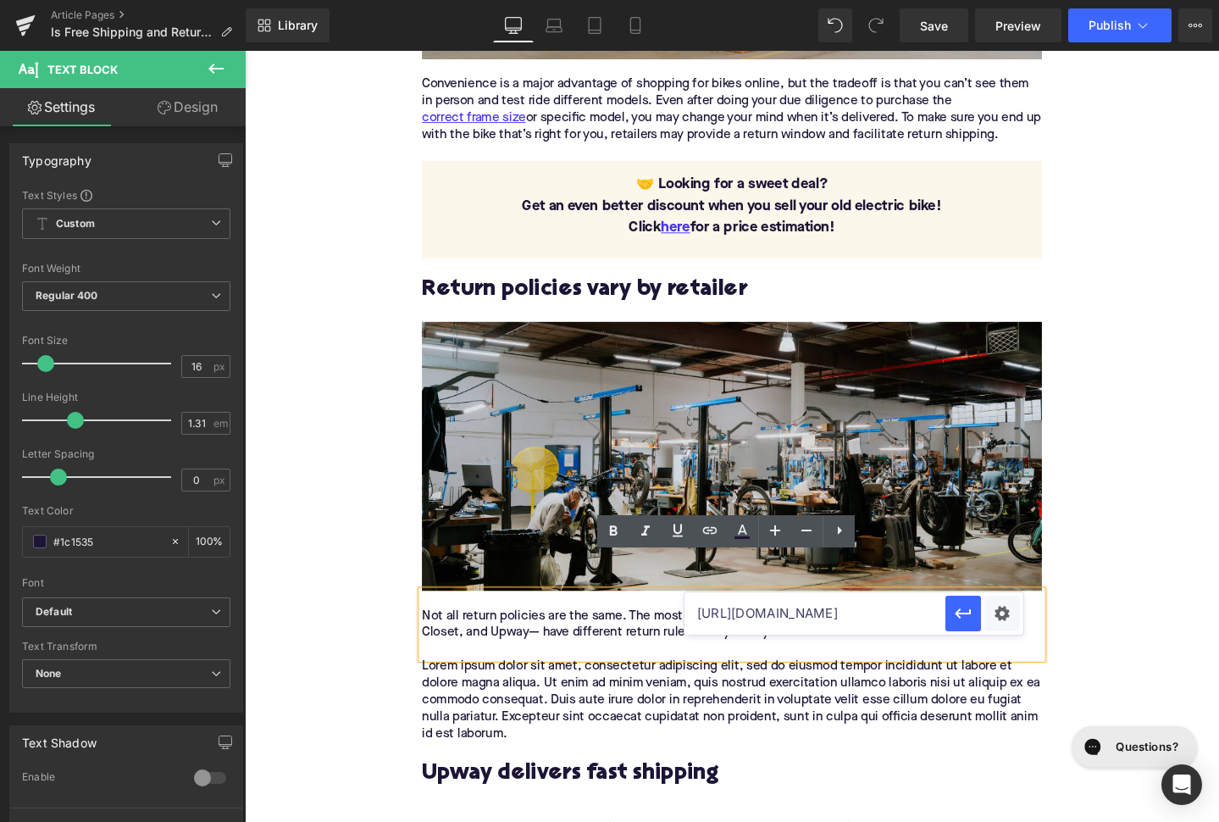
scroll to position [0, 61]
type input "https://upway.co/collections/used-electric-bike"
click at [467, 690] on p "Lorem ipsum dolor sit amet, consectetur adipiscing elit, sed do eiusmod tempor …" at bounding box center [757, 734] width 652 height 89
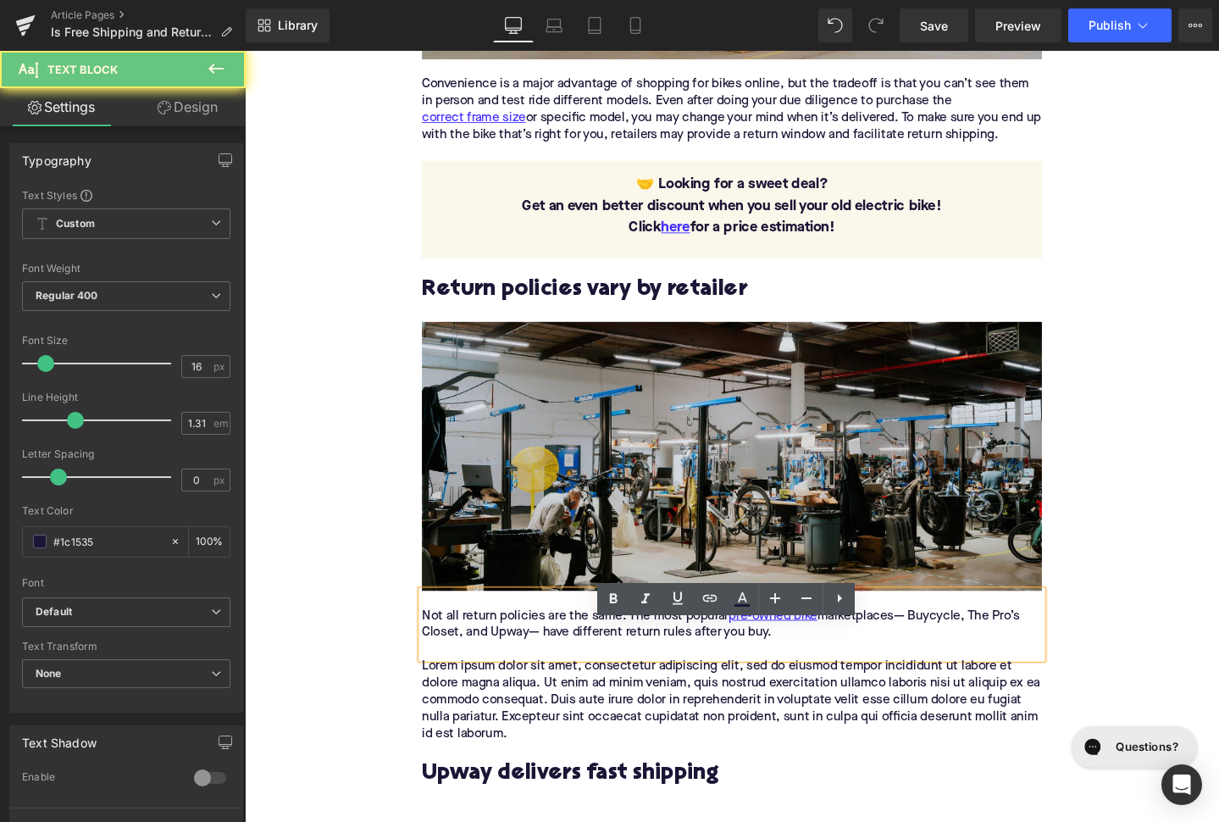
click at [467, 690] on p "Lorem ipsum dolor sit amet, consectetur adipiscing elit, sed do eiusmod tempor …" at bounding box center [757, 734] width 652 height 89
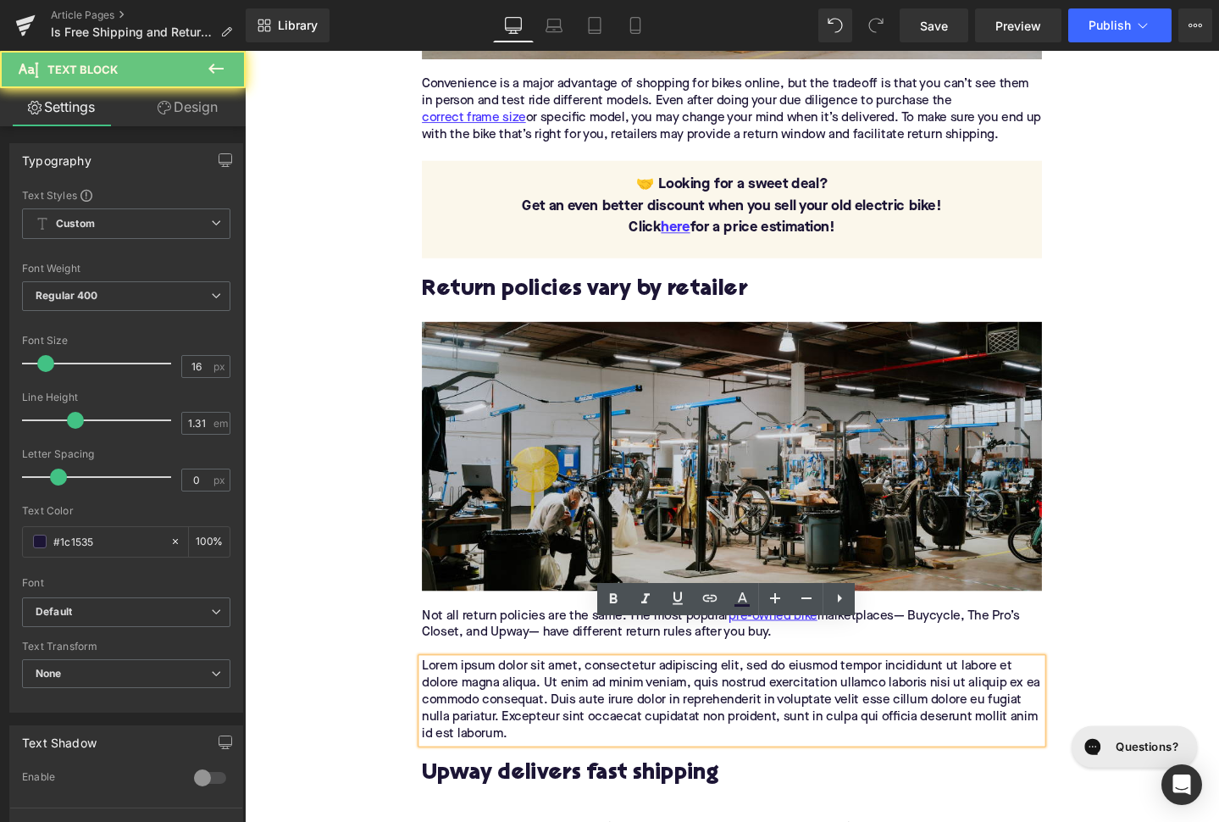
paste div
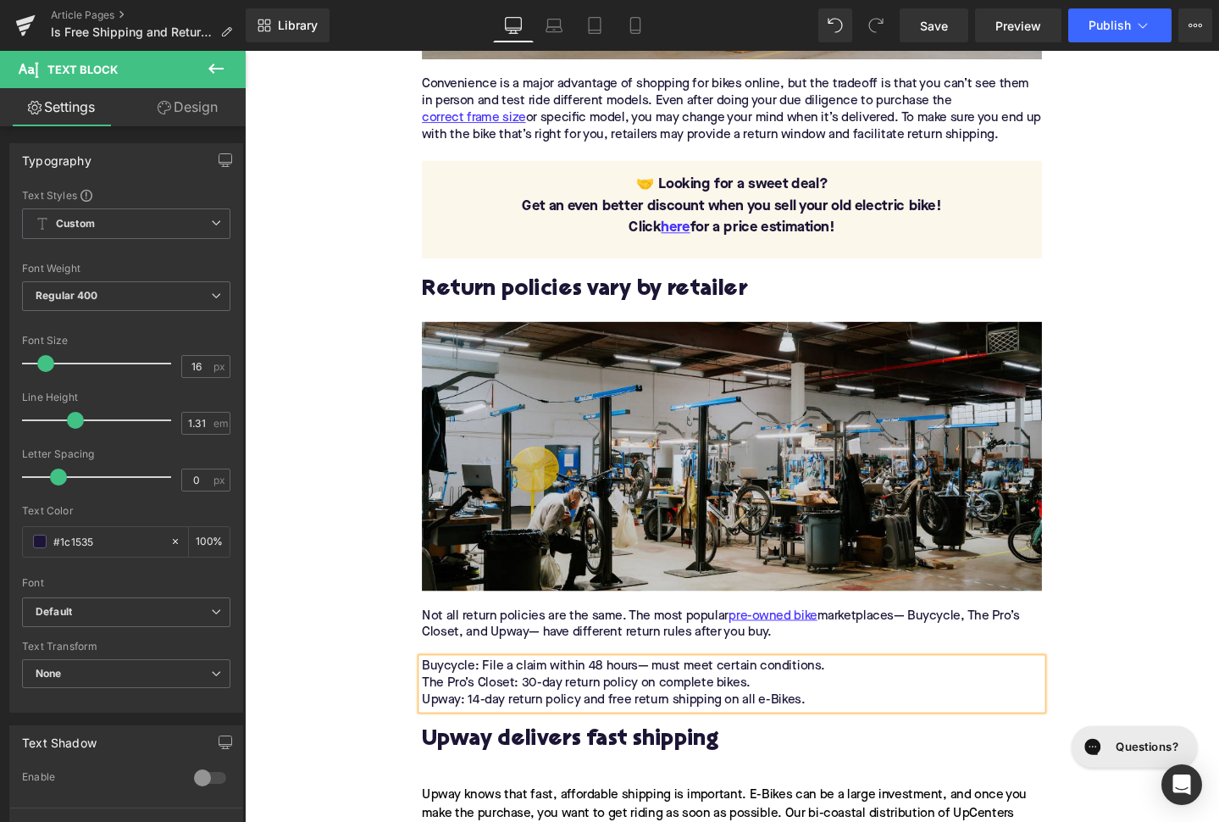
click at [455, 696] on p "Buycycle: File a claim within 48 hours— must meet certain conditions. The Pro’s…" at bounding box center [757, 716] width 652 height 53
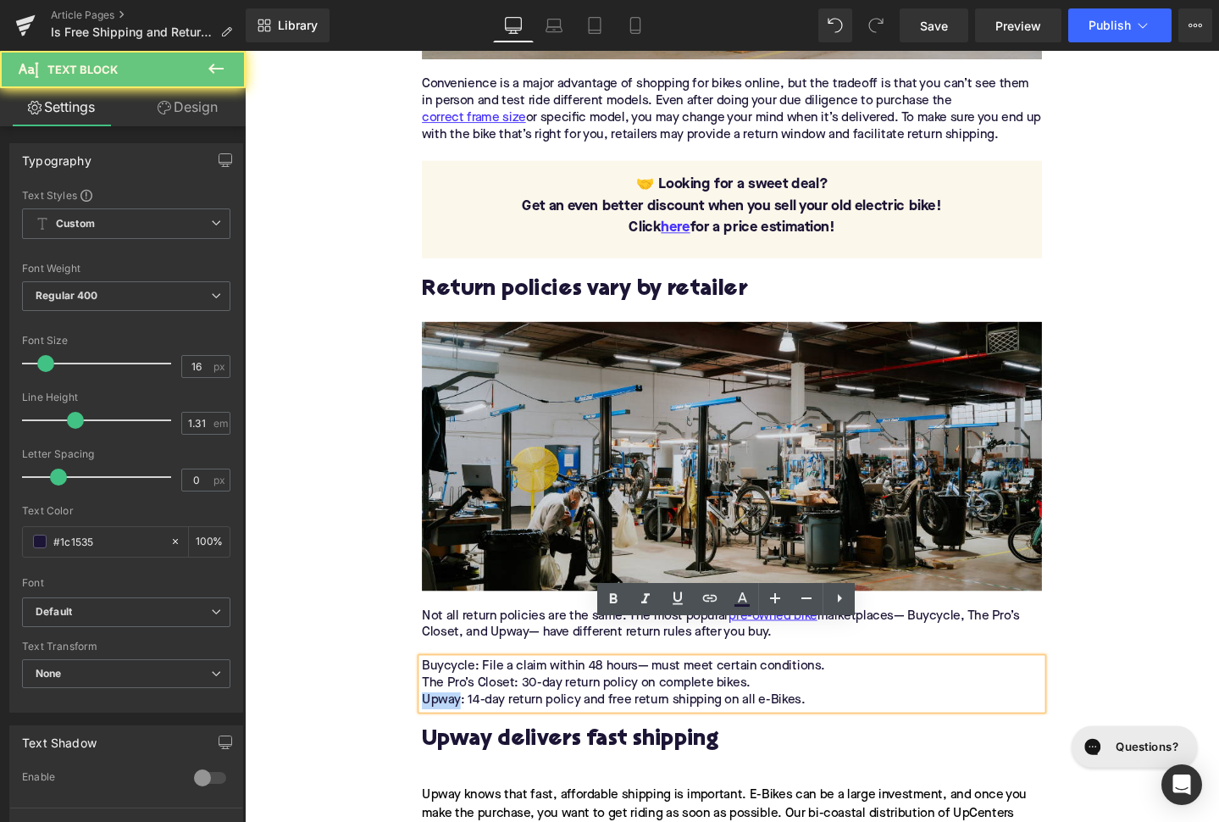
click at [455, 696] on p "Buycycle: File a claim within 48 hours— must meet certain conditions. The Pro’s…" at bounding box center [757, 716] width 652 height 53
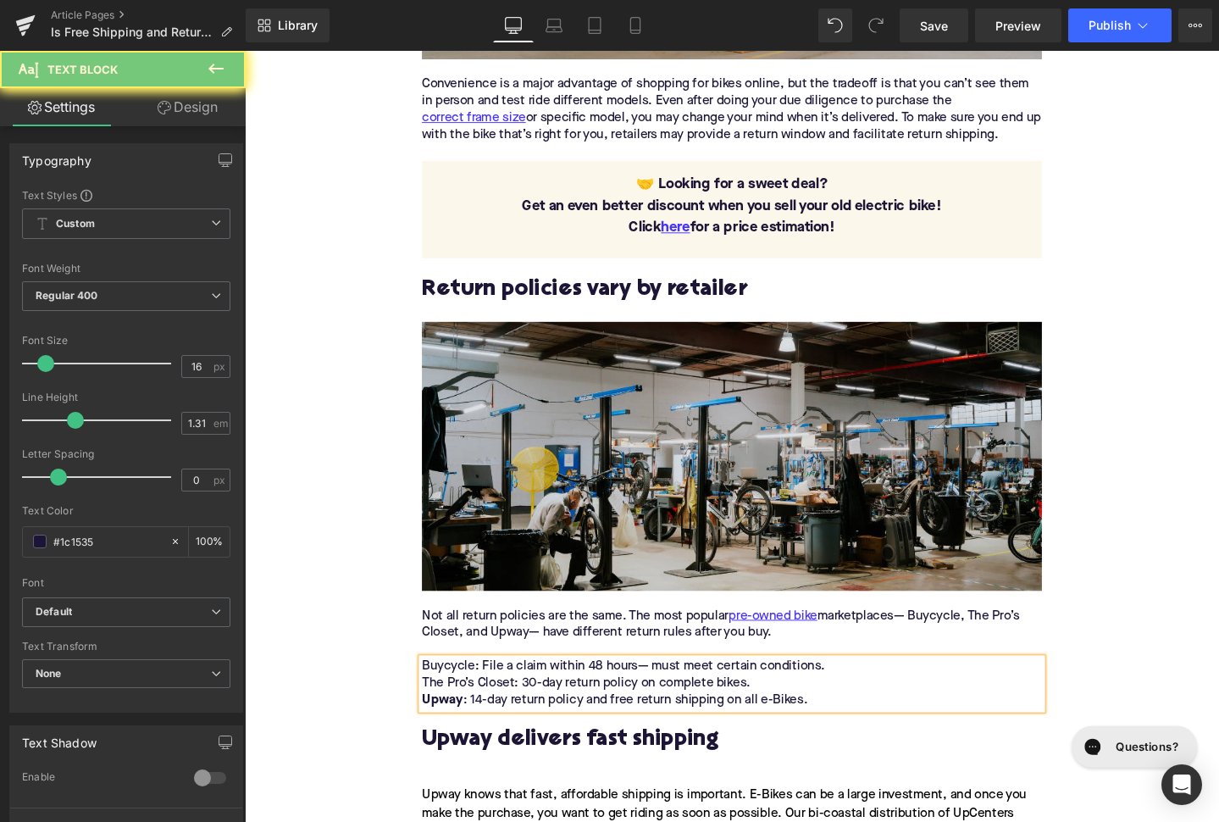
click at [451, 690] on p "Buycycle: File a claim within 48 hours— must meet certain conditions. The Pro’s…" at bounding box center [757, 716] width 652 height 53
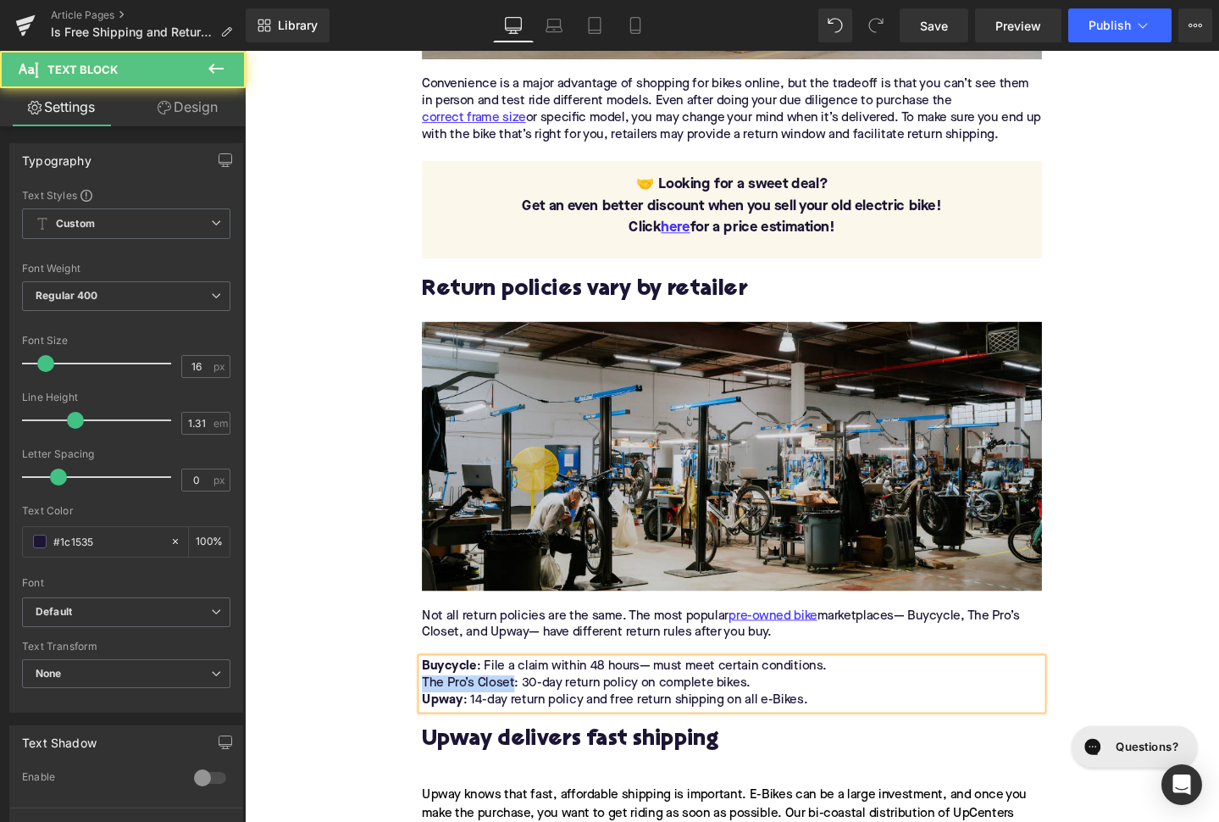
drag, startPoint x: 530, startPoint y: 677, endPoint x: 426, endPoint y: 677, distance: 103.4
click at [426, 677] on div "Table of Contents Text Block Introduction Logistics is a key issue for bike ret…" at bounding box center [758, 759] width 678 height 2563
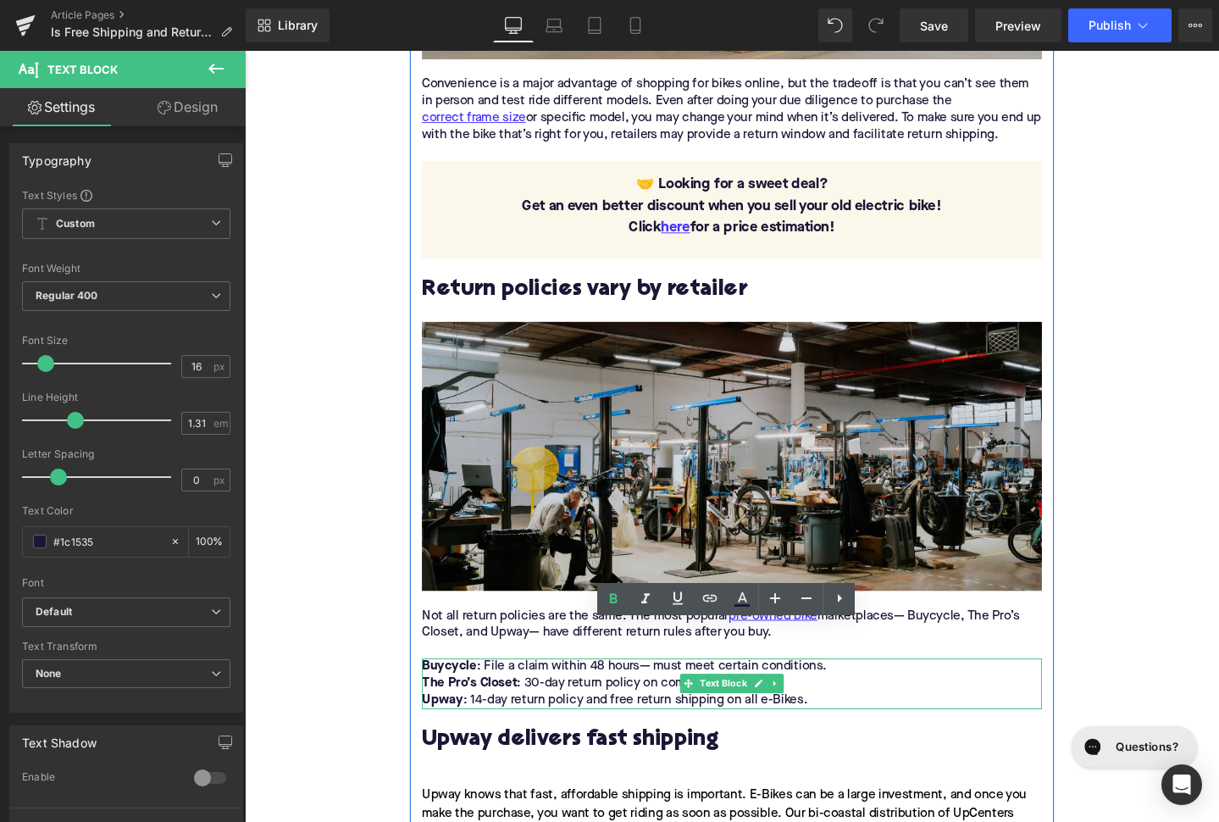
click at [552, 690] on p "Buycycle : File a claim within 48 hours— must meet certain conditions. The Pro’…" at bounding box center [757, 716] width 652 height 53
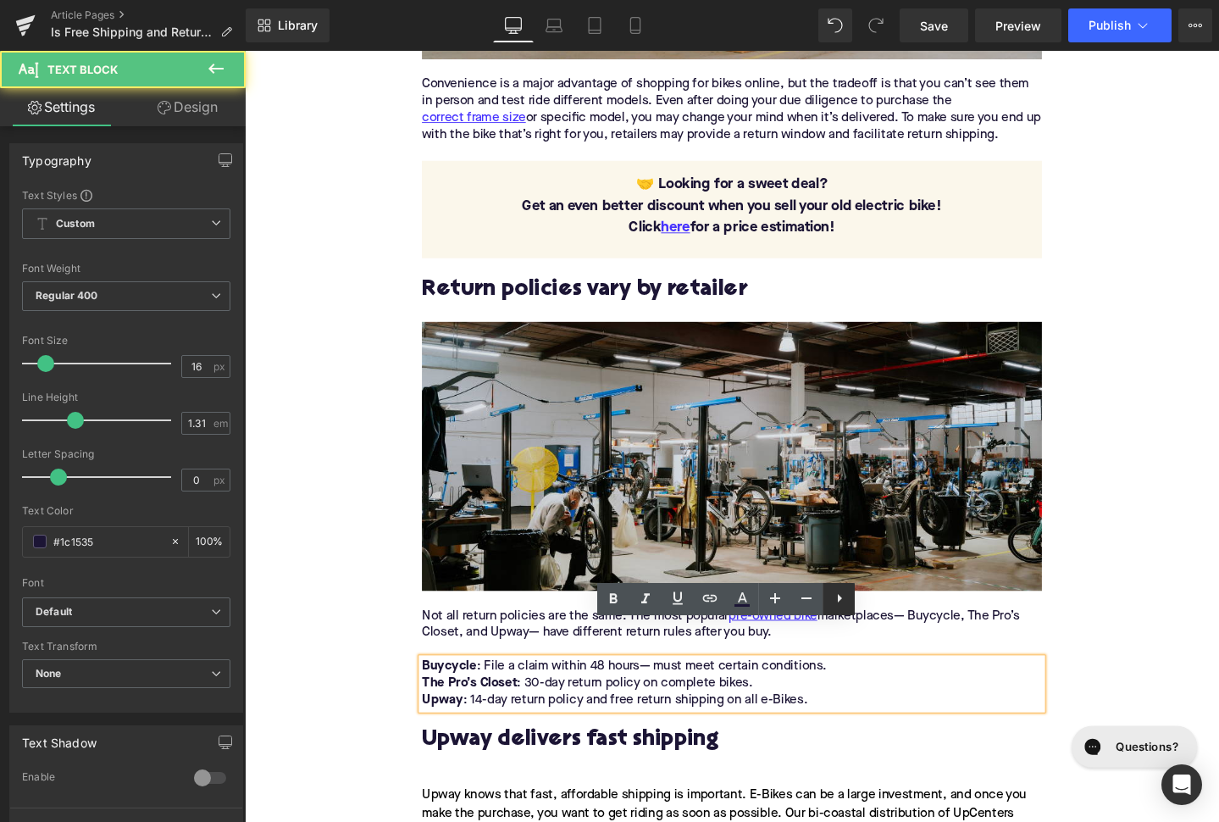
click at [848, 601] on icon at bounding box center [839, 598] width 20 height 20
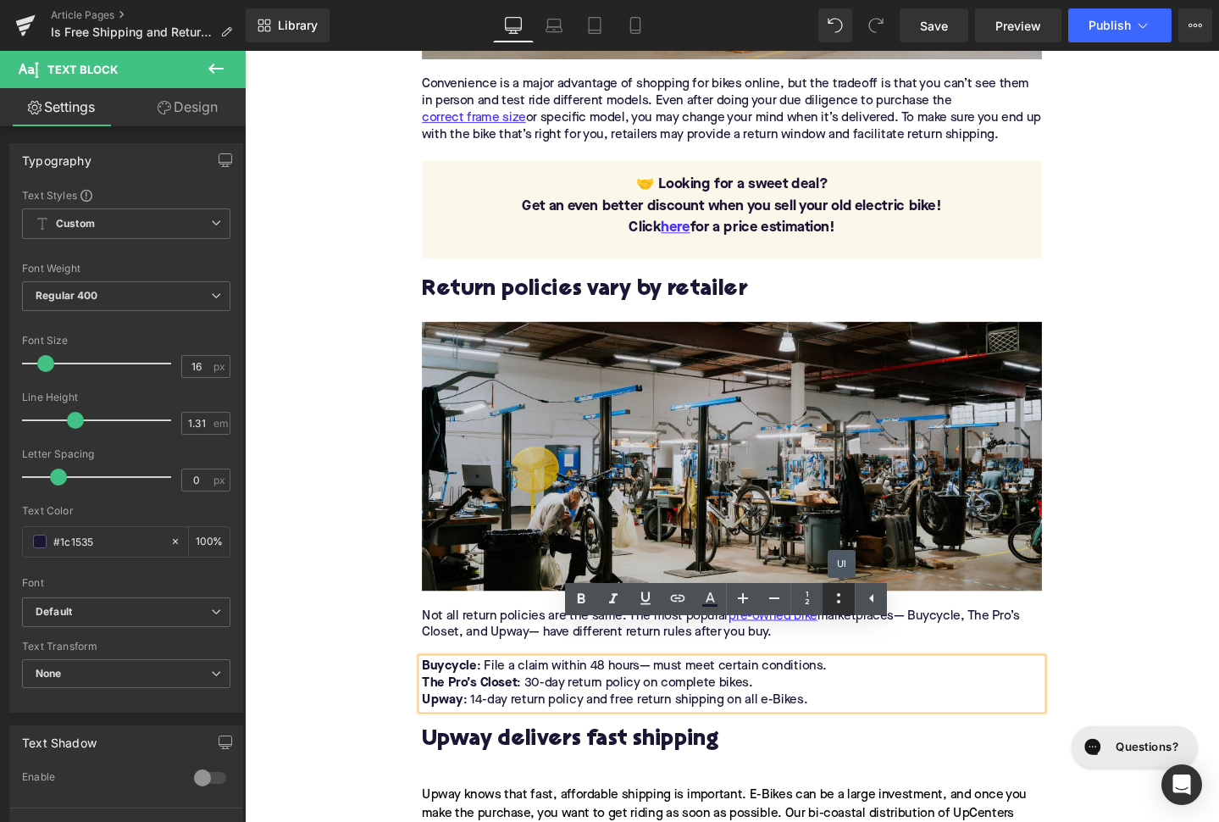
click at [845, 600] on icon at bounding box center [839, 598] width 20 height 20
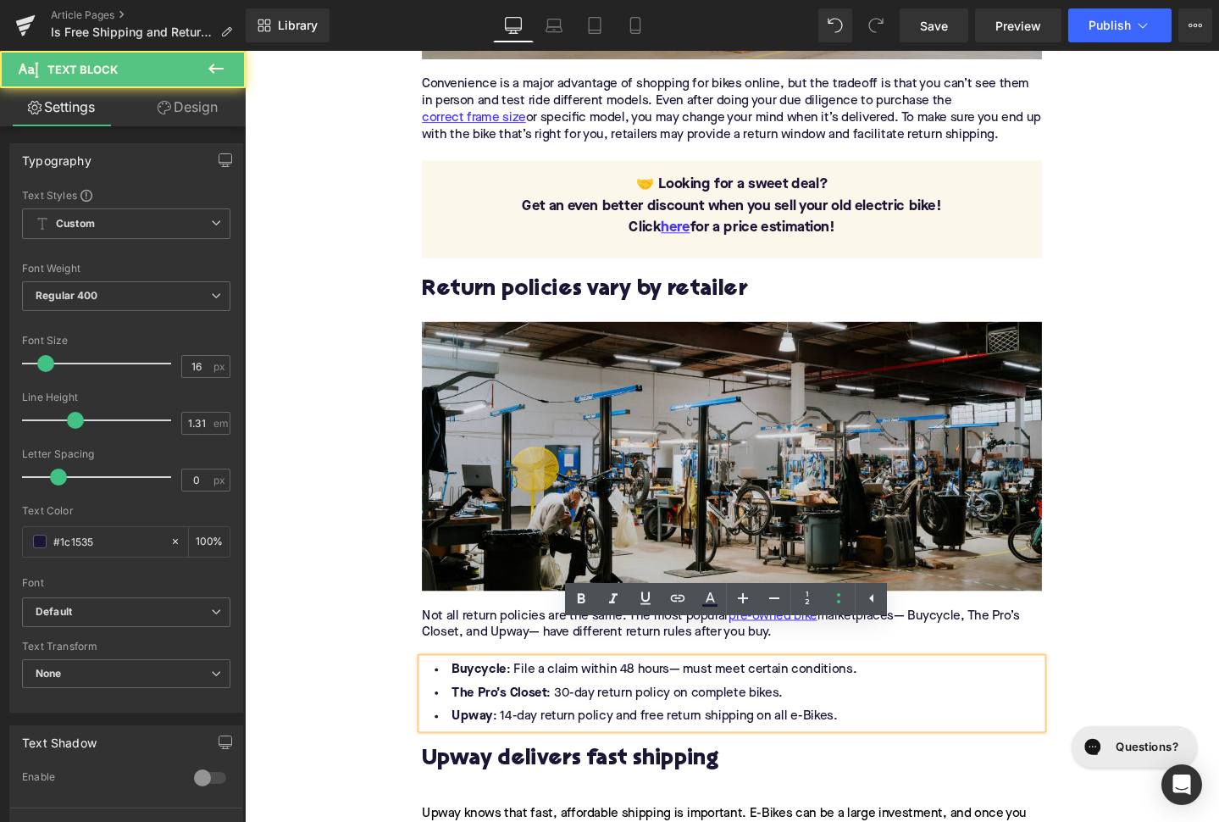
click at [678, 714] on li "The Pro’s Closet : 30-day return policy on complete bikes." at bounding box center [757, 726] width 652 height 25
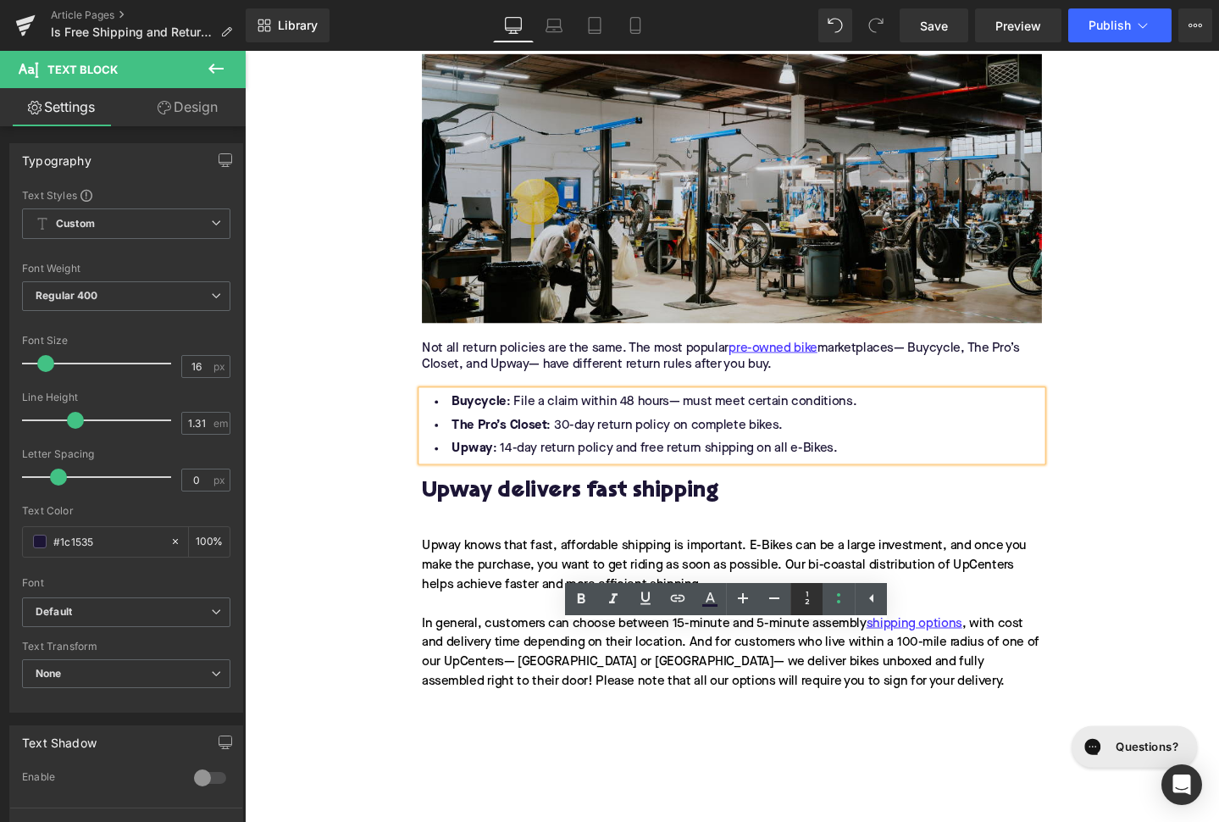
scroll to position [1899, 0]
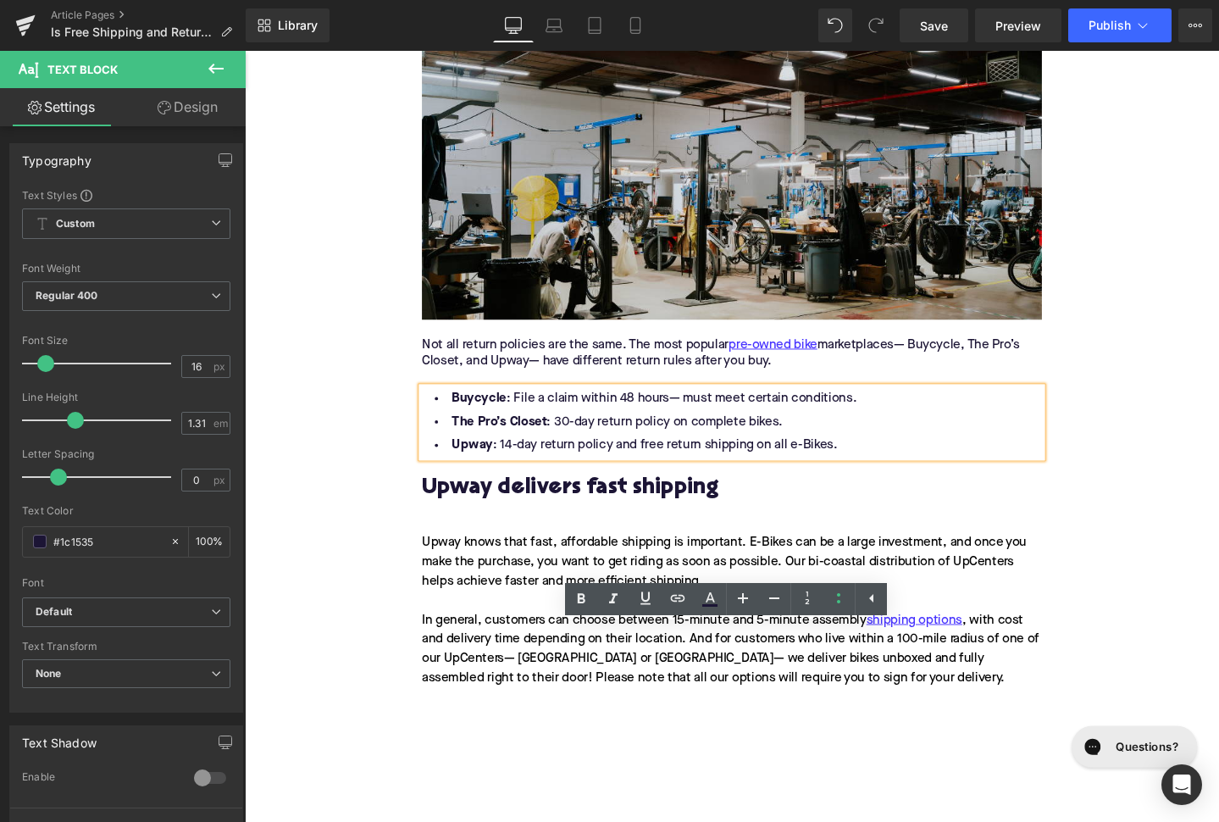
click at [530, 498] on h2 "Upway delivers fast shipping" at bounding box center [757, 511] width 652 height 26
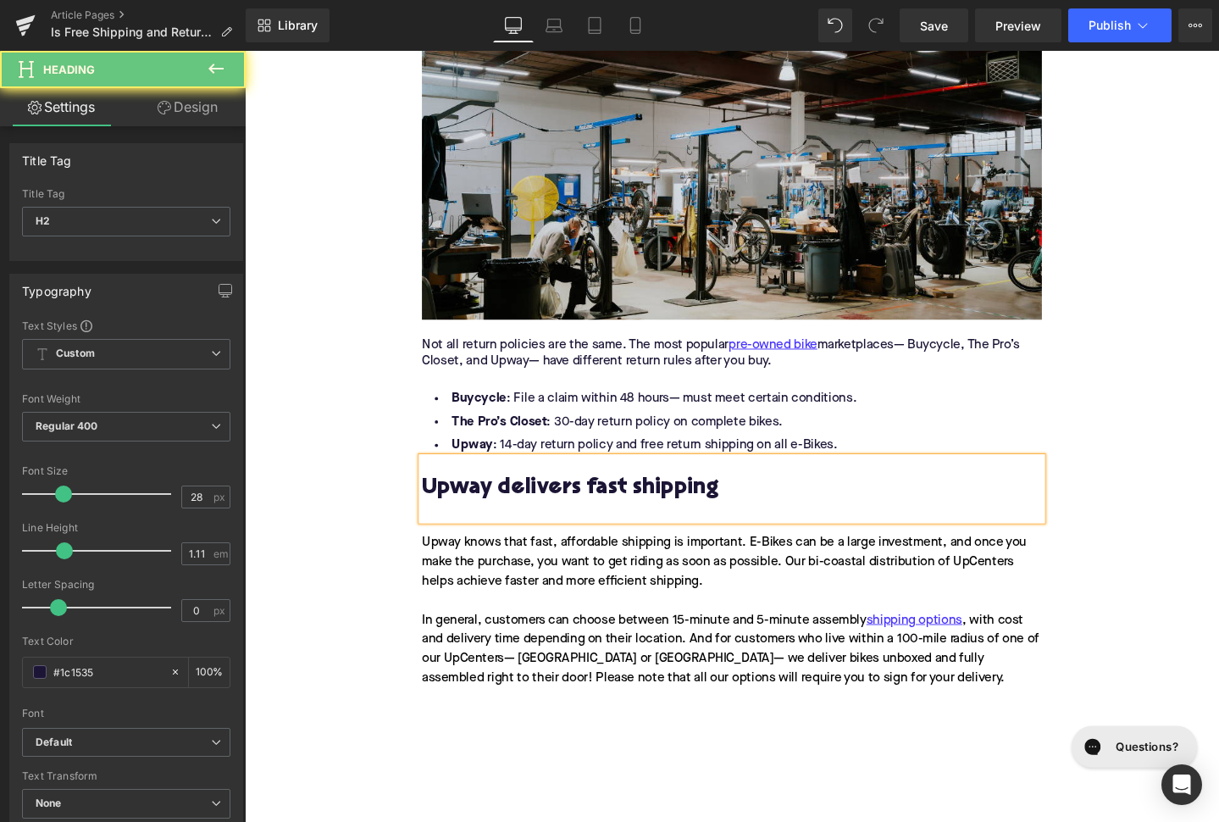
paste div
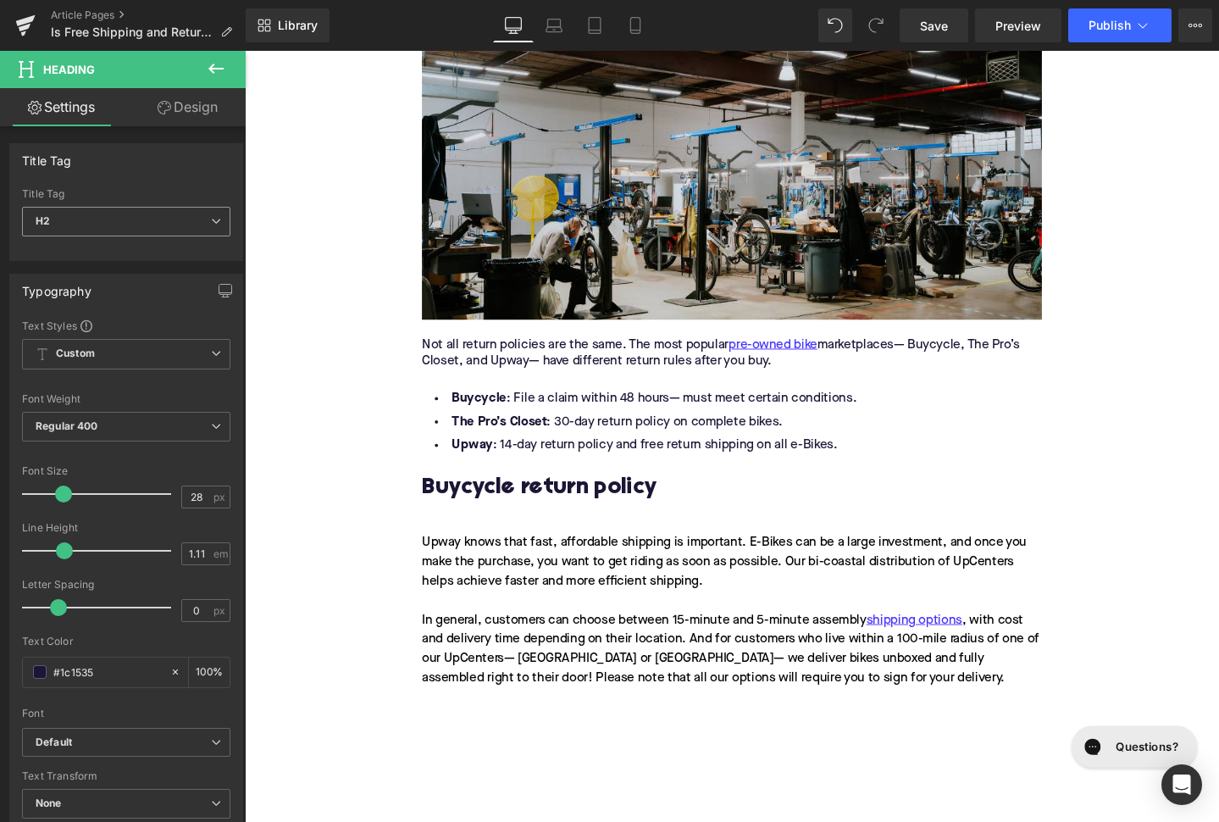
click at [80, 223] on span "H2" at bounding box center [126, 222] width 208 height 30
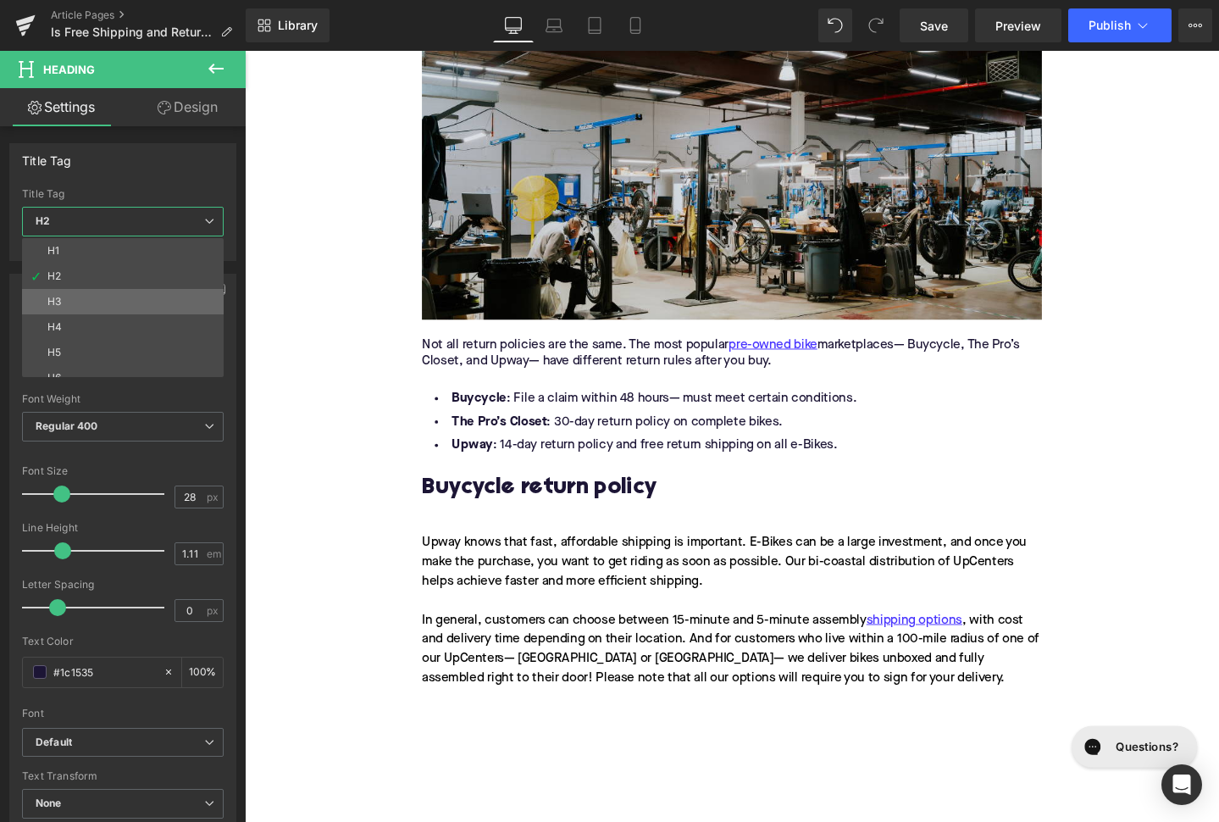
click at [104, 302] on li "H3" at bounding box center [126, 301] width 209 height 25
type input "24"
type input "1.29"
type input "100"
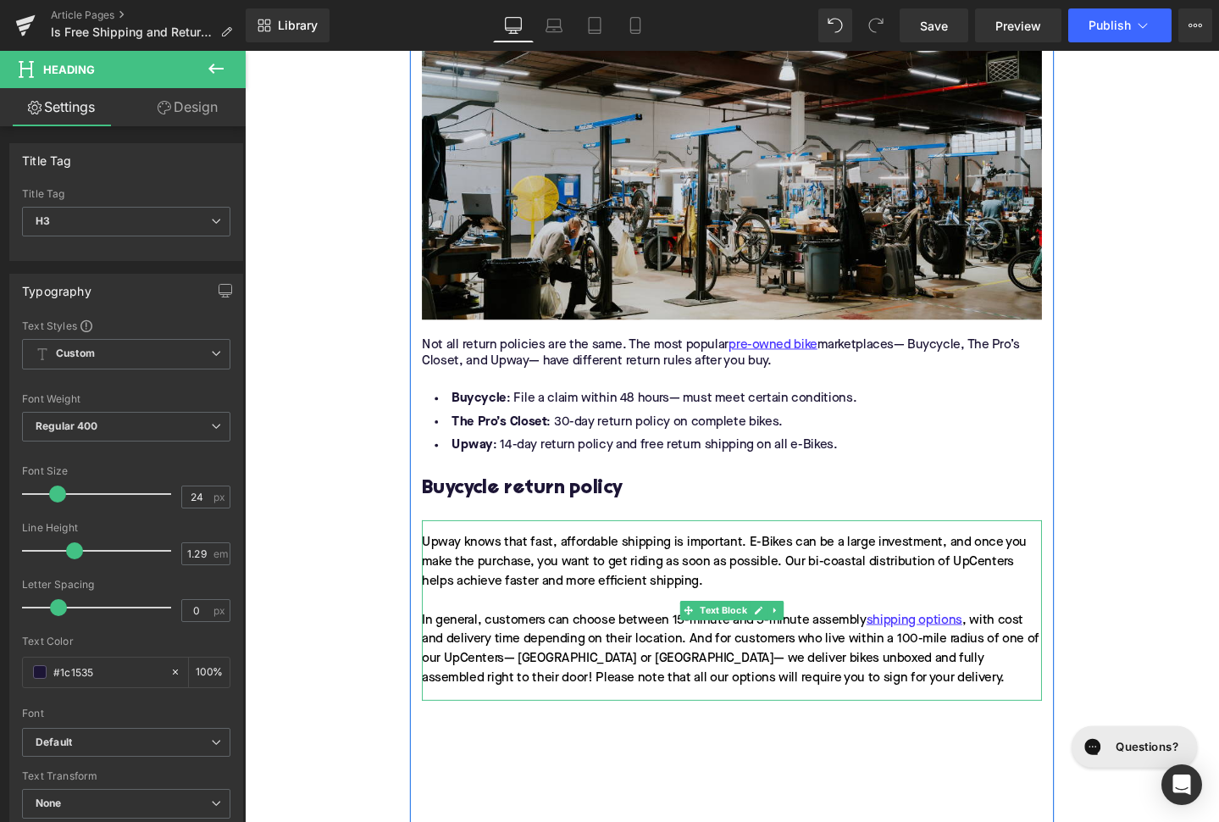
click at [546, 566] on div "Upway knows that fast, affordable shipping is important. E-Bikes can be a large…" at bounding box center [757, 640] width 652 height 190
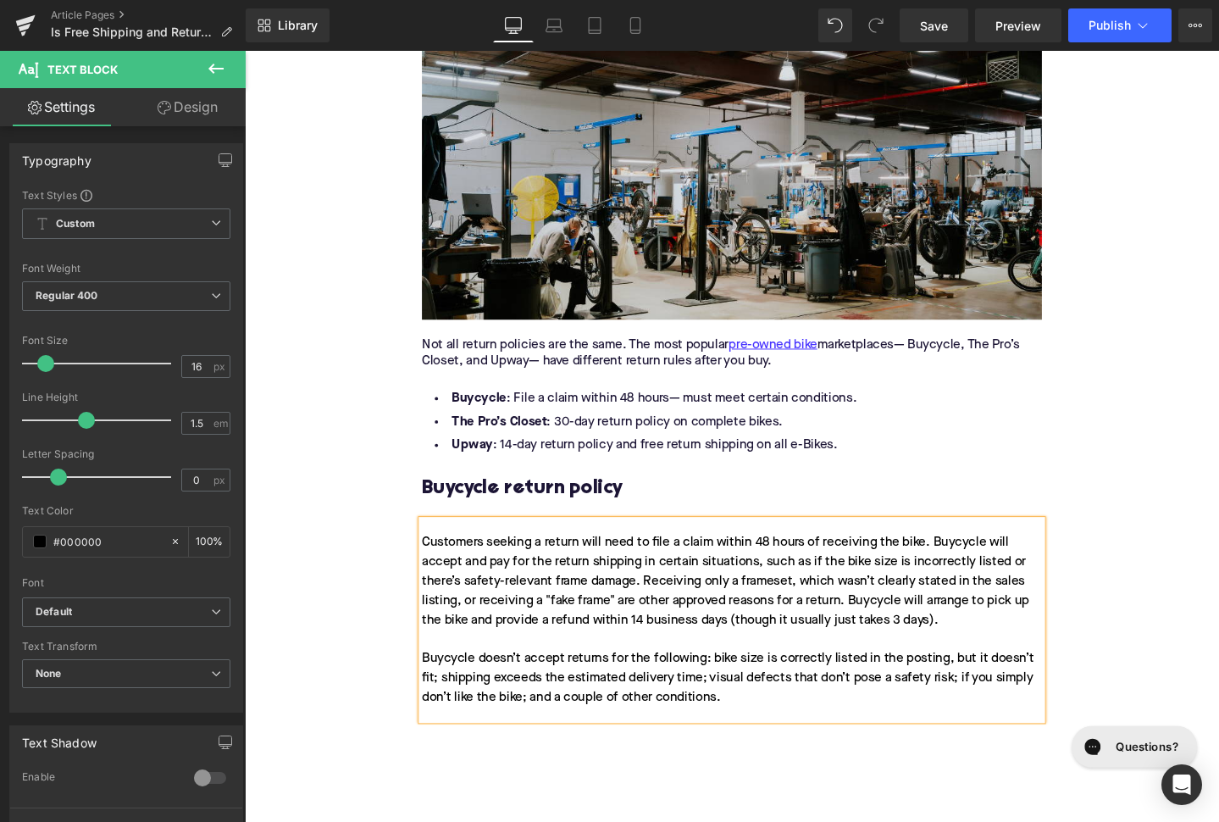
click at [462, 654] on div "Customers seeking a return will need to file a claim within 48 hours of receivi…" at bounding box center [757, 650] width 652 height 210
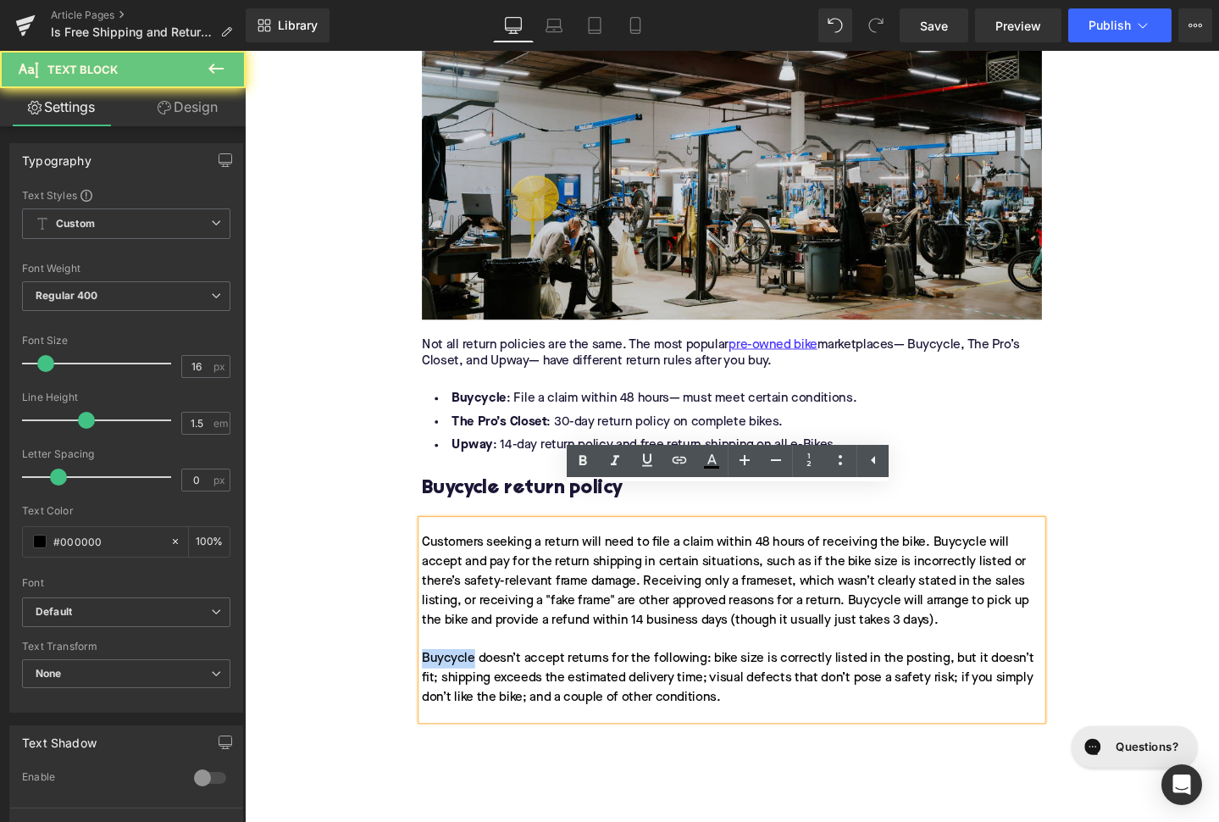
click at [462, 654] on div "Customers seeking a return will need to file a claim within 48 hours of receivi…" at bounding box center [757, 650] width 652 height 210
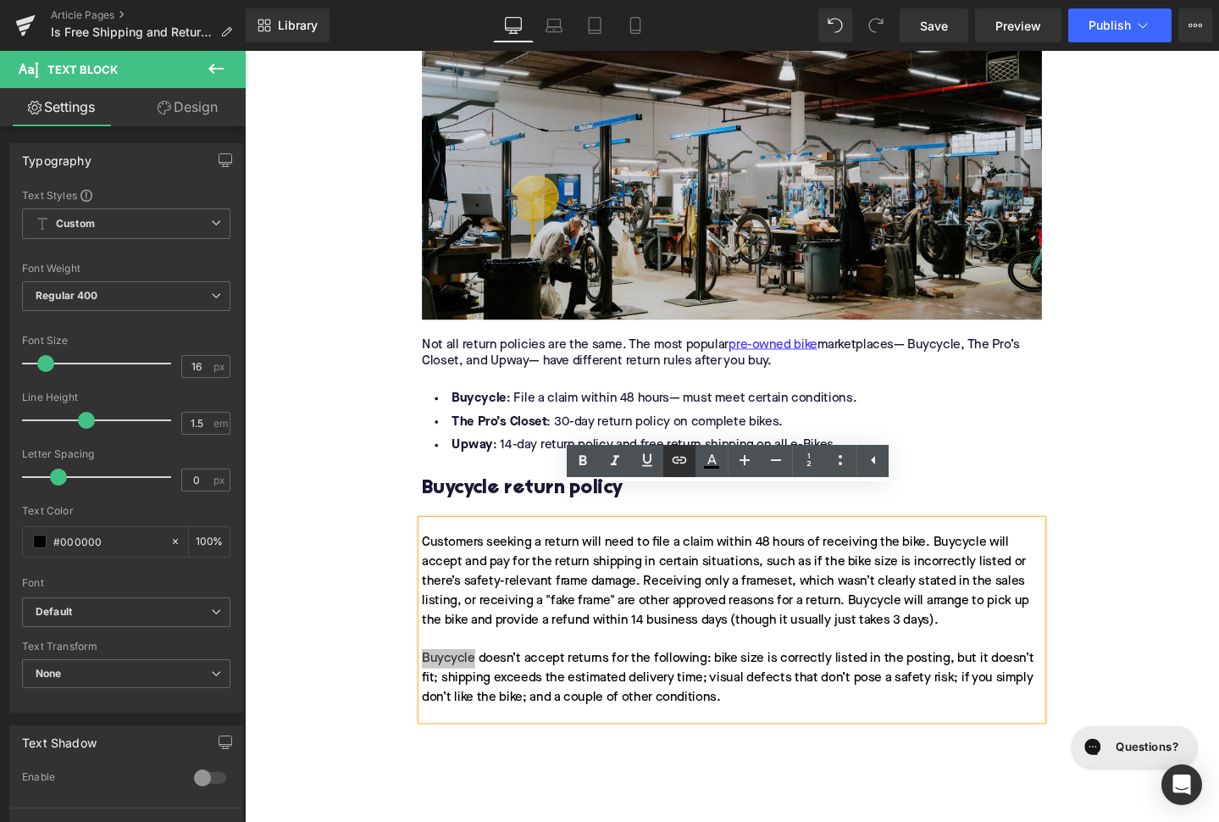
click at [674, 465] on icon at bounding box center [679, 460] width 20 height 20
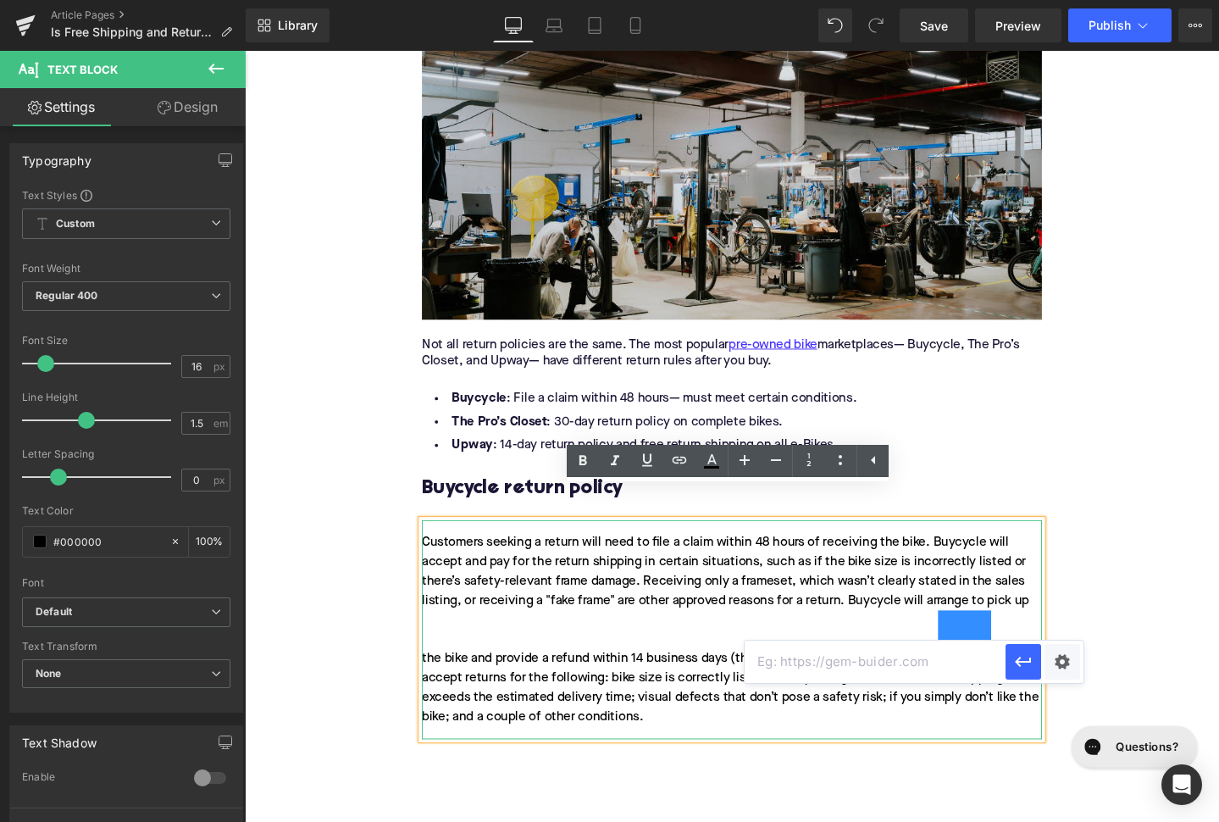
click at [790, 621] on div "Customers seeking a return will need to file a claim within 48 hours of receivi…" at bounding box center [757, 660] width 652 height 230
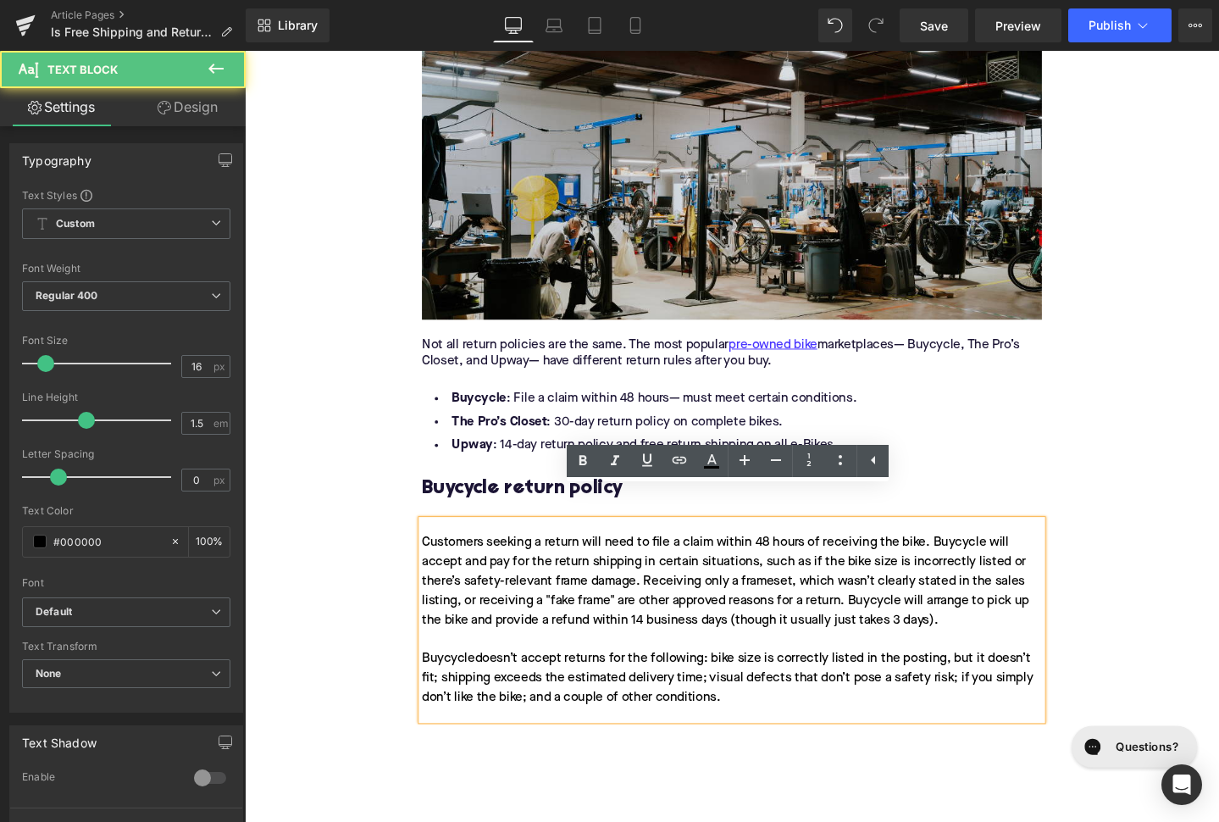
click at [445, 652] on div "Customers seeking a return will need to file a claim within 48 hours of receivi…" at bounding box center [757, 650] width 652 height 210
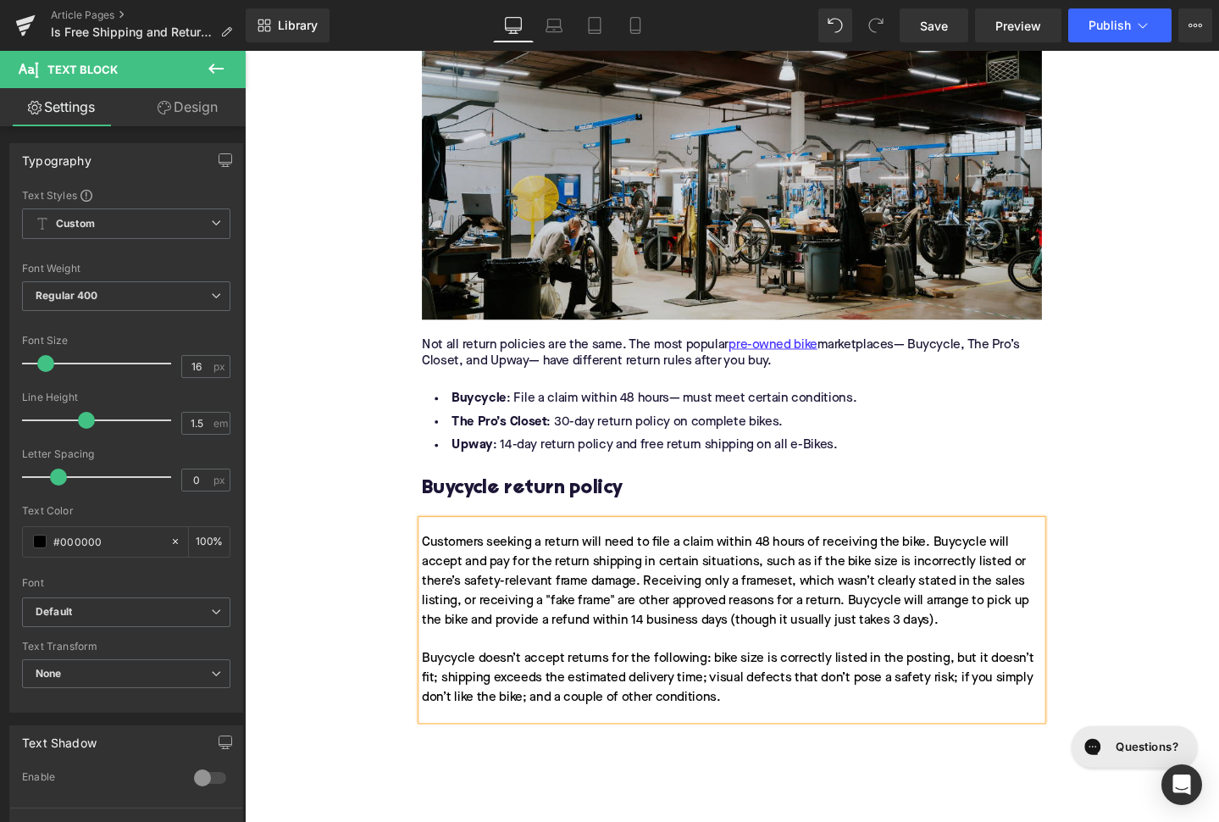
click at [446, 680] on div "Buycycle doesn’t accept returns for the following: bike size is correctly liste…" at bounding box center [757, 710] width 652 height 61
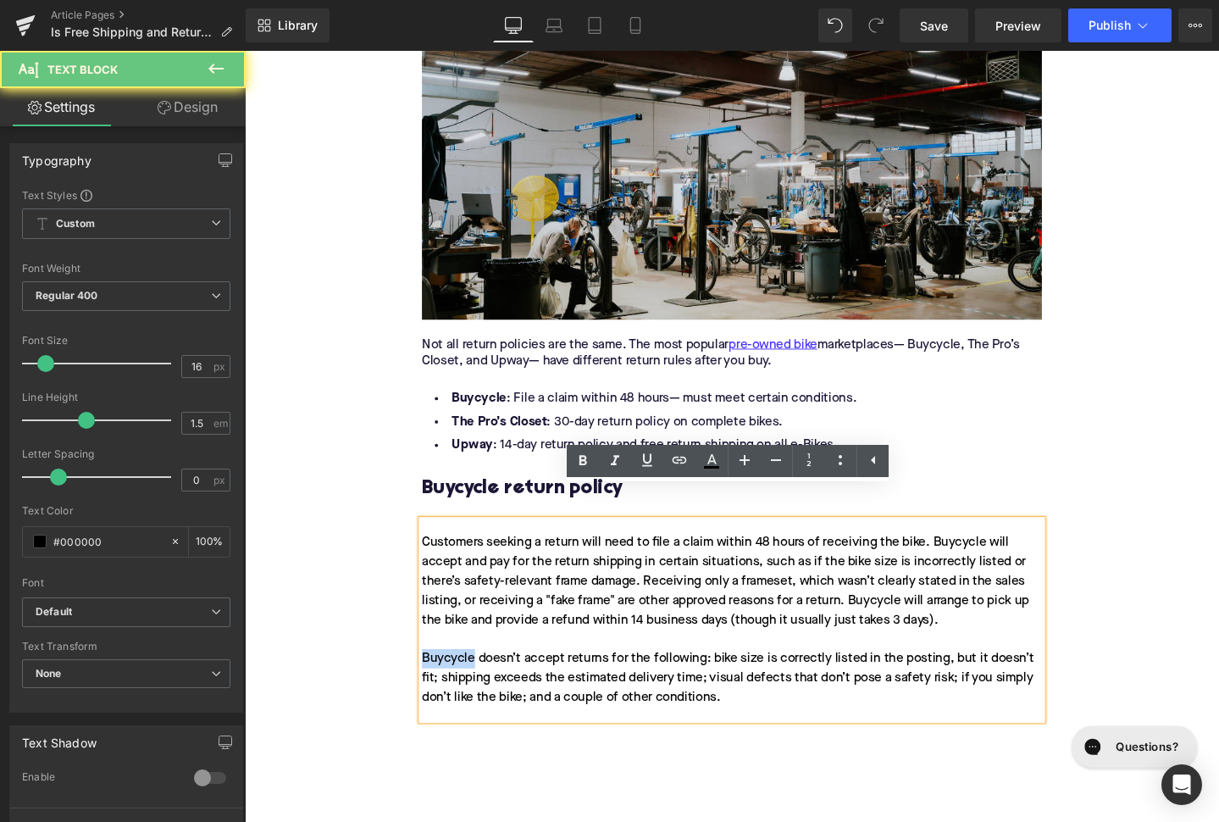
click at [446, 680] on div "Buycycle doesn’t accept returns for the following: bike size is correctly liste…" at bounding box center [757, 710] width 652 height 61
click at [670, 456] on icon at bounding box center [679, 460] width 20 height 20
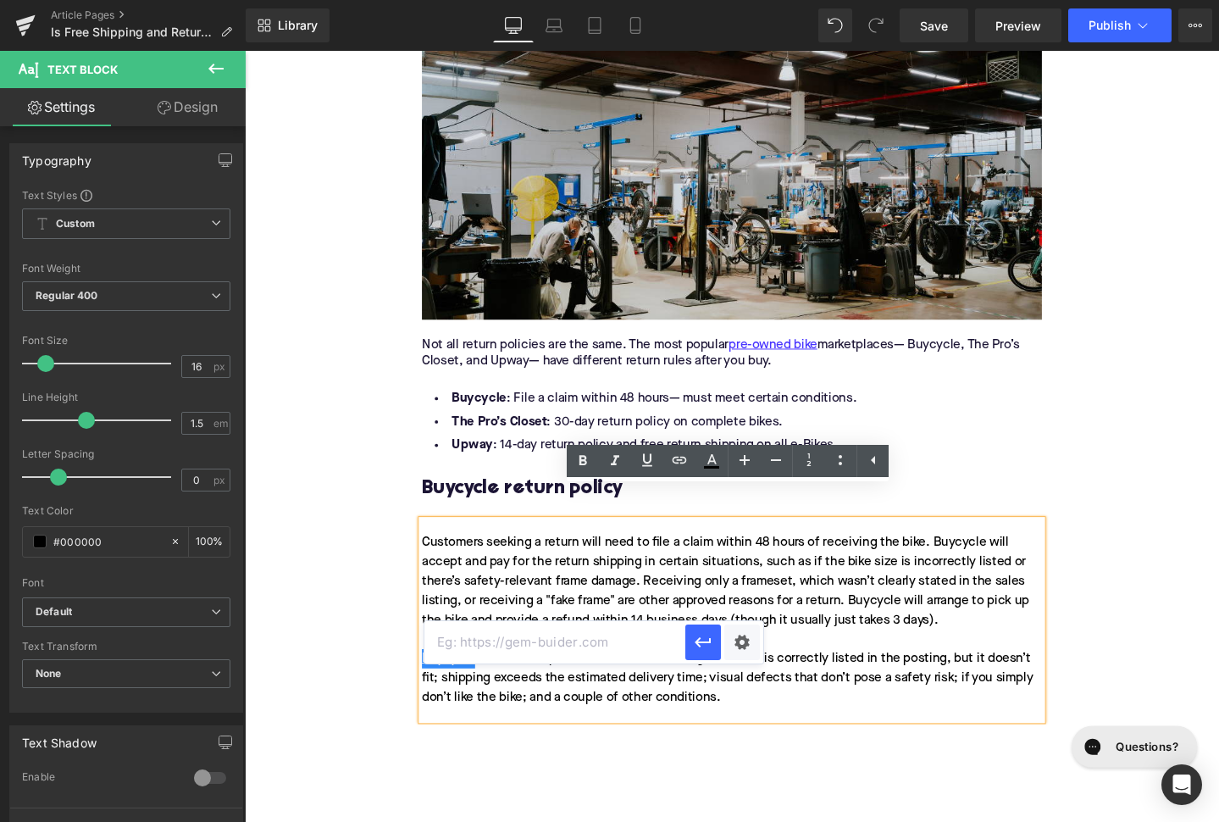
click at [598, 643] on input "text" at bounding box center [554, 642] width 261 height 42
paste input "https://upway.co/blogs/news/upway-vs-buycycle-which-is-better-for-you"
type input "https://upway.co/blogs/news/upway-vs-buycycle-which-is-better-for-you"
click at [703, 642] on icon "button" at bounding box center [703, 643] width 16 height 10
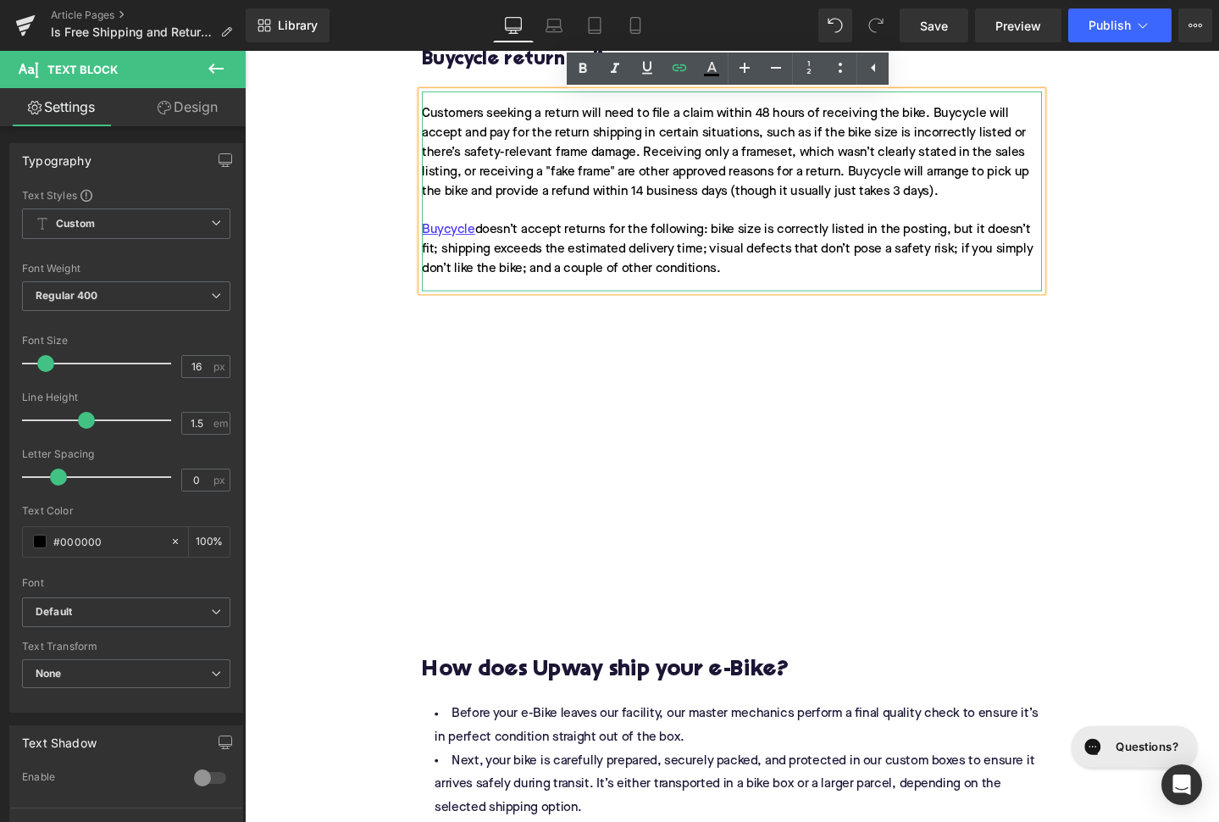
scroll to position [2366, 0]
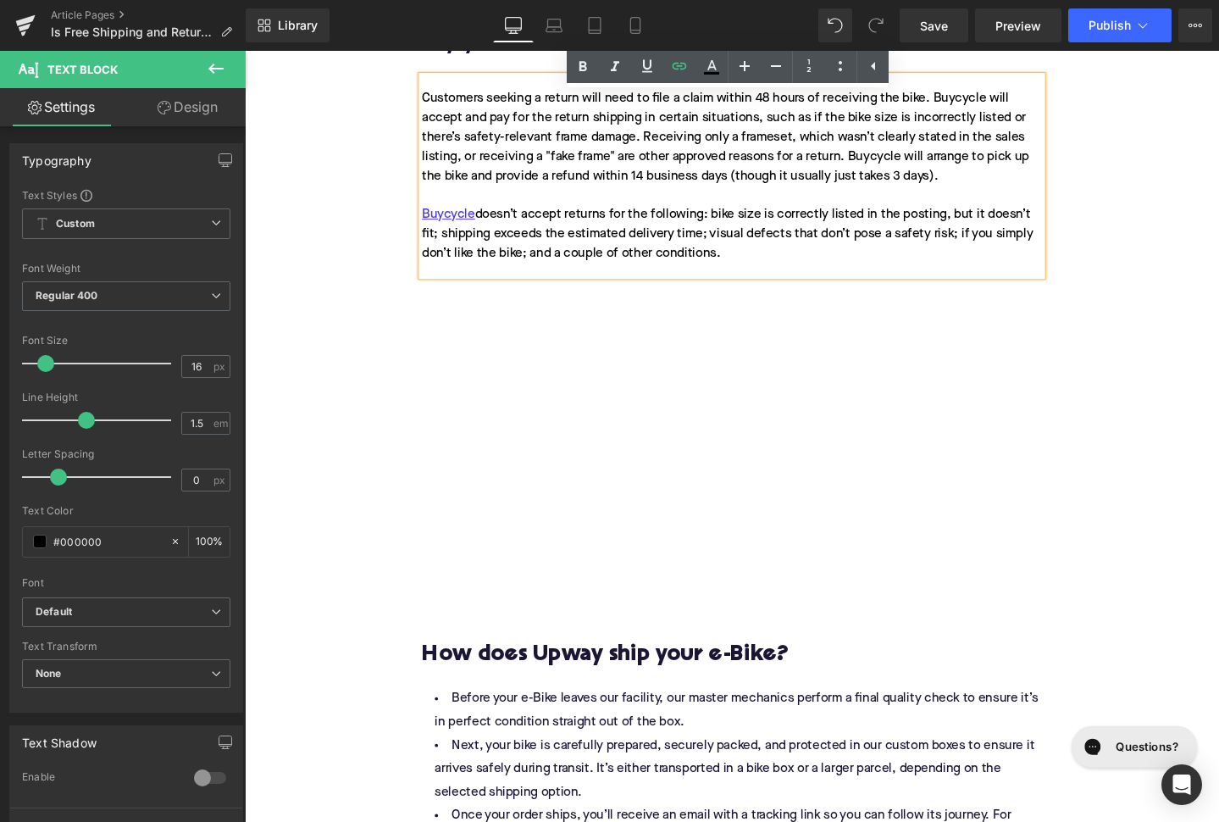
click at [539, 674] on h2 "How does Upway ship your e-Bike?" at bounding box center [757, 687] width 652 height 26
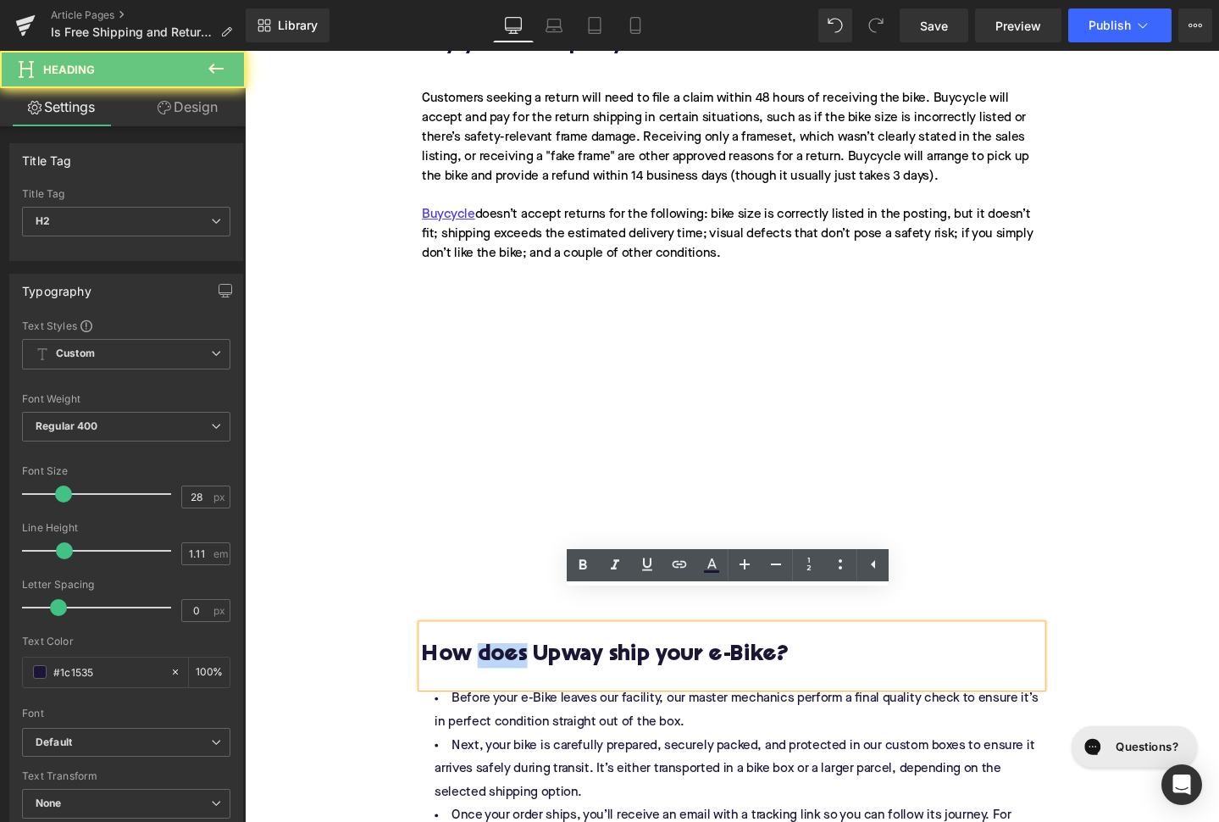
click at [539, 674] on h2 "How does Upway ship your e-Bike?" at bounding box center [757, 687] width 652 height 26
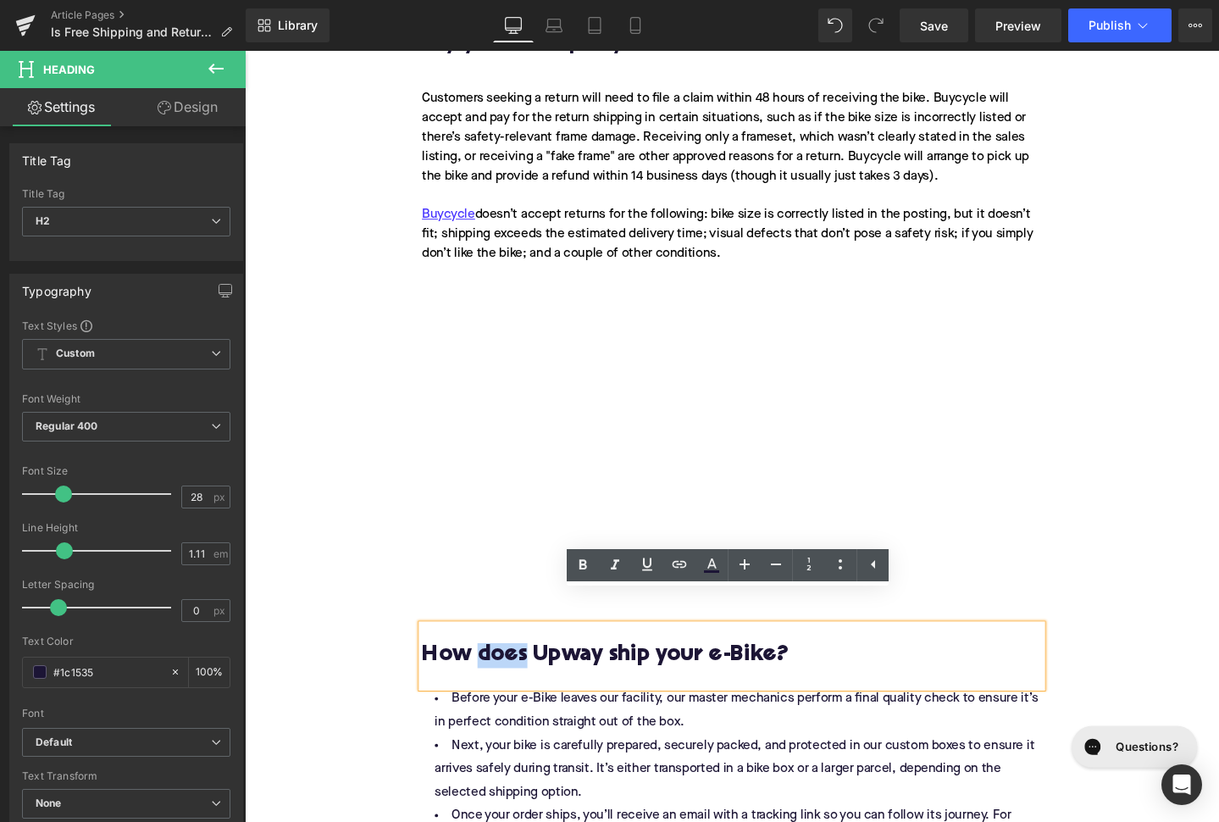
click at [539, 674] on h2 "How does Upway ship your e-Bike?" at bounding box center [757, 687] width 652 height 26
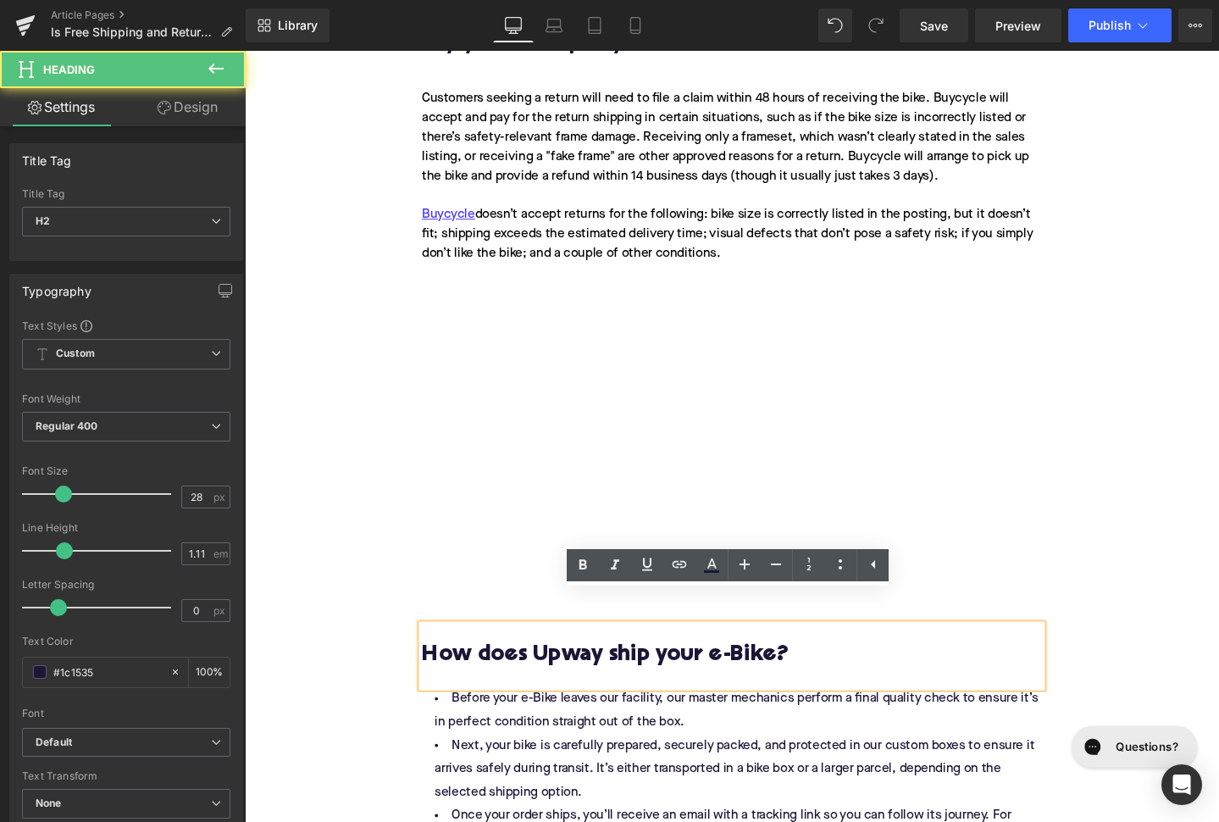
paste div
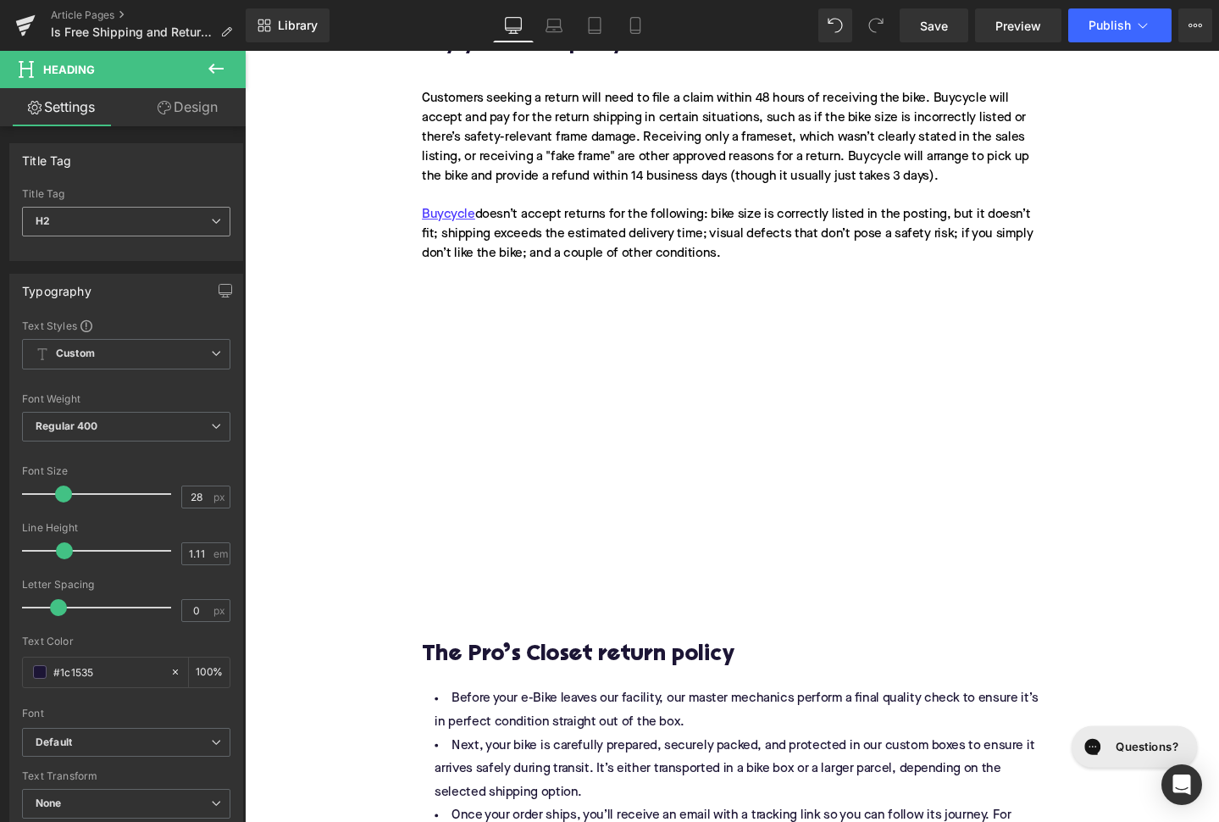
click at [121, 225] on span "H2" at bounding box center [126, 222] width 208 height 30
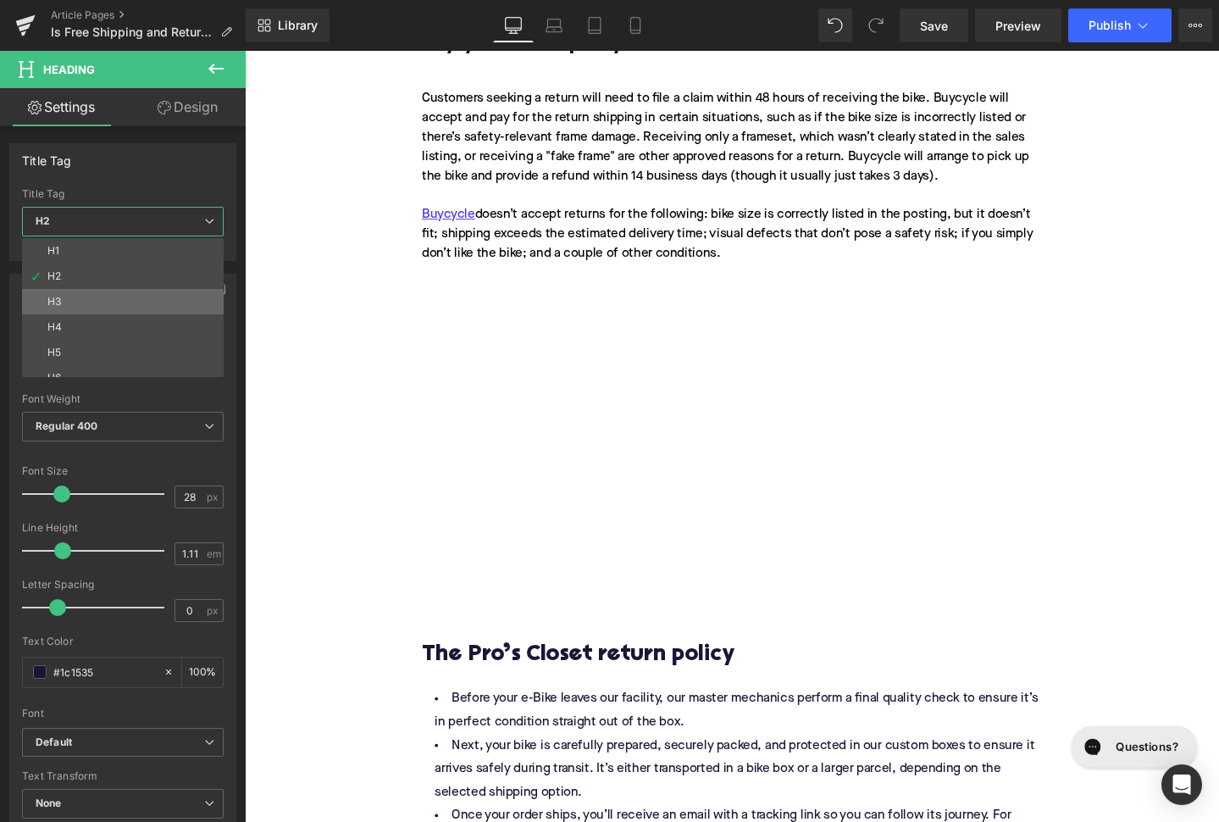
click at [136, 302] on li "H3" at bounding box center [126, 301] width 209 height 25
type input "24"
type input "1.29"
type input "100"
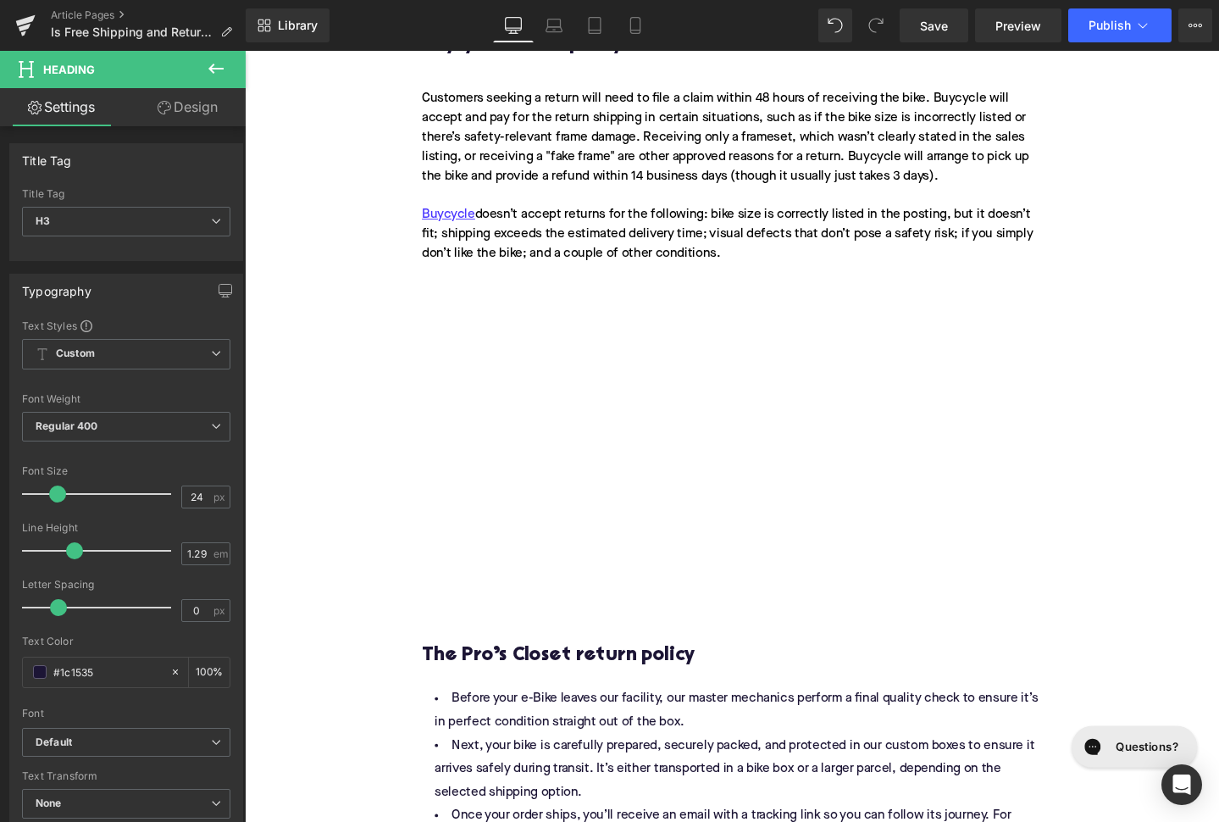
click at [530, 737] on li "Before your e-Bike leaves our facility, our master mechanics perform a final qu…" at bounding box center [757, 745] width 652 height 49
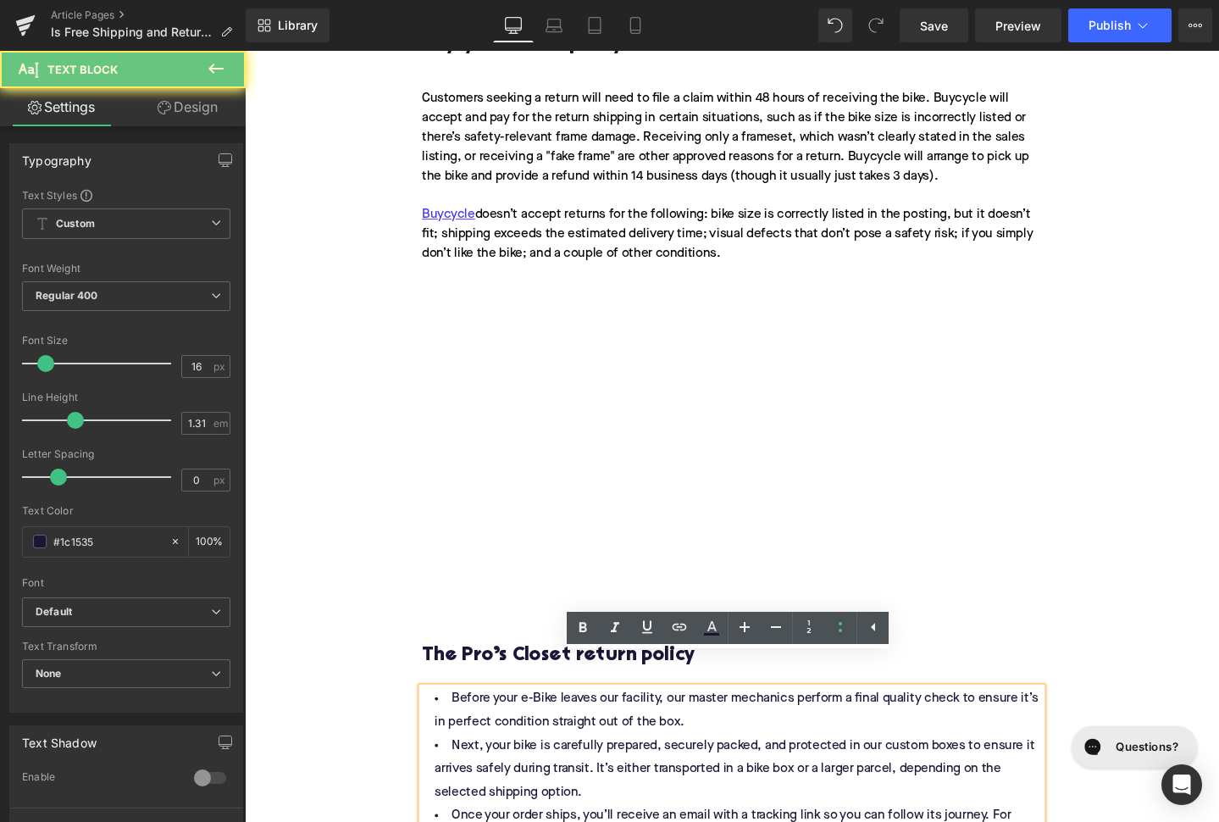
click at [530, 737] on li "Before your e-Bike leaves our facility, our master mechanics perform a final qu…" at bounding box center [757, 745] width 652 height 49
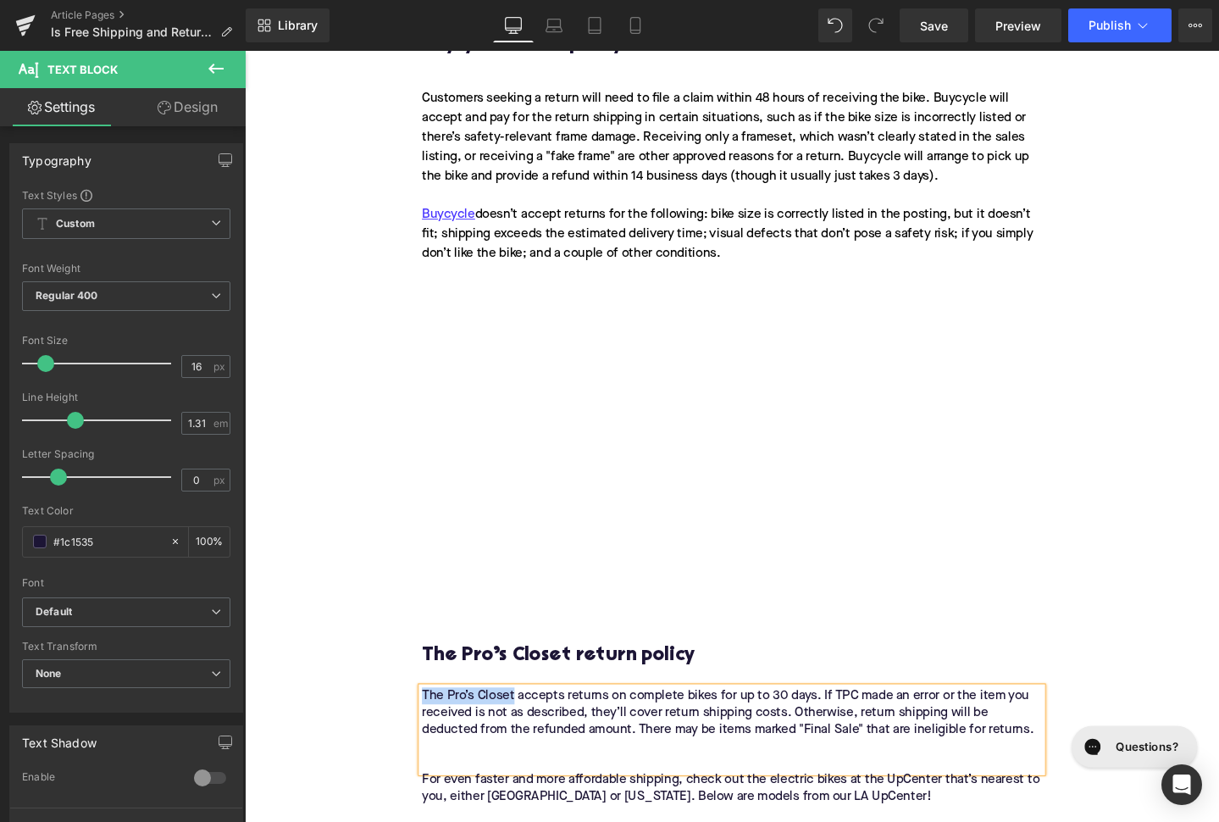
drag, startPoint x: 528, startPoint y: 695, endPoint x: 434, endPoint y: 693, distance: 94.1
click at [434, 721] on div "The Pro’s Closet accepts returns on complete bikes for up to 30 days. If TPC ma…" at bounding box center [757, 765] width 652 height 89
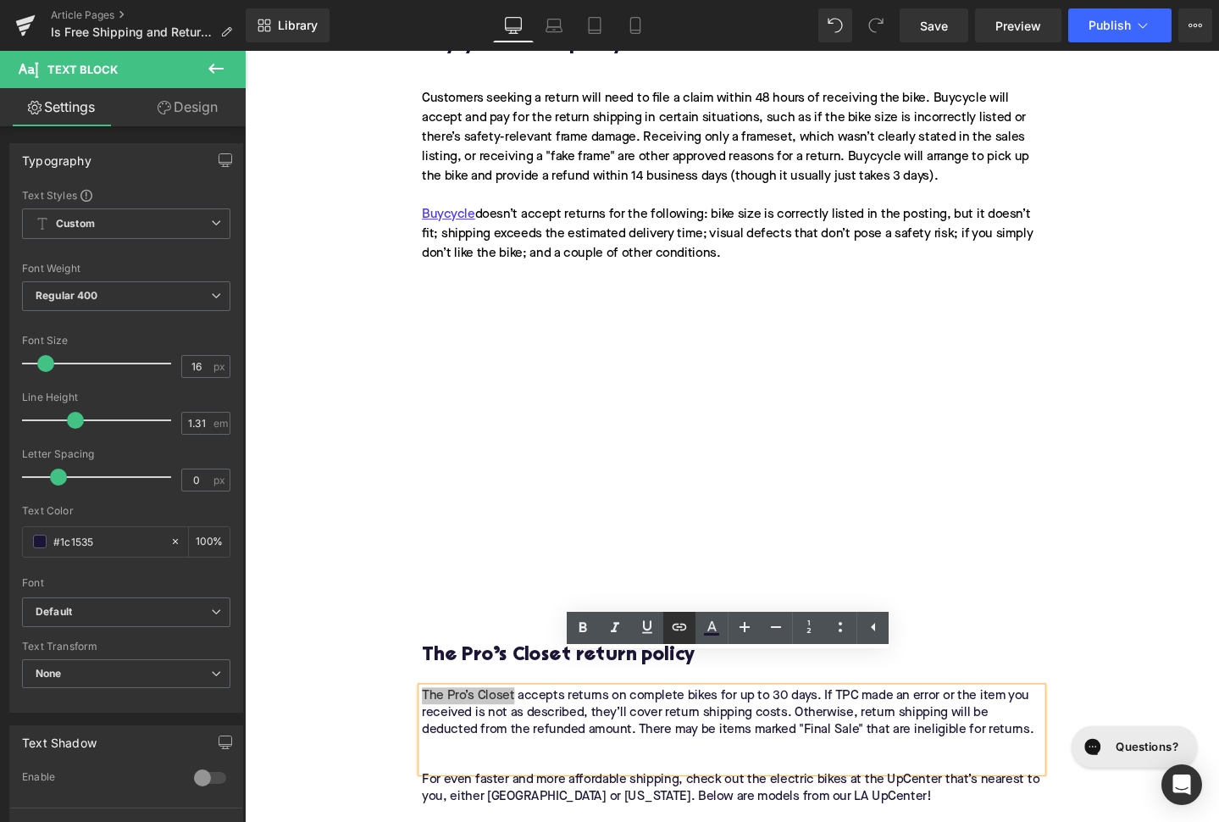
click at [680, 625] on icon at bounding box center [679, 627] width 20 height 20
click at [646, 695] on input "text" at bounding box center [554, 698] width 261 height 42
paste input "https://upway.co/blogs/news/selling-your-electric-bike-upway-vs-the-pros-closet"
type input "https://upway.co/blogs/news/selling-your-electric-bike-upway-vs-the-pros-closet"
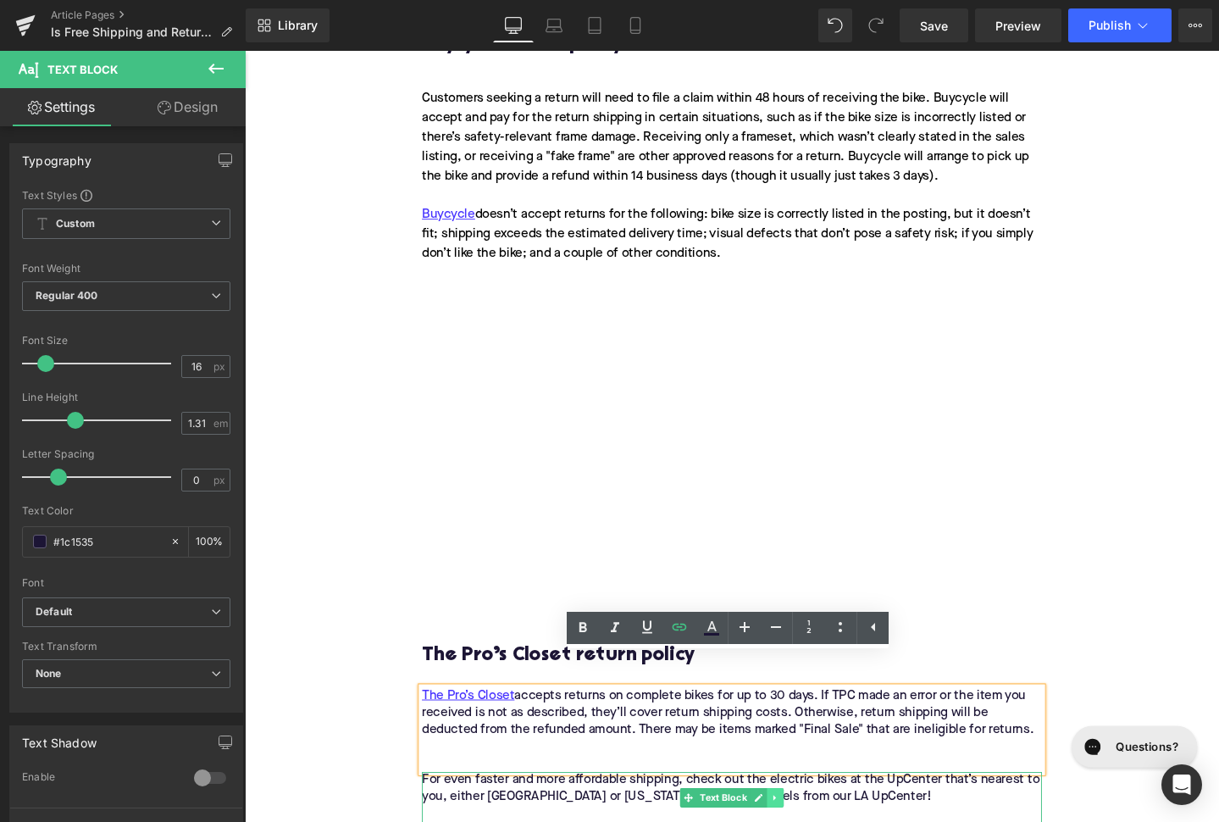
click at [806, 821] on icon at bounding box center [802, 837] width 9 height 10
click at [812, 821] on icon at bounding box center [811, 836] width 9 height 9
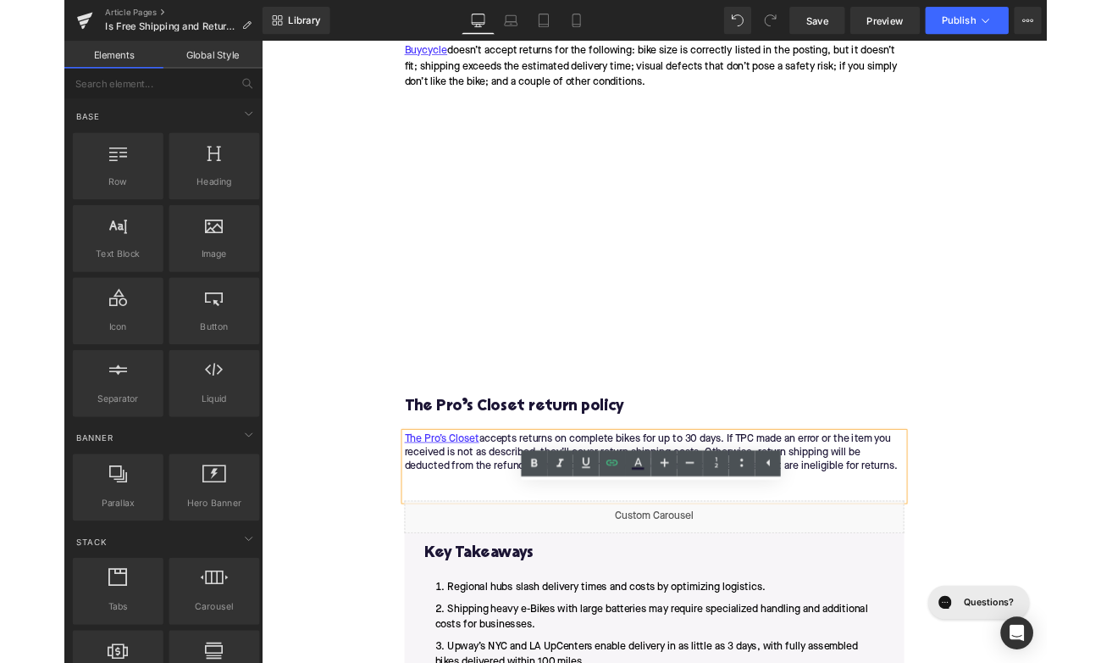
scroll to position [2607, 0]
